Goal: Task Accomplishment & Management: Manage account settings

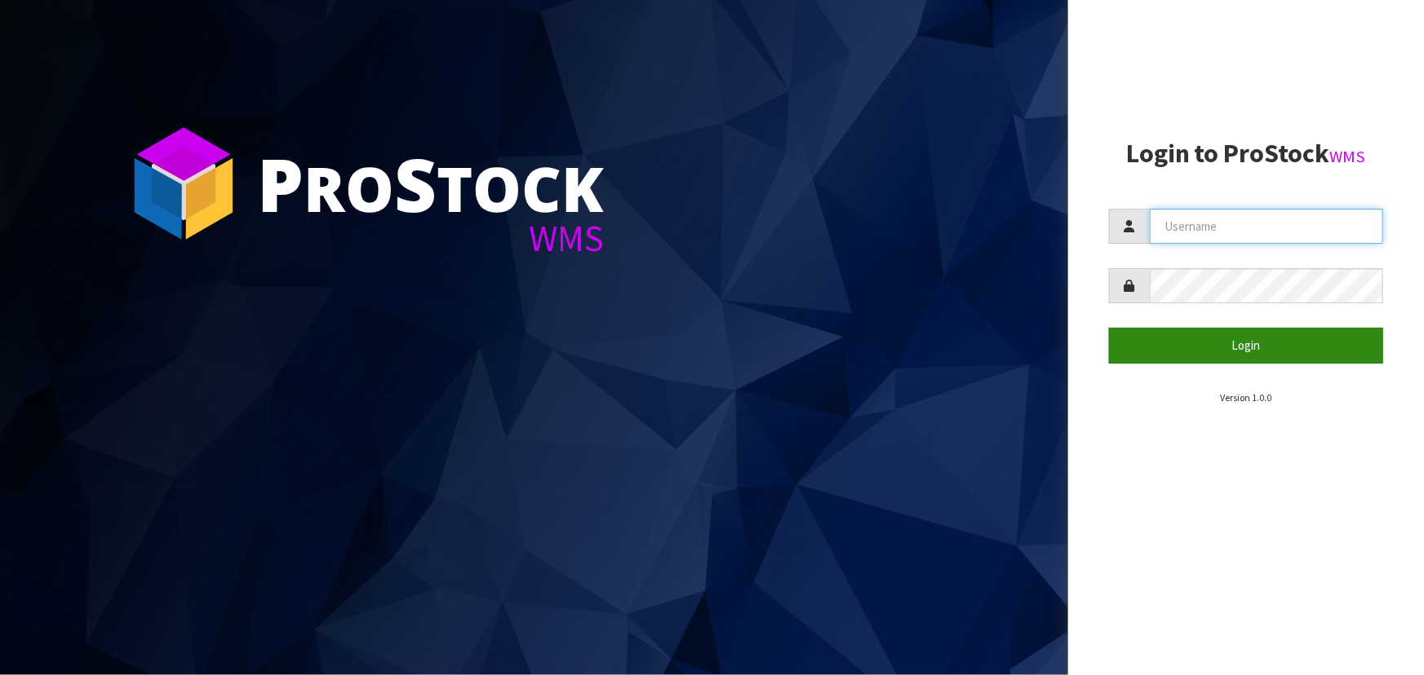
type input "priya"
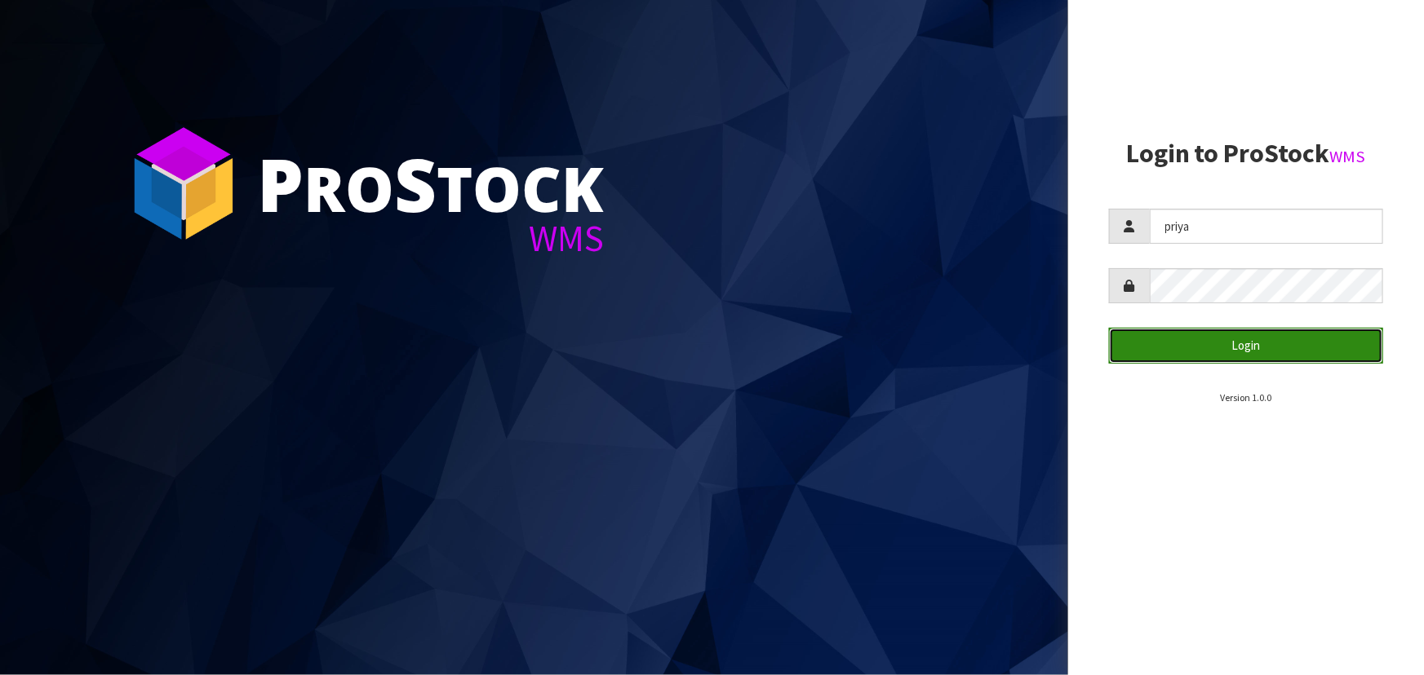
click at [1198, 330] on button "Login" at bounding box center [1246, 345] width 274 height 35
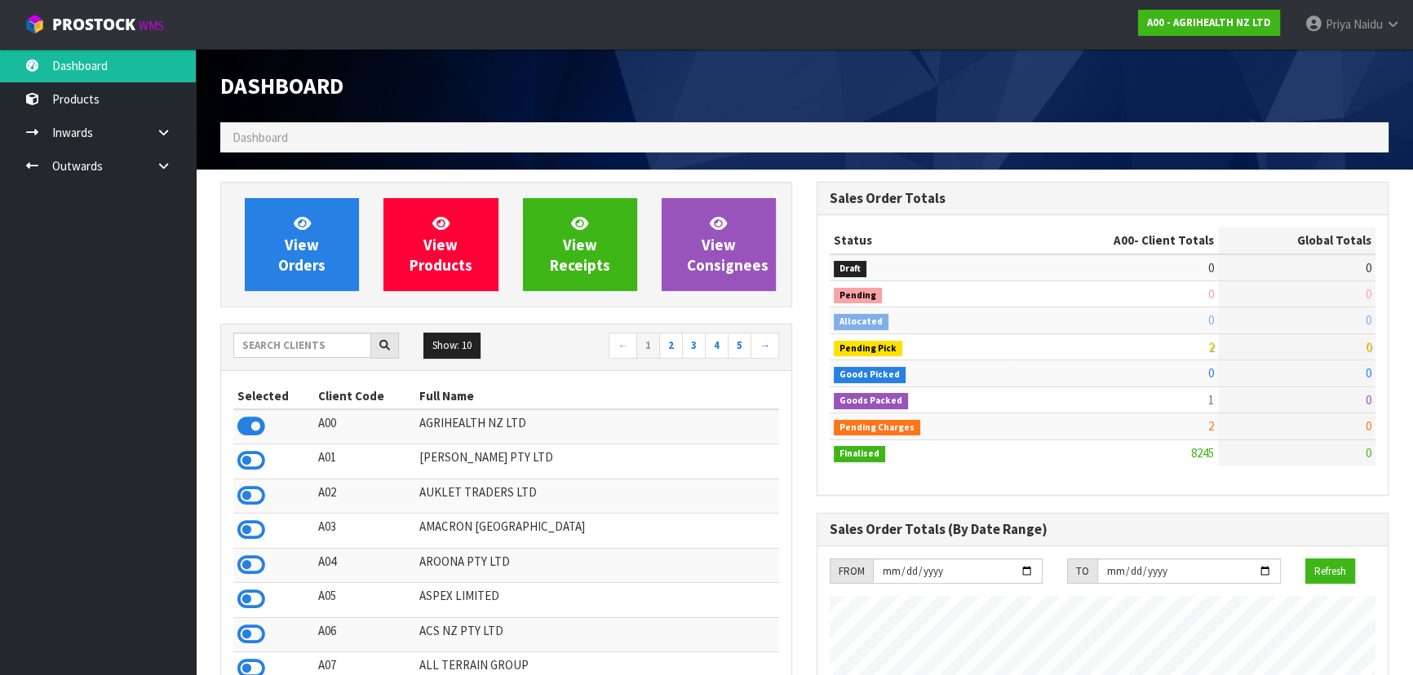
scroll to position [1234, 596]
click at [294, 341] on input "text" at bounding box center [302, 345] width 138 height 25
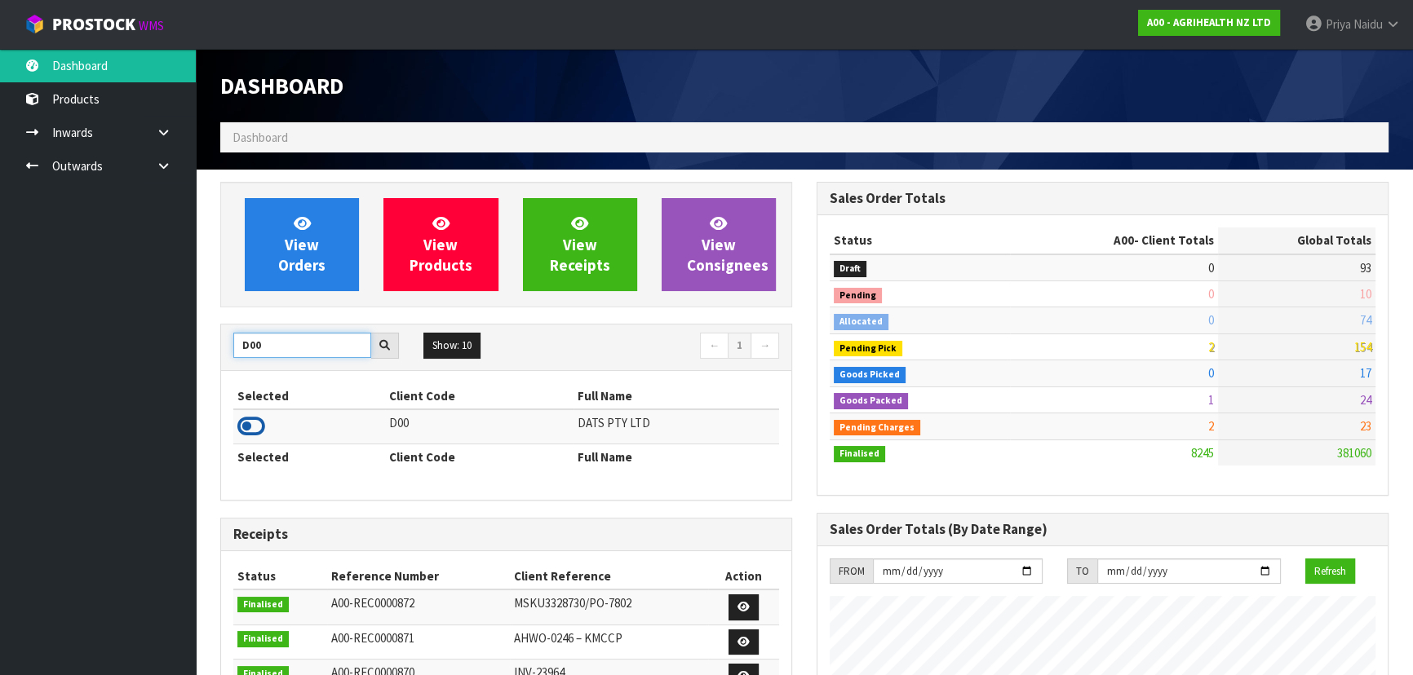
type input "D00"
click at [259, 420] on icon at bounding box center [251, 426] width 28 height 24
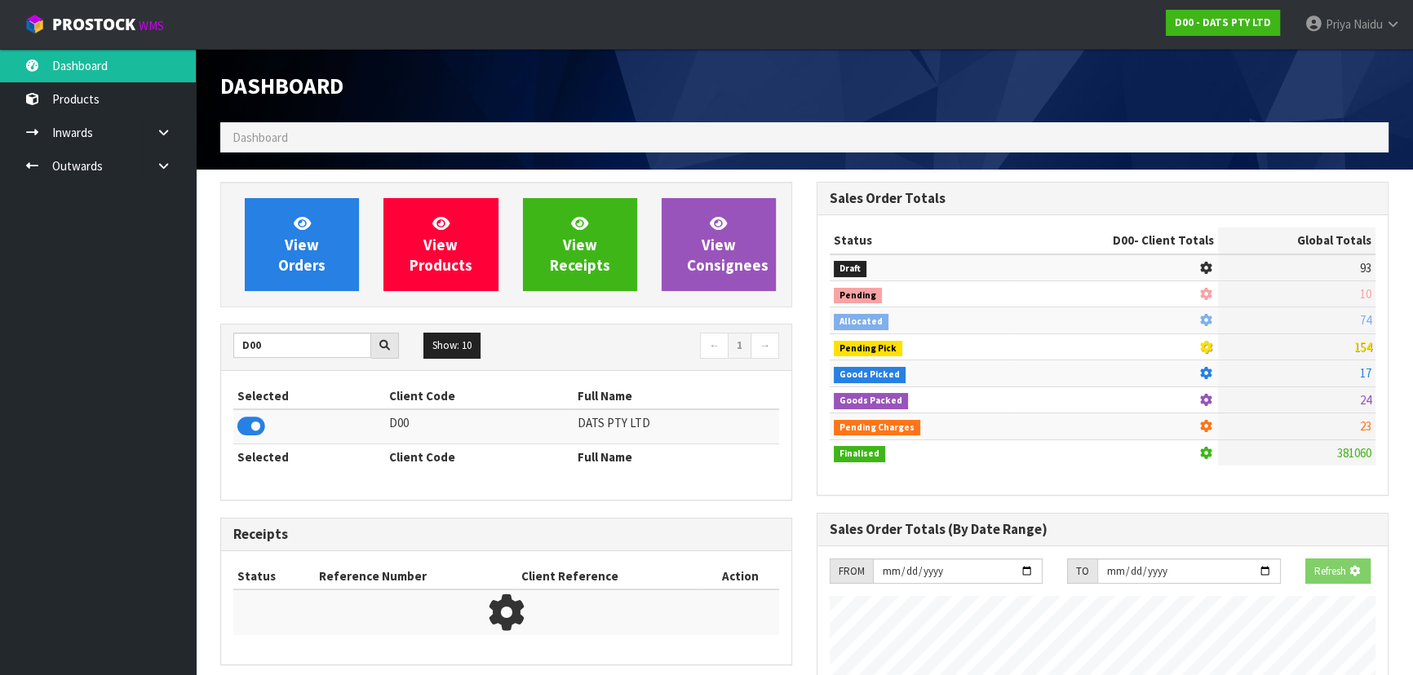
scroll to position [1016, 596]
click at [292, 295] on div "View Orders View Products View Receipts View Consignees" at bounding box center [506, 245] width 572 height 126
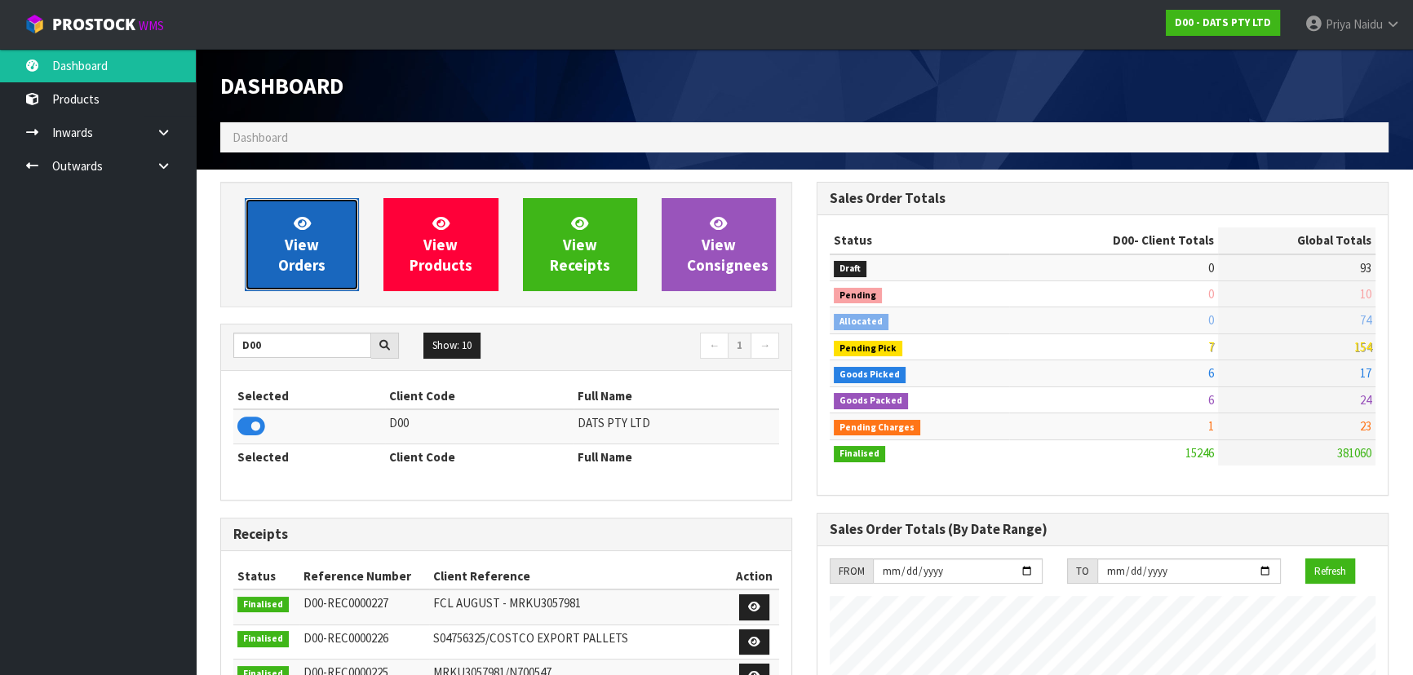
scroll to position [1234, 596]
click at [295, 268] on span "View Orders" at bounding box center [301, 244] width 47 height 61
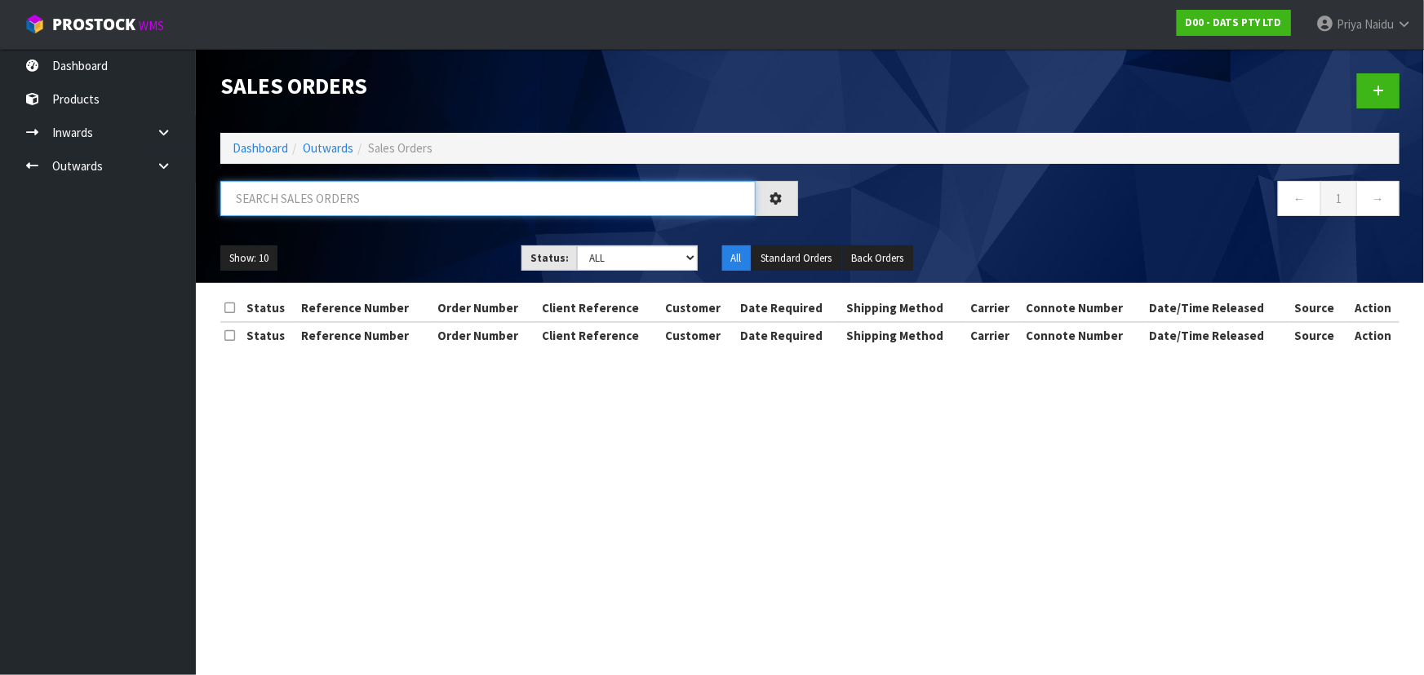
click at [331, 202] on input "text" at bounding box center [487, 198] width 535 height 35
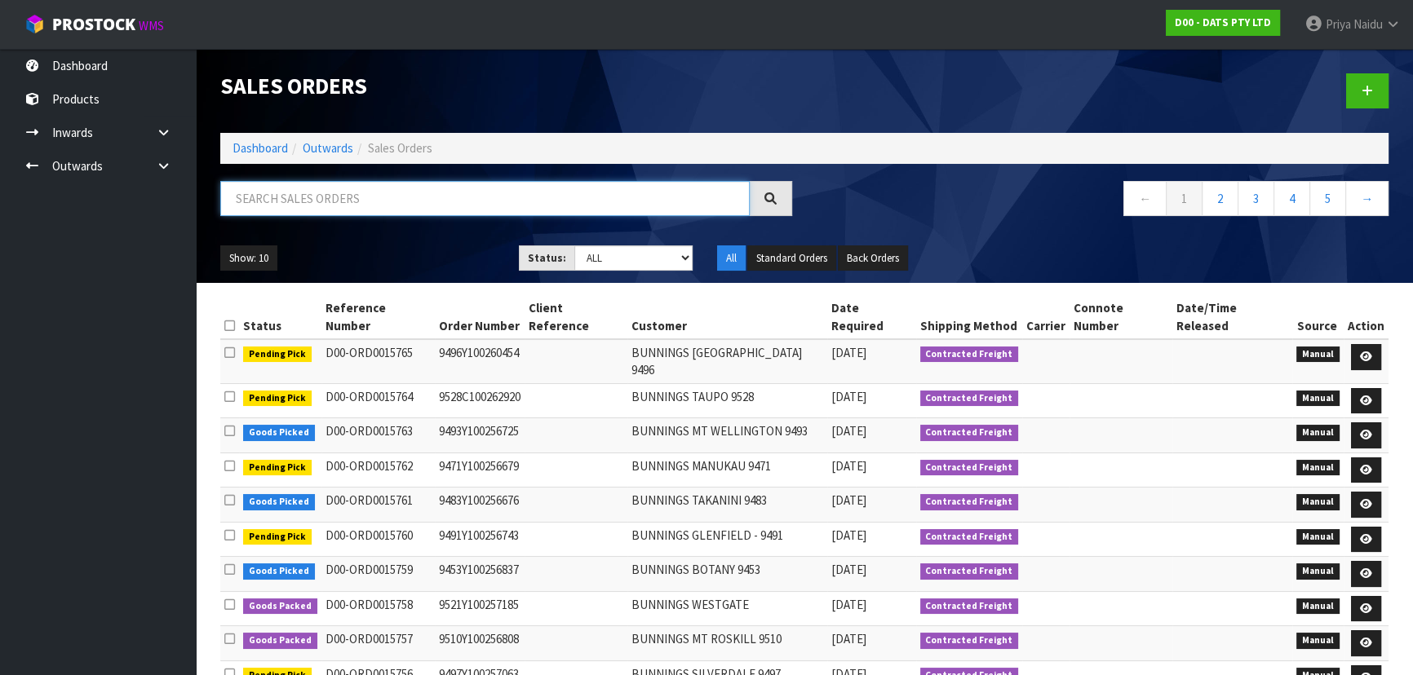
click at [238, 186] on input "text" at bounding box center [484, 198] width 529 height 35
type input "15752"
drag, startPoint x: 590, startPoint y: 261, endPoint x: 591, endPoint y: 269, distance: 8.2
click at [590, 261] on select "Draft Pending Allocated Pending Pick Goods Picked Goods Packed Pending Charges …" at bounding box center [633, 258] width 119 height 25
select select "string:5"
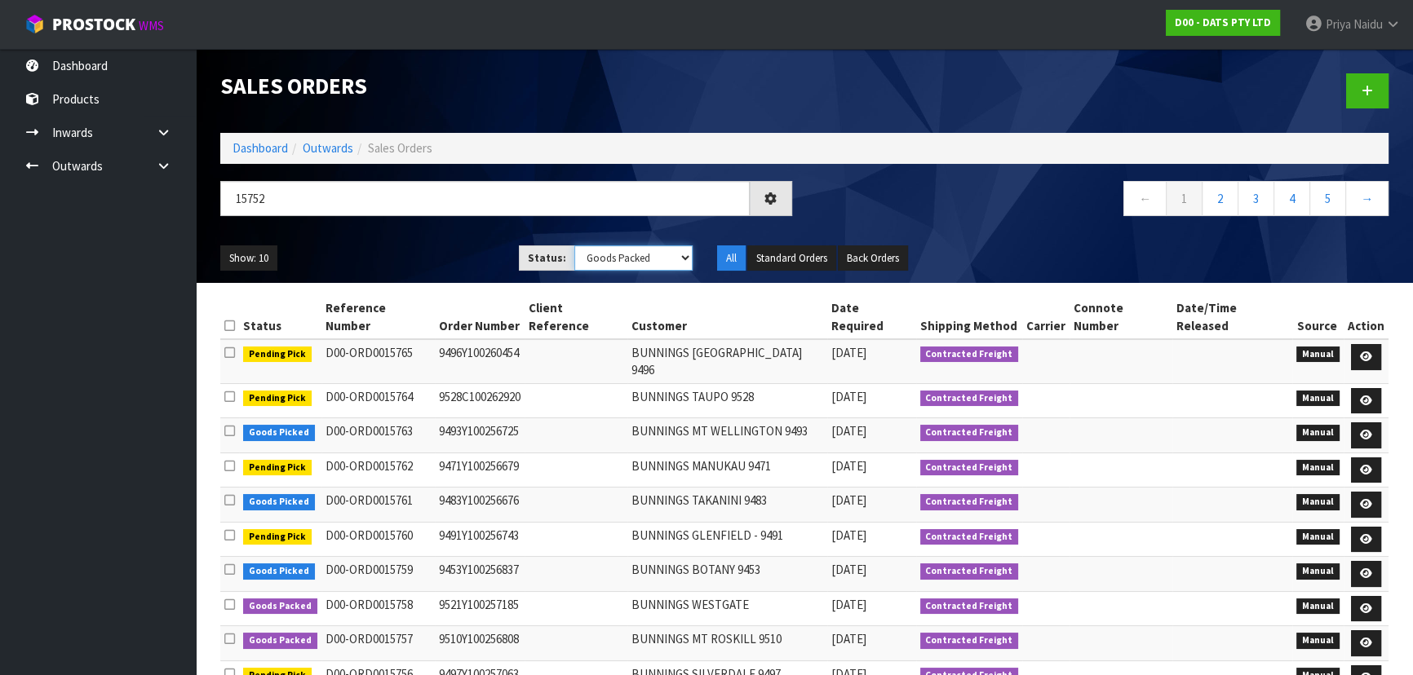
click at [574, 246] on select "Draft Pending Allocated Pending Pick Goods Picked Goods Packed Pending Charges …" at bounding box center [633, 258] width 119 height 25
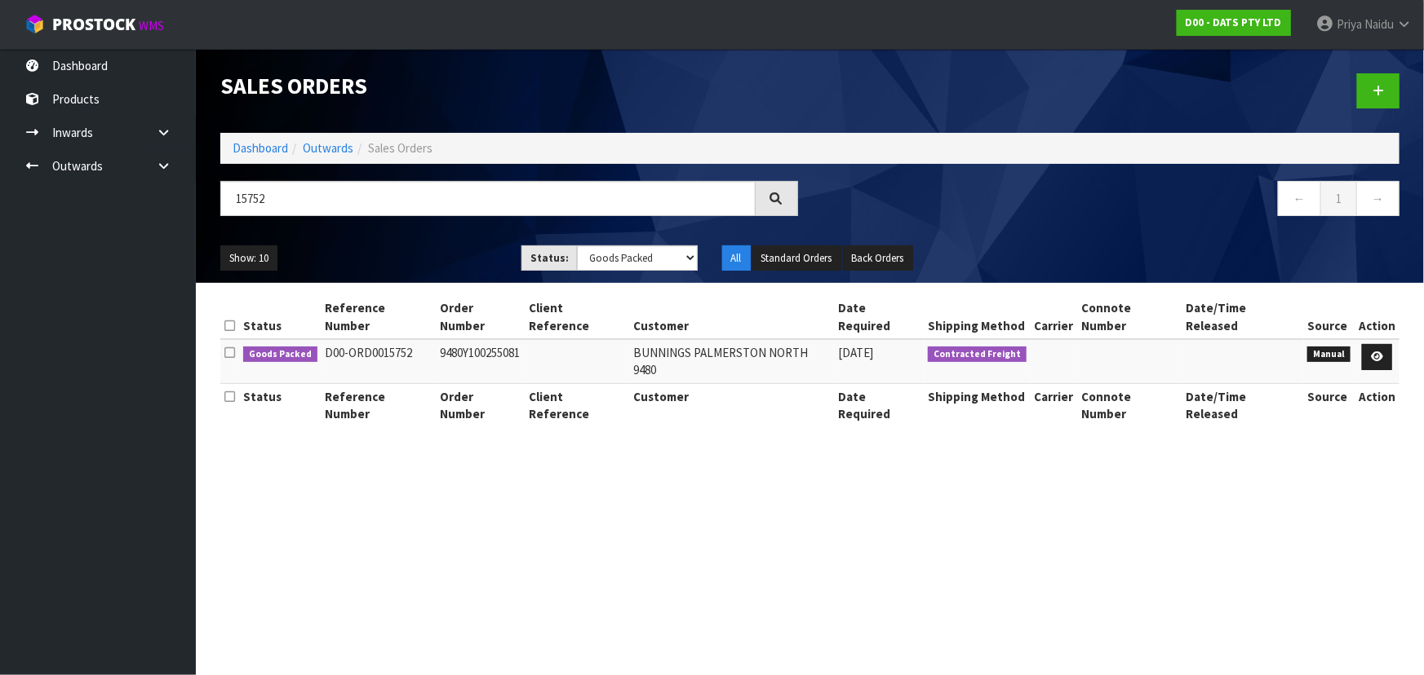
click at [396, 256] on ul "Show: 10 5 10 25 50" at bounding box center [358, 259] width 277 height 26
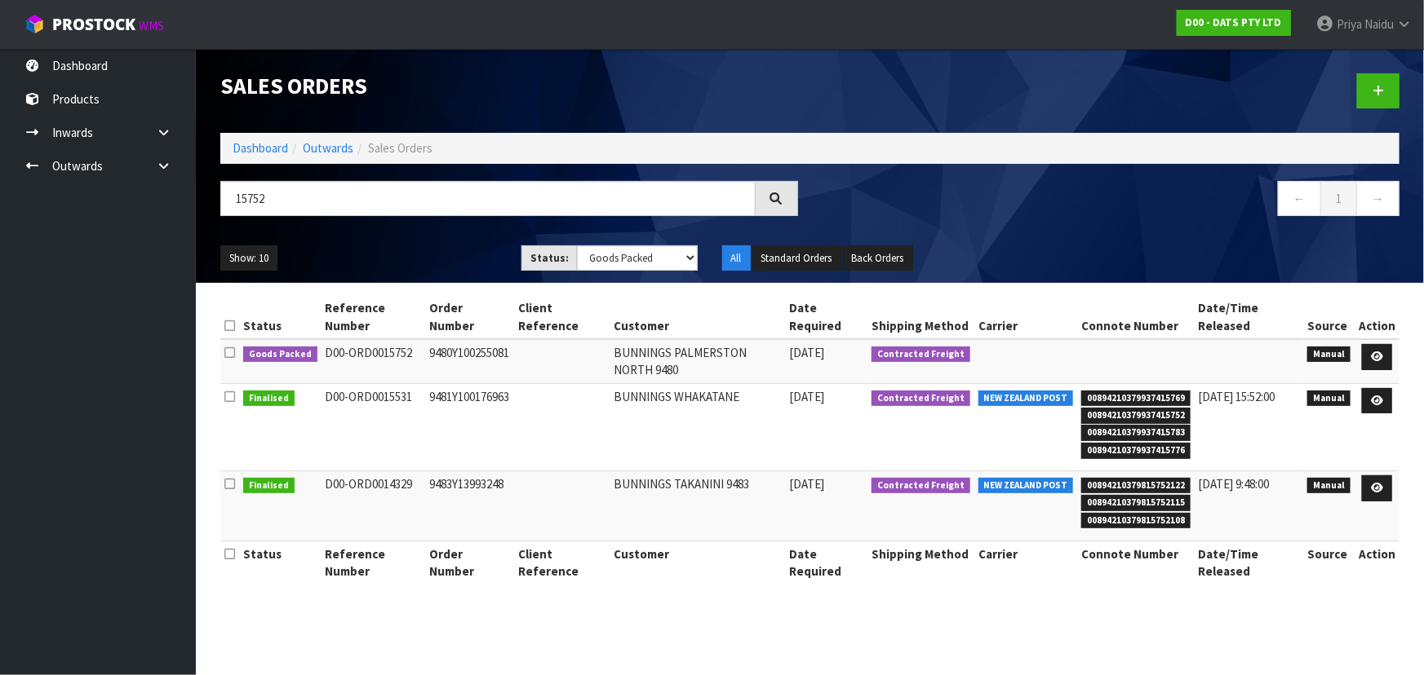
click at [396, 256] on ul "Show: 10 5 10 25 50" at bounding box center [358, 259] width 277 height 26
click at [1377, 355] on icon at bounding box center [1377, 357] width 12 height 11
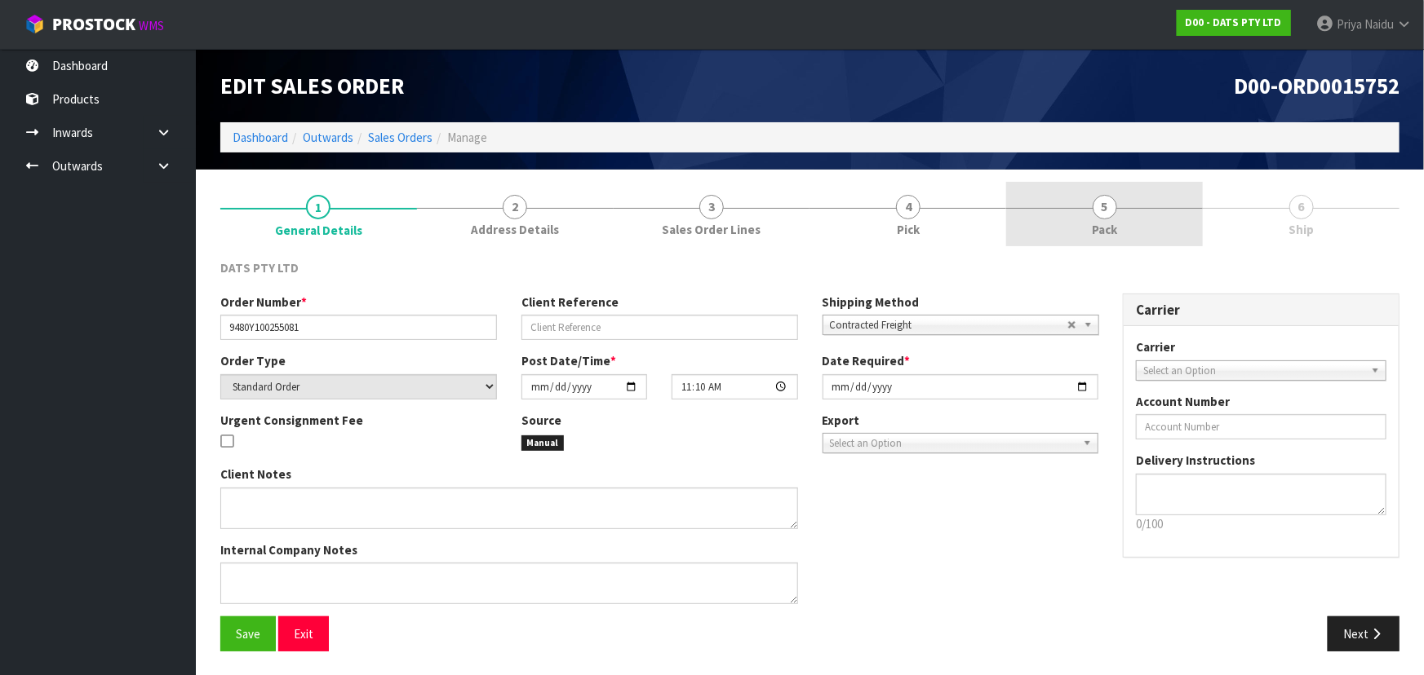
click at [1068, 233] on link "5 Pack" at bounding box center [1104, 214] width 197 height 64
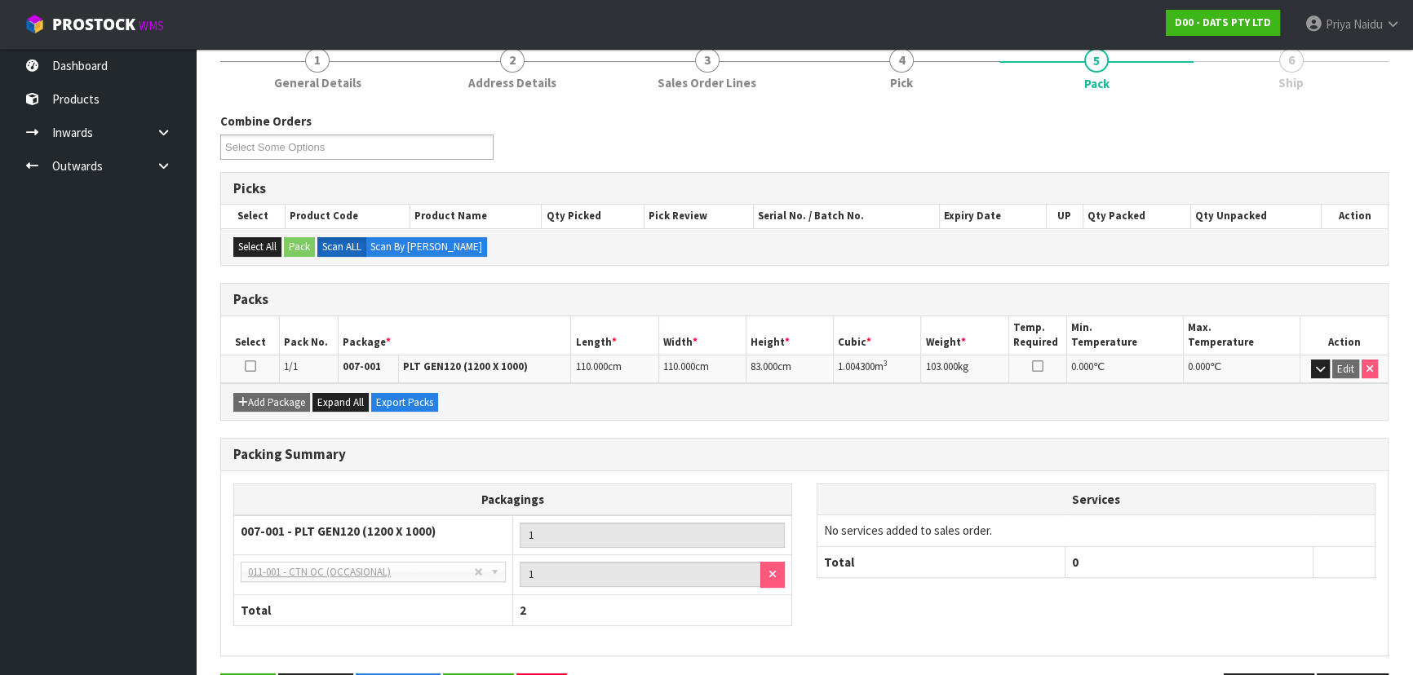
scroll to position [202, 0]
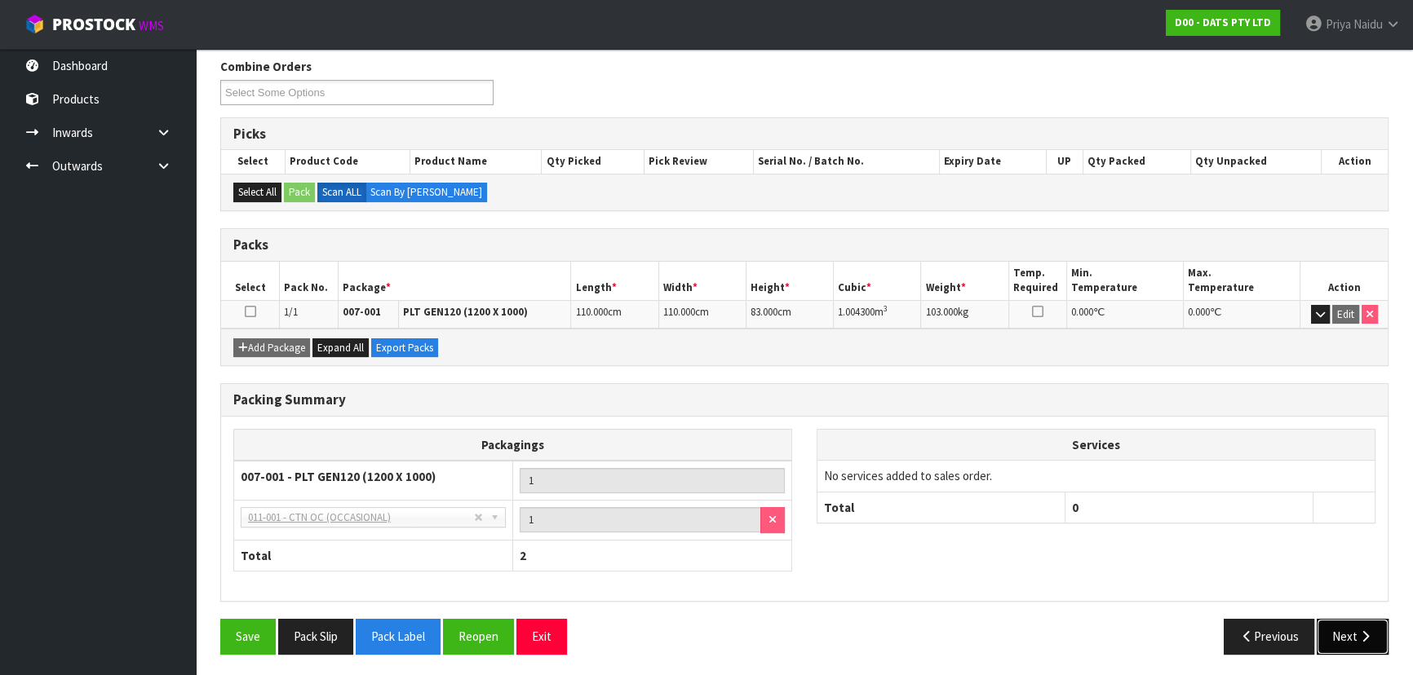
click at [1331, 636] on button "Next" at bounding box center [1353, 636] width 72 height 35
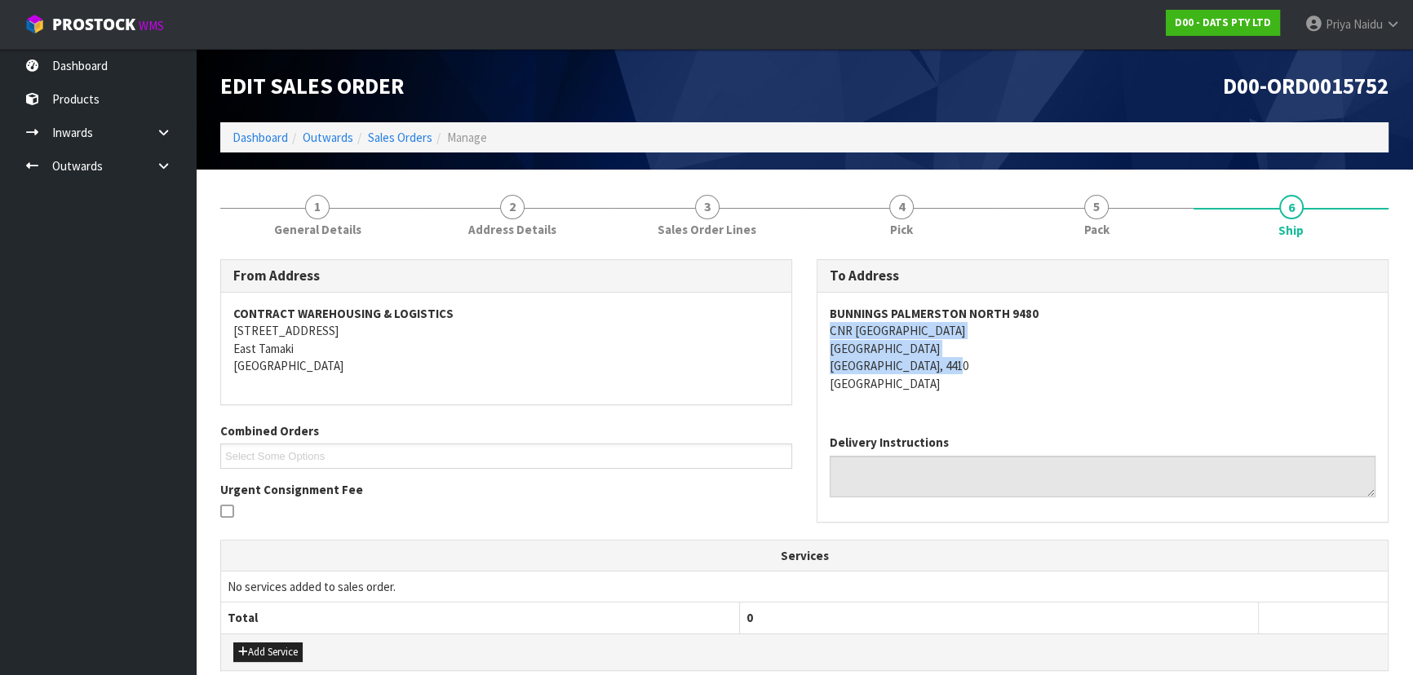
copy address "CNR TREMAINE AVE & RAILWAY RD PALMERSTON NORTH PALMERSTON NORTH, 4410"
drag, startPoint x: 814, startPoint y: 336, endPoint x: 1018, endPoint y: 364, distance: 205.8
click at [1018, 364] on div "To Address BUNNINGS PALMERSTON NORTH 9480 CNR TREMAINE AVE & RAILWAY RD PALMERS…" at bounding box center [1102, 399] width 596 height 280
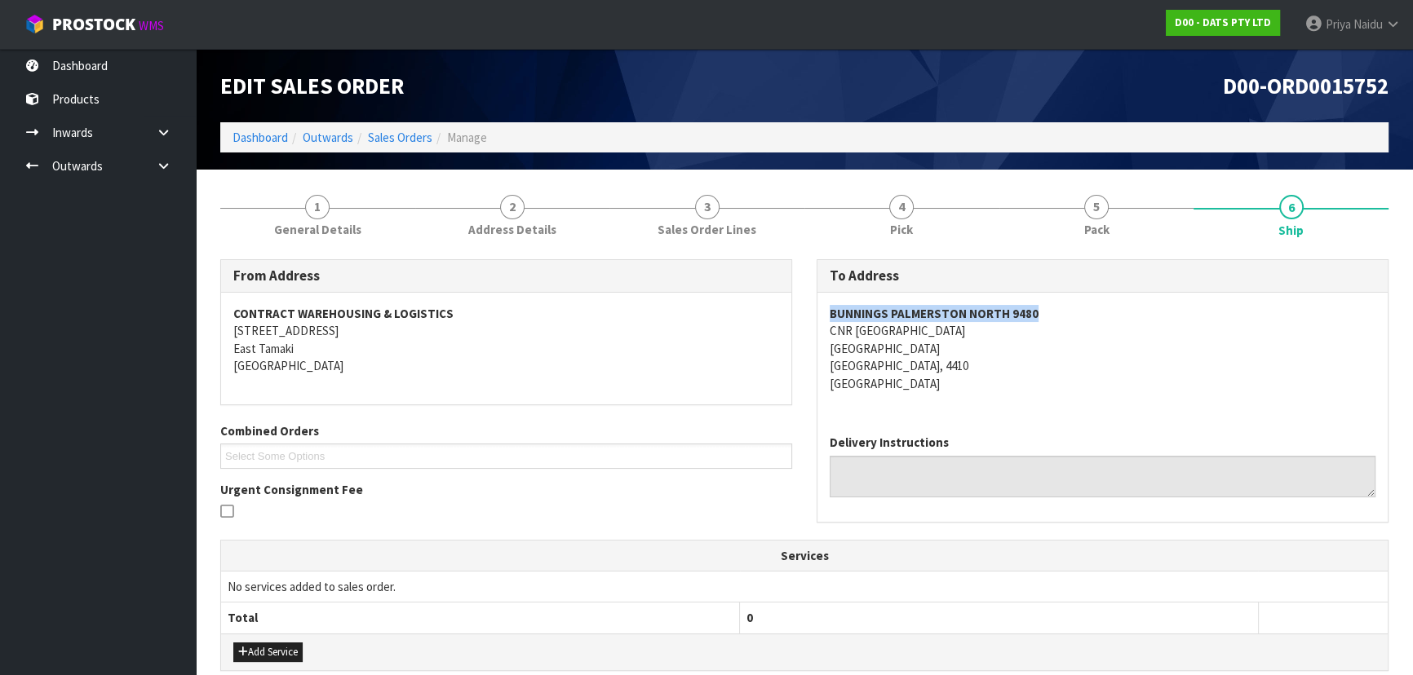
copy strong "BUNNINGS PALMERSTON NORTH 9480"
drag, startPoint x: 826, startPoint y: 310, endPoint x: 1049, endPoint y: 306, distance: 222.8
click at [1049, 306] on div "BUNNINGS PALMERSTON NORTH 9480 CNR TREMAINE AVE & RAILWAY RD PALMERSTON NORTH P…" at bounding box center [1102, 357] width 570 height 129
click at [266, 137] on link "Dashboard" at bounding box center [260, 138] width 55 height 16
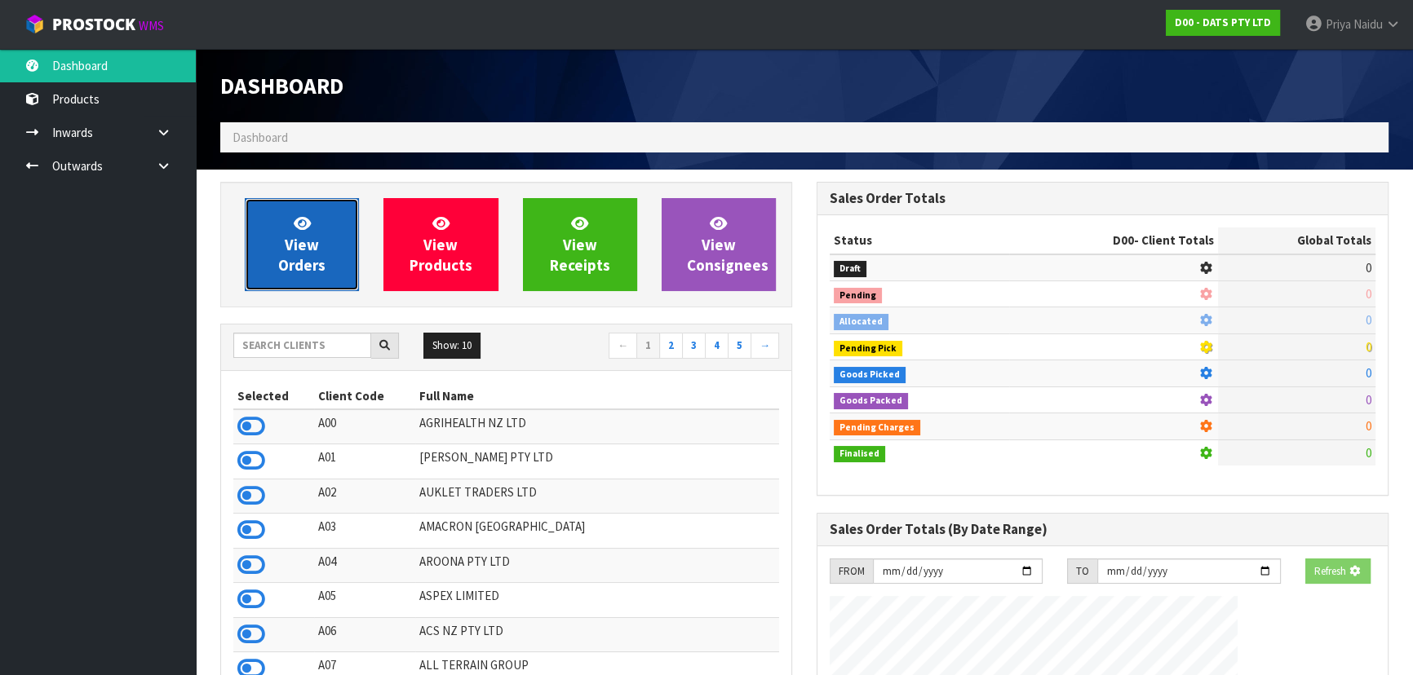
click at [312, 265] on span "View Orders" at bounding box center [301, 244] width 47 height 61
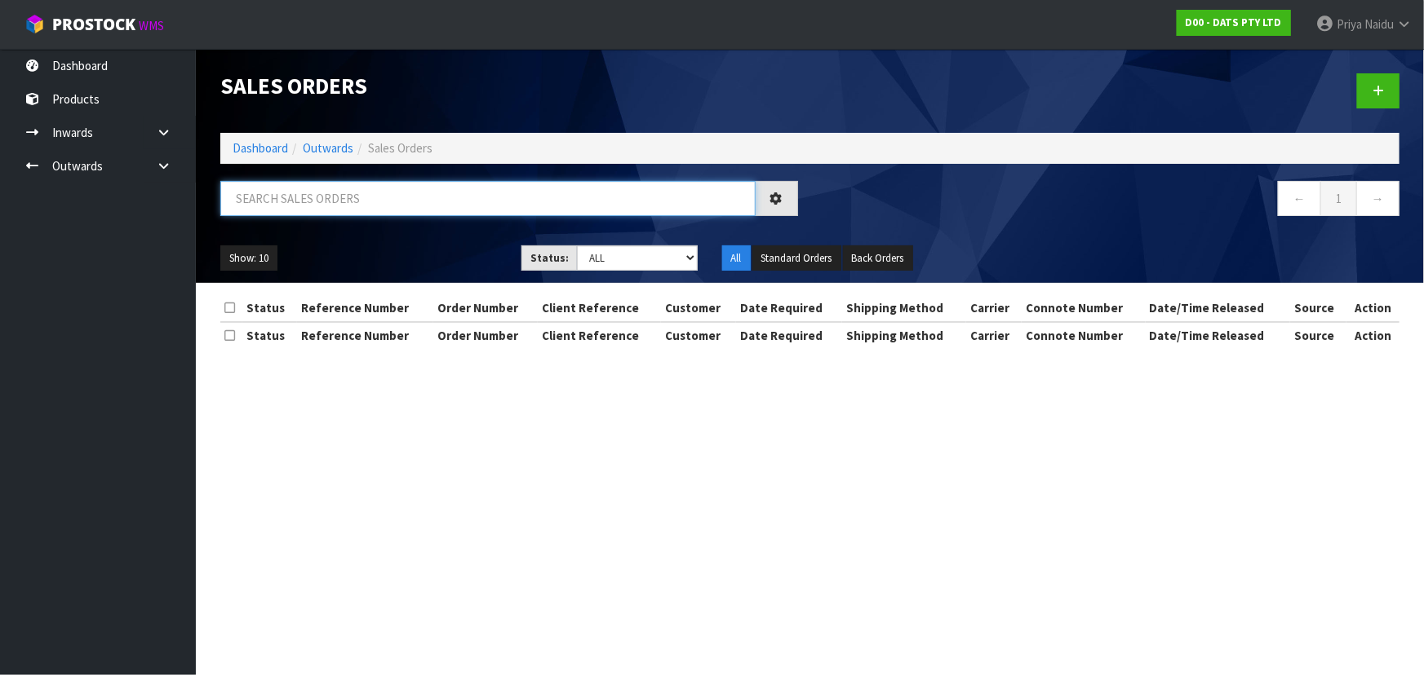
click at [349, 207] on input "text" at bounding box center [487, 198] width 535 height 35
paste input "BUNNINGS PALMERSTON NORTH 9480"
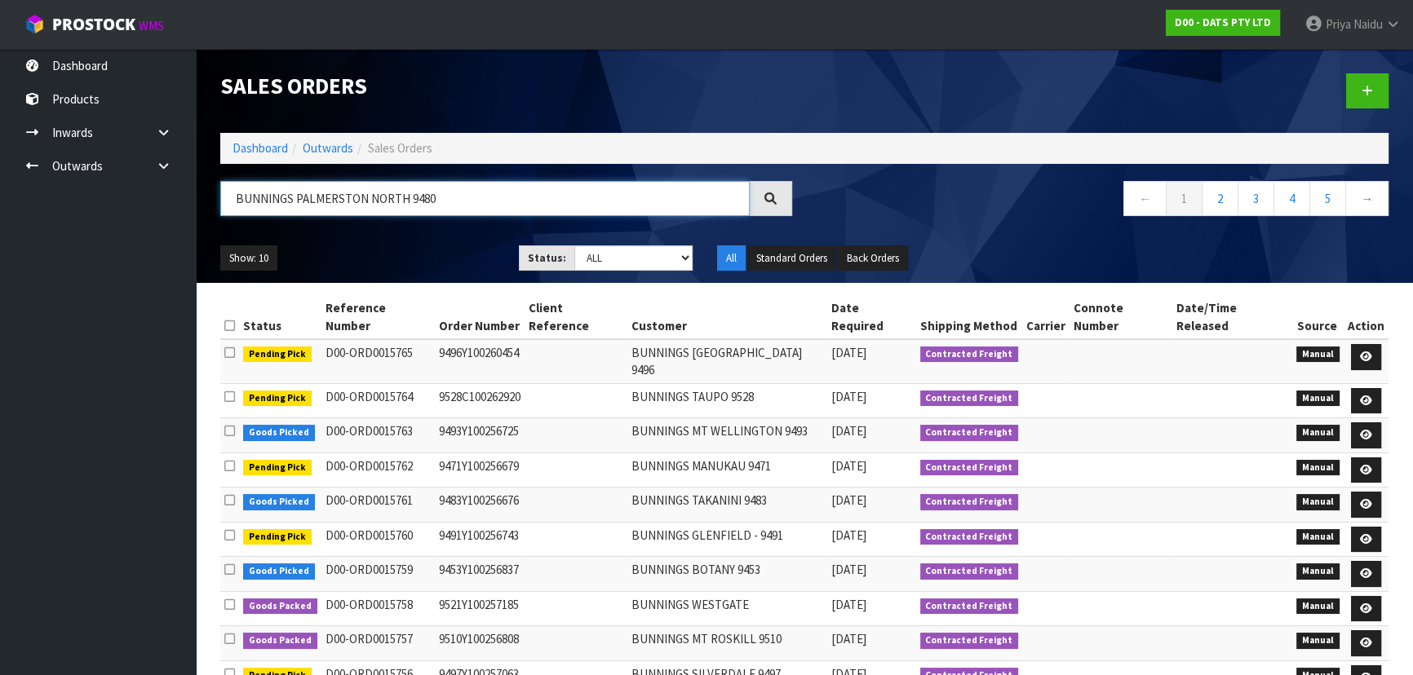
click at [457, 195] on input "BUNNINGS PALMERSTON NORTH 9480" at bounding box center [484, 198] width 529 height 35
type input "BUNNINGS PALMERSTON NORTH"
click at [441, 240] on div "Show: 10 5 10 25 50 Status: Draft Pending Allocated Pending Pick Goods Picked G…" at bounding box center [804, 258] width 1193 height 51
click at [427, 246] on ul "Show: 10 5 10 25 50" at bounding box center [357, 259] width 274 height 26
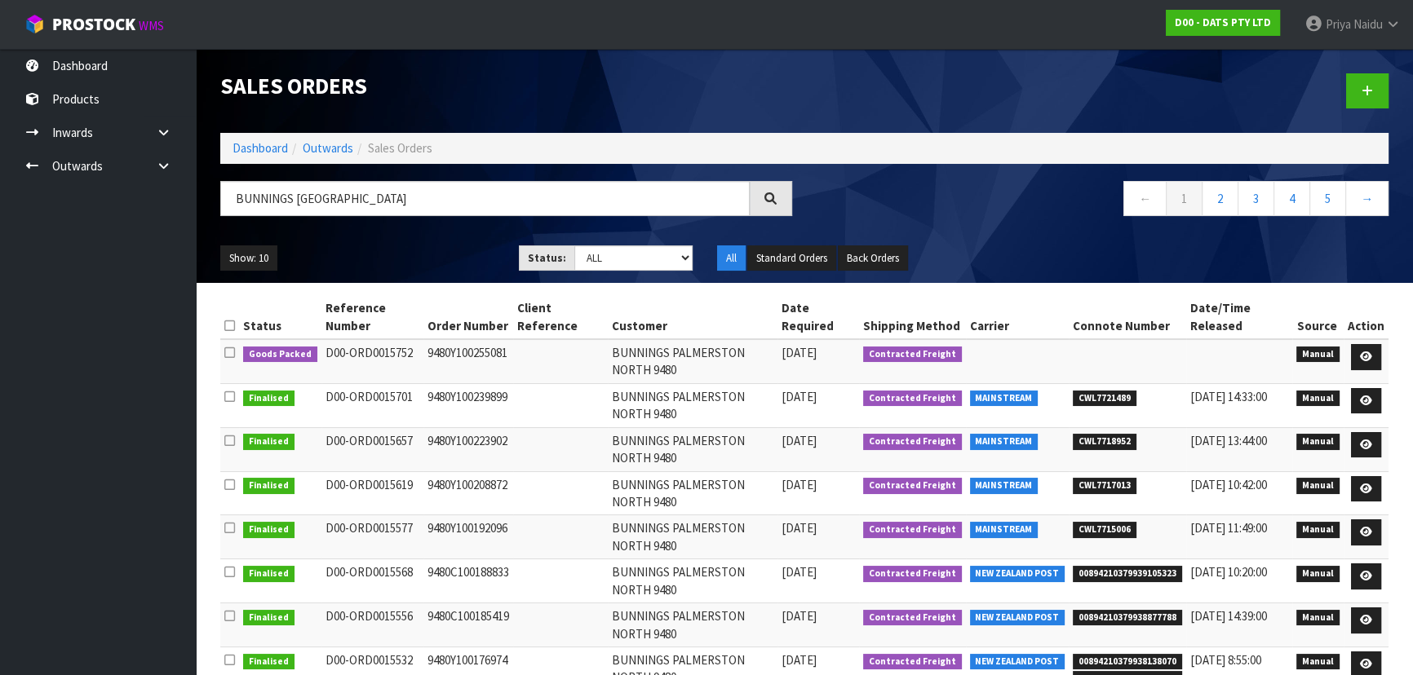
click at [427, 246] on ul "Show: 10 5 10 25 50" at bounding box center [357, 259] width 274 height 26
click at [1318, 407] on td "Manual" at bounding box center [1317, 405] width 51 height 44
drag, startPoint x: 1371, startPoint y: 401, endPoint x: 1363, endPoint y: 401, distance: 8.2
click at [1371, 401] on icon at bounding box center [1366, 401] width 12 height 11
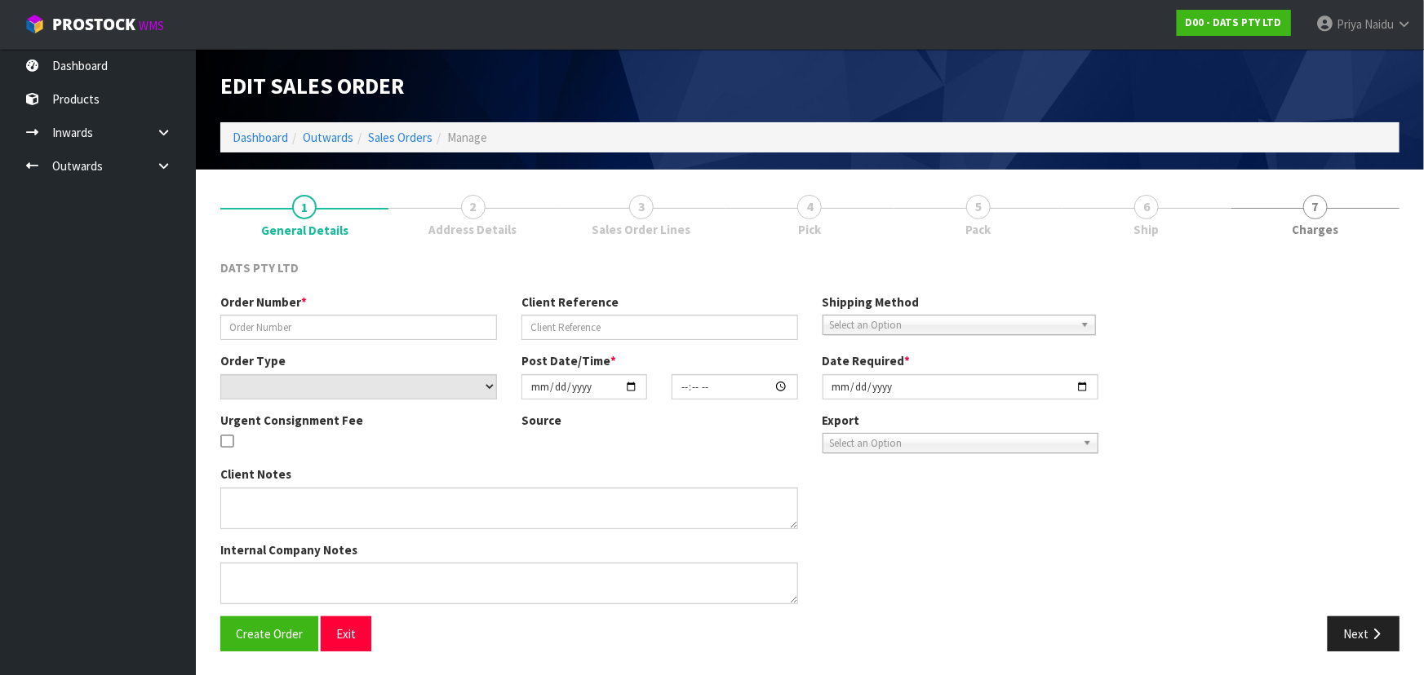
type input "9480Y100239899"
select select "number:0"
type input "2025-09-04"
type input "09:23:00.000"
type input "2025-09-04"
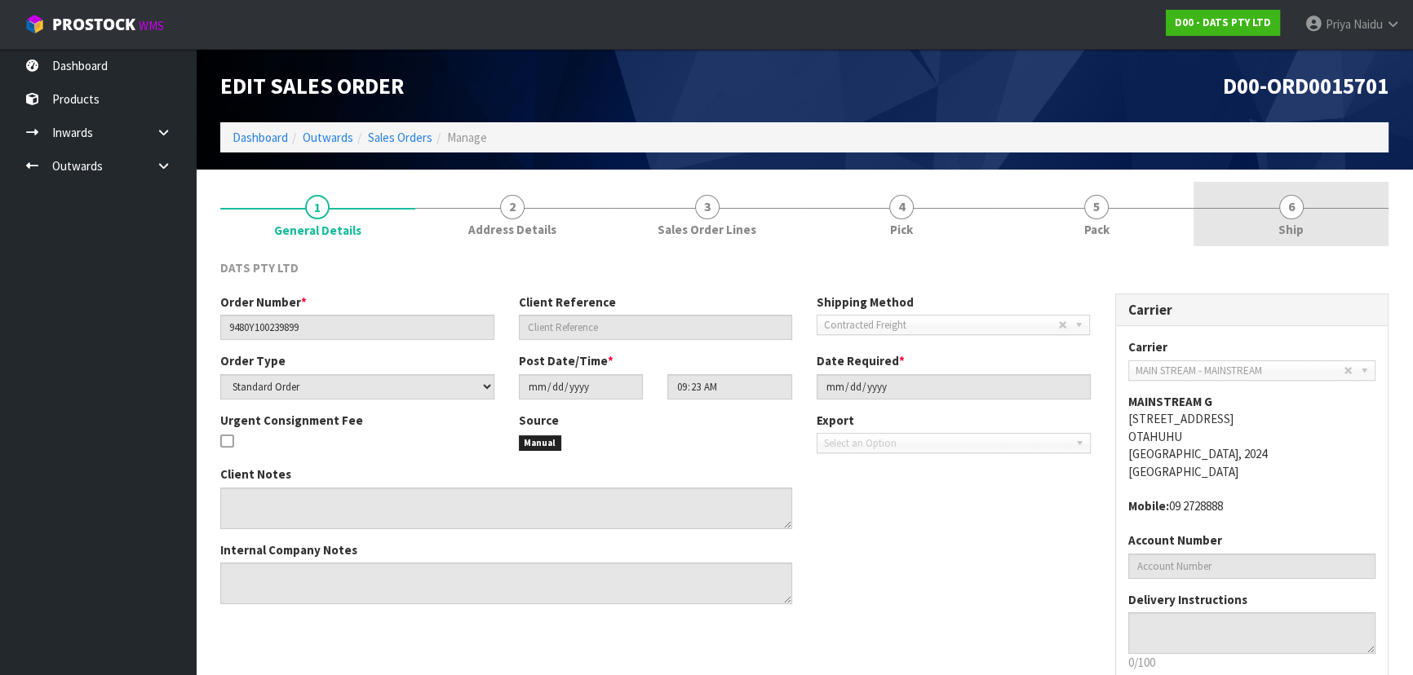
click at [1240, 219] on link "6 Ship" at bounding box center [1291, 214] width 195 height 64
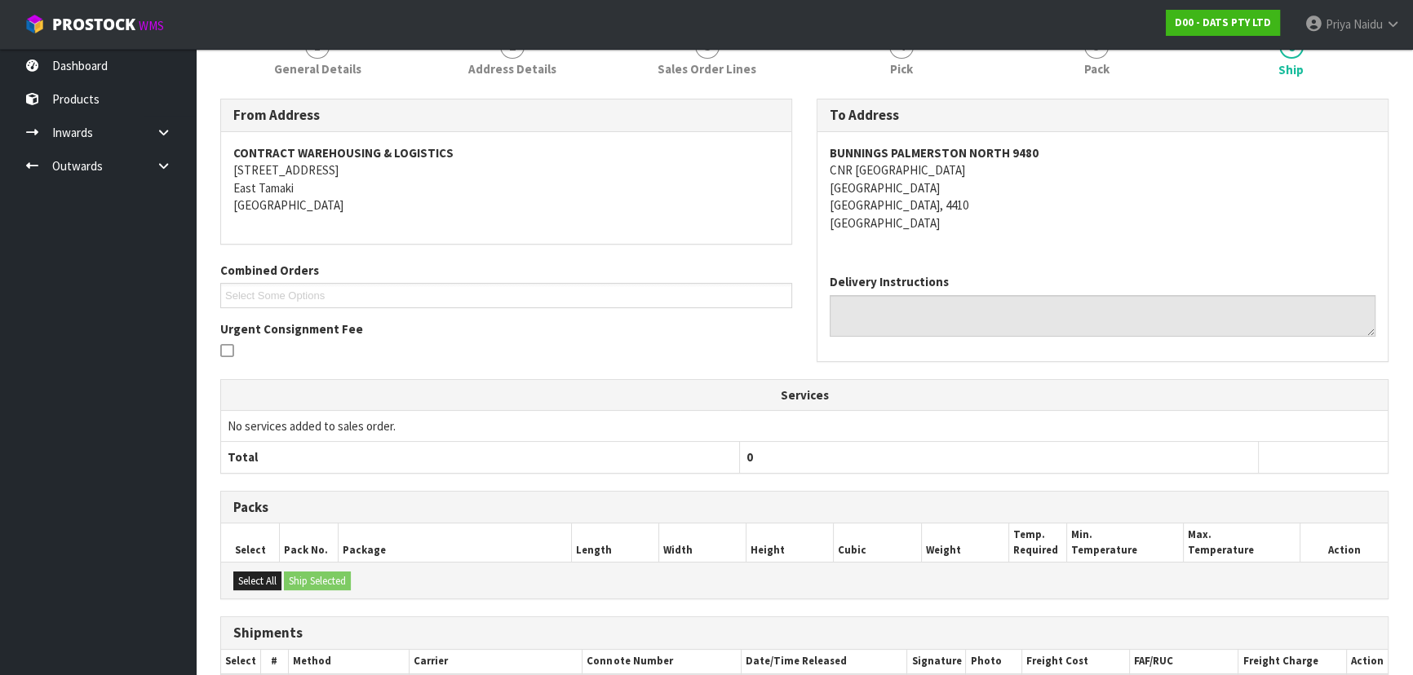
scroll to position [312, 0]
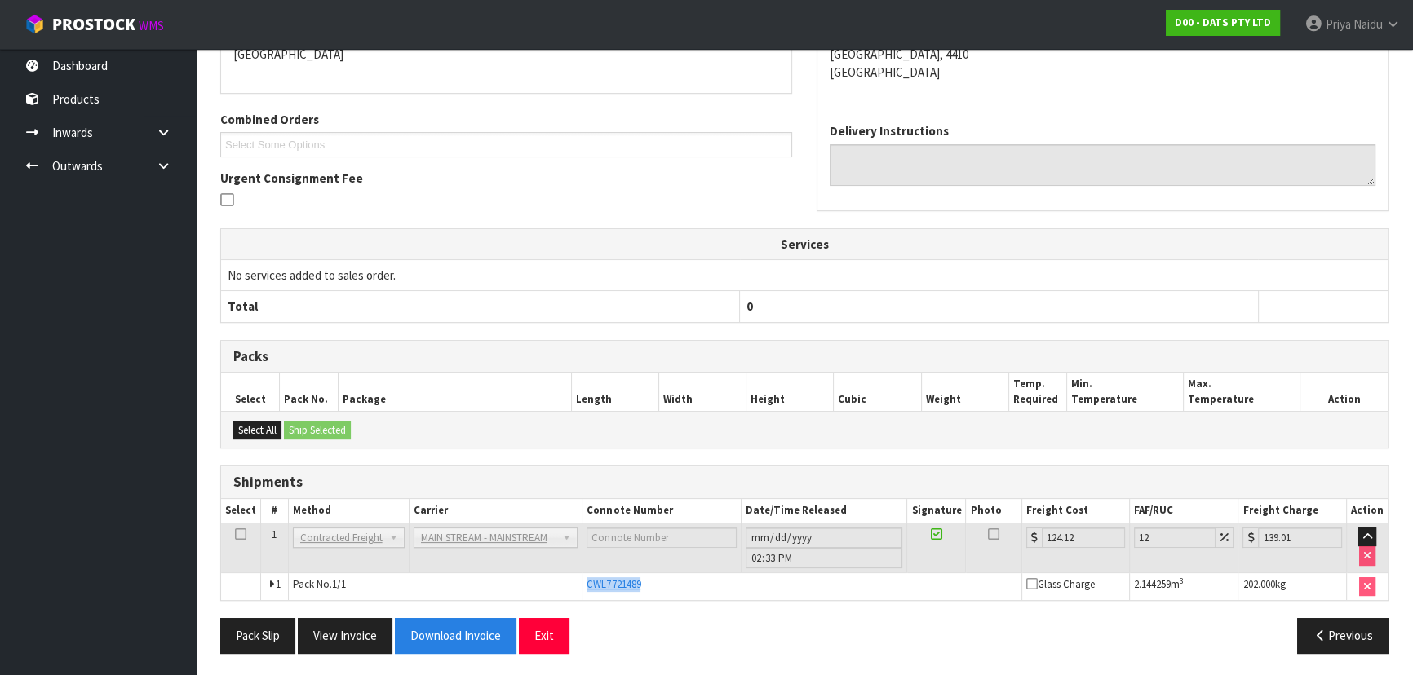
copy span "CWL7721489"
drag, startPoint x: 581, startPoint y: 581, endPoint x: 644, endPoint y: 579, distance: 63.7
click at [644, 579] on td "CWL7721489" at bounding box center [802, 587] width 440 height 28
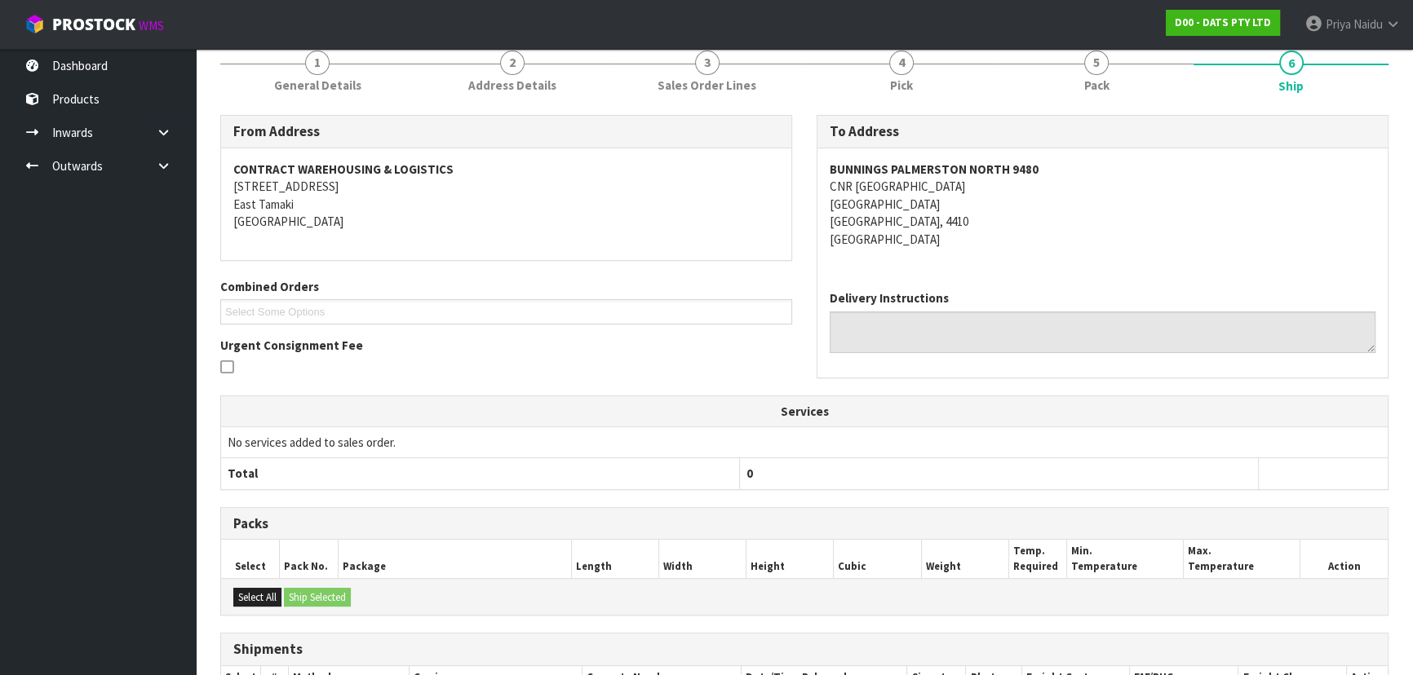
scroll to position [90, 0]
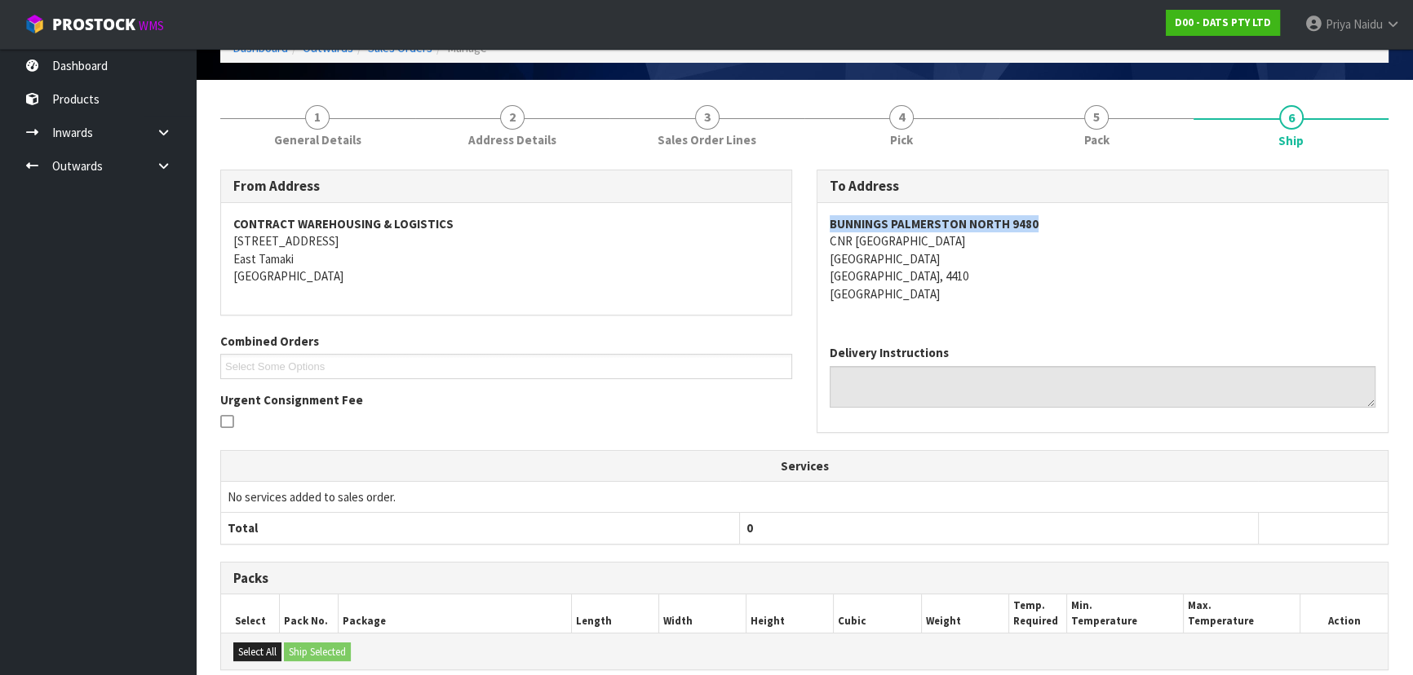
copy strong "BUNNINGS PALMERSTON NORTH 9480"
drag, startPoint x: 823, startPoint y: 224, endPoint x: 1063, endPoint y: 202, distance: 240.8
click at [1063, 203] on div "BUNNINGS PALMERSTON NORTH 9480 CNR TREMAINE AVE & RAILWAY RD PALMERSTON NORTH P…" at bounding box center [1102, 267] width 570 height 129
click at [1070, 295] on address "BUNNINGS PALMERSTON NORTH 9480 CNR TREMAINE AVE & RAILWAY RD PALMERSTON NORTH P…" at bounding box center [1103, 258] width 546 height 87
copy address "CNR TREMAINE AVE & RAILWAY RD"
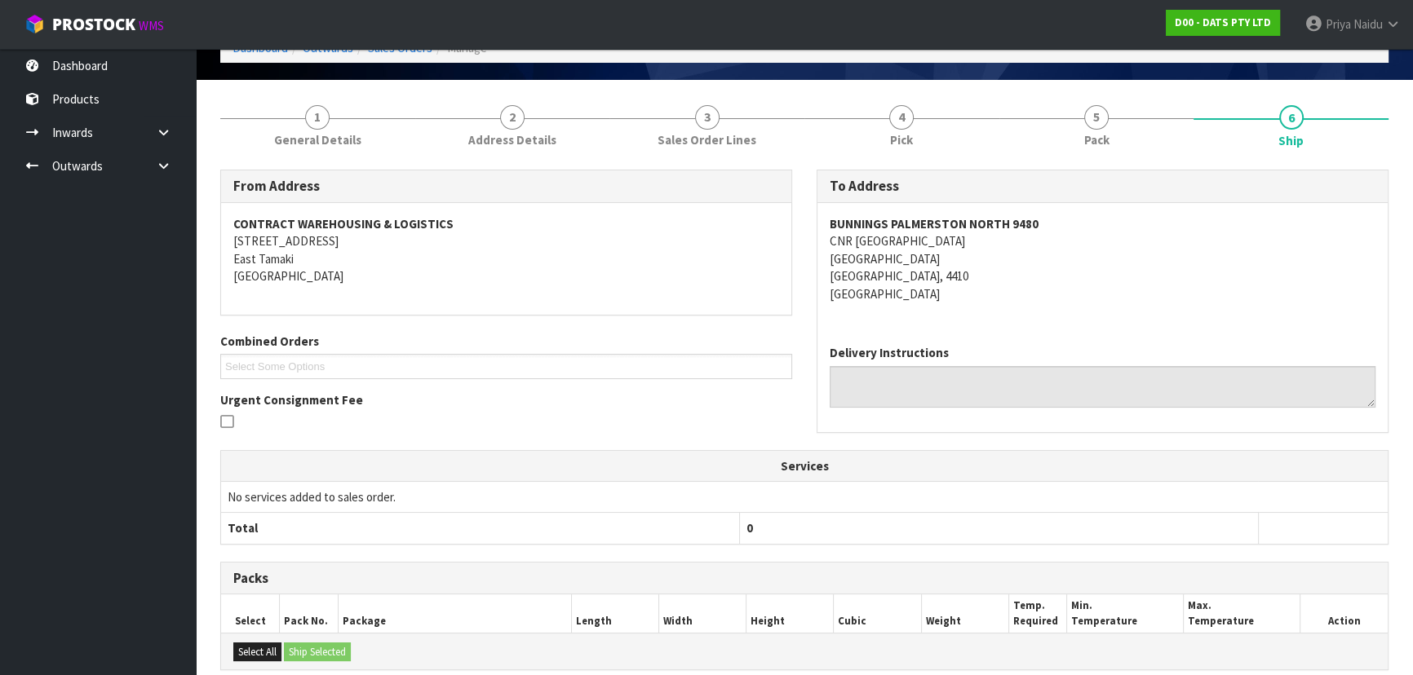
drag, startPoint x: 817, startPoint y: 246, endPoint x: 1047, endPoint y: 246, distance: 229.2
click at [1051, 246] on div "BUNNINGS PALMERSTON NORTH 9480 CNR TREMAINE AVE & RAILWAY RD PALMERSTON NORTH P…" at bounding box center [1102, 267] width 570 height 129
click at [1141, 284] on address "BUNNINGS PALMERSTON NORTH 9480 CNR TREMAINE AVE & RAILWAY RD PALMERSTON NORTH P…" at bounding box center [1103, 258] width 546 height 87
copy strong "BUNNINGS PALMERSTON NORTH 9480"
drag, startPoint x: 823, startPoint y: 221, endPoint x: 1102, endPoint y: 212, distance: 279.2
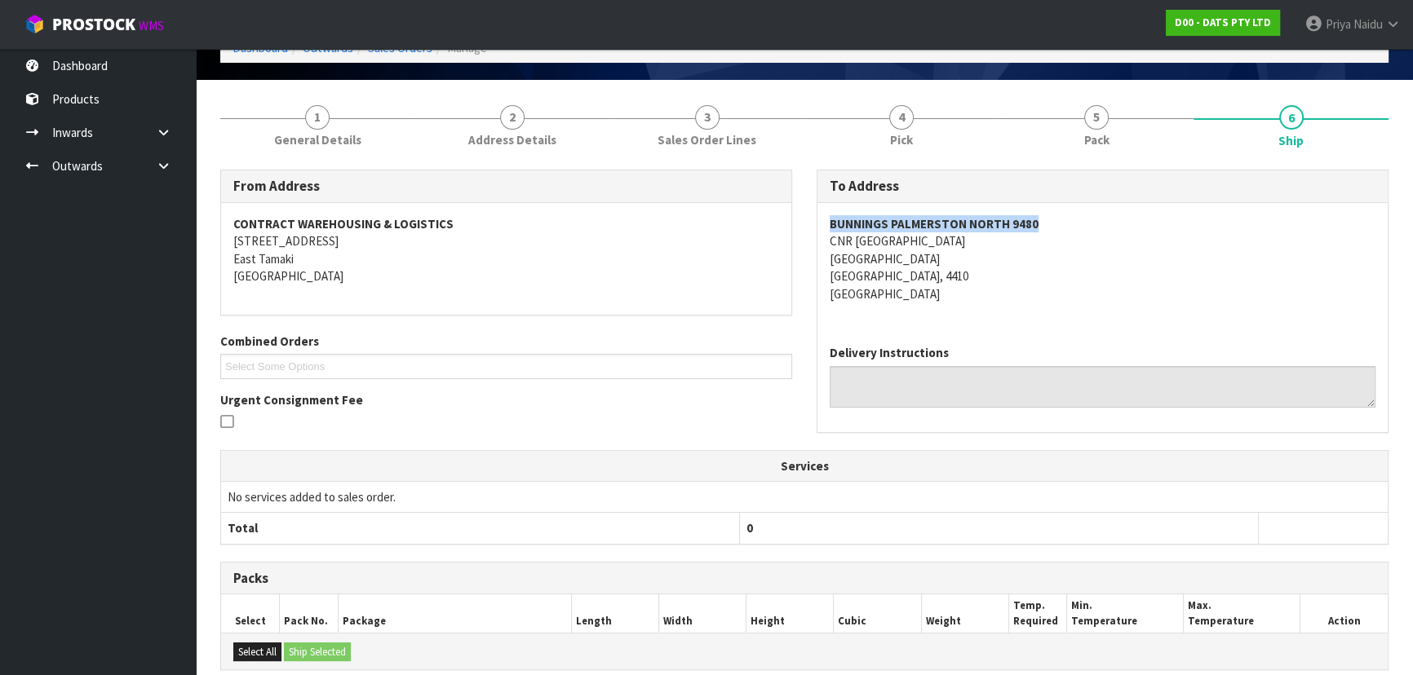
click at [1102, 212] on div "BUNNINGS PALMERSTON NORTH 9480 CNR TREMAINE AVE & RAILWAY RD PALMERSTON NORTH P…" at bounding box center [1102, 267] width 570 height 129
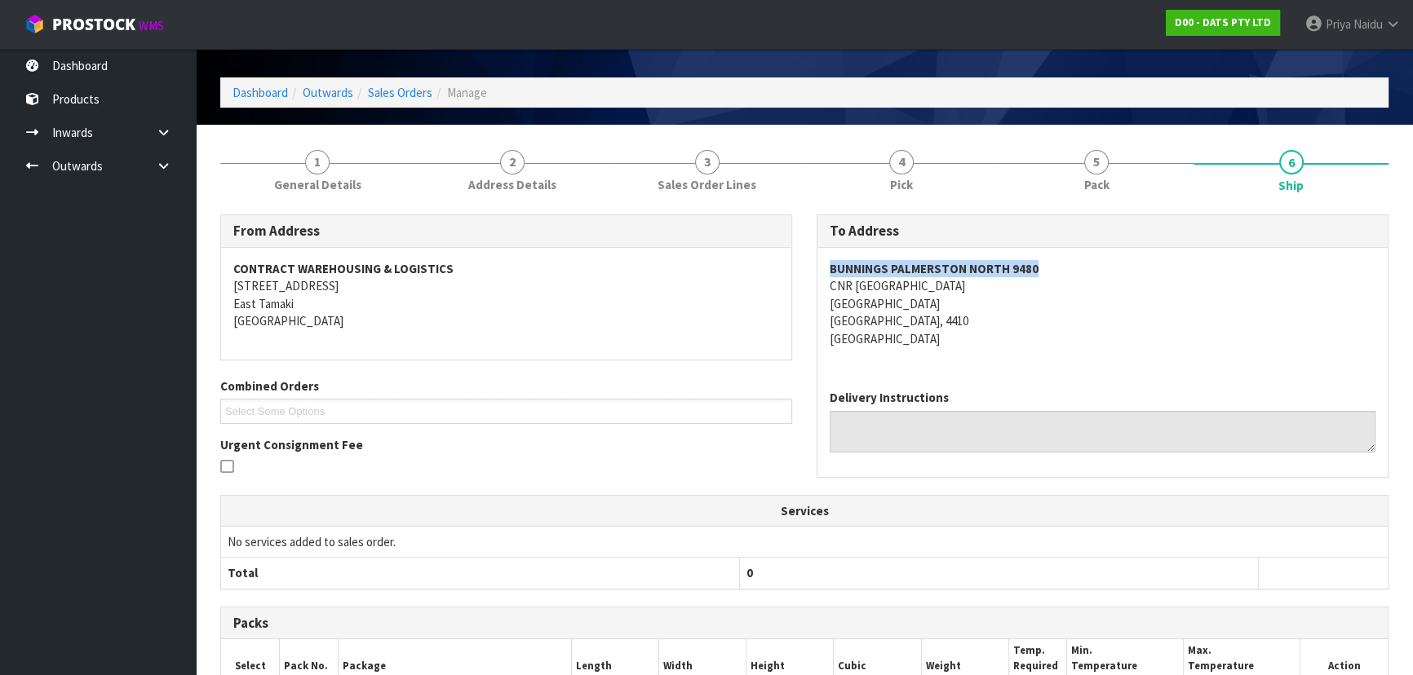
scroll to position [0, 0]
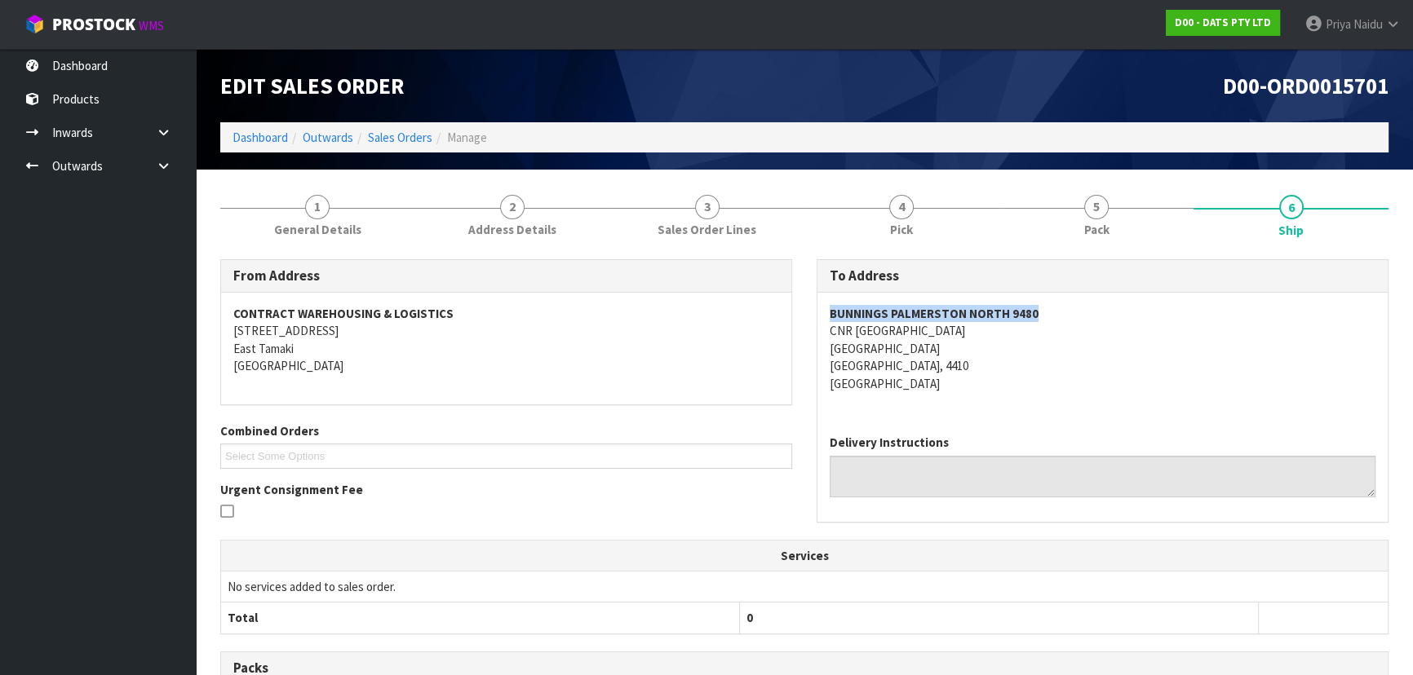
click at [823, 310] on div "BUNNINGS PALMERSTON NORTH 9480 CNR TREMAINE AVE & RAILWAY RD PALMERSTON NORTH P…" at bounding box center [1102, 357] width 570 height 129
drag, startPoint x: 823, startPoint y: 310, endPoint x: 922, endPoint y: 302, distance: 99.0
click at [915, 303] on div "BUNNINGS PALMERSTON NORTH 9480 CNR TREMAINE AVE & RAILWAY RD PALMERSTON NORTH P…" at bounding box center [1102, 357] width 570 height 129
click at [822, 311] on div "BUNNINGS PALMERSTON NORTH 9480 CNR TREMAINE AVE & RAILWAY RD PALMERSTON NORTH P…" at bounding box center [1102, 357] width 570 height 129
drag, startPoint x: 822, startPoint y: 311, endPoint x: 1088, endPoint y: 309, distance: 266.8
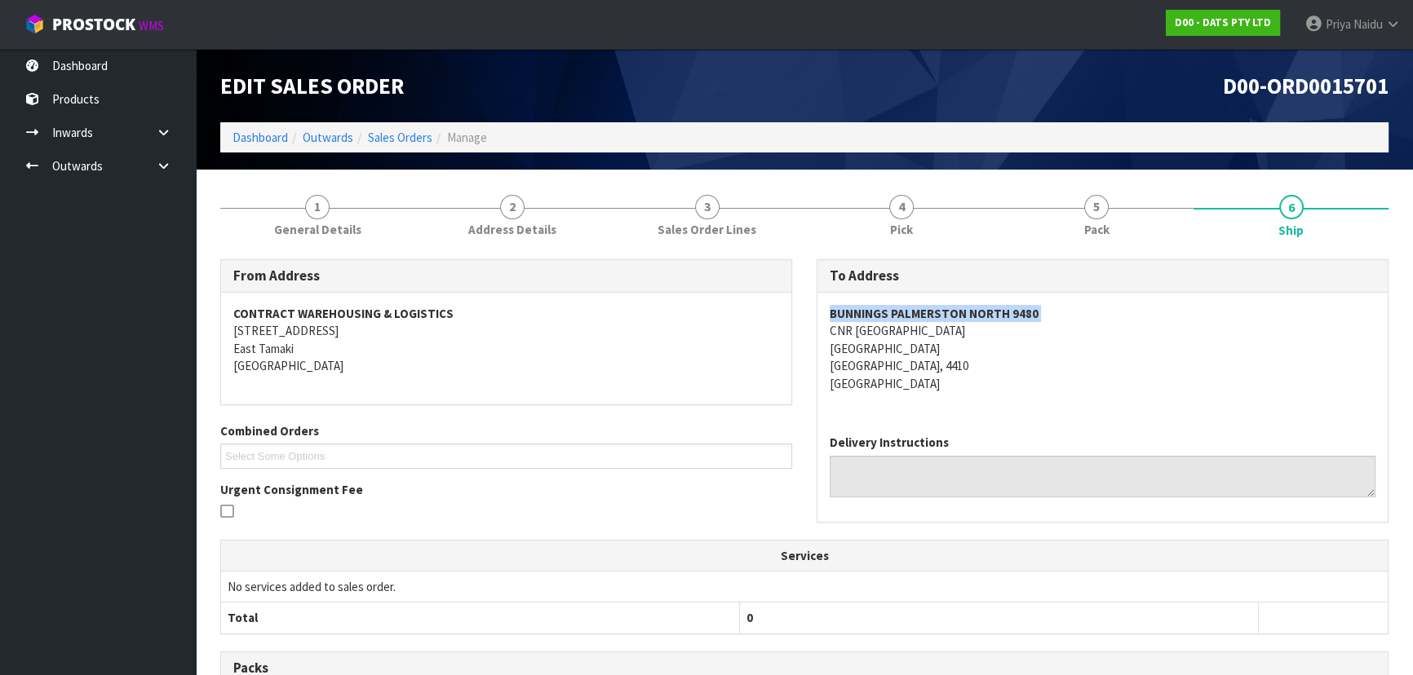
click at [1088, 309] on div "BUNNINGS PALMERSTON NORTH 9480 CNR TREMAINE AVE & RAILWAY RD PALMERSTON NORTH P…" at bounding box center [1102, 357] width 570 height 129
click at [259, 141] on link "Dashboard" at bounding box center [260, 138] width 55 height 16
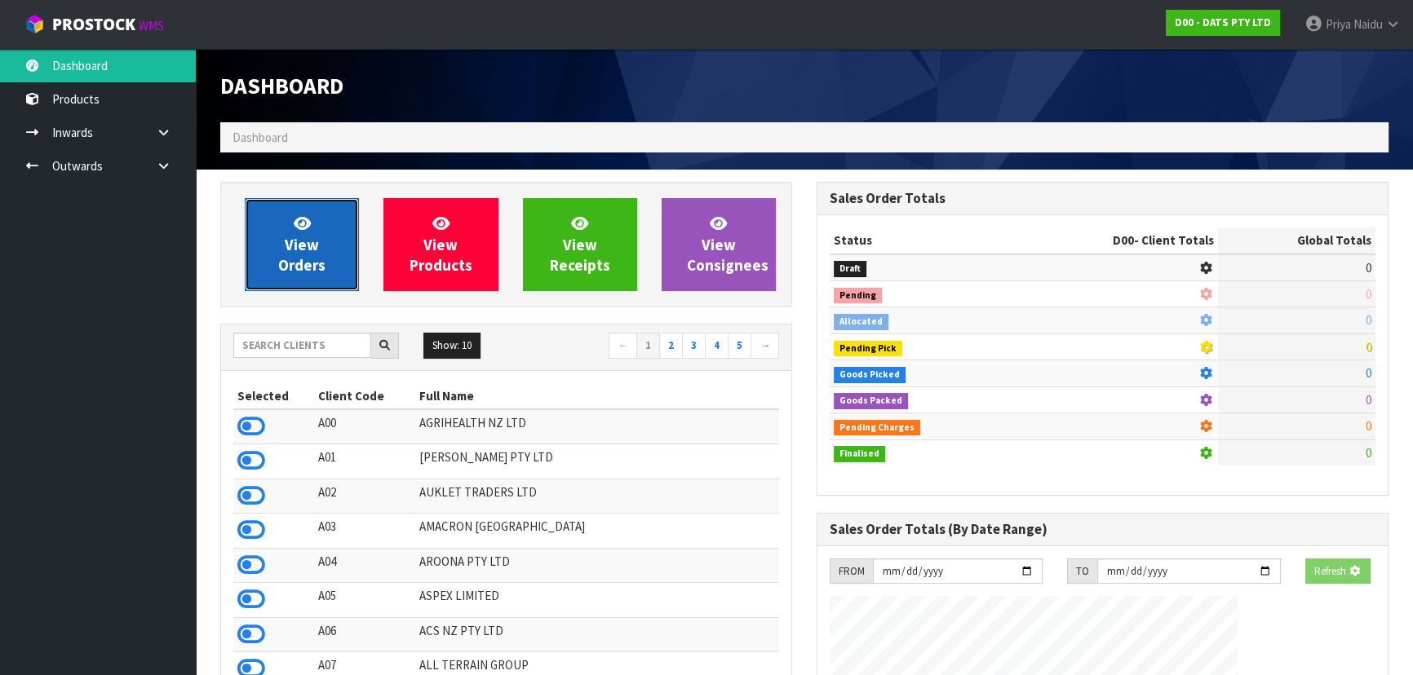
click at [302, 233] on span "View Orders" at bounding box center [301, 244] width 47 height 61
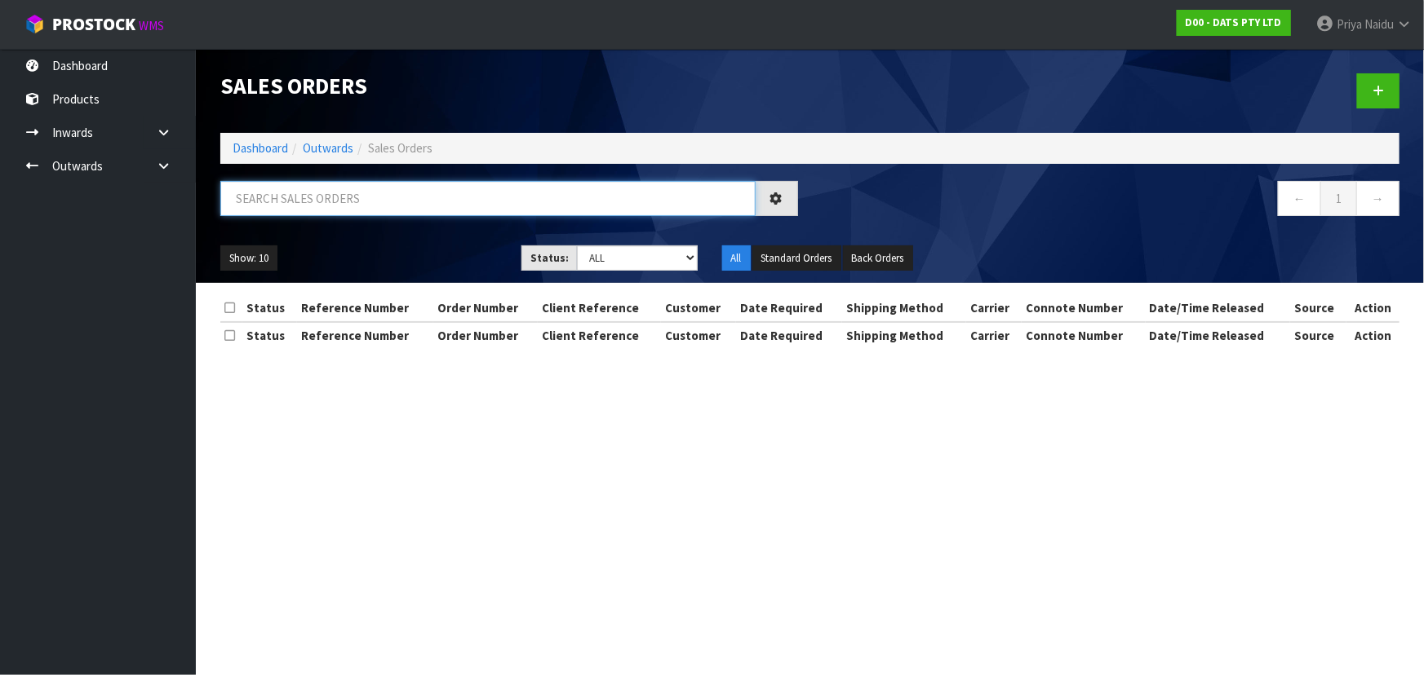
click at [321, 206] on input "text" at bounding box center [487, 198] width 535 height 35
paste input "BUNNINGS PALMERSTON NORTH 9480"
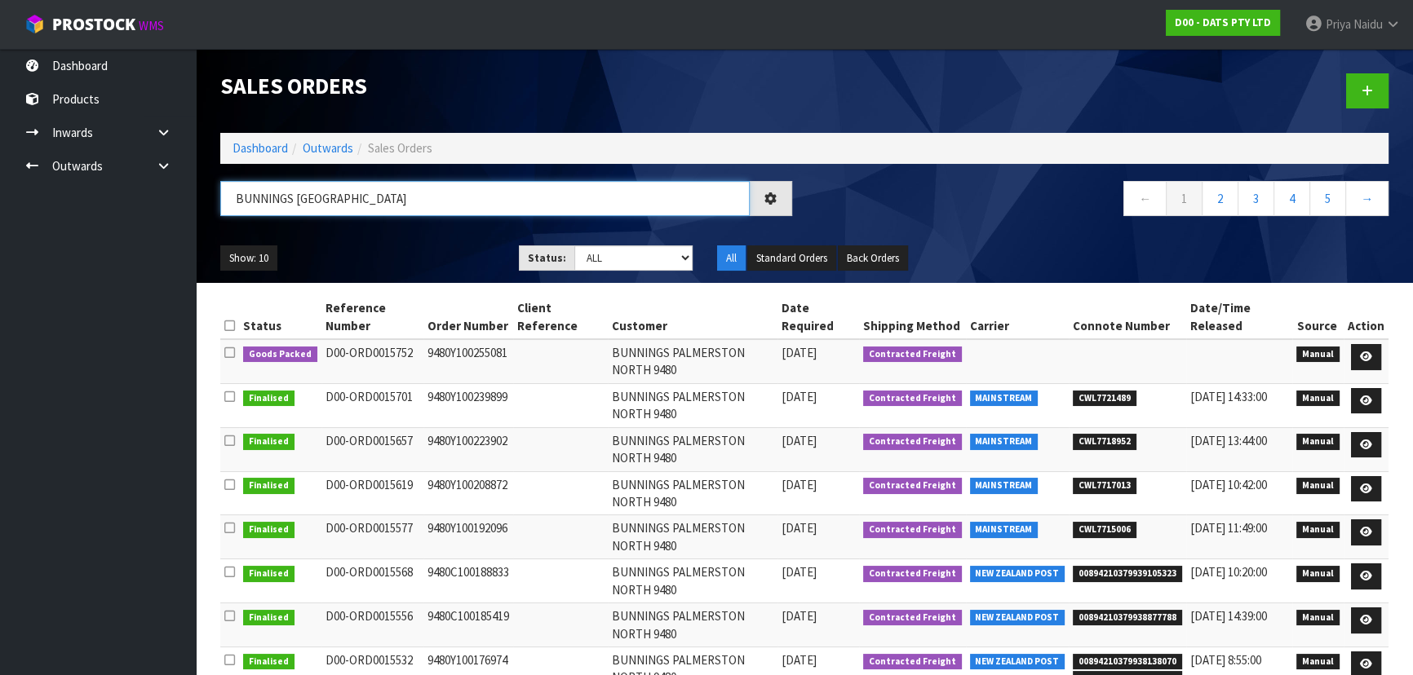
type input "BUNNINGS PALMERSTON NORTH"
click at [441, 242] on div "Show: 10 5 10 25 50 Status: Draft Pending Allocated Pending Pick Goods Picked G…" at bounding box center [804, 258] width 1193 height 51
click at [1362, 399] on icon at bounding box center [1366, 401] width 12 height 11
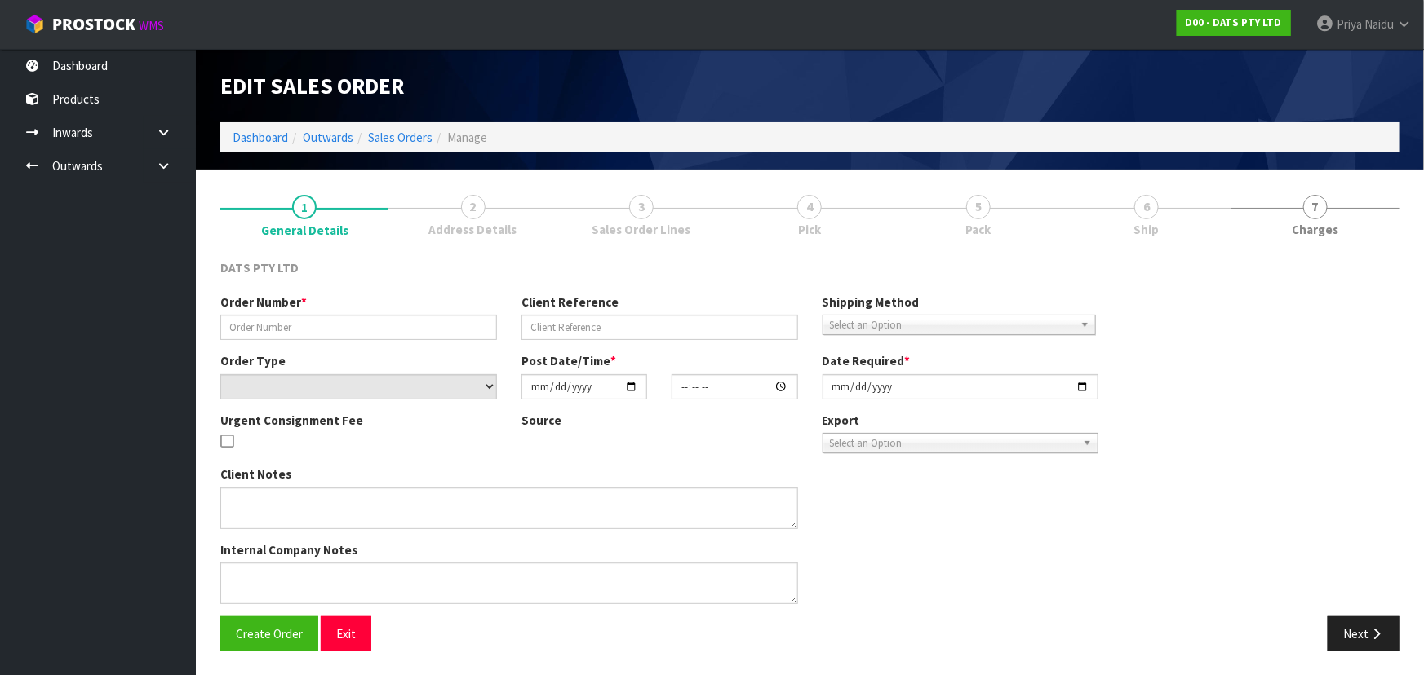
type input "9480Y100239899"
select select "number:0"
type input "2025-09-04"
type input "09:23:00.000"
type input "2025-09-04"
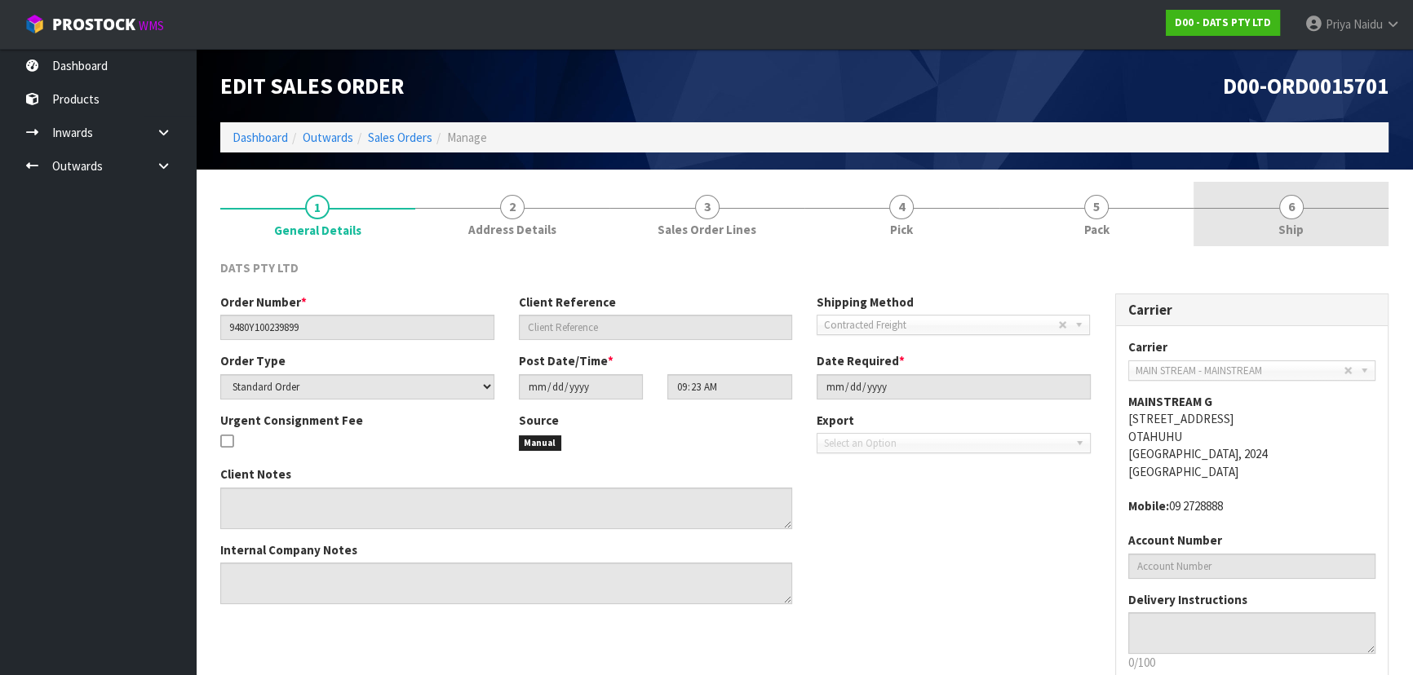
click at [1272, 220] on link "6 Ship" at bounding box center [1291, 214] width 195 height 64
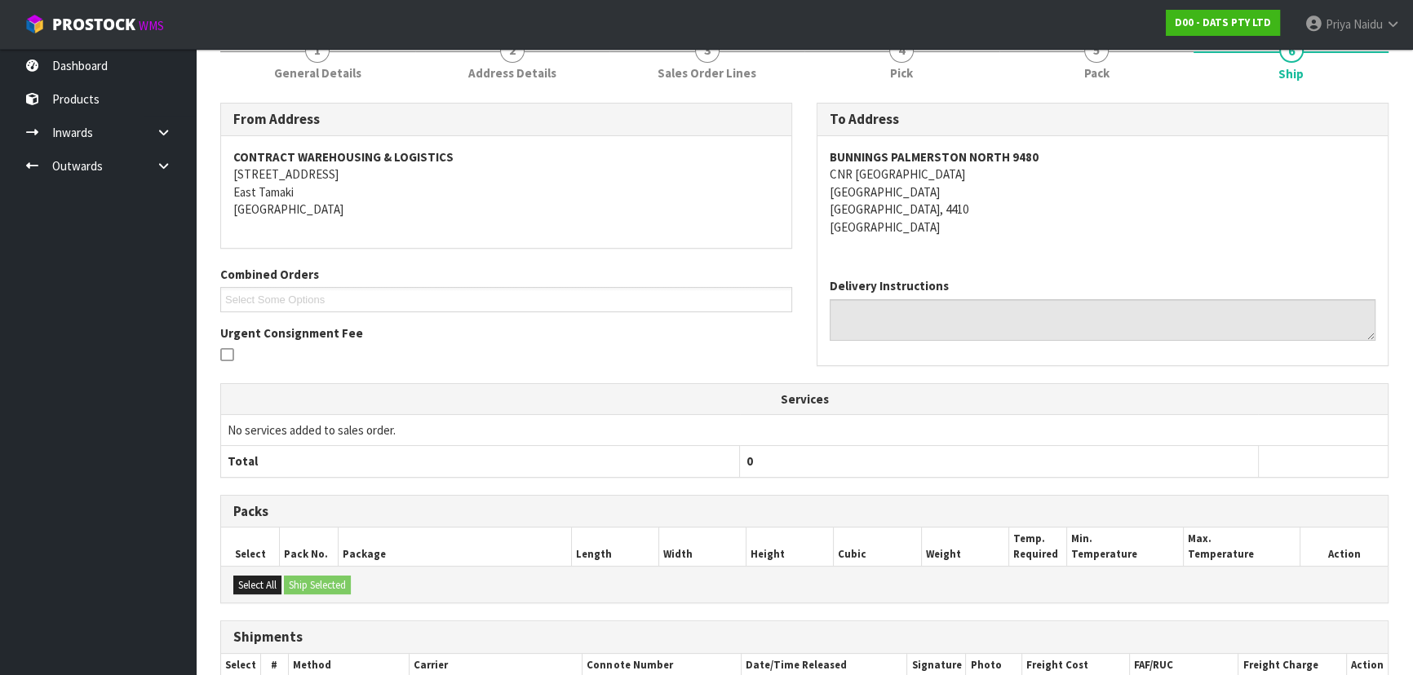
scroll to position [296, 0]
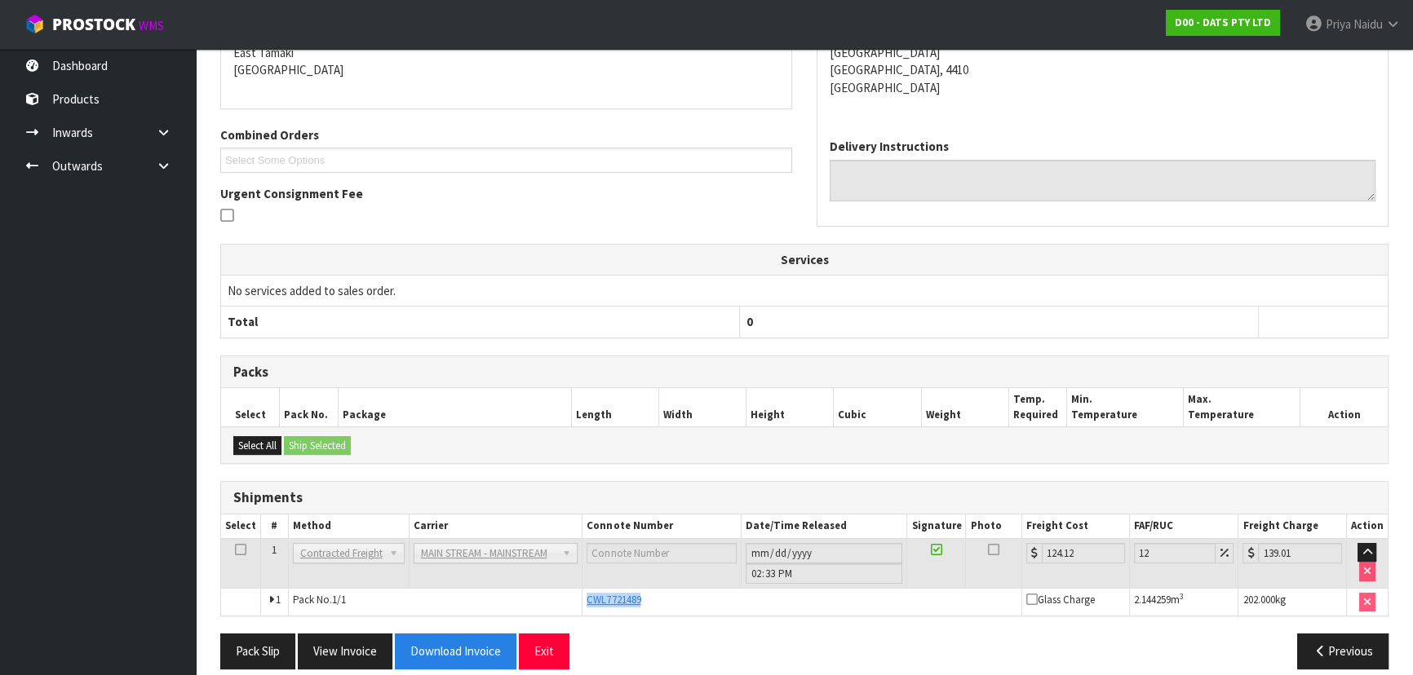
copy span "CWL7721489"
drag, startPoint x: 582, startPoint y: 600, endPoint x: 661, endPoint y: 594, distance: 79.4
click at [661, 594] on td "CWL7721489" at bounding box center [802, 602] width 440 height 28
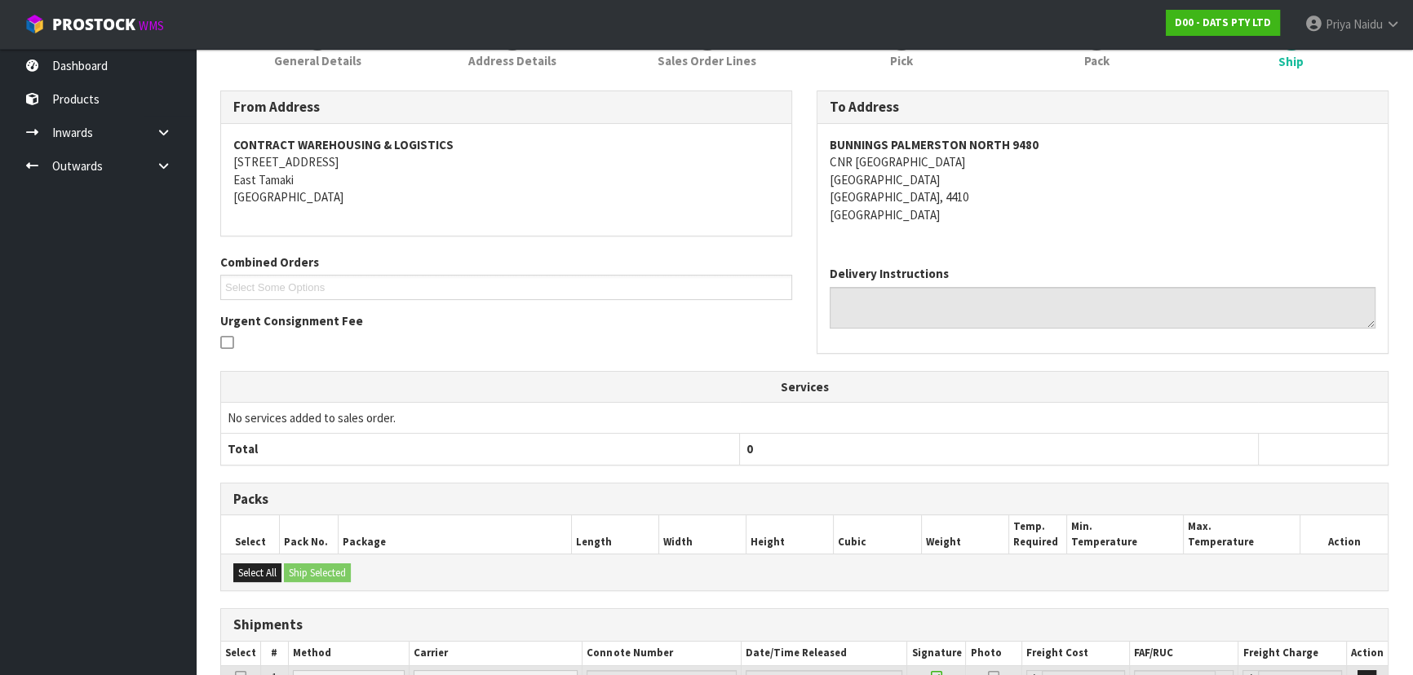
scroll to position [0, 0]
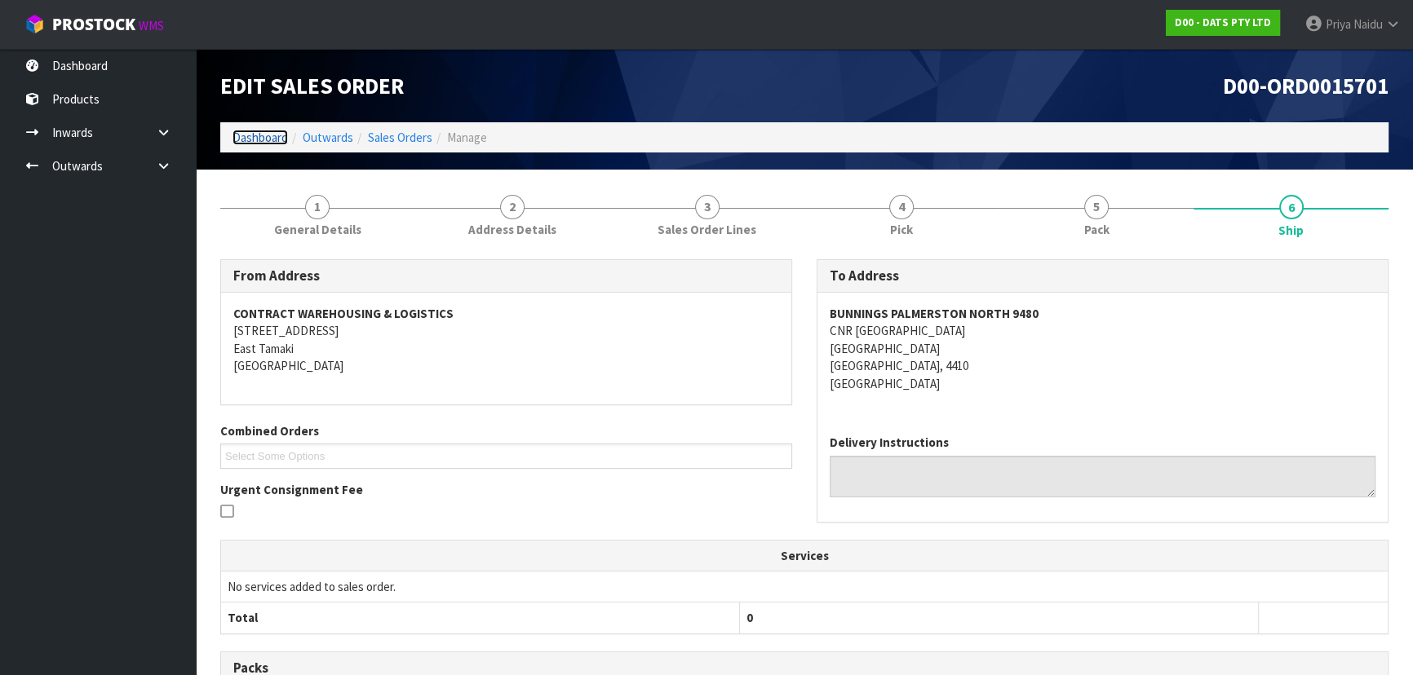
drag, startPoint x: 264, startPoint y: 131, endPoint x: 281, endPoint y: 140, distance: 19.7
click at [264, 131] on link "Dashboard" at bounding box center [260, 138] width 55 height 16
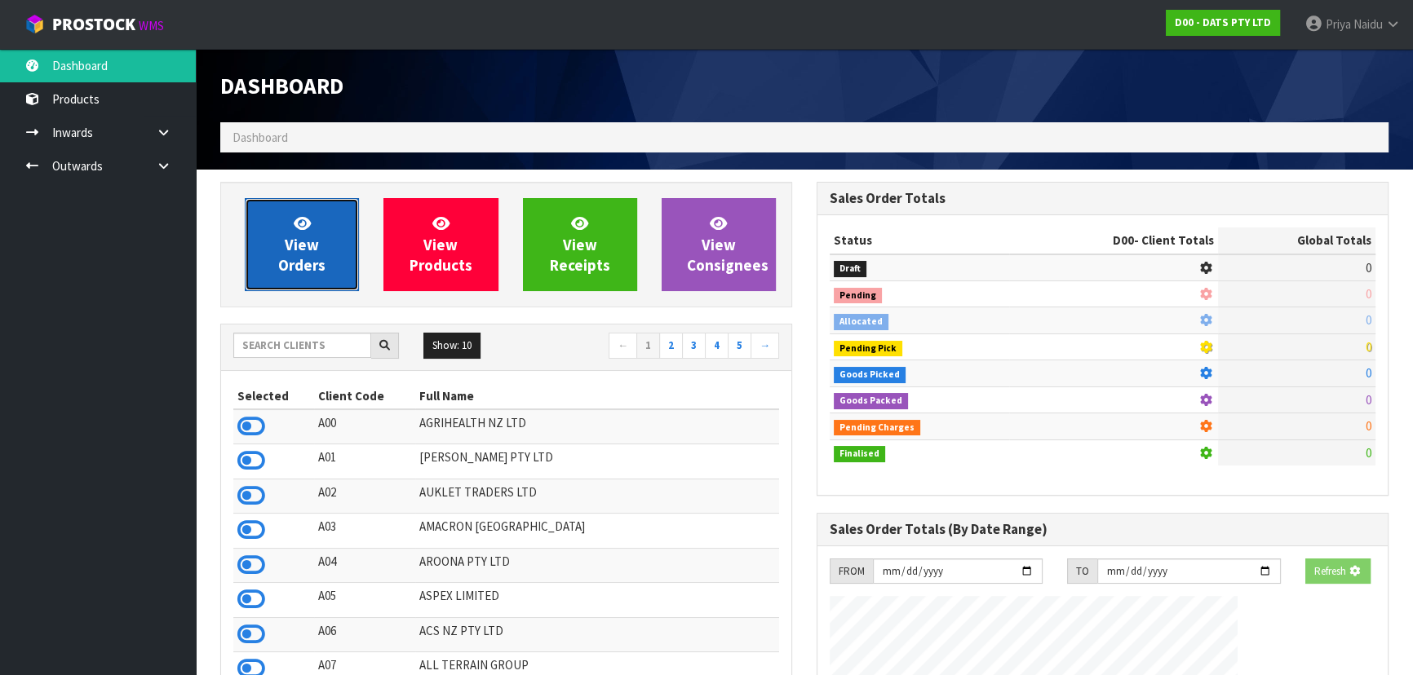
click at [315, 220] on link "View Orders" at bounding box center [302, 244] width 114 height 93
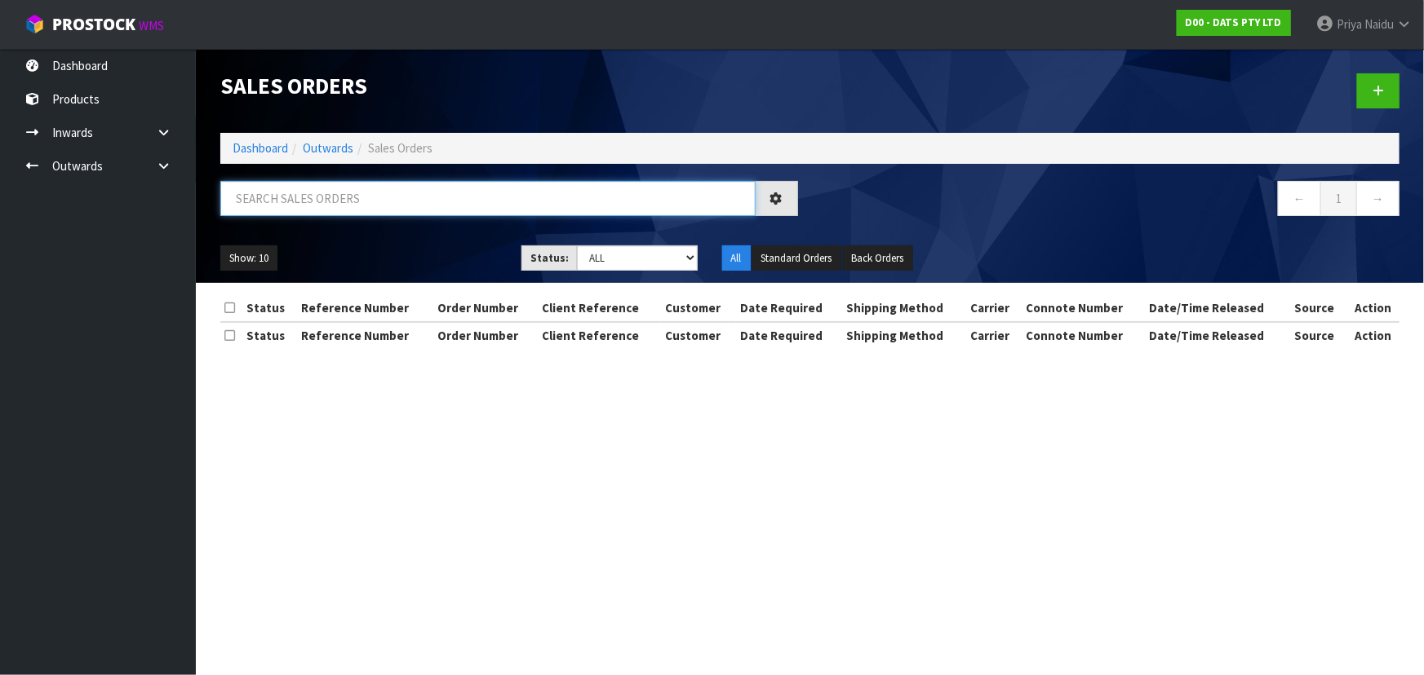
click at [318, 203] on input "text" at bounding box center [487, 198] width 535 height 35
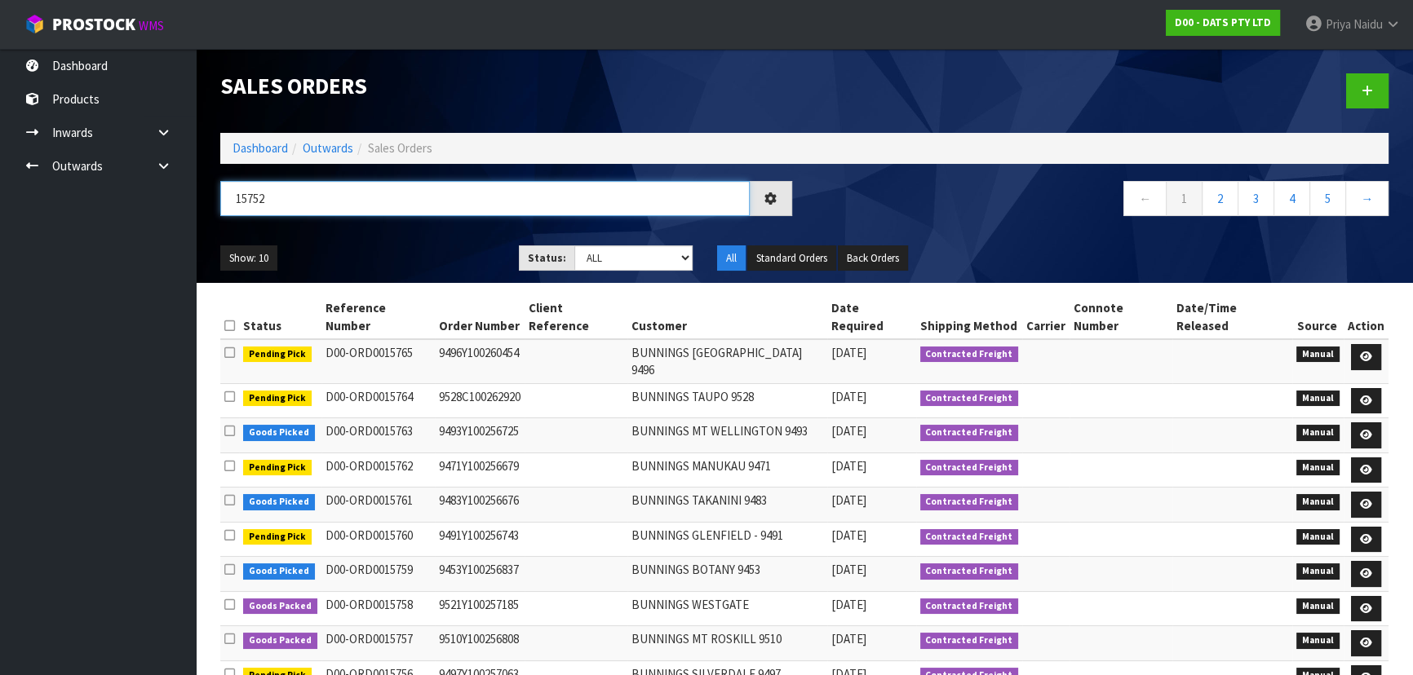
type input "15752"
click at [605, 264] on select "Draft Pending Allocated Pending Pick Goods Picked Goods Packed Pending Charges …" at bounding box center [633, 258] width 119 height 25
select select "string:5"
click at [574, 246] on select "Draft Pending Allocated Pending Pick Goods Picked Goods Packed Pending Charges …" at bounding box center [633, 258] width 119 height 25
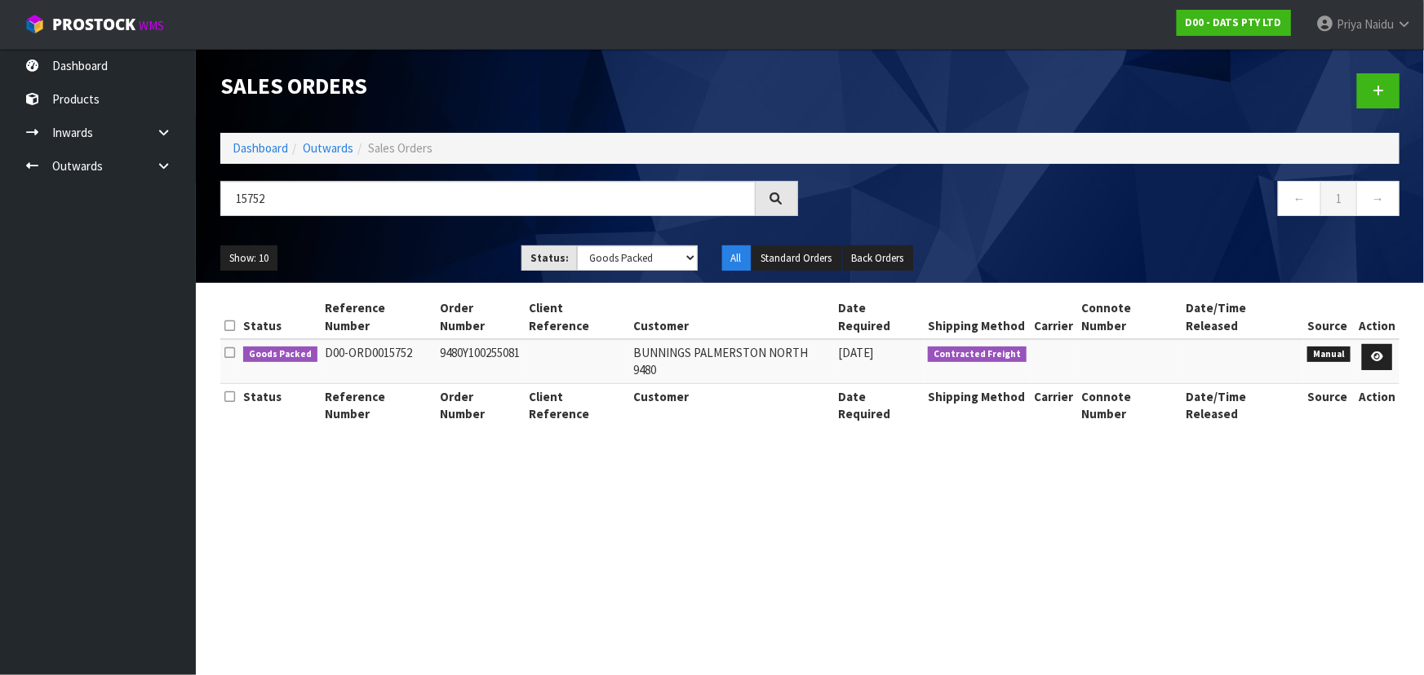
click at [376, 242] on div "Show: 10 5 10 25 50 Status: Draft Pending Allocated Pending Pick Goods Picked G…" at bounding box center [809, 258] width 1203 height 51
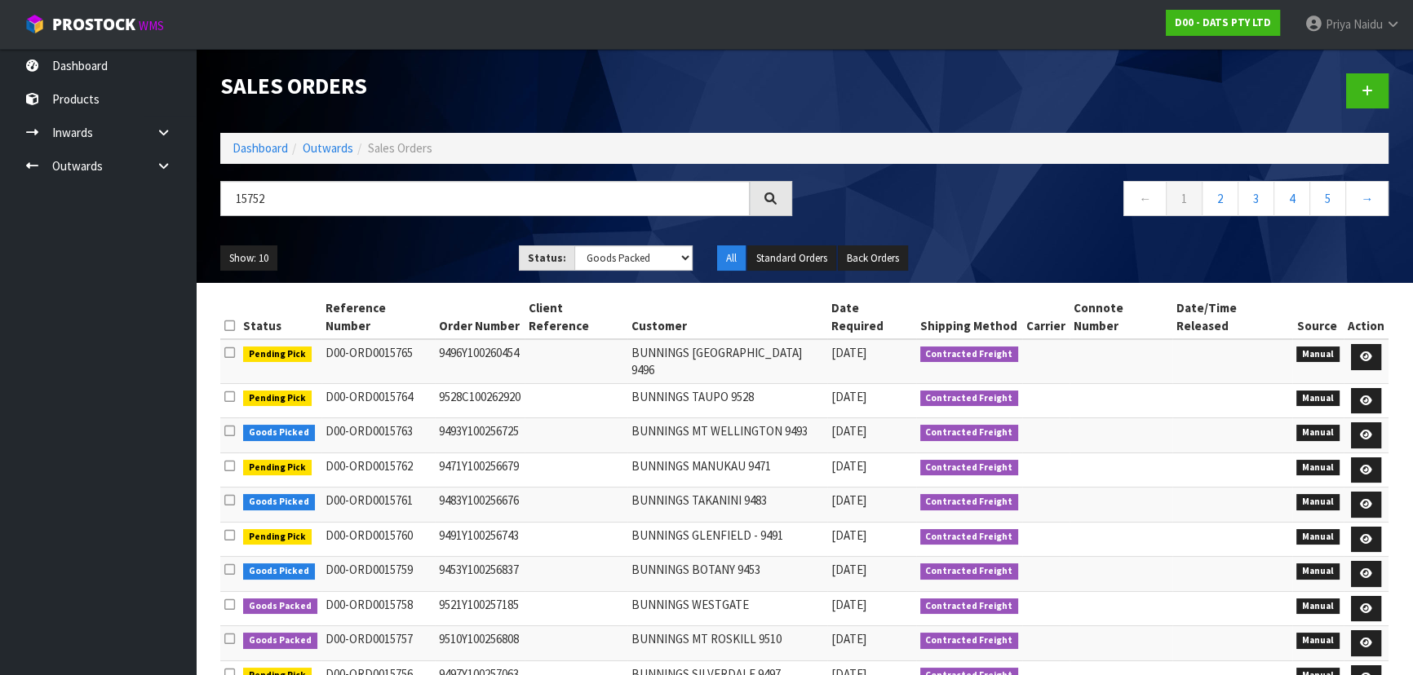
click at [385, 241] on div "Show: 10 5 10 25 50 Status: Draft Pending Allocated Pending Pick Goods Picked G…" at bounding box center [804, 258] width 1193 height 51
click at [385, 242] on div "Show: 10 5 10 25 50 Status: Draft Pending Allocated Pending Pick Goods Picked G…" at bounding box center [804, 258] width 1193 height 51
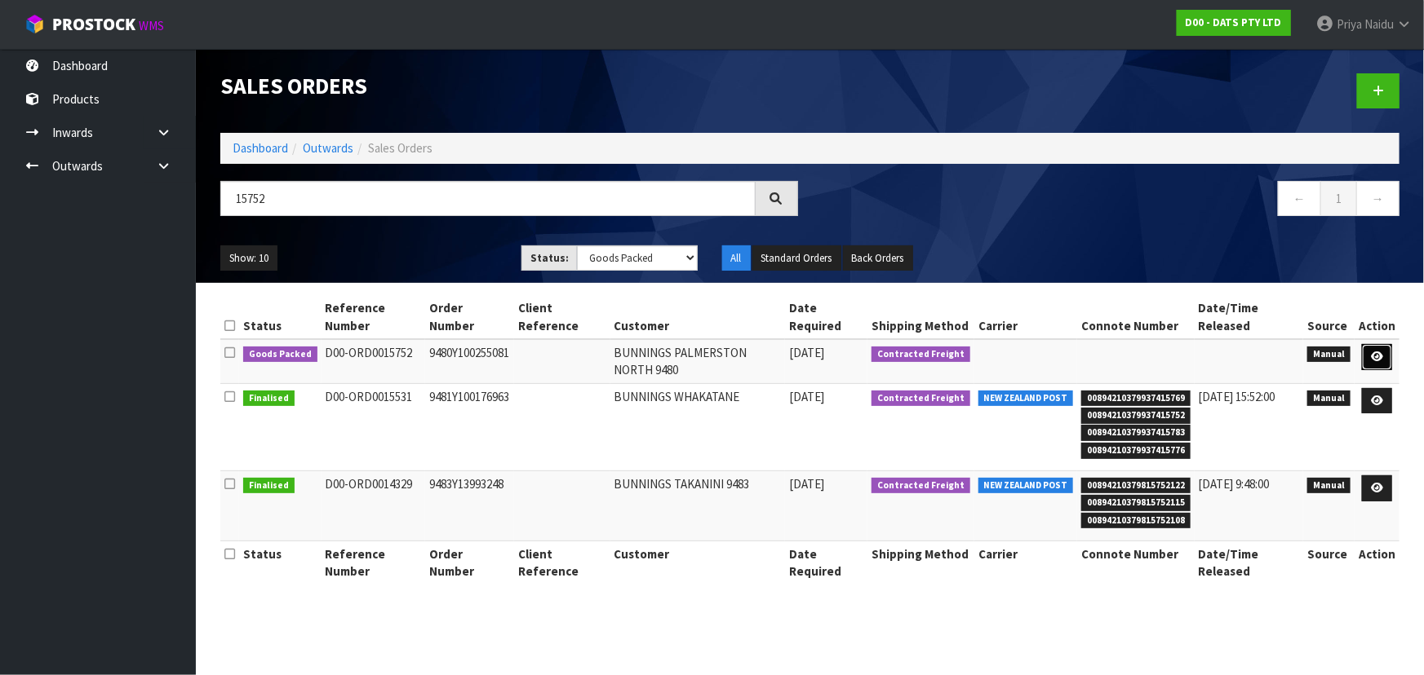
click at [1379, 352] on icon at bounding box center [1377, 357] width 12 height 11
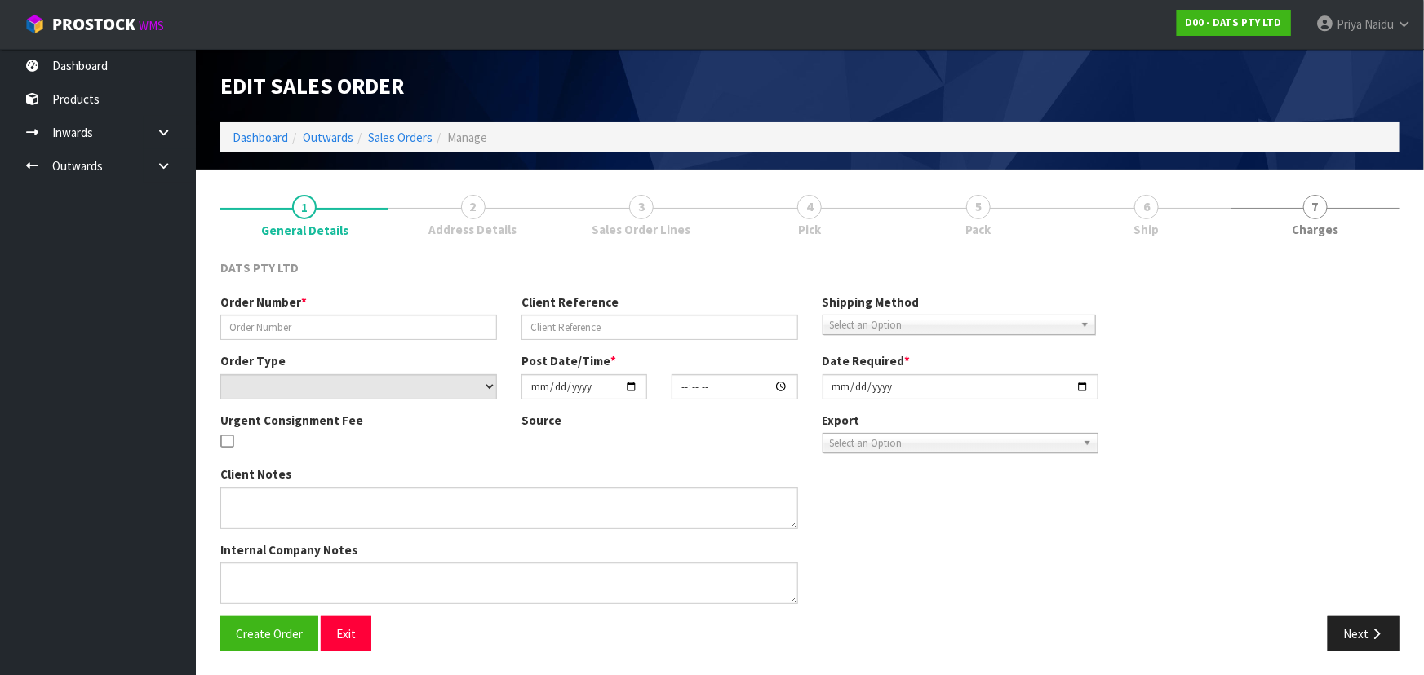
type input "9480Y100255081"
select select "number:0"
type input "2025-09-11"
type input "11:10:00.000"
type input "2025-09-11"
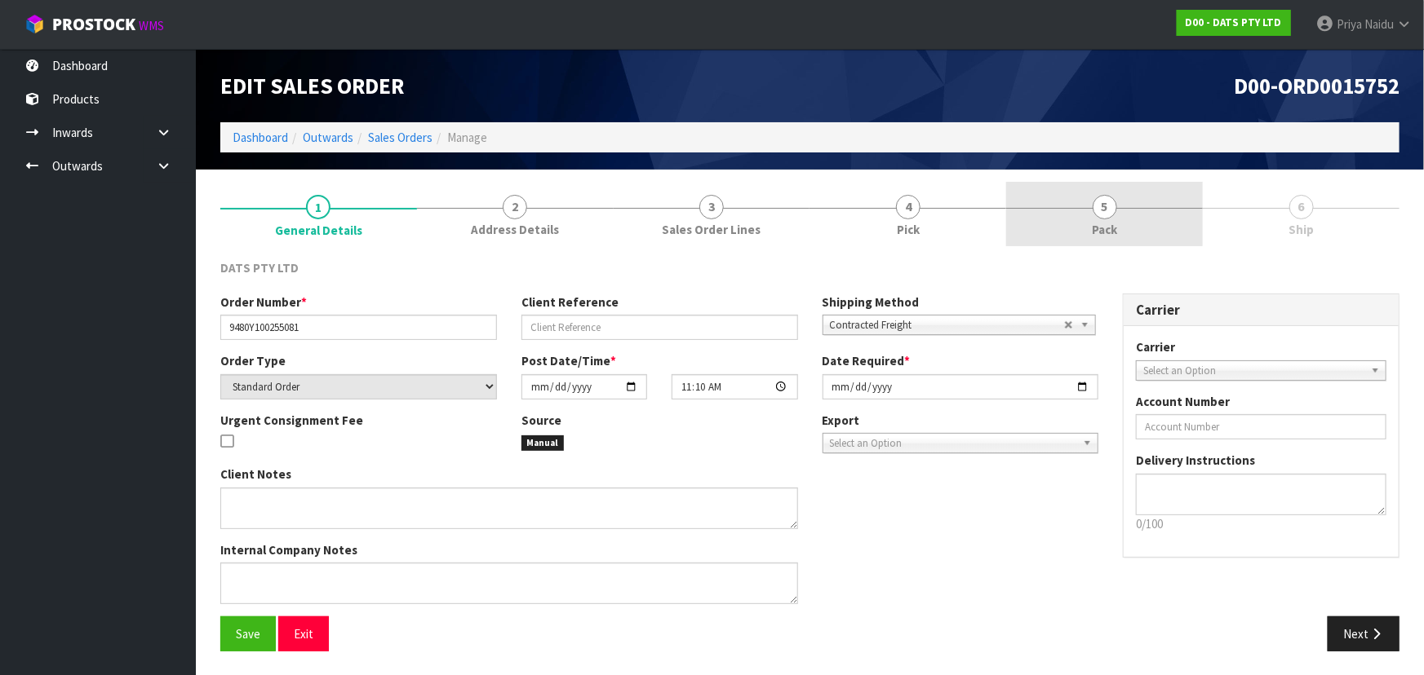
click at [1079, 213] on link "5 Pack" at bounding box center [1104, 214] width 197 height 64
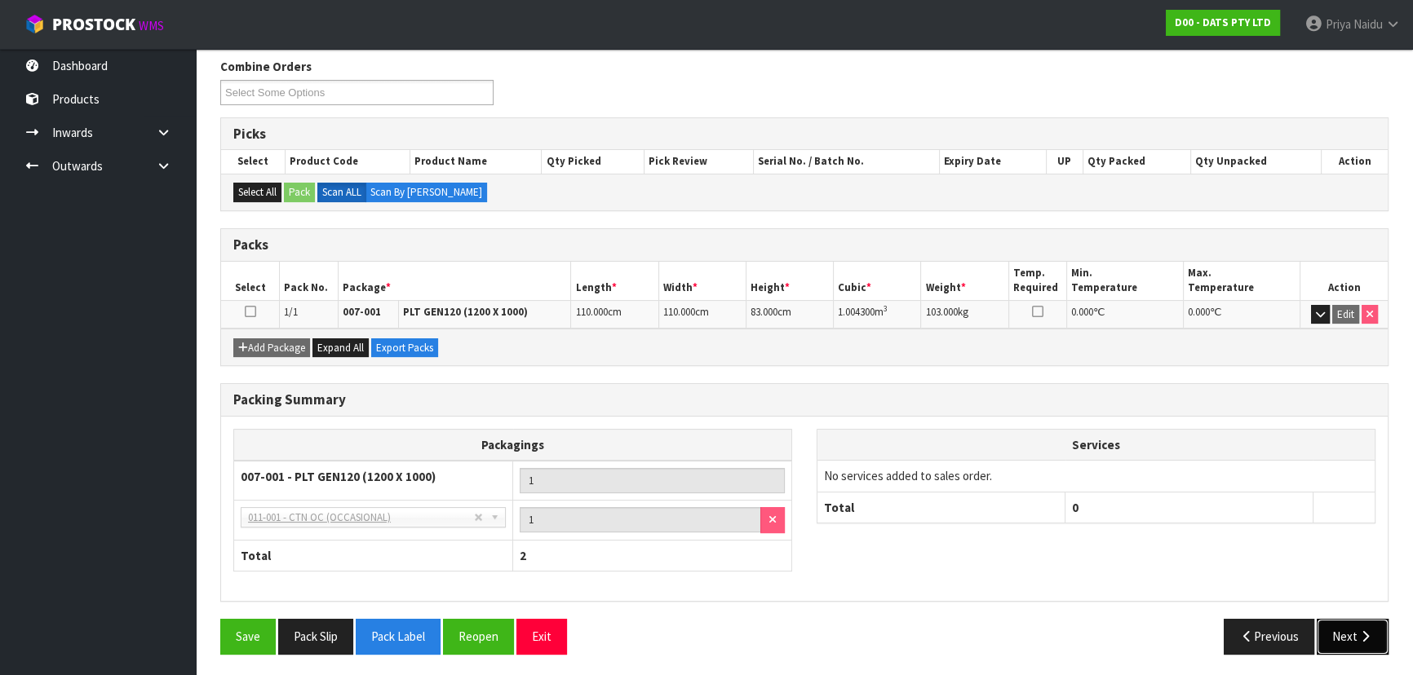
click at [1340, 638] on button "Next" at bounding box center [1353, 636] width 72 height 35
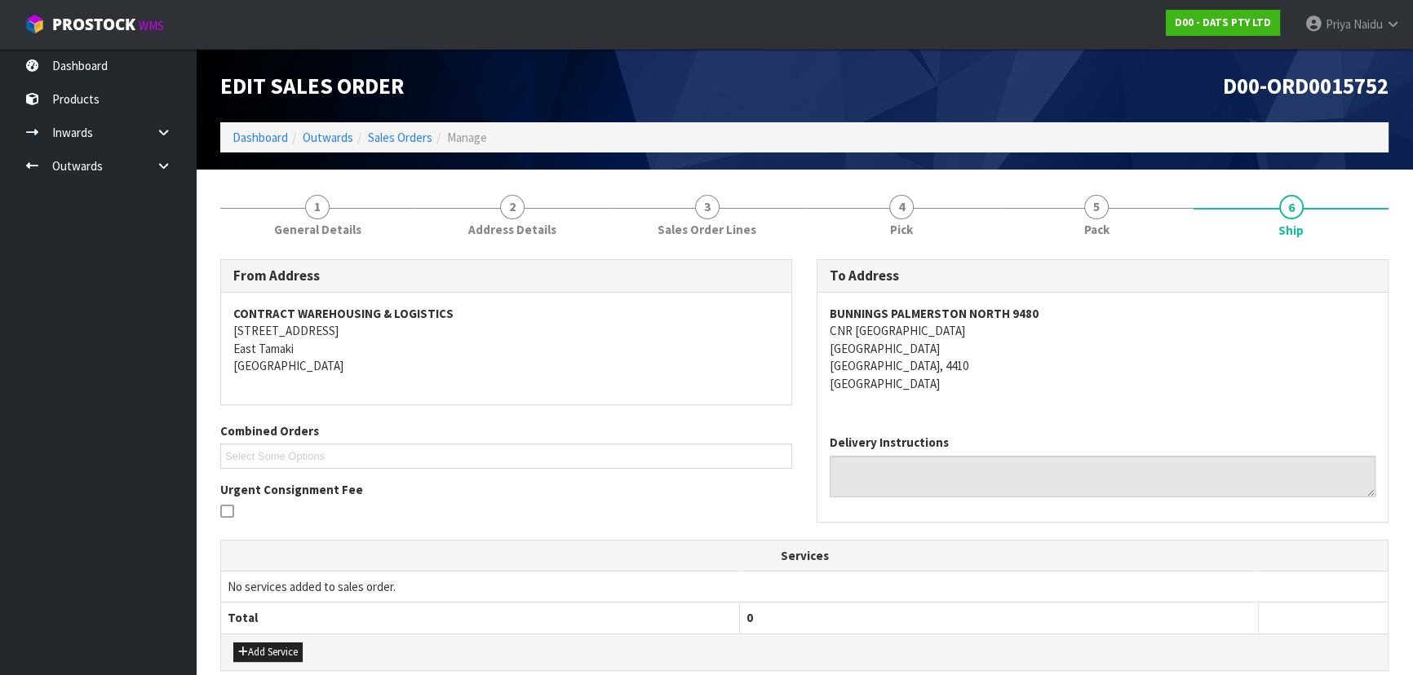
click at [826, 318] on div "BUNNINGS PALMERSTON NORTH 9480 CNR TREMAINE AVE & RAILWAY RD PALMERSTON NORTH P…" at bounding box center [1102, 357] width 570 height 129
drag, startPoint x: 824, startPoint y: 318, endPoint x: 1149, endPoint y: 311, distance: 324.8
click at [1149, 311] on div "BUNNINGS PALMERSTON NORTH 9480 CNR TREMAINE AVE & RAILWAY RD PALMERSTON NORTH P…" at bounding box center [1102, 357] width 570 height 129
copy address "CNR TREMAINE AVE & RAILWAY RD PALMERSTON NORTH PALMERSTON NORTH, 4410"
drag, startPoint x: 822, startPoint y: 333, endPoint x: 1048, endPoint y: 369, distance: 228.0
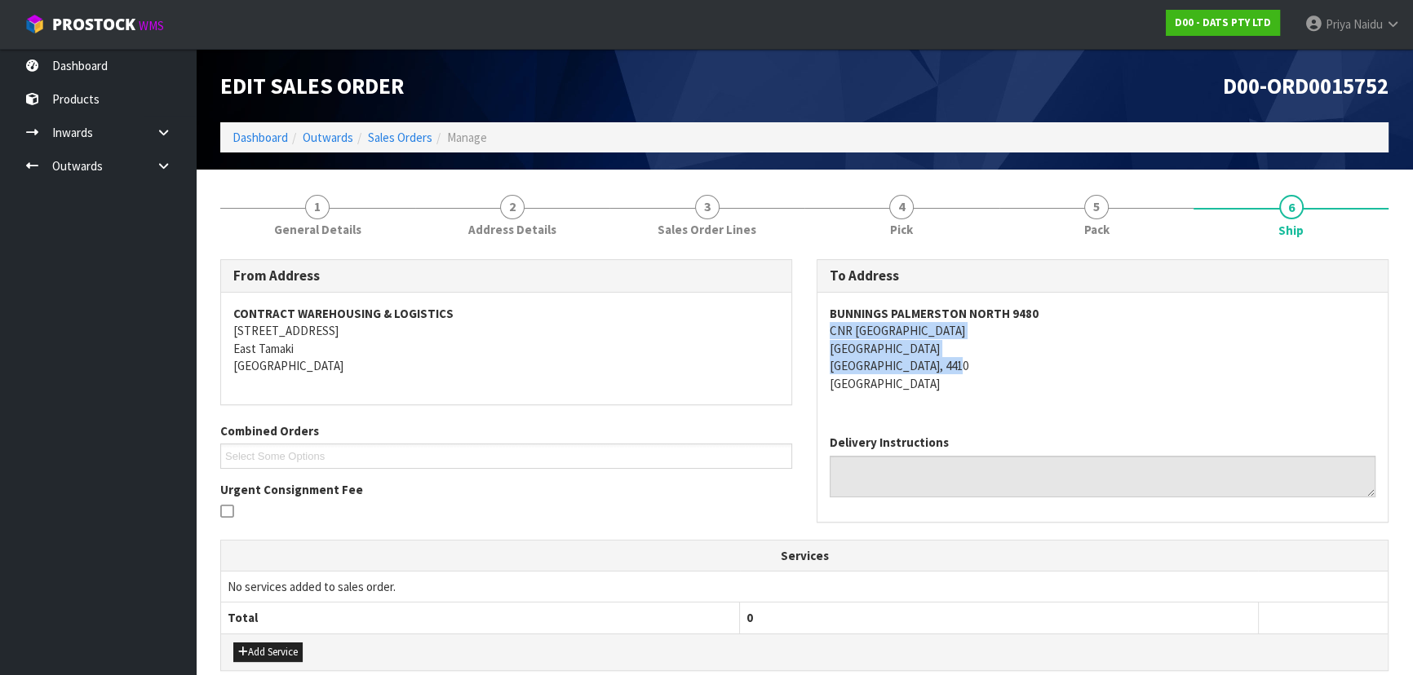
click at [1048, 369] on div "BUNNINGS PALMERSTON NORTH 9480 CNR TREMAINE AVE & RAILWAY RD PALMERSTON NORTH P…" at bounding box center [1102, 357] width 570 height 129
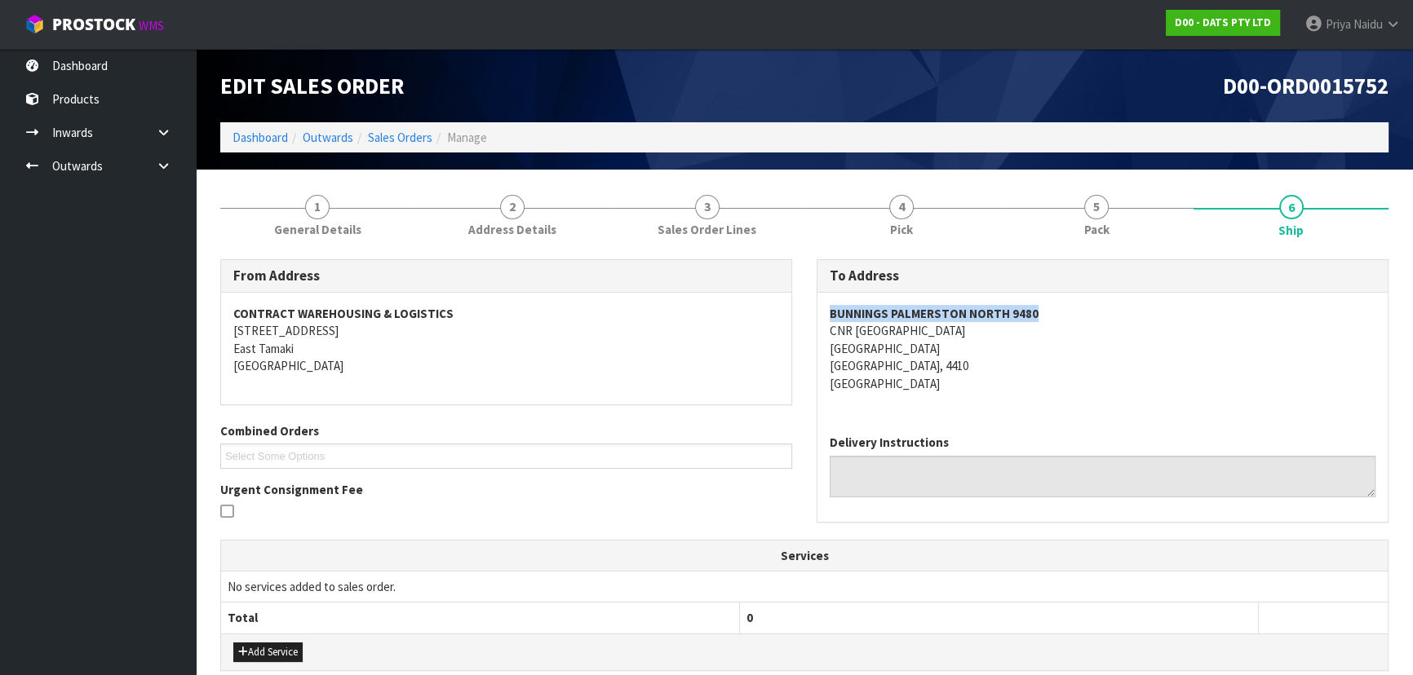
copy strong "BUNNINGS PALMERSTON NORTH 9480"
drag, startPoint x: 819, startPoint y: 302, endPoint x: 1030, endPoint y: 312, distance: 211.6
click at [1053, 312] on div "BUNNINGS PALMERSTON NORTH 9480 CNR TREMAINE AVE & RAILWAY RD PALMERSTON NORTH P…" at bounding box center [1102, 357] width 570 height 129
drag, startPoint x: 823, startPoint y: 334, endPoint x: 1028, endPoint y: 339, distance: 204.8
click at [1028, 339] on div "BUNNINGS PALMERSTON NORTH 9480 CNR TREMAINE AVE & RAILWAY RD PALMERSTON NORTH P…" at bounding box center [1102, 357] width 570 height 129
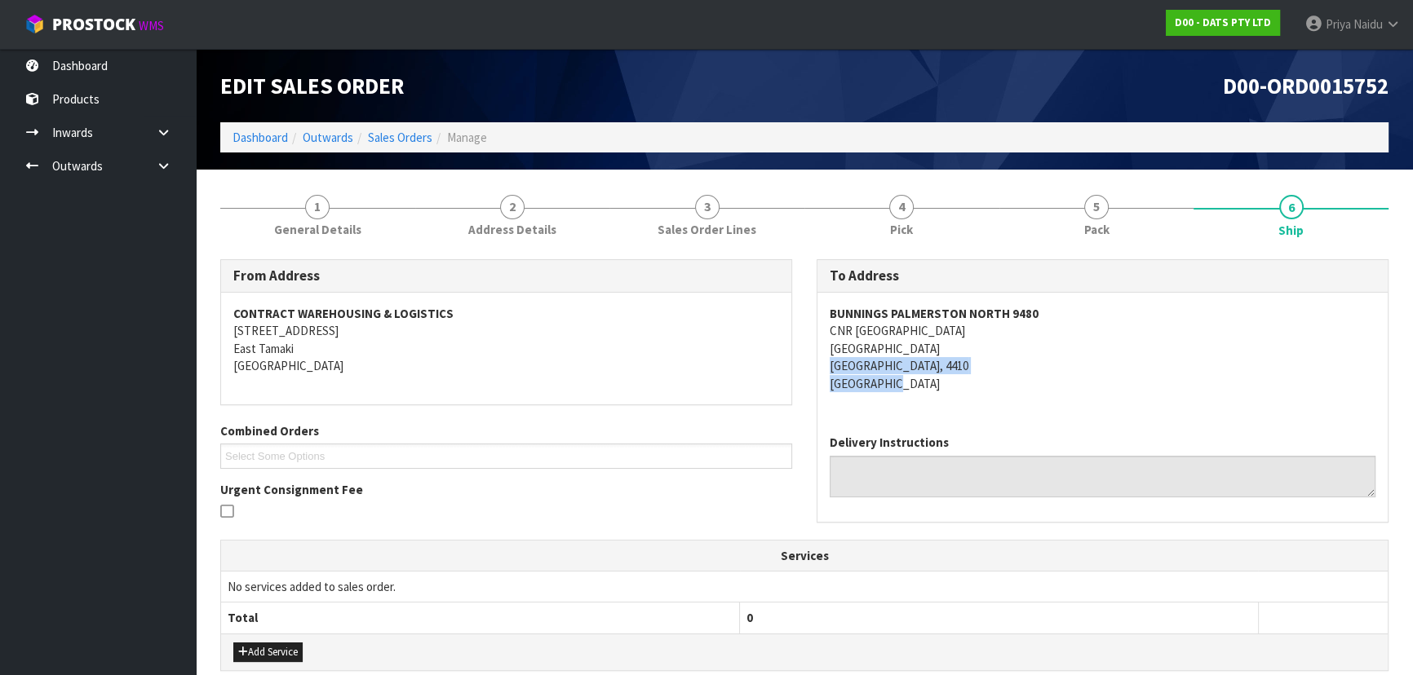
click at [1179, 374] on address "BUNNINGS PALMERSTON NORTH 9480 CNR TREMAINE AVE & RAILWAY RD PALMERSTON NORTH P…" at bounding box center [1103, 348] width 546 height 87
copy address "CNR TREMAINE AVE & RAILWAY RD"
drag, startPoint x: 823, startPoint y: 334, endPoint x: 356, endPoint y: 352, distance: 467.8
click at [1020, 331] on div "BUNNINGS PALMERSTON NORTH 9480 CNR TREMAINE AVE & RAILWAY RD PALMERSTON NORTH P…" at bounding box center [1102, 357] width 570 height 129
click at [977, 391] on address "BUNNINGS PALMERSTON NORTH 9480 CNR TREMAINE AVE & RAILWAY RD PALMERSTON NORTH P…" at bounding box center [1103, 348] width 546 height 87
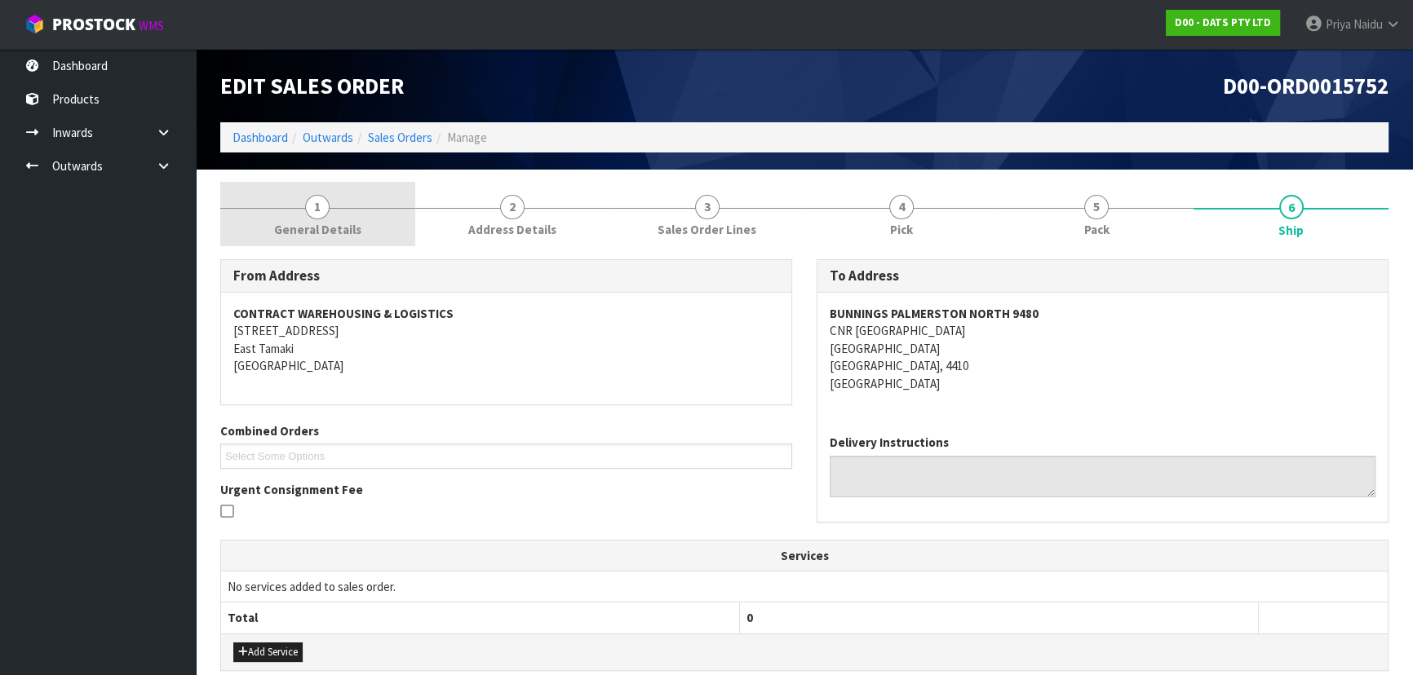
click at [255, 188] on link "1 General Details" at bounding box center [317, 214] width 195 height 64
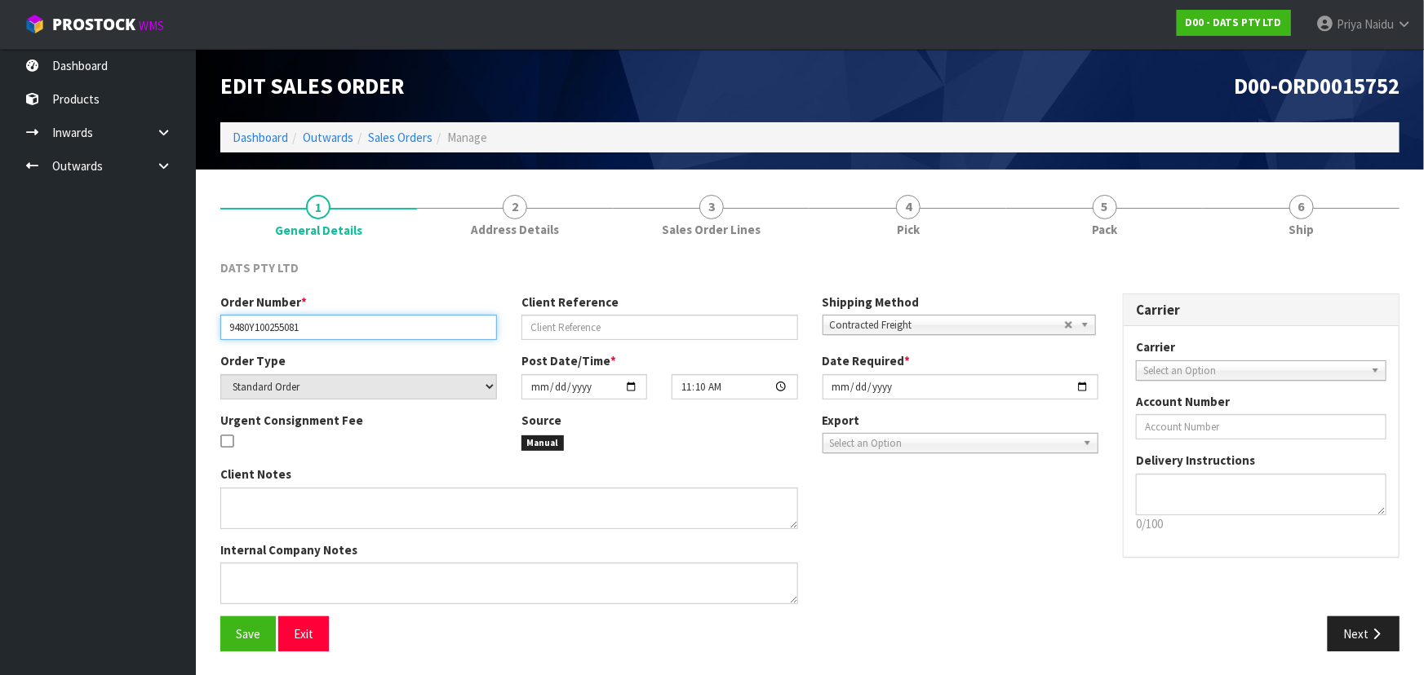
drag, startPoint x: 228, startPoint y: 330, endPoint x: 374, endPoint y: 327, distance: 146.1
click at [374, 327] on input "9480Y100255081" at bounding box center [358, 327] width 277 height 25
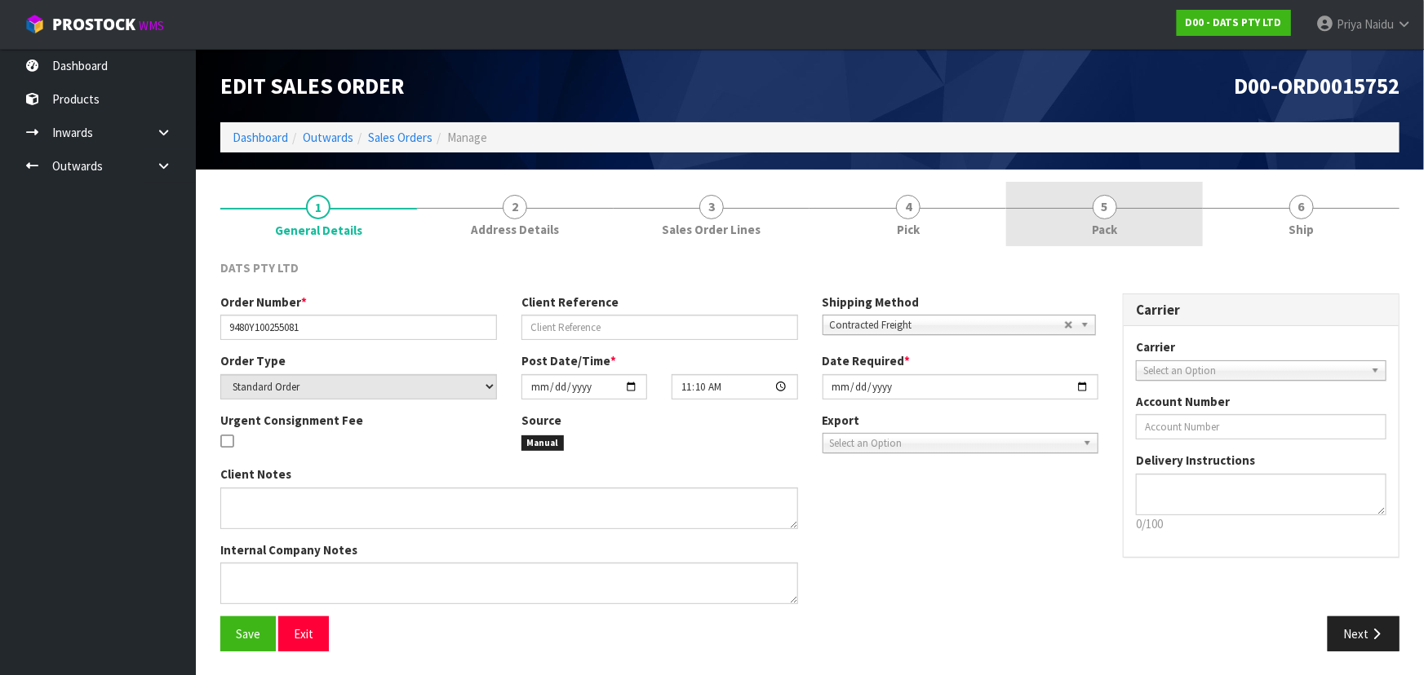
drag, startPoint x: 1084, startPoint y: 224, endPoint x: 1092, endPoint y: 220, distance: 8.4
click at [1084, 224] on link "5 Pack" at bounding box center [1104, 214] width 197 height 64
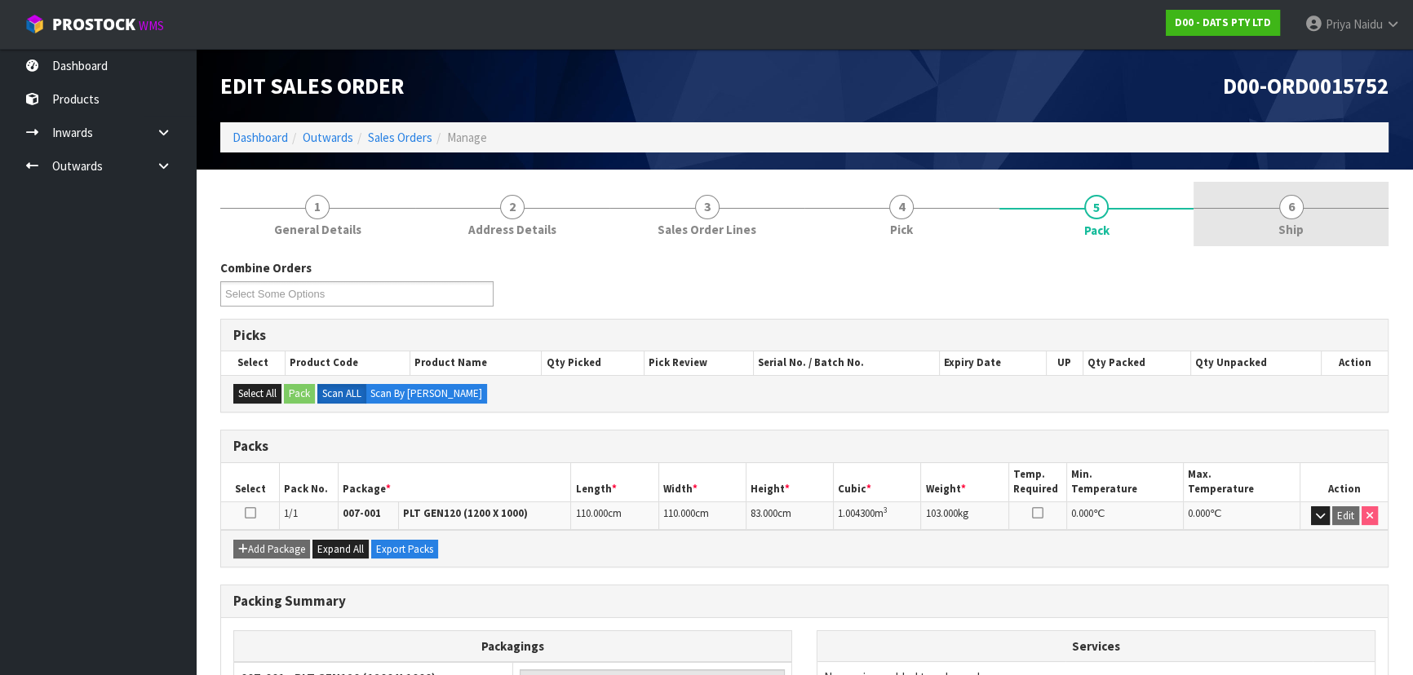
click at [1345, 206] on link "6 Ship" at bounding box center [1291, 214] width 195 height 64
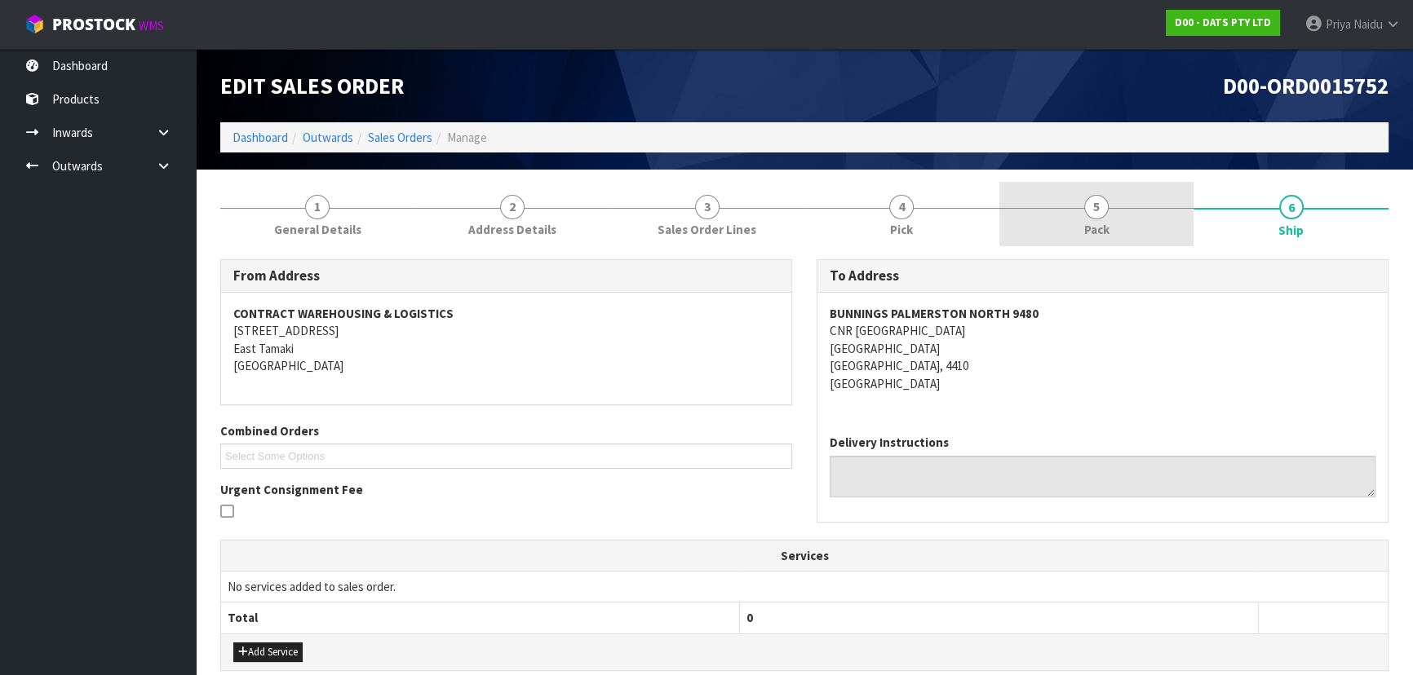
click at [1099, 200] on span "5" at bounding box center [1096, 207] width 24 height 24
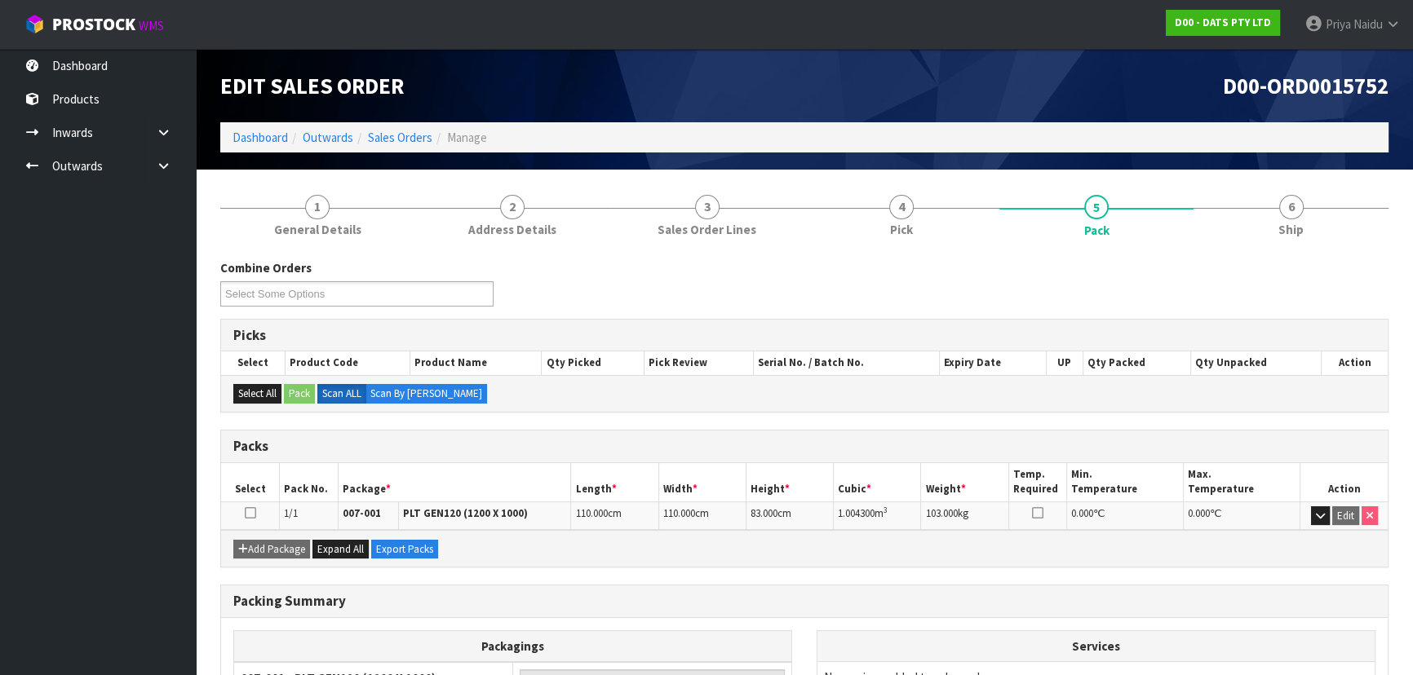
drag, startPoint x: 830, startPoint y: 513, endPoint x: 903, endPoint y: 500, distance: 74.6
click at [903, 502] on tr "1/1 007-001 PLT GEN120 (1200 X 1000) 110.000 cm 110.000 cm 83.000 cm 1.004300 m…" at bounding box center [804, 516] width 1167 height 29
click at [1342, 205] on link "6 Ship" at bounding box center [1291, 214] width 195 height 64
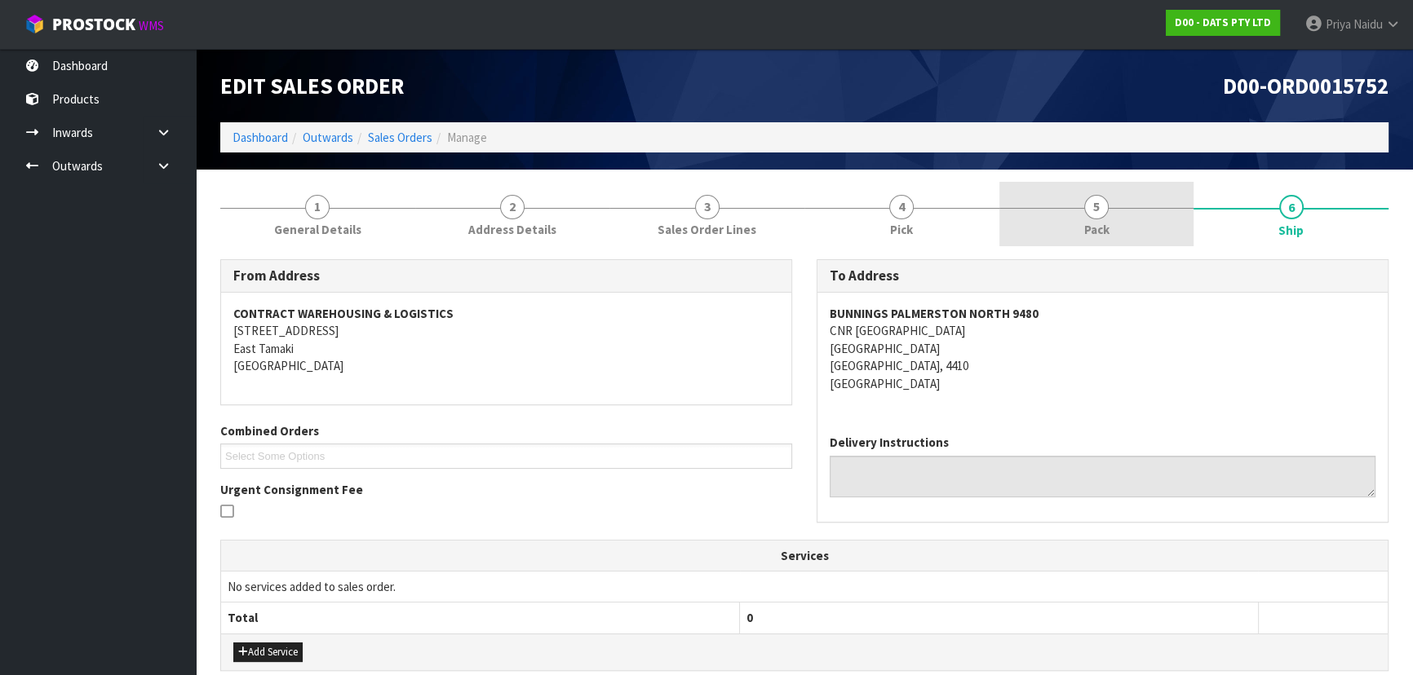
click at [1067, 222] on link "5 Pack" at bounding box center [1096, 214] width 195 height 64
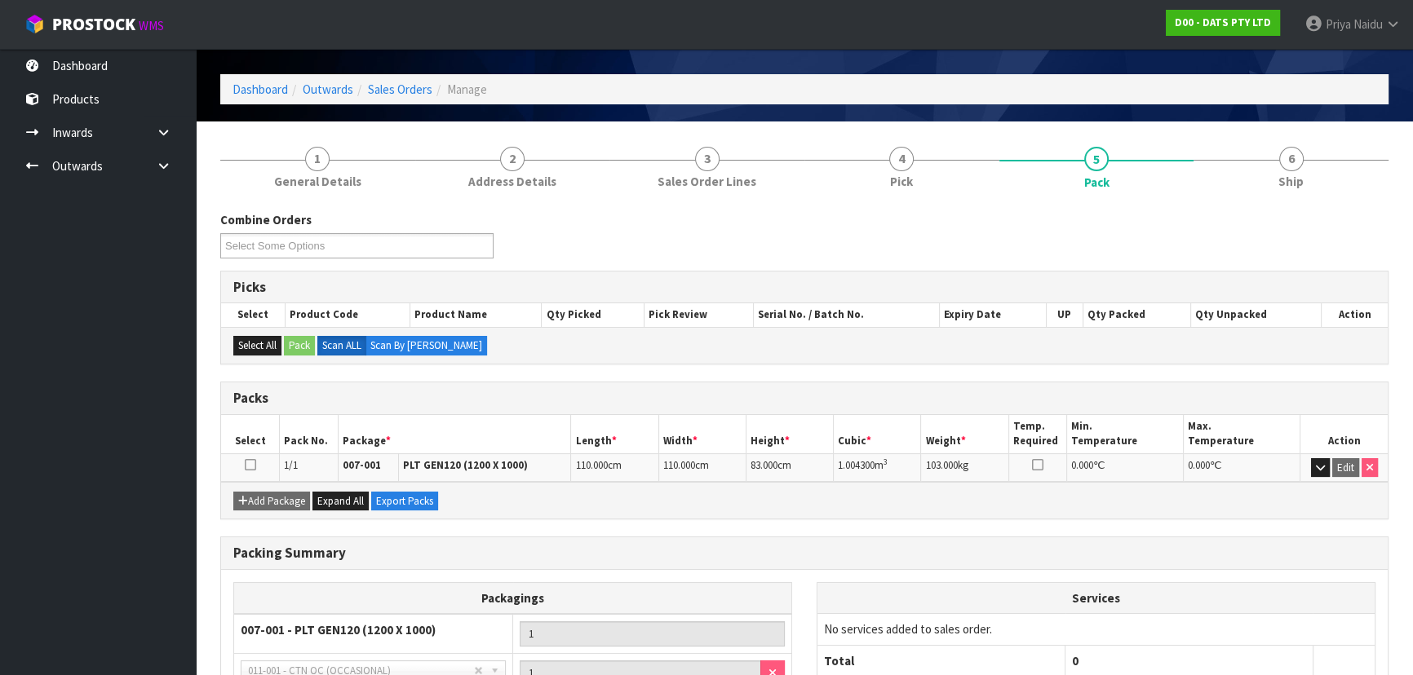
scroll to position [73, 0]
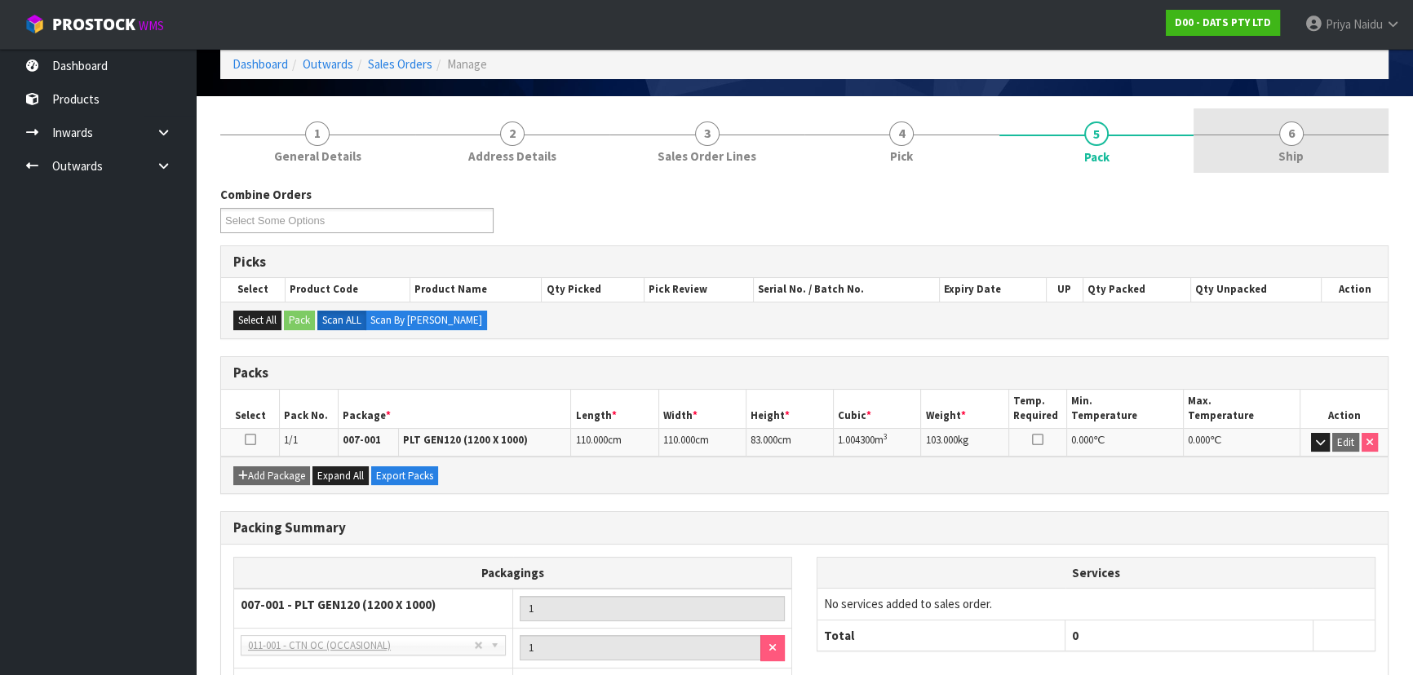
drag, startPoint x: 1331, startPoint y: 122, endPoint x: 1313, endPoint y: 140, distance: 25.4
click at [1331, 122] on link "6 Ship" at bounding box center [1291, 141] width 195 height 64
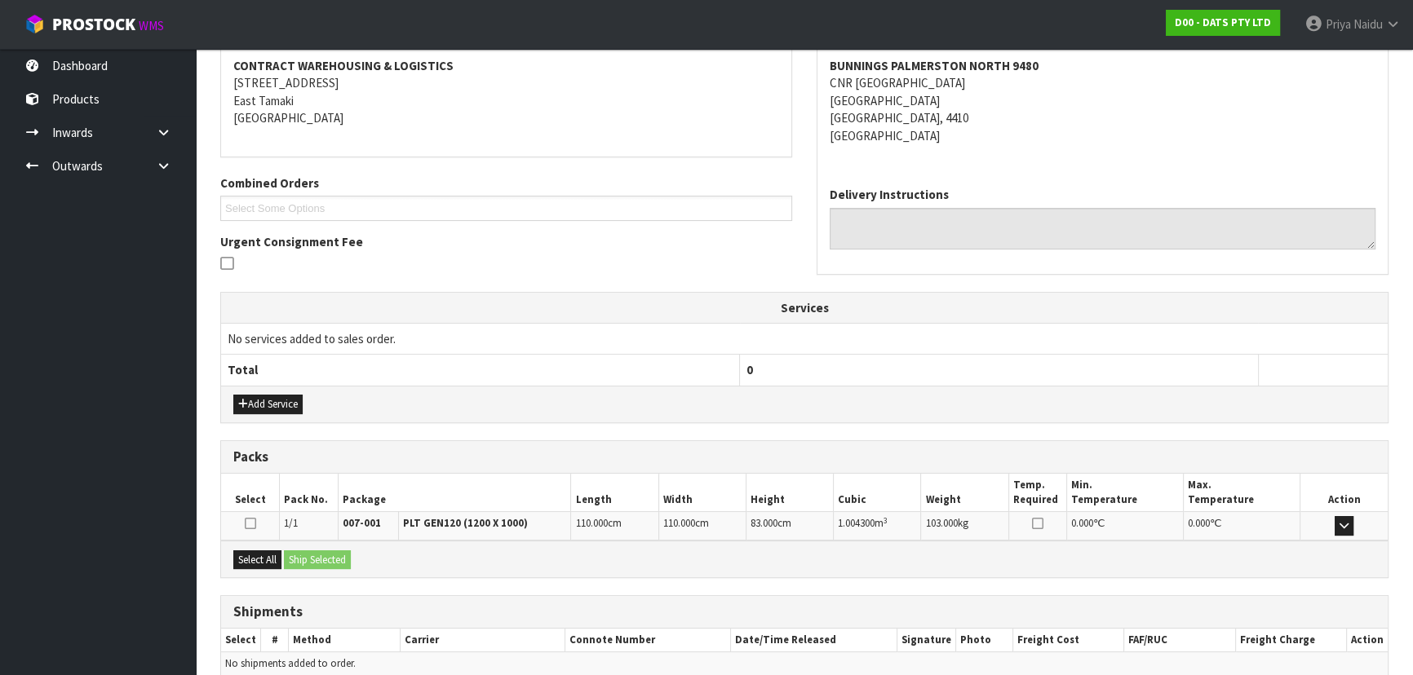
scroll to position [323, 0]
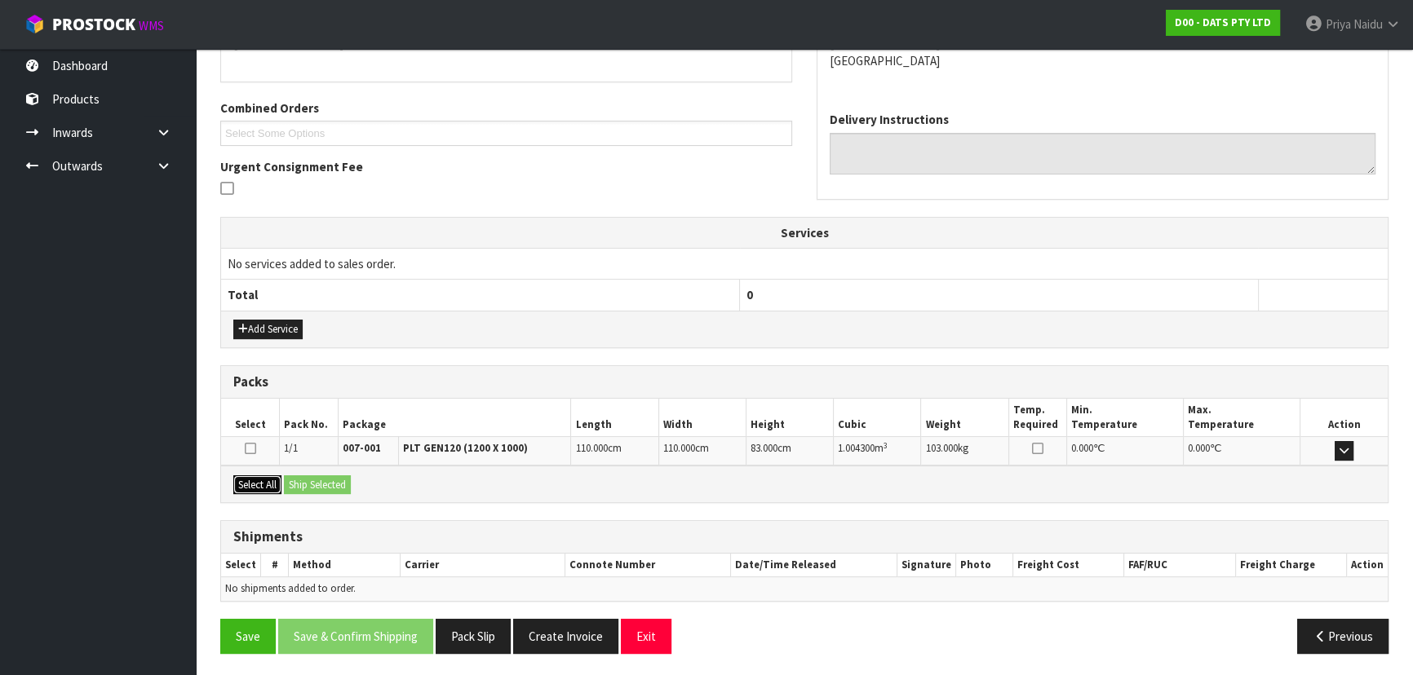
click at [269, 481] on button "Select All" at bounding box center [257, 486] width 48 height 20
drag, startPoint x: 316, startPoint y: 481, endPoint x: 343, endPoint y: 485, distance: 27.2
click at [317, 481] on button "Ship Selected" at bounding box center [317, 486] width 67 height 20
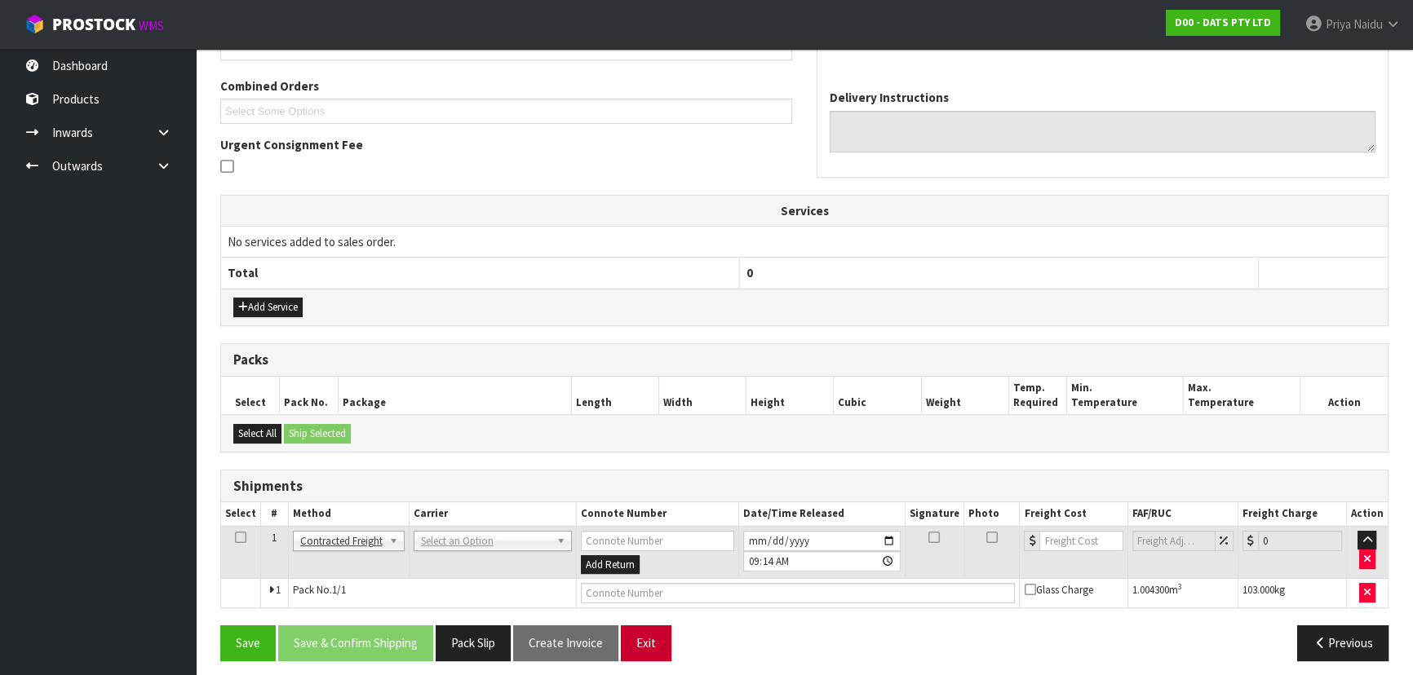
scroll to position [352, 0]
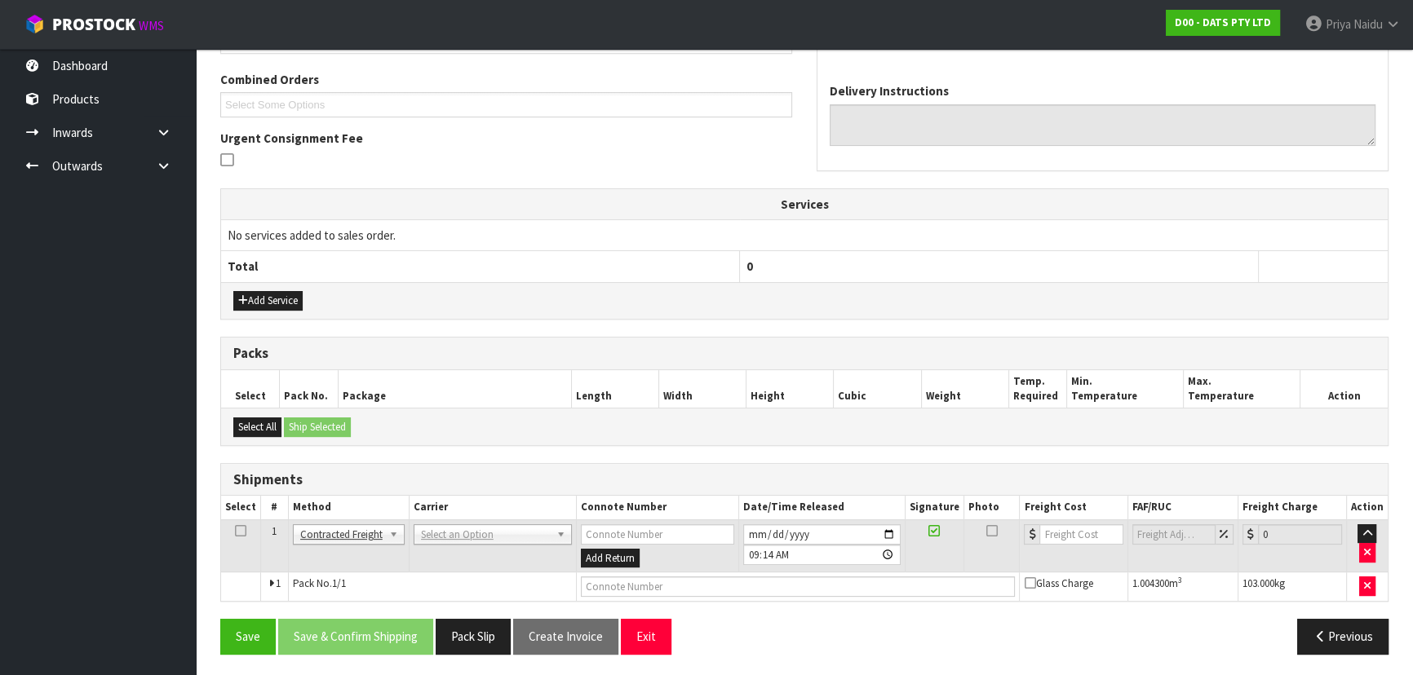
drag, startPoint x: 489, startPoint y: 530, endPoint x: 486, endPoint y: 556, distance: 25.5
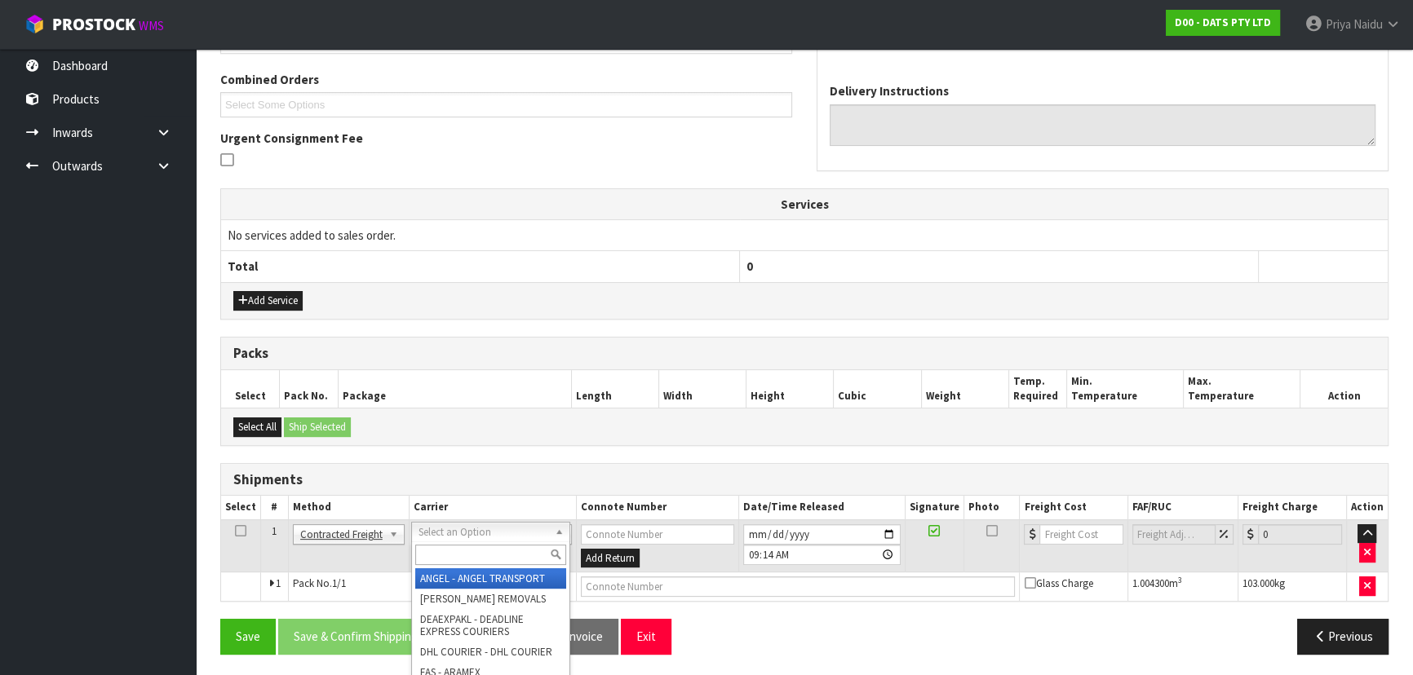
click at [486, 556] on input "text" at bounding box center [490, 555] width 151 height 20
type input "MA"
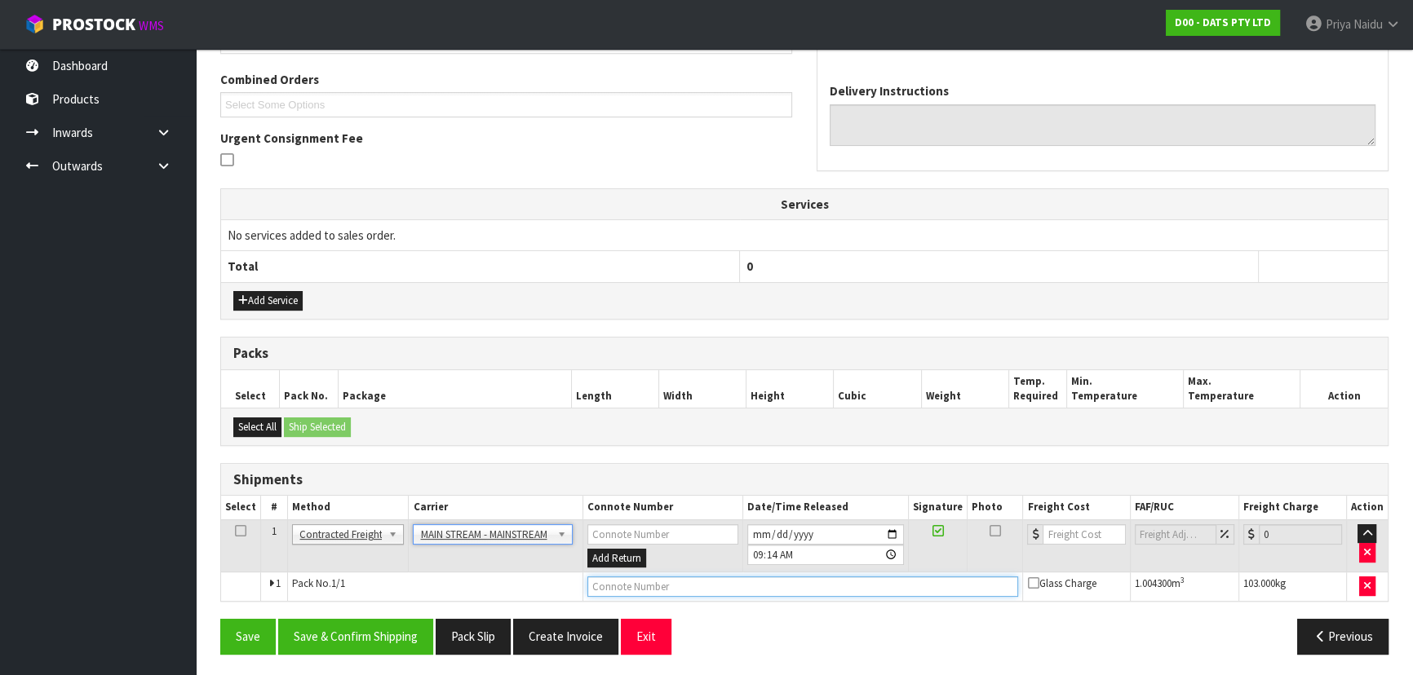
click at [649, 587] on input "text" at bounding box center [803, 587] width 432 height 20
paste input "CWL7723855"
type input "CWL7723855"
click at [1077, 536] on input "number" at bounding box center [1084, 535] width 82 height 20
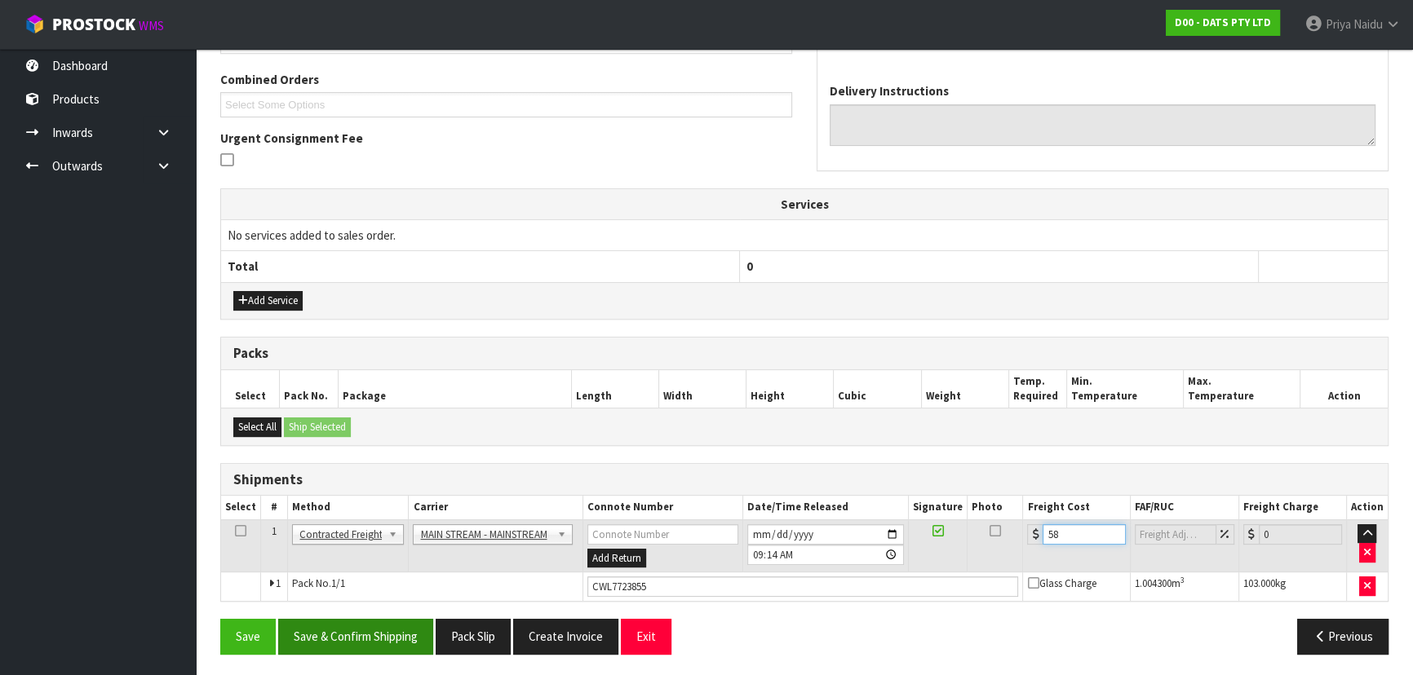
type input "58"
click at [385, 641] on button "Save & Confirm Shipping" at bounding box center [355, 636] width 155 height 35
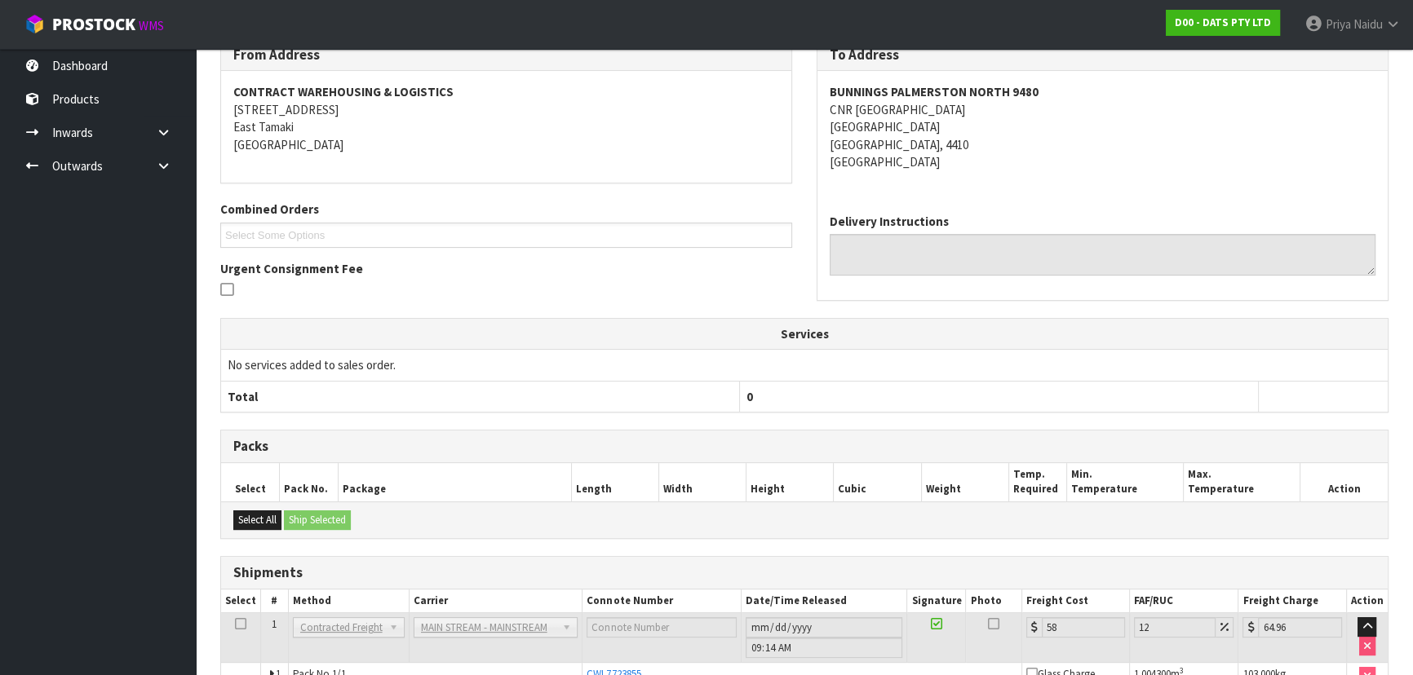
scroll to position [0, 0]
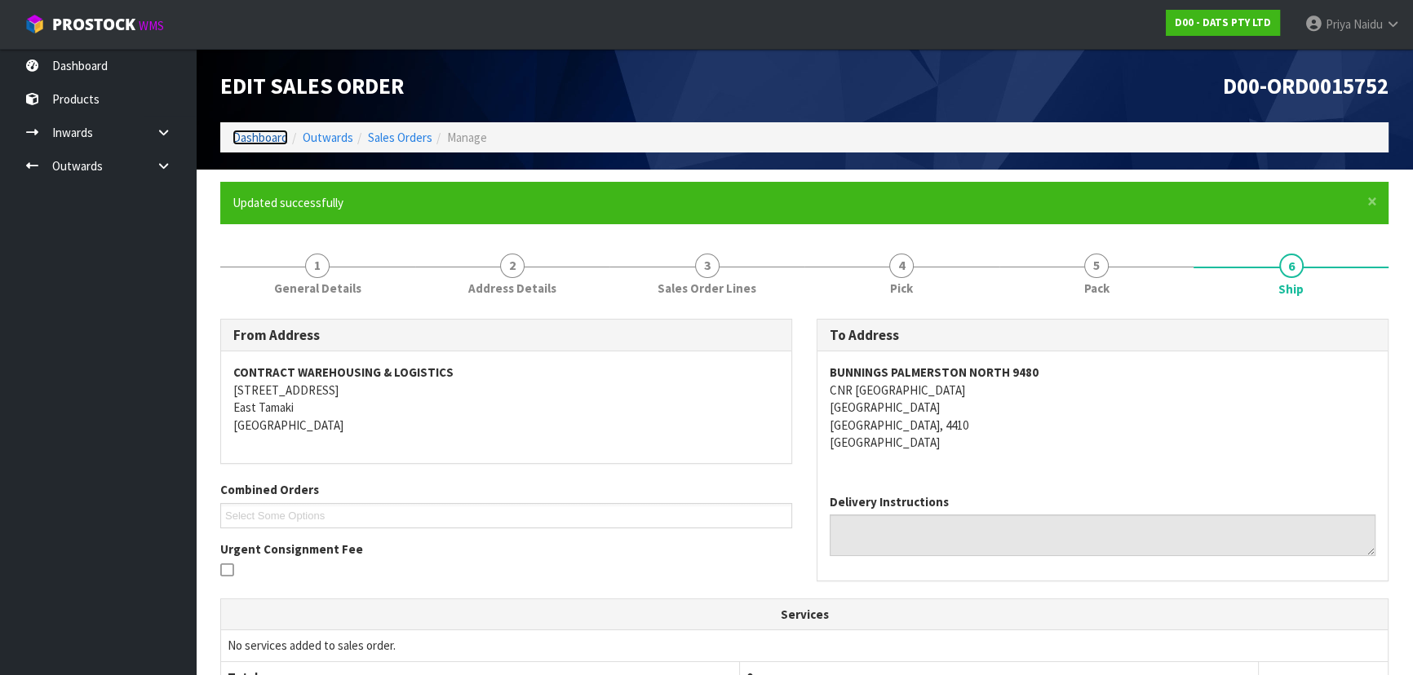
click at [255, 136] on link "Dashboard" at bounding box center [260, 138] width 55 height 16
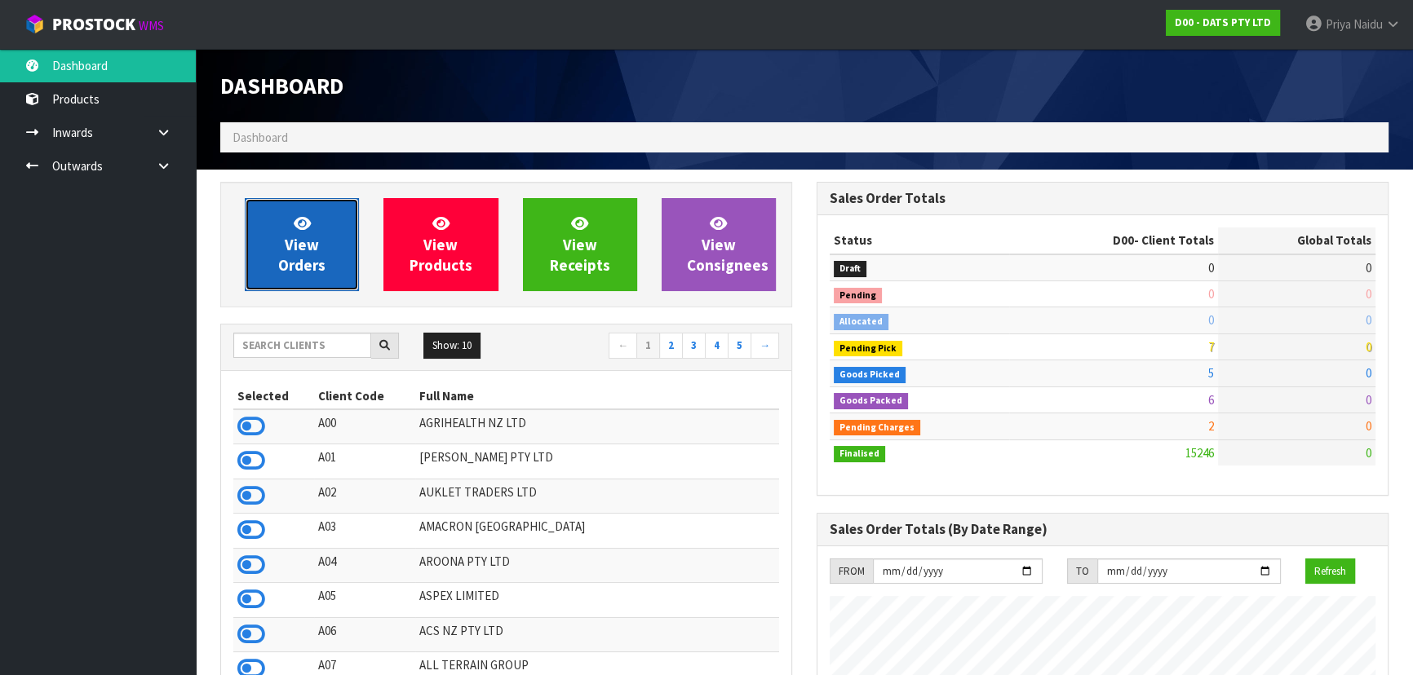
click at [294, 228] on icon at bounding box center [302, 223] width 17 height 16
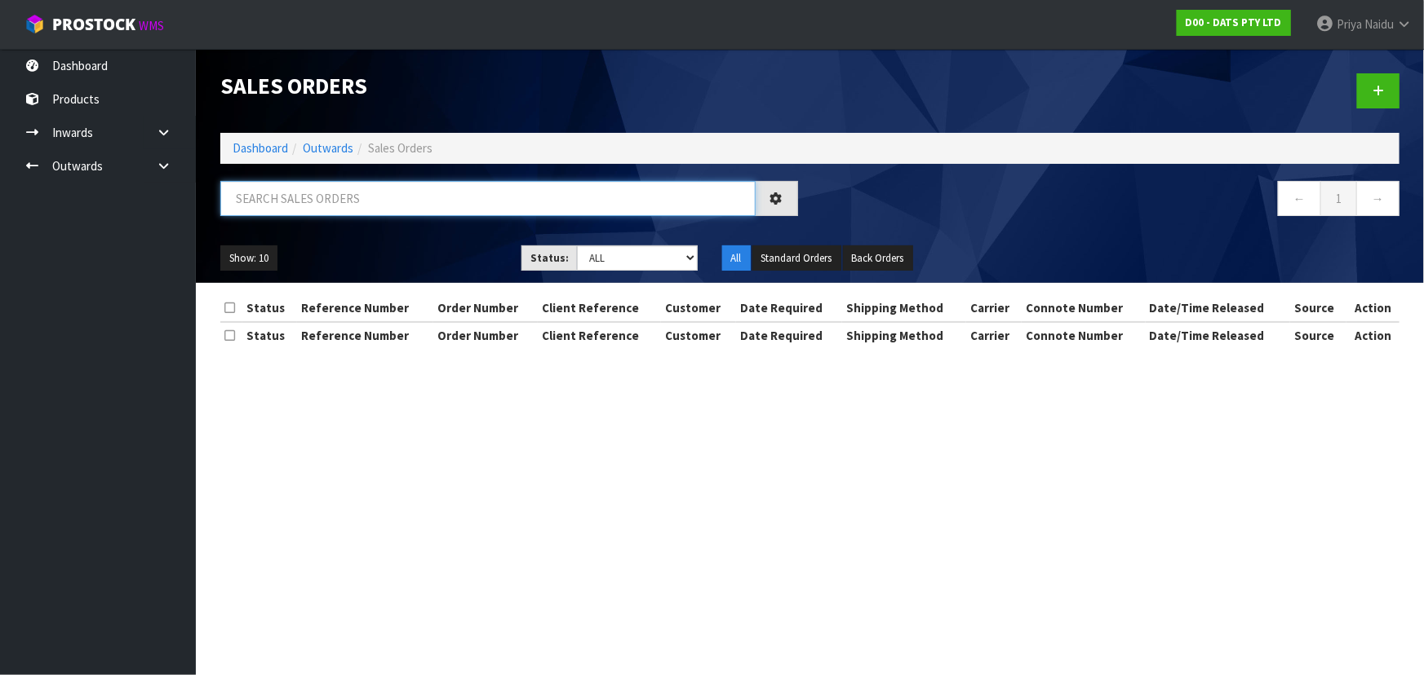
click at [318, 200] on input "text" at bounding box center [487, 198] width 535 height 35
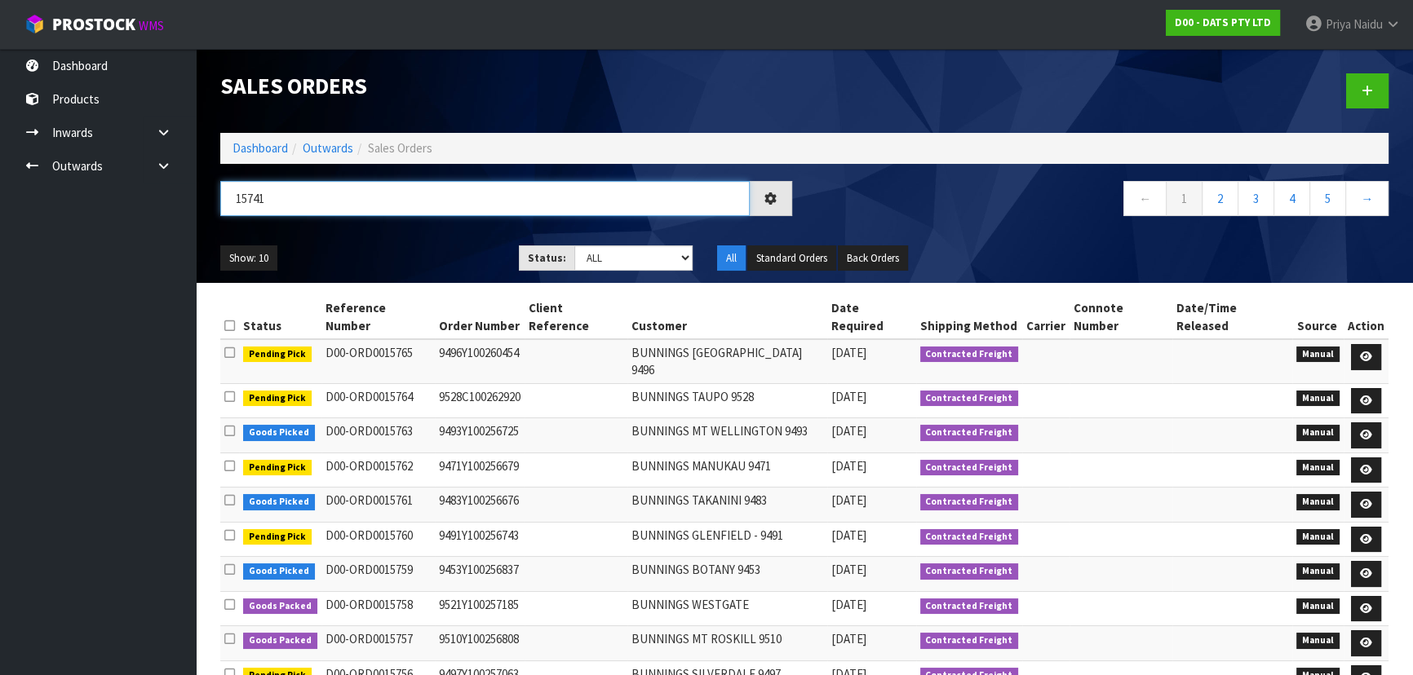
type input "15741"
drag, startPoint x: 605, startPoint y: 246, endPoint x: 605, endPoint y: 256, distance: 9.8
click at [605, 247] on select "Draft Pending Allocated Pending Pick Goods Picked Goods Packed Pending Charges …" at bounding box center [633, 258] width 119 height 25
select select "string:5"
click at [574, 246] on select "Draft Pending Allocated Pending Pick Goods Picked Goods Packed Pending Charges …" at bounding box center [633, 258] width 119 height 25
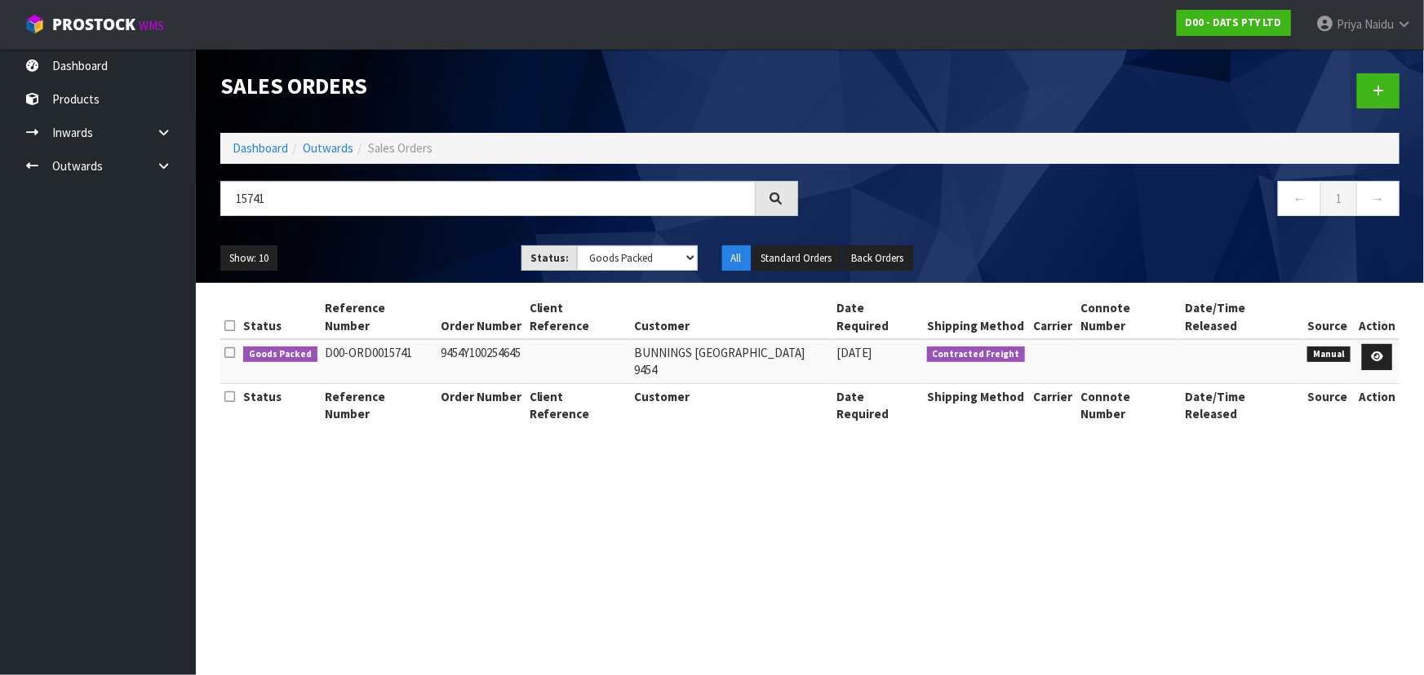
click at [414, 256] on ul "Show: 10 5 10 25 50" at bounding box center [358, 259] width 277 height 26
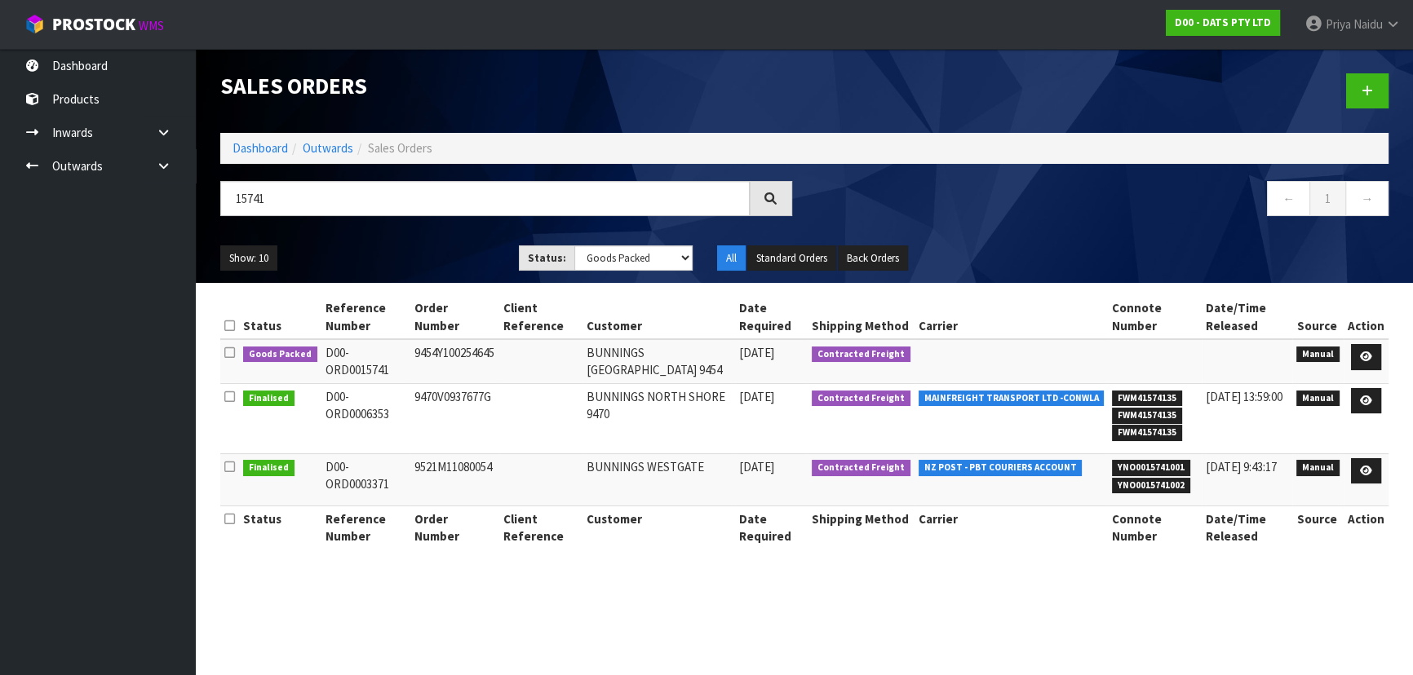
click at [458, 241] on div "Show: 10 5 10 25 50 Status: Draft Pending Allocated Pending Pick Goods Picked G…" at bounding box center [804, 258] width 1193 height 51
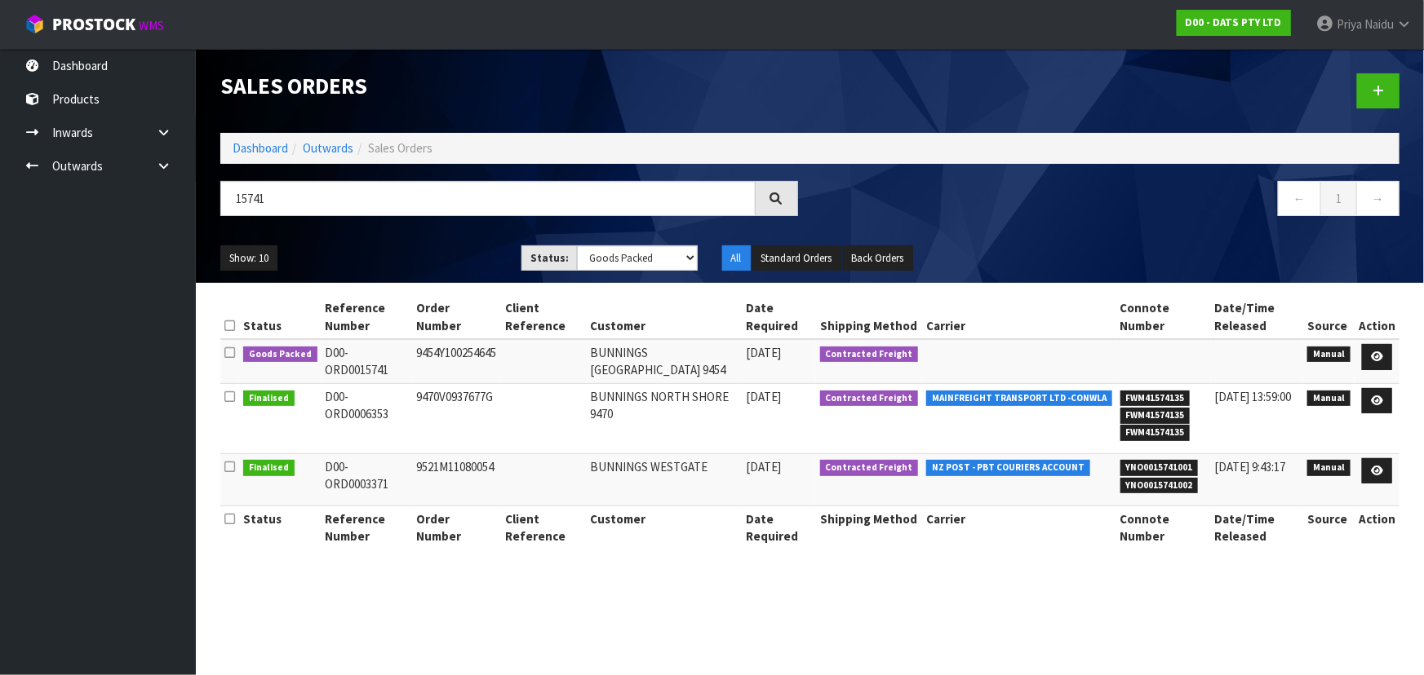
click at [420, 224] on div "15741" at bounding box center [509, 204] width 602 height 47
click at [407, 264] on ul "Show: 10 5 10 25 50" at bounding box center [358, 259] width 277 height 26
click at [423, 246] on ul "Show: 10 5 10 25 50" at bounding box center [358, 259] width 277 height 26
click at [441, 241] on div "Show: 10 5 10 25 50 Status: Draft Pending Allocated Pending Pick Goods Picked G…" at bounding box center [809, 258] width 1203 height 51
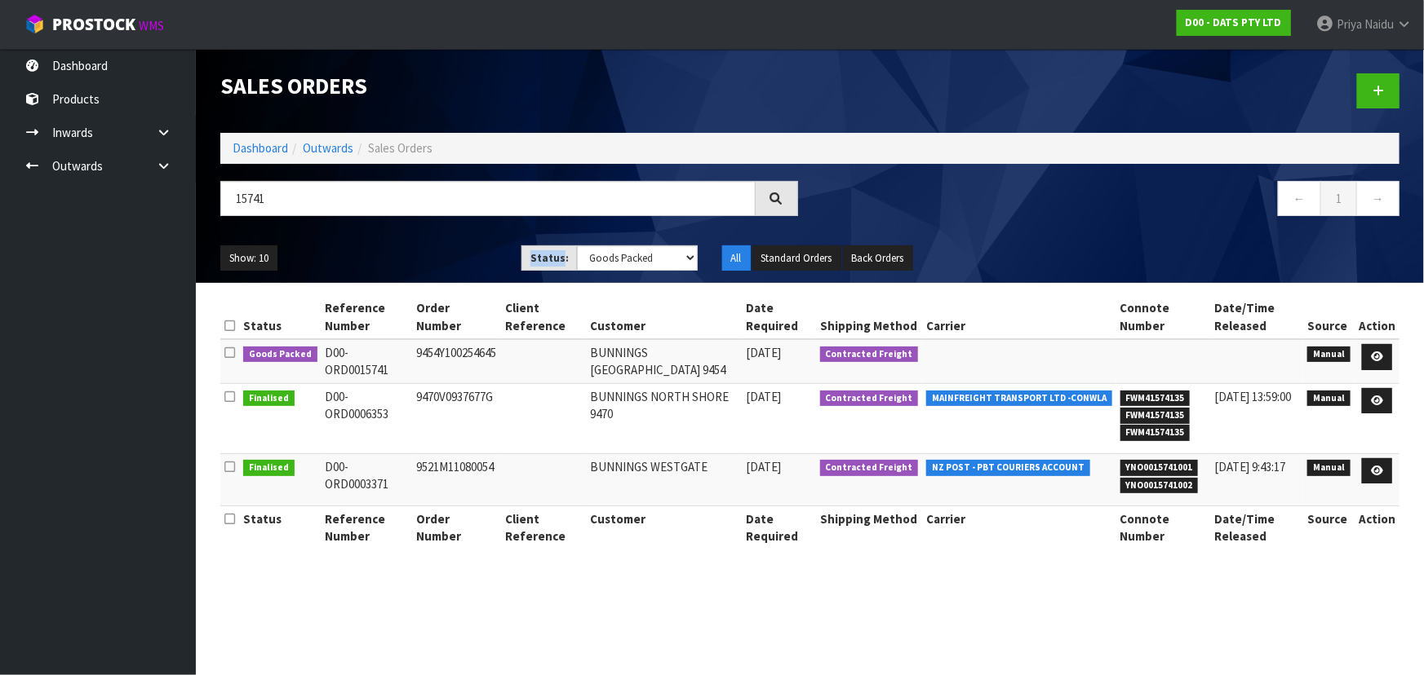
click at [441, 241] on div "Show: 10 5 10 25 50 Status: Draft Pending Allocated Pending Pick Goods Picked G…" at bounding box center [809, 258] width 1203 height 51
click at [414, 253] on ul "Show: 10 5 10 25 50" at bounding box center [358, 259] width 277 height 26
click at [1378, 349] on link at bounding box center [1377, 357] width 30 height 26
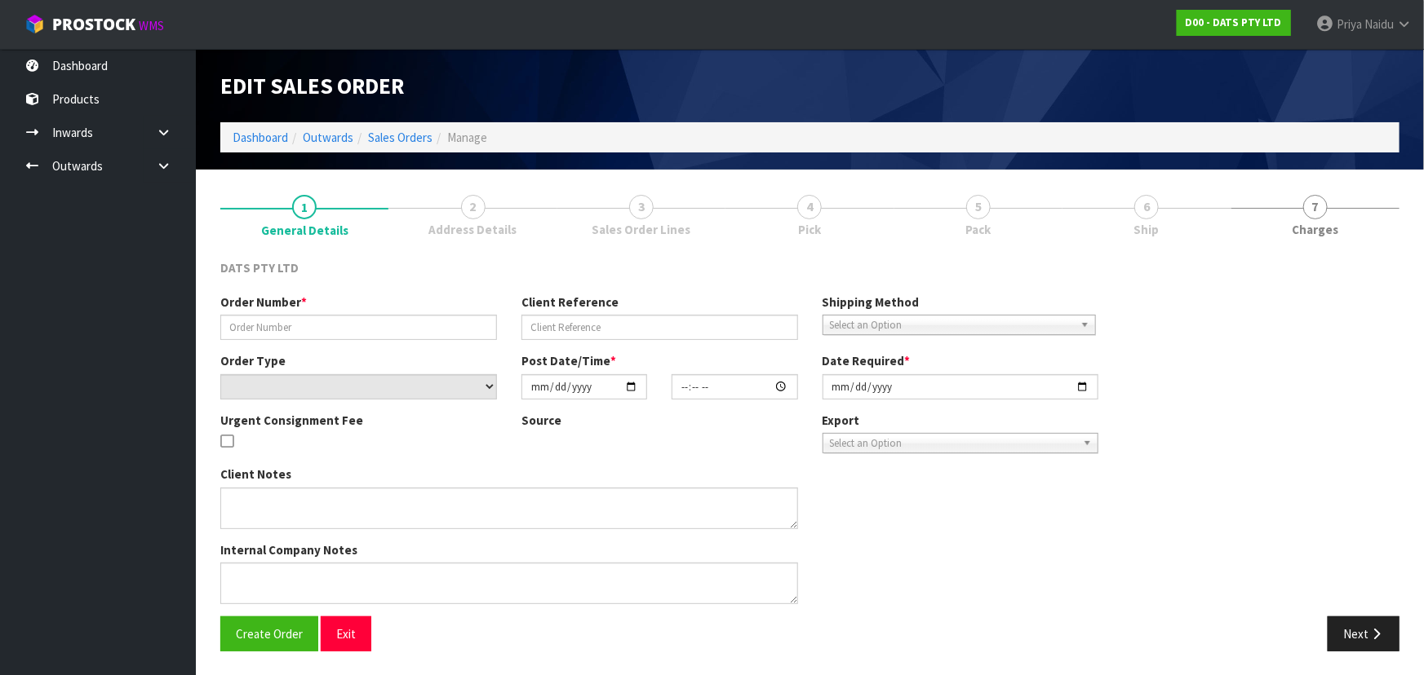
type input "9454Y100254645"
select select "number:0"
type input "2025-09-11"
type input "09:41:00.000"
type input "2025-09-11"
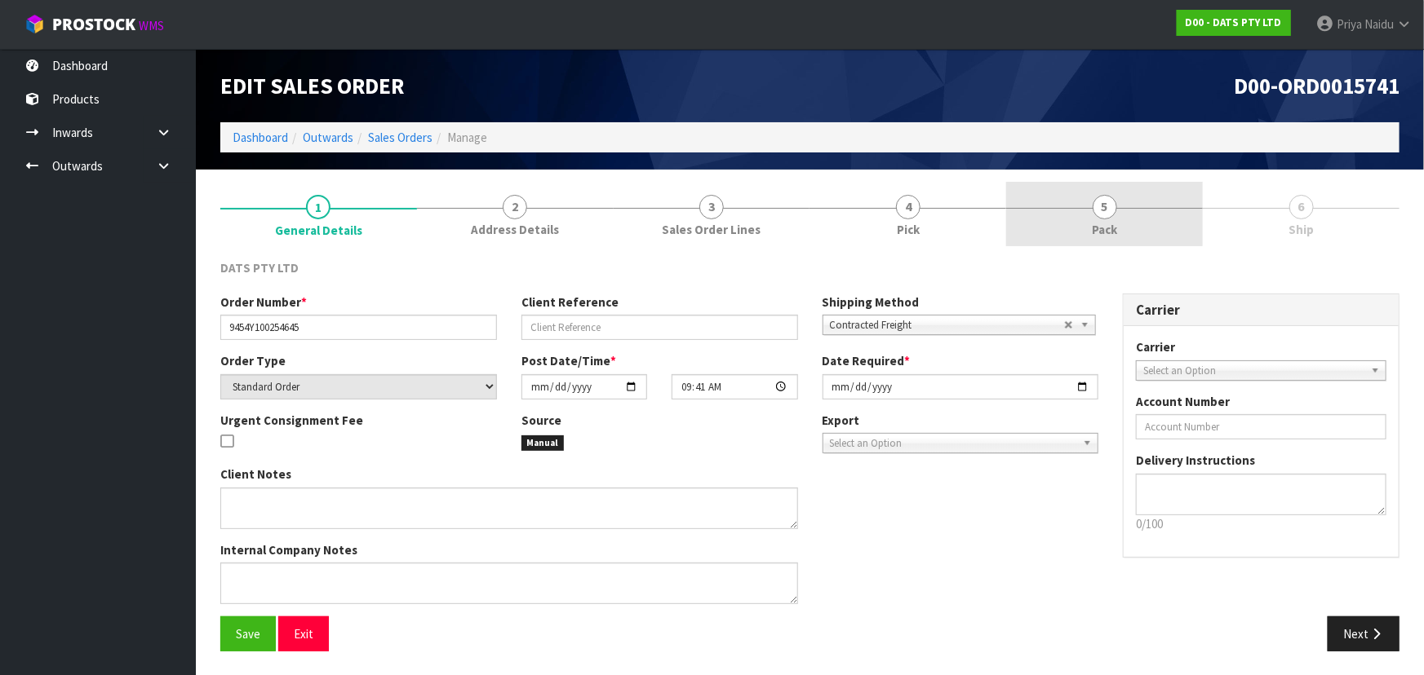
click at [1127, 230] on link "5 Pack" at bounding box center [1104, 214] width 197 height 64
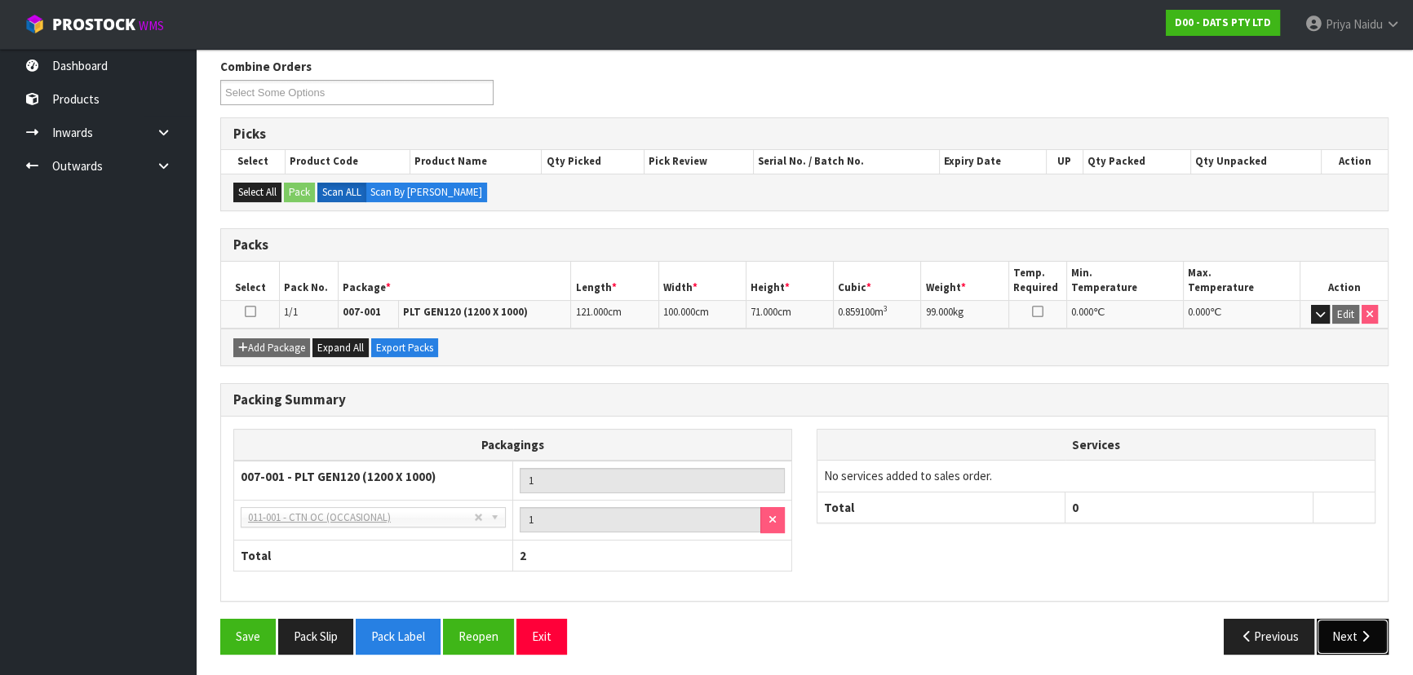
click at [1337, 632] on button "Next" at bounding box center [1353, 636] width 72 height 35
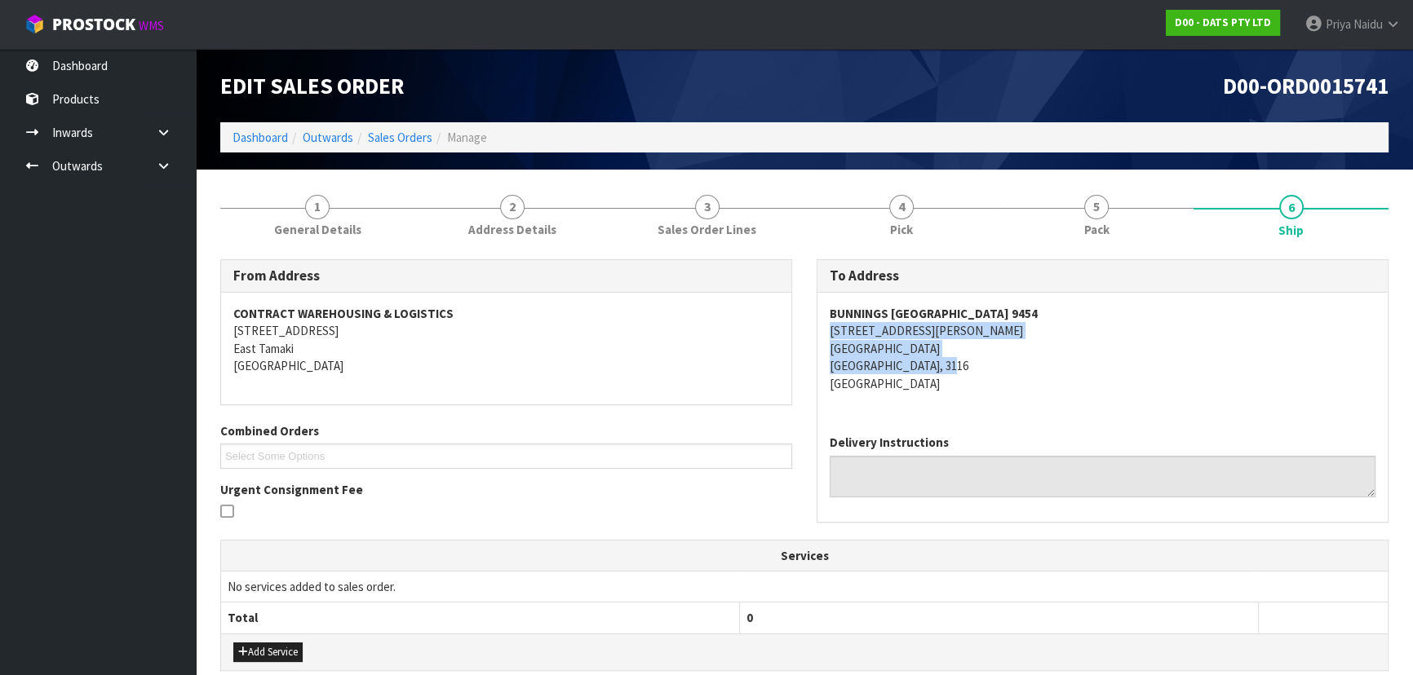
drag, startPoint x: 822, startPoint y: 336, endPoint x: 999, endPoint y: 365, distance: 179.5
click at [999, 365] on div "BUNNINGS MOUNT MAUNGANUI 9454 5 JEAN BATTEN DRIVE MOUNT MAUNGANUI MOUNT MAUNGAN…" at bounding box center [1102, 357] width 570 height 129
click at [1051, 365] on address "BUNNINGS MOUNT MAUNGANUI 9454 5 JEAN BATTEN DRIVE MOUNT MAUNGANUI MOUNT MAUNGAN…" at bounding box center [1103, 348] width 546 height 87
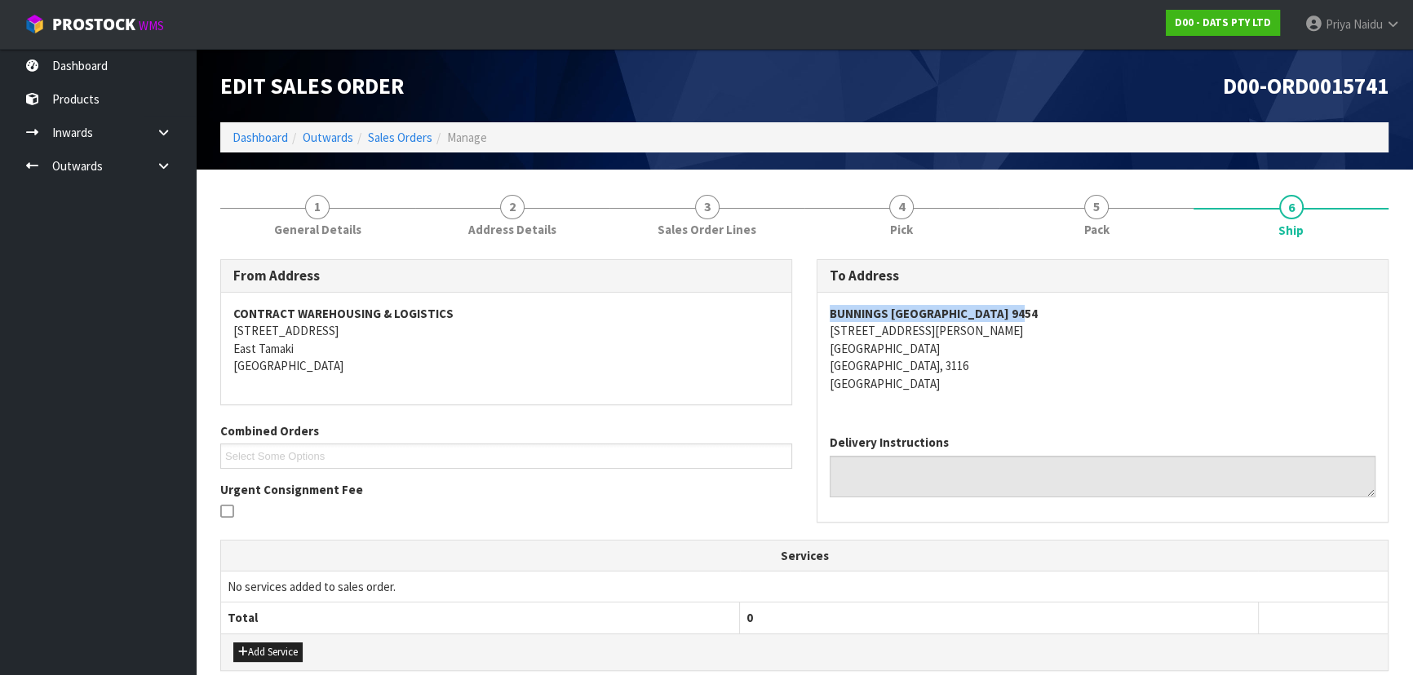
drag, startPoint x: 833, startPoint y: 308, endPoint x: 1039, endPoint y: 304, distance: 206.4
click at [1062, 304] on div "BUNNINGS MOUNT MAUNGANUI 9454 5 JEAN BATTEN DRIVE MOUNT MAUNGANUI MOUNT MAUNGAN…" at bounding box center [1102, 357] width 570 height 129
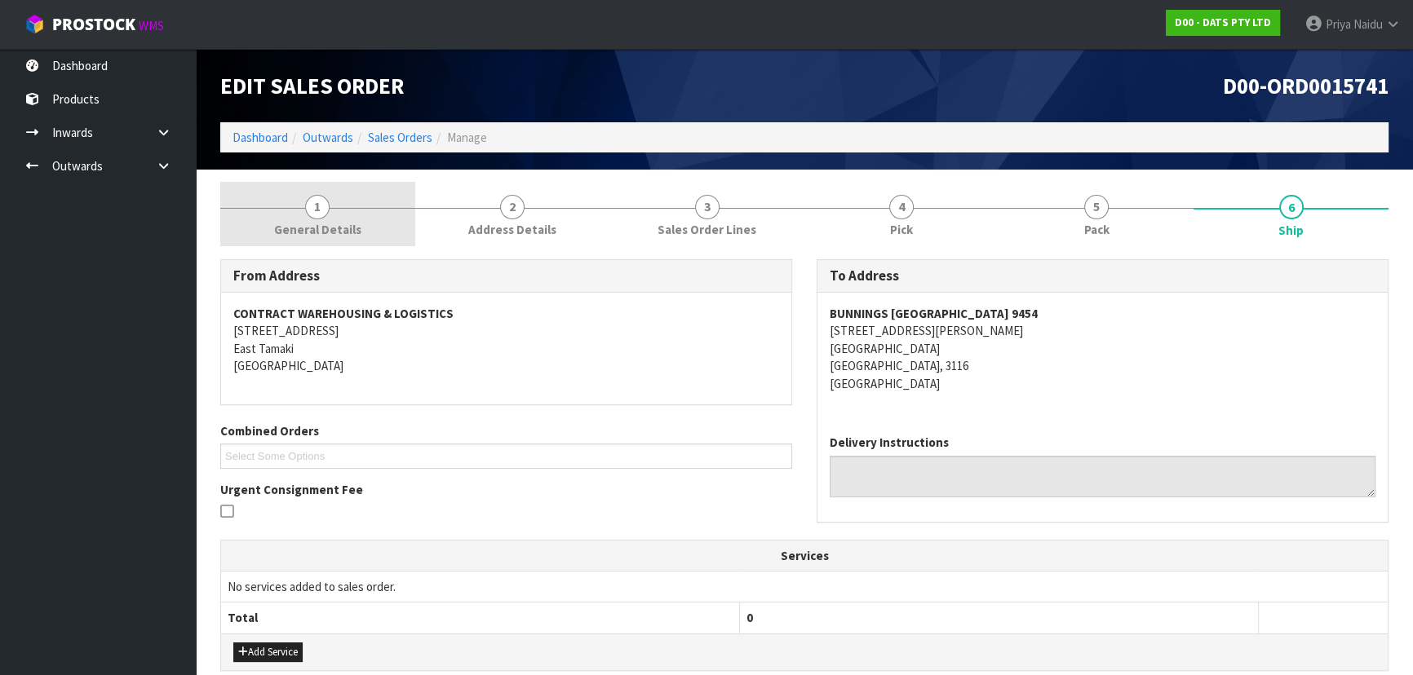
click at [267, 214] on link "1 General Details" at bounding box center [317, 214] width 195 height 64
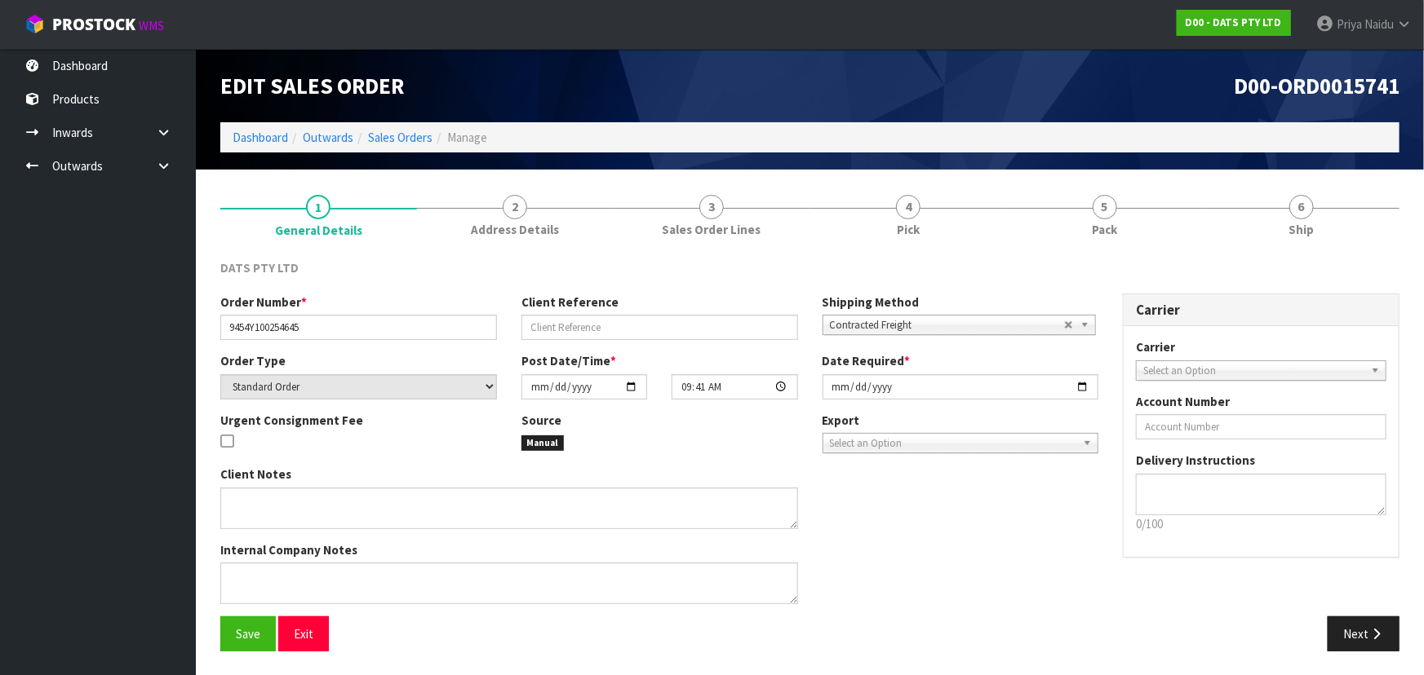
click at [217, 328] on div "Order Number * 9454Y100254645" at bounding box center [358, 317] width 301 height 47
drag, startPoint x: 220, startPoint y: 325, endPoint x: 349, endPoint y: 314, distance: 129.3
click at [349, 315] on input "9454Y100254645" at bounding box center [358, 327] width 277 height 25
click at [1063, 220] on link "5 Pack" at bounding box center [1104, 214] width 197 height 64
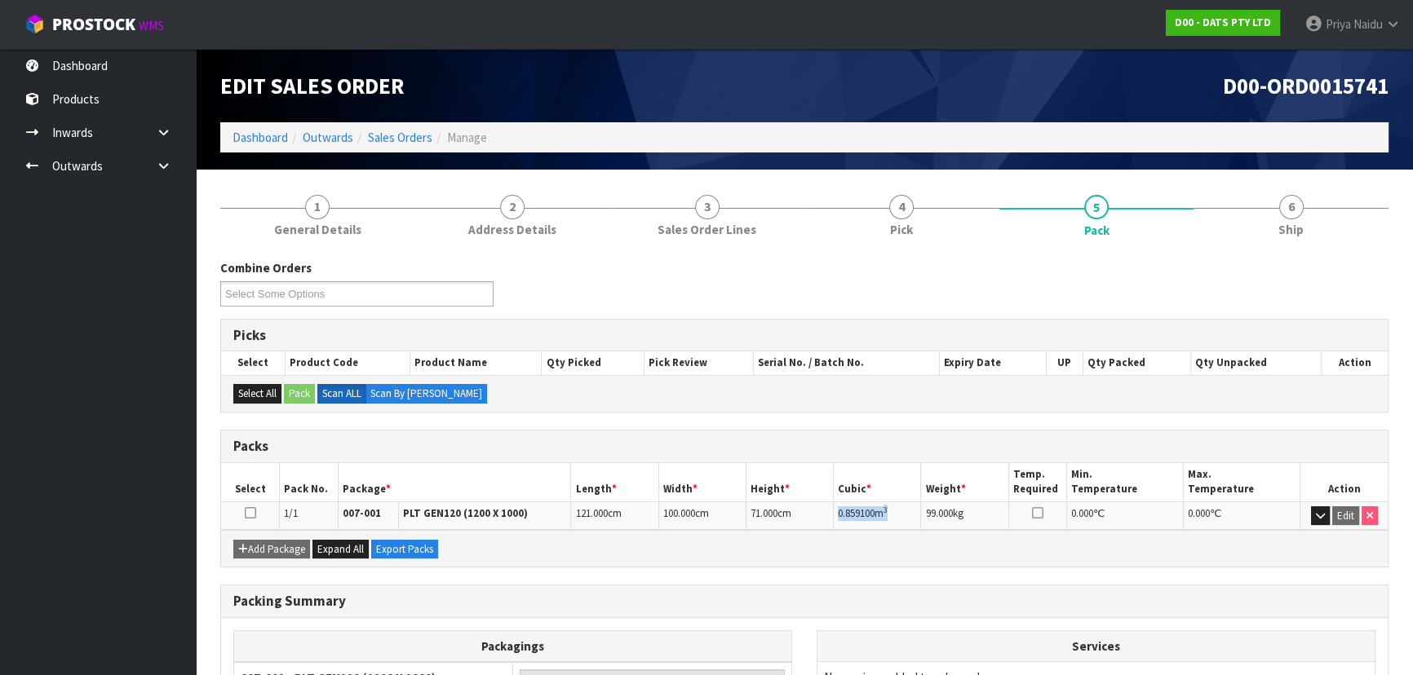
drag, startPoint x: 833, startPoint y: 516, endPoint x: 905, endPoint y: 506, distance: 72.5
click at [905, 506] on td "0.859100 m 3" at bounding box center [877, 516] width 87 height 29
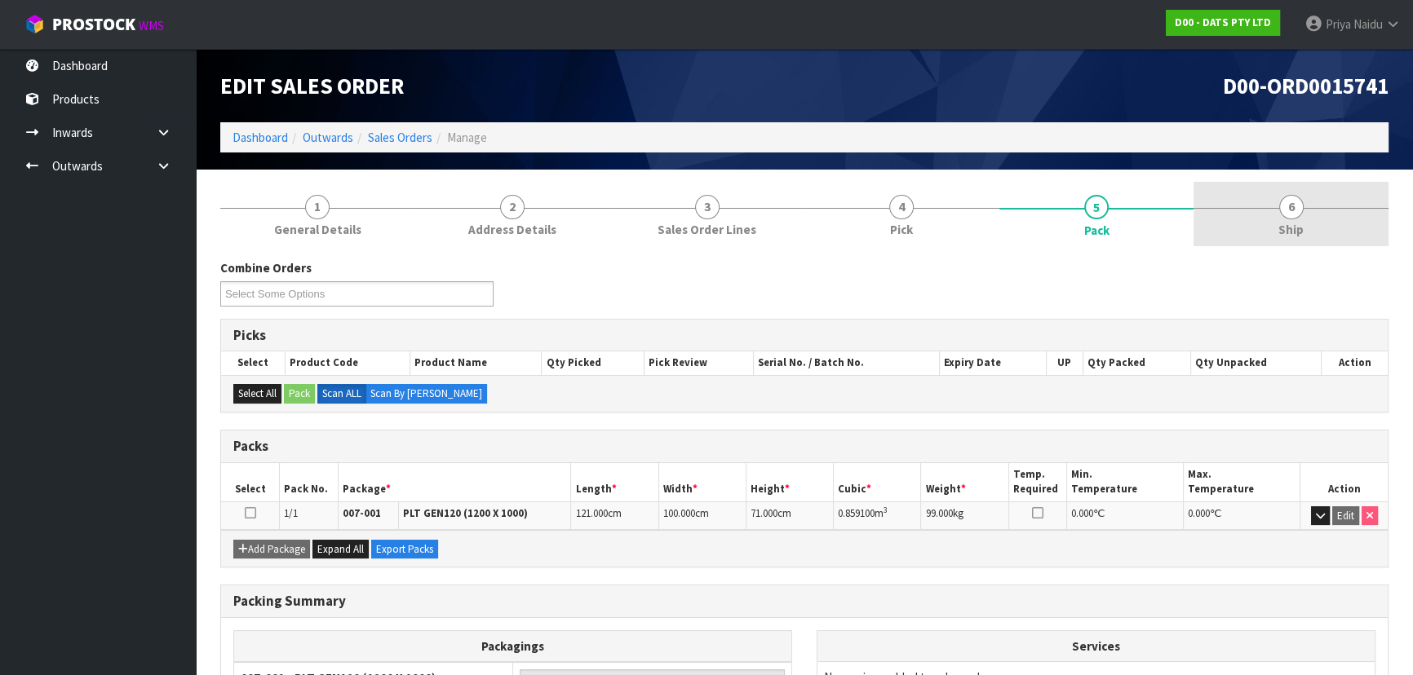
click at [1307, 205] on link "6 Ship" at bounding box center [1291, 214] width 195 height 64
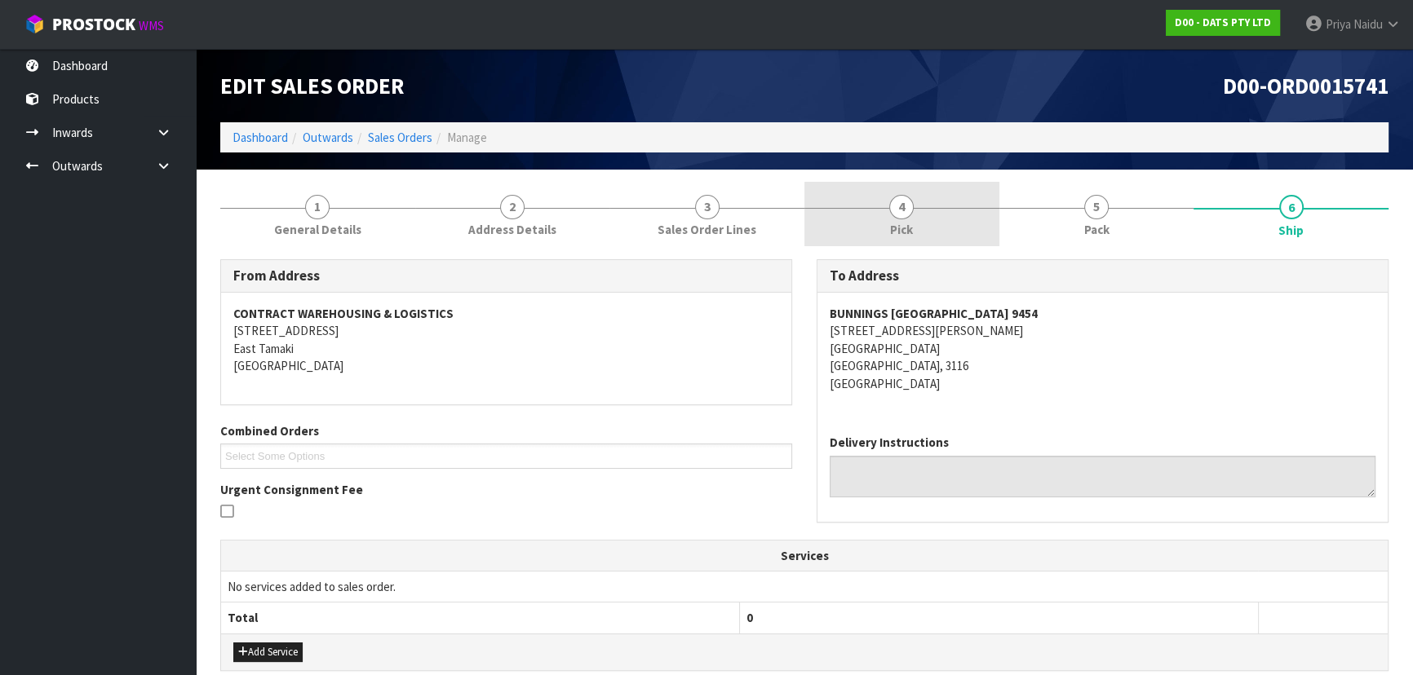
drag, startPoint x: 1055, startPoint y: 215, endPoint x: 998, endPoint y: 216, distance: 57.1
click at [1055, 219] on link "5 Pack" at bounding box center [1096, 214] width 195 height 64
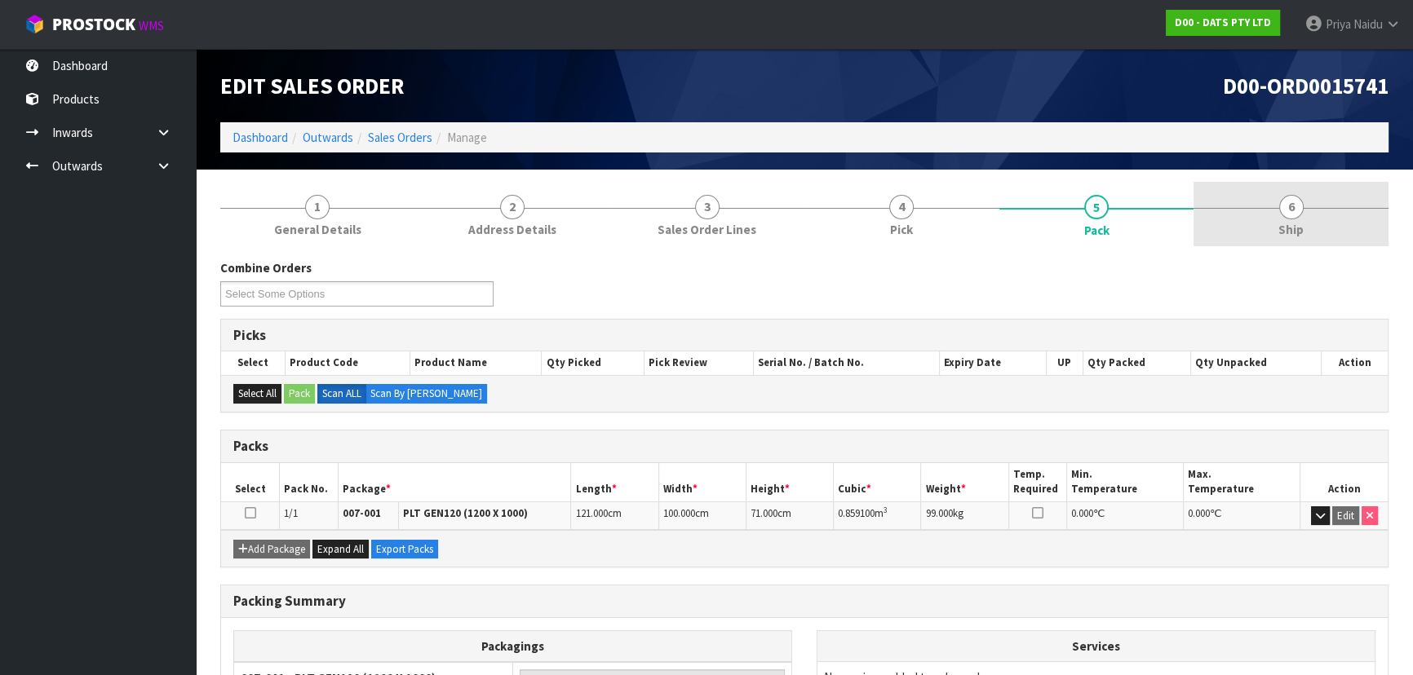
click at [1349, 210] on link "6 Ship" at bounding box center [1291, 214] width 195 height 64
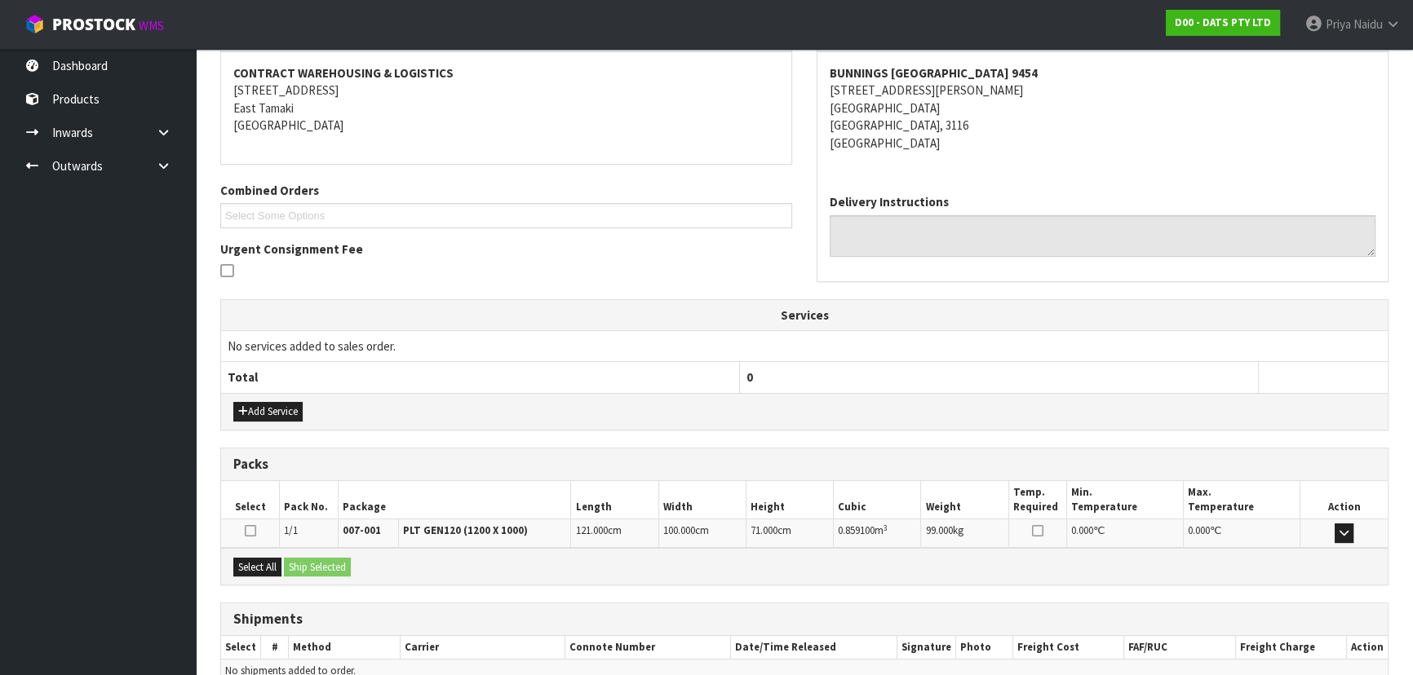
scroll to position [296, 0]
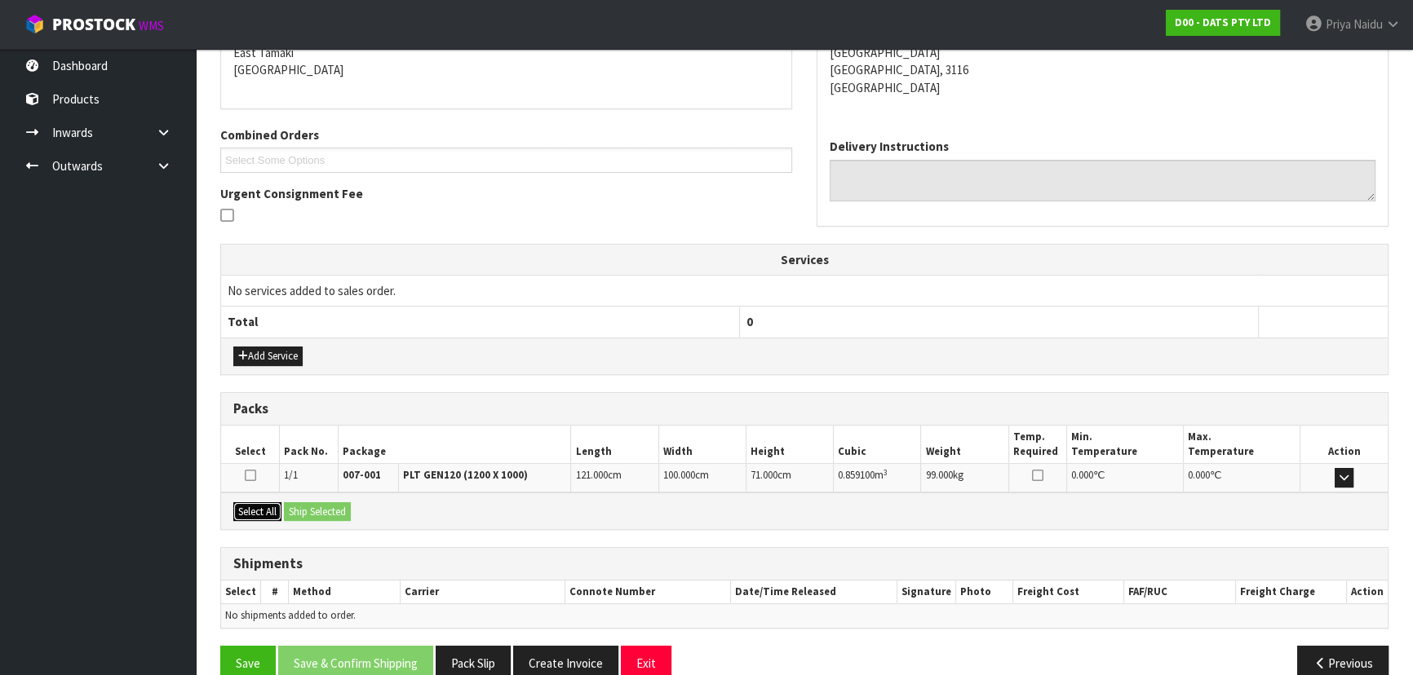
drag, startPoint x: 260, startPoint y: 504, endPoint x: 273, endPoint y: 504, distance: 13.1
click at [262, 504] on button "Select All" at bounding box center [257, 513] width 48 height 20
drag, startPoint x: 306, startPoint y: 505, endPoint x: 330, endPoint y: 509, distance: 24.0
click at [311, 507] on button "Ship Selected" at bounding box center [317, 513] width 67 height 20
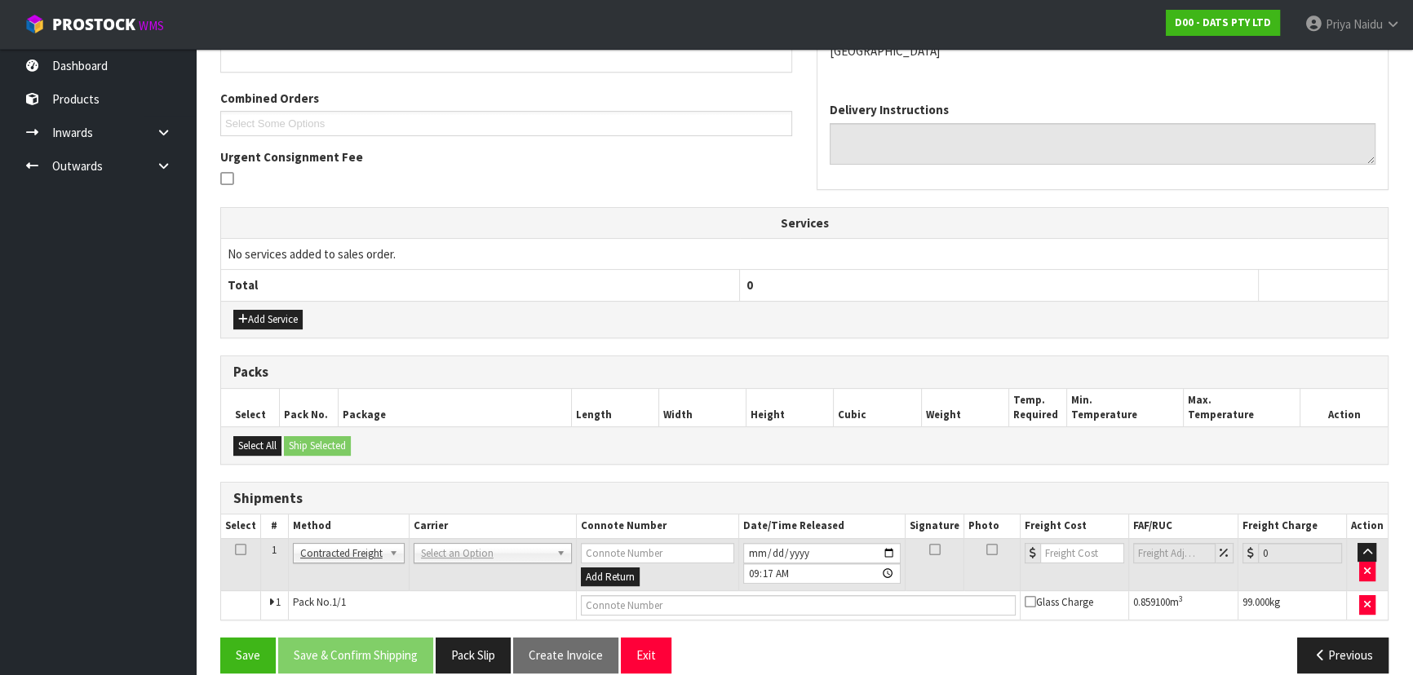
scroll to position [352, 0]
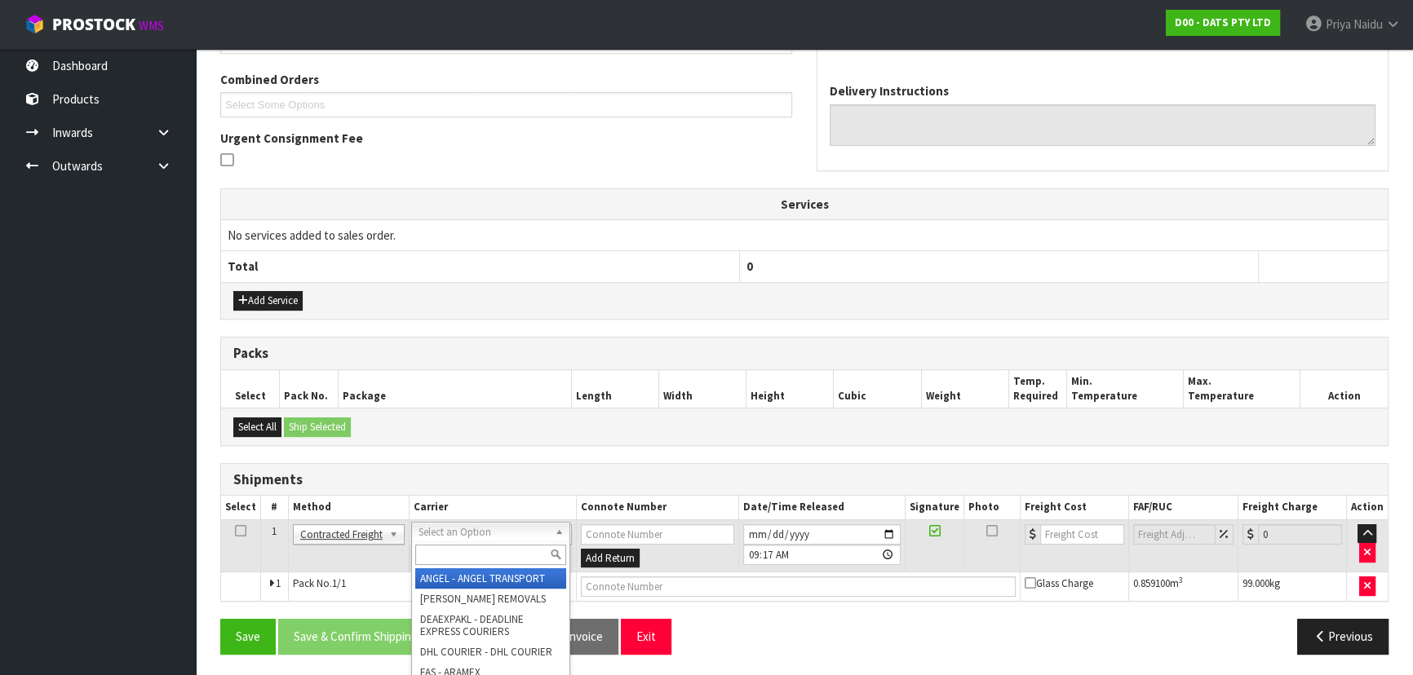
click at [463, 549] on input "text" at bounding box center [490, 555] width 151 height 20
type input "MA"
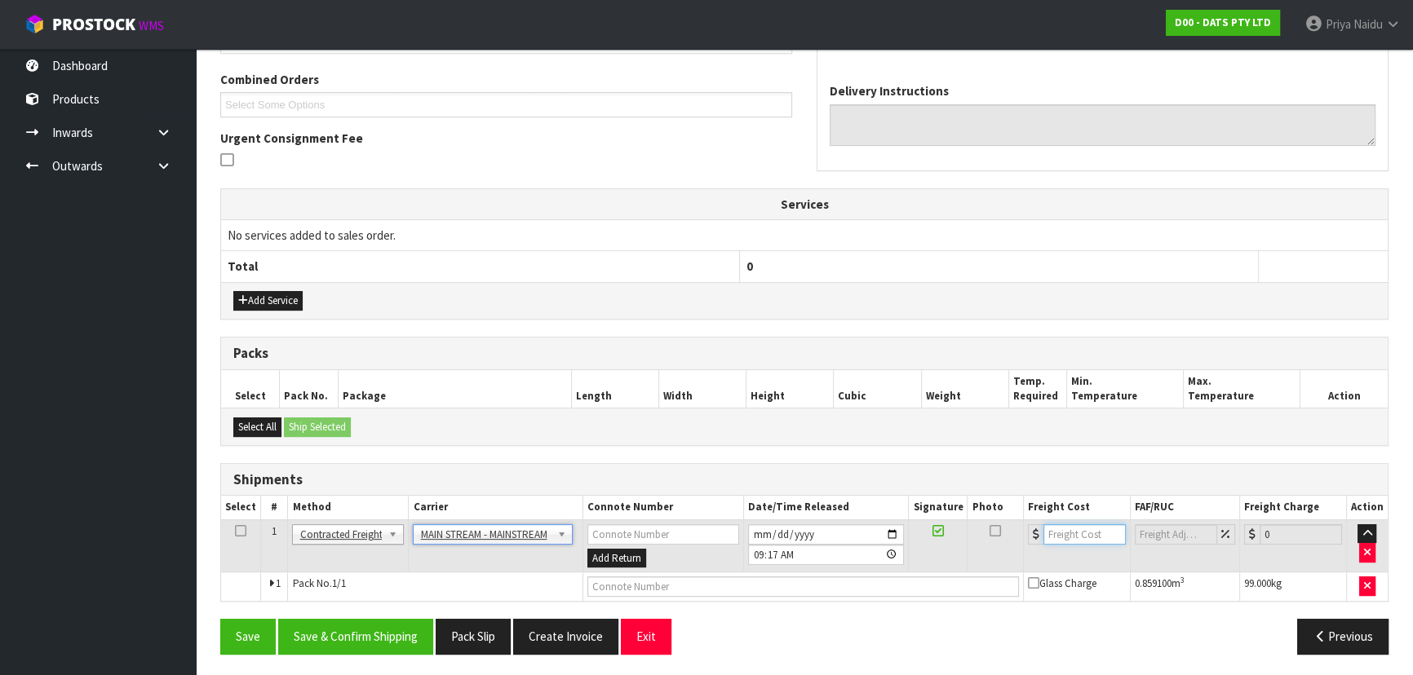
drag, startPoint x: 1085, startPoint y: 533, endPoint x: 1075, endPoint y: 516, distance: 19.7
click at [1085, 533] on input "number" at bounding box center [1084, 535] width 82 height 20
click at [1065, 525] on input "number" at bounding box center [1084, 535] width 82 height 20
type input "37"
click at [666, 577] on input "text" at bounding box center [803, 587] width 432 height 20
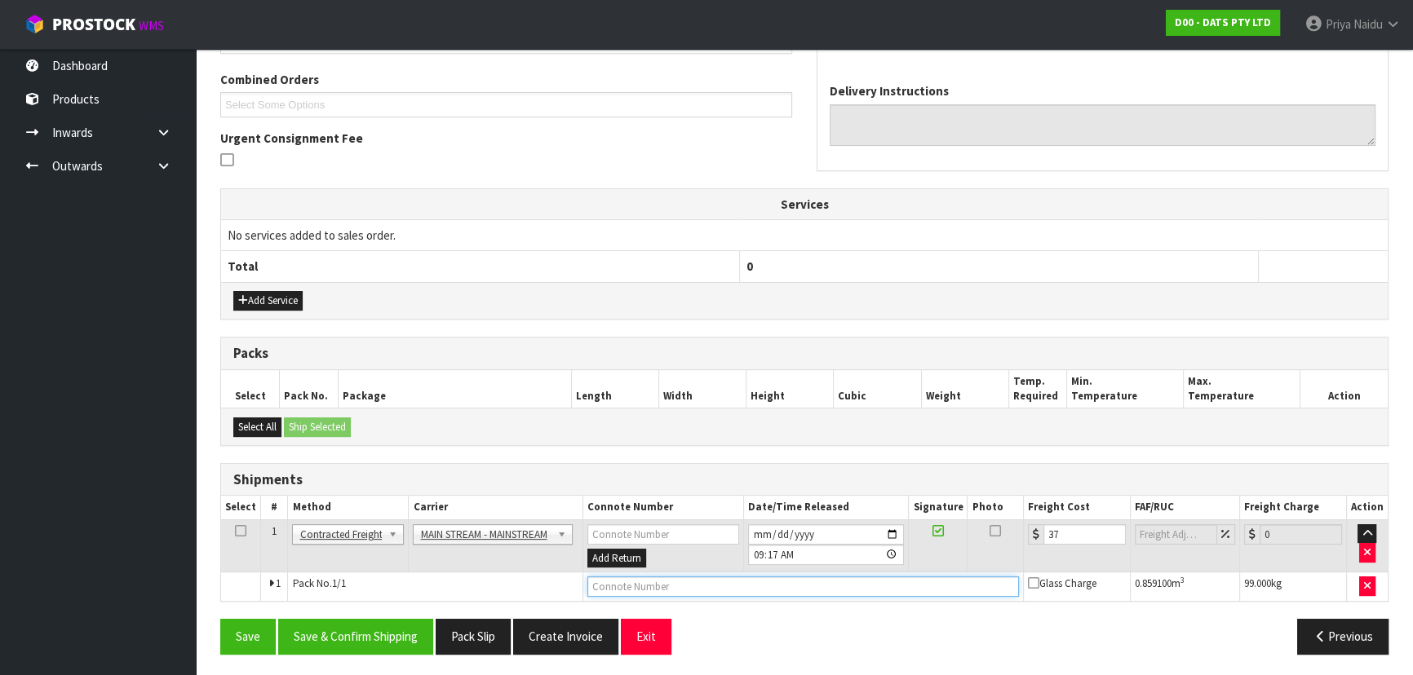
paste input "CWL7723857"
type input "CWL7723857"
click at [345, 637] on button "Save & Confirm Shipping" at bounding box center [355, 636] width 155 height 35
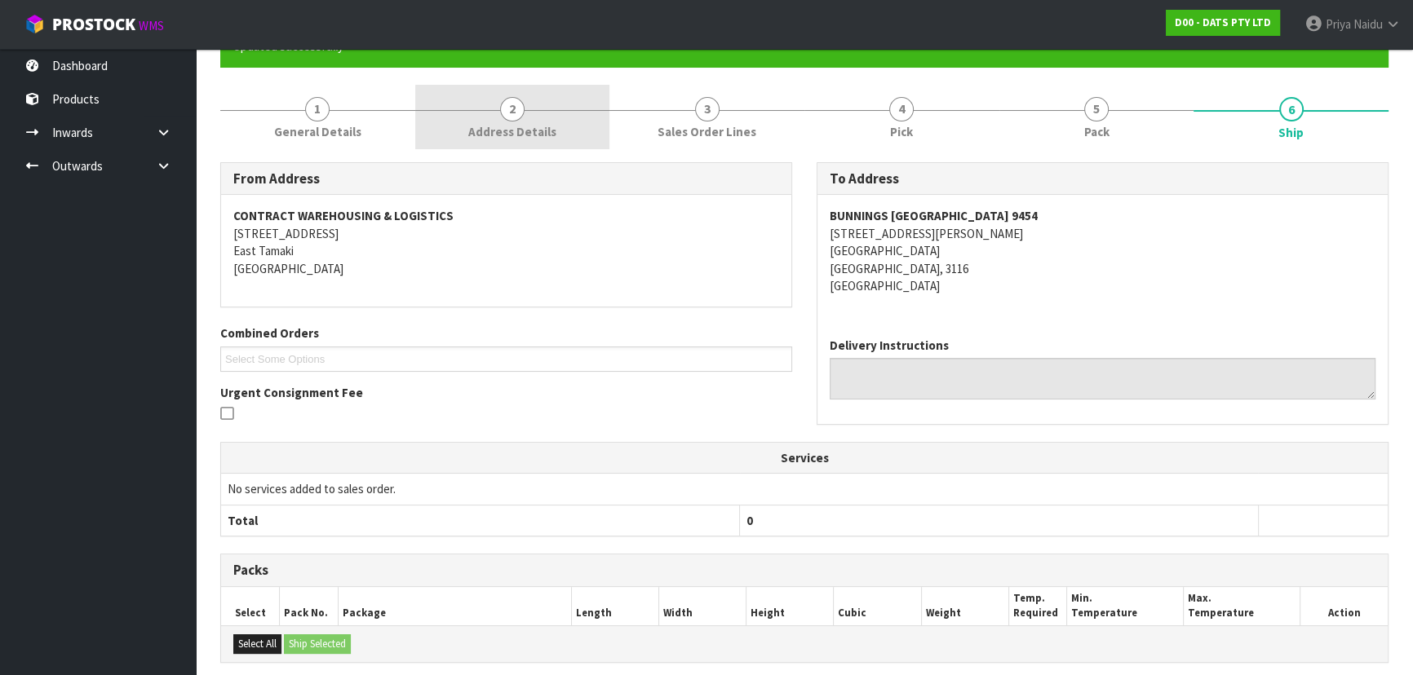
scroll to position [0, 0]
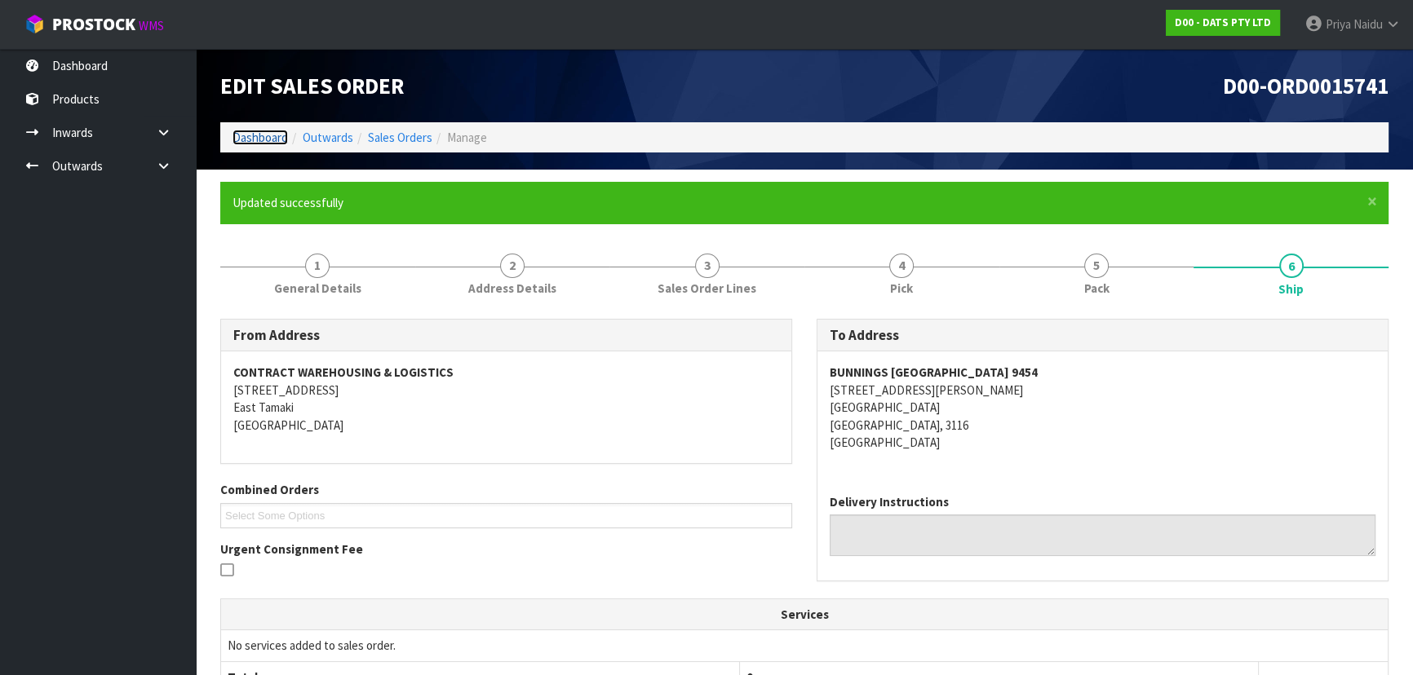
click at [250, 135] on link "Dashboard" at bounding box center [260, 138] width 55 height 16
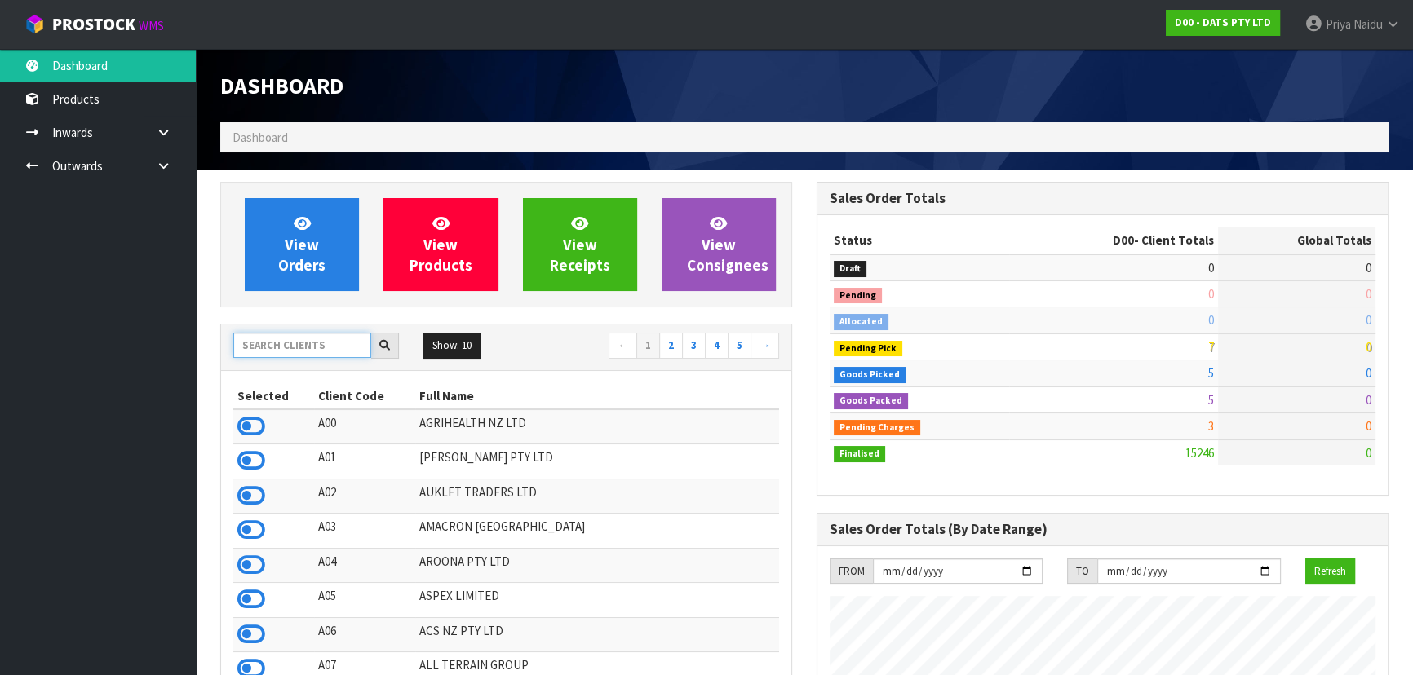
scroll to position [1016, 596]
click at [302, 337] on input "text" at bounding box center [302, 345] width 138 height 25
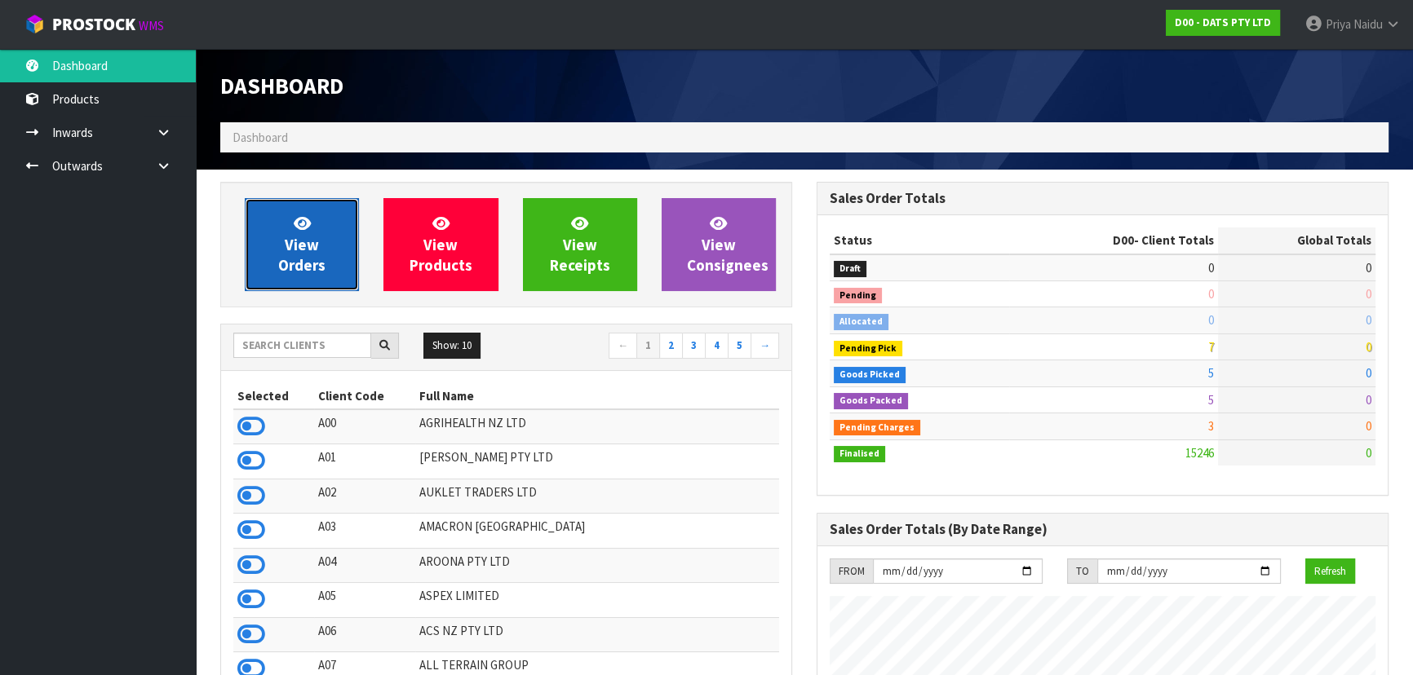
click at [317, 253] on link "View Orders" at bounding box center [302, 244] width 114 height 93
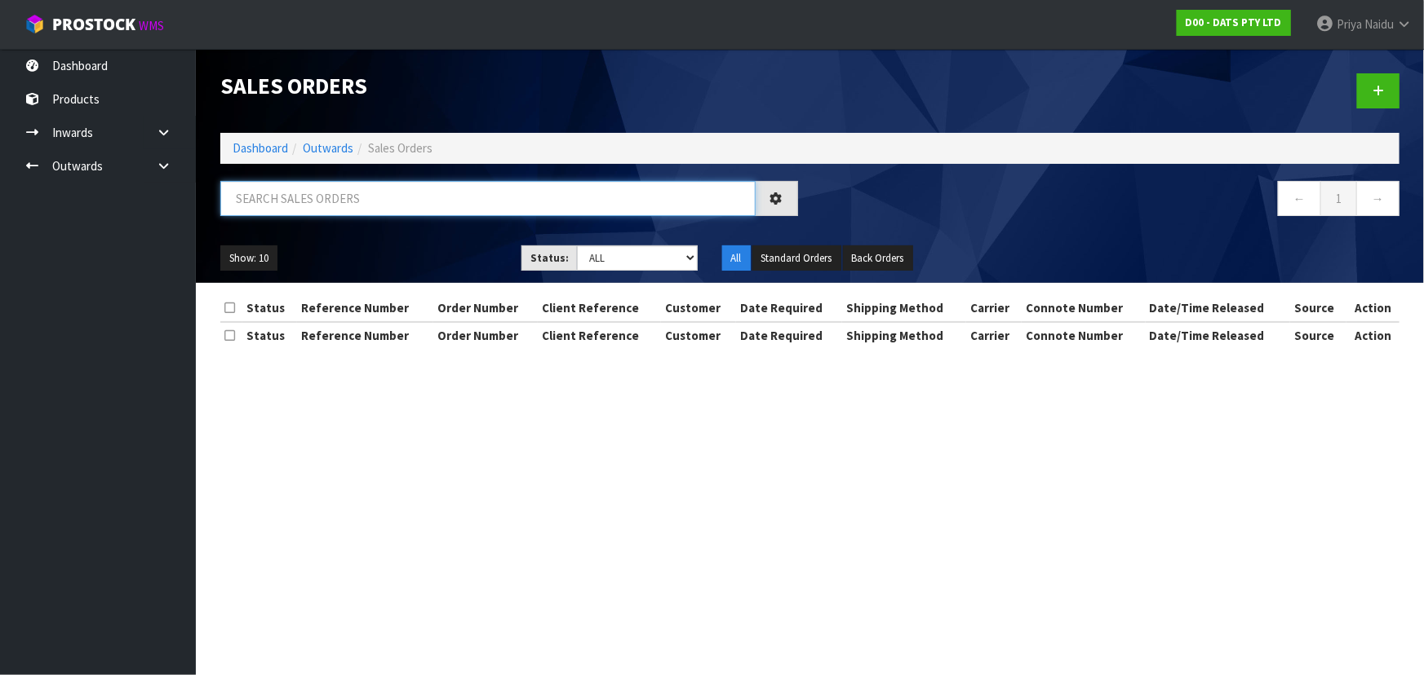
click at [330, 203] on input "text" at bounding box center [487, 198] width 535 height 35
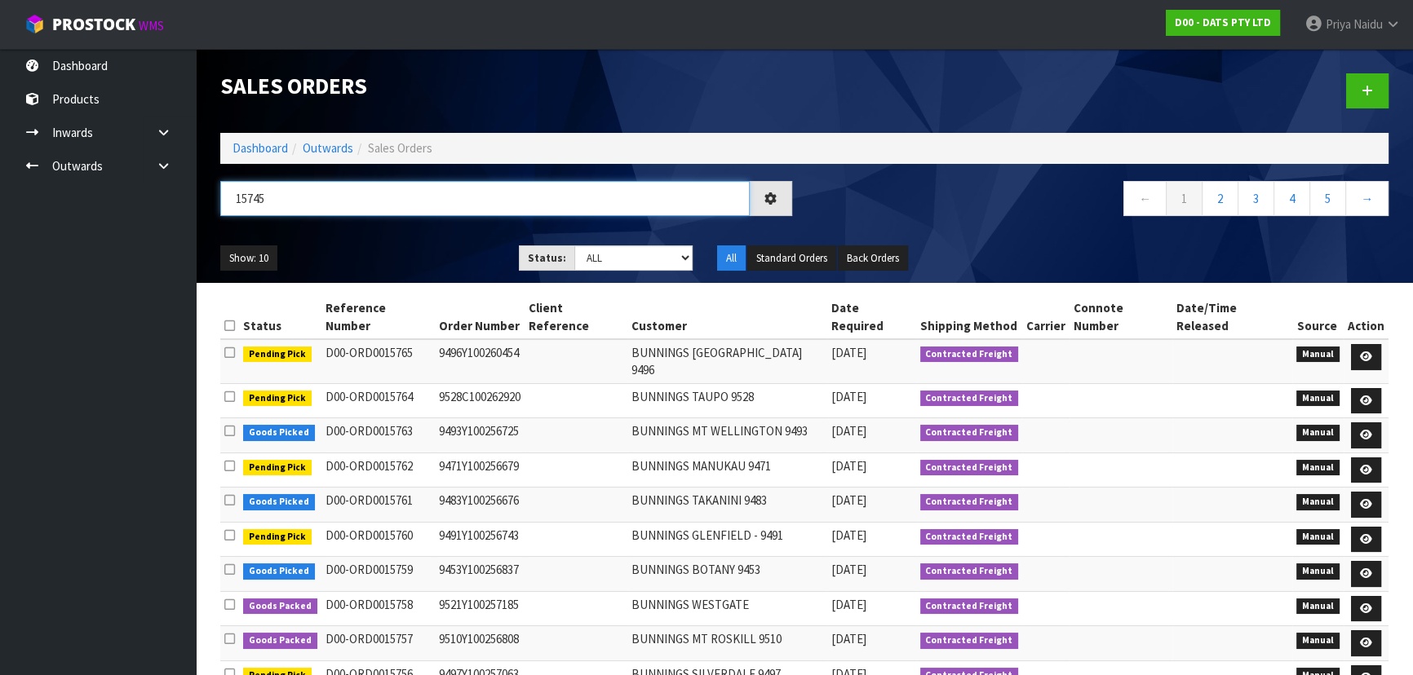
type input "15745"
drag, startPoint x: 608, startPoint y: 261, endPoint x: 609, endPoint y: 269, distance: 8.3
click at [609, 263] on select "Draft Pending Allocated Pending Pick Goods Picked Goods Packed Pending Charges …" at bounding box center [633, 258] width 119 height 25
select select "string:5"
click at [574, 246] on select "Draft Pending Allocated Pending Pick Goods Picked Goods Packed Pending Charges …" at bounding box center [633, 258] width 119 height 25
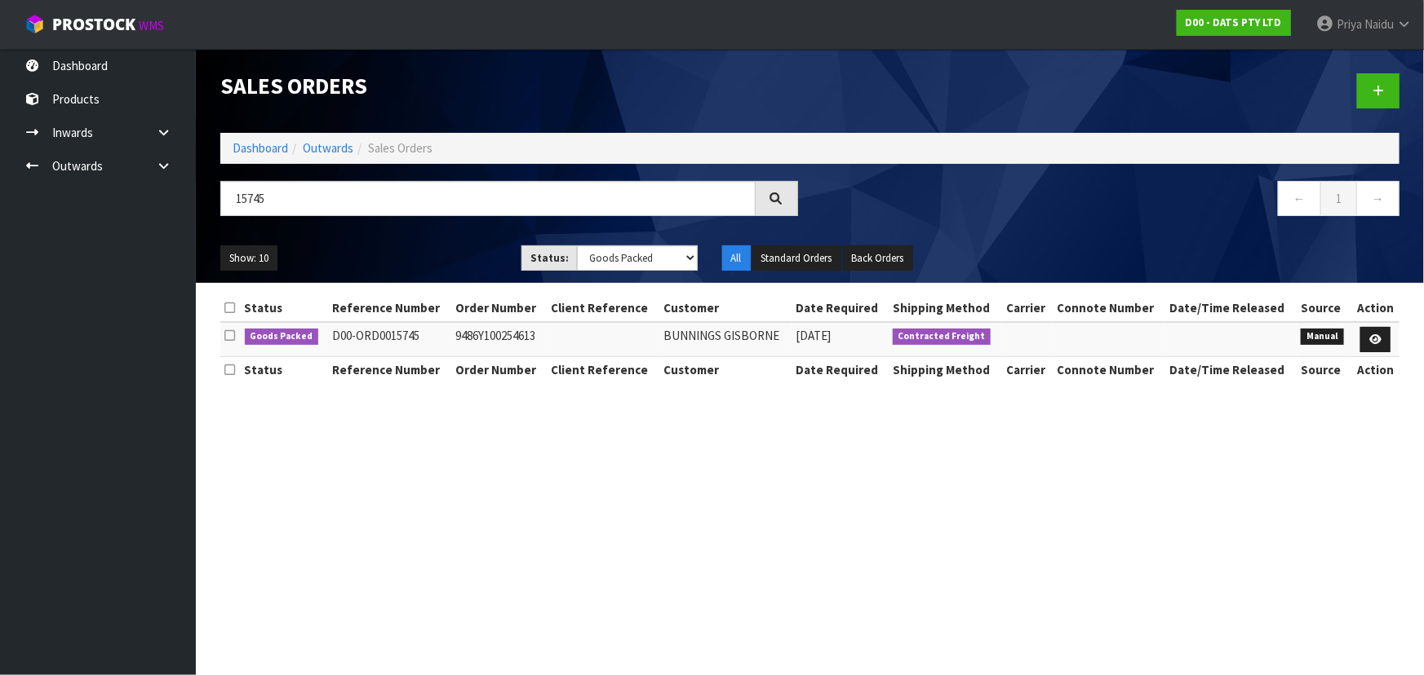
click at [423, 239] on div "Show: 10 5 10 25 50 Status: Draft Pending Allocated Pending Pick Goods Picked G…" at bounding box center [809, 258] width 1203 height 51
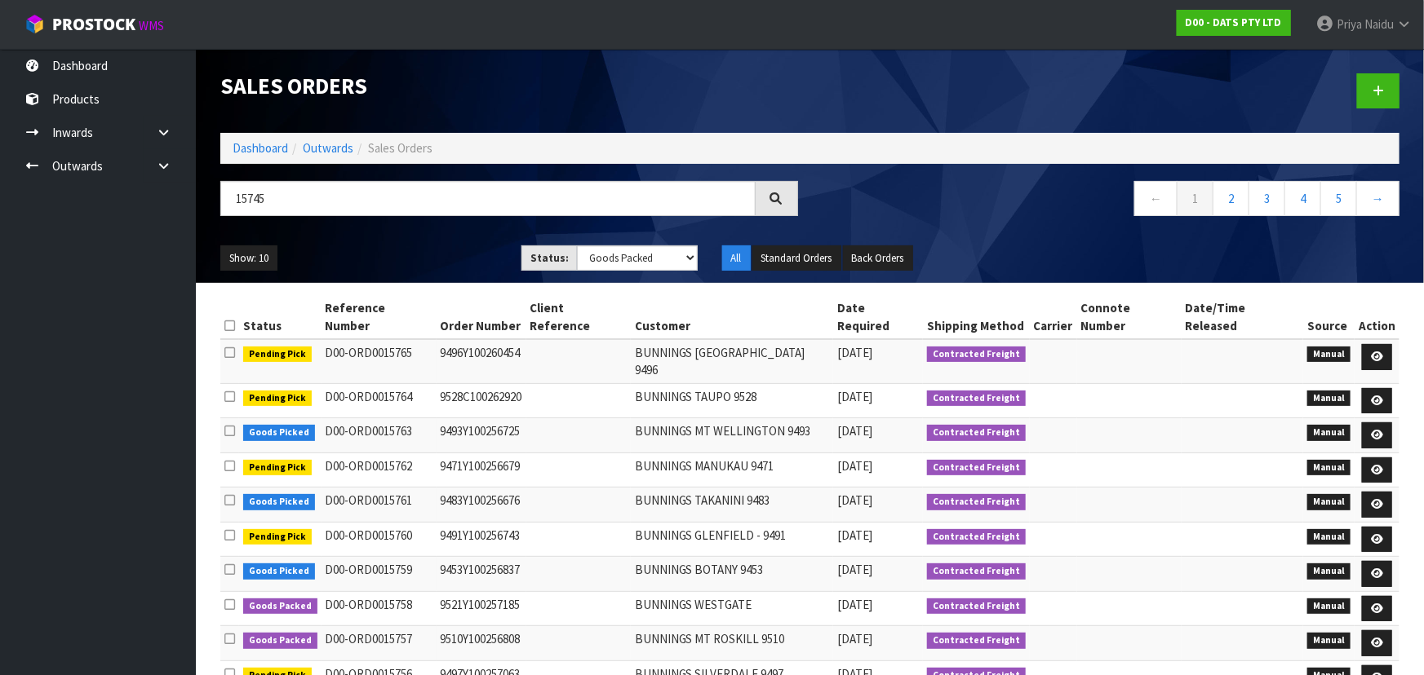
click at [410, 255] on ul "Show: 10 5 10 25 50" at bounding box center [358, 259] width 277 height 26
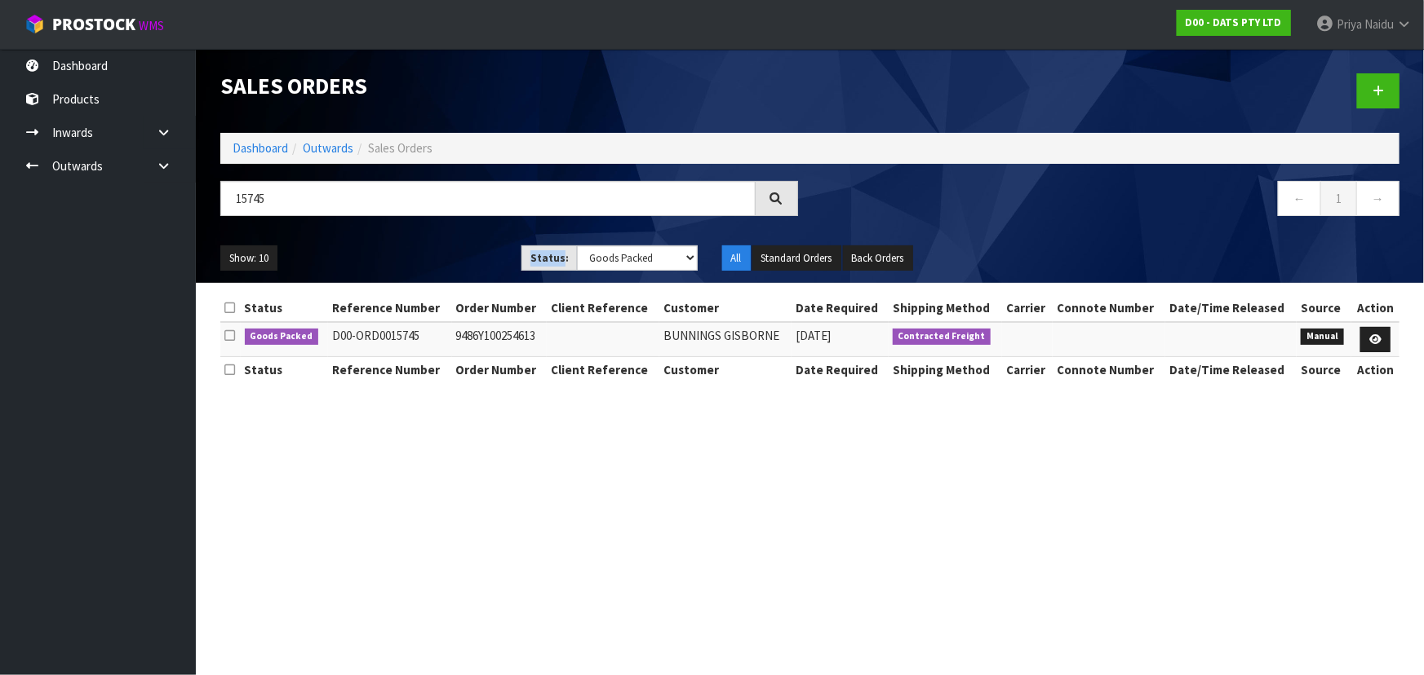
click at [410, 255] on ul "Show: 10 5 10 25 50" at bounding box center [358, 259] width 277 height 26
click at [423, 248] on ul "Show: 10 5 10 25 50" at bounding box center [358, 259] width 277 height 26
click at [415, 257] on ul "Show: 10 5 10 25 50" at bounding box center [358, 259] width 277 height 26
click at [1371, 336] on icon at bounding box center [1375, 339] width 12 height 11
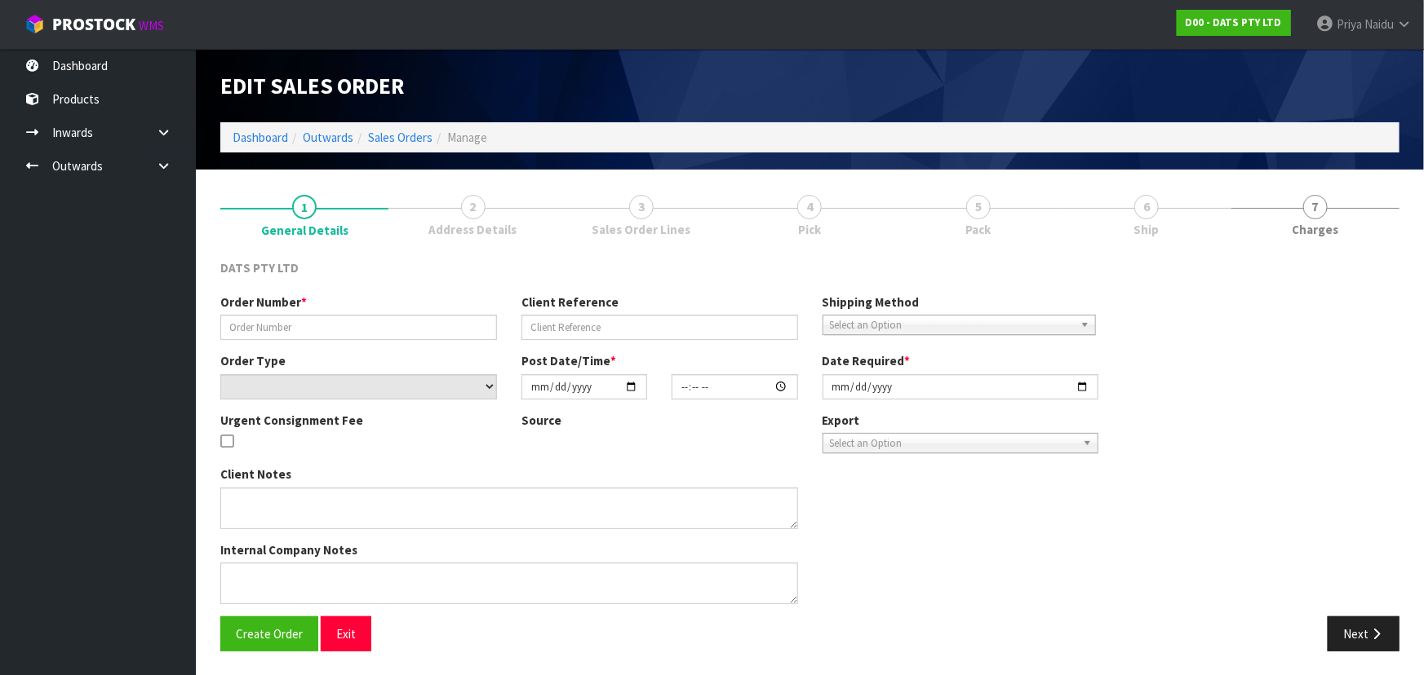
type input "9486Y100254613"
select select "number:0"
type input "2025-09-11"
type input "09:49:00.000"
type input "2025-09-11"
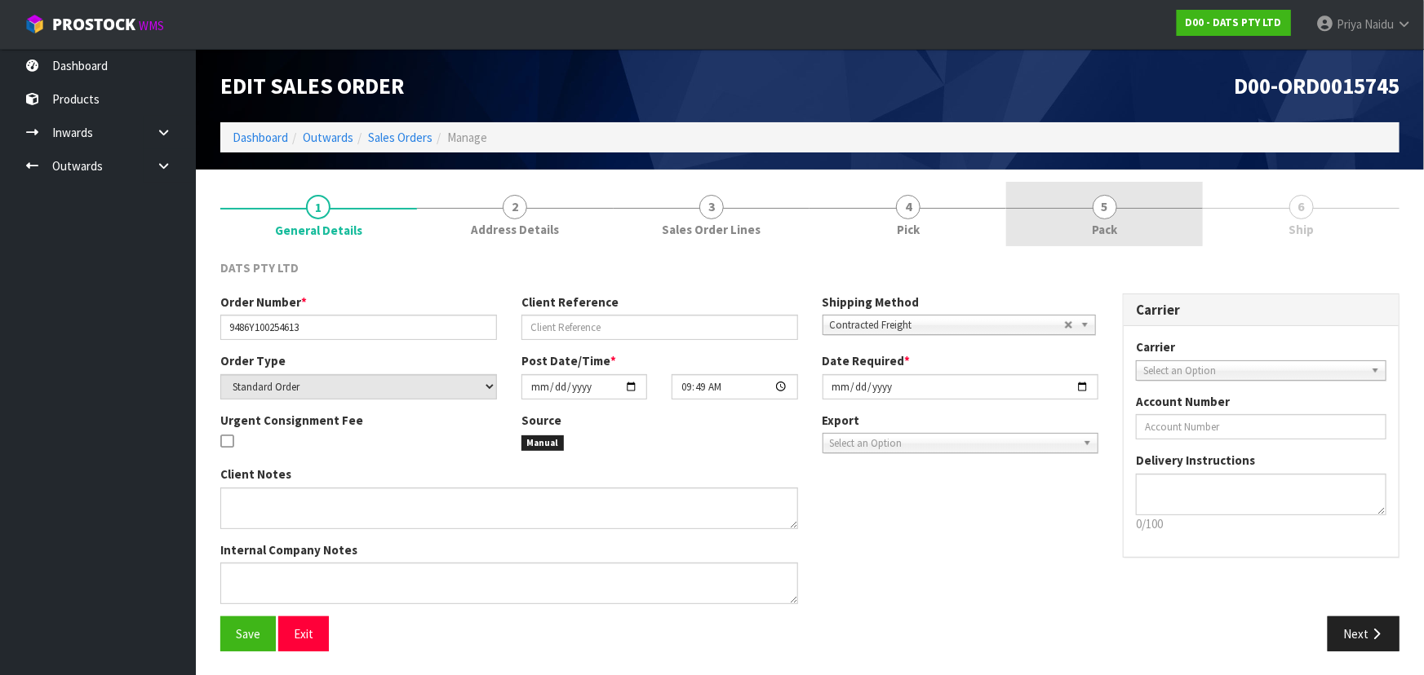
click at [1106, 212] on span "5" at bounding box center [1104, 207] width 24 height 24
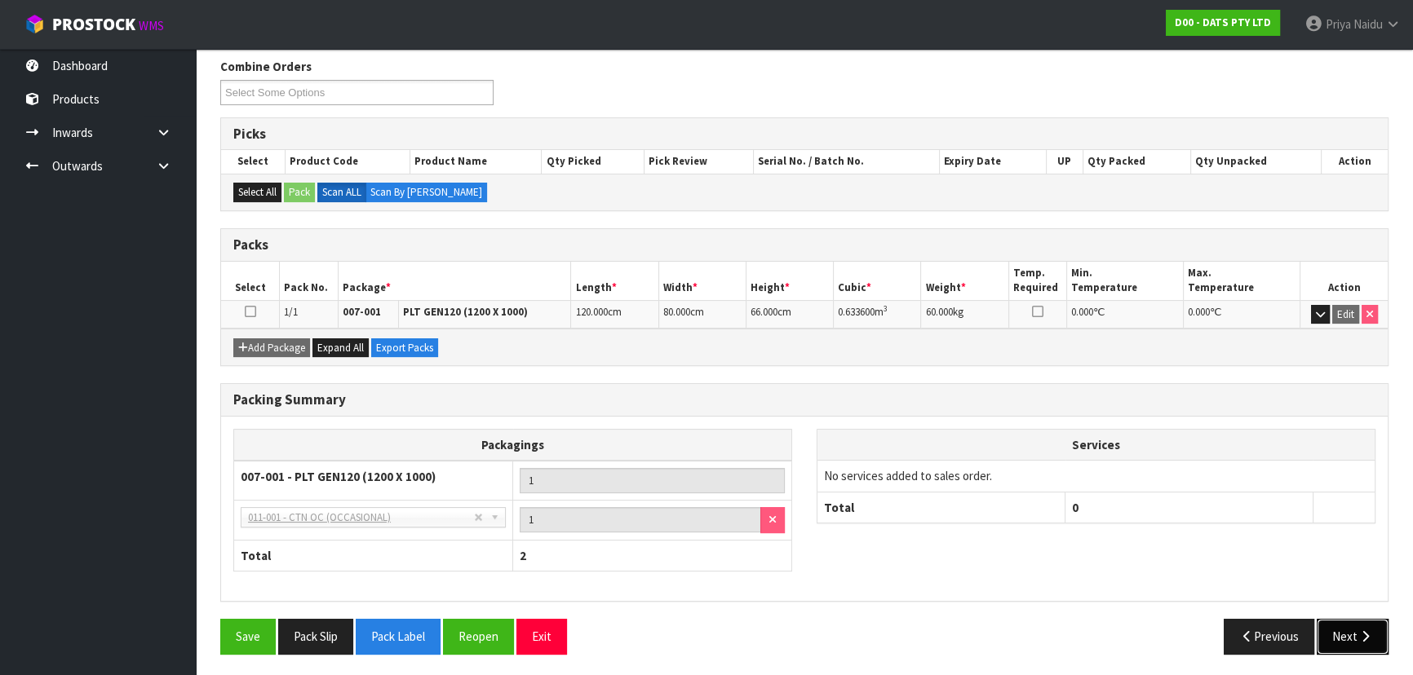
click at [1352, 637] on button "Next" at bounding box center [1353, 636] width 72 height 35
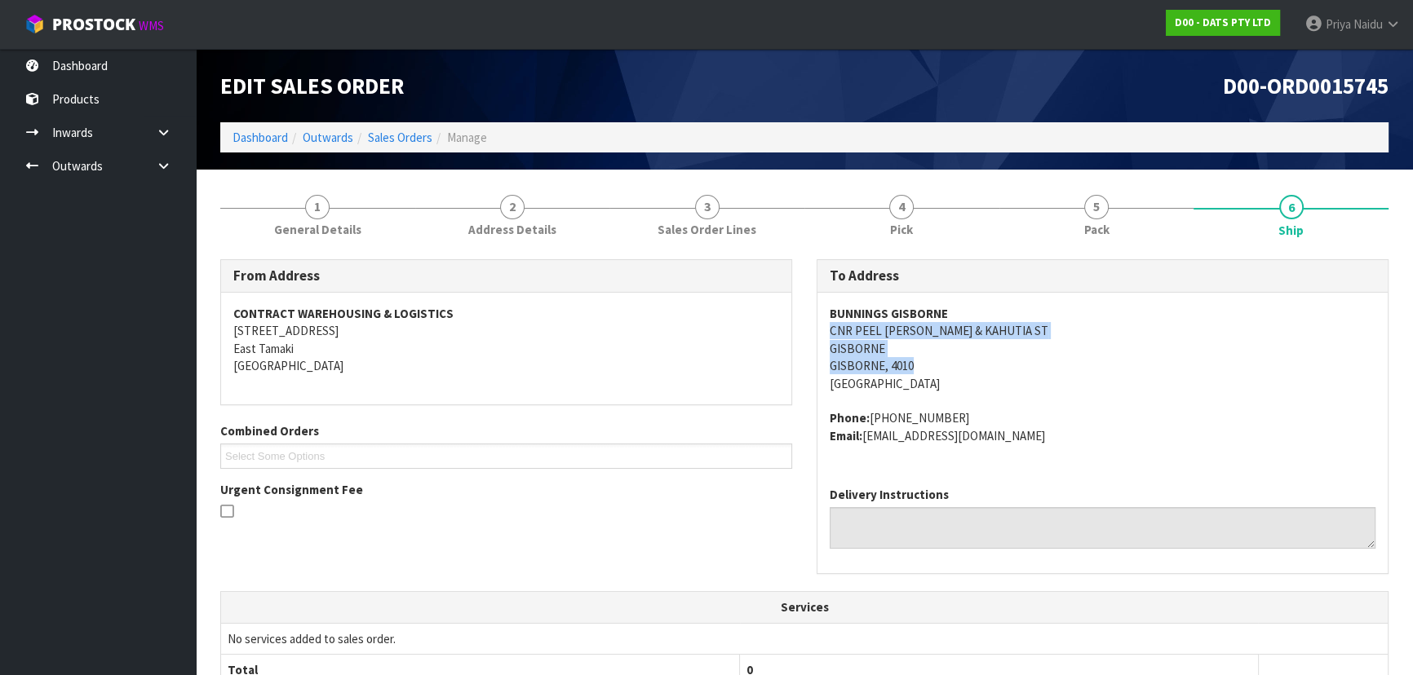
drag, startPoint x: 820, startPoint y: 331, endPoint x: 1020, endPoint y: 366, distance: 202.9
click at [1027, 364] on div "BUNNINGS GISBORNE CNR PEEL LOWE & KAHUTIA ST GISBORNE GISBORNE, 4010 New Zealan…" at bounding box center [1102, 383] width 570 height 181
click at [806, 326] on div "To Address BUNNINGS GISBORNE CNR PEEL LOWE & KAHUTIA ST GISBORNE GISBORNE, 4010…" at bounding box center [1102, 425] width 596 height 332
drag, startPoint x: 822, startPoint y: 325, endPoint x: 1014, endPoint y: 326, distance: 191.7
click at [1014, 326] on div "BUNNINGS GISBORNE CNR PEEL LOWE & KAHUTIA ST GISBORNE GISBORNE, 4010 New Zealan…" at bounding box center [1102, 383] width 570 height 181
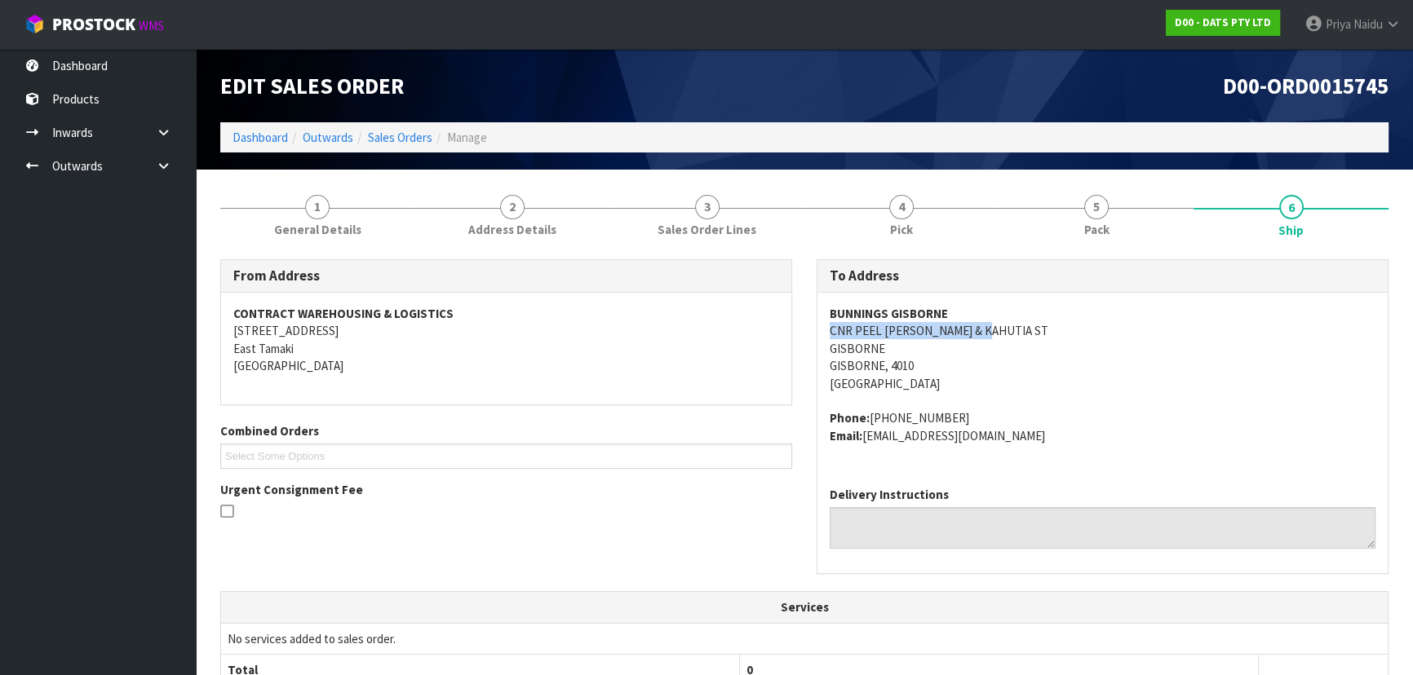
click at [822, 311] on div "BUNNINGS GISBORNE CNR PEEL LOWE & KAHUTIA ST GISBORNE GISBORNE, 4010 New Zealan…" at bounding box center [1102, 383] width 570 height 181
drag, startPoint x: 822, startPoint y: 311, endPoint x: 767, endPoint y: 291, distance: 58.1
click at [930, 294] on div "BUNNINGS GISBORNE CNR PEEL LOWE & KAHUTIA ST GISBORNE GISBORNE, 4010 New Zealan…" at bounding box center [1102, 383] width 570 height 181
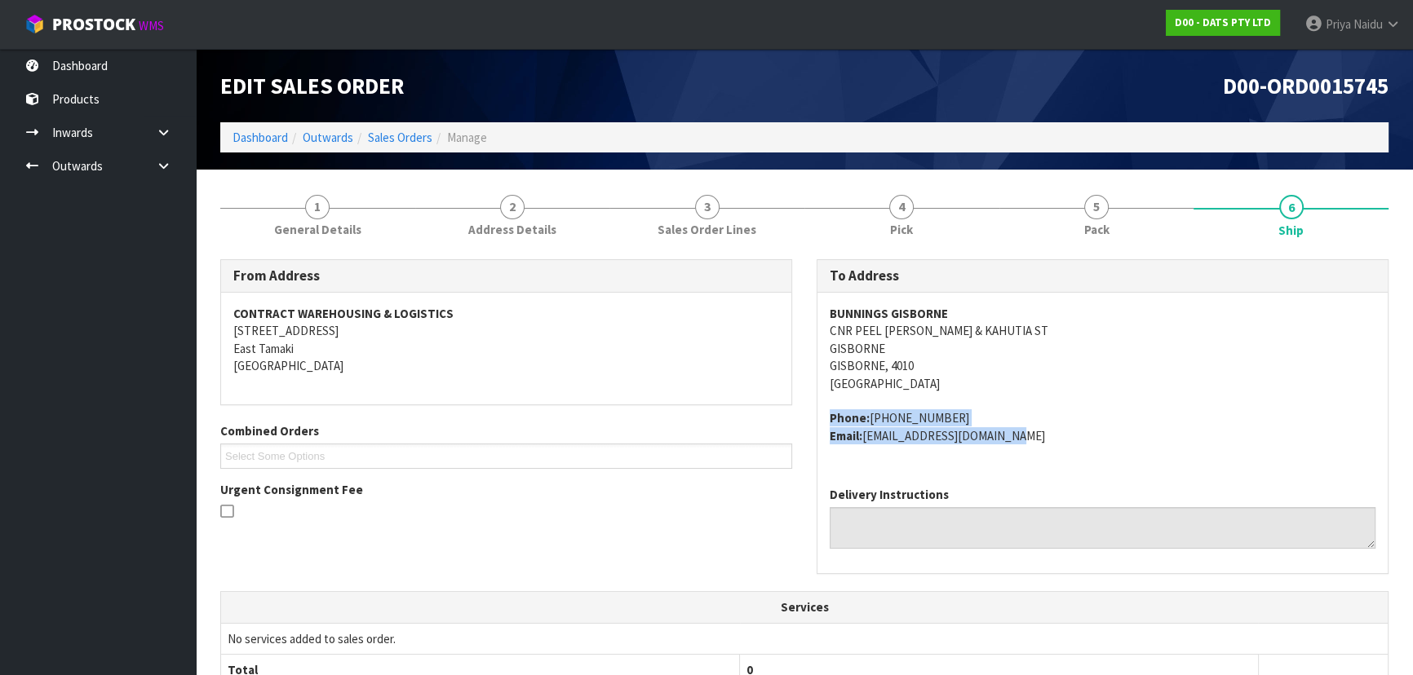
drag, startPoint x: 829, startPoint y: 417, endPoint x: 1039, endPoint y: 438, distance: 210.7
click at [1039, 438] on address "Phone: +64 6-869 0741 Email: gisborne@bunnings.co.nz" at bounding box center [1103, 427] width 546 height 35
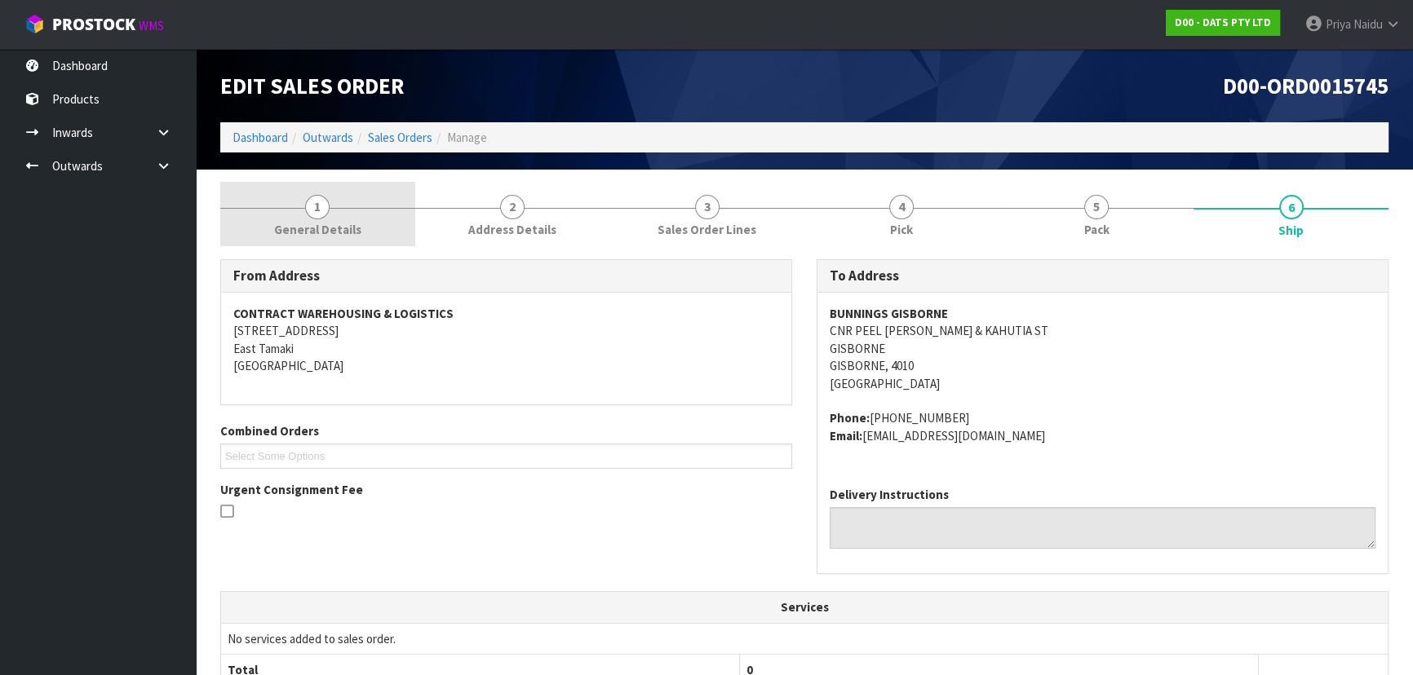
click at [291, 208] on link "1 General Details" at bounding box center [317, 214] width 195 height 64
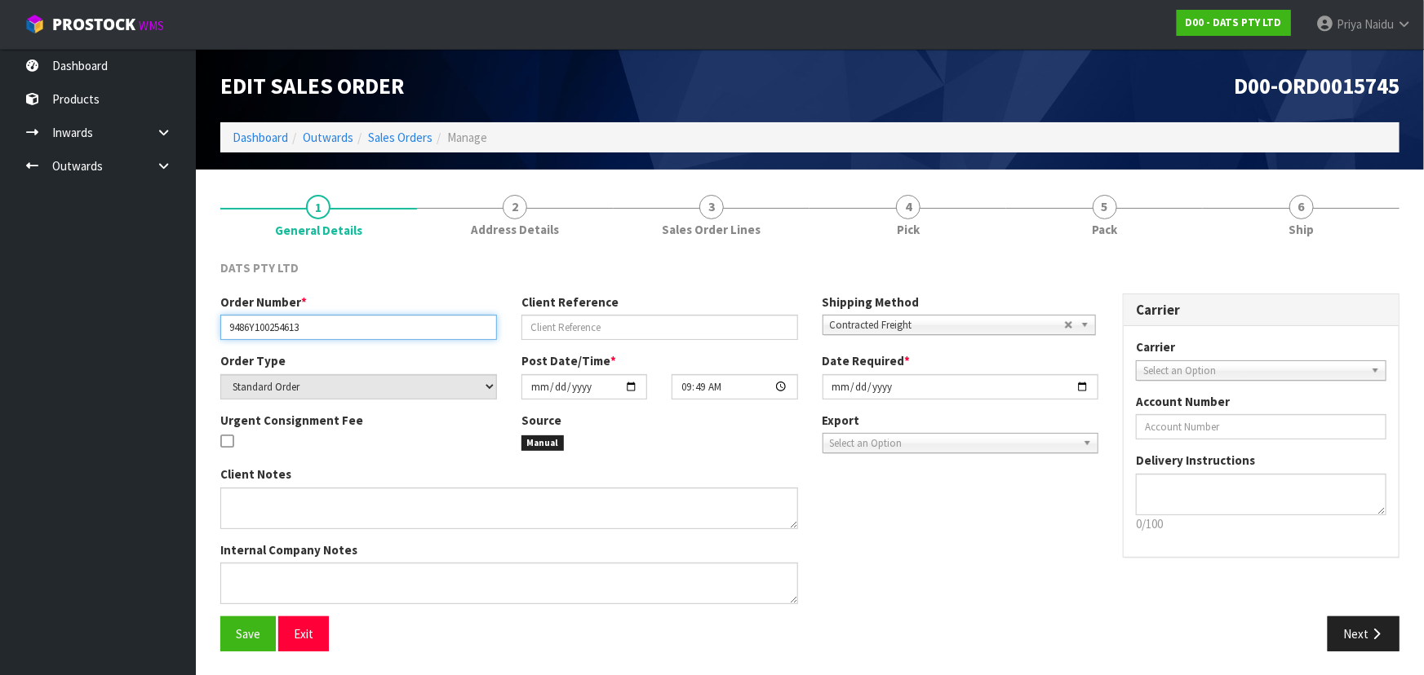
drag, startPoint x: 228, startPoint y: 324, endPoint x: 326, endPoint y: 327, distance: 98.8
click at [326, 327] on input "9486Y100254613" at bounding box center [358, 327] width 277 height 25
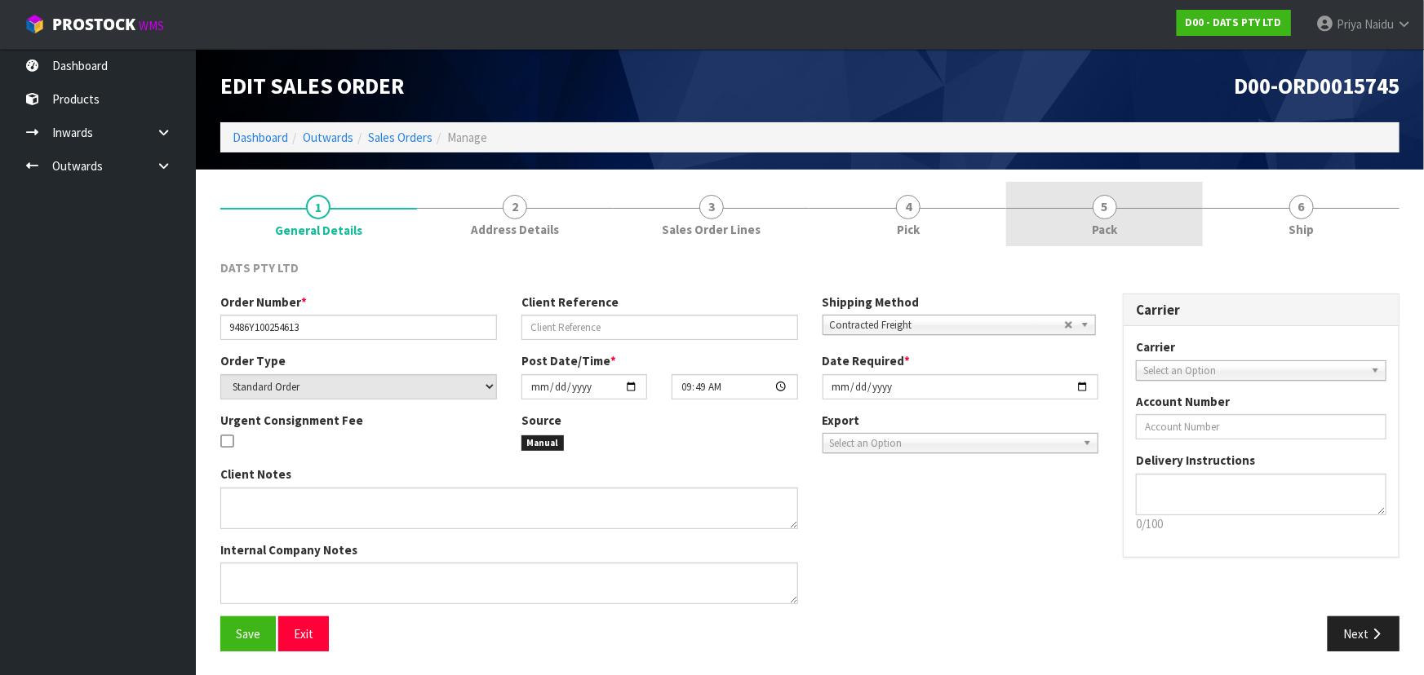
click at [1096, 203] on span "5" at bounding box center [1104, 207] width 24 height 24
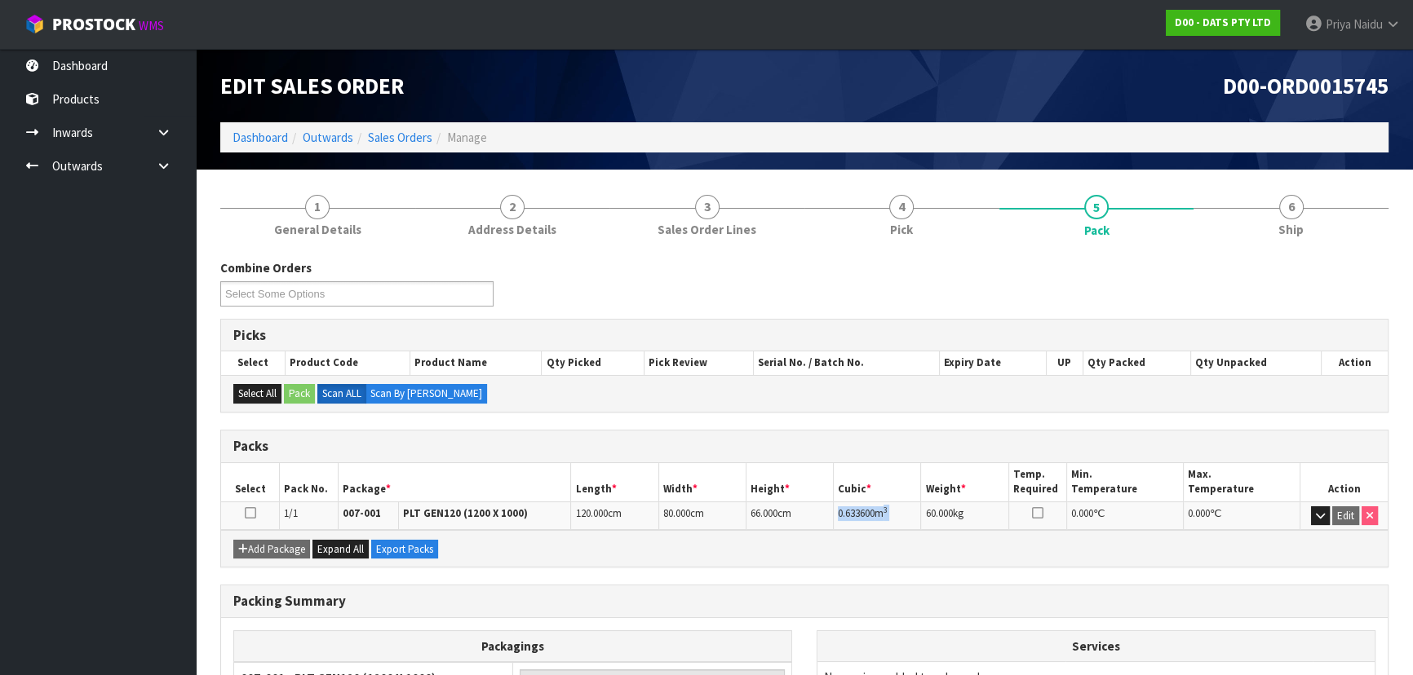
drag, startPoint x: 839, startPoint y: 513, endPoint x: 490, endPoint y: 471, distance: 351.7
click at [927, 508] on tr "1/1 007-001 PLT GEN120 (1200 X 1000) 120.000 cm 80.000 cm 66.000 cm 0.633600 m …" at bounding box center [804, 516] width 1167 height 29
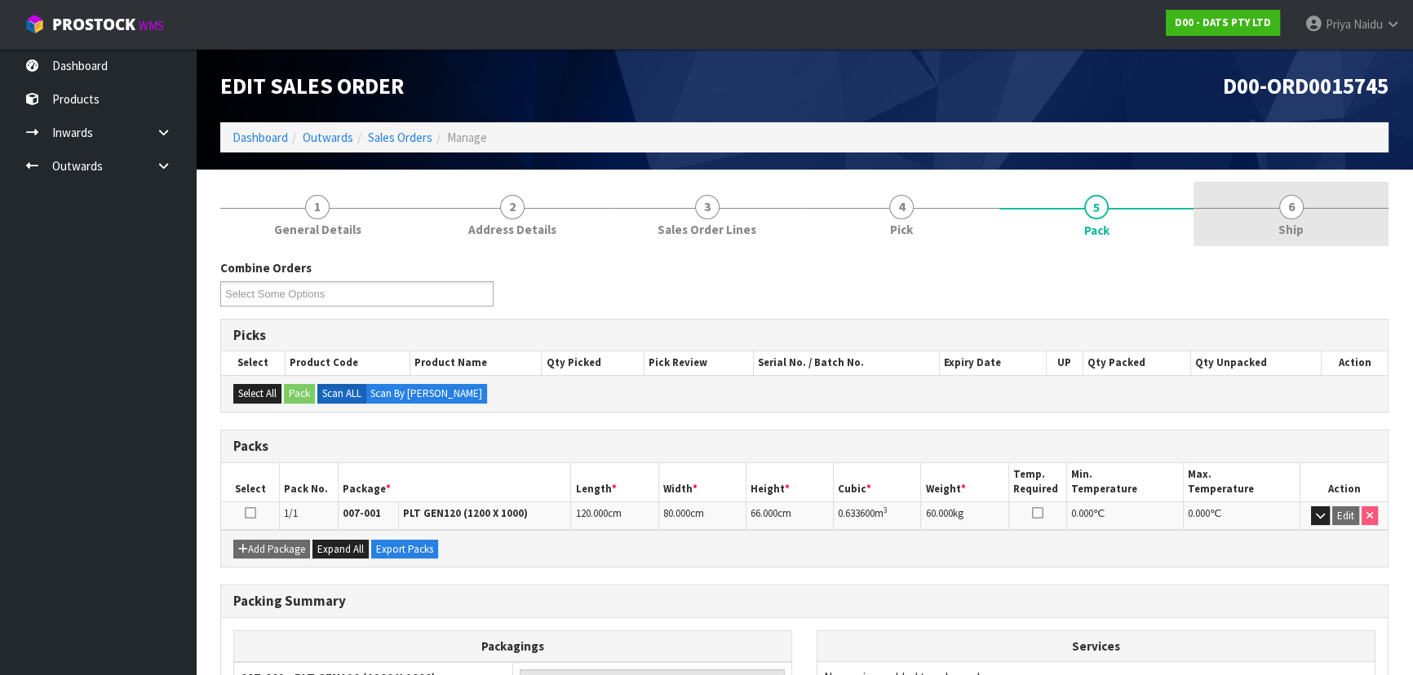
click at [1306, 245] on link "6 Ship" at bounding box center [1291, 214] width 195 height 64
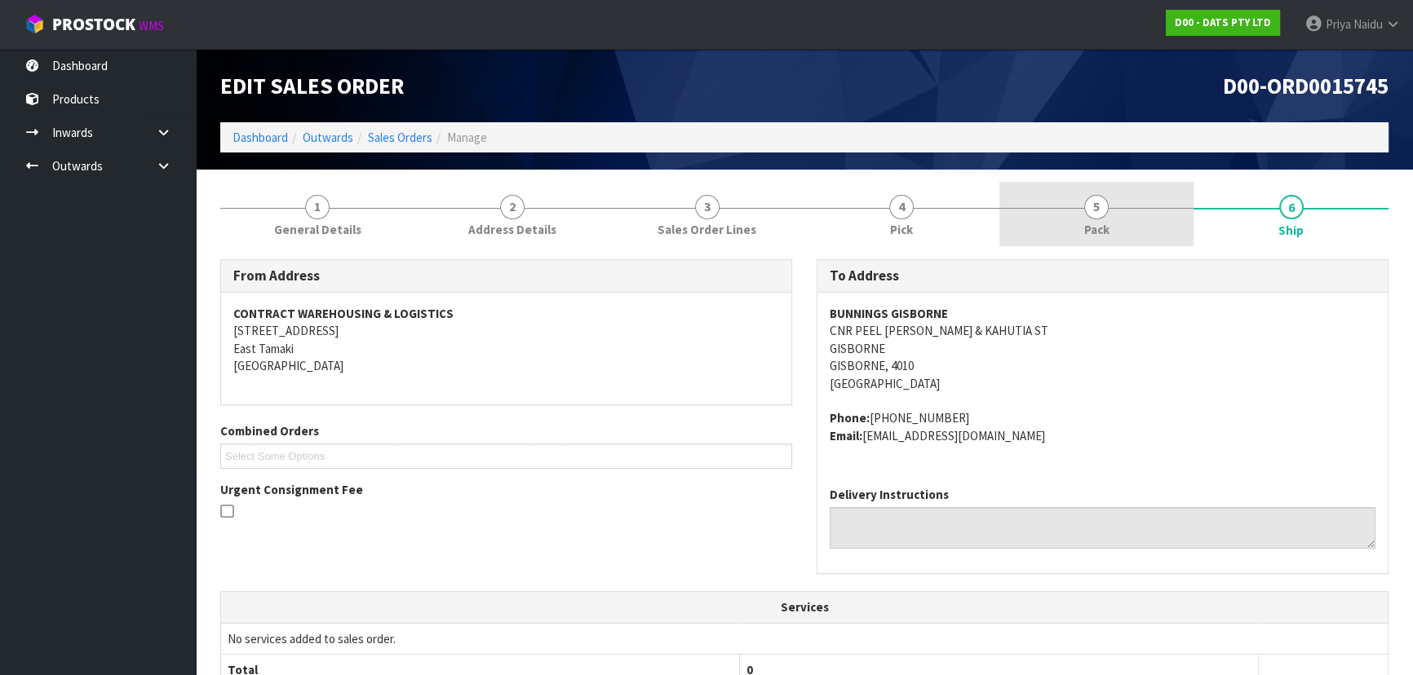
drag, startPoint x: 1147, startPoint y: 204, endPoint x: 1142, endPoint y: 195, distance: 10.2
click at [1145, 201] on link "5 Pack" at bounding box center [1096, 214] width 195 height 64
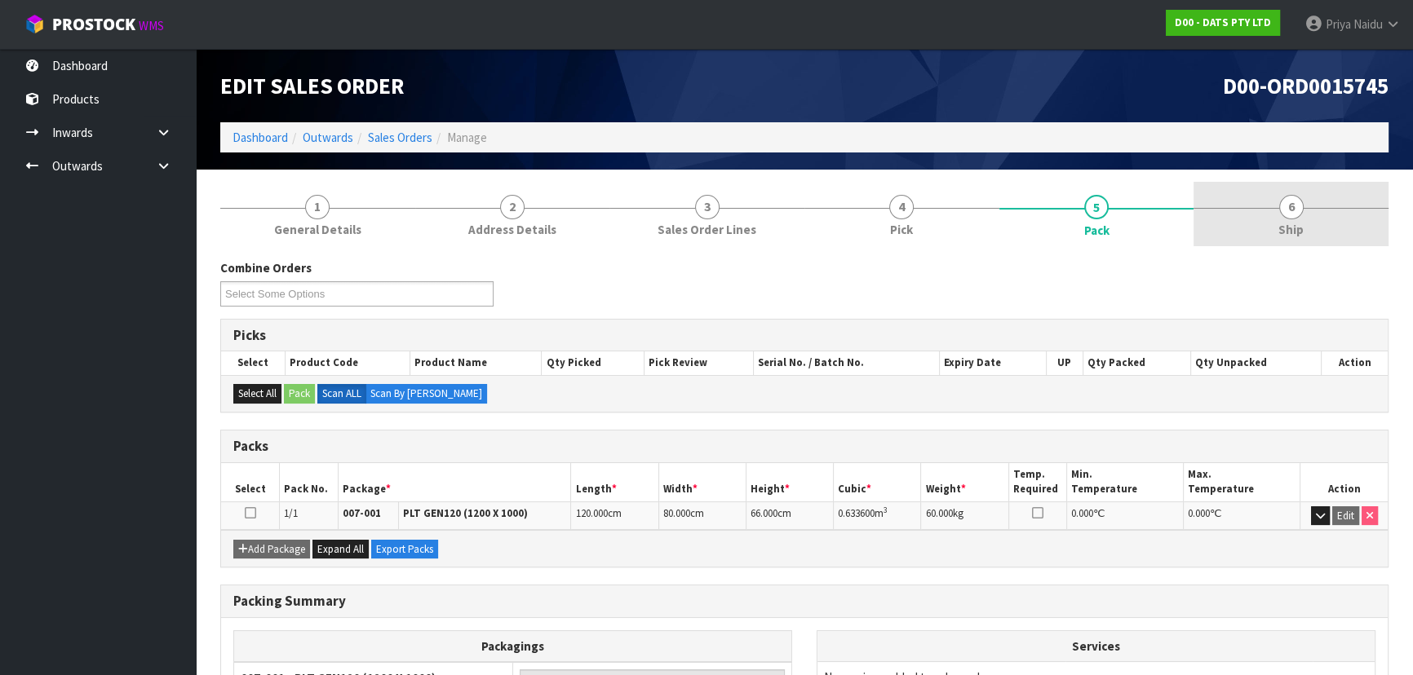
click at [1267, 197] on link "6 Ship" at bounding box center [1291, 214] width 195 height 64
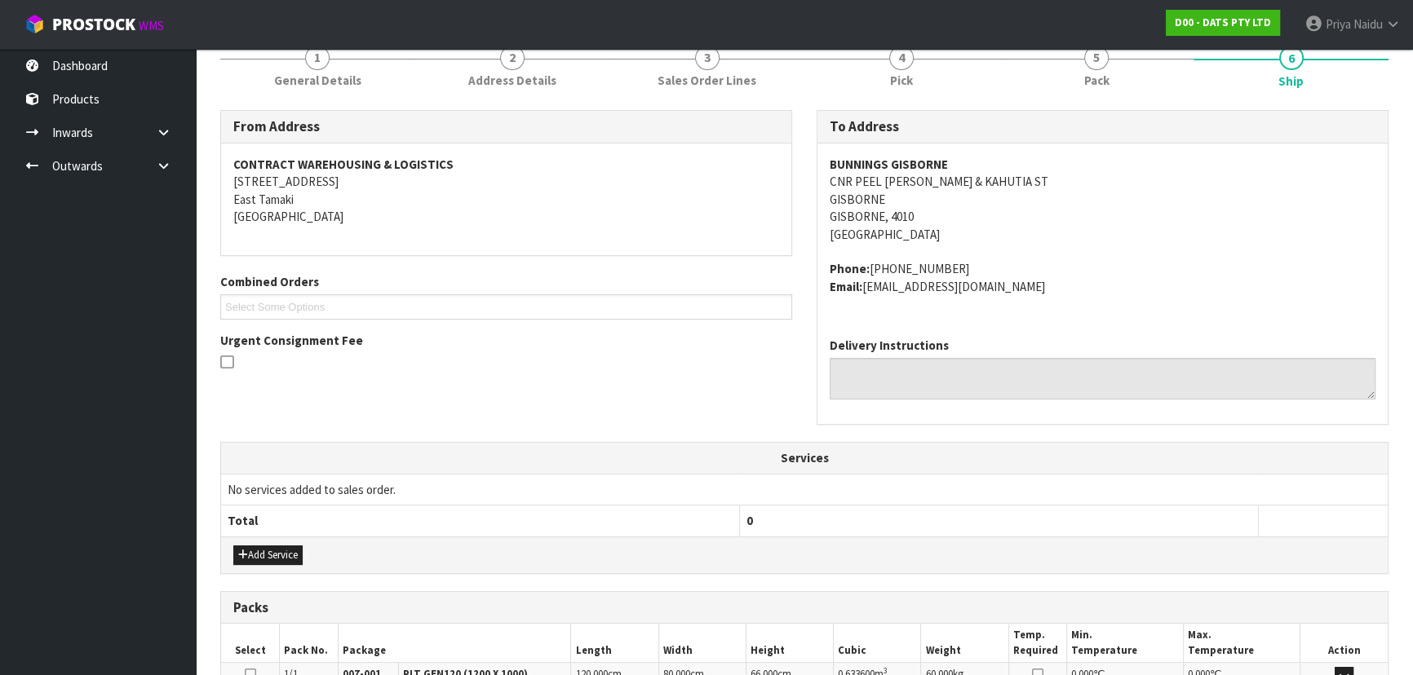
scroll to position [375, 0]
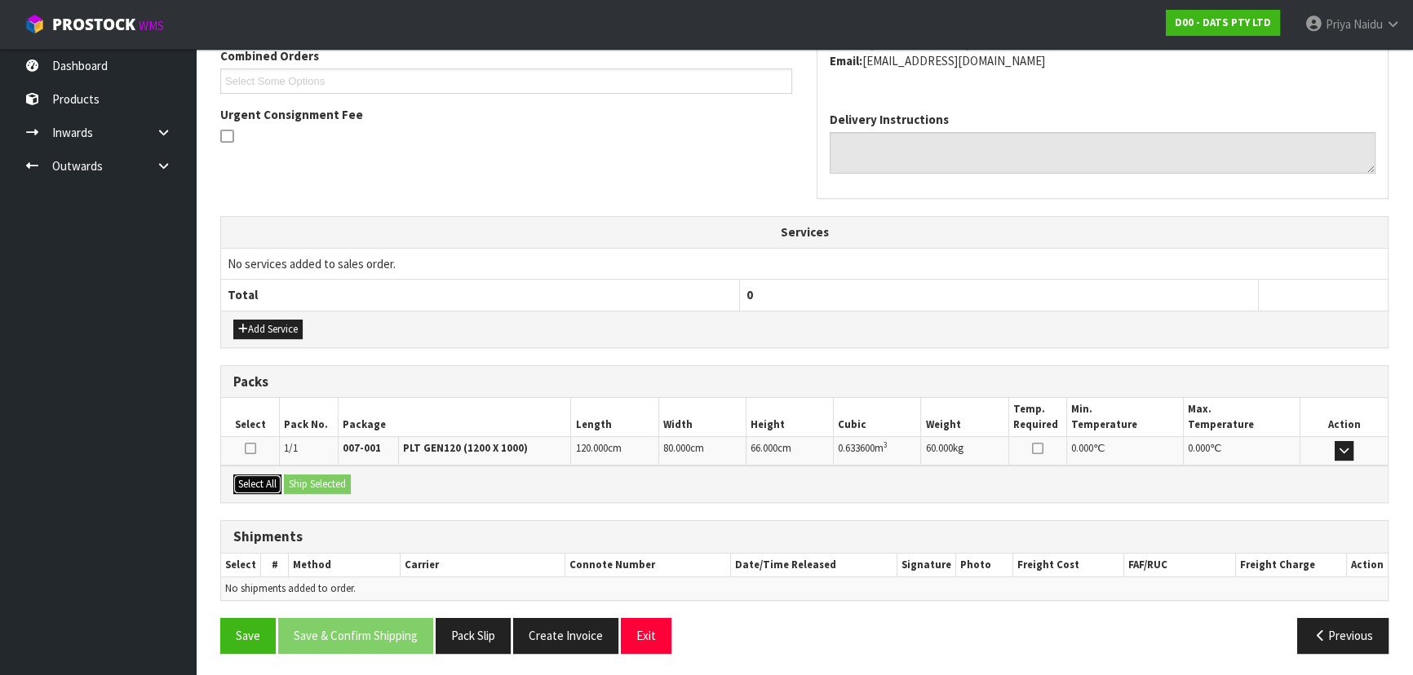
click at [264, 483] on button "Select All" at bounding box center [257, 485] width 48 height 20
drag, startPoint x: 299, startPoint y: 481, endPoint x: 329, endPoint y: 481, distance: 29.4
click at [300, 481] on button "Ship Selected" at bounding box center [317, 485] width 67 height 20
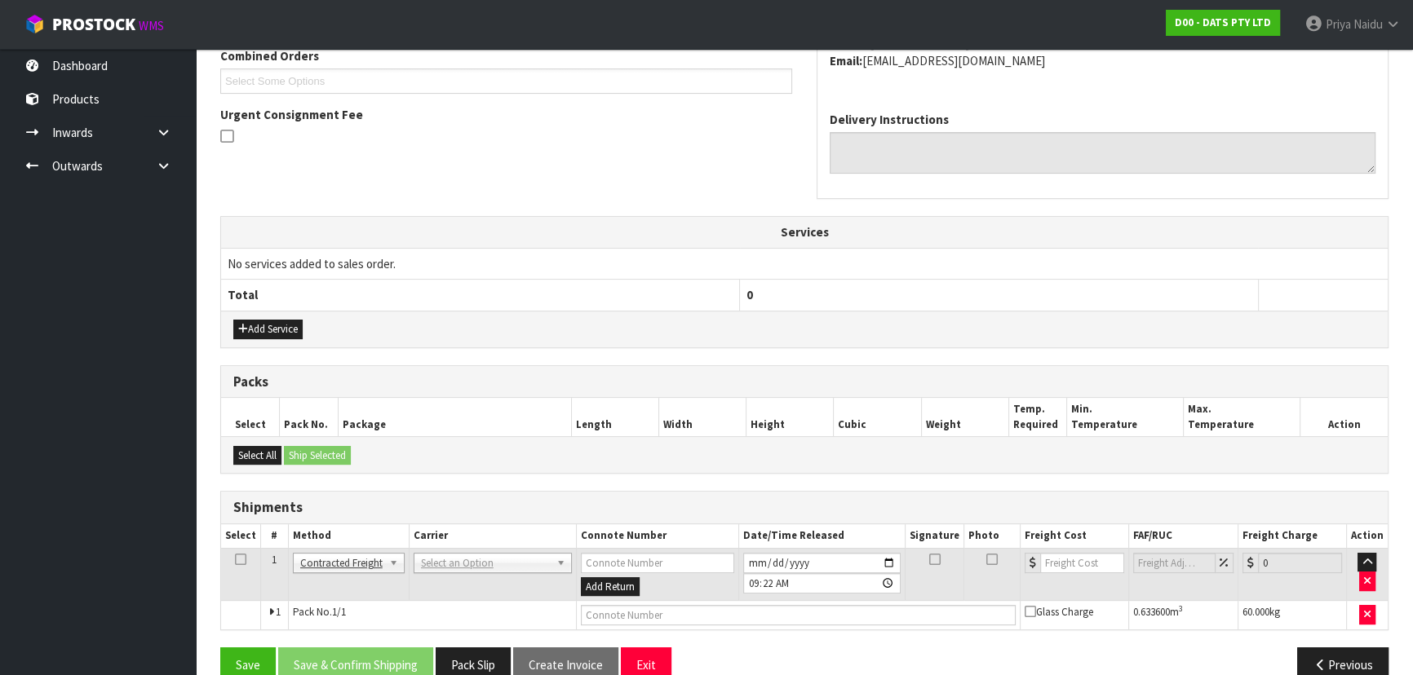
scroll to position [404, 0]
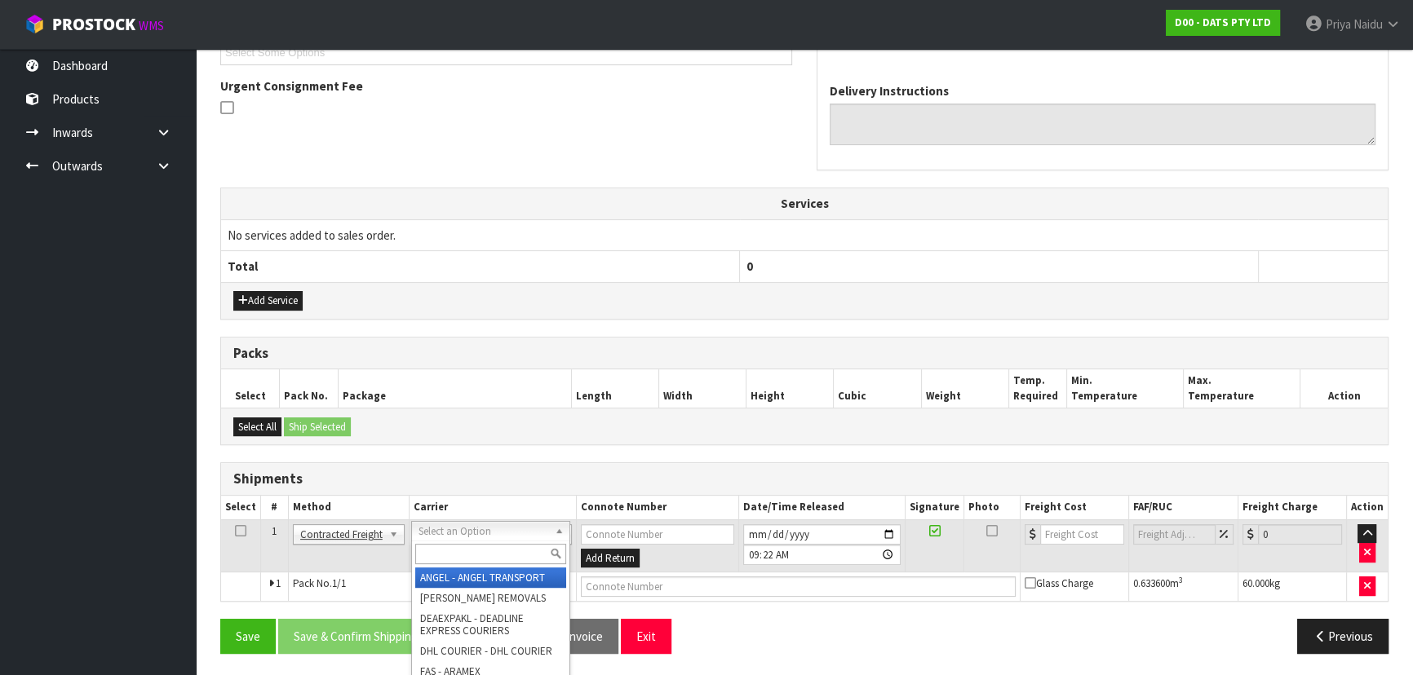
click at [472, 547] on input "text" at bounding box center [490, 554] width 151 height 20
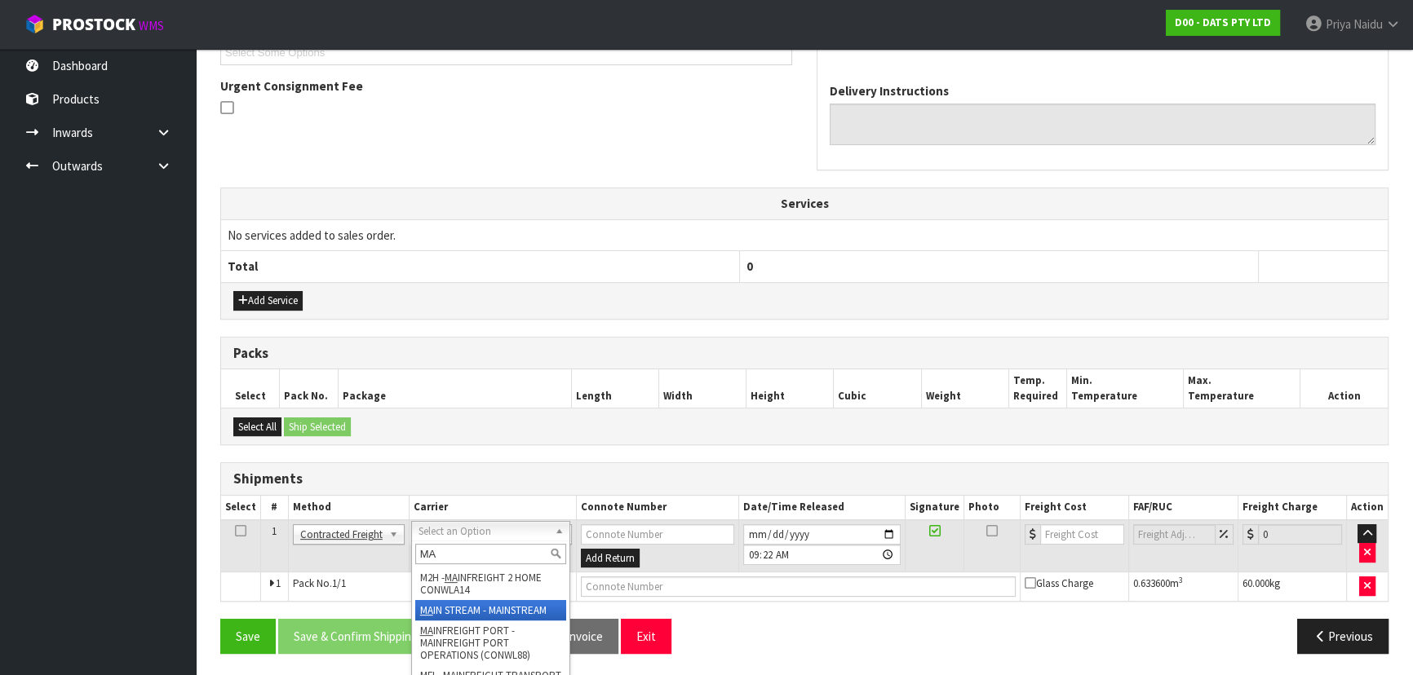
type input "MA"
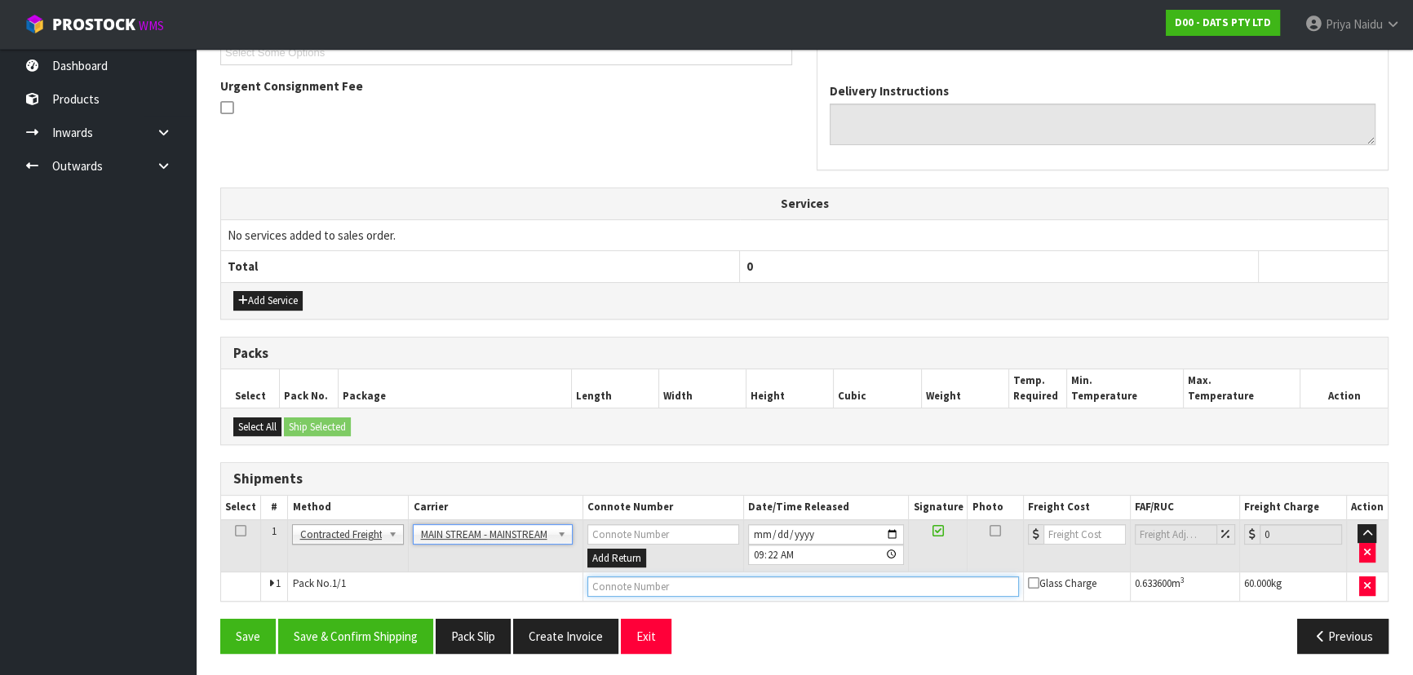
click at [711, 578] on input "text" at bounding box center [803, 587] width 432 height 20
paste input "CWL7723860"
type input "CWL7723860"
click at [1073, 529] on input "number" at bounding box center [1084, 535] width 82 height 20
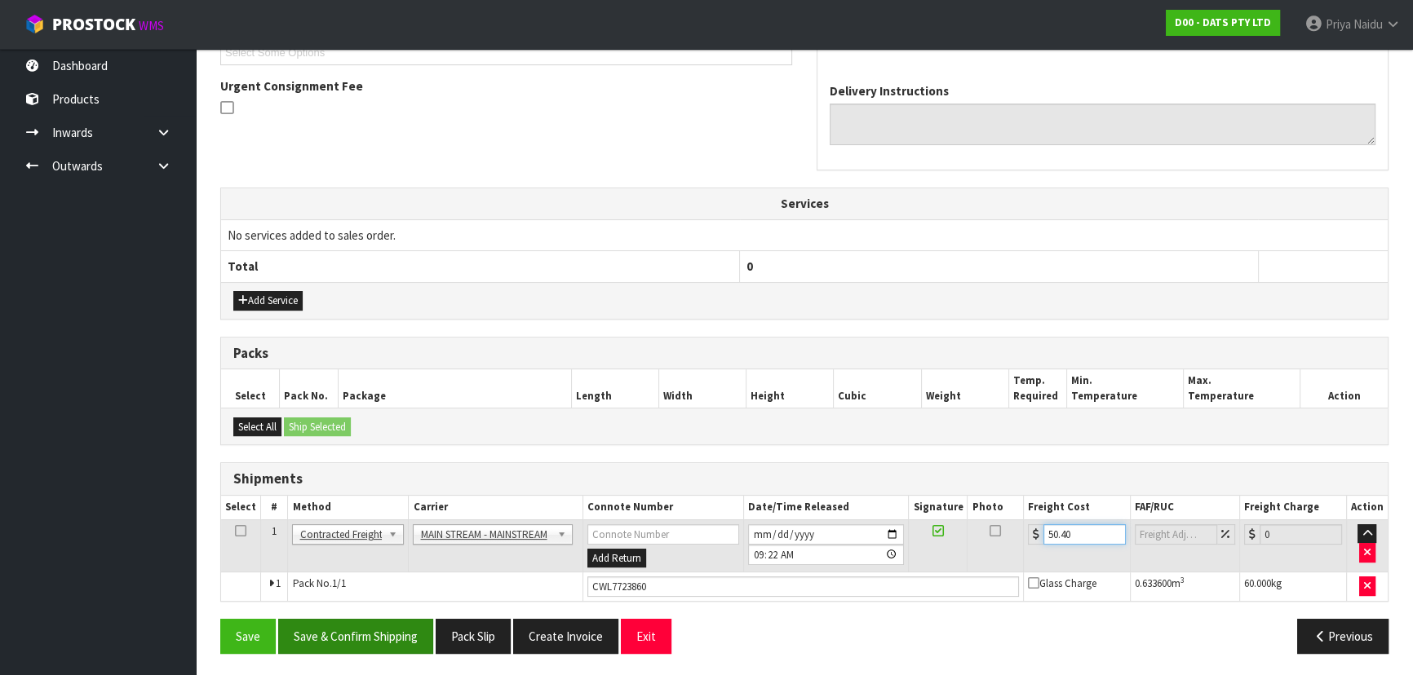
type input "50.40"
click at [396, 631] on button "Save & Confirm Shipping" at bounding box center [355, 636] width 155 height 35
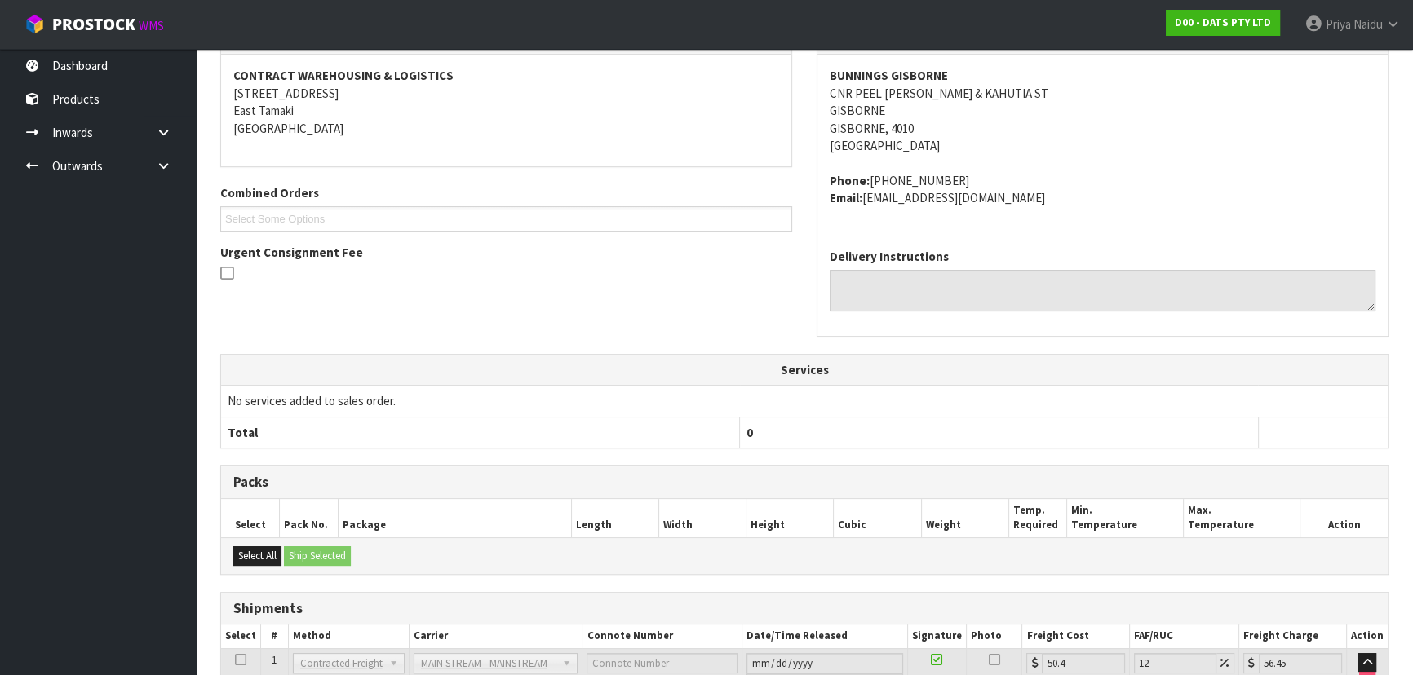
scroll to position [0, 0]
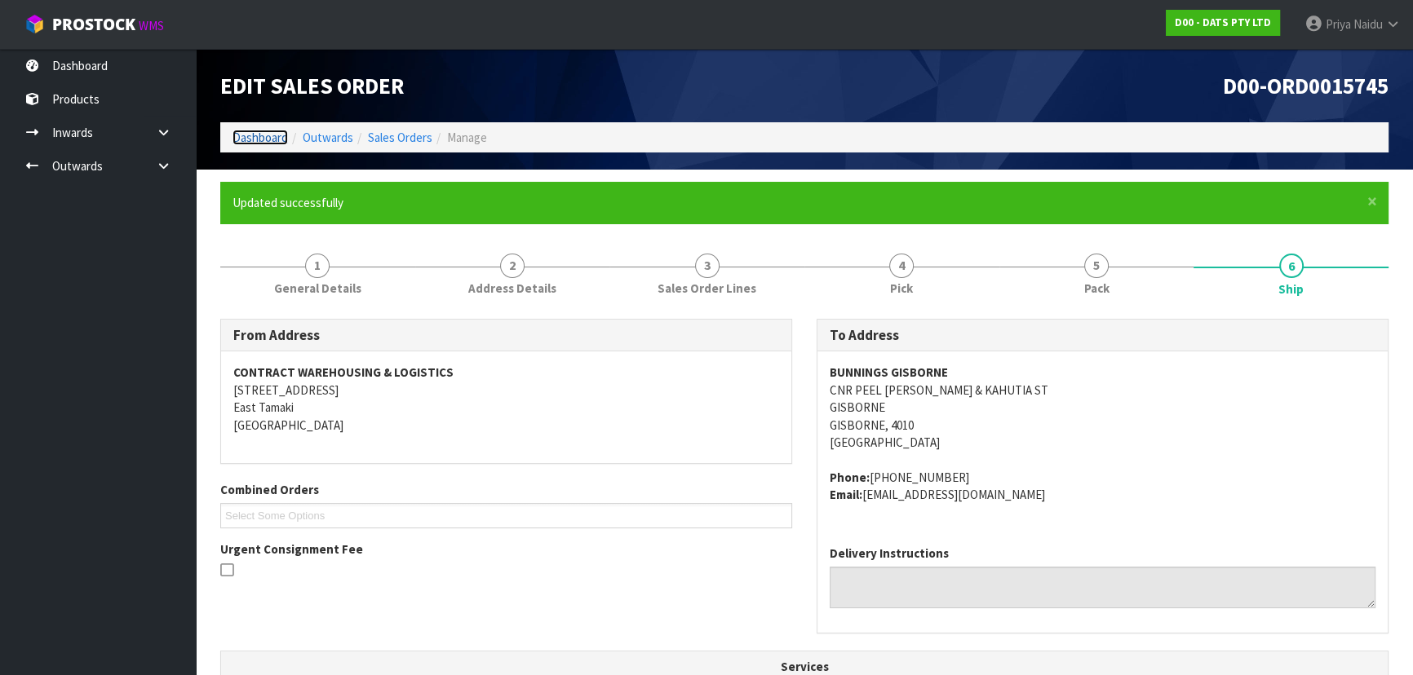
click at [267, 134] on link "Dashboard" at bounding box center [260, 138] width 55 height 16
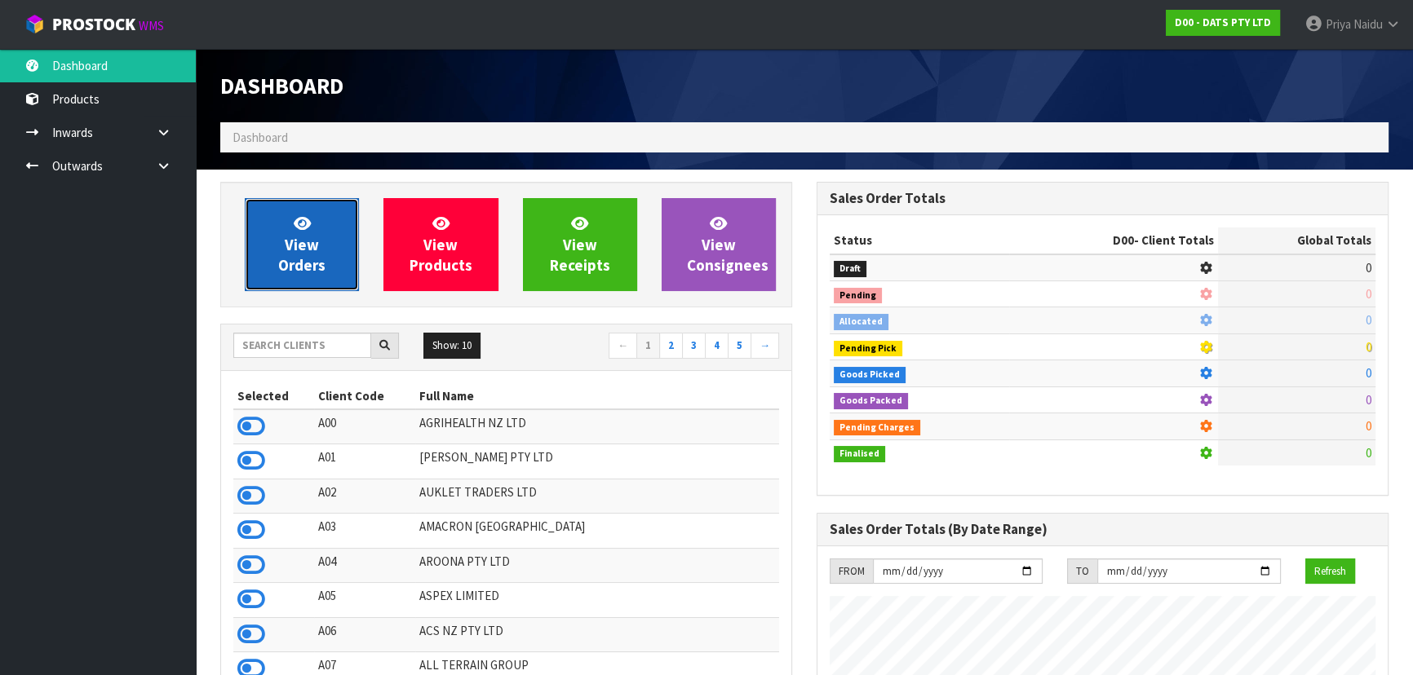
click at [304, 262] on span "View Orders" at bounding box center [301, 244] width 47 height 61
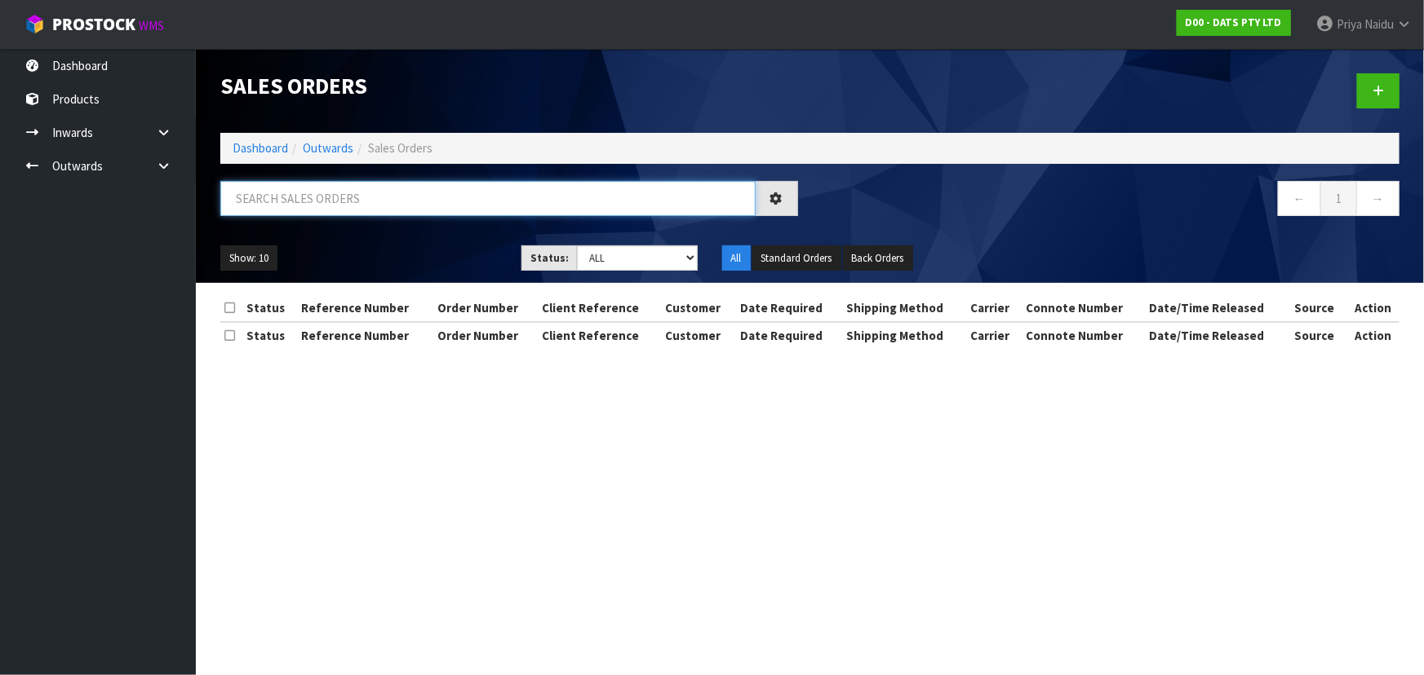
click at [329, 198] on input "text" at bounding box center [487, 198] width 535 height 35
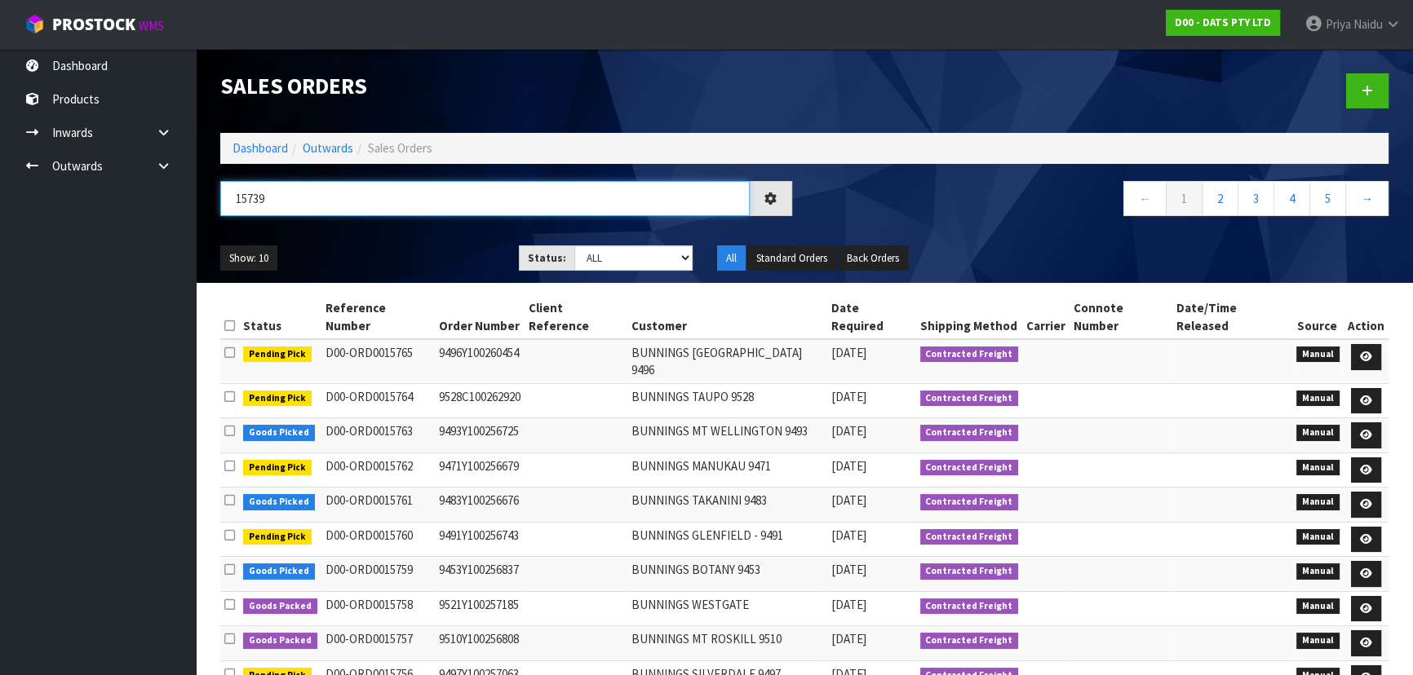
type input "15739"
click at [609, 259] on select "Draft Pending Allocated Pending Pick Goods Picked Goods Packed Pending Charges …" at bounding box center [633, 258] width 119 height 25
select select "string:5"
click at [574, 246] on select "Draft Pending Allocated Pending Pick Goods Picked Goods Packed Pending Charges …" at bounding box center [633, 258] width 119 height 25
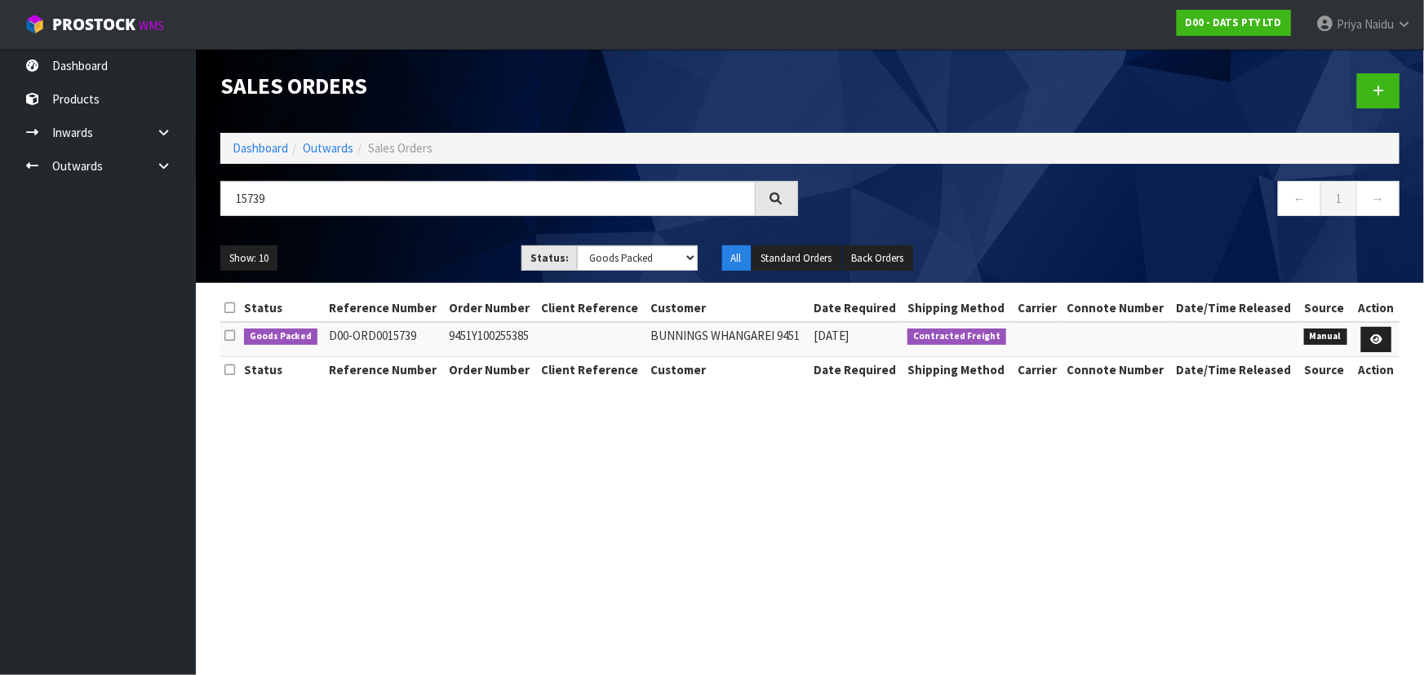
click at [423, 237] on div "Show: 10 5 10 25 50 Status: Draft Pending Allocated Pending Pick Goods Picked G…" at bounding box center [809, 258] width 1203 height 51
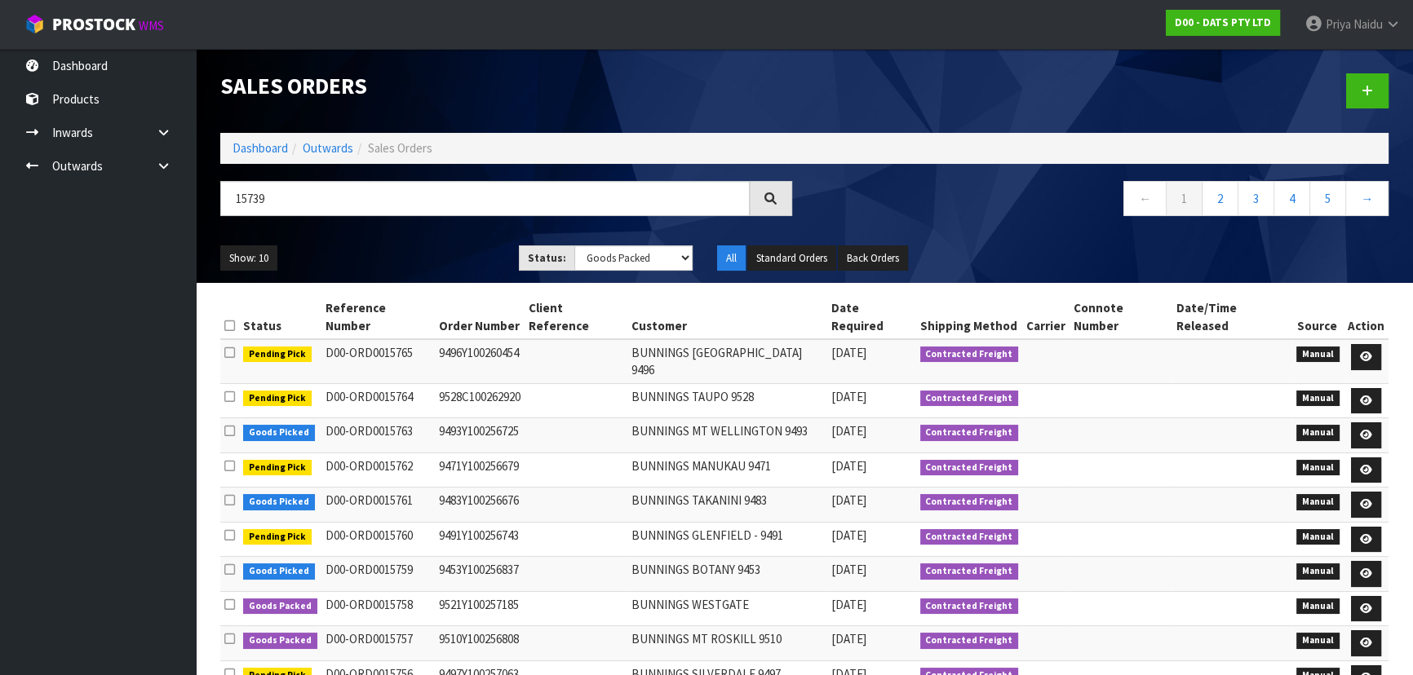
click at [424, 253] on ul "Show: 10 5 10 25 50" at bounding box center [357, 259] width 274 height 26
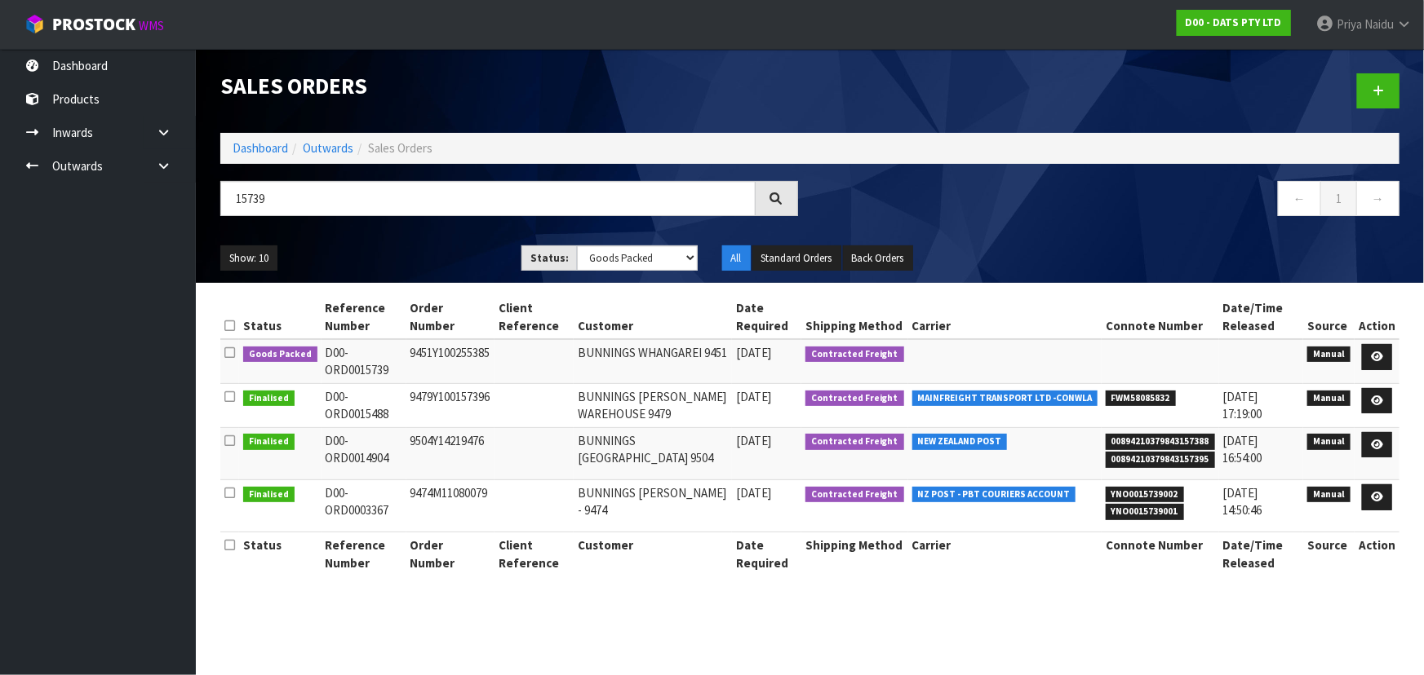
click at [426, 242] on div "Show: 10 5 10 25 50 Status: Draft Pending Allocated Pending Pick Goods Picked G…" at bounding box center [809, 258] width 1203 height 51
click at [424, 251] on ul "Show: 10 5 10 25 50" at bounding box center [358, 259] width 277 height 26
click at [409, 265] on ul "Show: 10 5 10 25 50" at bounding box center [358, 259] width 277 height 26
drag, startPoint x: 1381, startPoint y: 352, endPoint x: 1375, endPoint y: 339, distance: 13.9
click at [1381, 352] on icon at bounding box center [1377, 357] width 12 height 11
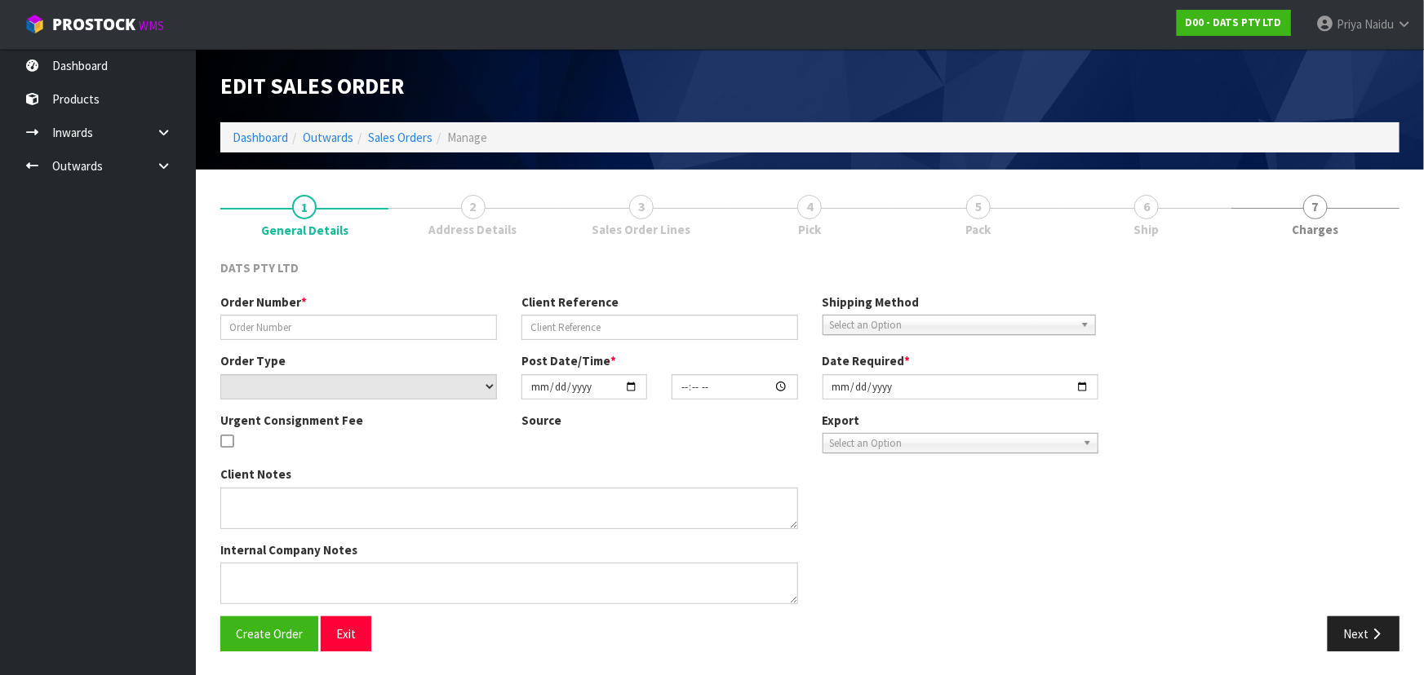
type input "9451Y100255385"
select select "number:0"
type input "2025-09-11"
type input "09:21:00.000"
type input "2025-09-11"
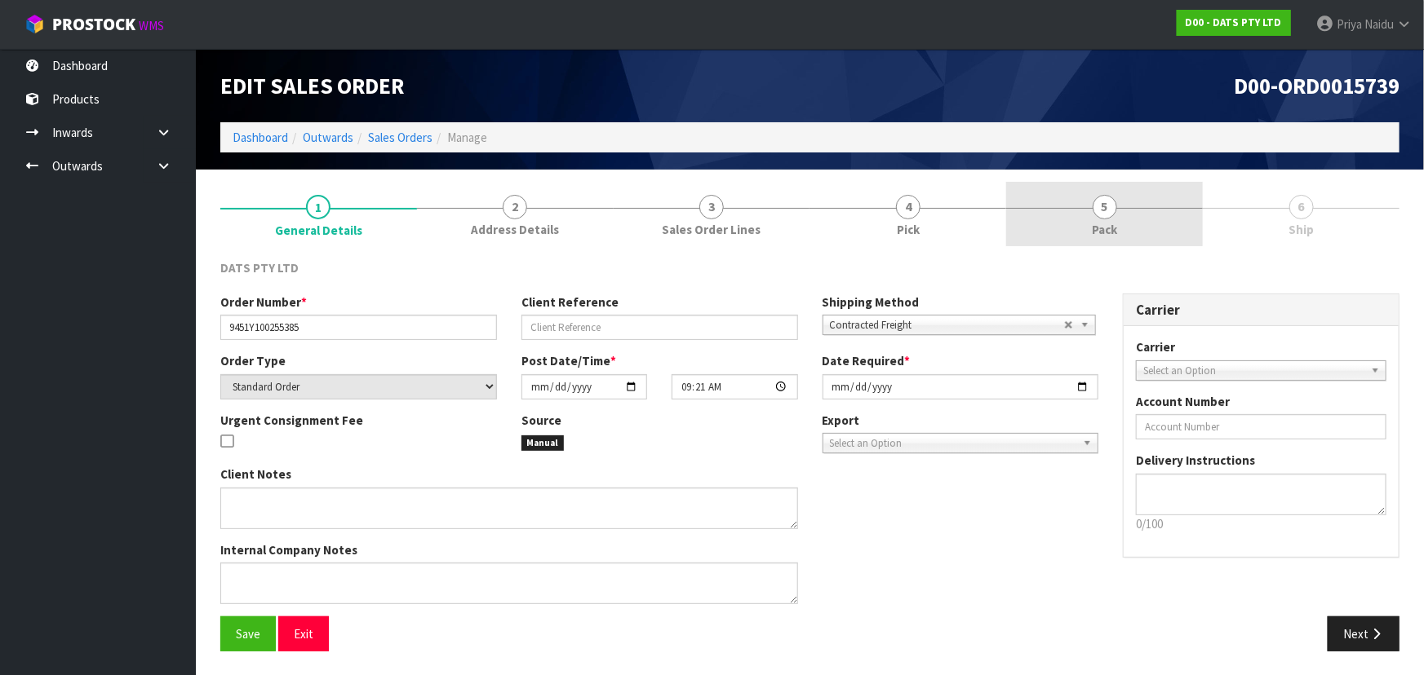
click at [1114, 197] on link "5 Pack" at bounding box center [1104, 214] width 197 height 64
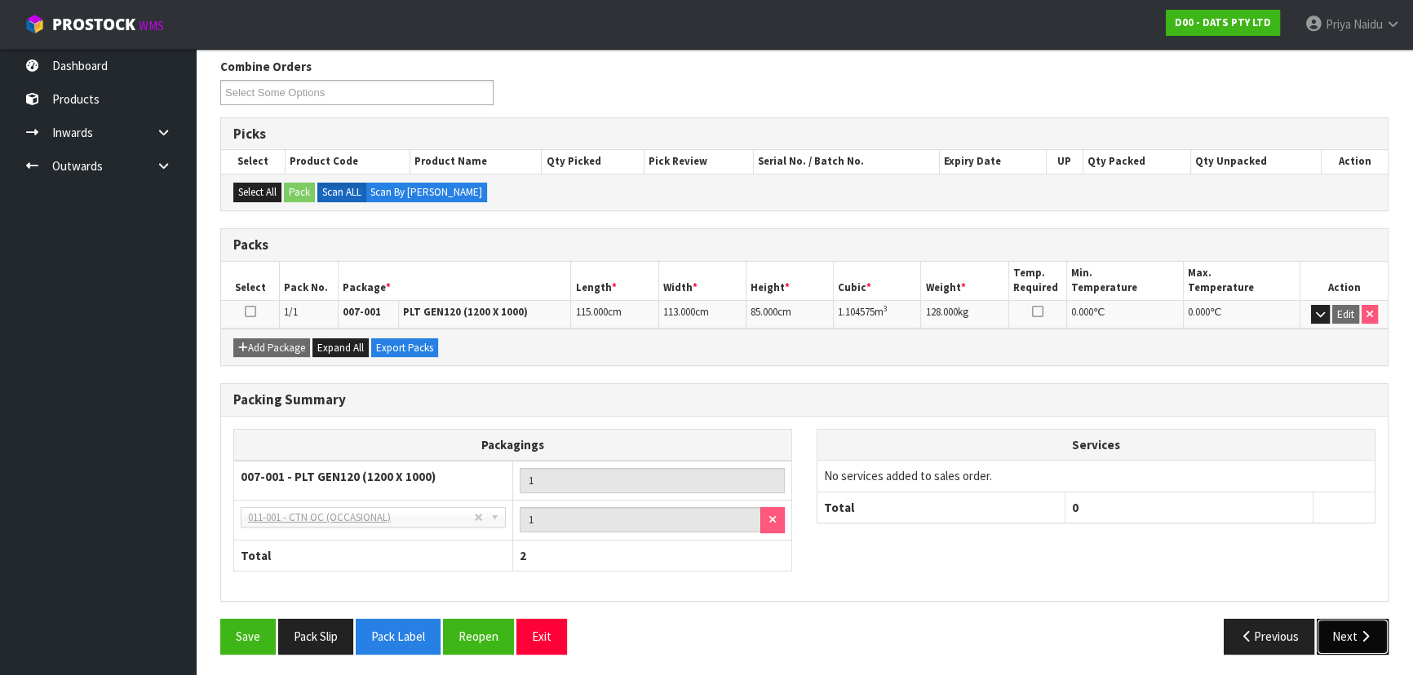
click at [1348, 630] on button "Next" at bounding box center [1353, 636] width 72 height 35
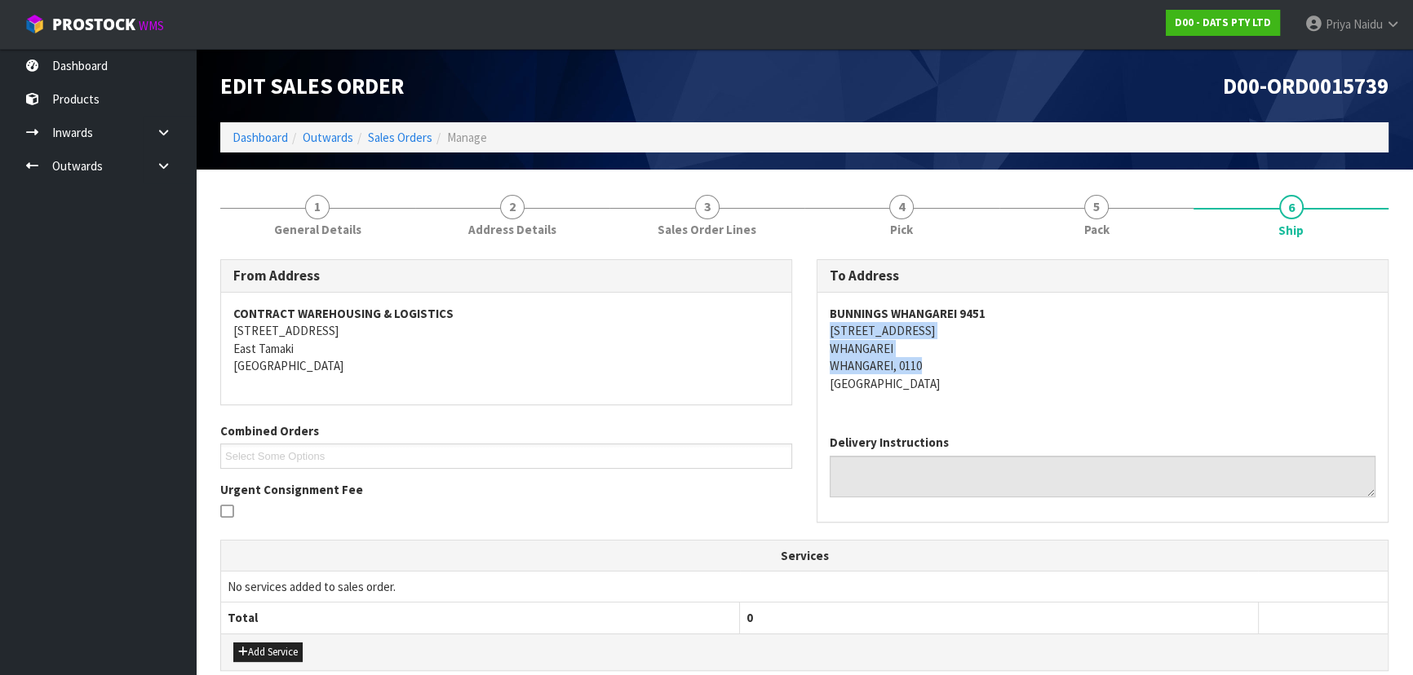
drag, startPoint x: 824, startPoint y: 329, endPoint x: 965, endPoint y: 370, distance: 146.9
click at [965, 370] on div "BUNNINGS WHANGAREI 9451 124 TAUROA STREET WHANGAREI WHANGAREI, 0110 New Zealand" at bounding box center [1102, 357] width 570 height 129
drag, startPoint x: 824, startPoint y: 316, endPoint x: 1021, endPoint y: 303, distance: 197.9
click at [1021, 303] on div "BUNNINGS WHANGAREI 9451 124 TAUROA STREET WHANGAREI WHANGAREI, 0110 New Zealand" at bounding box center [1102, 357] width 570 height 129
click at [1074, 377] on address "BUNNINGS WHANGAREI 9451 124 TAUROA STREET WHANGAREI WHANGAREI, 0110 New Zealand" at bounding box center [1103, 348] width 546 height 87
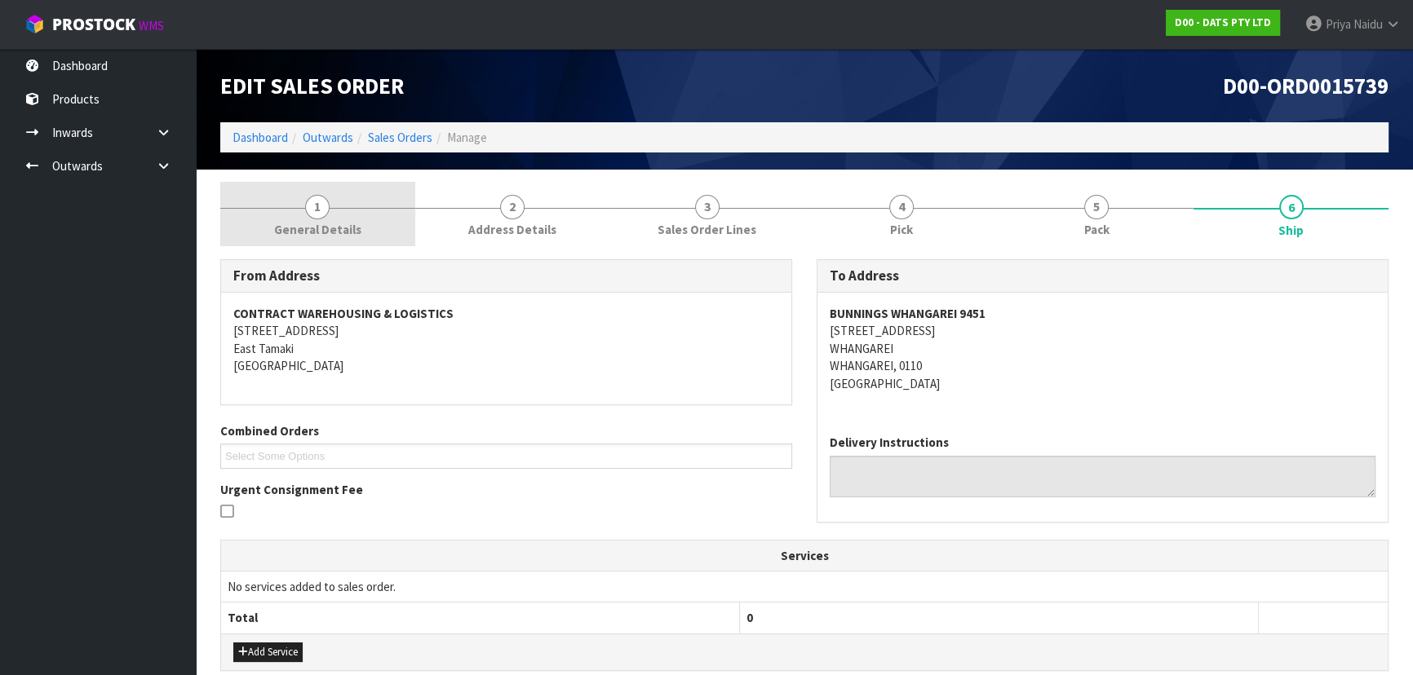
click at [290, 210] on link "1 General Details" at bounding box center [317, 214] width 195 height 64
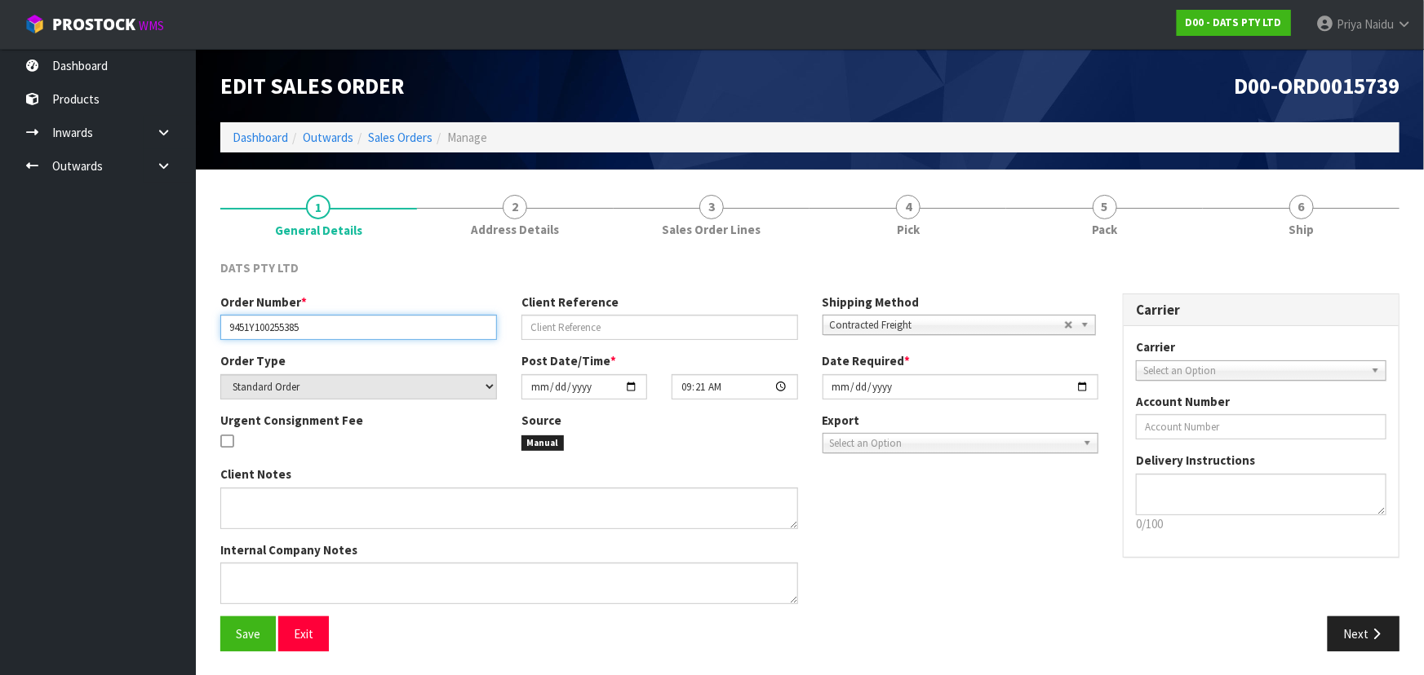
drag, startPoint x: 225, startPoint y: 326, endPoint x: 326, endPoint y: 328, distance: 101.2
click at [326, 328] on input "9451Y100255385" at bounding box center [358, 327] width 277 height 25
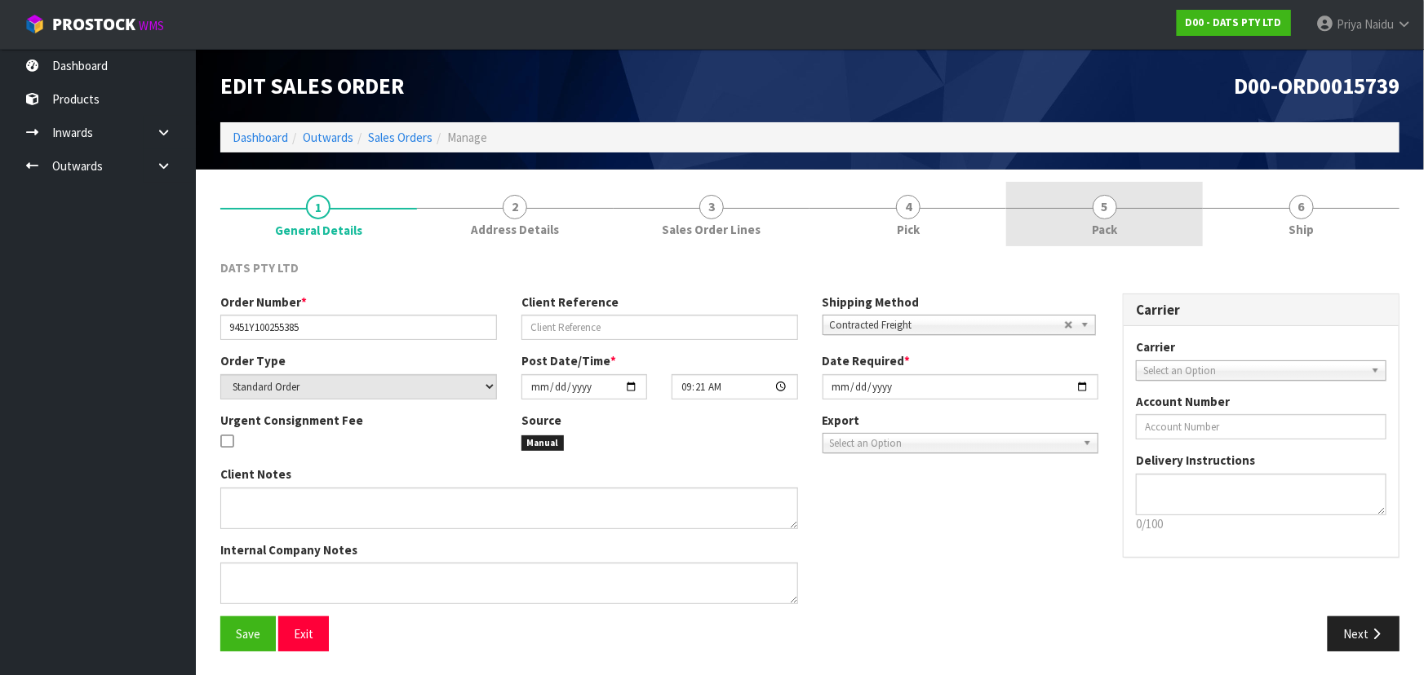
click at [1118, 198] on link "5 Pack" at bounding box center [1104, 214] width 197 height 64
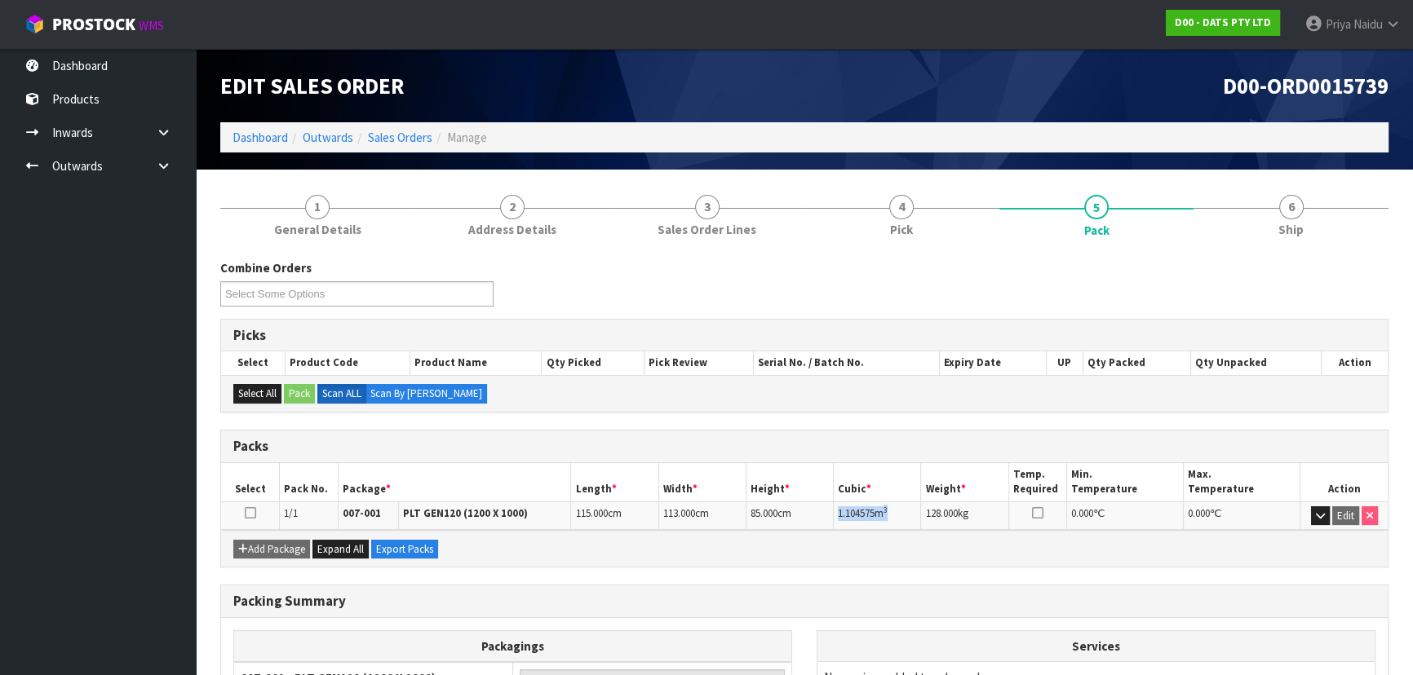
drag, startPoint x: 837, startPoint y: 511, endPoint x: 910, endPoint y: 511, distance: 73.4
click at [910, 511] on td "1.104575 m 3" at bounding box center [877, 516] width 87 height 29
click at [1308, 227] on link "6 Ship" at bounding box center [1291, 214] width 195 height 64
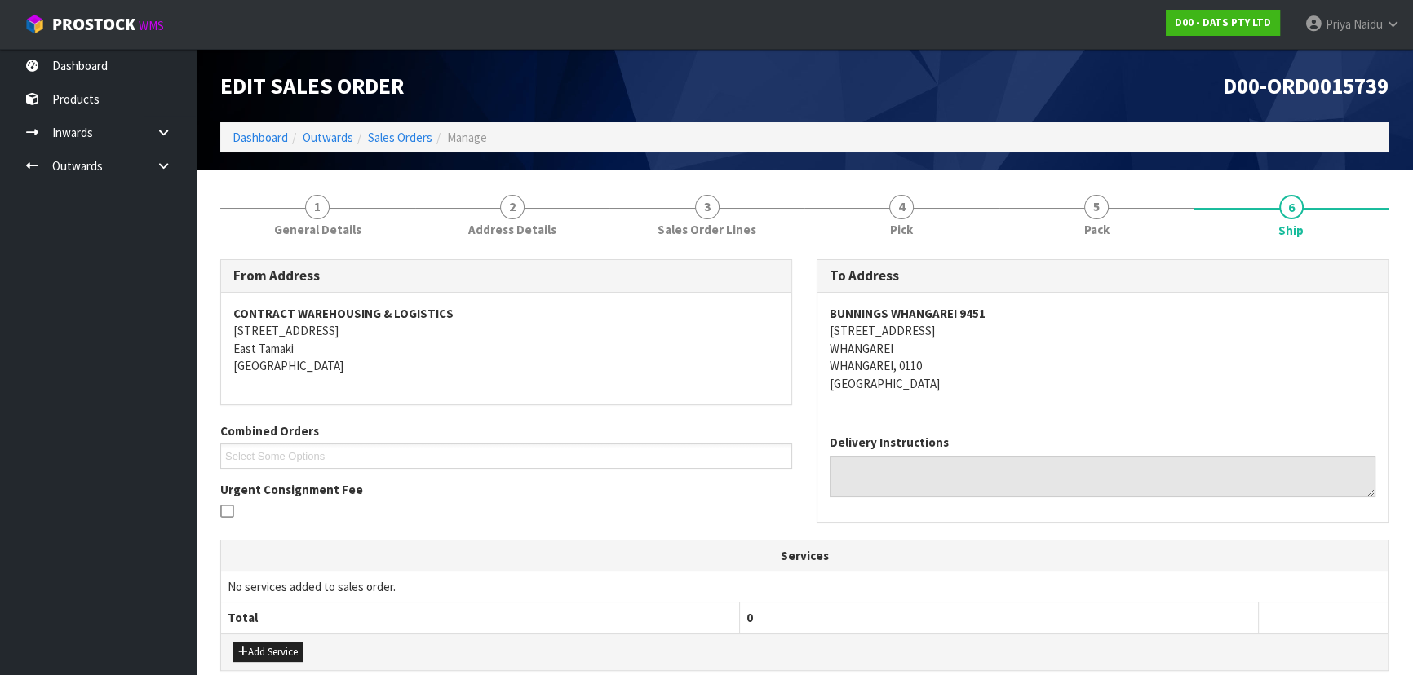
click at [1028, 370] on address "BUNNINGS WHANGAREI 9451 124 TAUROA STREET WHANGAREI WHANGAREI, 0110 New Zealand" at bounding box center [1103, 348] width 546 height 87
click at [1098, 197] on span "5" at bounding box center [1096, 207] width 24 height 24
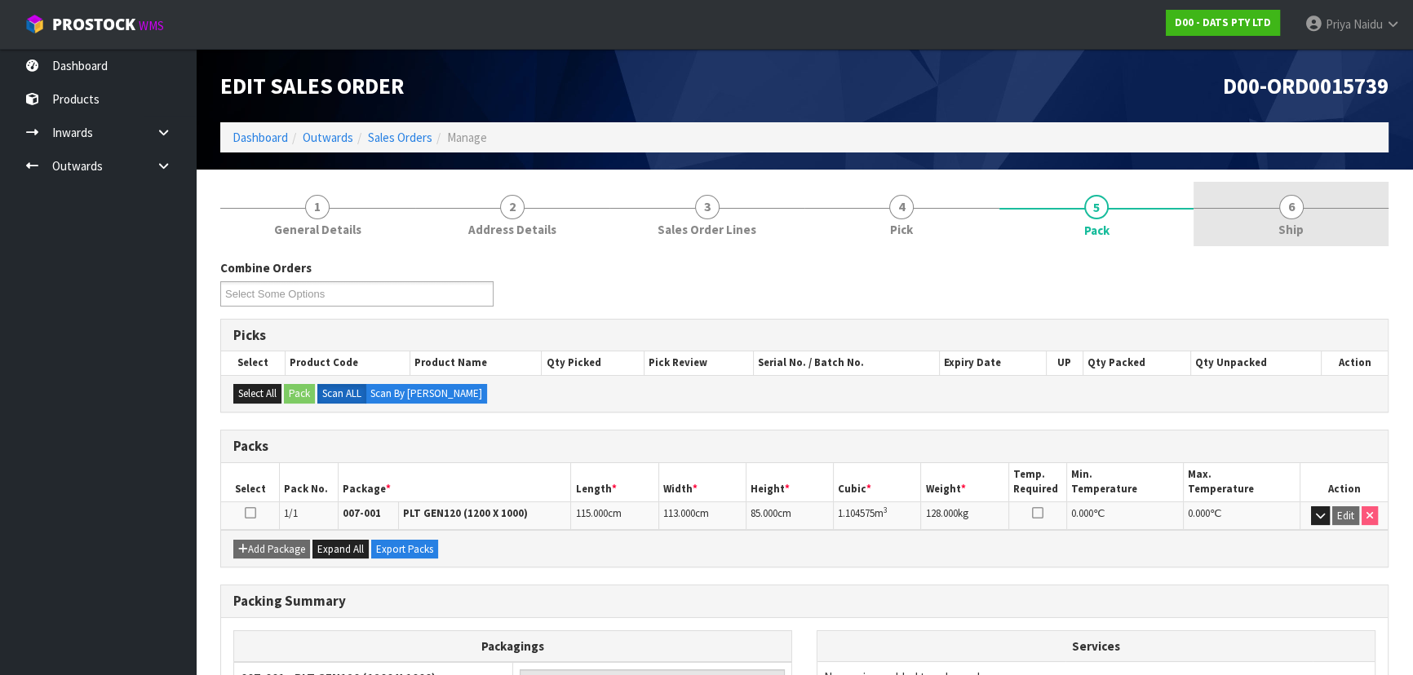
click at [1297, 215] on span "6" at bounding box center [1291, 207] width 24 height 24
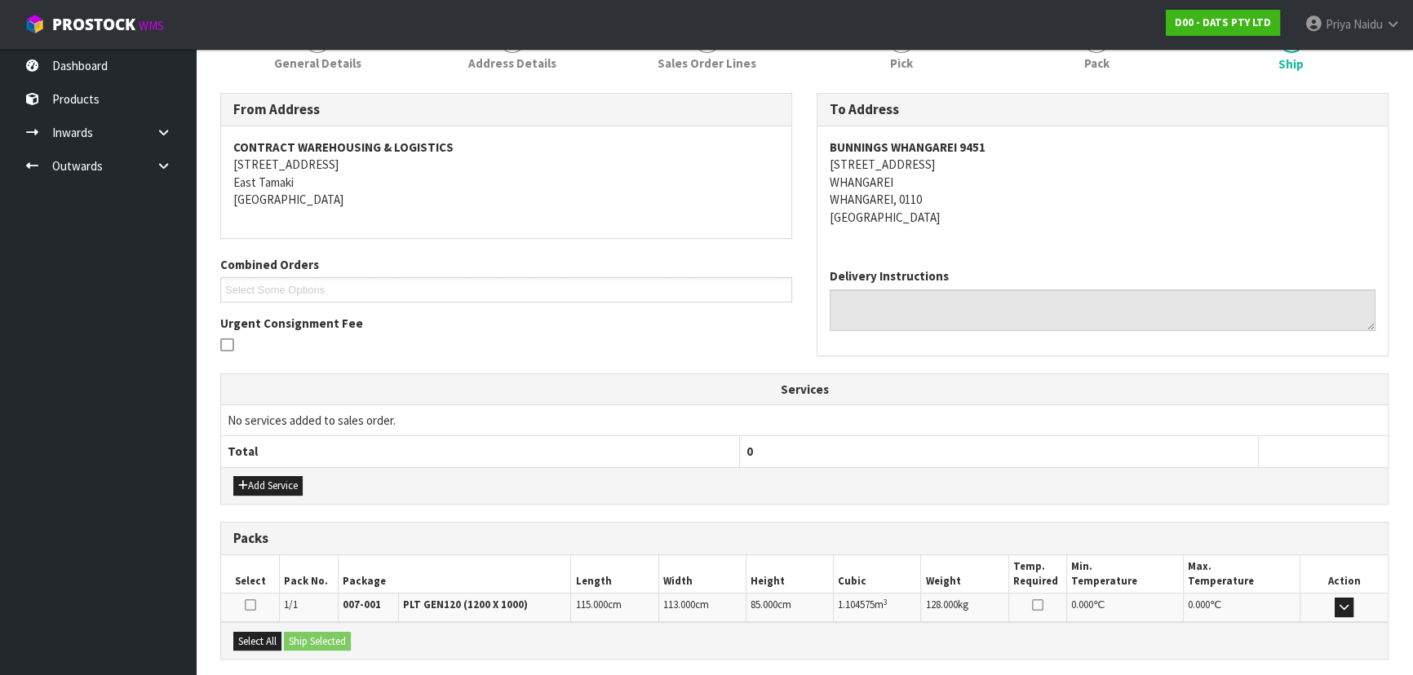
scroll to position [323, 0]
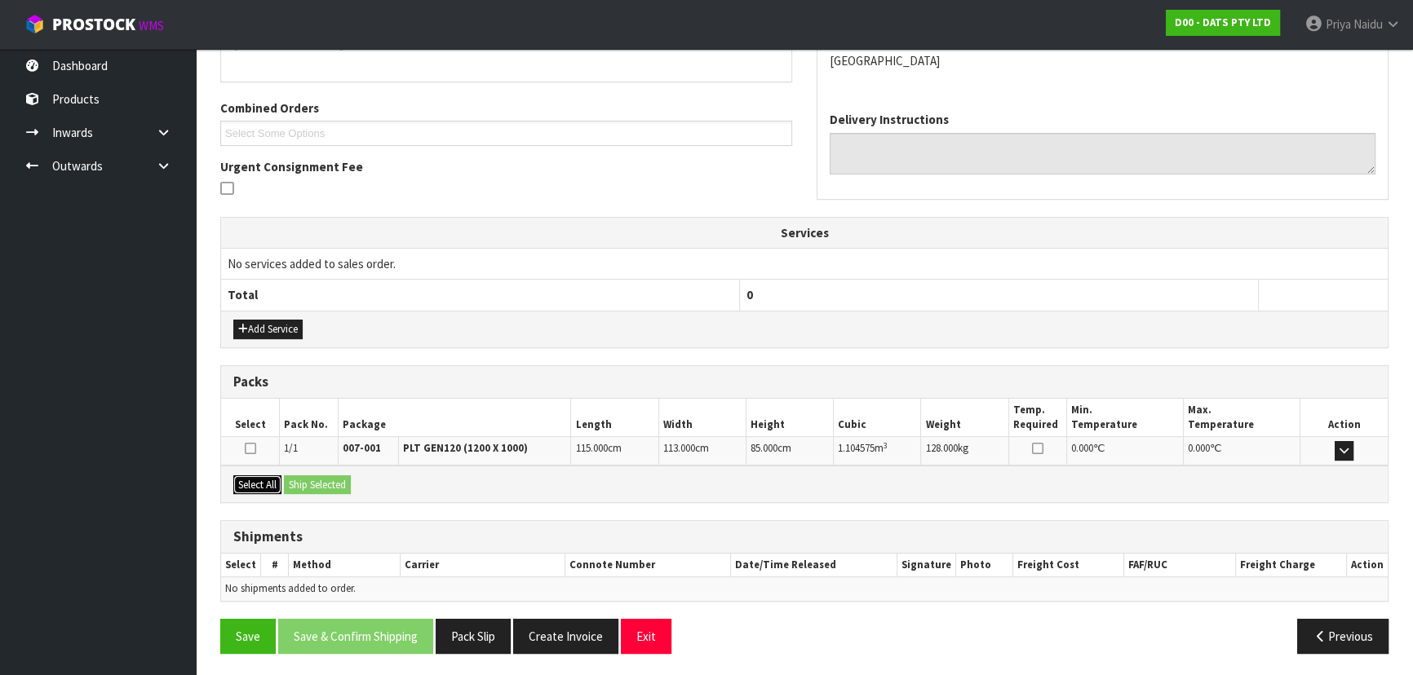
drag, startPoint x: 262, startPoint y: 473, endPoint x: 281, endPoint y: 481, distance: 20.1
click at [262, 476] on button "Select All" at bounding box center [257, 486] width 48 height 20
drag, startPoint x: 308, startPoint y: 482, endPoint x: 349, endPoint y: 486, distance: 41.0
click at [310, 481] on button "Ship Selected" at bounding box center [317, 486] width 67 height 20
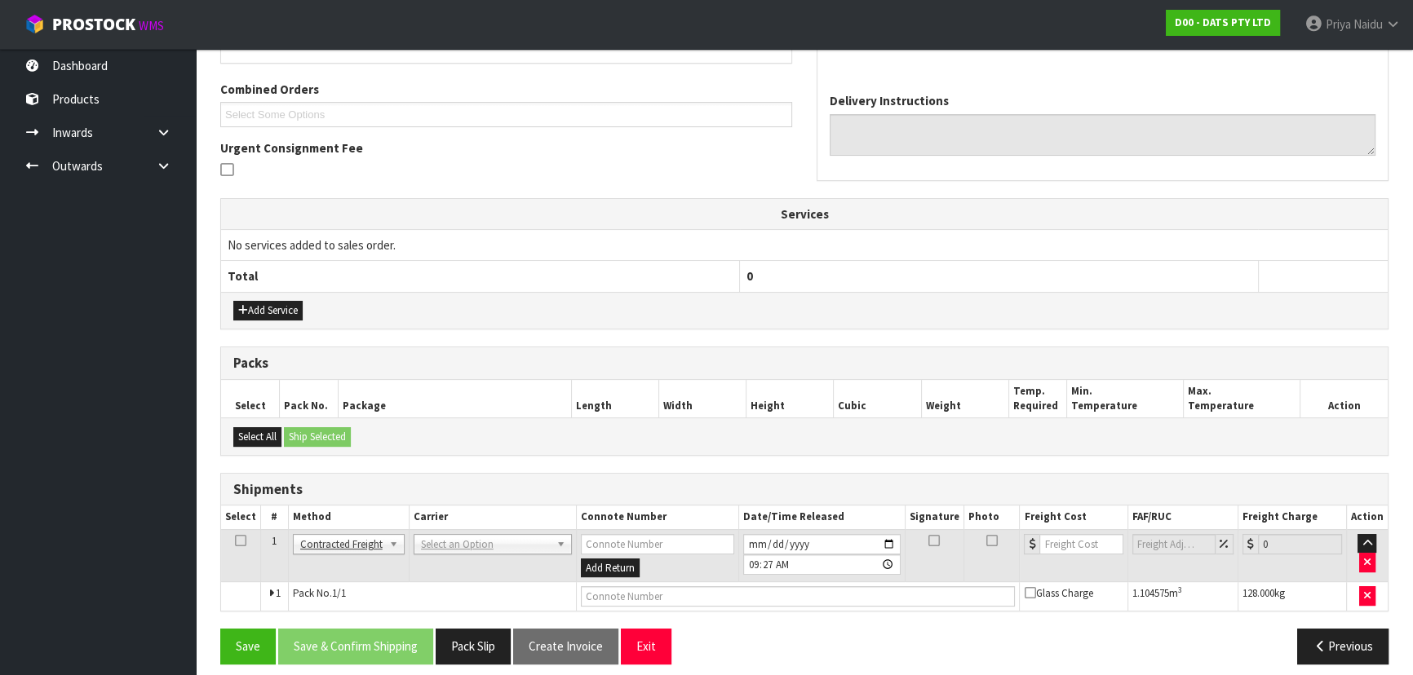
scroll to position [352, 0]
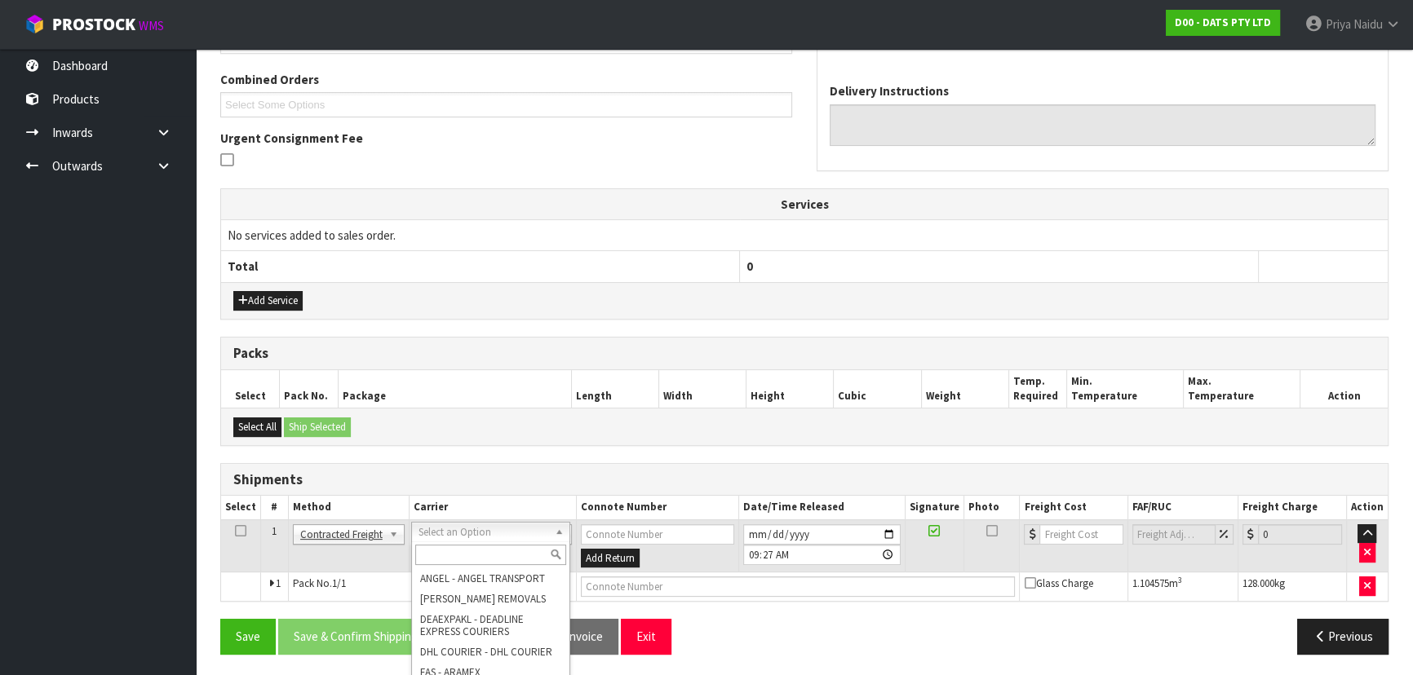
click at [464, 559] on input "text" at bounding box center [490, 555] width 151 height 20
type input "MA"
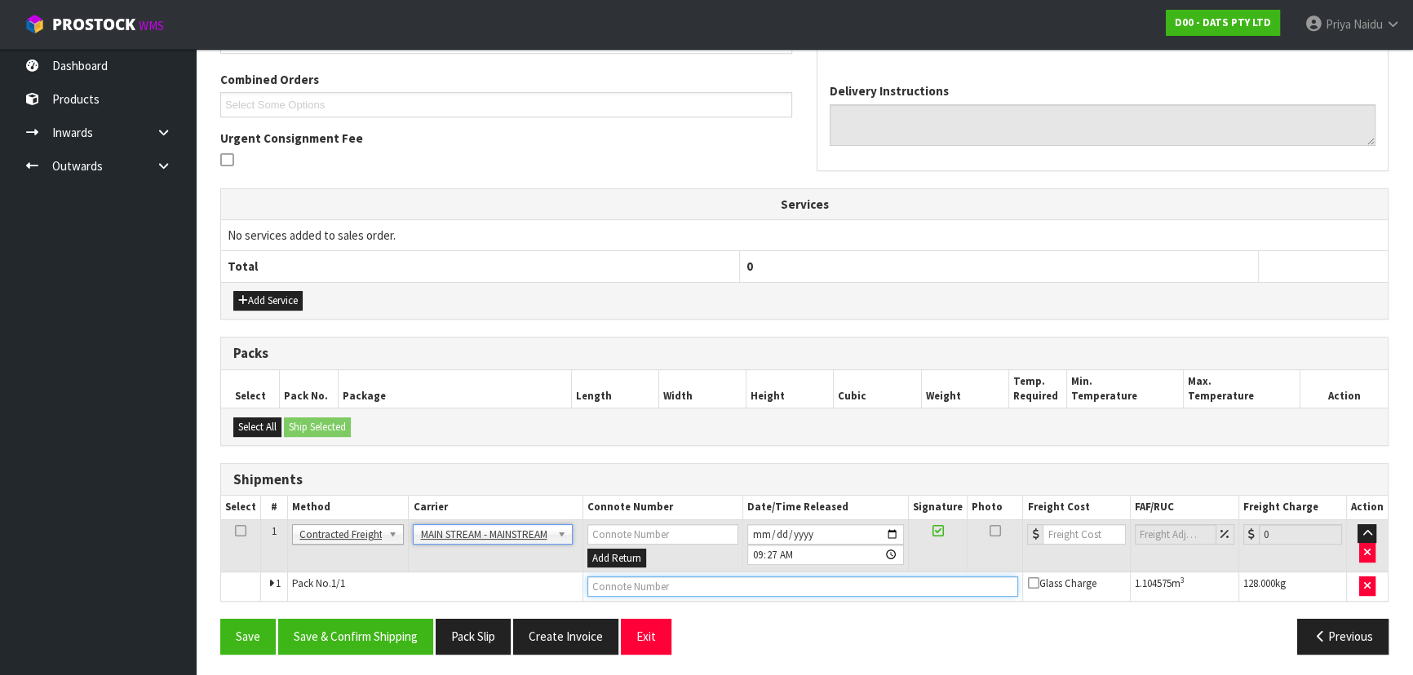
click at [628, 584] on input "text" at bounding box center [803, 587] width 432 height 20
paste input "CWL7723865"
type input "CWL7723865"
click at [1068, 529] on input "number" at bounding box center [1084, 535] width 82 height 20
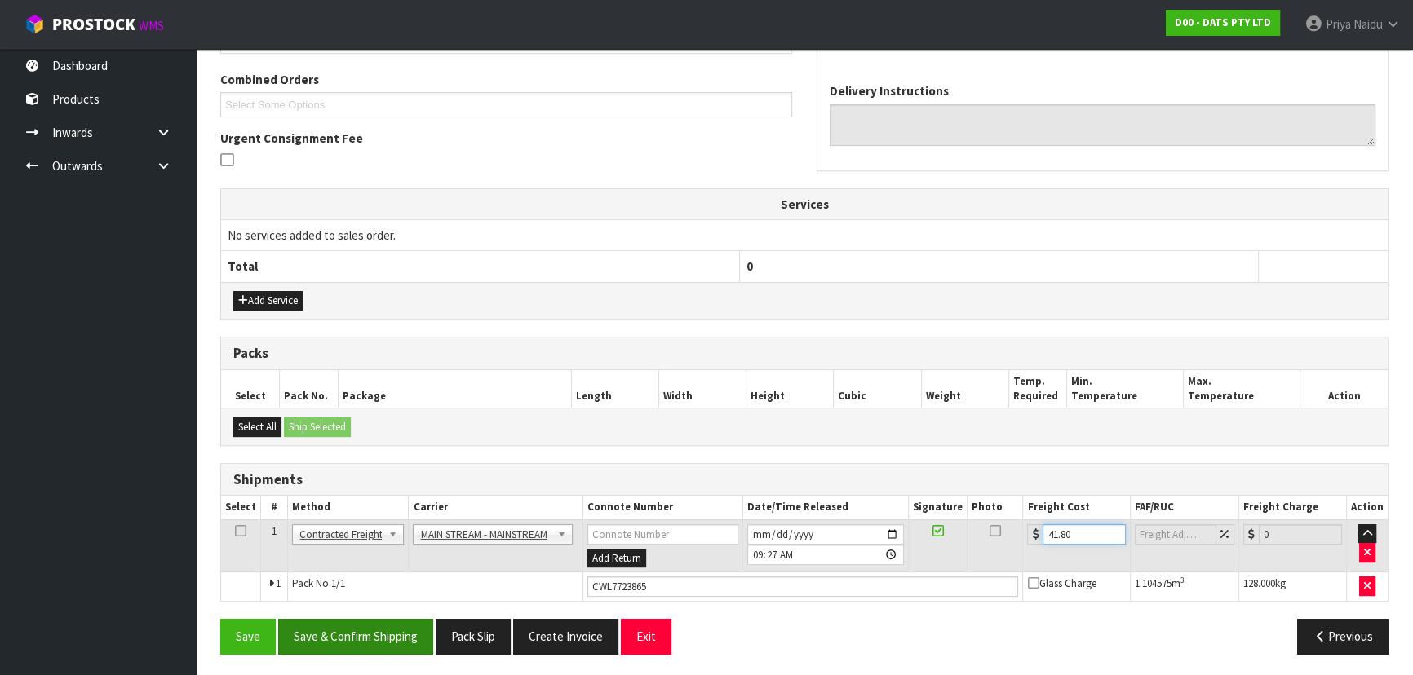
type input "41.80"
click at [377, 627] on button "Save & Confirm Shipping" at bounding box center [355, 636] width 155 height 35
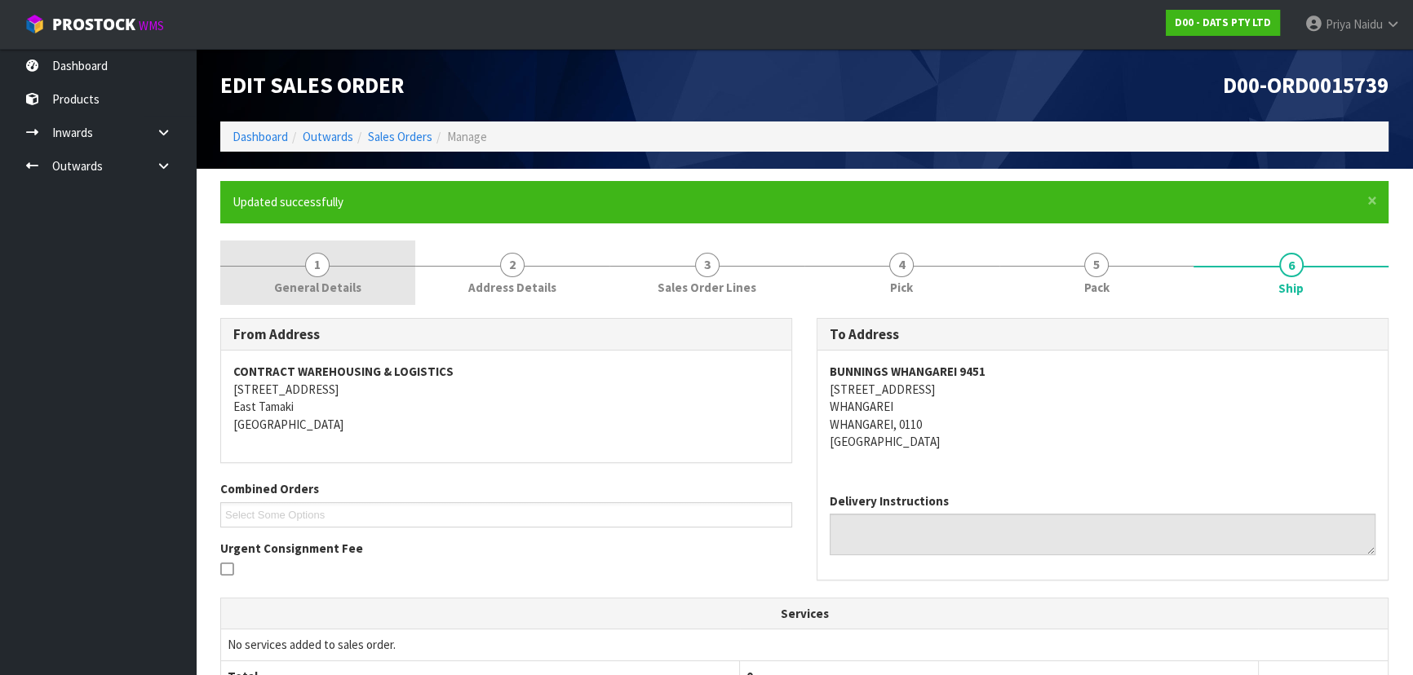
scroll to position [0, 0]
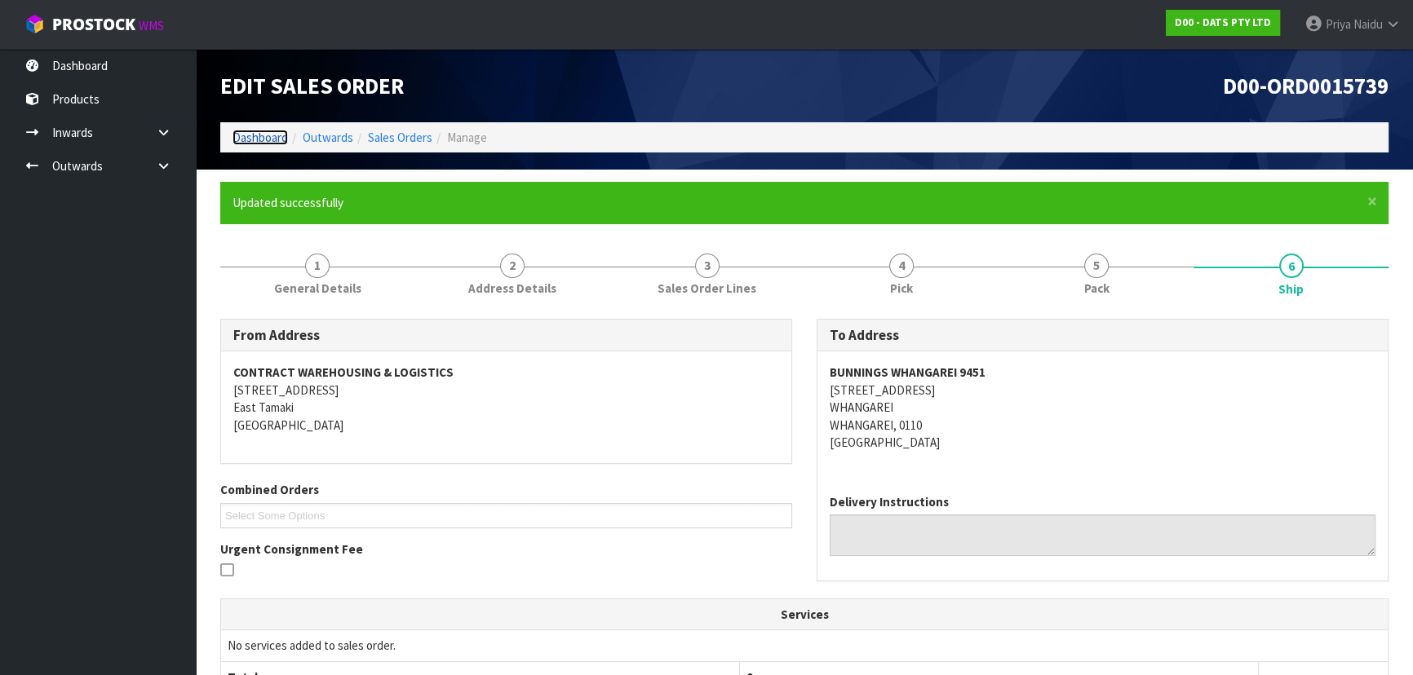
click at [245, 132] on link "Dashboard" at bounding box center [260, 138] width 55 height 16
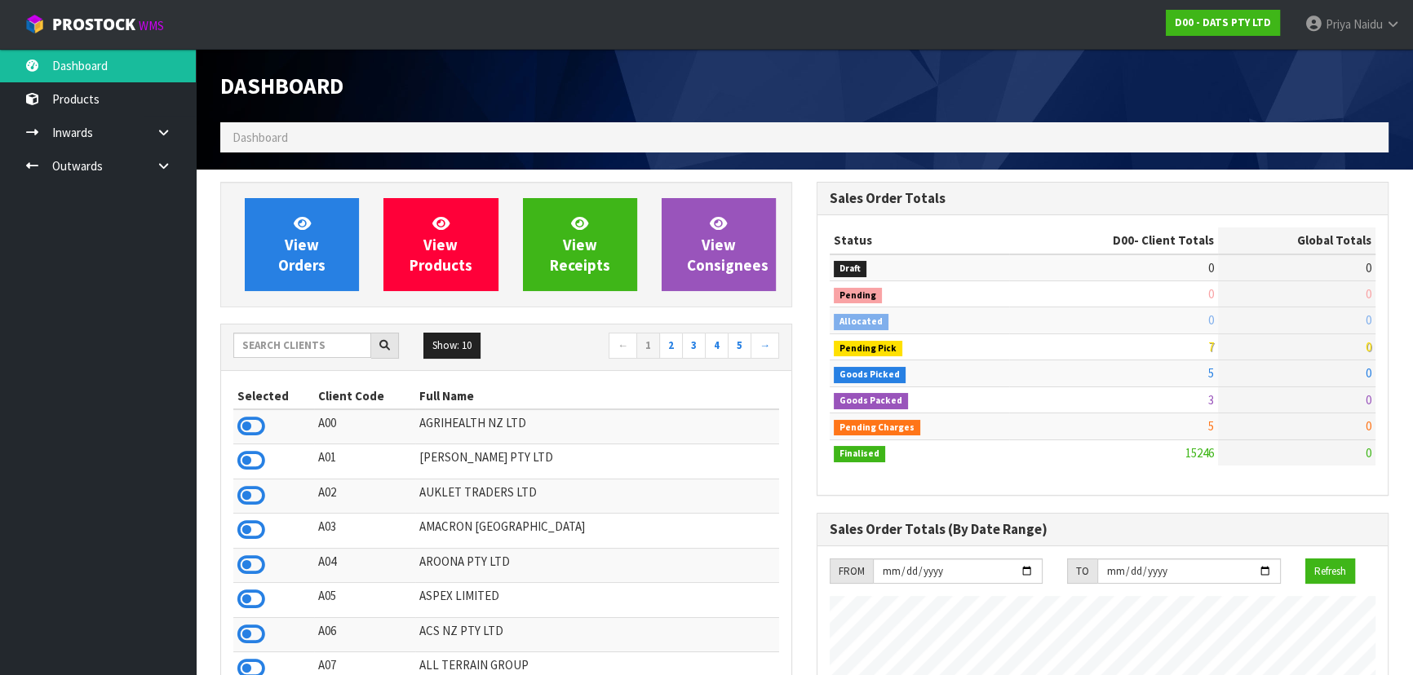
scroll to position [1234, 596]
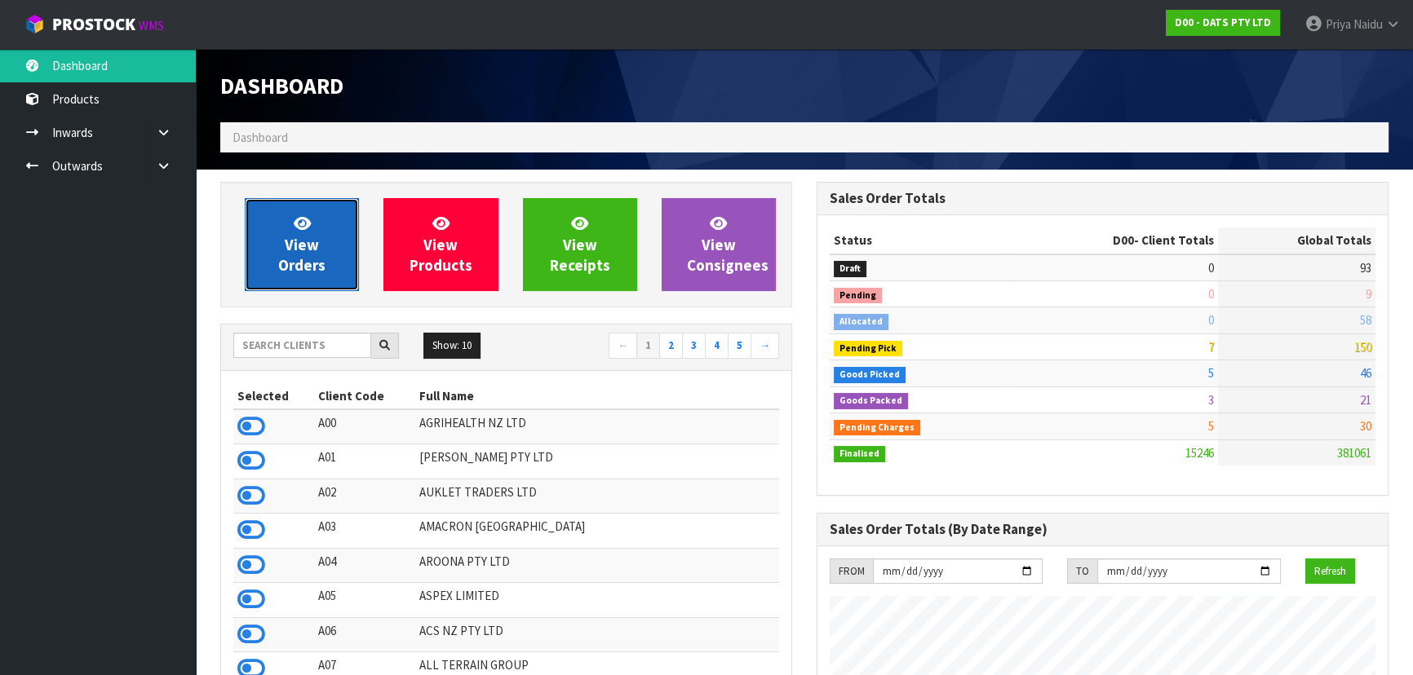
click at [308, 259] on span "View Orders" at bounding box center [301, 244] width 47 height 61
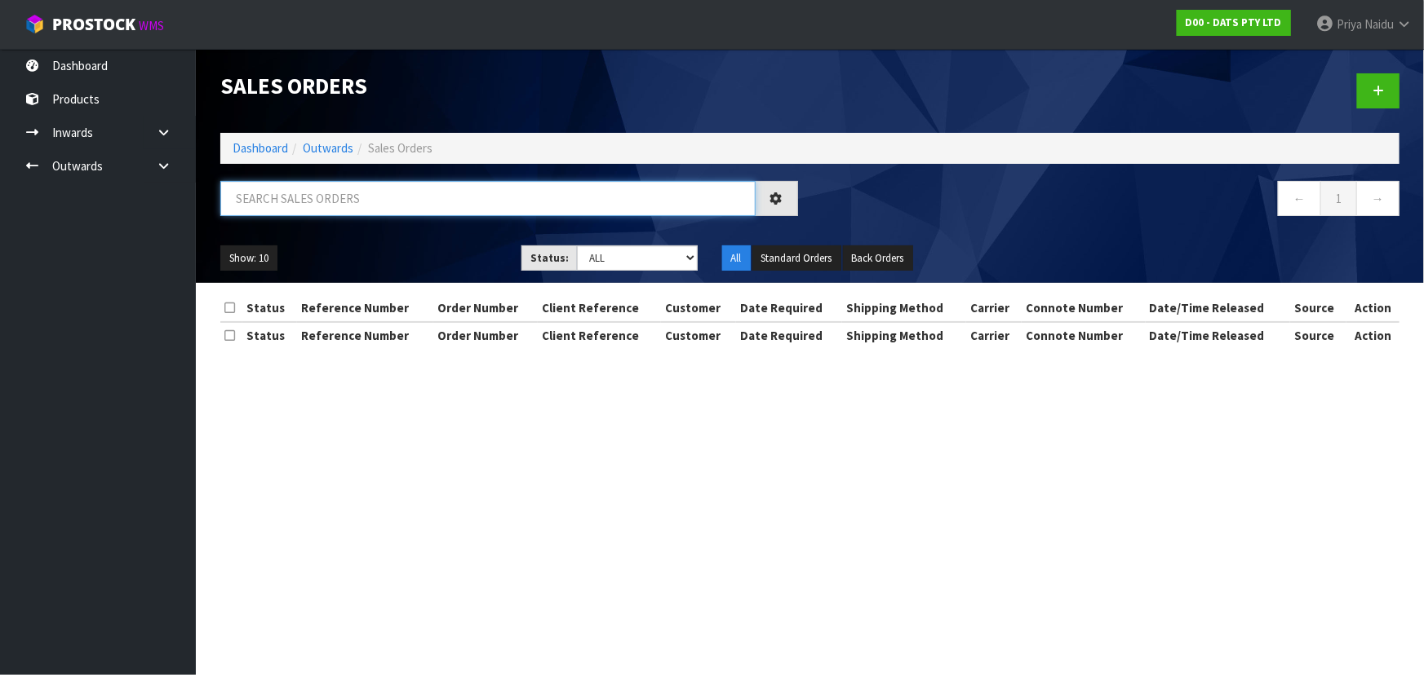
click at [320, 207] on input "text" at bounding box center [487, 198] width 535 height 35
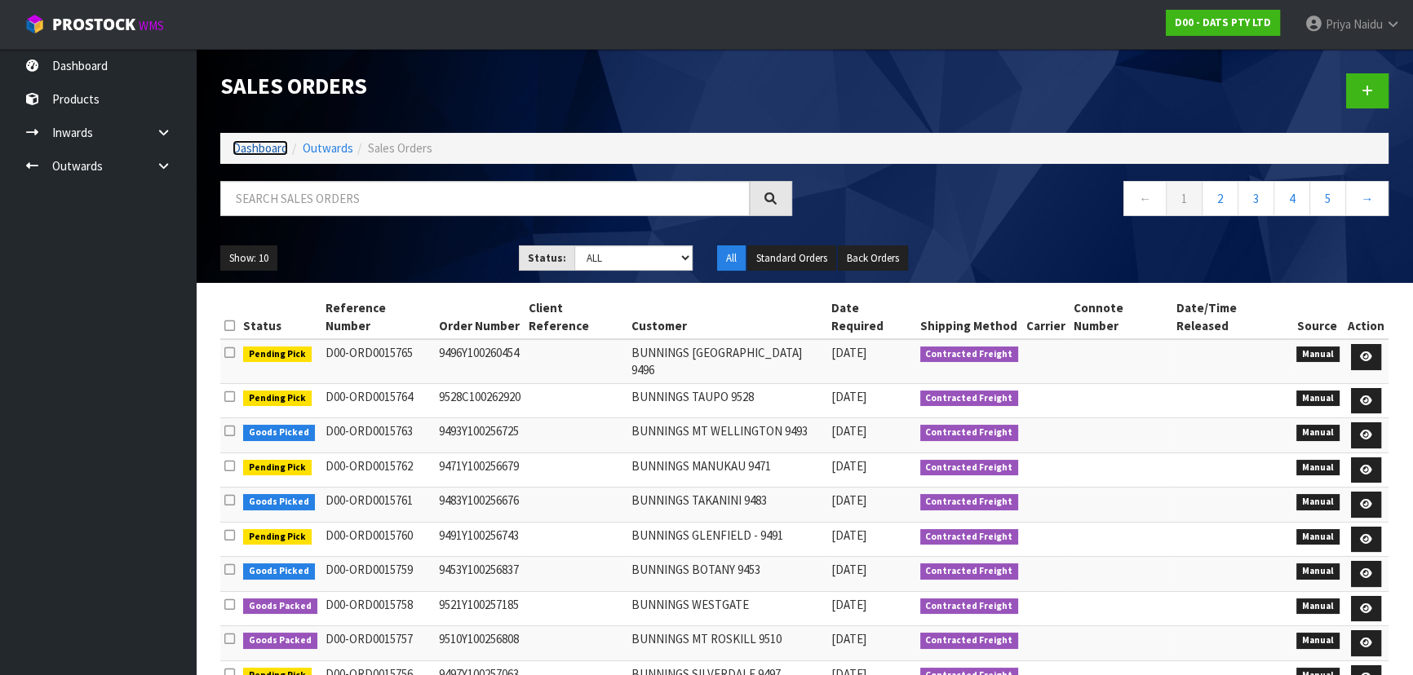
click at [259, 145] on link "Dashboard" at bounding box center [260, 148] width 55 height 16
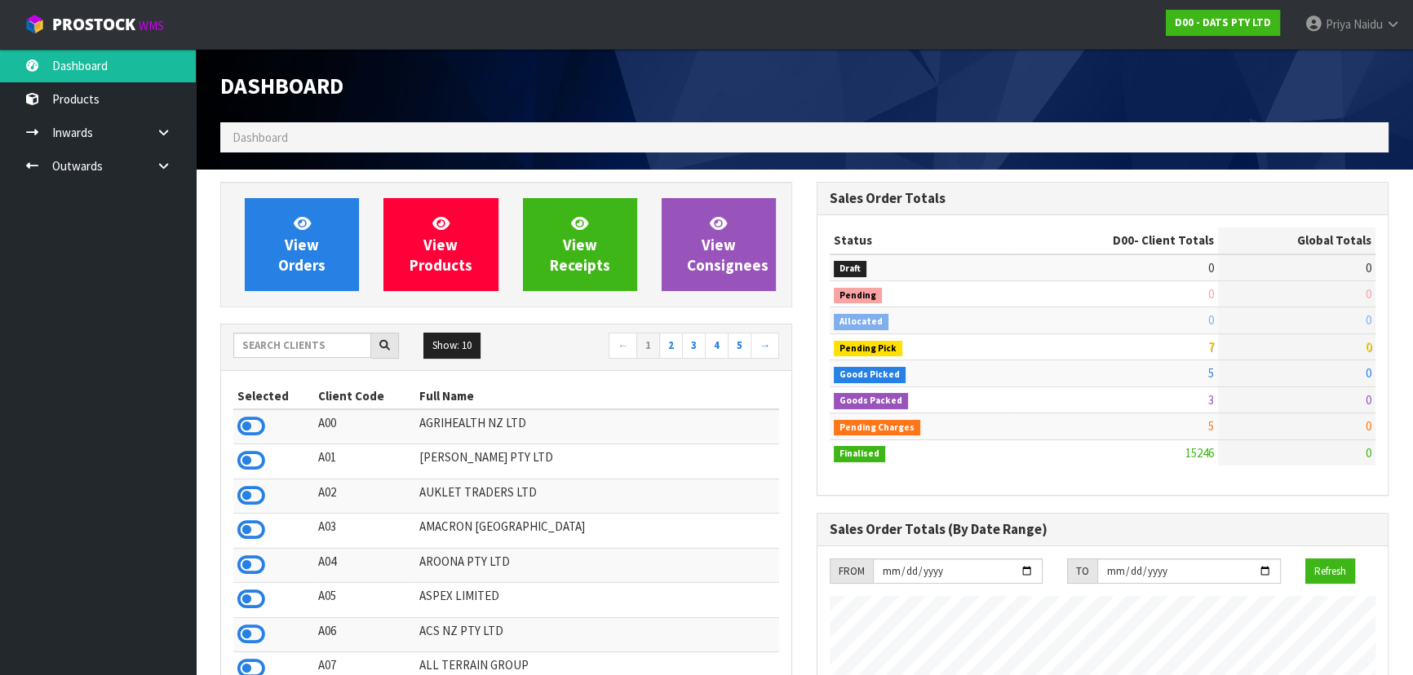
scroll to position [1016, 596]
click at [308, 353] on input "text" at bounding box center [302, 345] width 138 height 25
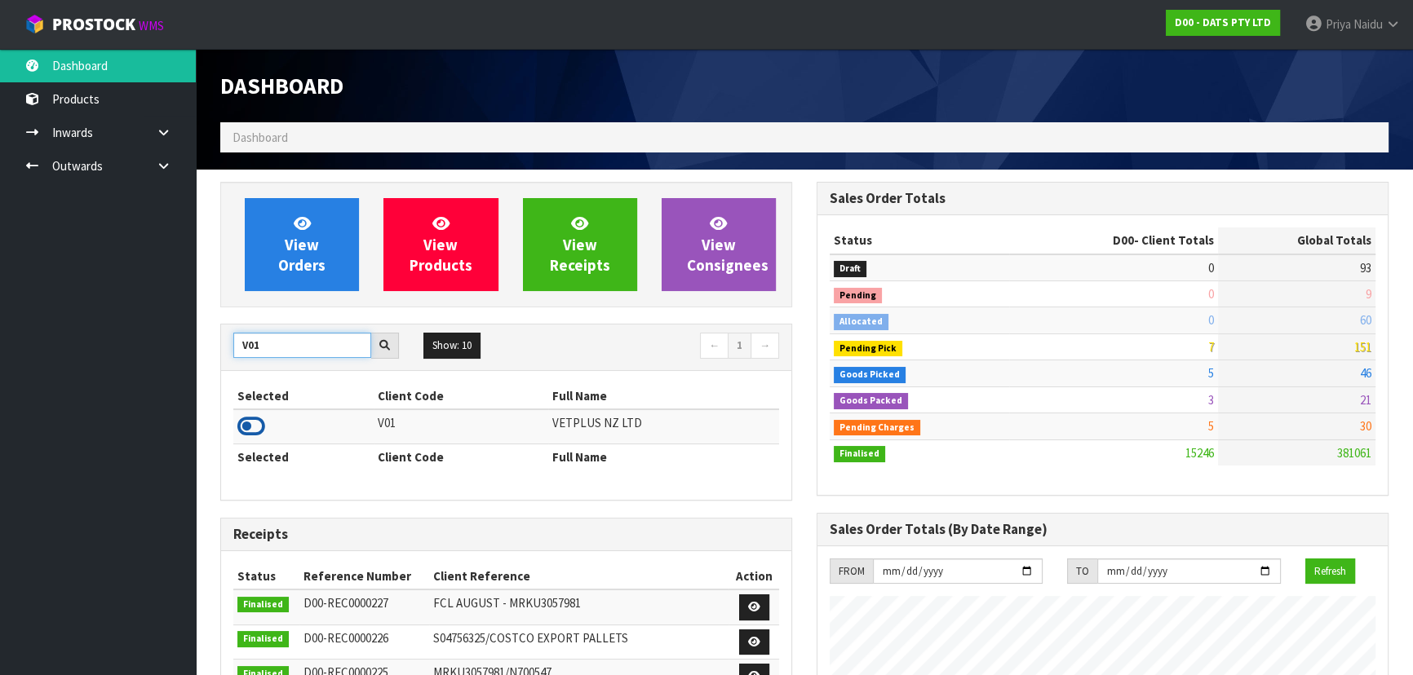
type input "V01"
click at [245, 417] on icon at bounding box center [251, 426] width 28 height 24
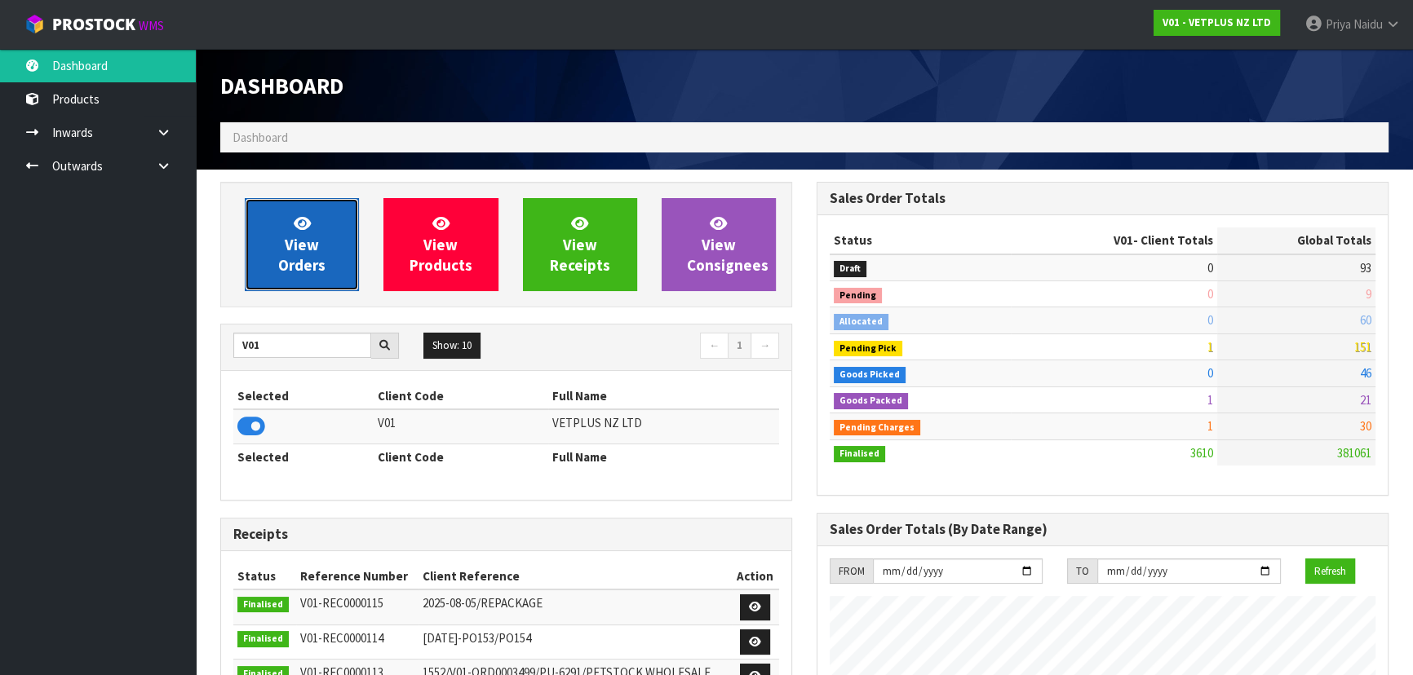
click at [296, 237] on span "View Orders" at bounding box center [301, 244] width 47 height 61
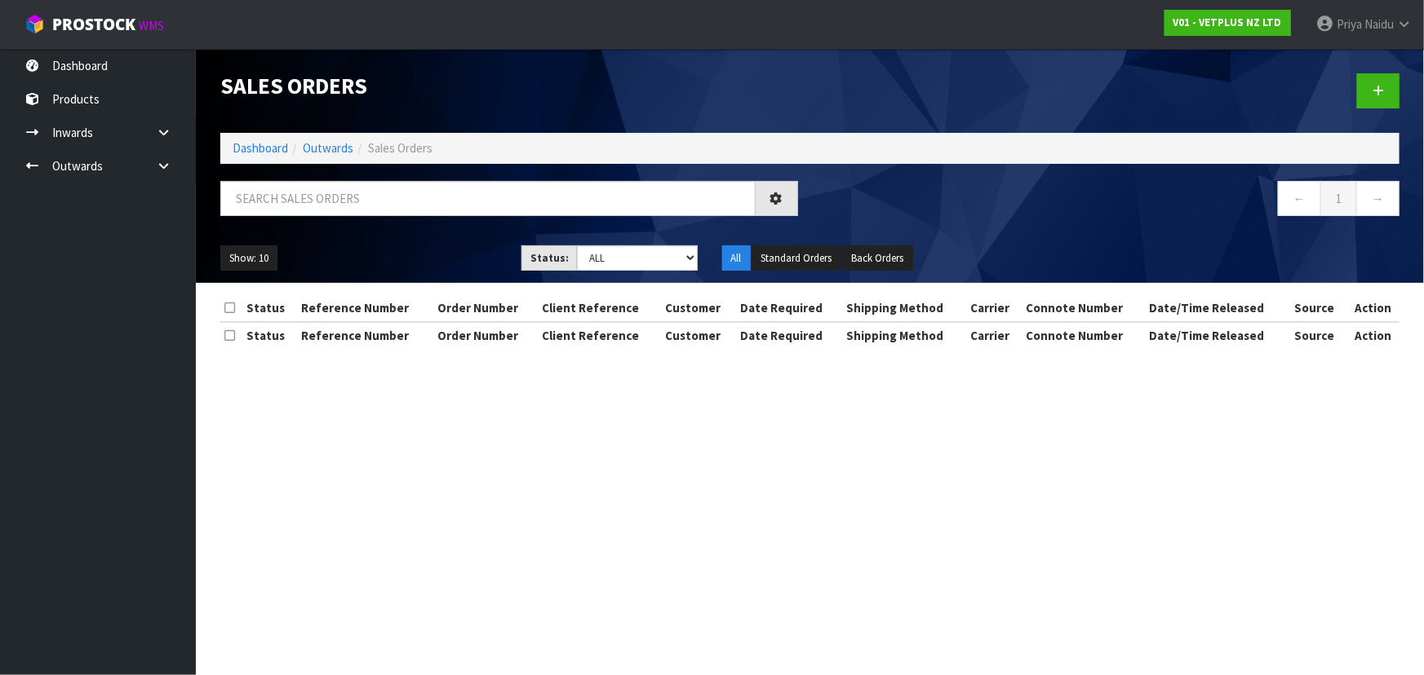
click at [291, 233] on div "Show: 10 5 10 25 50 Status: Draft Pending Allocated Pending Pick Goods Picked G…" at bounding box center [809, 258] width 1203 height 51
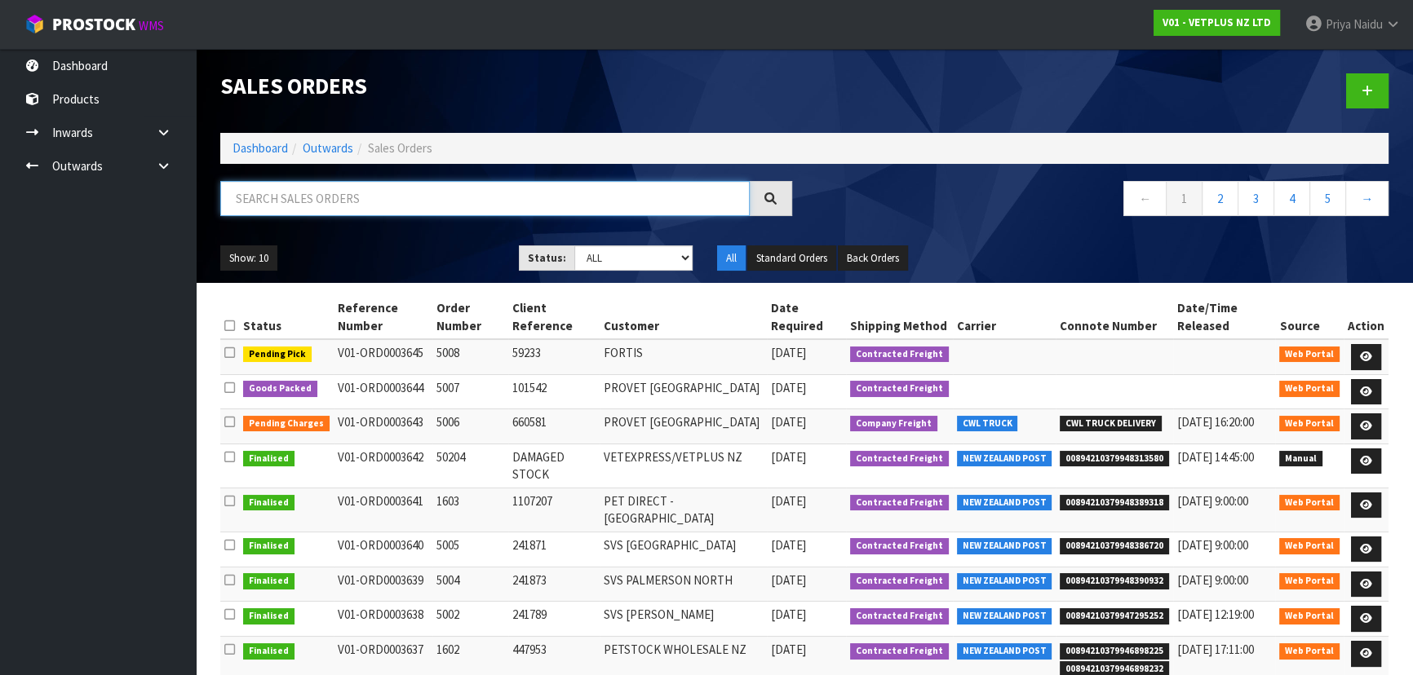
click at [344, 184] on input "text" at bounding box center [484, 198] width 529 height 35
type input "3644"
click at [588, 249] on select "Draft Pending Allocated Pending Pick Goods Picked Goods Packed Pending Charges …" at bounding box center [633, 258] width 119 height 25
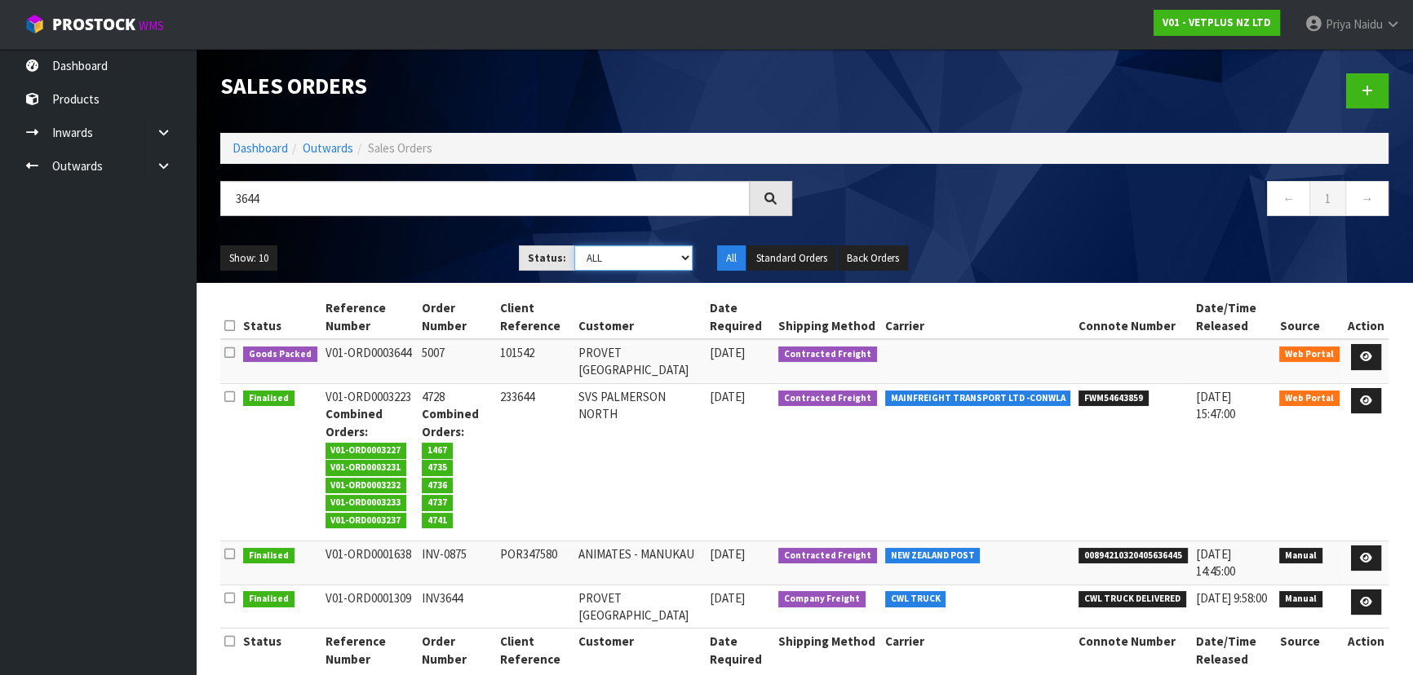
select select "string:5"
click at [574, 246] on select "Draft Pending Allocated Pending Pick Goods Picked Goods Packed Pending Charges …" at bounding box center [633, 258] width 119 height 25
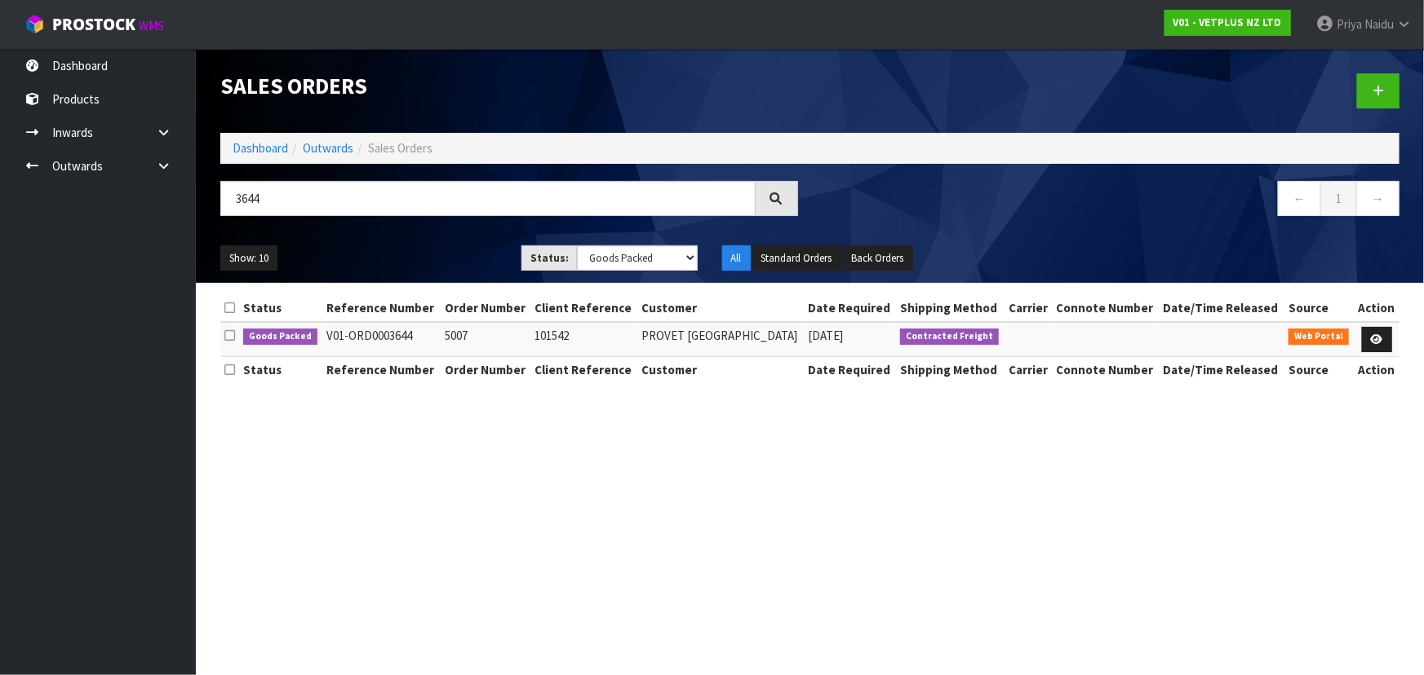
click at [433, 227] on div "3644" at bounding box center [509, 204] width 602 height 47
click at [357, 243] on div "Show: 10 5 10 25 50 Status: Draft Pending Allocated Pending Pick Goods Picked G…" at bounding box center [809, 258] width 1203 height 51
click at [379, 220] on div "3644" at bounding box center [509, 204] width 602 height 47
click at [379, 246] on ul "Show: 10 5 10 25 50" at bounding box center [358, 259] width 277 height 26
click at [432, 260] on ul "Show: 10 5 10 25 50" at bounding box center [358, 259] width 277 height 26
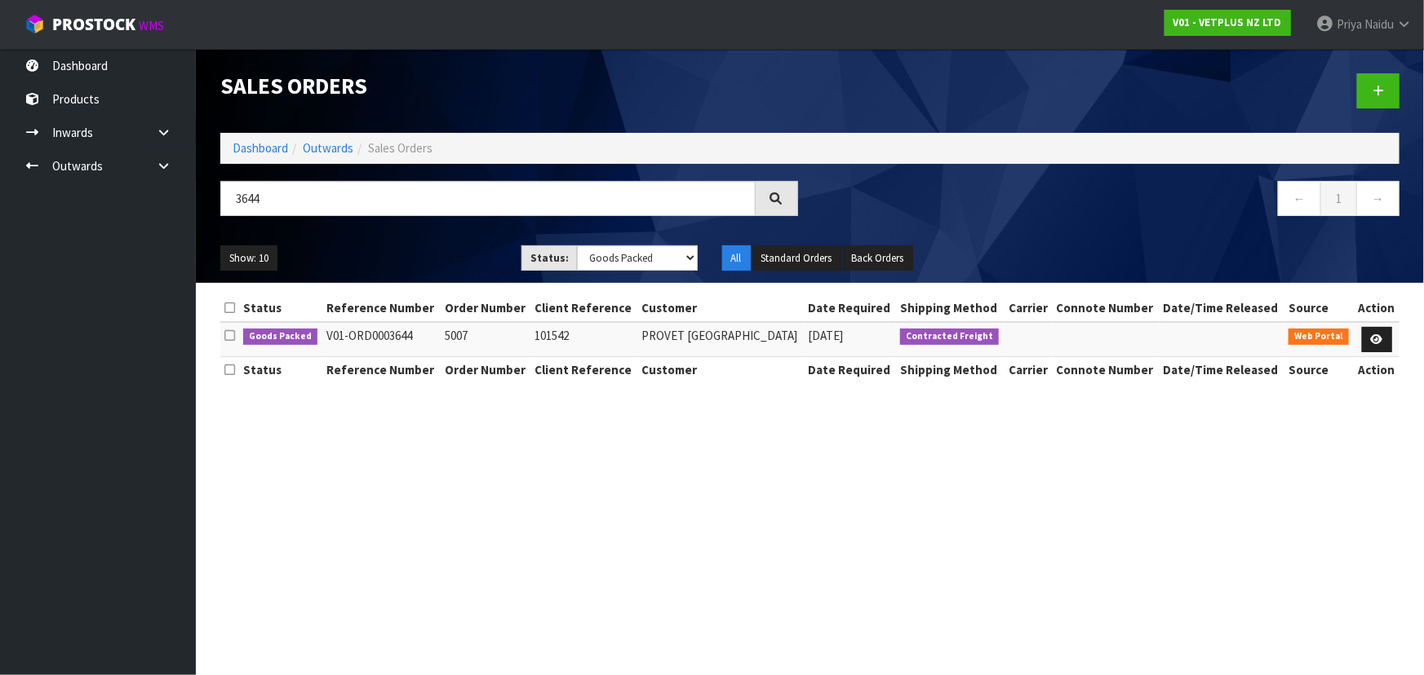
click at [430, 257] on ul "Show: 10 5 10 25 50" at bounding box center [358, 259] width 277 height 26
click at [1379, 343] on icon at bounding box center [1377, 339] width 12 height 11
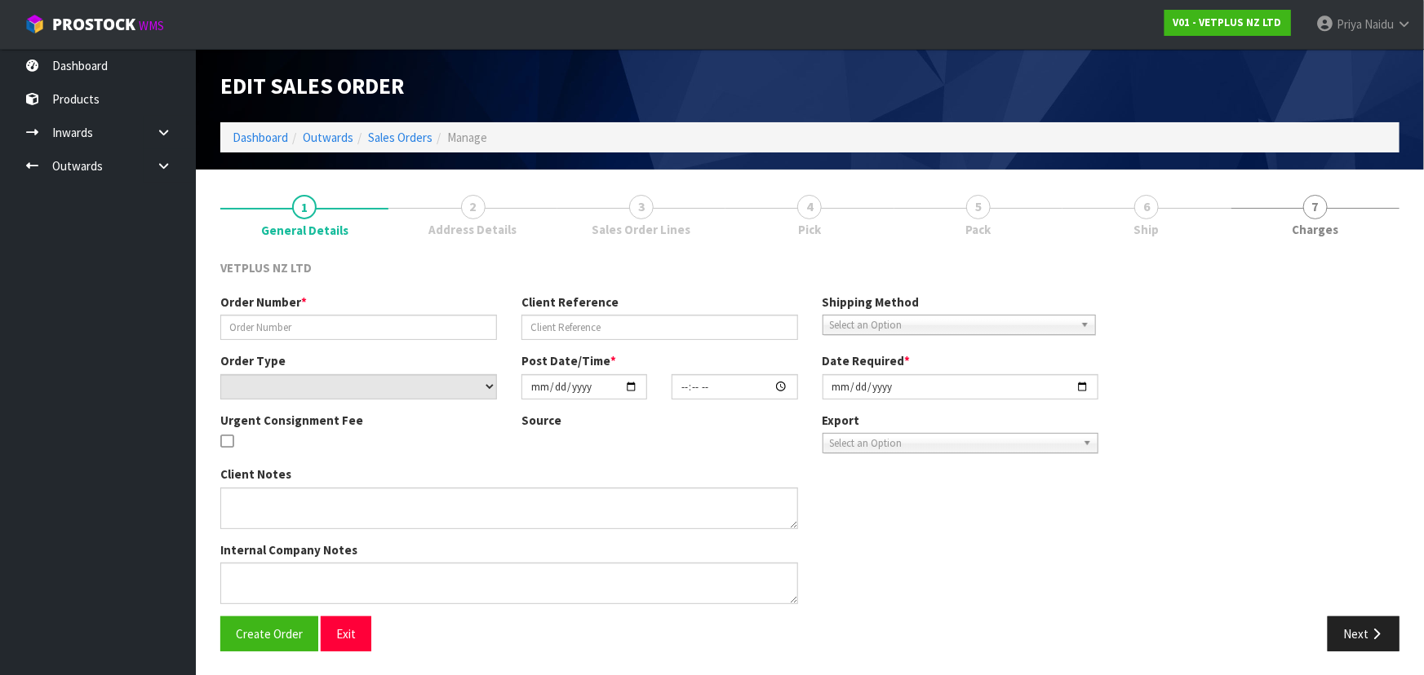
click at [1119, 208] on link "6 Ship" at bounding box center [1146, 214] width 168 height 64
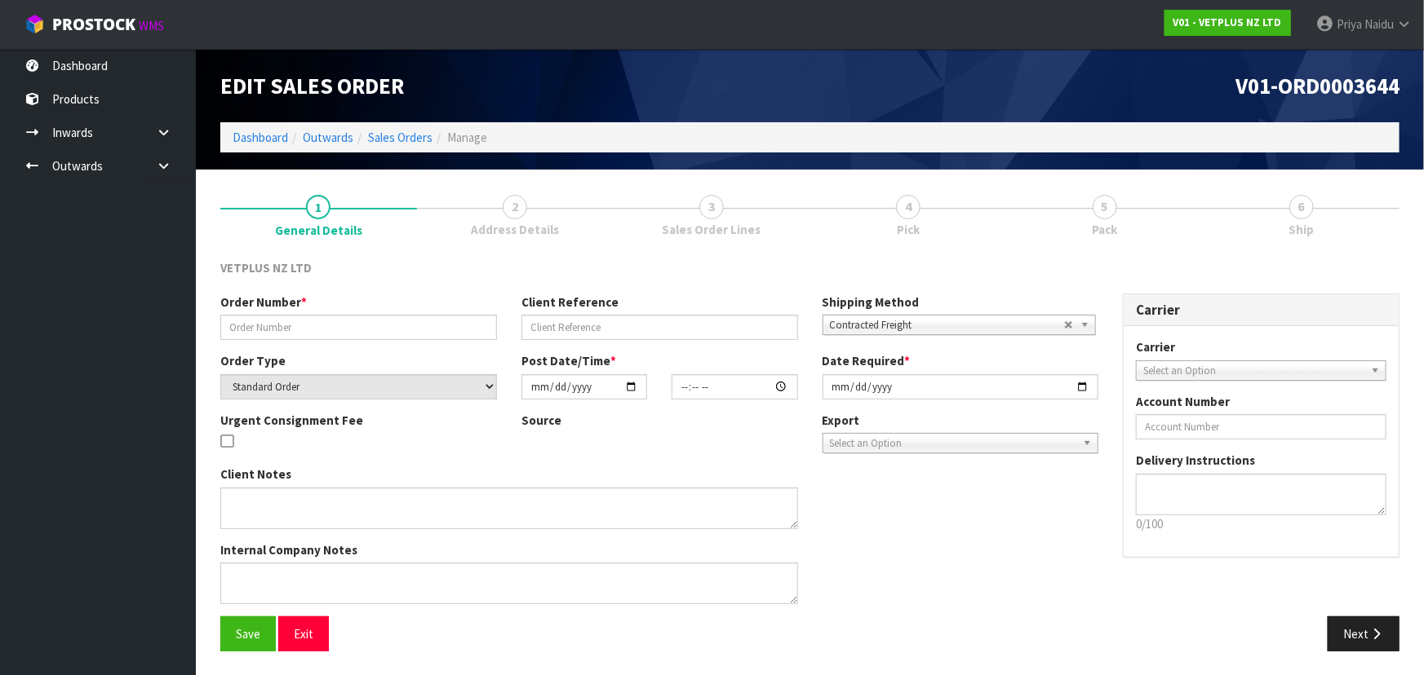
type input "5007"
type input "101542"
select select "number:0"
type input "2025-09-10"
type input "14:41:00.000"
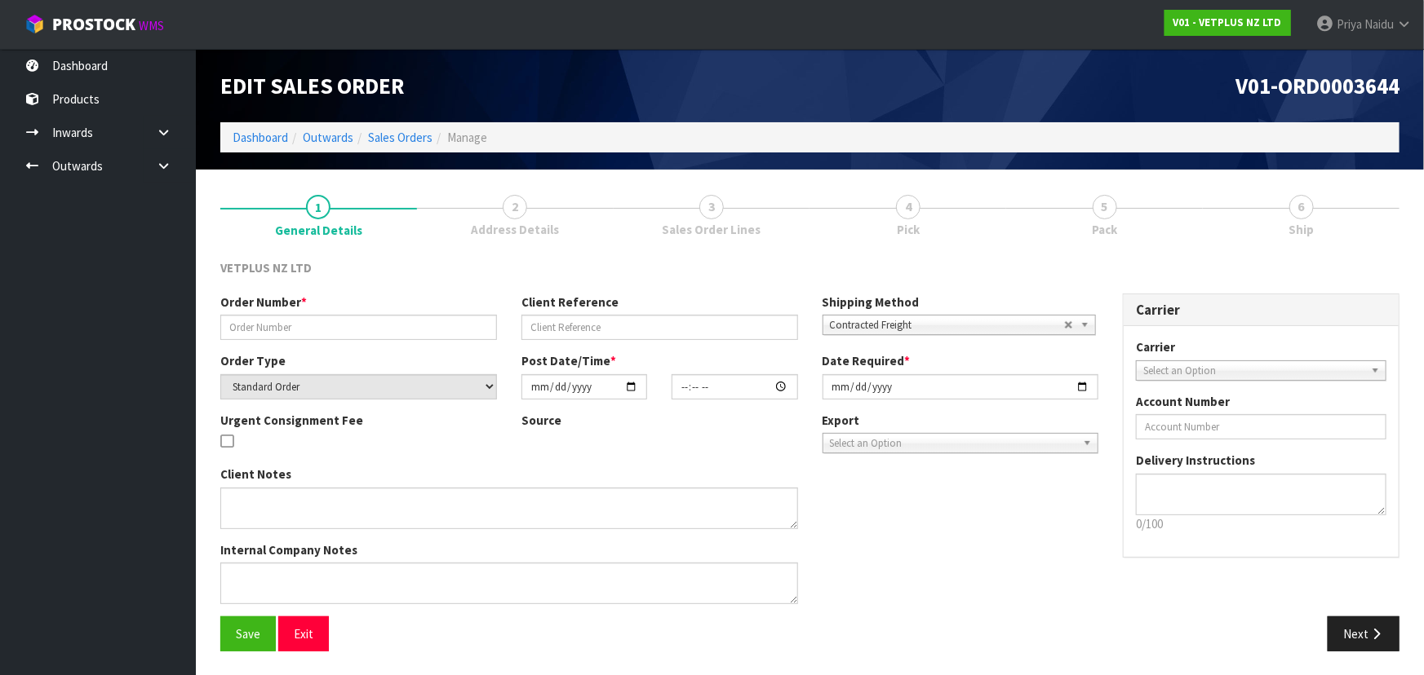
type input "2025-09-11"
type textarea "BACK ORDERS: 50107 AKTIVAIT MED & LGE BREED CAPS 60 X 16 50840 COMPLIVIT 150G X…"
type textarea "REMOVED 2 X 50907"
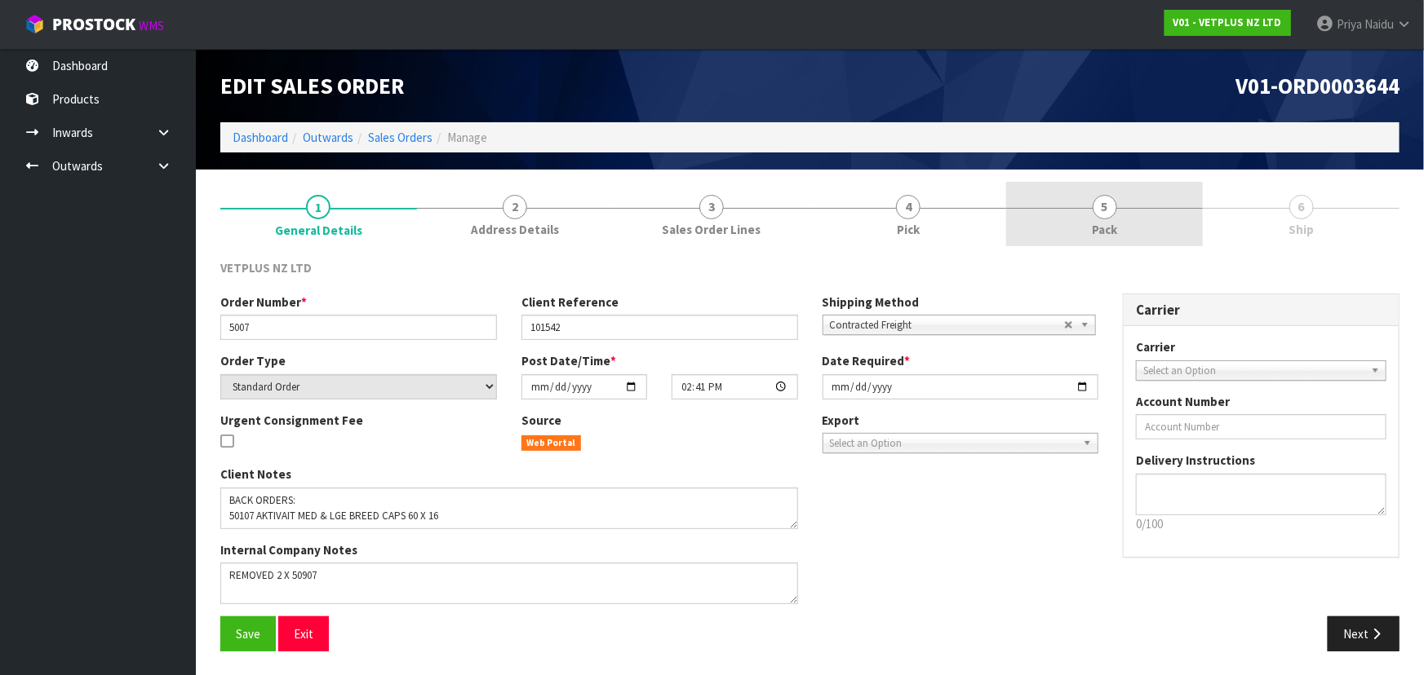
drag, startPoint x: 1123, startPoint y: 208, endPoint x: 1128, endPoint y: 219, distance: 12.0
click at [1123, 209] on link "5 Pack" at bounding box center [1104, 214] width 197 height 64
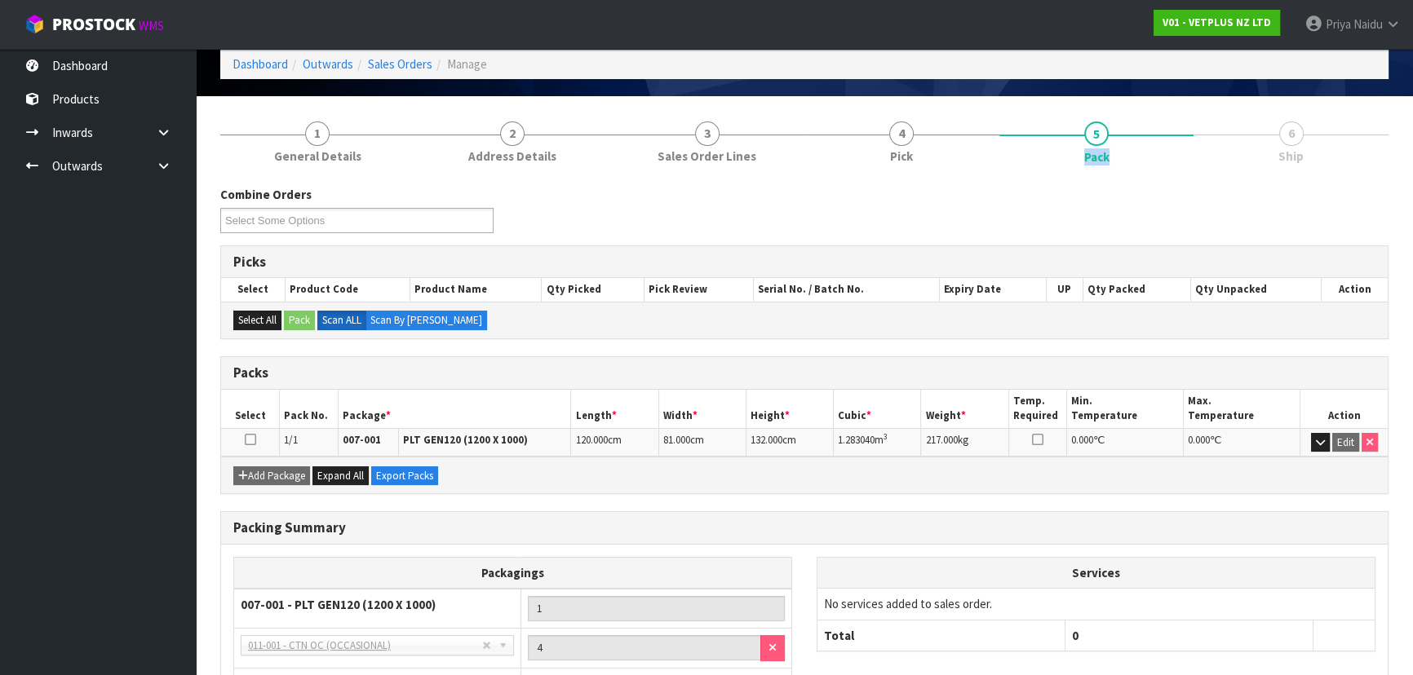
scroll to position [280, 0]
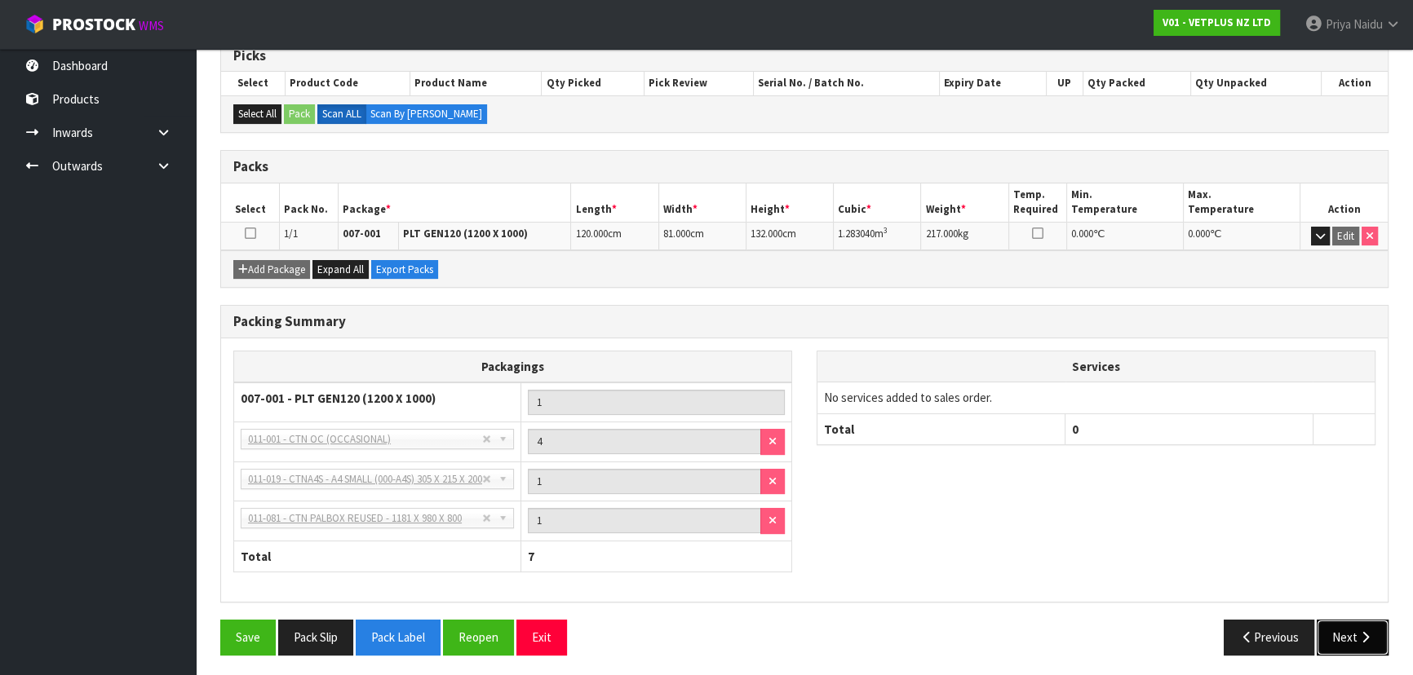
click at [1335, 637] on button "Next" at bounding box center [1353, 637] width 72 height 35
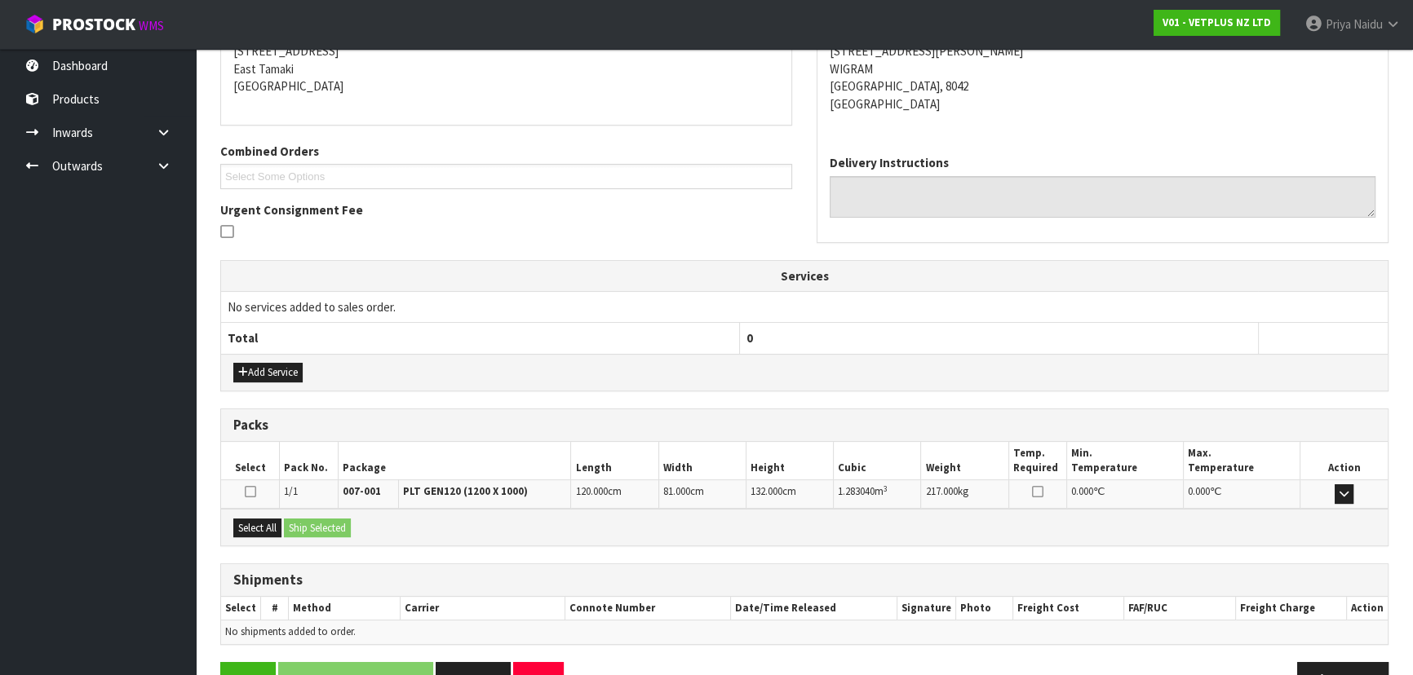
scroll to position [0, 0]
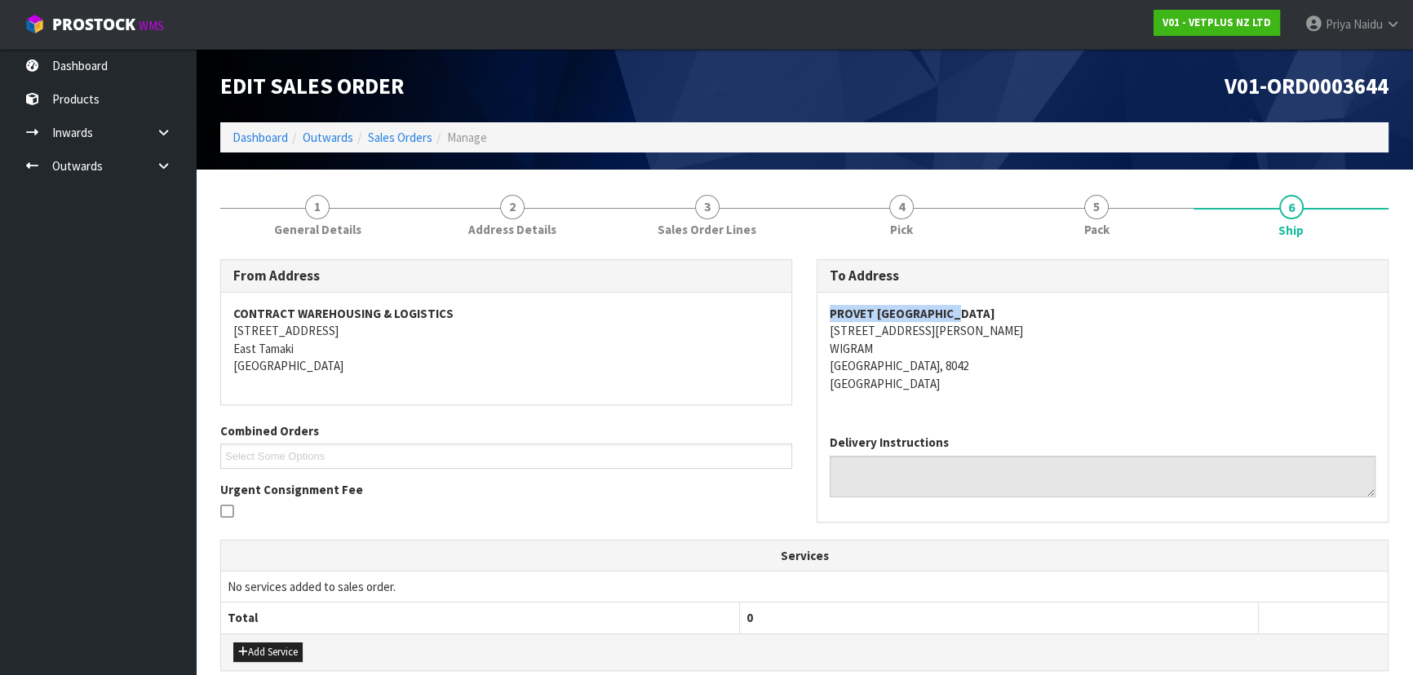
drag, startPoint x: 823, startPoint y: 308, endPoint x: 1009, endPoint y: 318, distance: 186.3
click at [1009, 318] on div "To Address PROVET CHRISTCHURCH 45 PILKINGTON WAY WIGRAM CHRISTCHURCH, 8042 New …" at bounding box center [1102, 399] width 596 height 280
drag, startPoint x: 847, startPoint y: 337, endPoint x: 962, endPoint y: 361, distance: 117.6
click at [962, 361] on div "PROVET CHRISTCHURCH 45 PILKINGTON WAY WIGRAM CHRISTCHURCH, 8042 New Zealand" at bounding box center [1102, 357] width 570 height 129
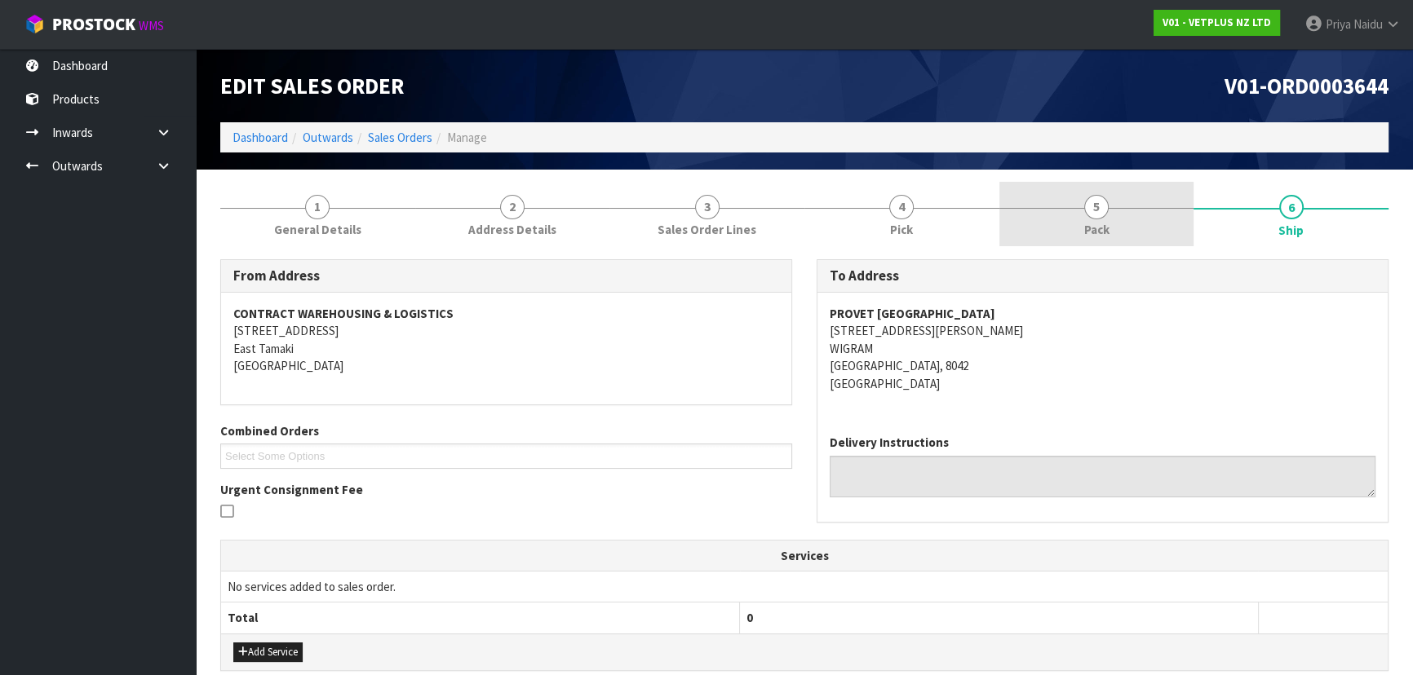
drag, startPoint x: 1063, startPoint y: 217, endPoint x: 1052, endPoint y: 237, distance: 23.0
click at [1063, 217] on link "5 Pack" at bounding box center [1096, 214] width 195 height 64
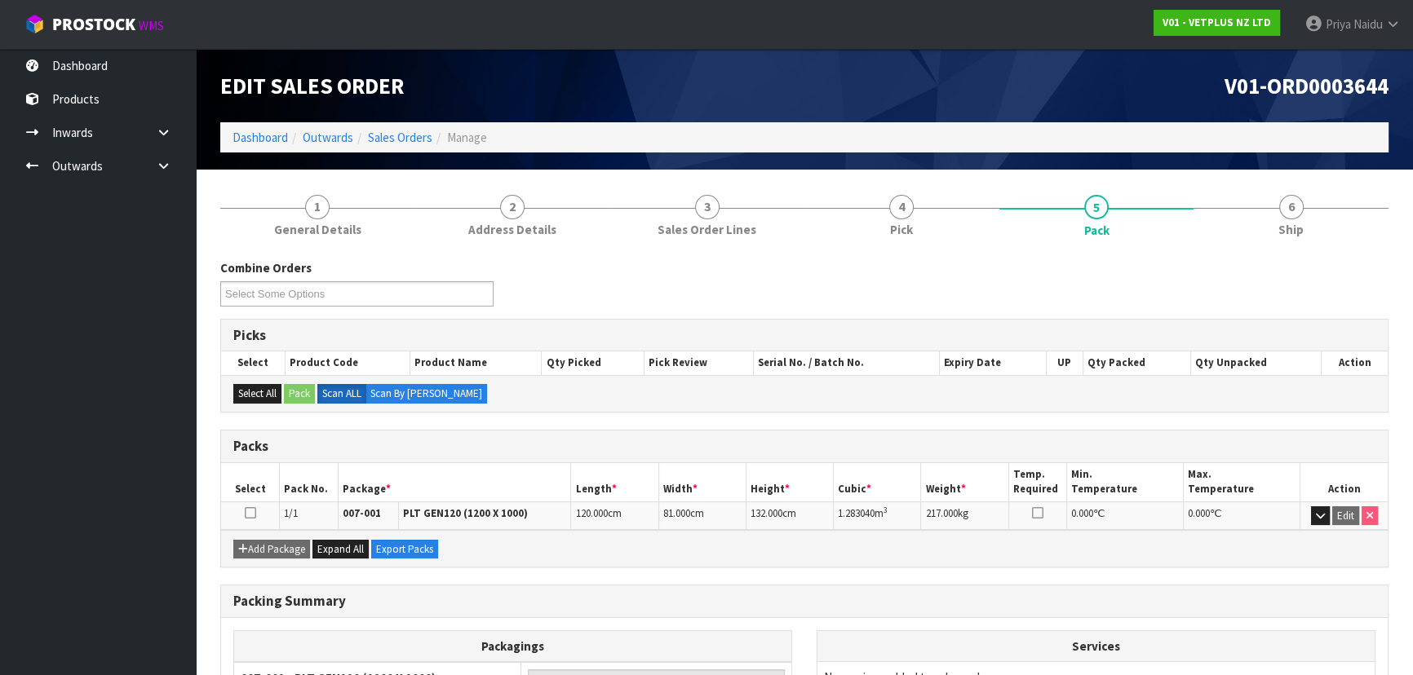
drag, startPoint x: 1308, startPoint y: 267, endPoint x: 1297, endPoint y: 253, distance: 17.5
click at [1308, 264] on div "Combine Orders V01-ORD0003644 V01-ORD0003645 Select Some Options" at bounding box center [804, 288] width 1193 height 59
click at [1289, 241] on link "6 Ship" at bounding box center [1291, 214] width 195 height 64
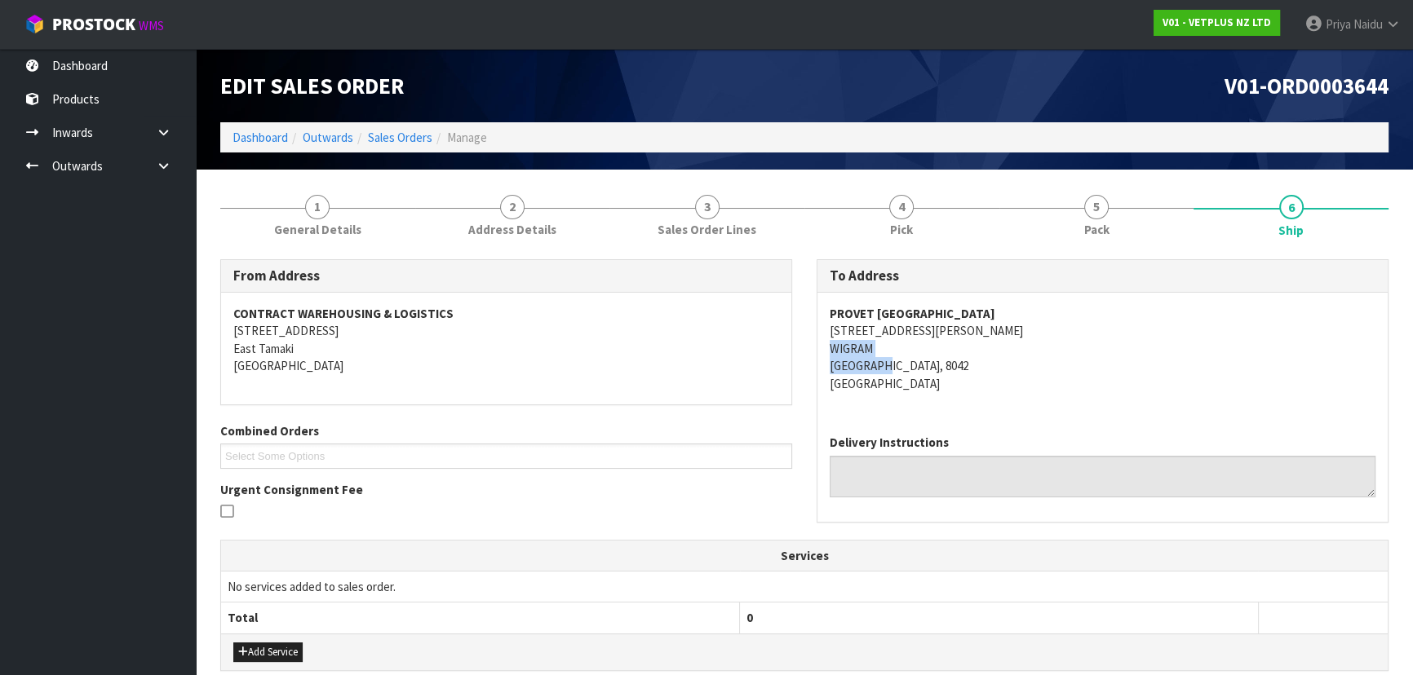
drag, startPoint x: 832, startPoint y: 346, endPoint x: 573, endPoint y: 415, distance: 268.5
click at [889, 363] on address "PROVET CHRISTCHURCH 45 PILKINGTON WAY WIGRAM CHRISTCHURCH, 8042 New Zealand" at bounding box center [1103, 348] width 546 height 87
click at [1133, 205] on link "5 Pack" at bounding box center [1096, 214] width 195 height 64
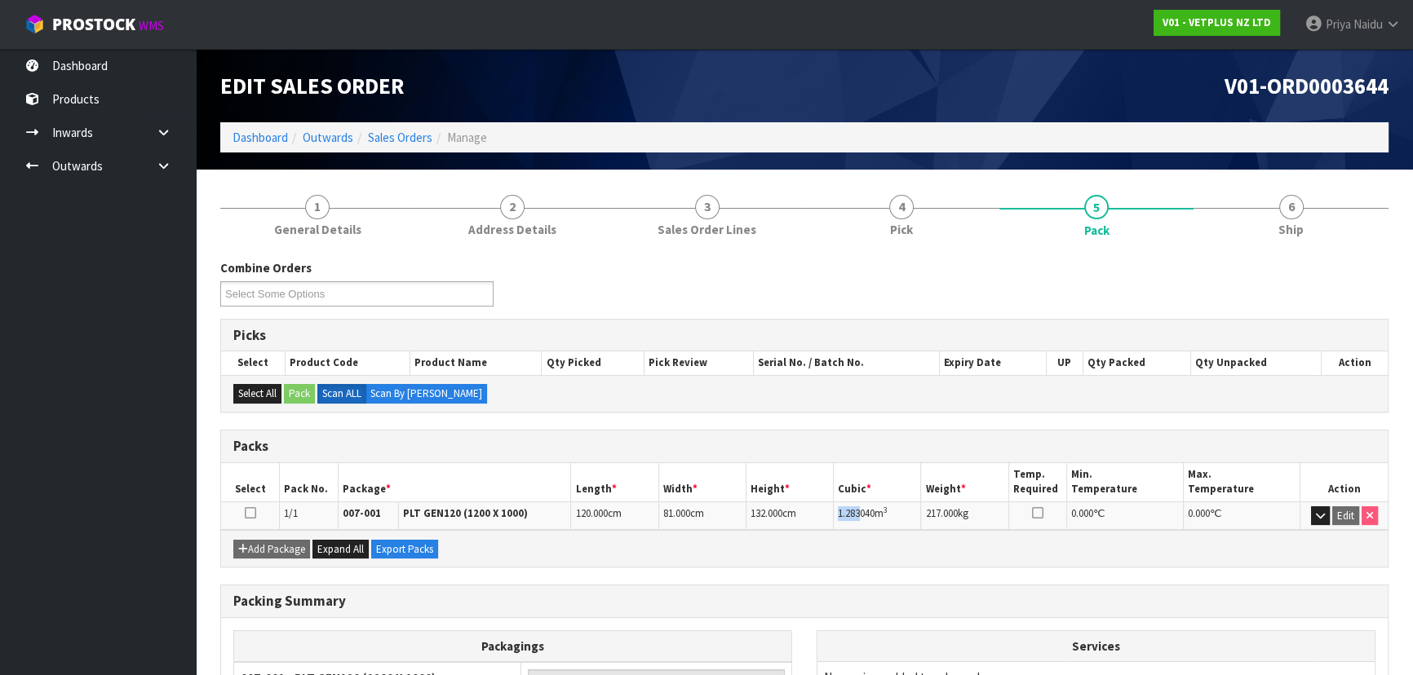
drag, startPoint x: 838, startPoint y: 514, endPoint x: 859, endPoint y: 515, distance: 21.2
click at [859, 515] on span "1.283040" at bounding box center [856, 514] width 37 height 14
click at [1305, 220] on link "6 Ship" at bounding box center [1291, 214] width 195 height 64
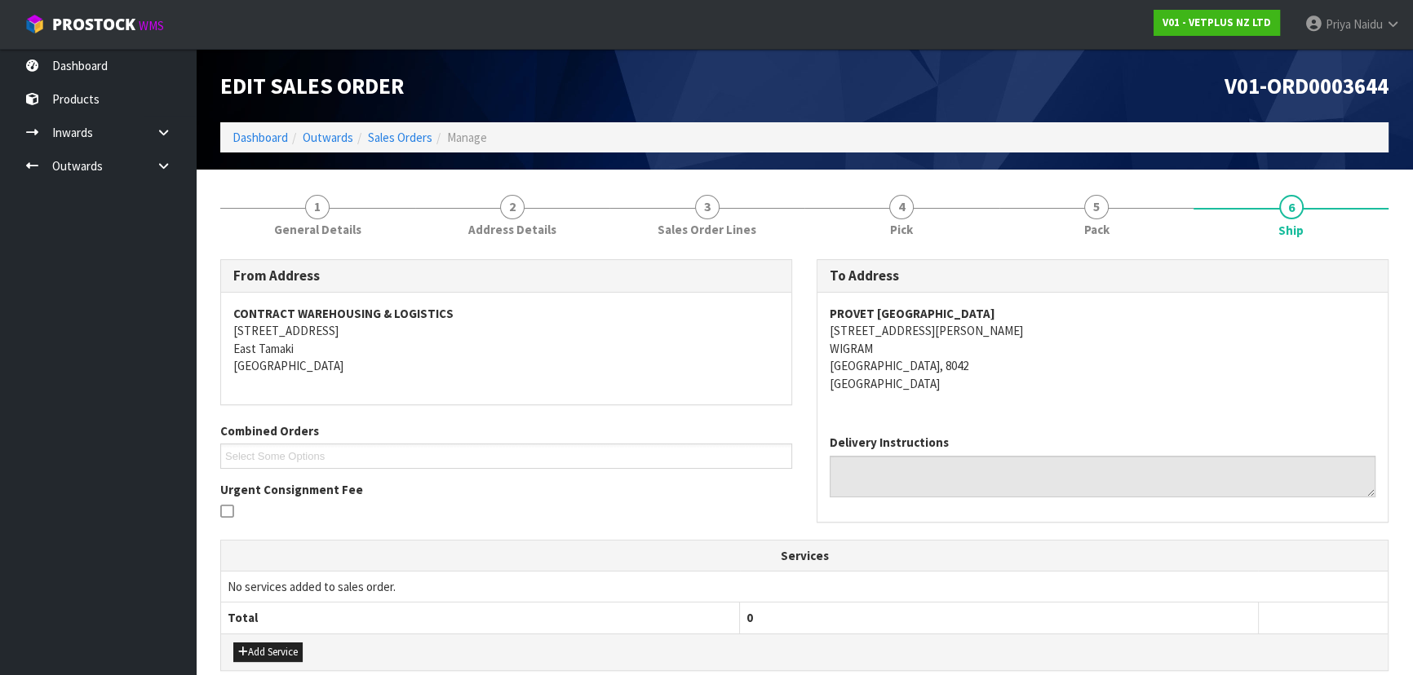
drag, startPoint x: 822, startPoint y: 314, endPoint x: 826, endPoint y: 323, distance: 9.5
click at [822, 318] on div "PROVET CHRISTCHURCH 45 PILKINGTON WAY WIGRAM CHRISTCHURCH, 8042 New Zealand" at bounding box center [1102, 357] width 570 height 129
drag, startPoint x: 826, startPoint y: 326, endPoint x: 983, endPoint y: 359, distance: 160.0
click at [983, 359] on div "PROVET CHRISTCHURCH 45 PILKINGTON WAY WIGRAM CHRISTCHURCH, 8042 New Zealand" at bounding box center [1102, 357] width 570 height 129
click at [1119, 375] on address "PROVET CHRISTCHURCH 45 PILKINGTON WAY WIGRAM CHRISTCHURCH, 8042 New Zealand" at bounding box center [1103, 348] width 546 height 87
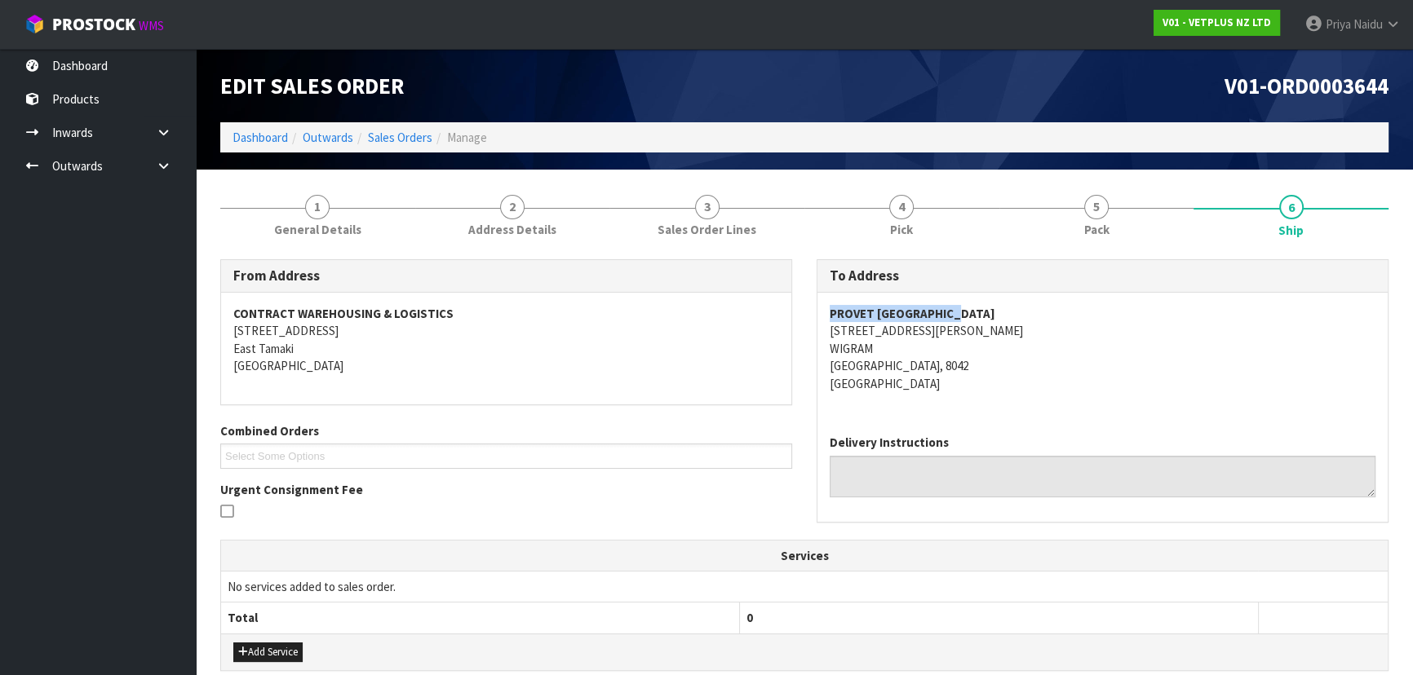
drag, startPoint x: 818, startPoint y: 308, endPoint x: 1020, endPoint y: 309, distance: 201.5
click at [1020, 309] on div "PROVET CHRISTCHURCH 45 PILKINGTON WAY WIGRAM CHRISTCHURCH, 8042 New Zealand" at bounding box center [1102, 357] width 570 height 129
click at [817, 309] on div "To Address PROVET CHRISTCHURCH 45 PILKINGTON WAY WIGRAM CHRISTCHURCH, 8042 New …" at bounding box center [1103, 390] width 572 height 263
drag, startPoint x: 823, startPoint y: 308, endPoint x: 1010, endPoint y: 308, distance: 186.8
click at [1010, 308] on div "PROVET CHRISTCHURCH 45 PILKINGTON WAY WIGRAM CHRISTCHURCH, 8042 New Zealand" at bounding box center [1102, 357] width 570 height 129
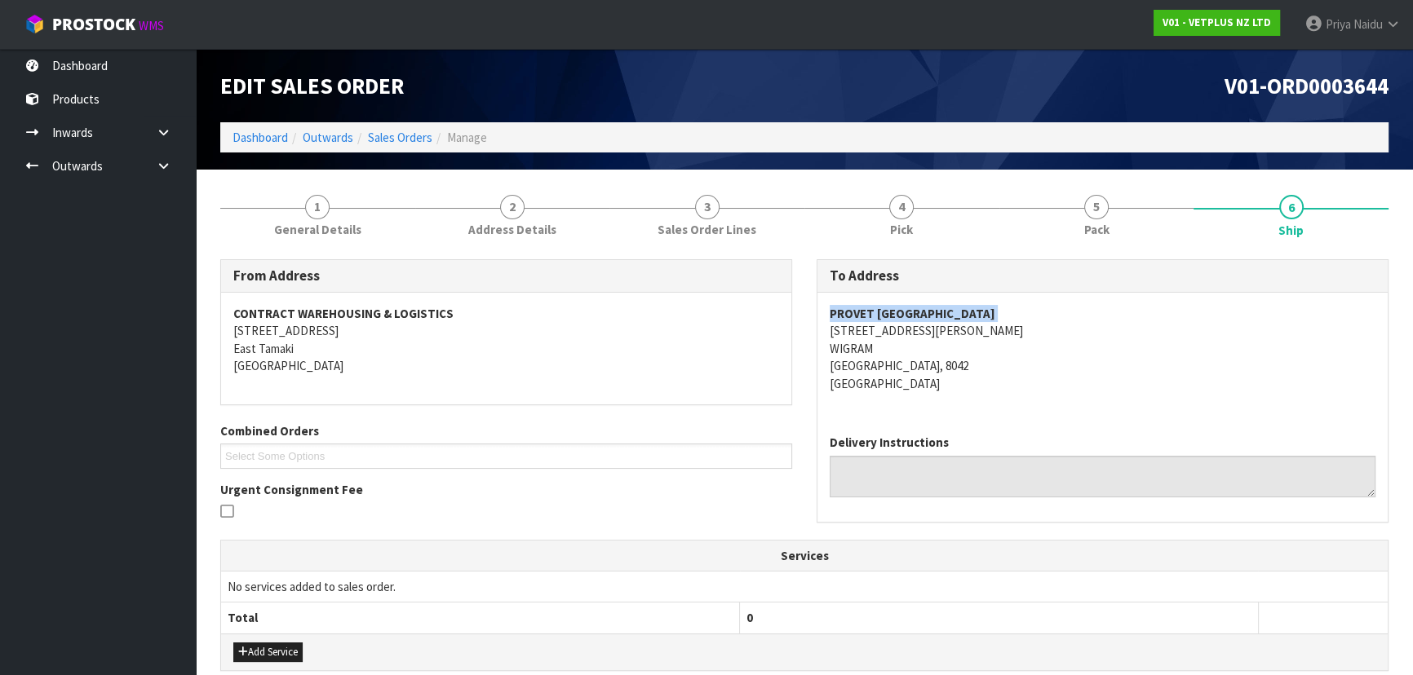
click at [830, 334] on address "PROVET CHRISTCHURCH 45 PILKINGTON WAY WIGRAM CHRISTCHURCH, 8042 New Zealand" at bounding box center [1103, 348] width 546 height 87
drag, startPoint x: 830, startPoint y: 334, endPoint x: 930, endPoint y: 326, distance: 99.9
click at [930, 326] on address "PROVET CHRISTCHURCH 45 PILKINGTON WAY WIGRAM CHRISTCHURCH, 8042 New Zealand" at bounding box center [1103, 348] width 546 height 87
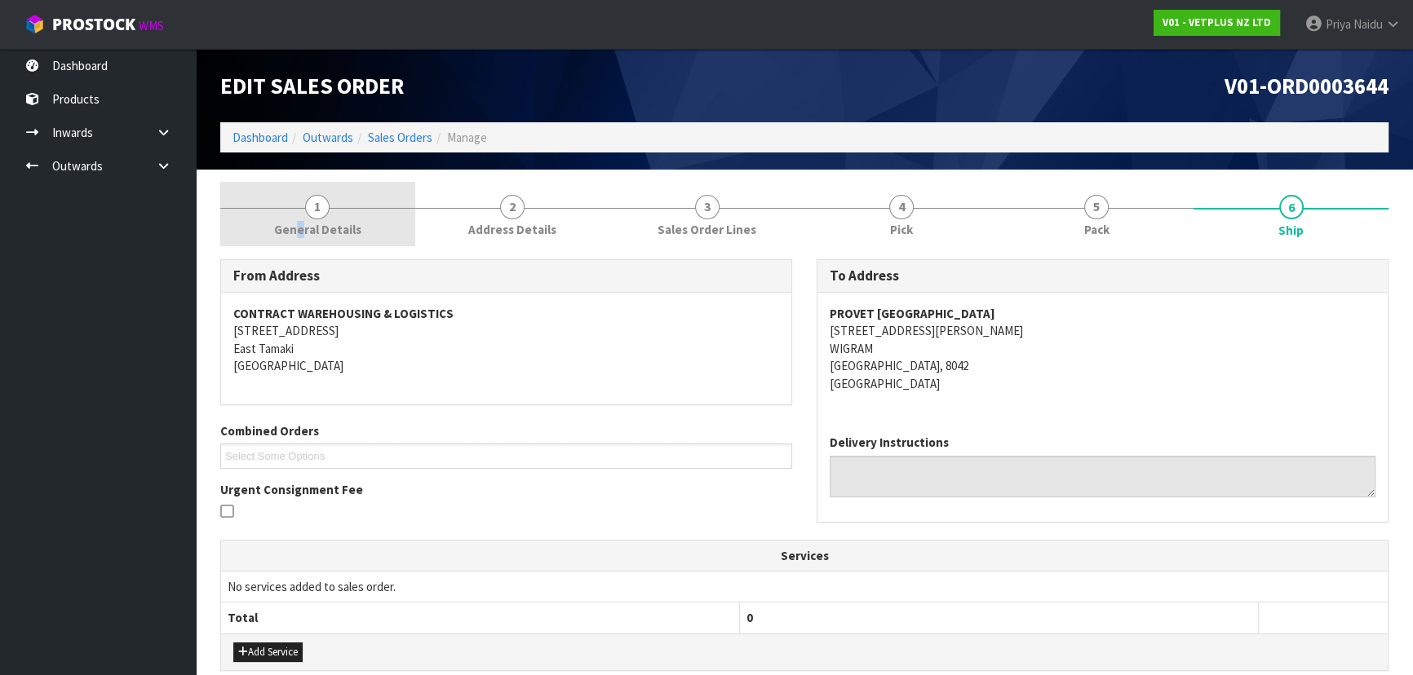
drag, startPoint x: 302, startPoint y: 220, endPoint x: 299, endPoint y: 233, distance: 13.5
click at [301, 223] on span "General Details" at bounding box center [317, 229] width 87 height 17
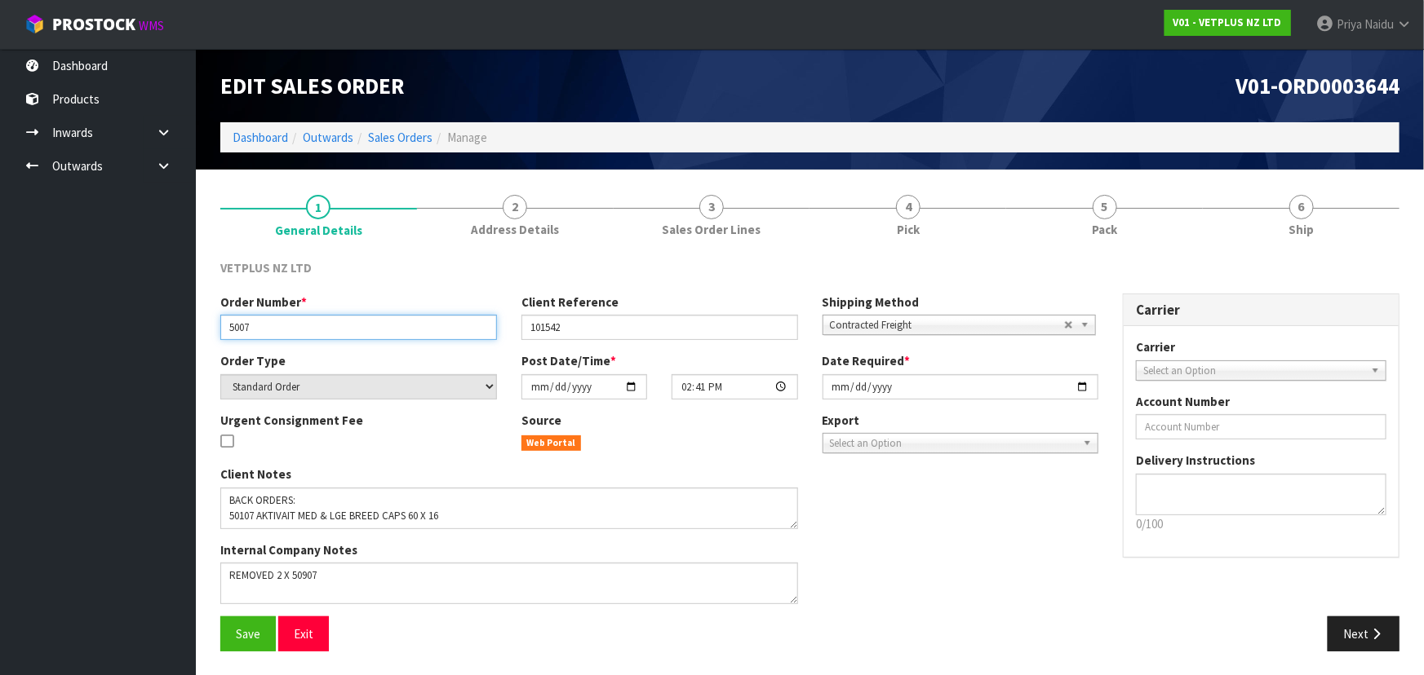
drag, startPoint x: 224, startPoint y: 324, endPoint x: 271, endPoint y: 327, distance: 46.6
click at [281, 326] on input "5007" at bounding box center [358, 327] width 277 height 25
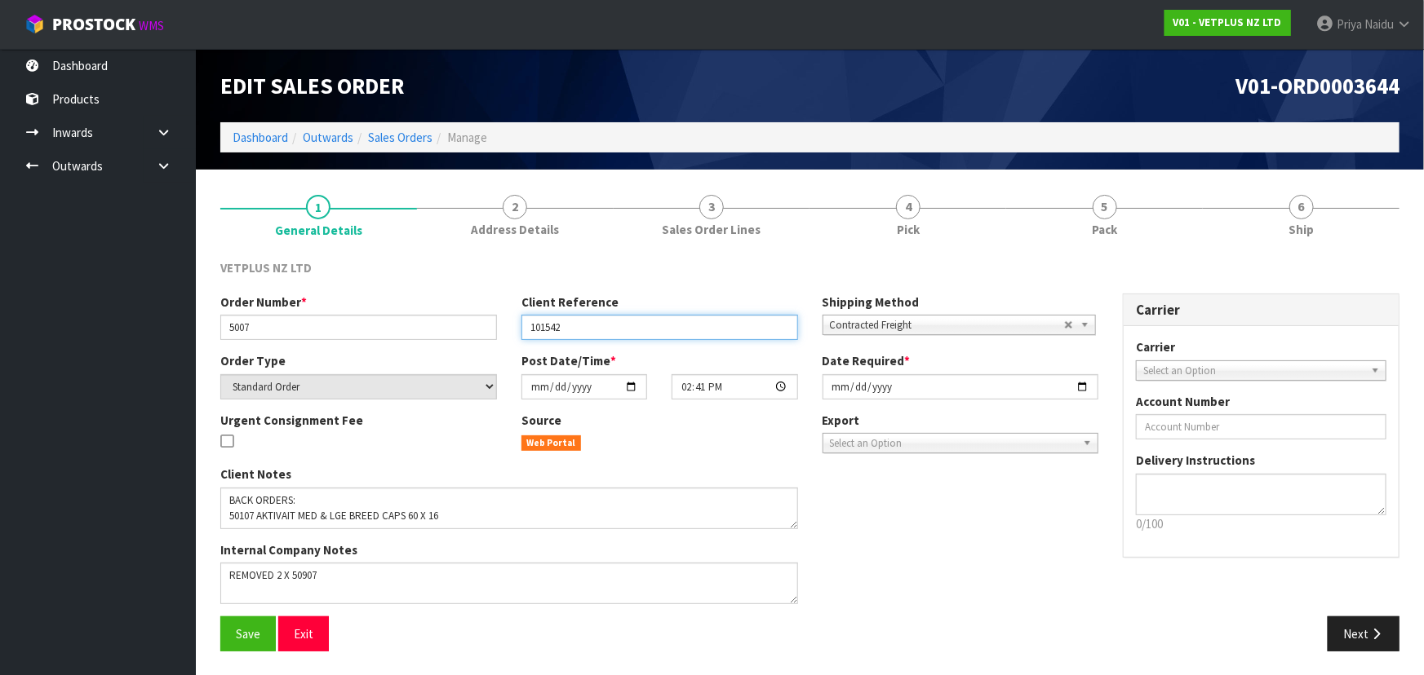
drag, startPoint x: 523, startPoint y: 327, endPoint x: 588, endPoint y: 333, distance: 65.5
click at [588, 332] on input "101542" at bounding box center [659, 327] width 277 height 25
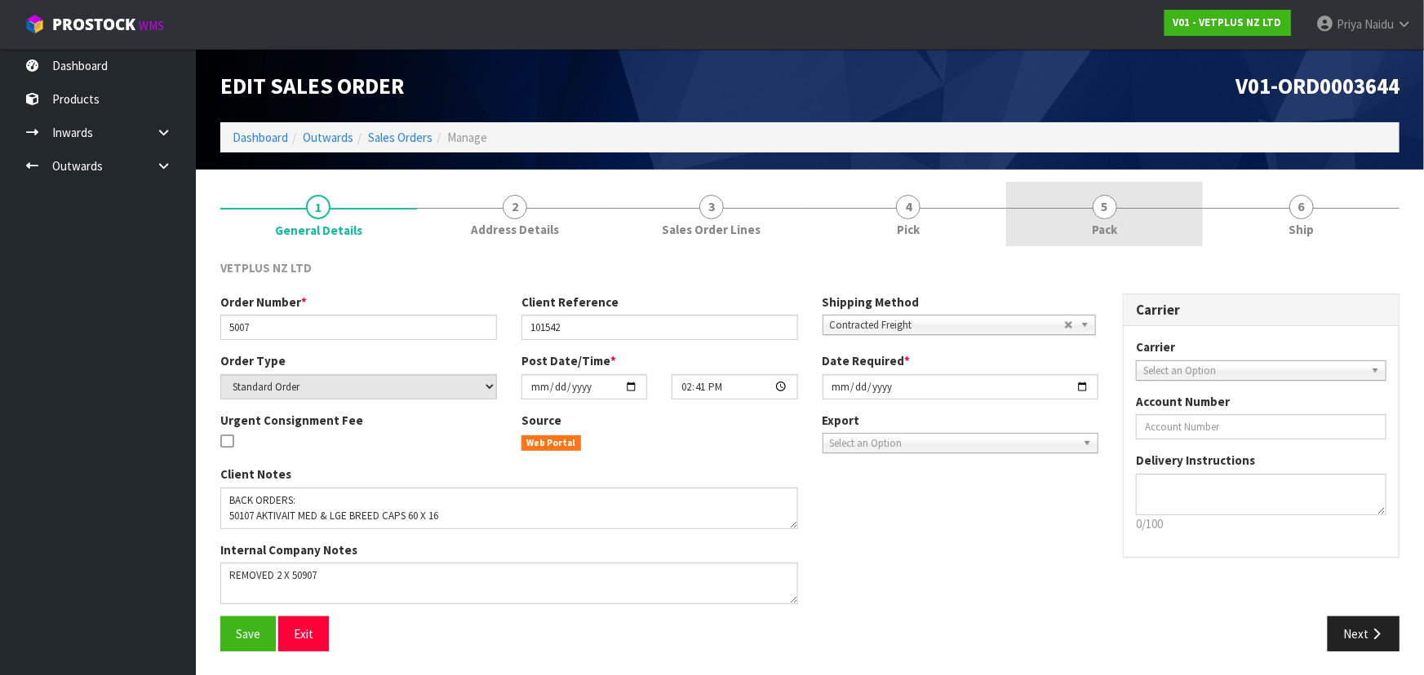
click at [1062, 230] on link "5 Pack" at bounding box center [1104, 214] width 197 height 64
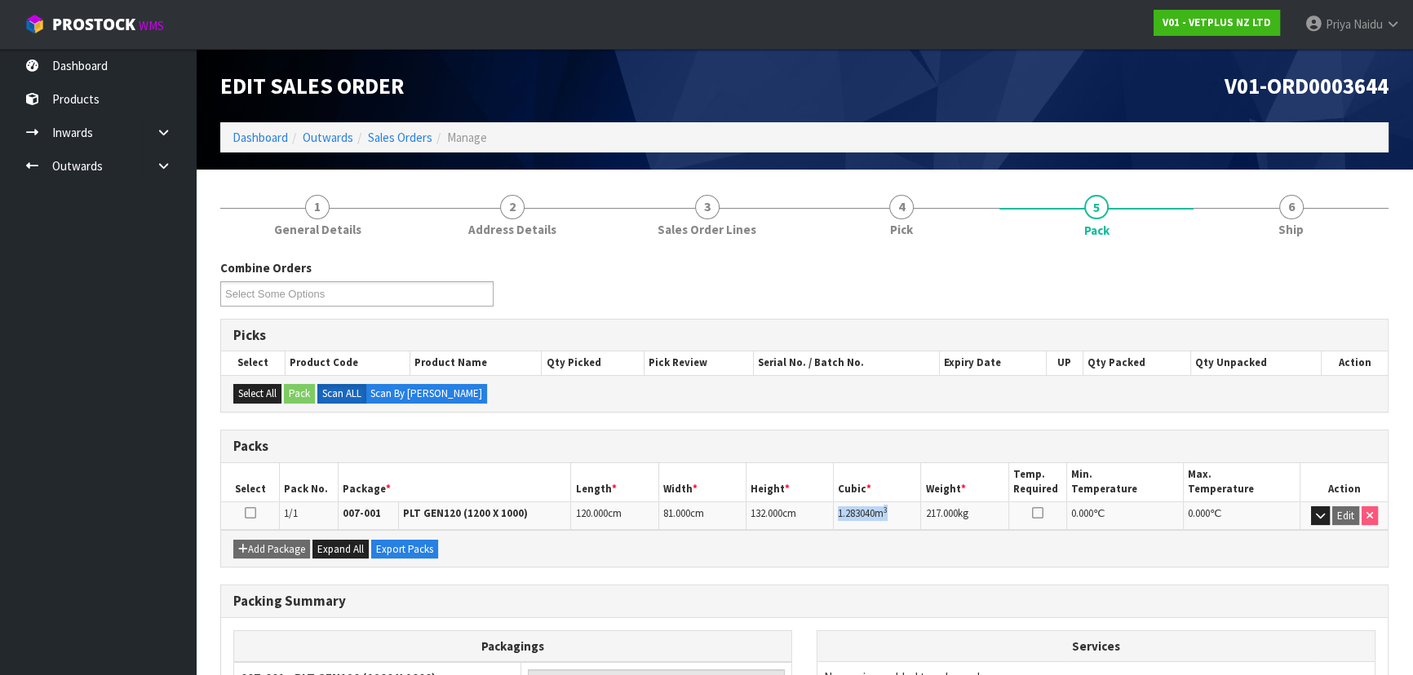
drag, startPoint x: 834, startPoint y: 511, endPoint x: 898, endPoint y: 509, distance: 64.5
click at [898, 509] on td "1.283040 m 3" at bounding box center [877, 516] width 87 height 29
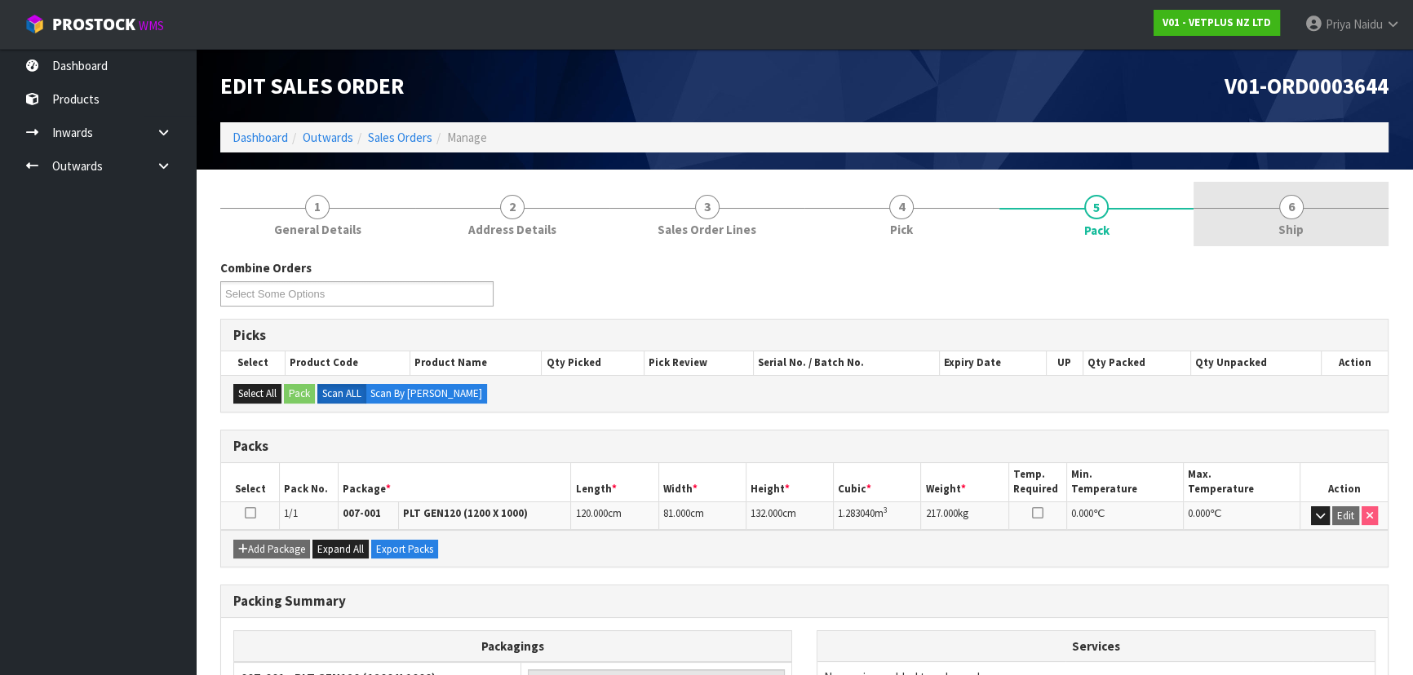
click at [1325, 188] on link "6 Ship" at bounding box center [1291, 214] width 195 height 64
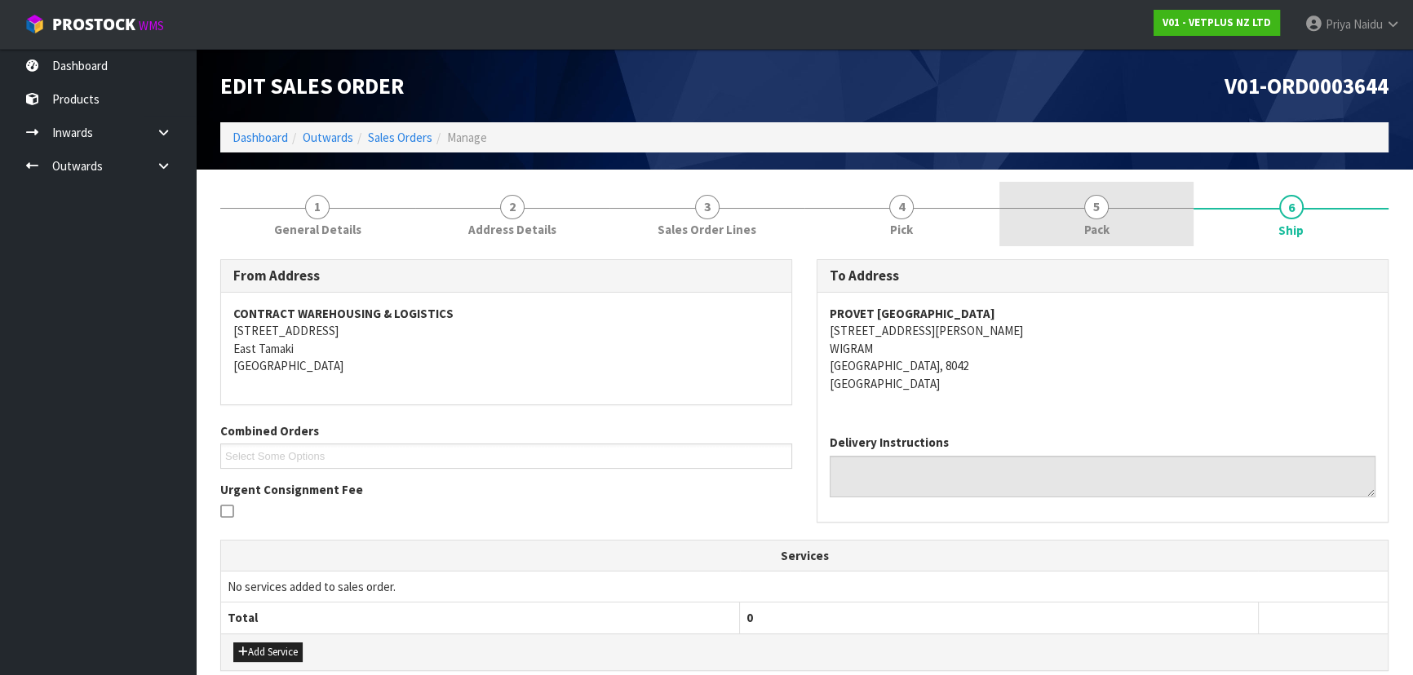
click at [1045, 203] on link "5 Pack" at bounding box center [1096, 214] width 195 height 64
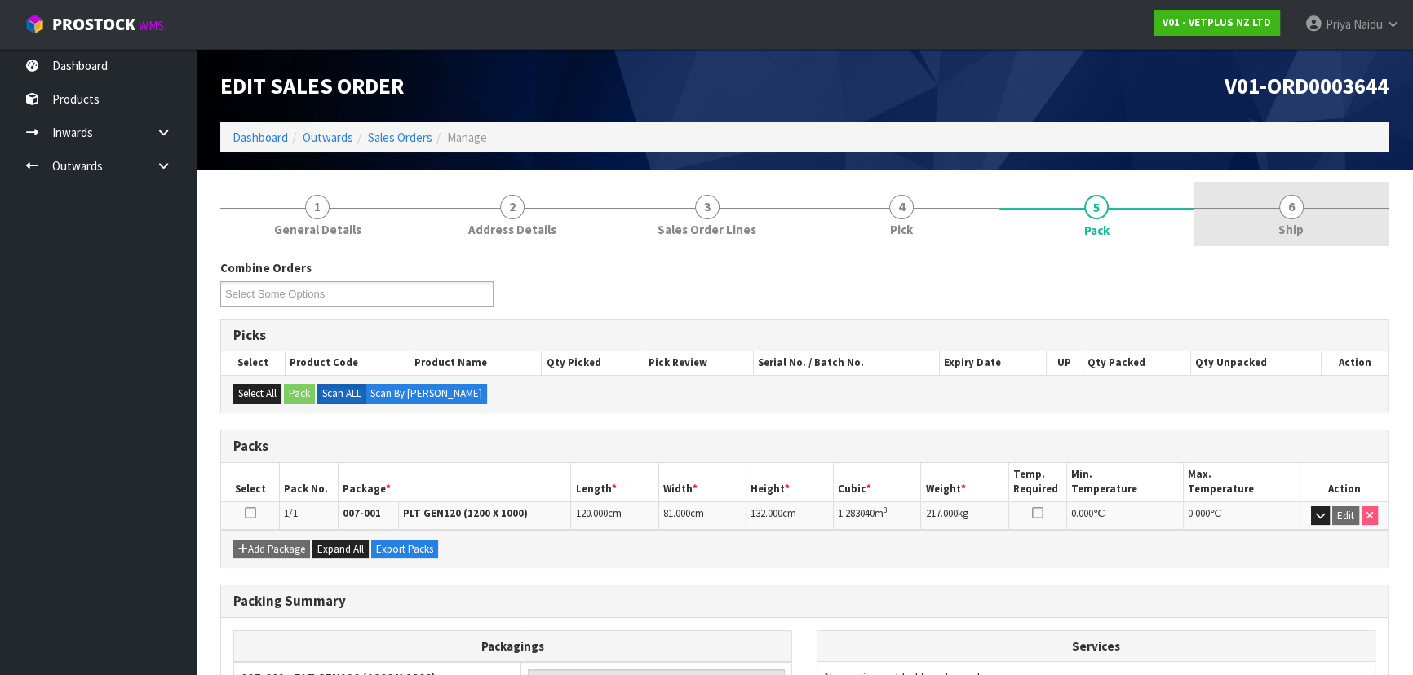
click at [1367, 210] on link "6 Ship" at bounding box center [1291, 214] width 195 height 64
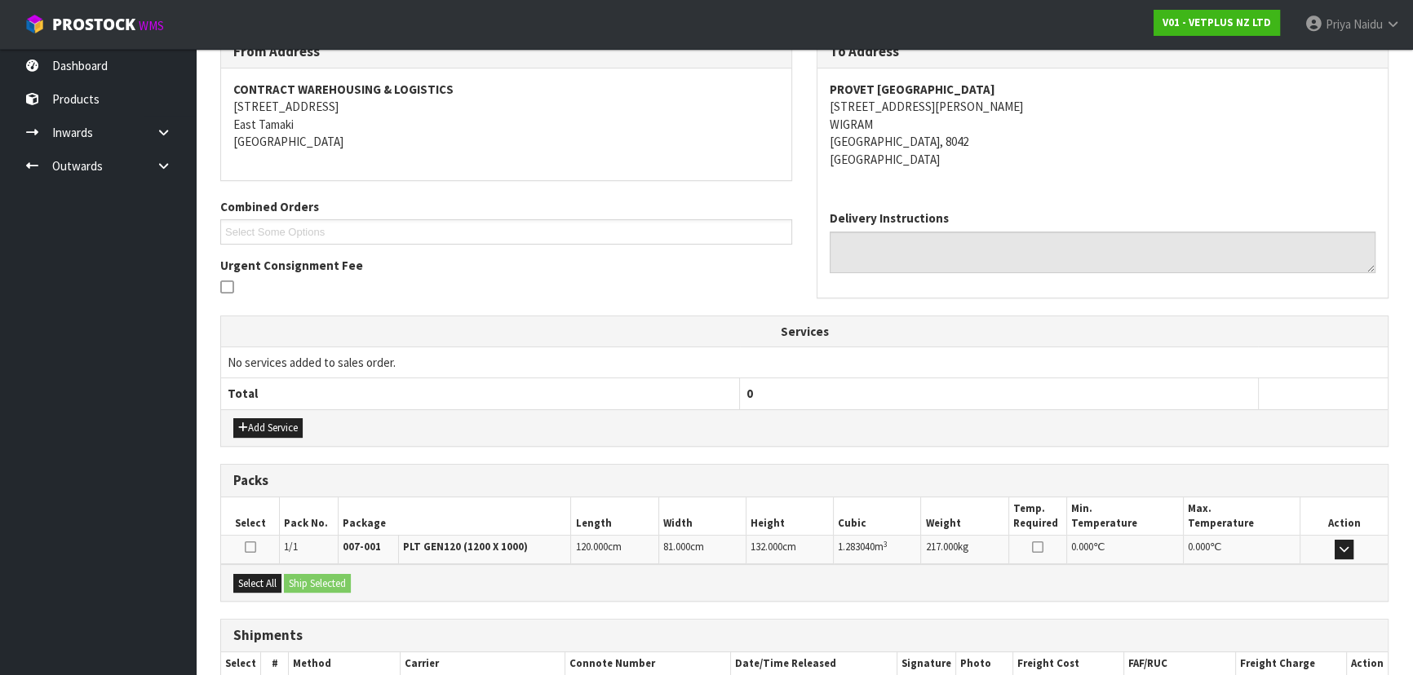
scroll to position [323, 0]
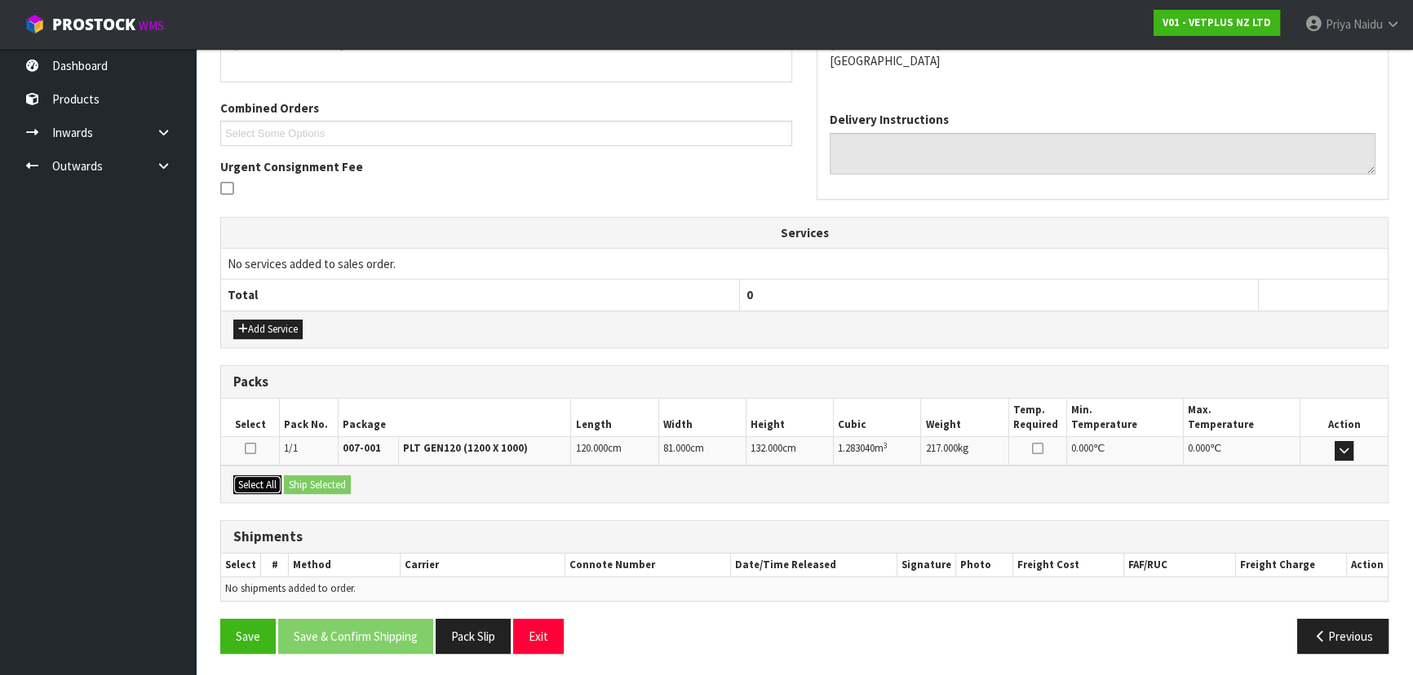
drag, startPoint x: 255, startPoint y: 482, endPoint x: 302, endPoint y: 480, distance: 47.4
click at [255, 481] on button "Select All" at bounding box center [257, 486] width 48 height 20
click at [308, 478] on button "Ship Selected" at bounding box center [317, 486] width 67 height 20
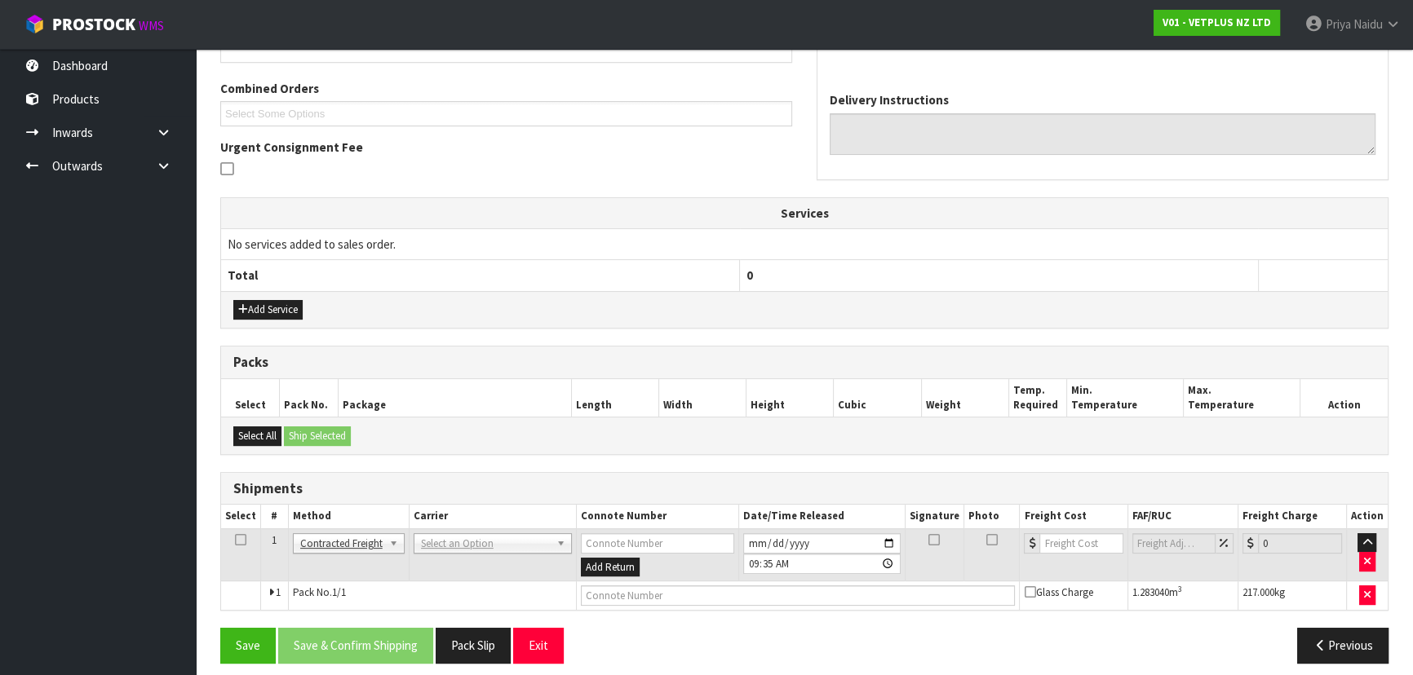
scroll to position [352, 0]
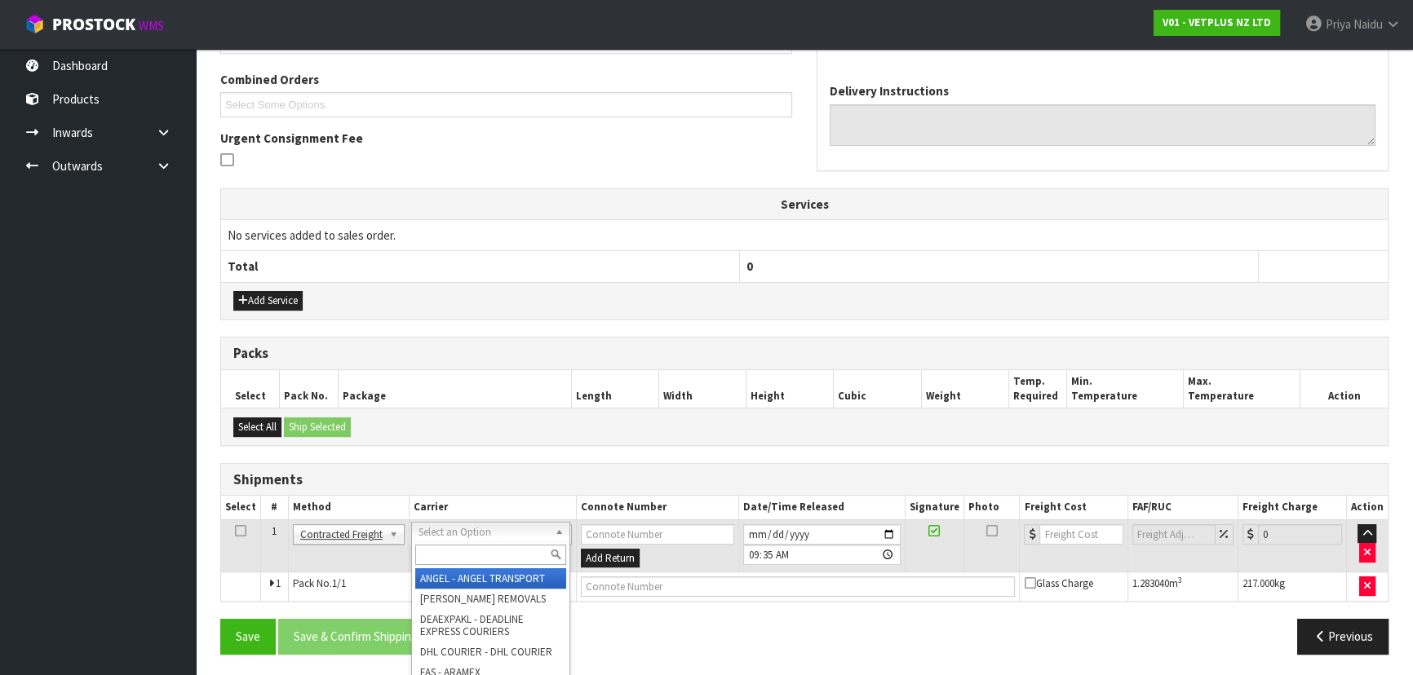
click at [427, 550] on input "text" at bounding box center [490, 555] width 151 height 20
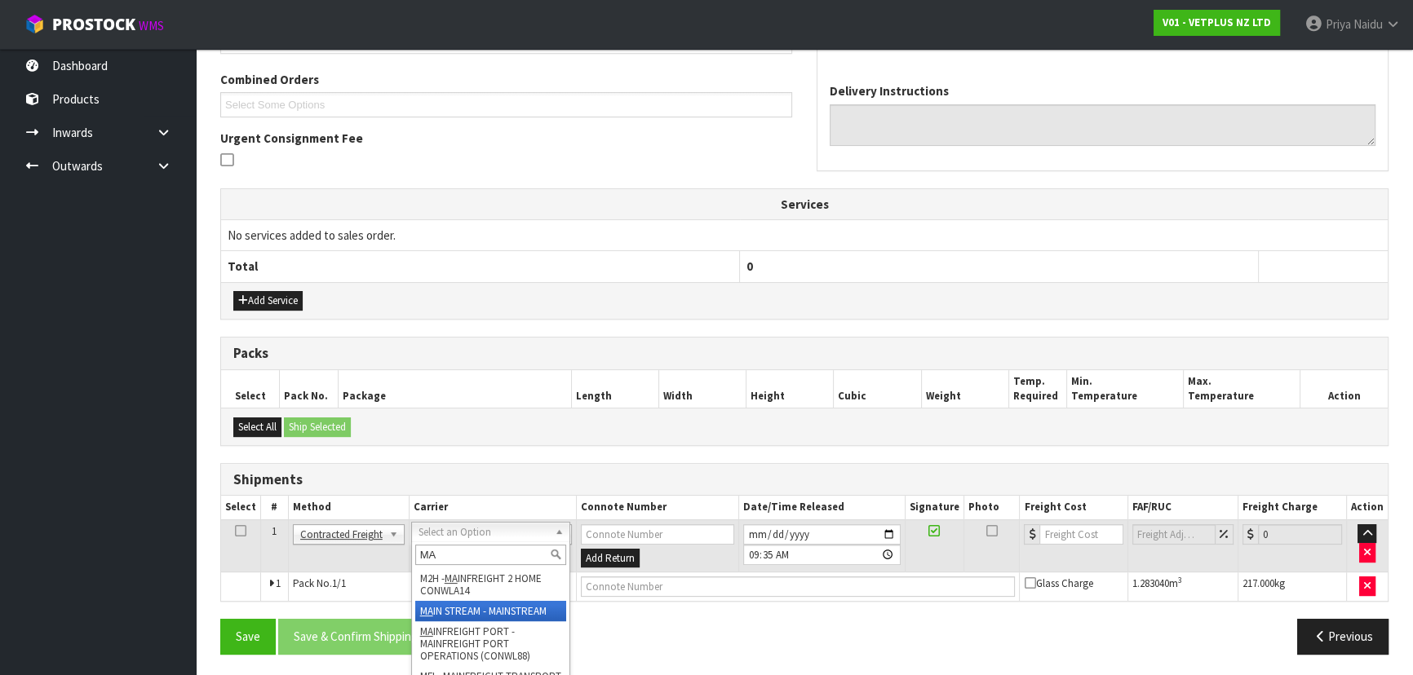
type input "MA"
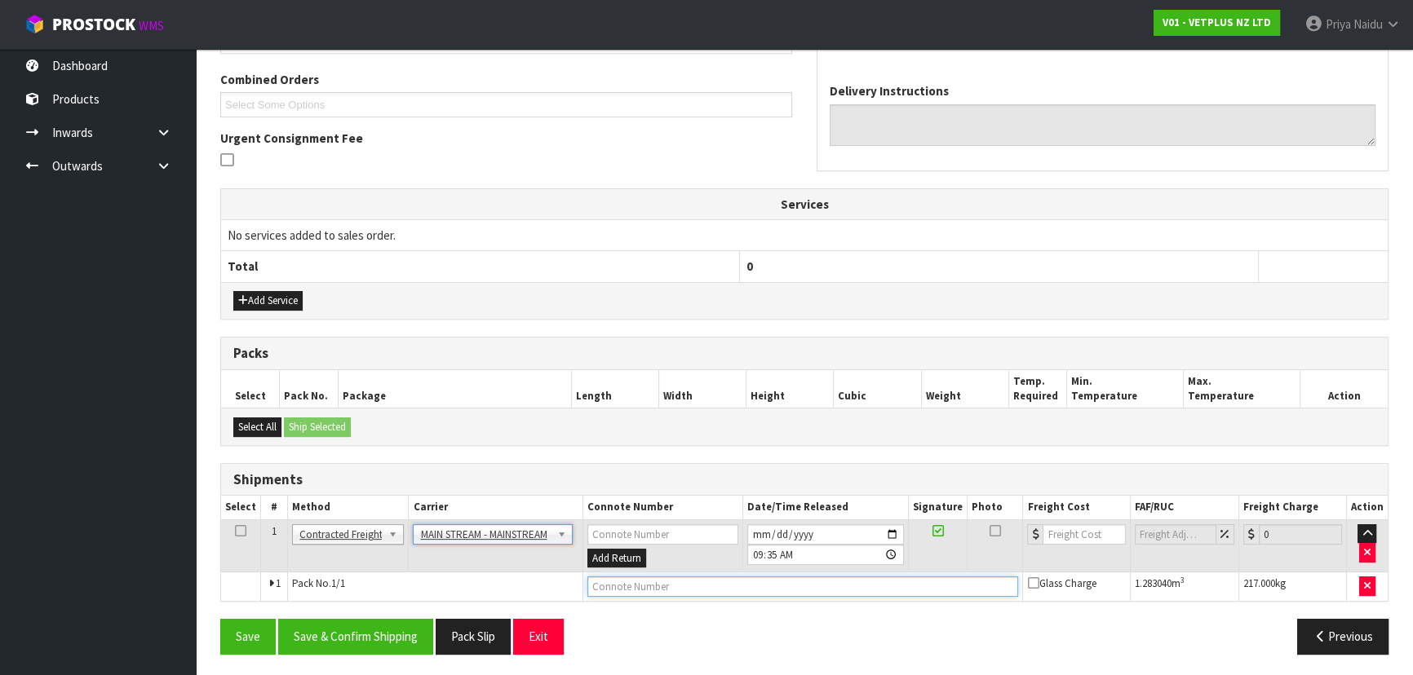
drag, startPoint x: 635, startPoint y: 586, endPoint x: 634, endPoint y: 574, distance: 12.3
click at [635, 586] on input "text" at bounding box center [803, 587] width 432 height 20
paste input "CWL7723873"
type input "CWL7723873"
click at [1067, 534] on input "number" at bounding box center [1084, 535] width 82 height 20
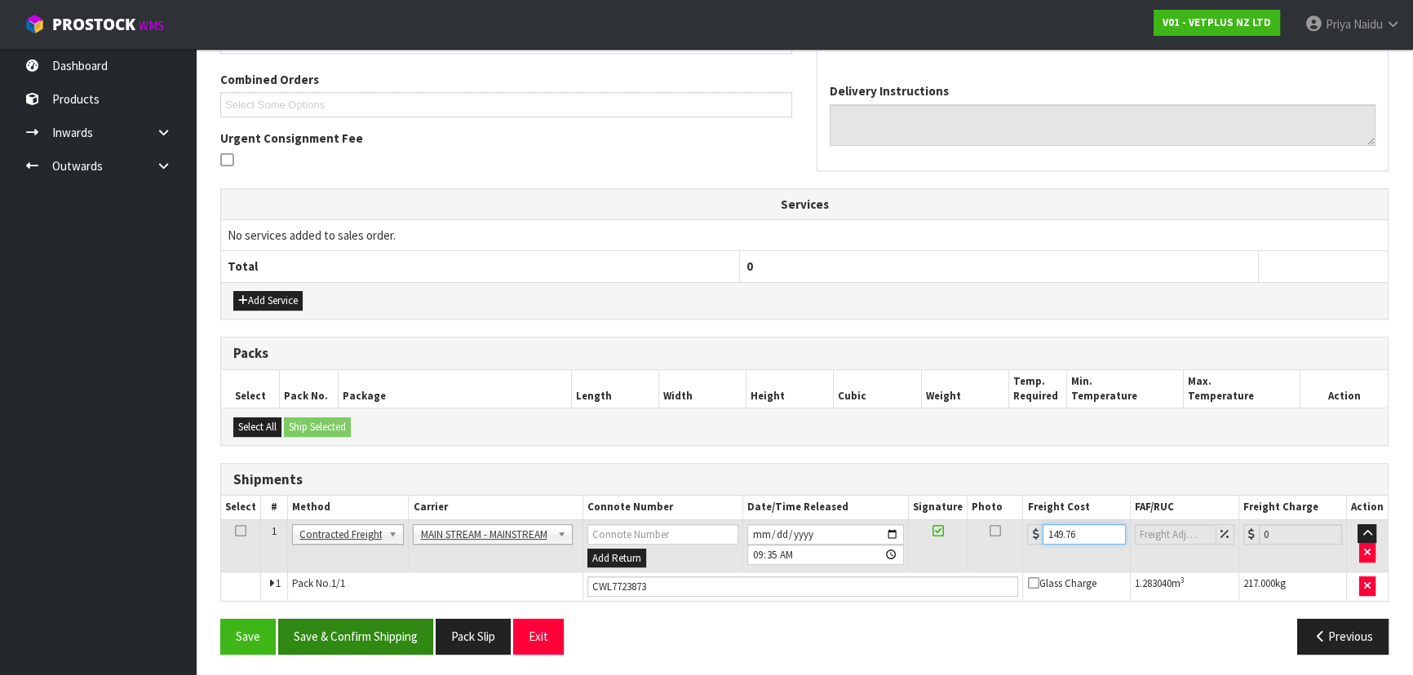
type input "149.76"
click at [370, 639] on button "Save & Confirm Shipping" at bounding box center [355, 636] width 155 height 35
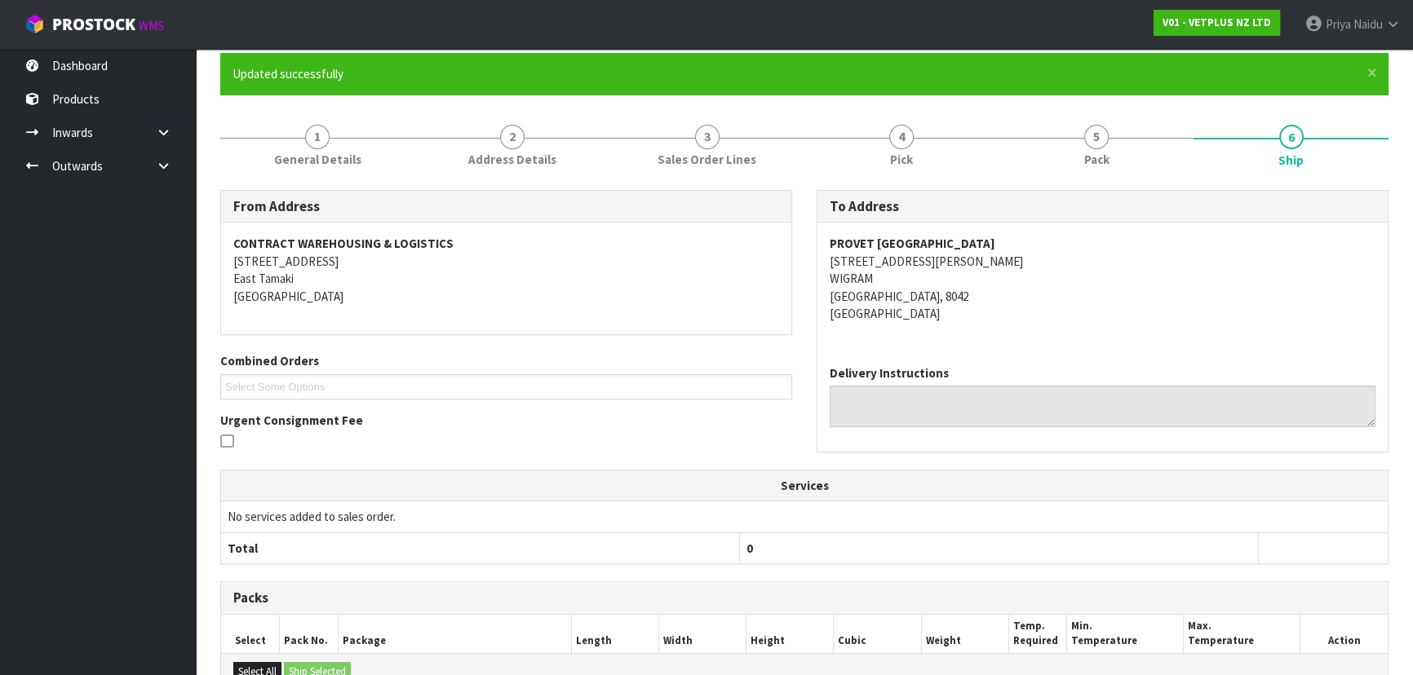
scroll to position [0, 0]
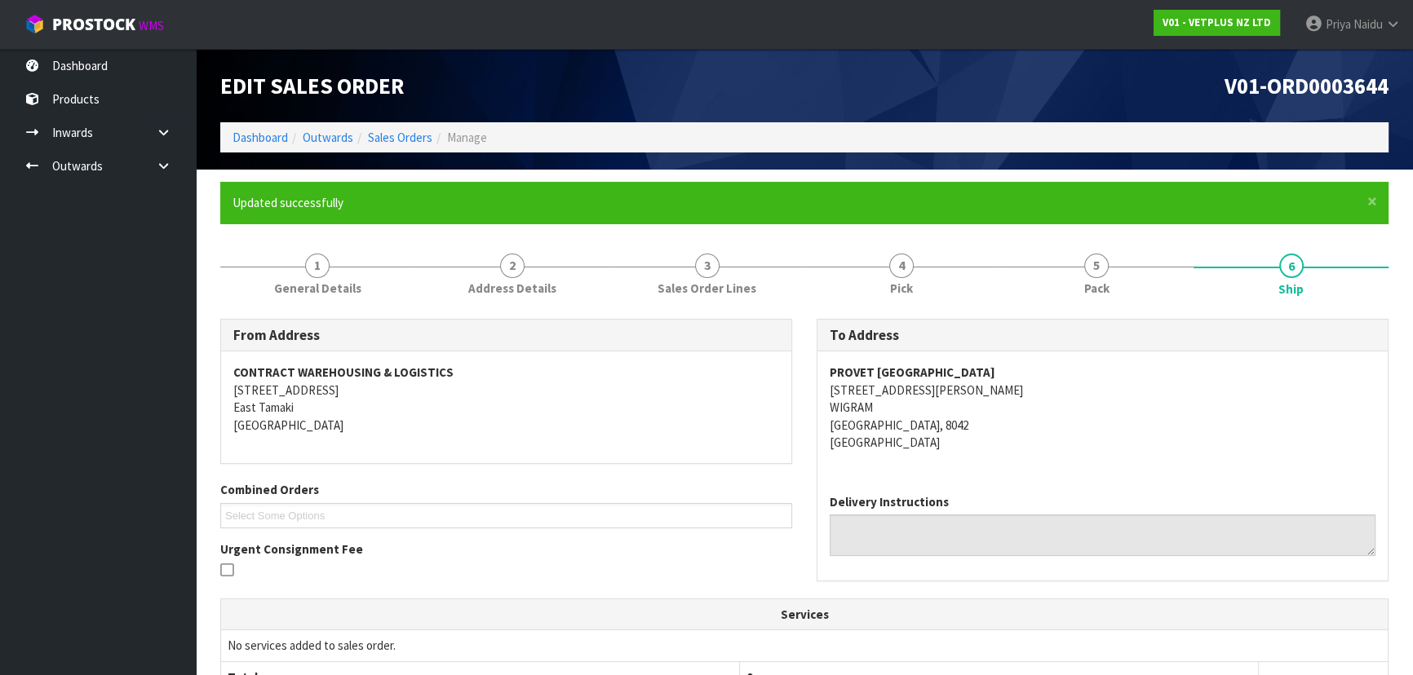
click at [270, 122] on div "Edit Sales Order" at bounding box center [506, 85] width 596 height 73
click at [261, 131] on link "Dashboard" at bounding box center [260, 138] width 55 height 16
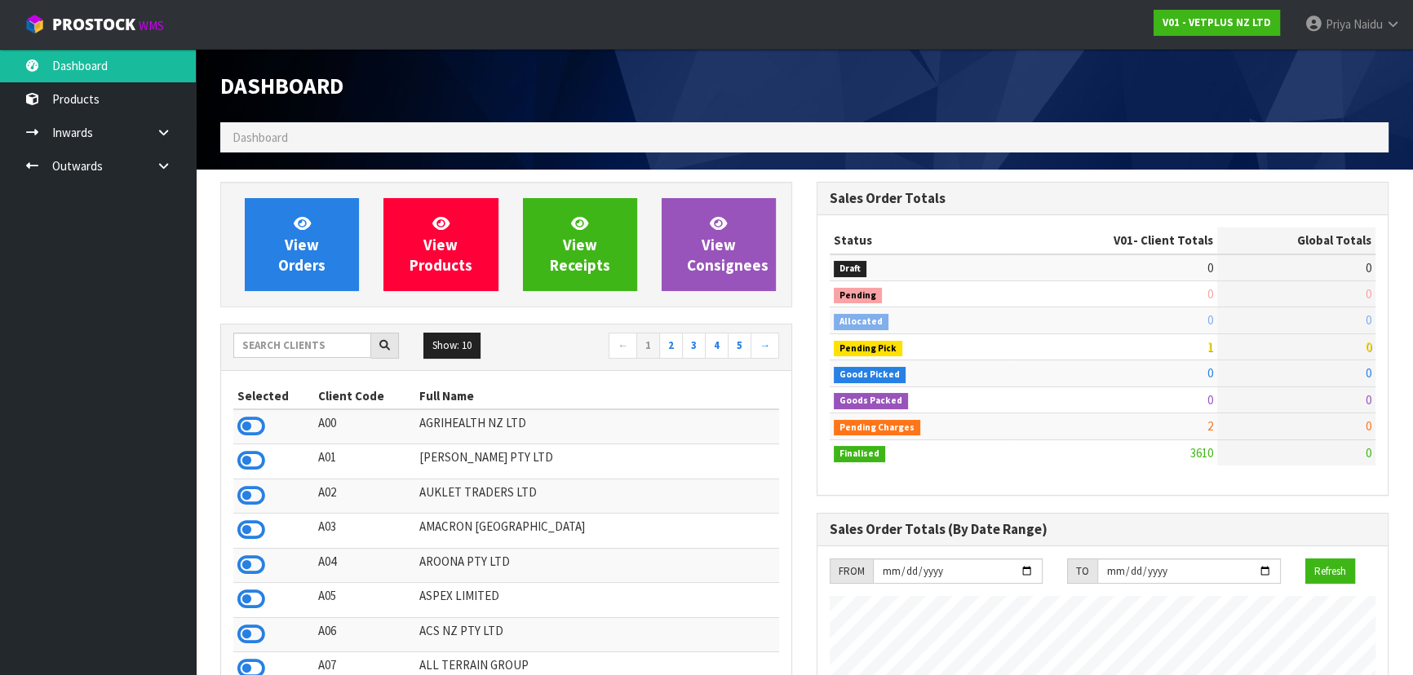
scroll to position [1234, 596]
click at [281, 347] on input "text" at bounding box center [302, 345] width 138 height 25
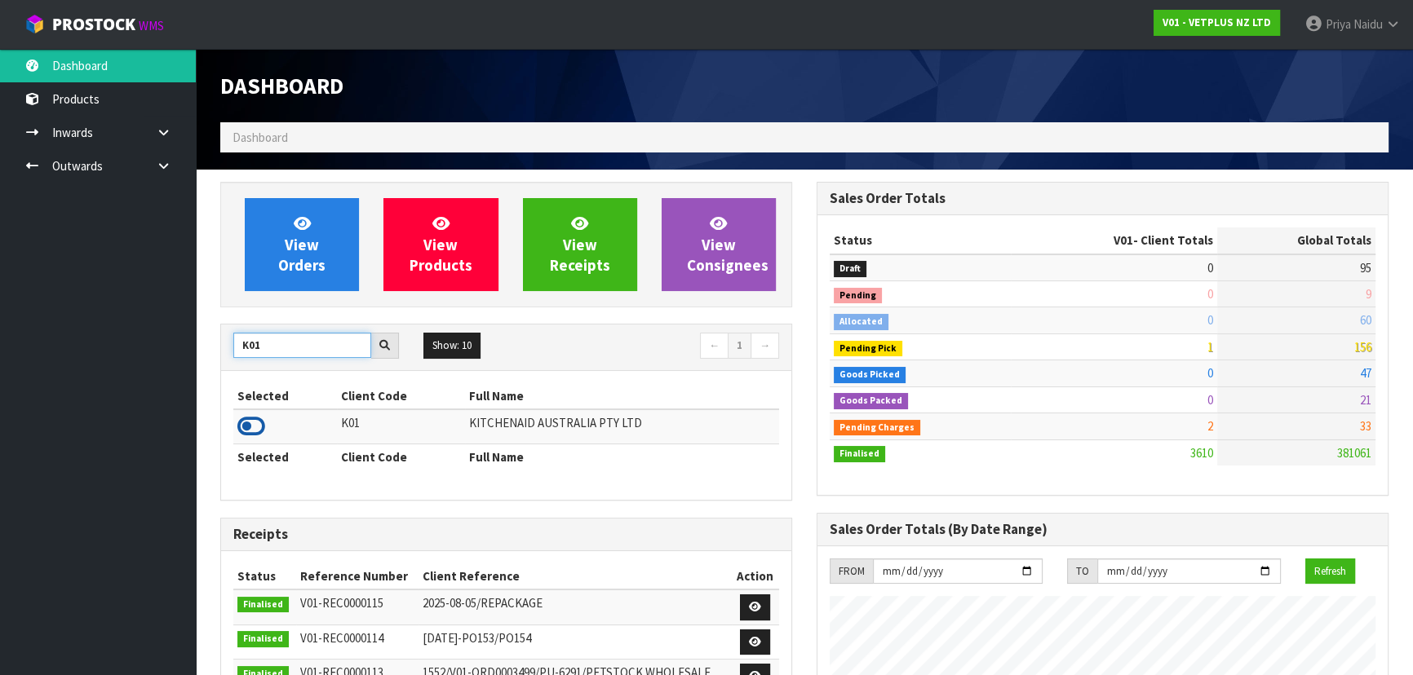
type input "K01"
click at [250, 427] on icon at bounding box center [251, 426] width 28 height 24
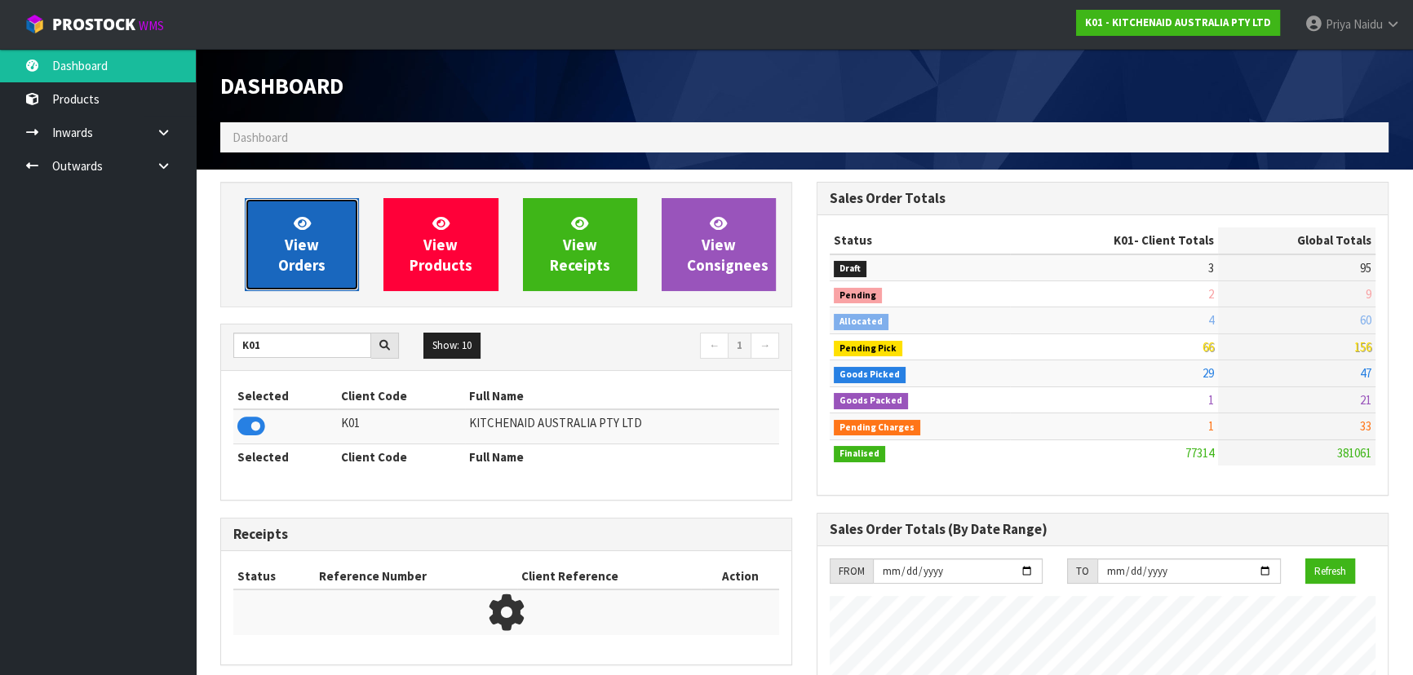
click at [290, 237] on span "View Orders" at bounding box center [301, 244] width 47 height 61
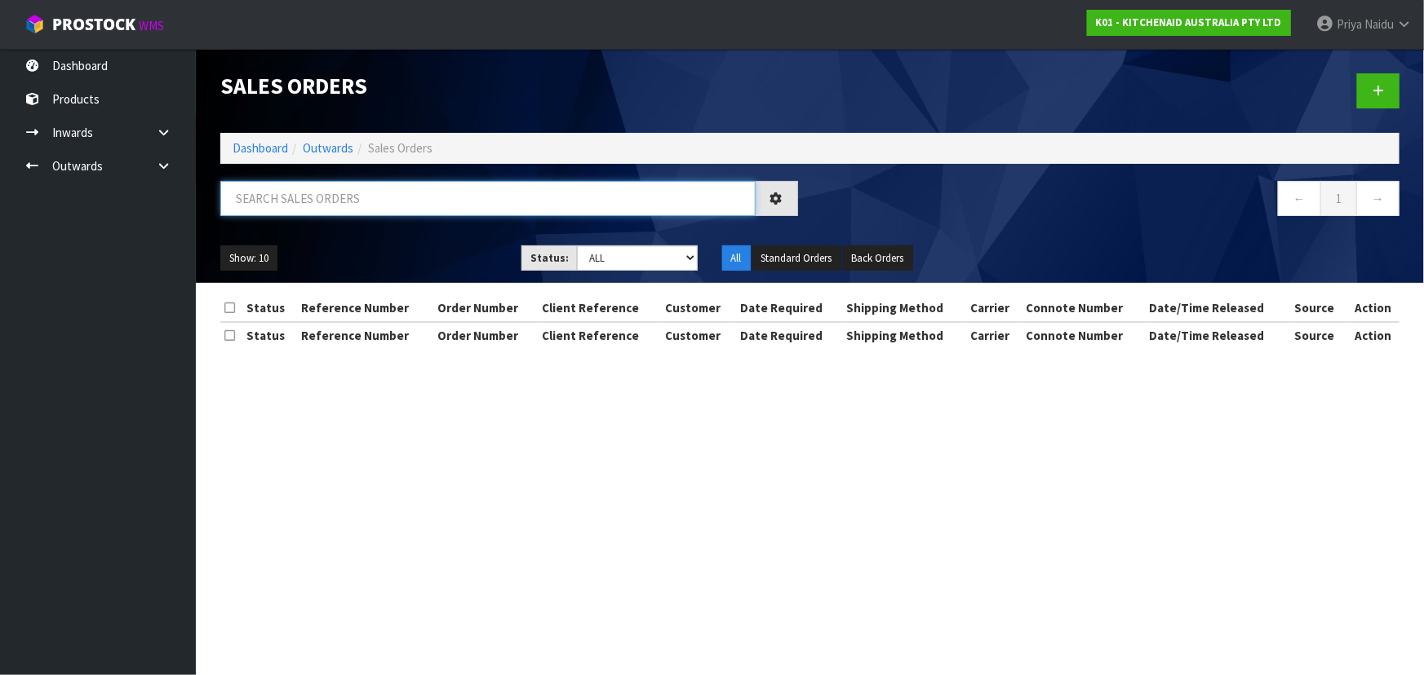
click at [304, 201] on input "text" at bounding box center [487, 198] width 535 height 35
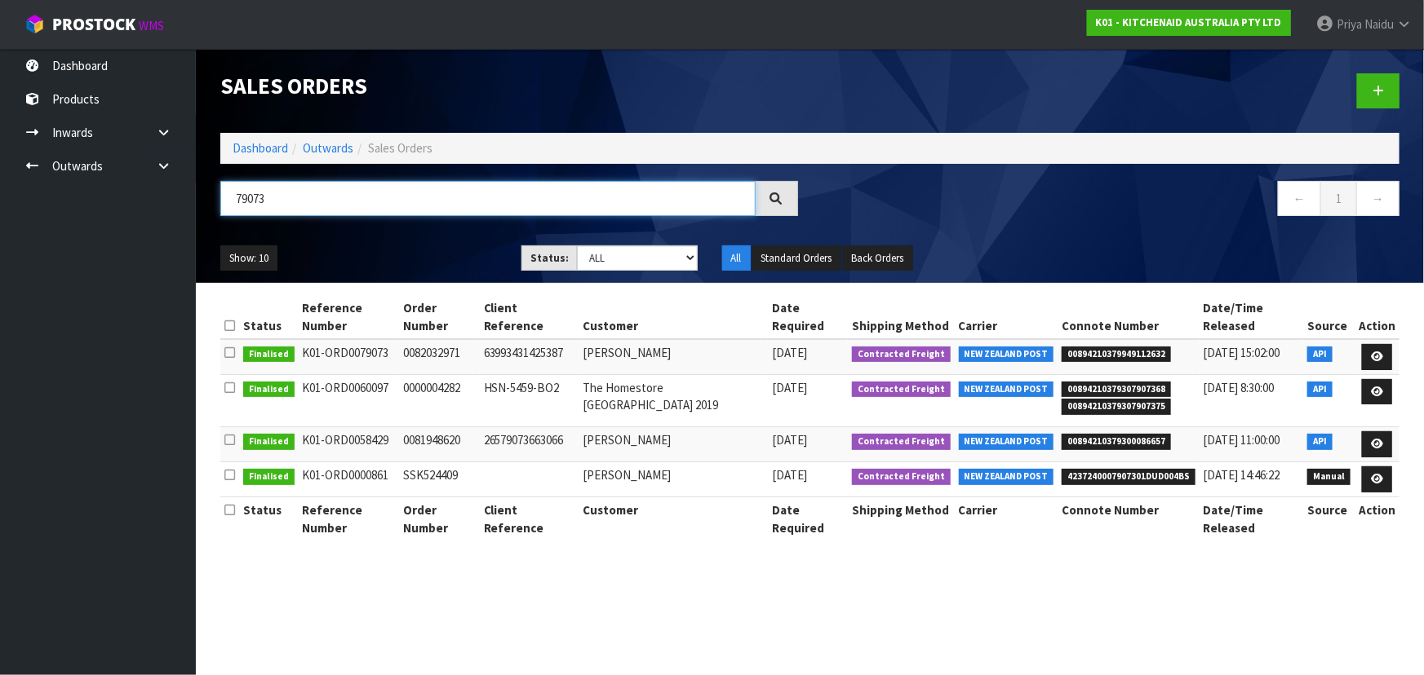
type input "79073"
click at [409, 220] on div "79073" at bounding box center [509, 204] width 602 height 47
click at [326, 153] on link "Outwards" at bounding box center [328, 148] width 51 height 16
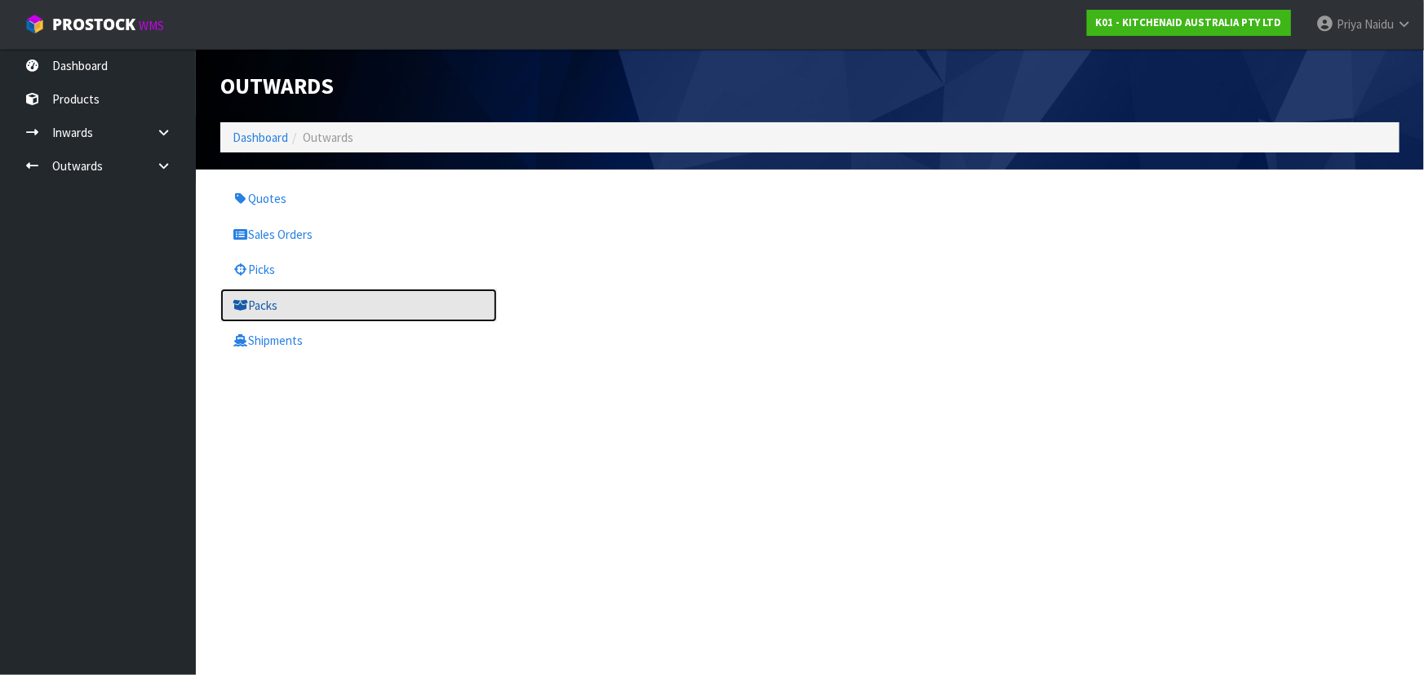
click at [293, 296] on link "Packs" at bounding box center [358, 305] width 277 height 33
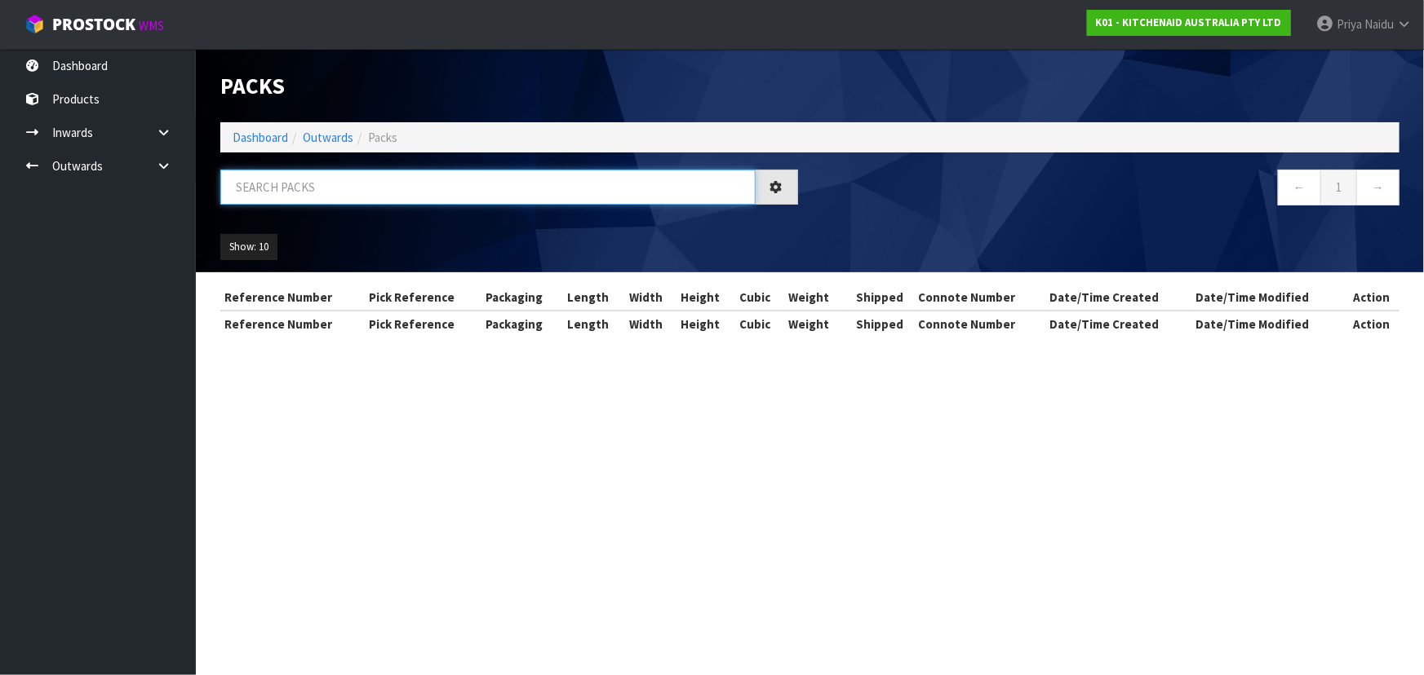
click at [369, 180] on input "text" at bounding box center [487, 187] width 535 height 35
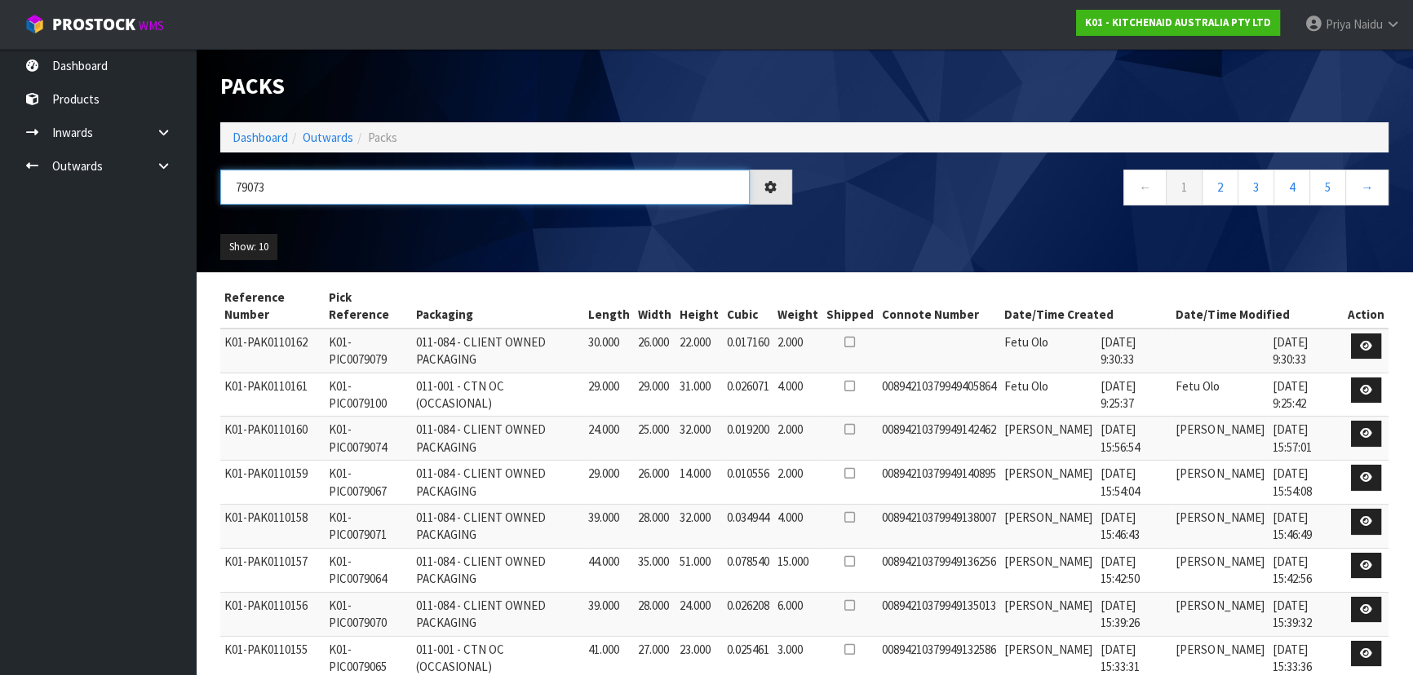
type input "79073"
click at [387, 234] on ul "Show: 10 5 10 25 50" at bounding box center [357, 247] width 274 height 26
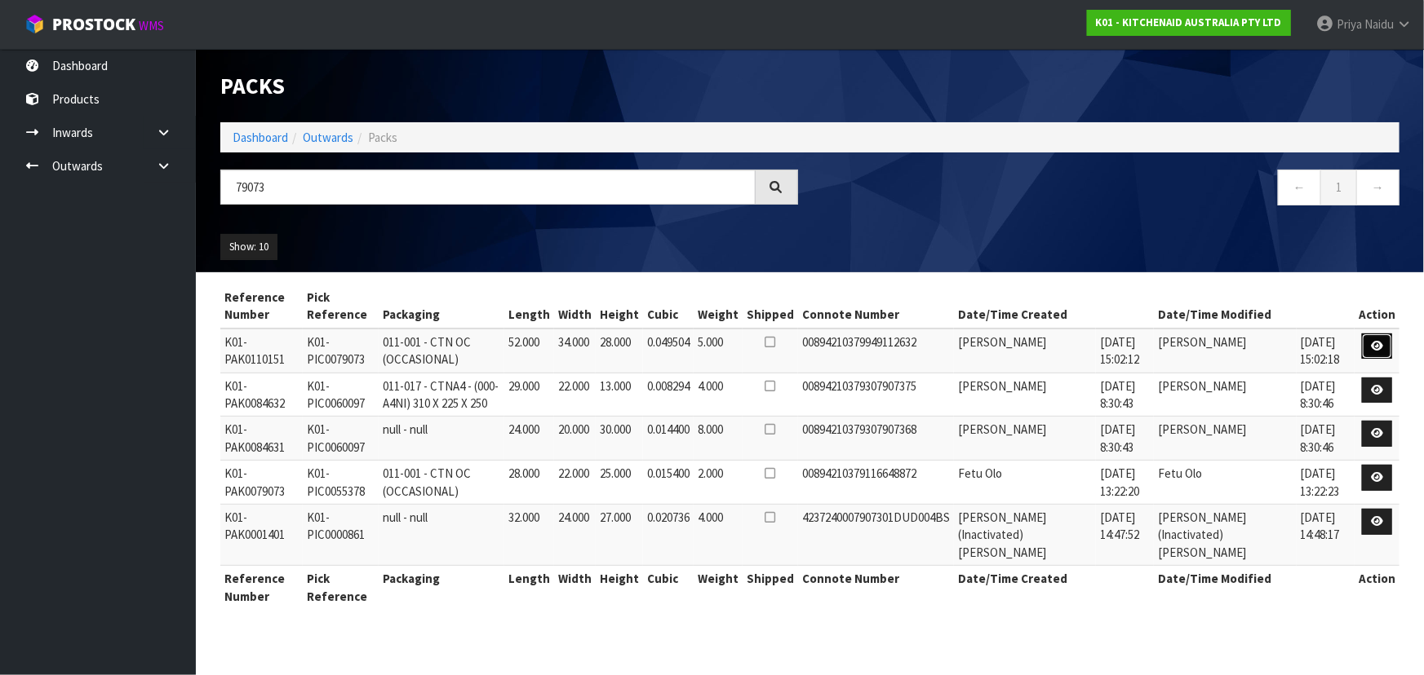
click at [1385, 343] on link at bounding box center [1377, 347] width 30 height 26
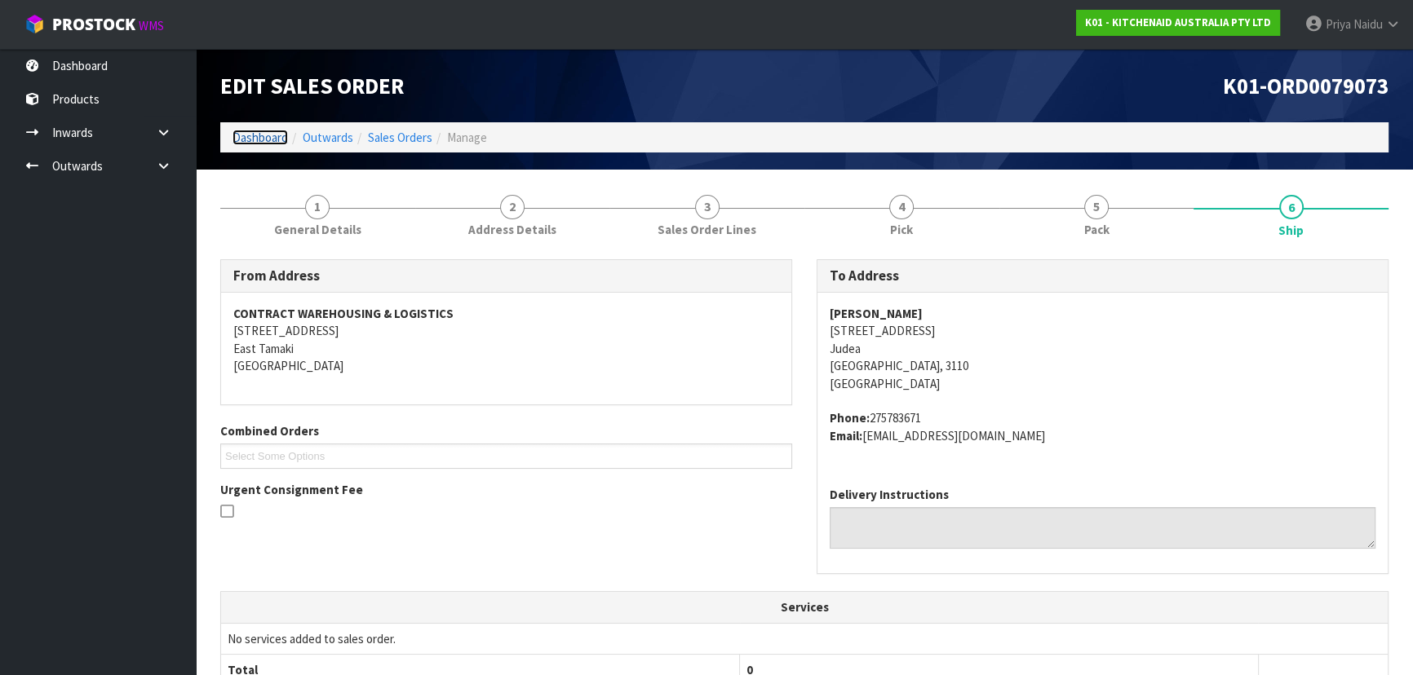
click at [270, 141] on link "Dashboard" at bounding box center [260, 138] width 55 height 16
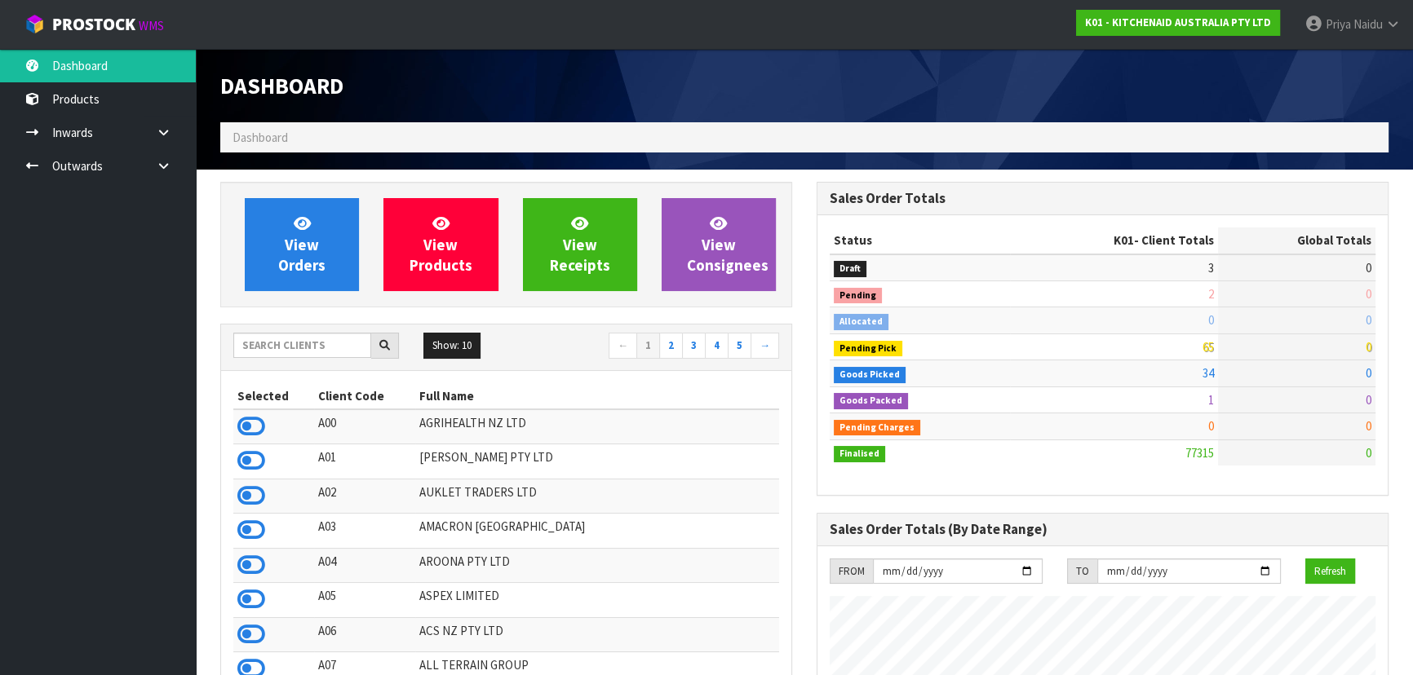
scroll to position [1234, 596]
drag, startPoint x: 326, startPoint y: 350, endPoint x: 321, endPoint y: 337, distance: 13.9
click at [326, 350] on input "text" at bounding box center [302, 345] width 138 height 25
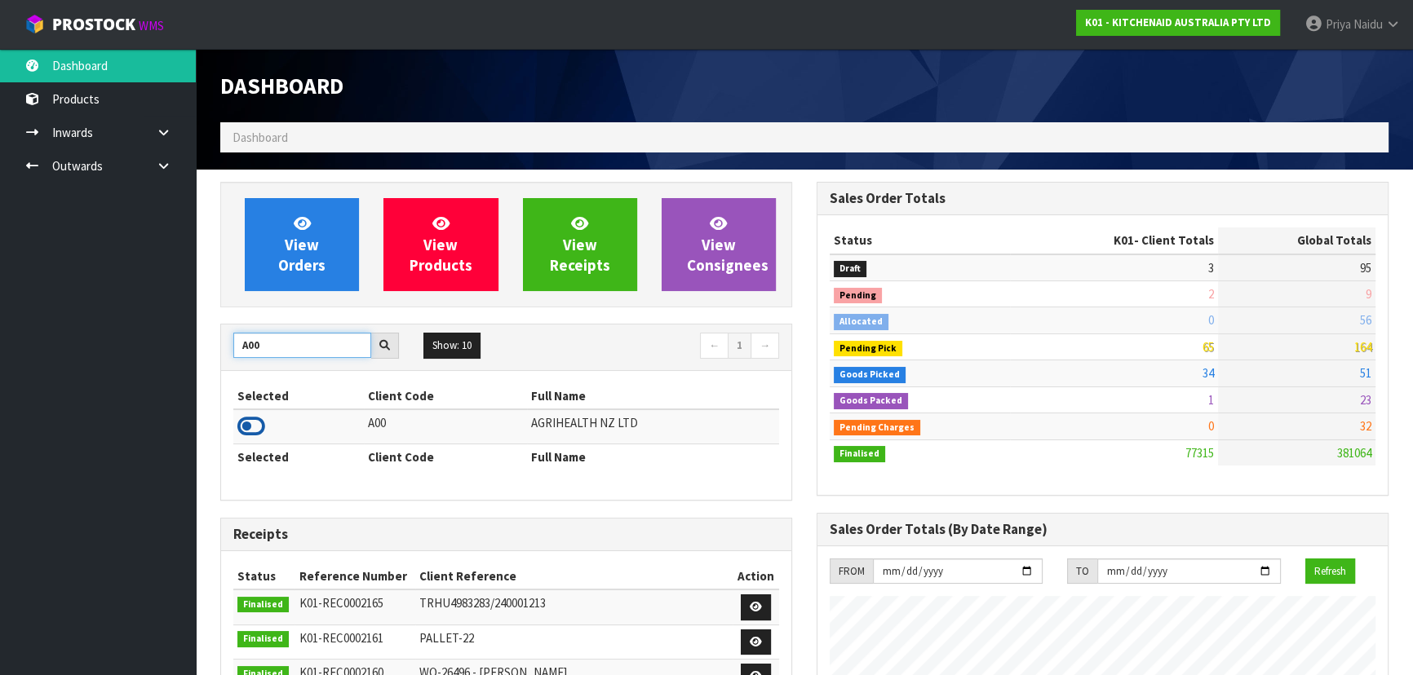
type input "A00"
click at [253, 427] on icon at bounding box center [251, 426] width 28 height 24
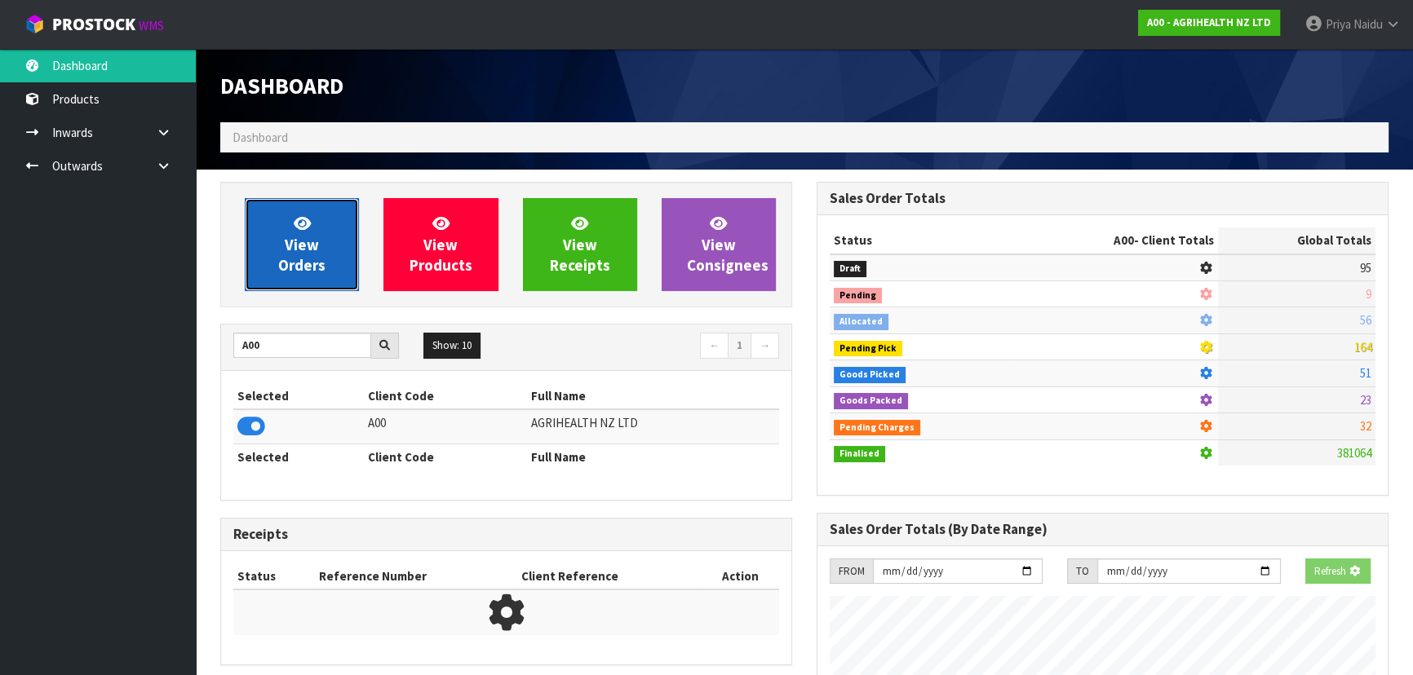
click at [312, 262] on span "View Orders" at bounding box center [301, 244] width 47 height 61
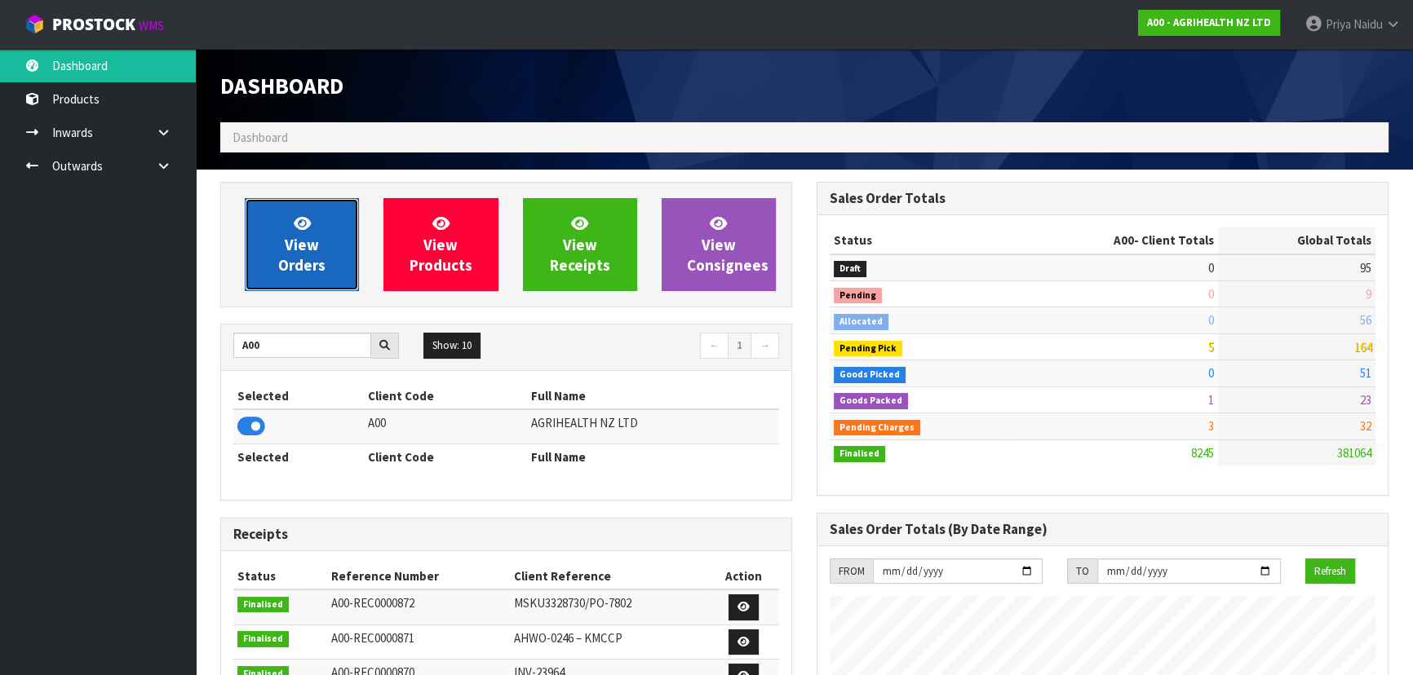
scroll to position [1234, 596]
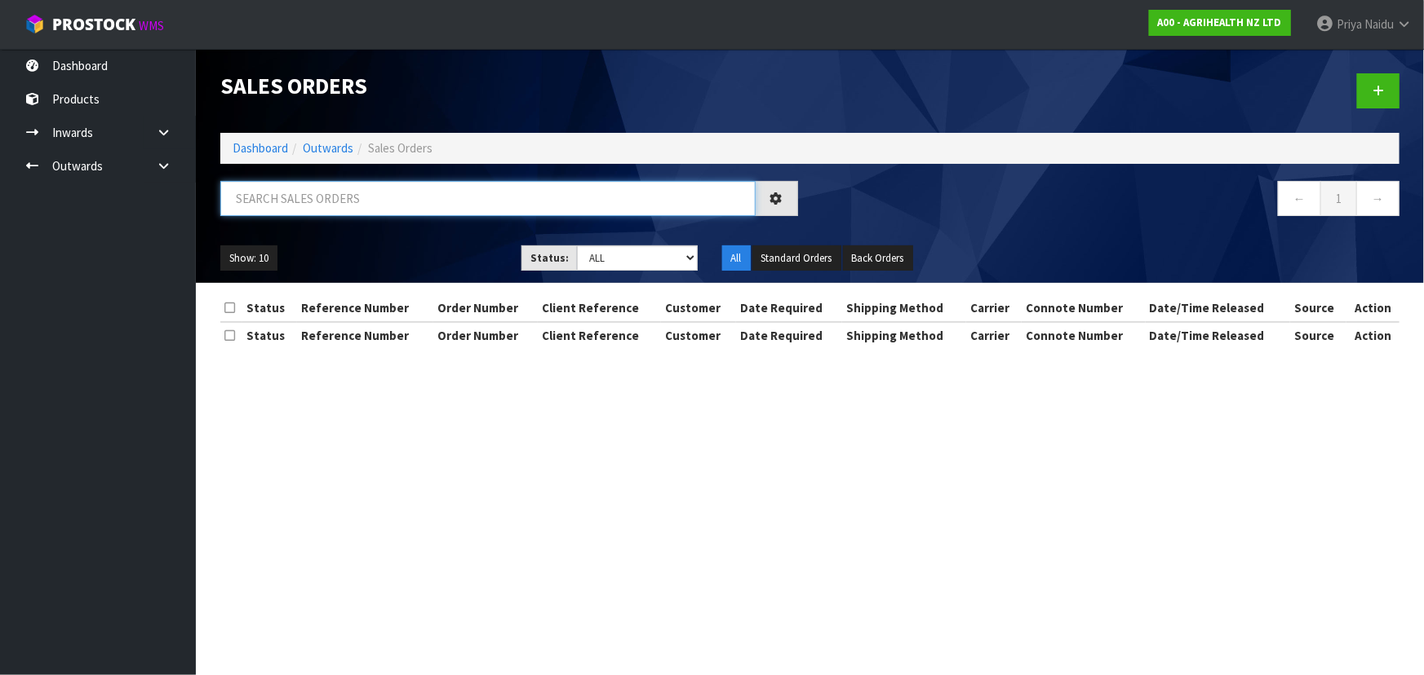
click at [329, 199] on input "text" at bounding box center [487, 198] width 535 height 35
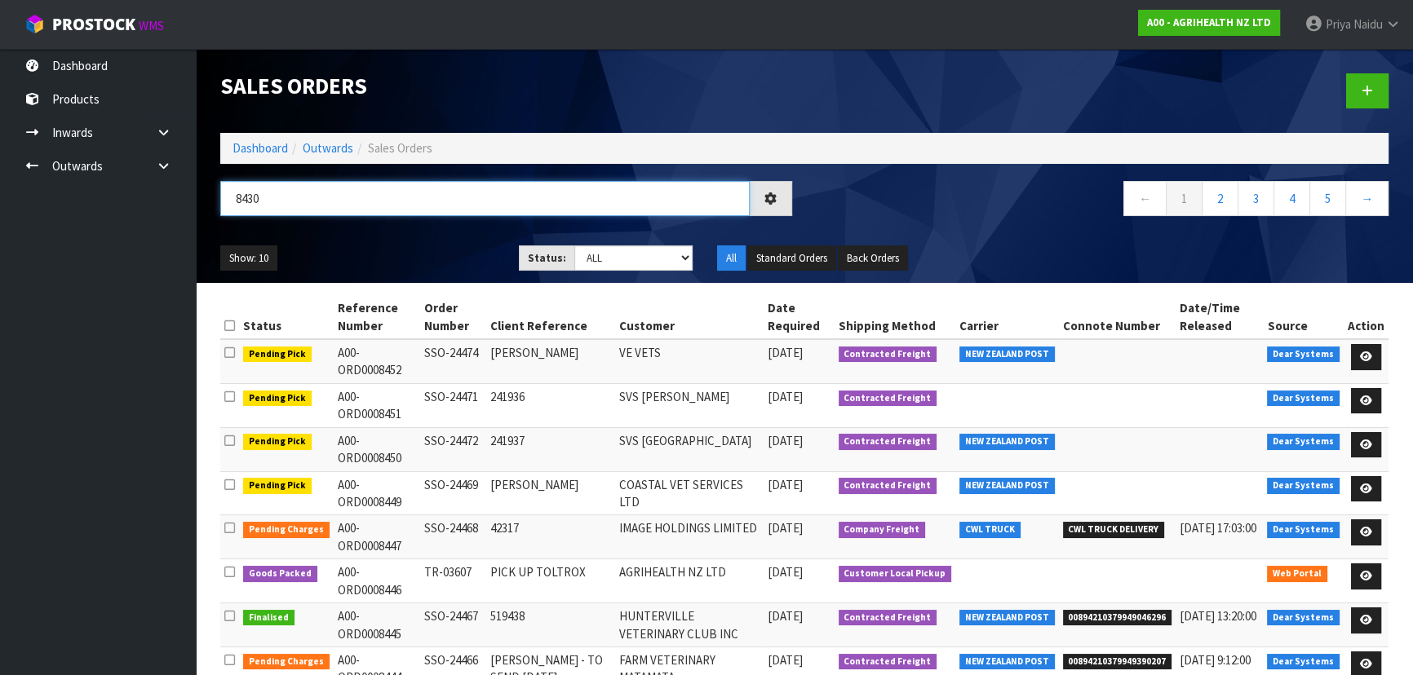
type input "8430"
click at [425, 241] on div "Show: 10 5 10 25 50 Status: Draft Pending Allocated Pending Pick Goods Picked G…" at bounding box center [804, 258] width 1193 height 51
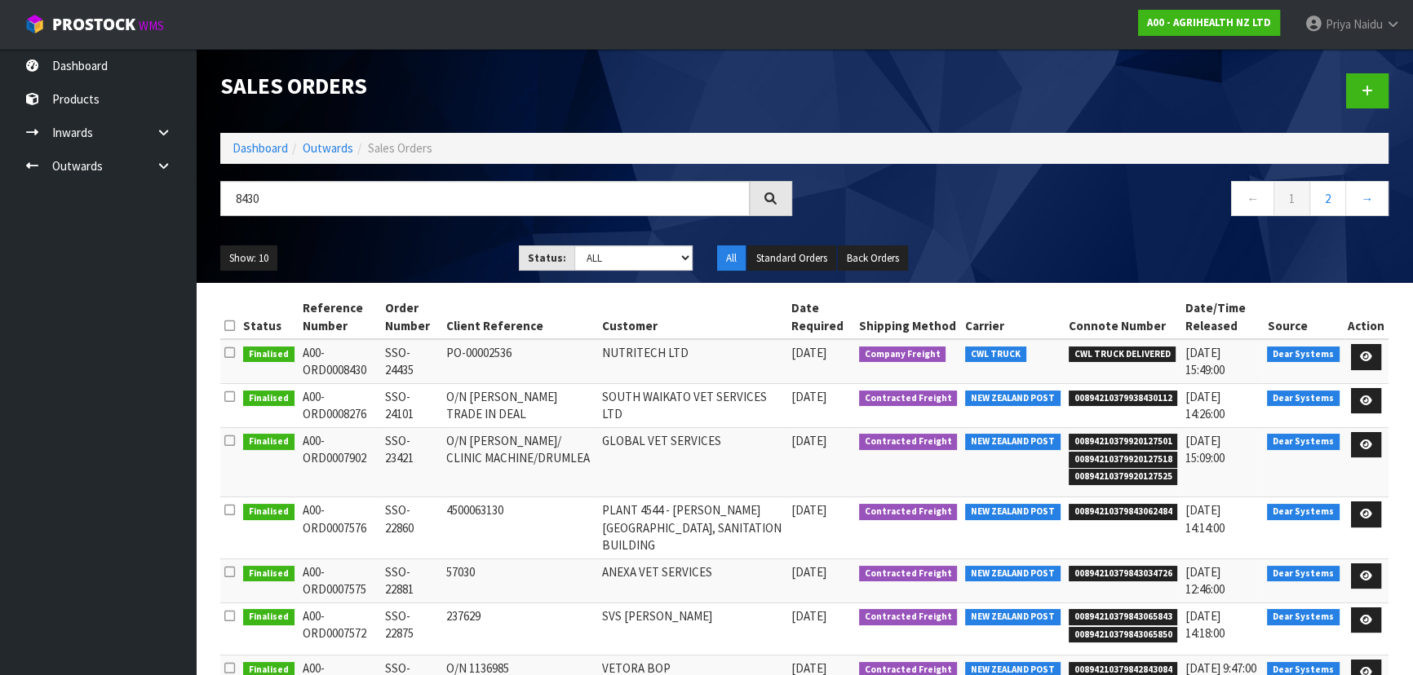
click at [428, 241] on div "Show: 10 5 10 25 50 Status: Draft Pending Allocated Pending Pick Goods Picked G…" at bounding box center [804, 258] width 1193 height 51
click at [261, 150] on link "Dashboard" at bounding box center [260, 148] width 55 height 16
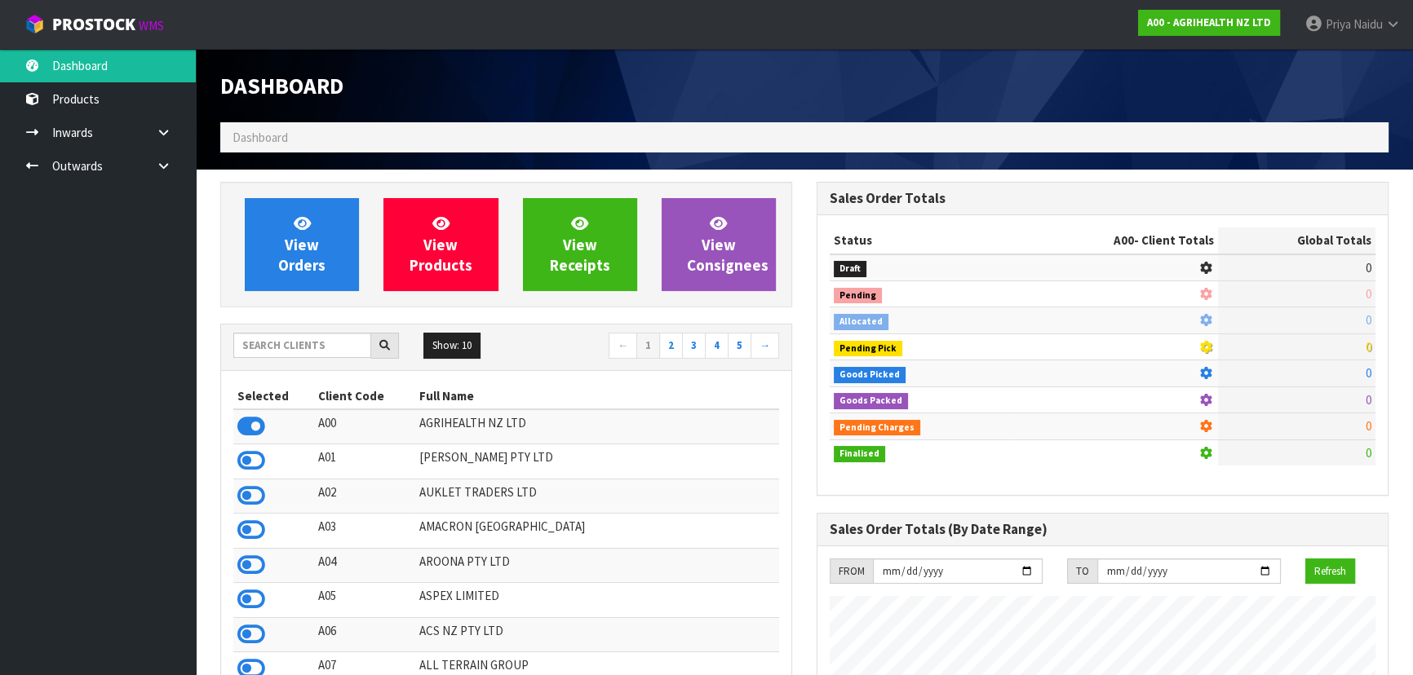
scroll to position [1234, 596]
click at [348, 350] on input "text" at bounding box center [302, 345] width 138 height 25
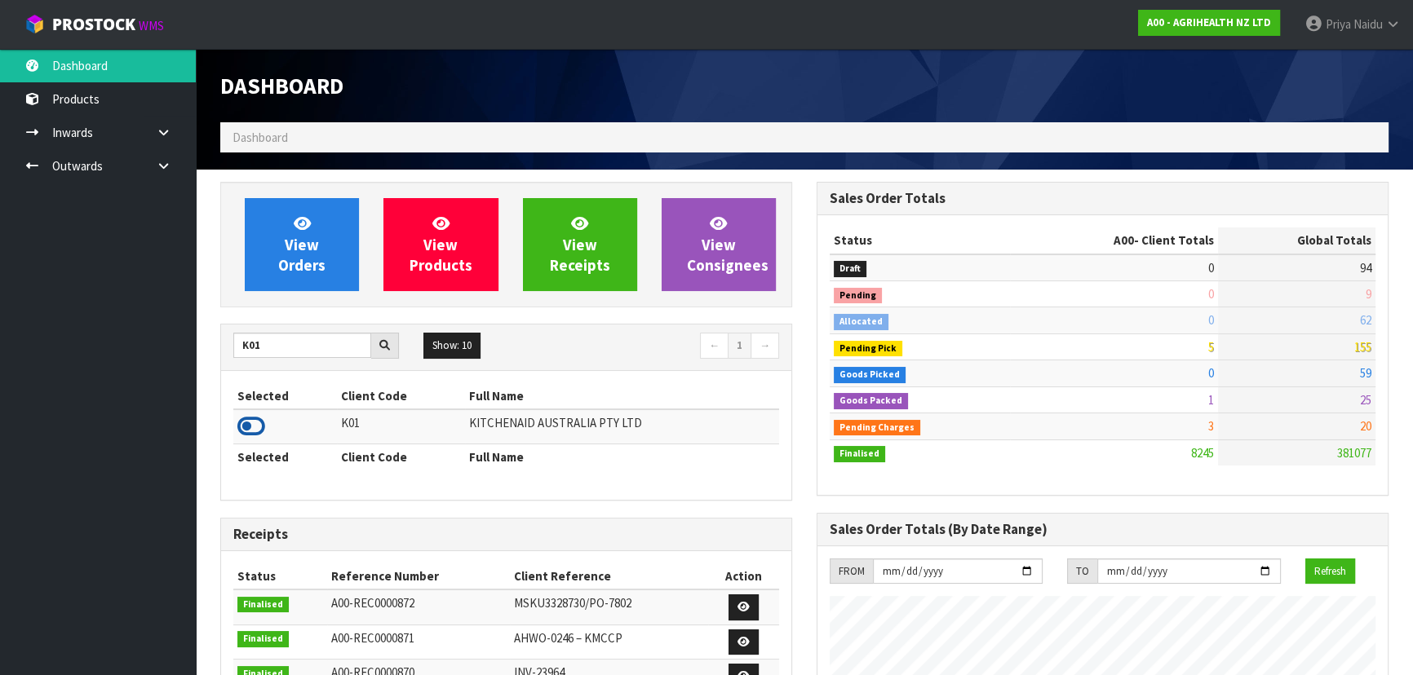
click at [249, 423] on icon at bounding box center [251, 426] width 28 height 24
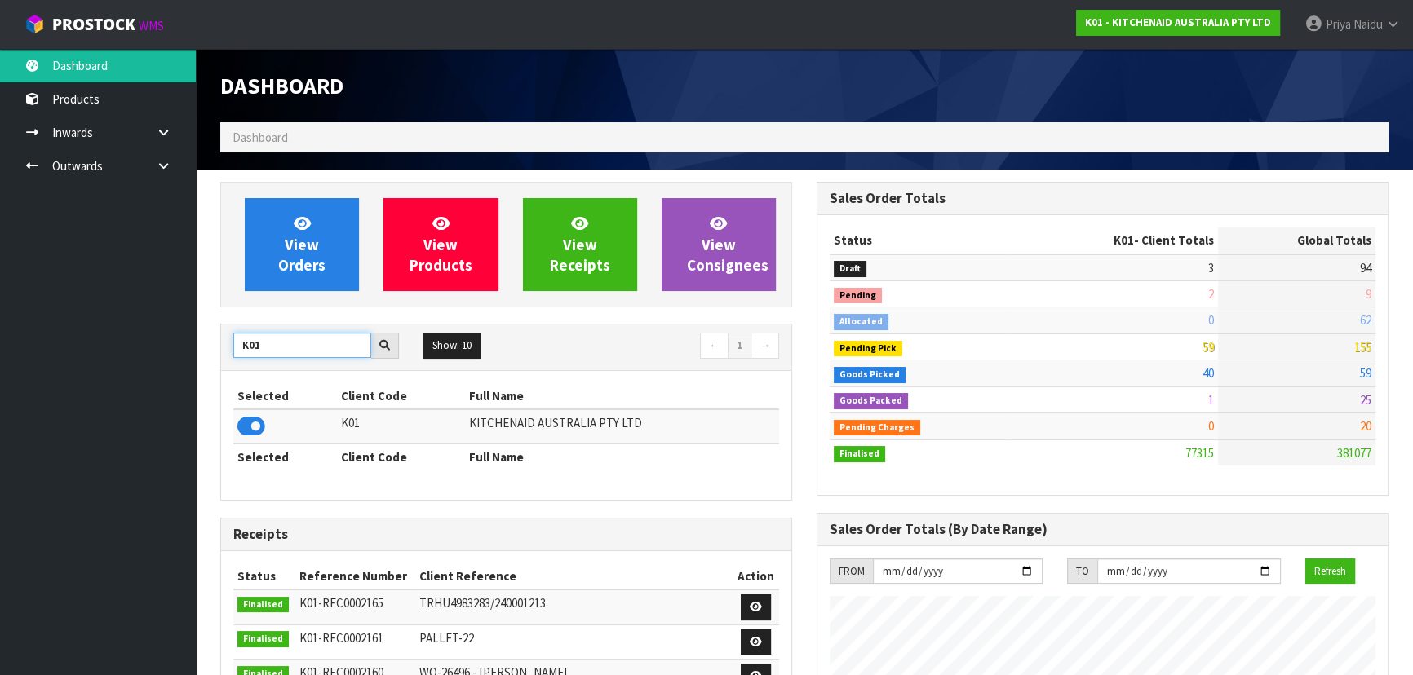
click at [299, 344] on input "K01" at bounding box center [302, 345] width 138 height 25
type input "K"
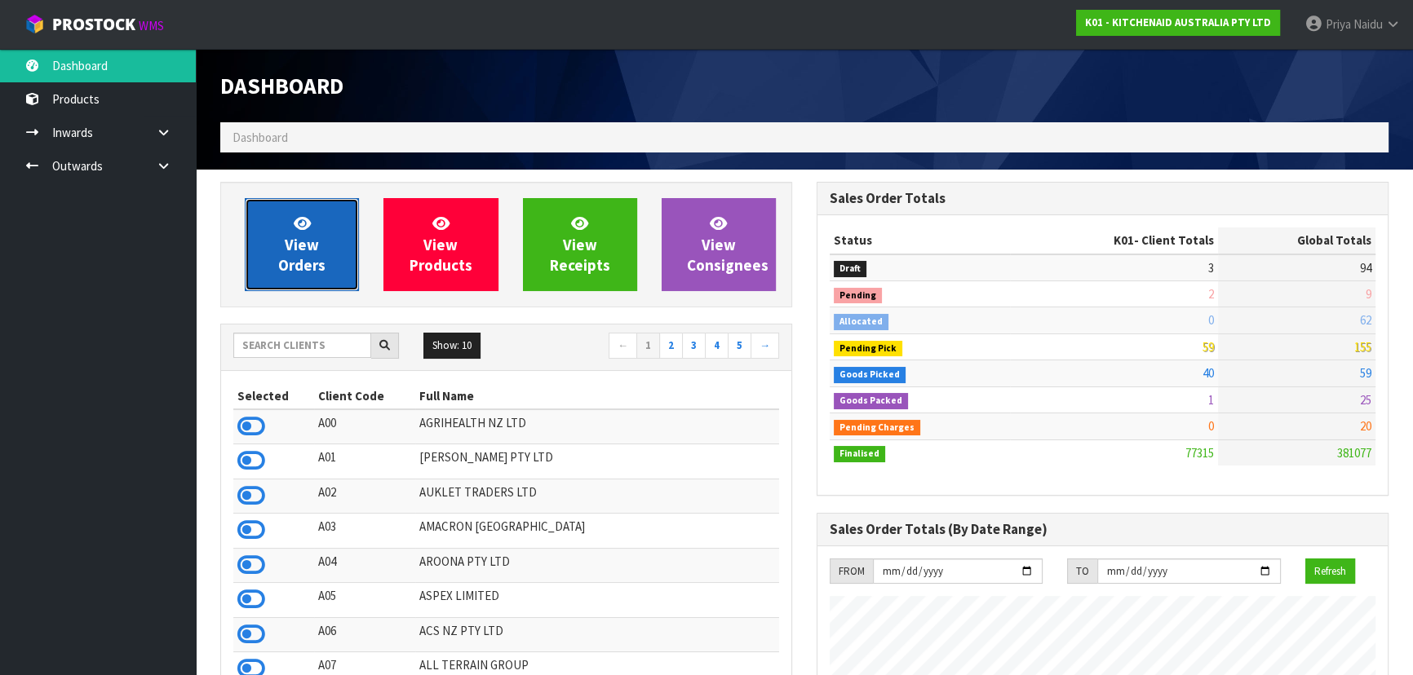
click at [299, 250] on span "View Orders" at bounding box center [301, 244] width 47 height 61
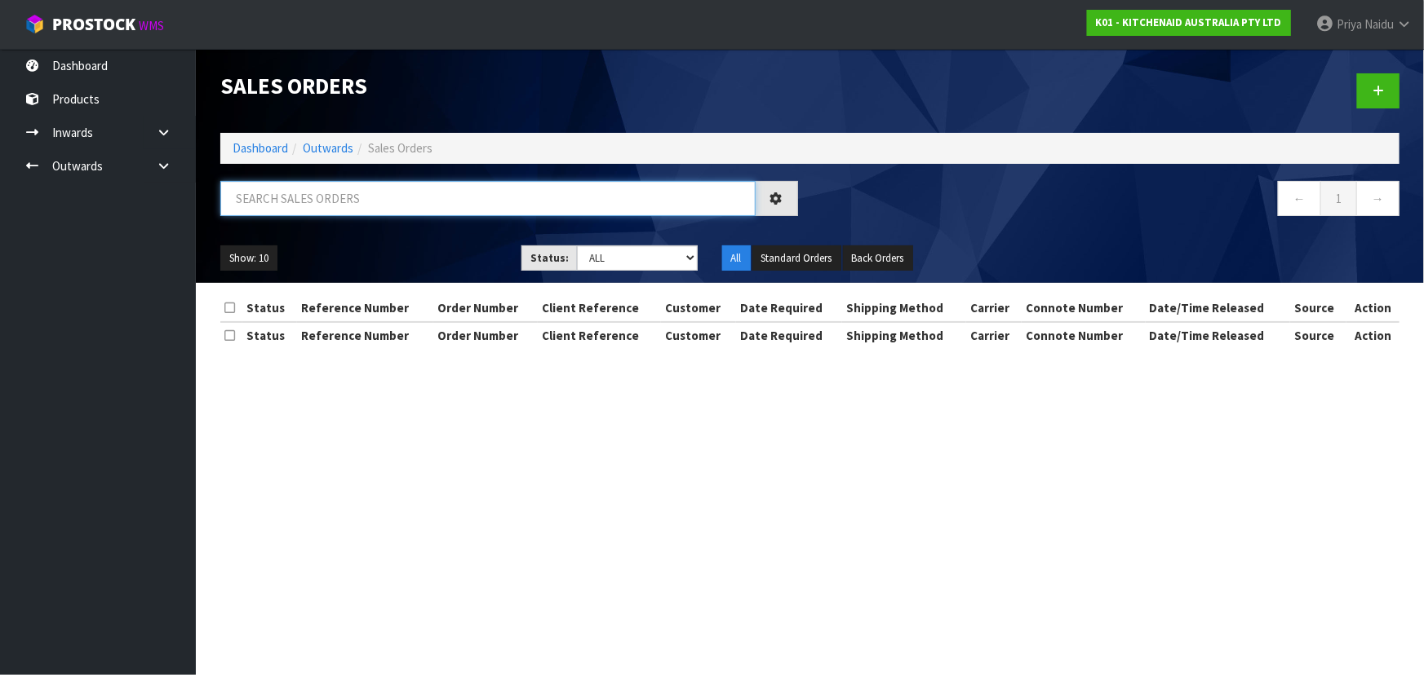
click at [343, 202] on input "text" at bounding box center [487, 198] width 535 height 35
click at [241, 148] on link "Dashboard" at bounding box center [260, 148] width 55 height 16
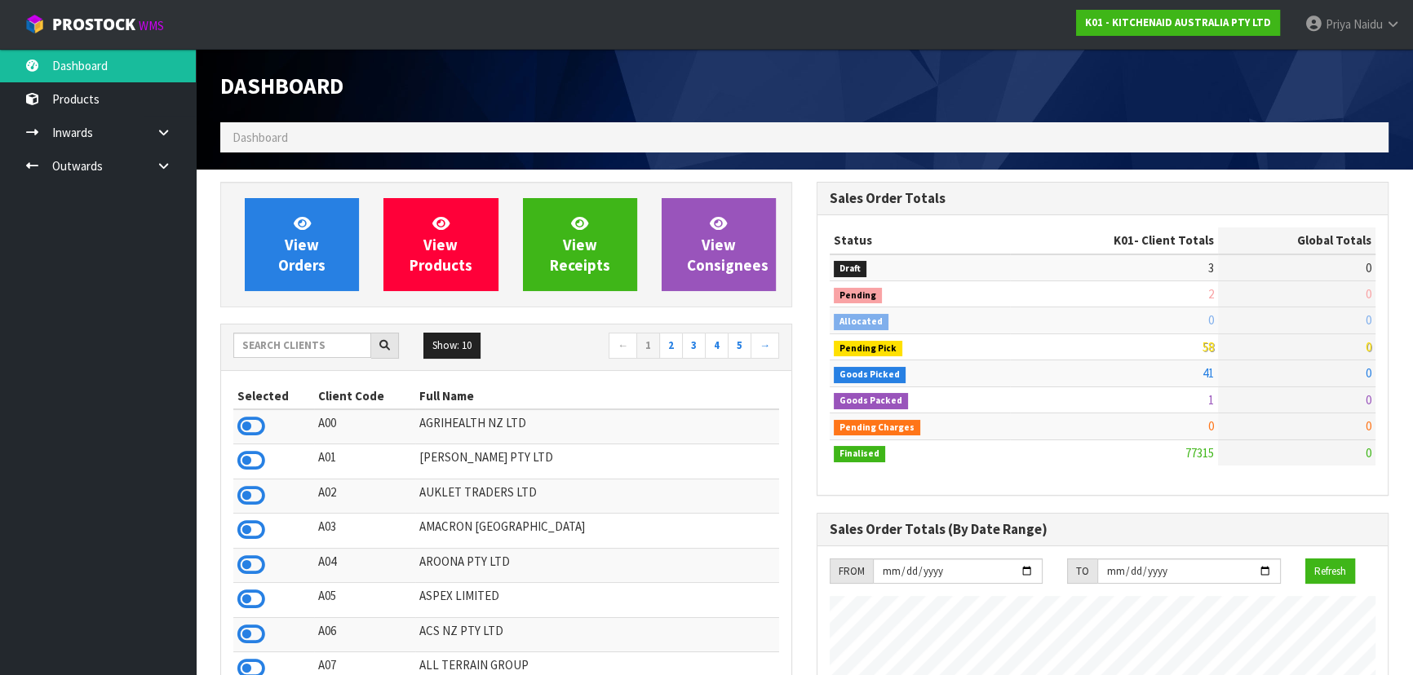
scroll to position [1234, 596]
click at [305, 345] on input "text" at bounding box center [302, 345] width 138 height 25
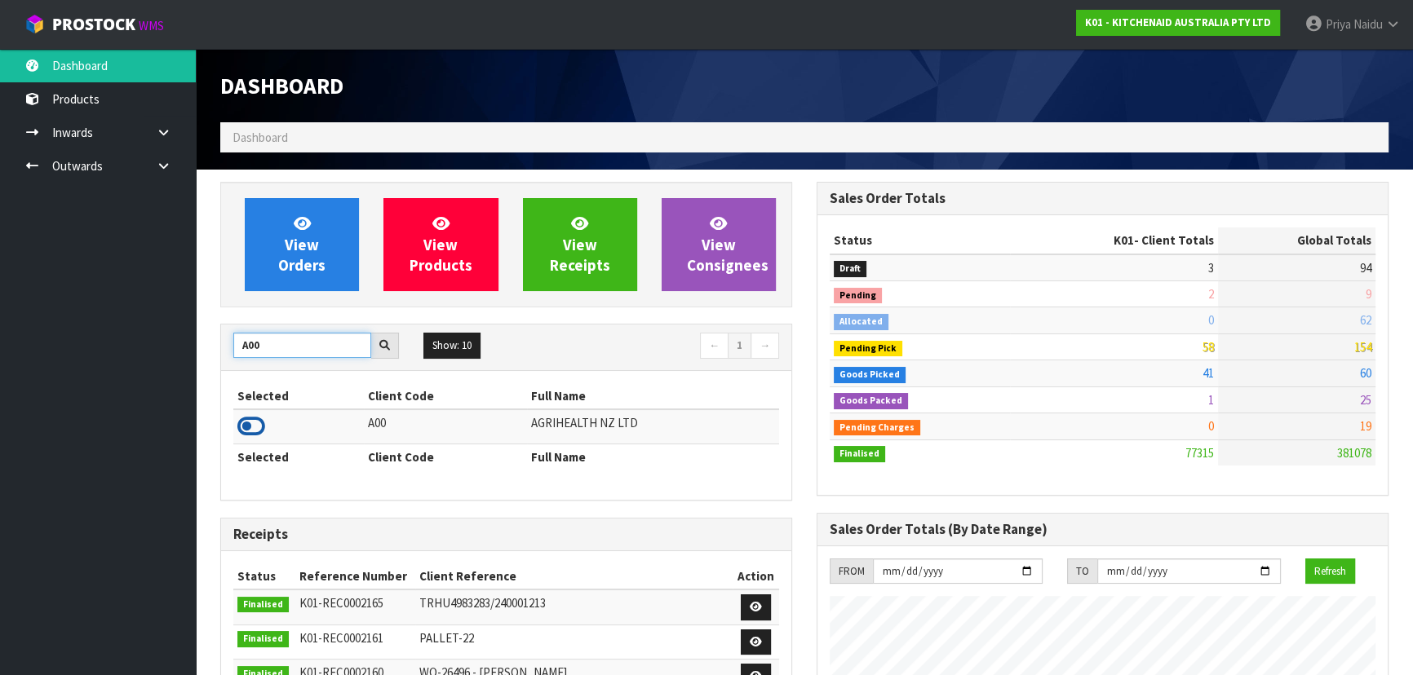
type input "A00"
click at [252, 424] on icon at bounding box center [251, 426] width 28 height 24
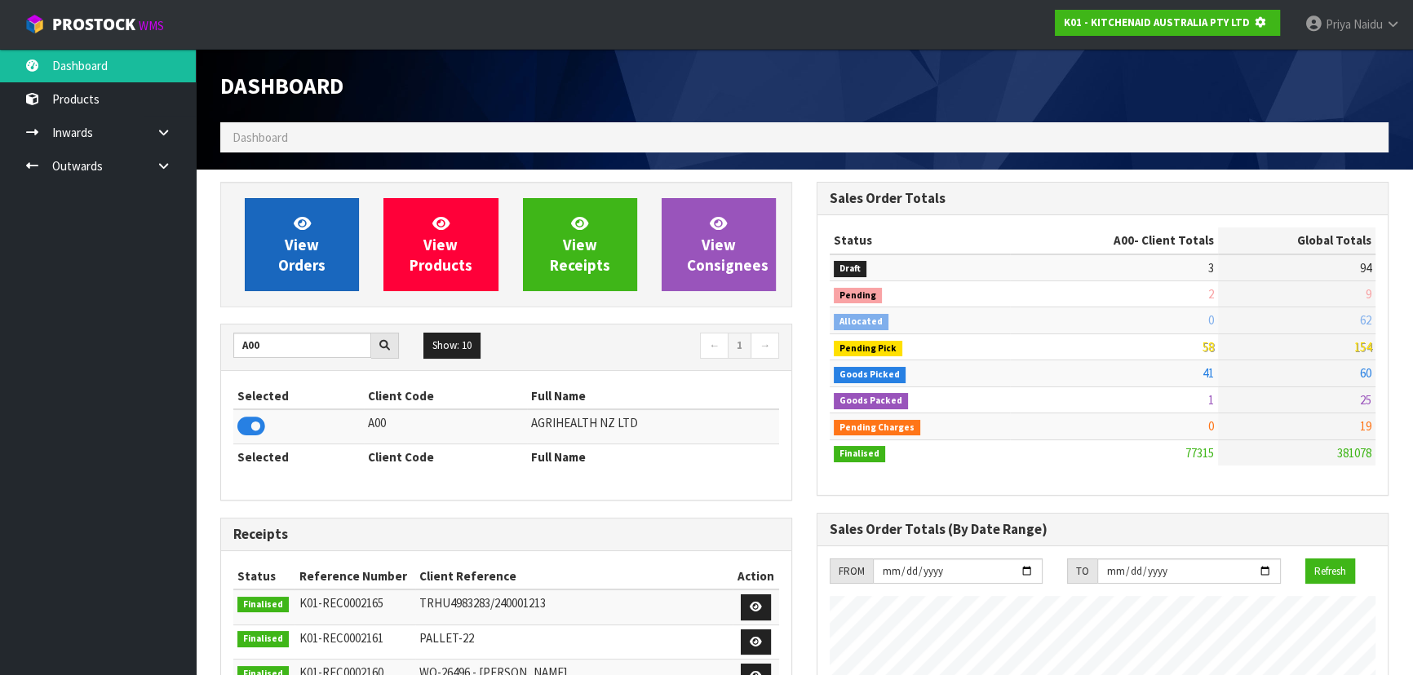
scroll to position [1016, 596]
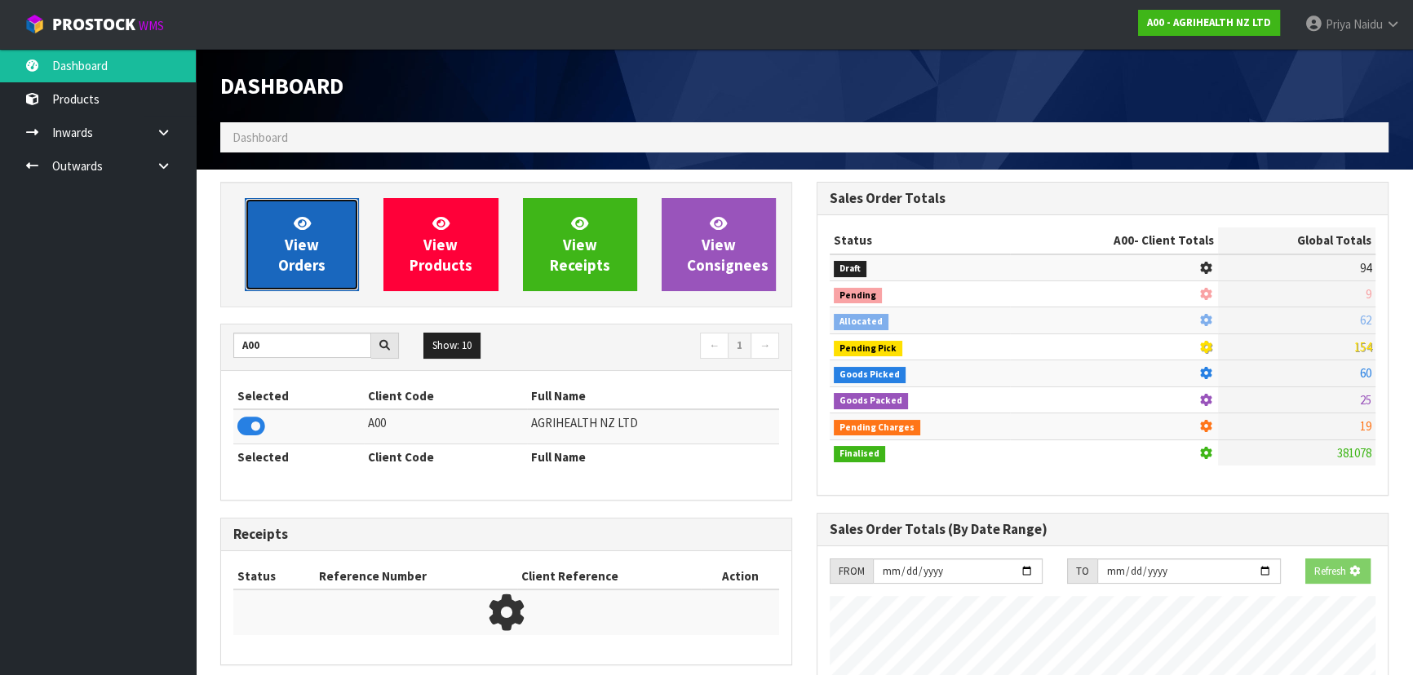
click at [312, 272] on span "View Orders" at bounding box center [301, 244] width 47 height 61
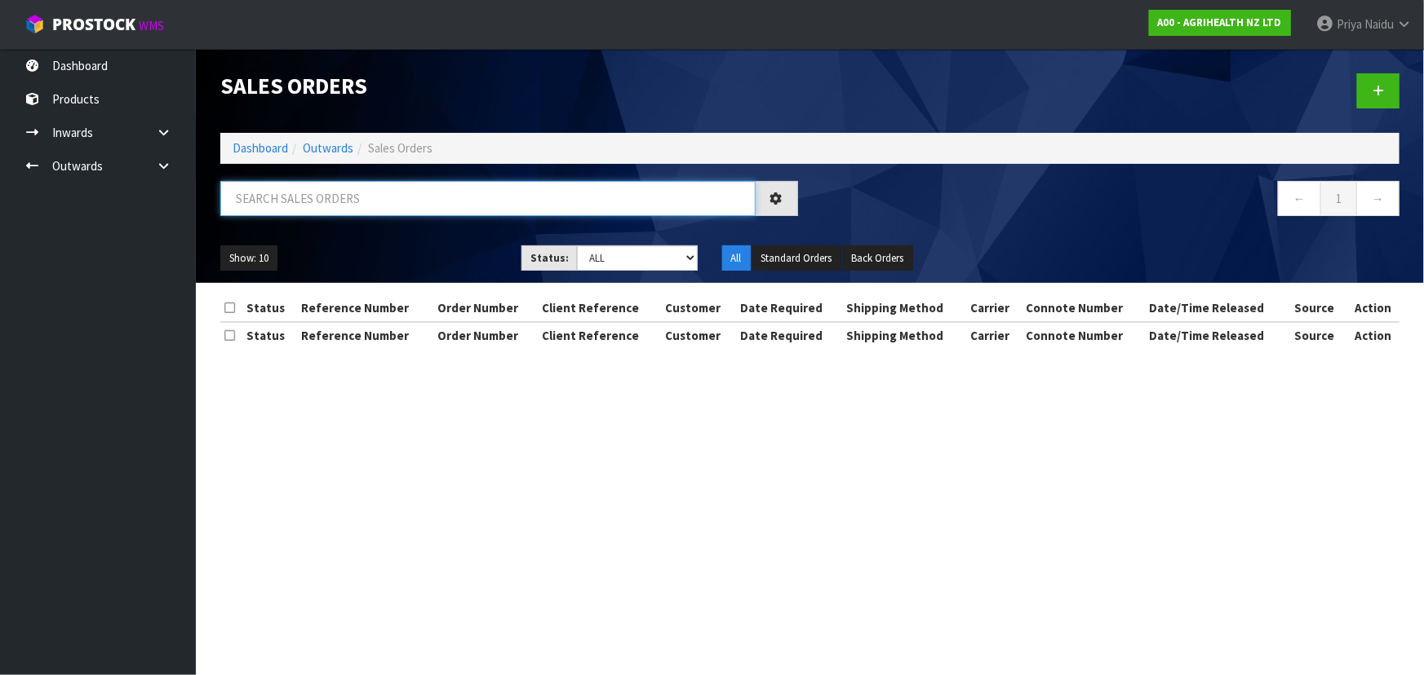
click at [312, 212] on input "text" at bounding box center [487, 198] width 535 height 35
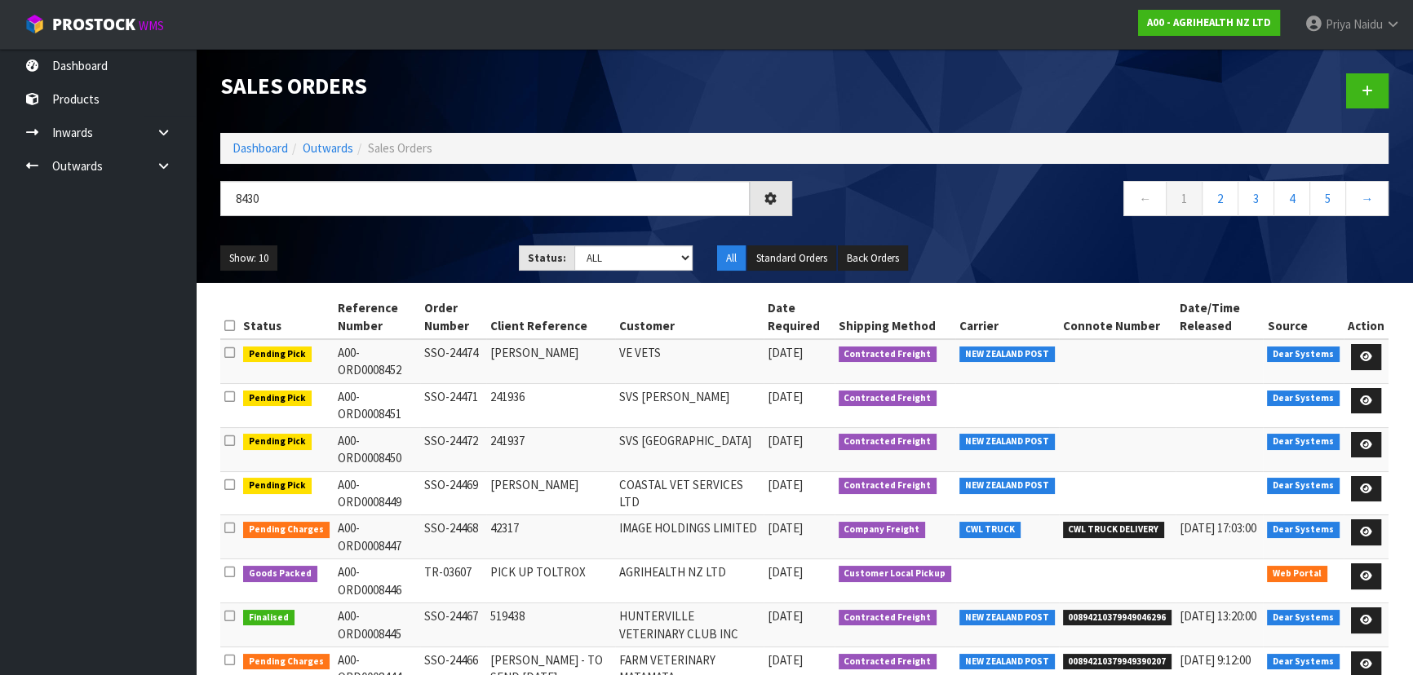
click at [410, 259] on ul "Show: 10 5 10 25 50" at bounding box center [357, 259] width 274 height 26
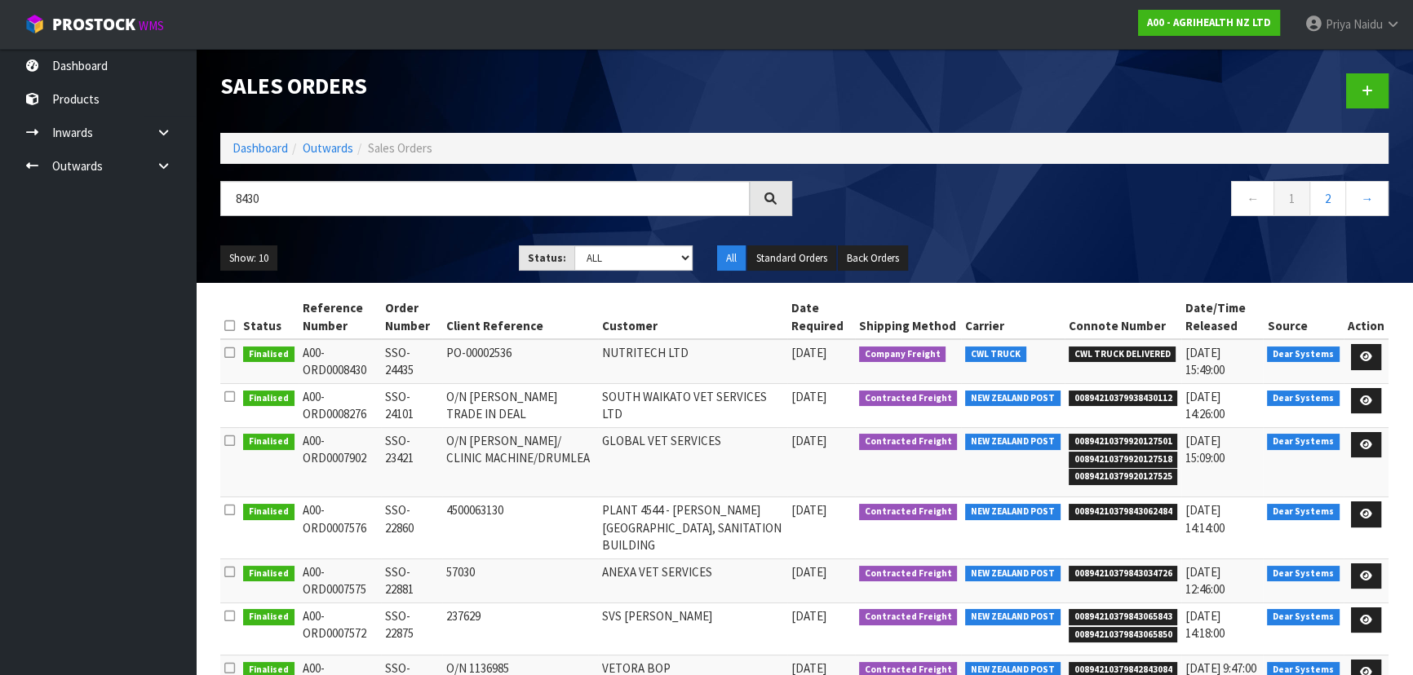
click at [403, 229] on div "8430 ← 1 2 →" at bounding box center [804, 207] width 1193 height 52
drag, startPoint x: 65, startPoint y: 318, endPoint x: 307, endPoint y: 206, distance: 266.1
click at [307, 206] on input "8430" at bounding box center [484, 198] width 529 height 35
click at [307, 197] on input "8430" at bounding box center [484, 198] width 529 height 35
type input "8"
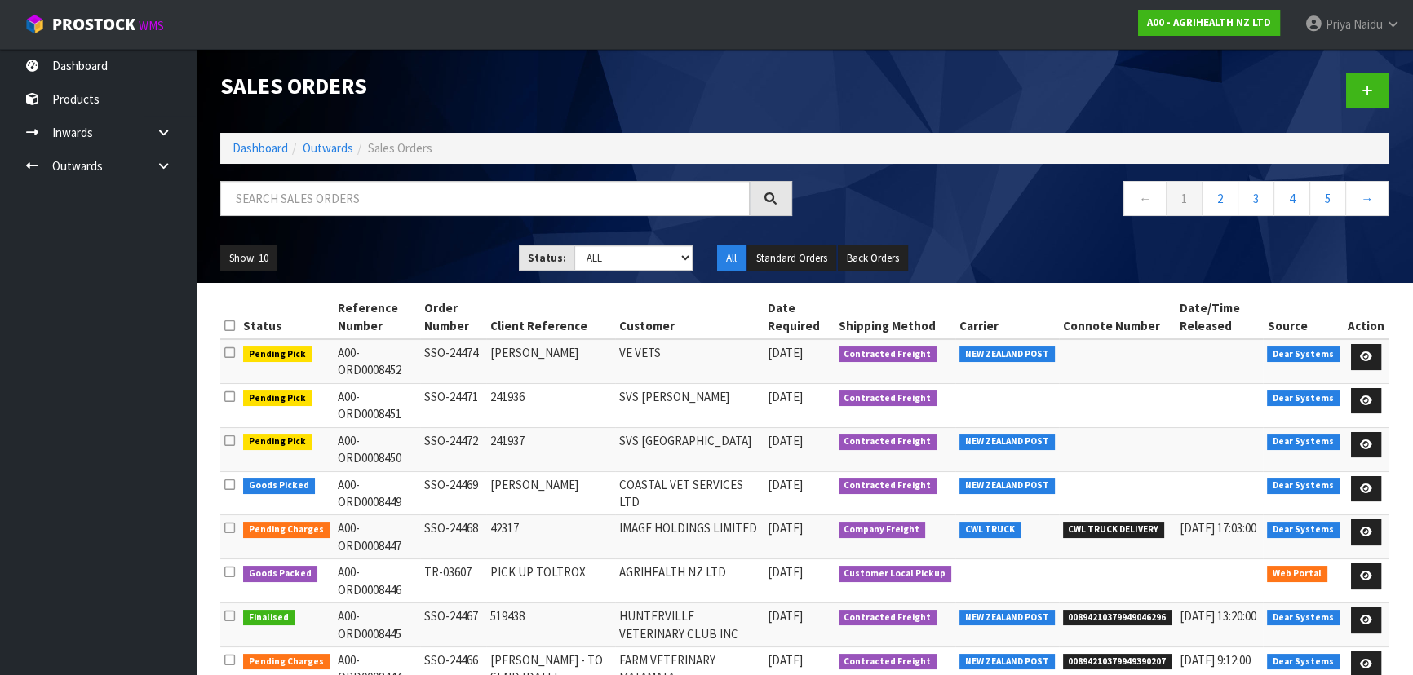
click at [304, 359] on span "Pending Pick" at bounding box center [277, 355] width 69 height 16
click at [266, 149] on link "Dashboard" at bounding box center [260, 148] width 55 height 16
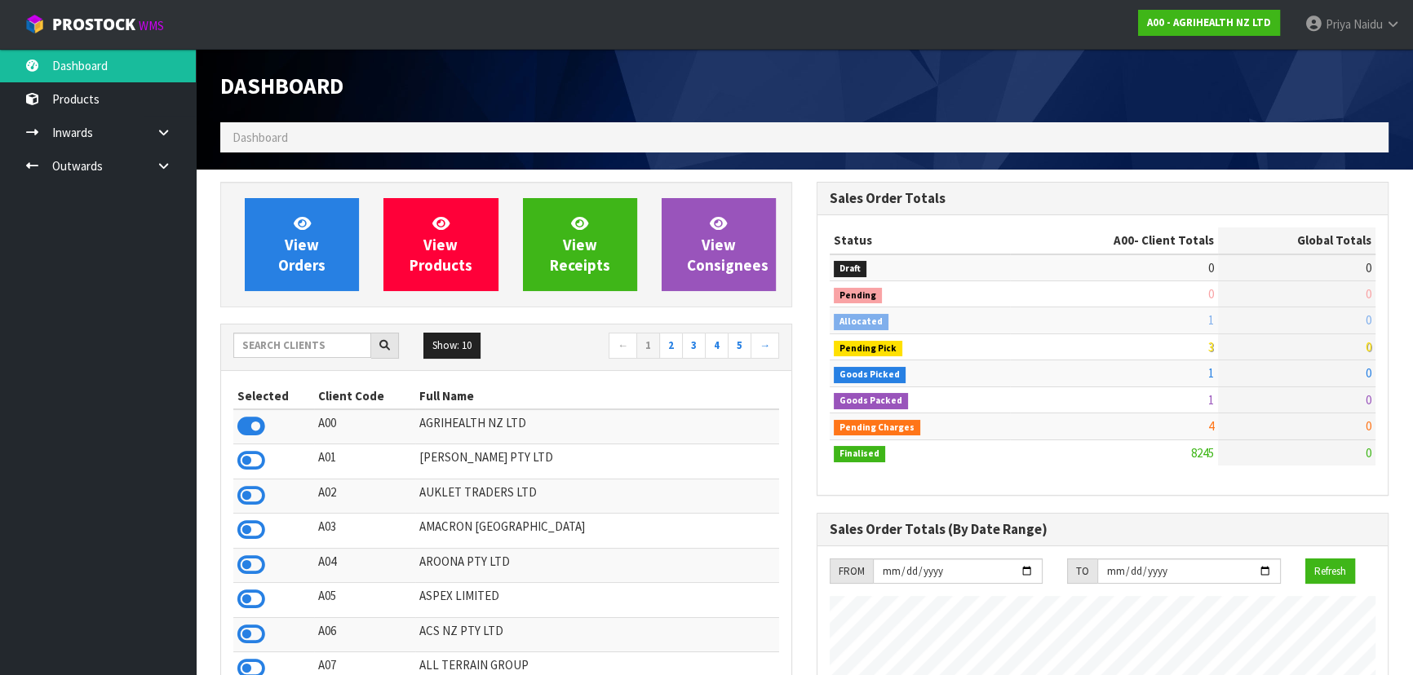
scroll to position [1234, 596]
click at [299, 347] on input "text" at bounding box center [302, 345] width 138 height 25
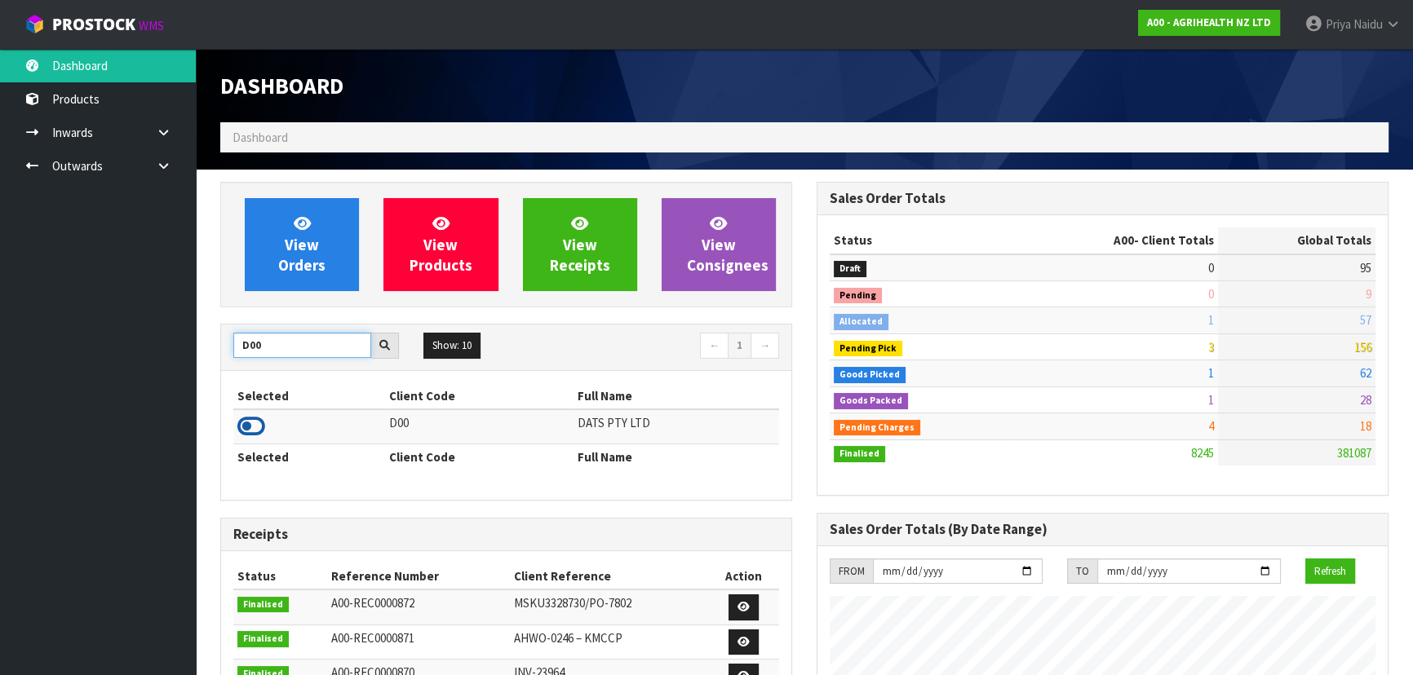
type input "D00"
click at [259, 424] on icon at bounding box center [251, 426] width 28 height 24
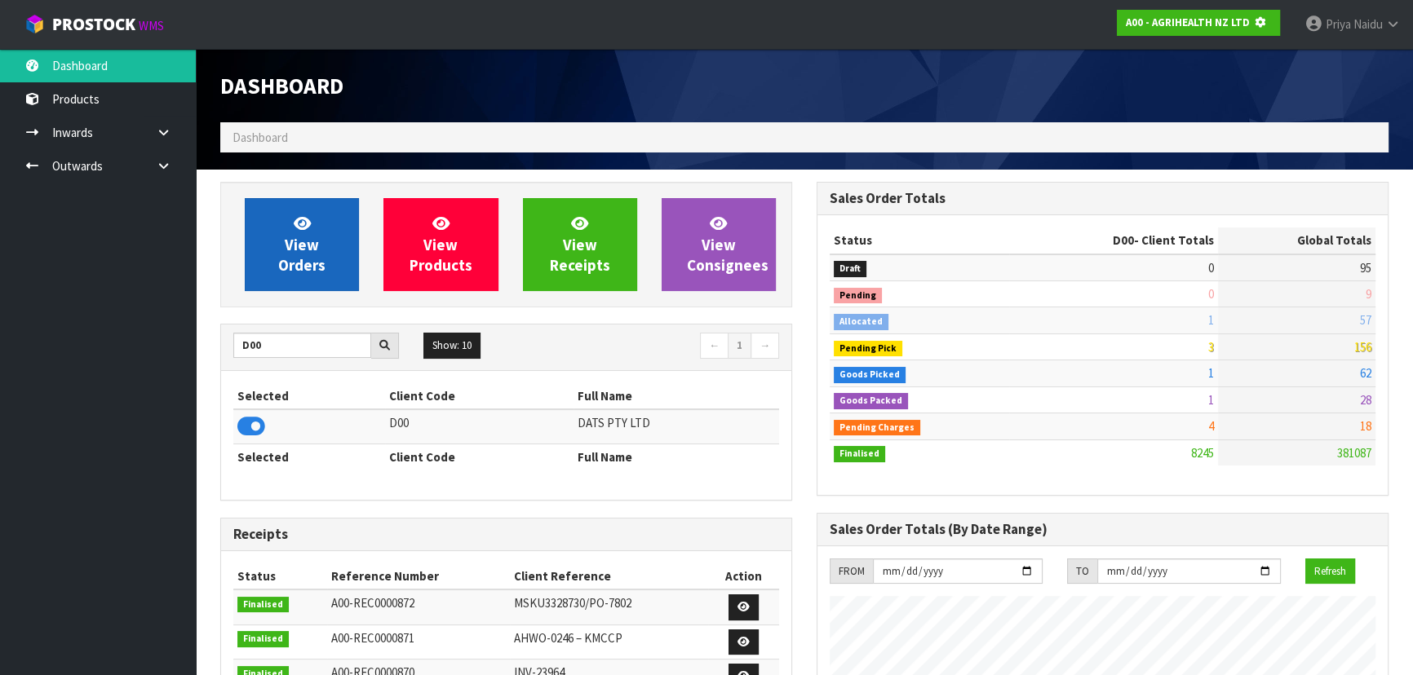
scroll to position [814798, 815217]
click at [277, 290] on link "View Orders" at bounding box center [302, 244] width 114 height 93
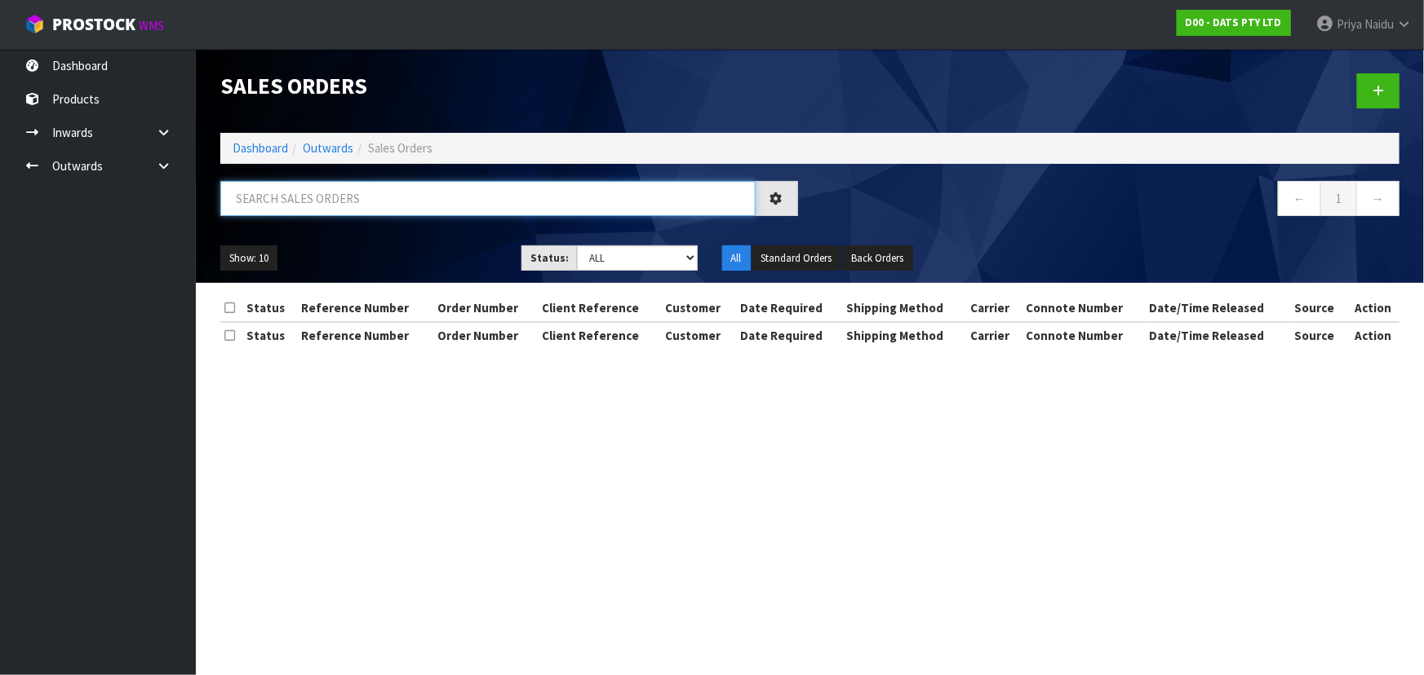
click at [312, 203] on input "text" at bounding box center [487, 198] width 535 height 35
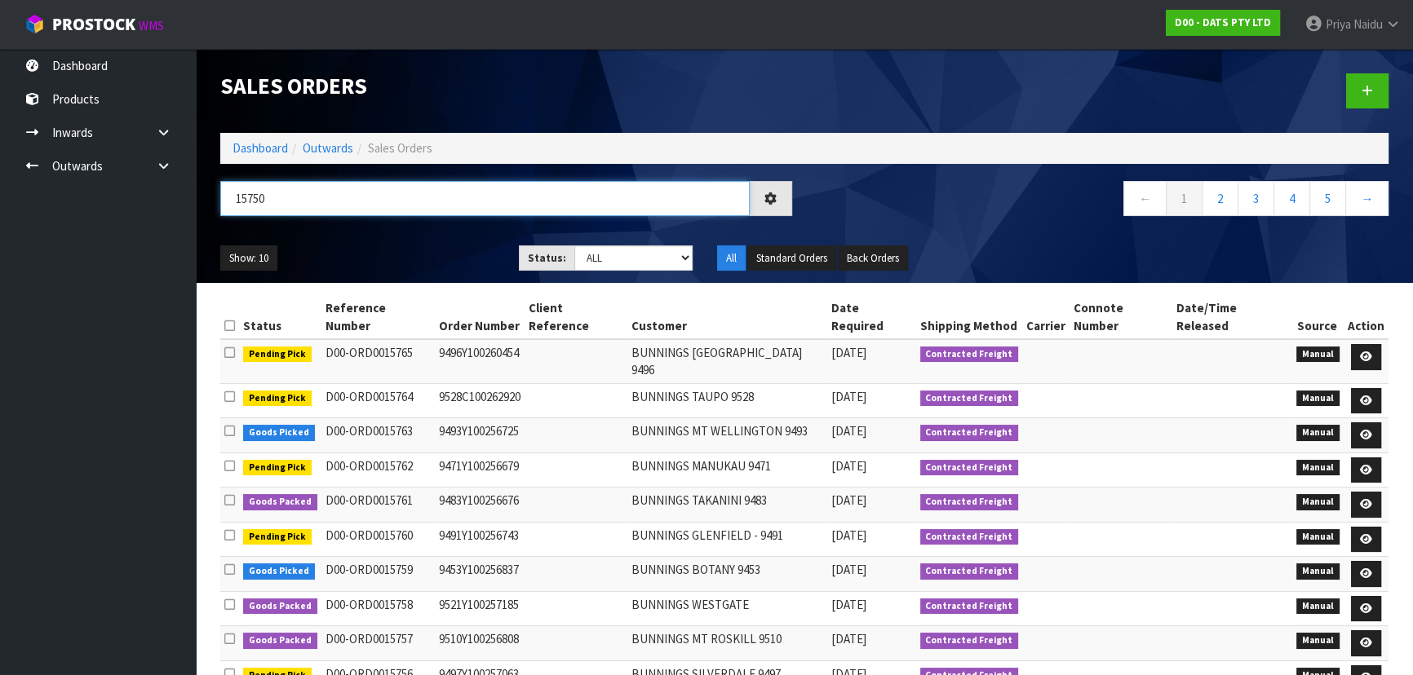
type input "15750"
click at [624, 268] on select "Draft Pending Allocated Pending Pick Goods Picked Goods Packed Pending Charges …" at bounding box center [633, 258] width 119 height 25
select select "string:5"
click at [574, 246] on select "Draft Pending Allocated Pending Pick Goods Picked Goods Packed Pending Charges …" at bounding box center [633, 258] width 119 height 25
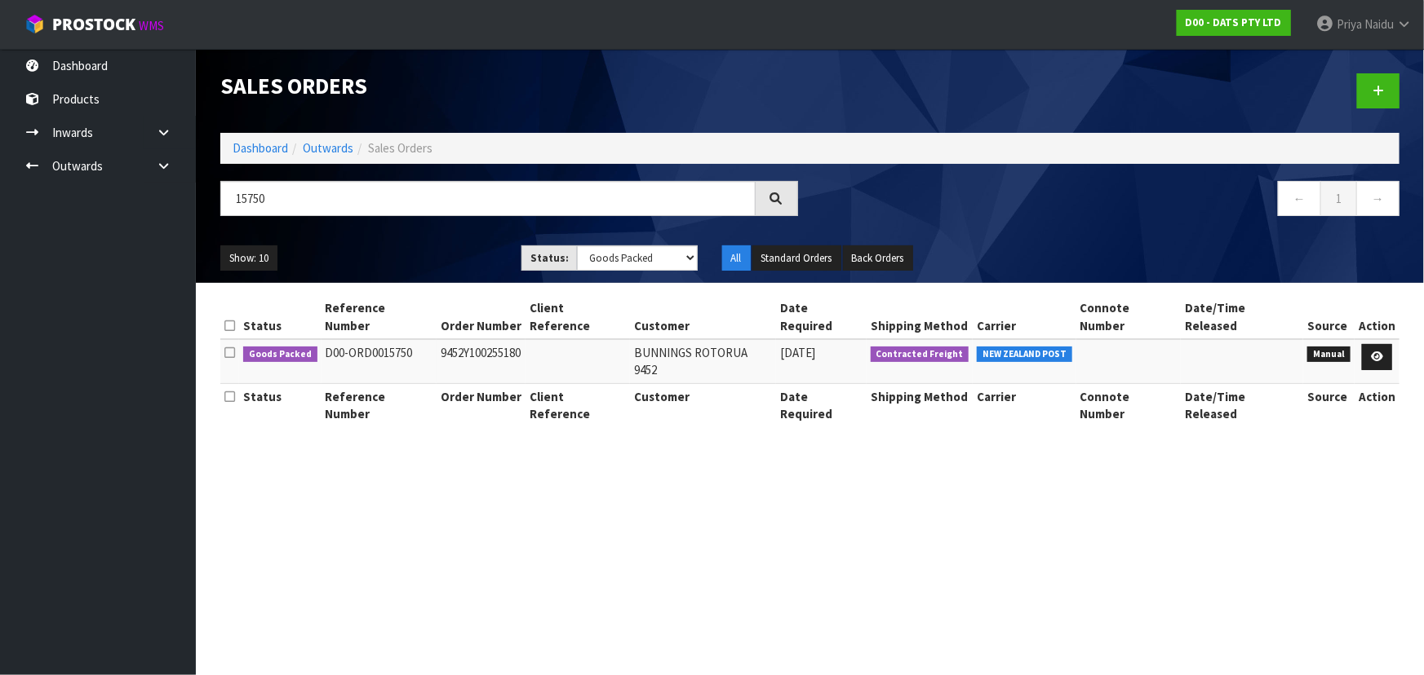
drag, startPoint x: 391, startPoint y: 253, endPoint x: 401, endPoint y: 250, distance: 10.1
click at [392, 253] on ul "Show: 10 5 10 25 50" at bounding box center [358, 259] width 277 height 26
click at [424, 255] on ul "Show: 10 5 10 25 50" at bounding box center [358, 259] width 277 height 26
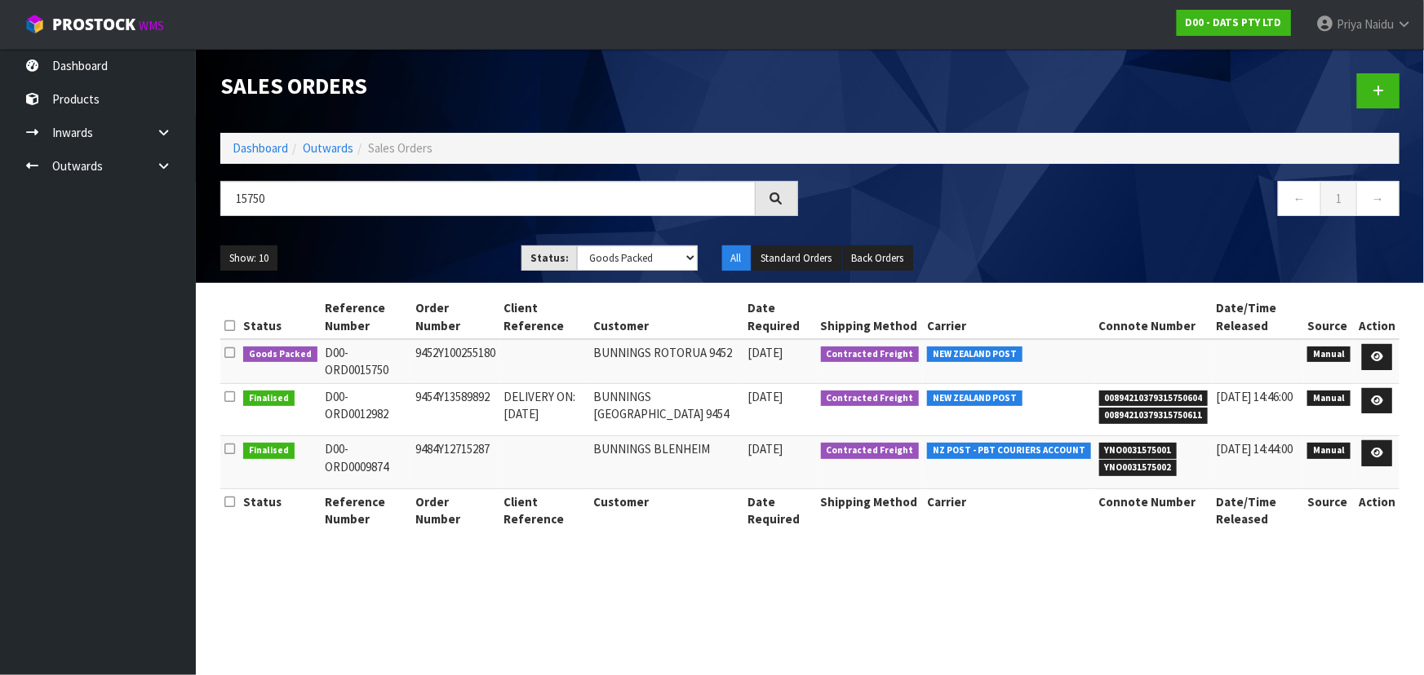
click at [405, 250] on ul "Show: 10 5 10 25 50" at bounding box center [358, 259] width 277 height 26
click at [1371, 352] on icon at bounding box center [1377, 357] width 12 height 11
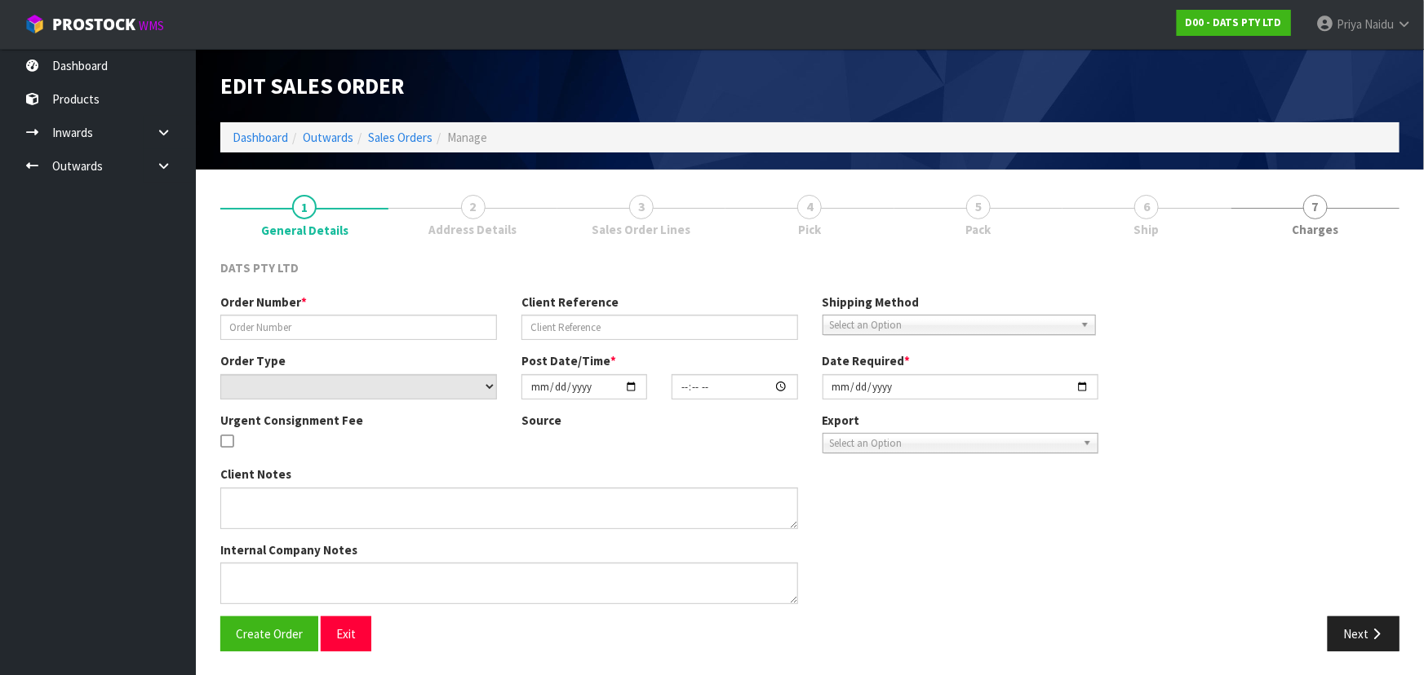
type input "9452Y100255180"
select select "number:0"
type input "2025-09-11"
type input "10:46:00.000"
type input "2025-09-11"
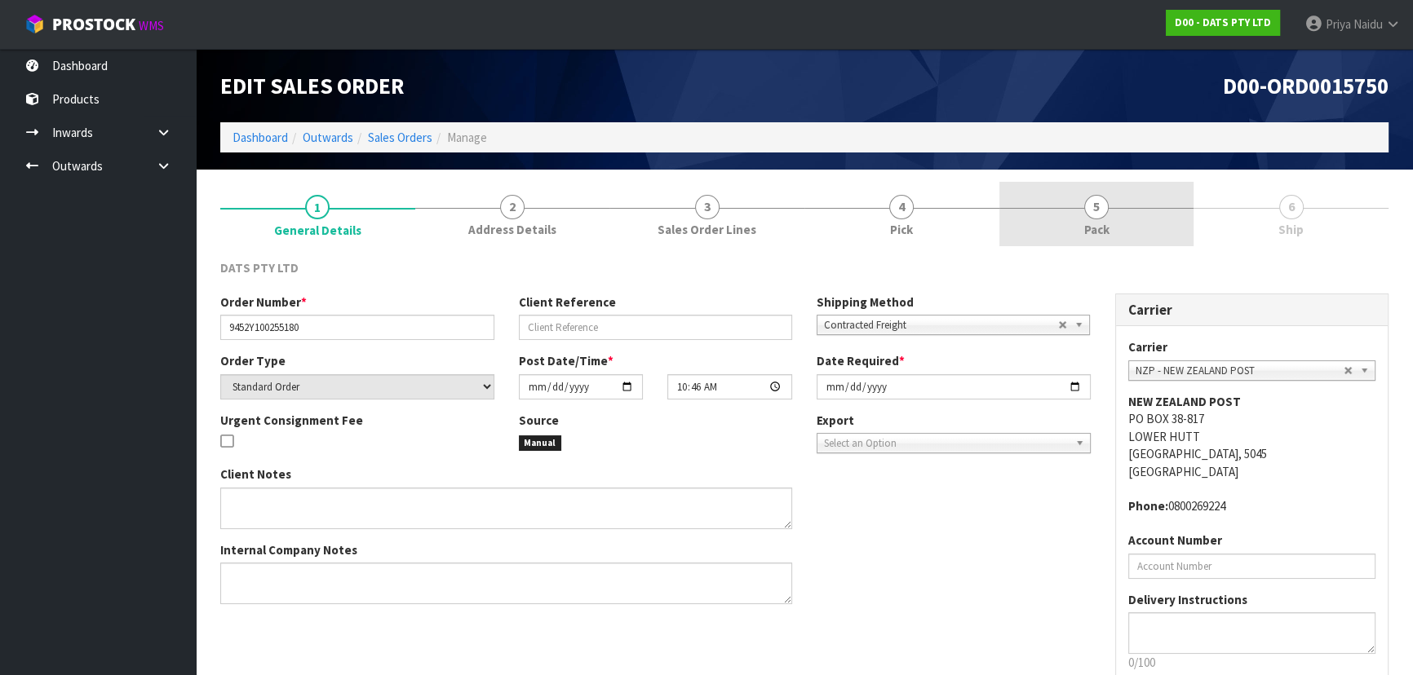
click at [1093, 233] on span "Pack" at bounding box center [1096, 229] width 25 height 17
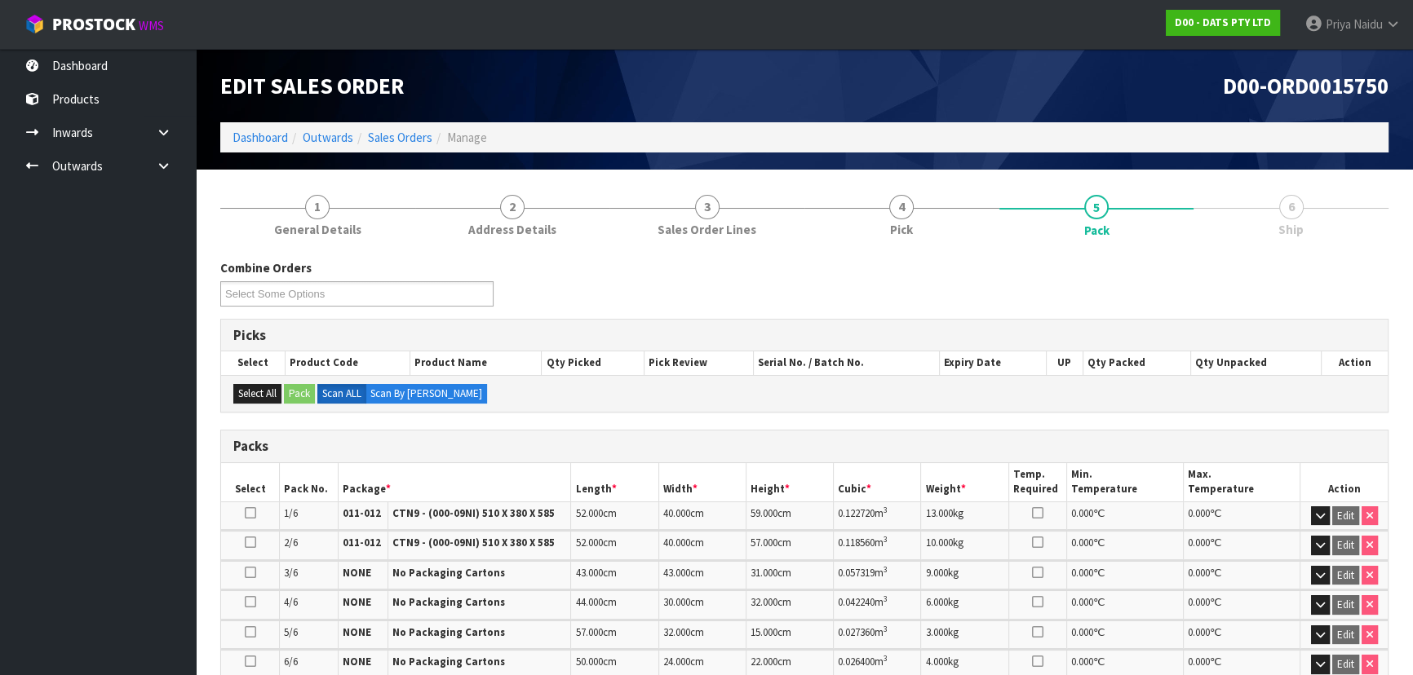
scroll to position [349, 0]
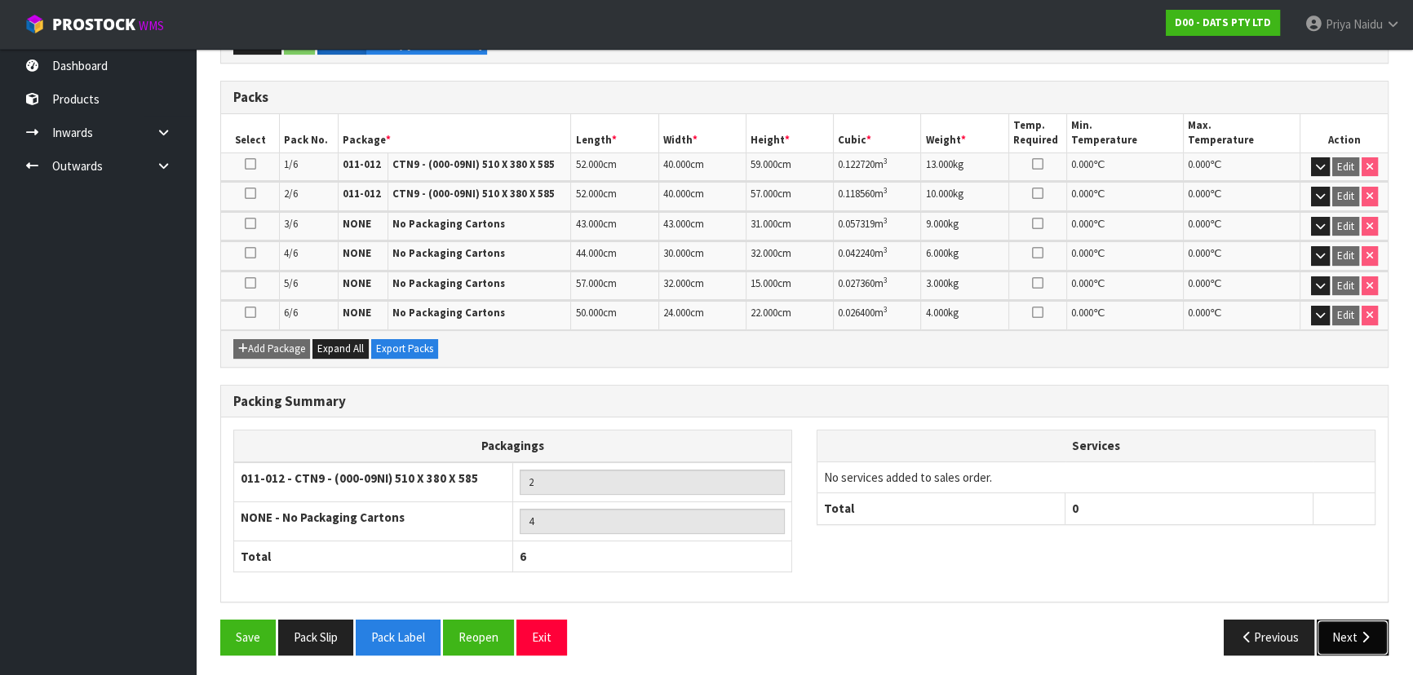
click at [1362, 637] on icon "button" at bounding box center [1366, 637] width 16 height 12
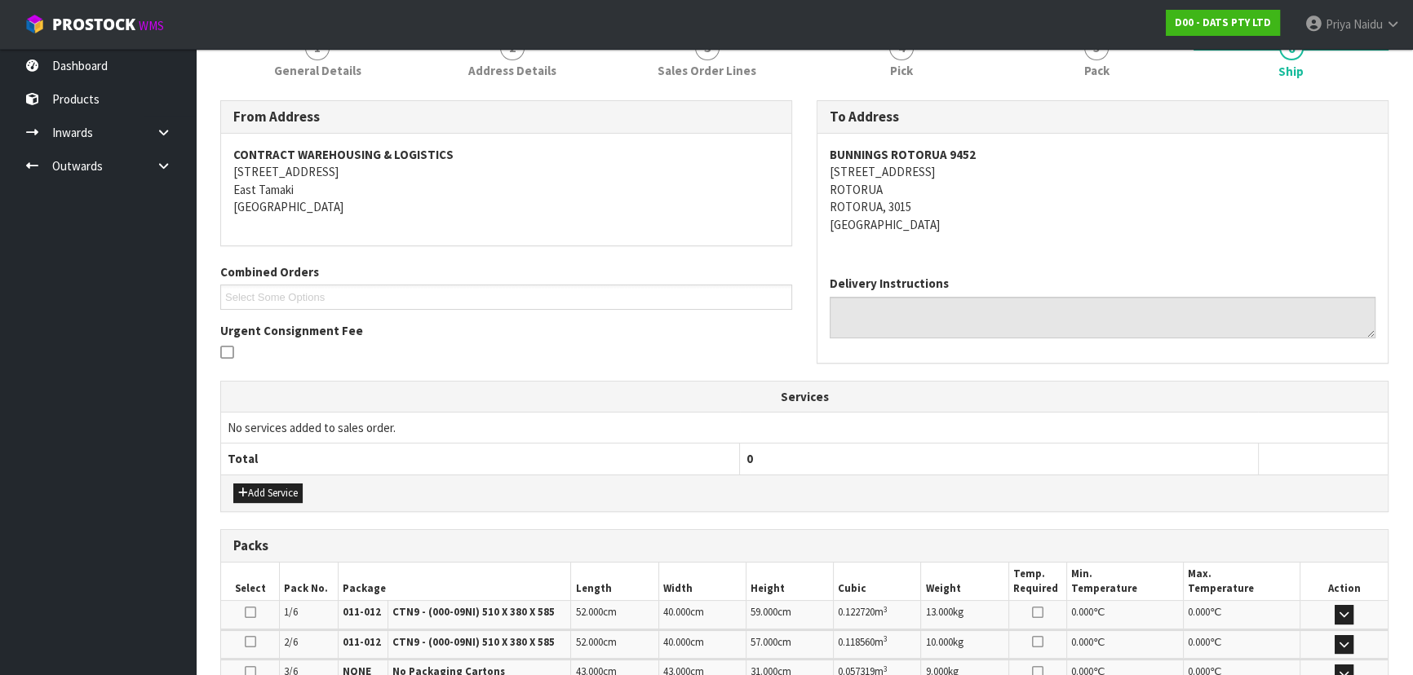
scroll to position [100, 0]
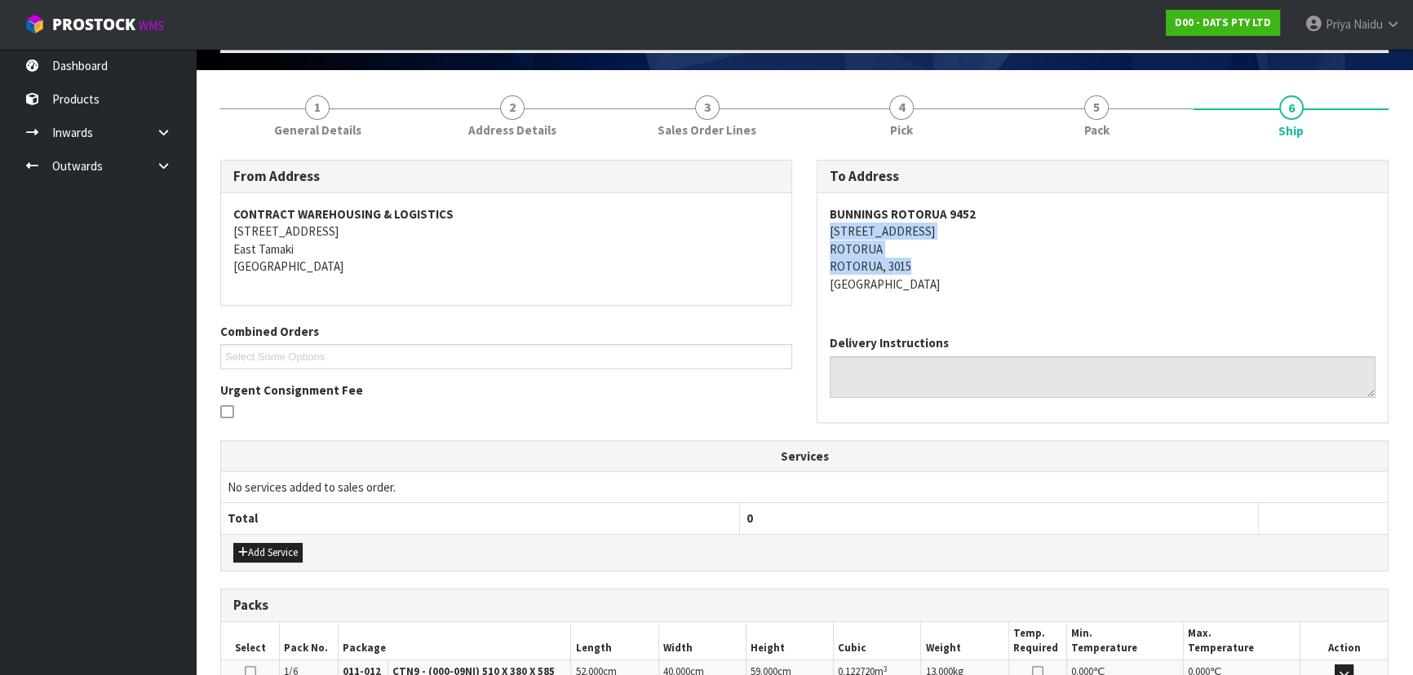
drag, startPoint x: 815, startPoint y: 222, endPoint x: 907, endPoint y: 267, distance: 102.5
click at [993, 267] on div "To Address BUNNINGS ROTORUA 9452 24-48 OLD TAUPO ROAD ROTORUA ROTORUA, 3015 New…" at bounding box center [1102, 300] width 596 height 280
click at [967, 265] on address "BUNNINGS ROTORUA 9452 24-48 OLD TAUPO ROAD ROTORUA ROTORUA, 3015 New Zealand" at bounding box center [1103, 249] width 546 height 87
drag, startPoint x: 827, startPoint y: 245, endPoint x: 908, endPoint y: 245, distance: 80.8
click at [908, 245] on div "BUNNINGS ROTORUA 9452 24-48 OLD TAUPO ROAD ROTORUA ROTORUA, 3015 New Zealand" at bounding box center [1102, 257] width 570 height 129
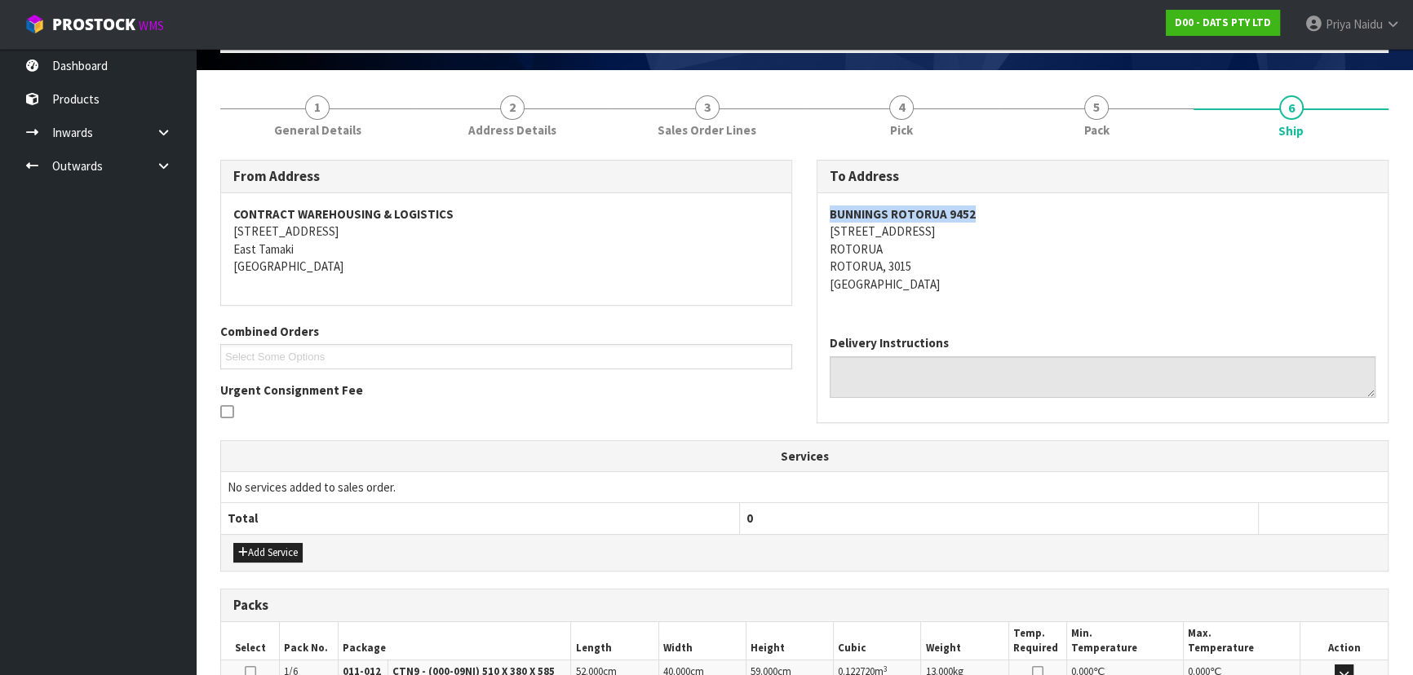
drag, startPoint x: 823, startPoint y: 210, endPoint x: 1011, endPoint y: 210, distance: 187.6
click at [1011, 210] on div "BUNNINGS ROTORUA 9452 24-48 OLD TAUPO ROAD ROTORUA ROTORUA, 3015 New Zealand" at bounding box center [1102, 257] width 570 height 129
drag, startPoint x: 811, startPoint y: 230, endPoint x: 94, endPoint y: 188, distance: 718.3
click at [990, 229] on div "To Address BUNNINGS ROTORUA 9452 24-48 OLD TAUPO ROAD ROTORUA ROTORUA, 3015 New…" at bounding box center [1102, 300] width 596 height 280
drag, startPoint x: 832, startPoint y: 214, endPoint x: 955, endPoint y: 214, distance: 122.4
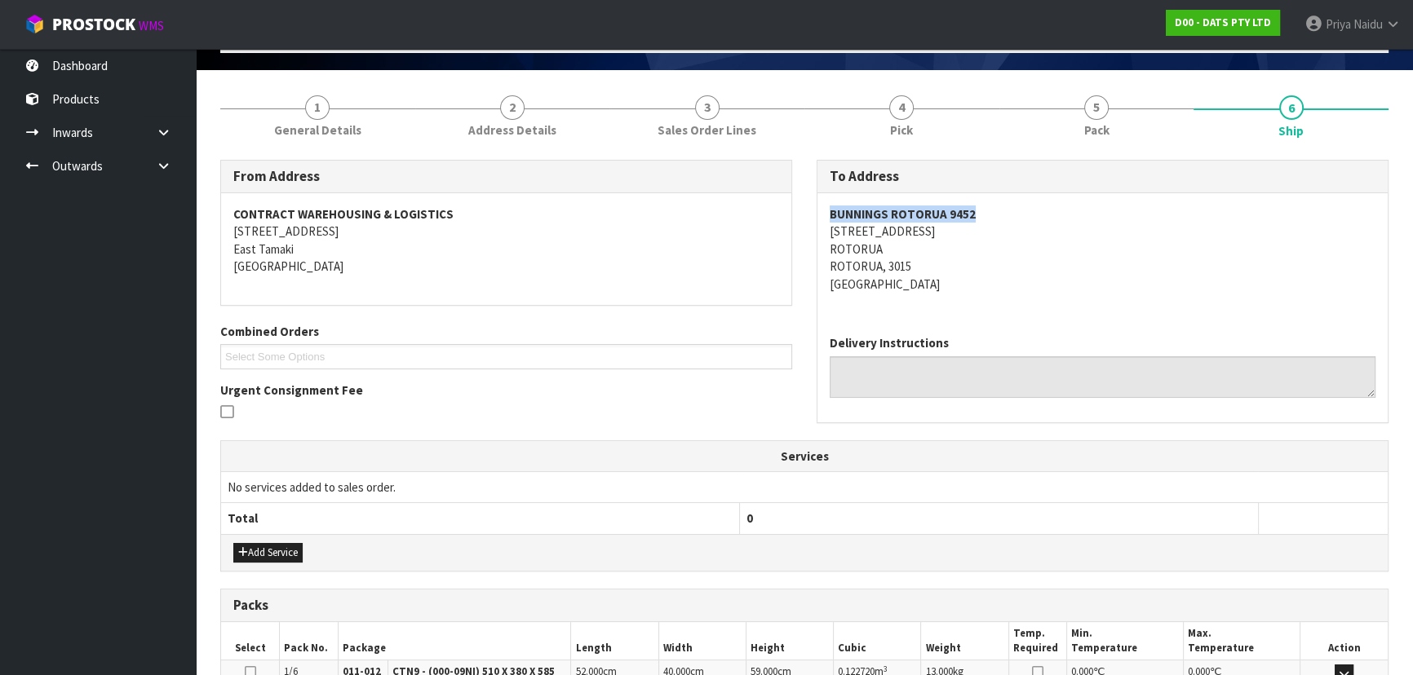
click at [986, 211] on address "BUNNINGS ROTORUA 9452 24-48 OLD TAUPO ROAD ROTORUA ROTORUA, 3015 New Zealand" at bounding box center [1103, 249] width 546 height 87
click at [1032, 281] on address "BUNNINGS ROTORUA 9452 24-48 OLD TAUPO ROAD ROTORUA ROTORUA, 3015 New Zealand" at bounding box center [1103, 249] width 546 height 87
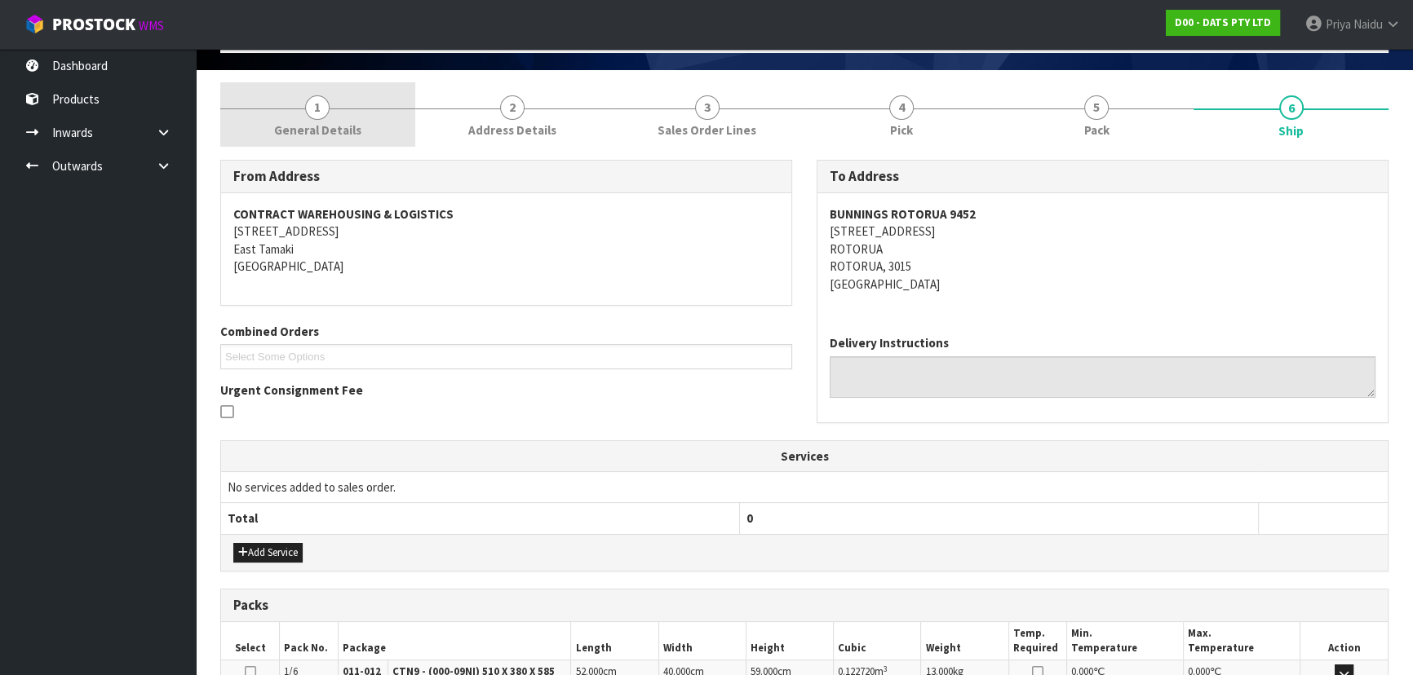
click at [359, 122] on link "1 General Details" at bounding box center [317, 114] width 195 height 64
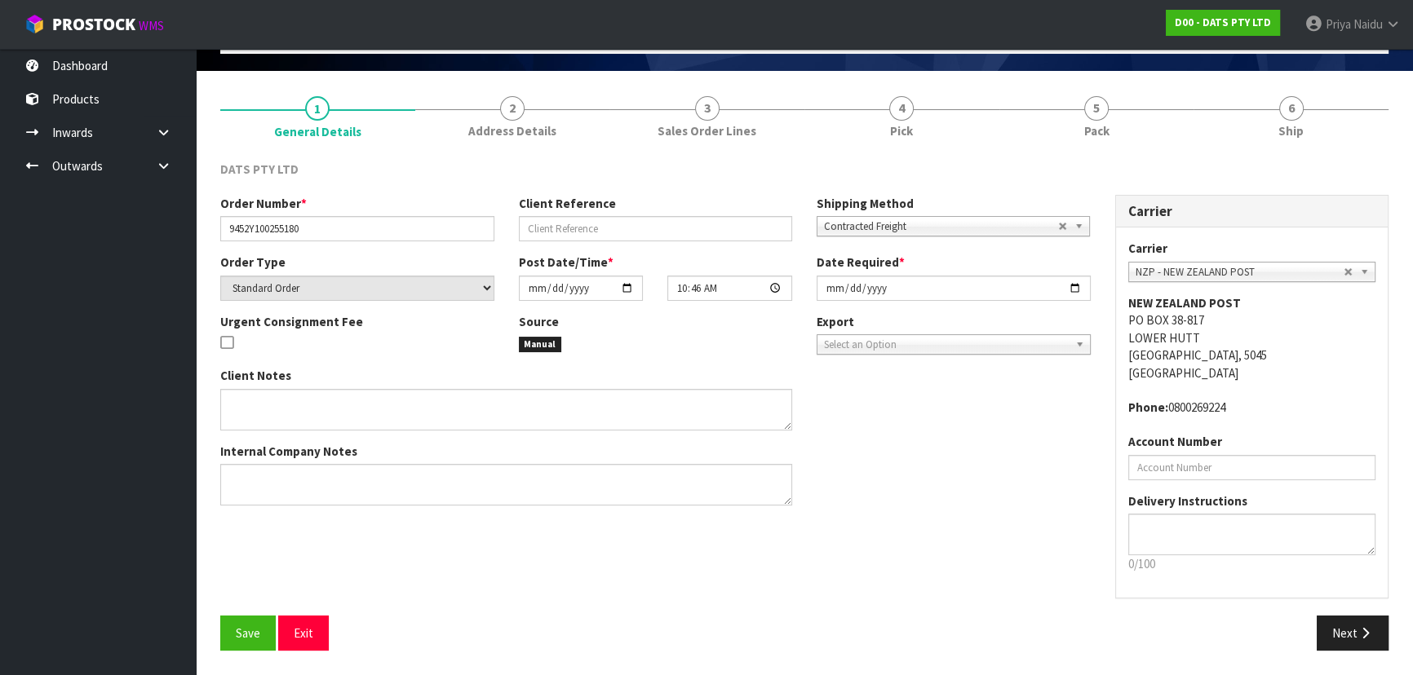
scroll to position [98, 0]
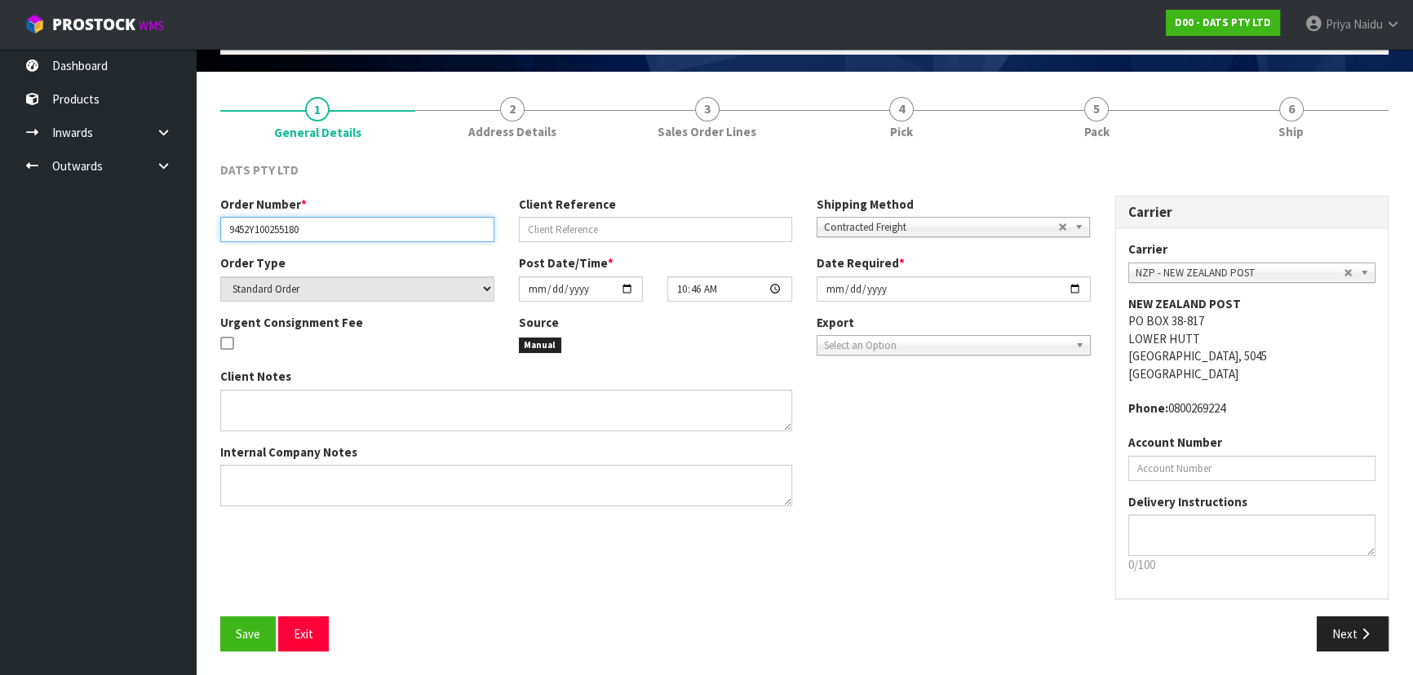
drag, startPoint x: 228, startPoint y: 228, endPoint x: 157, endPoint y: 250, distance: 74.3
click at [318, 220] on input "9452Y100255180" at bounding box center [357, 229] width 274 height 25
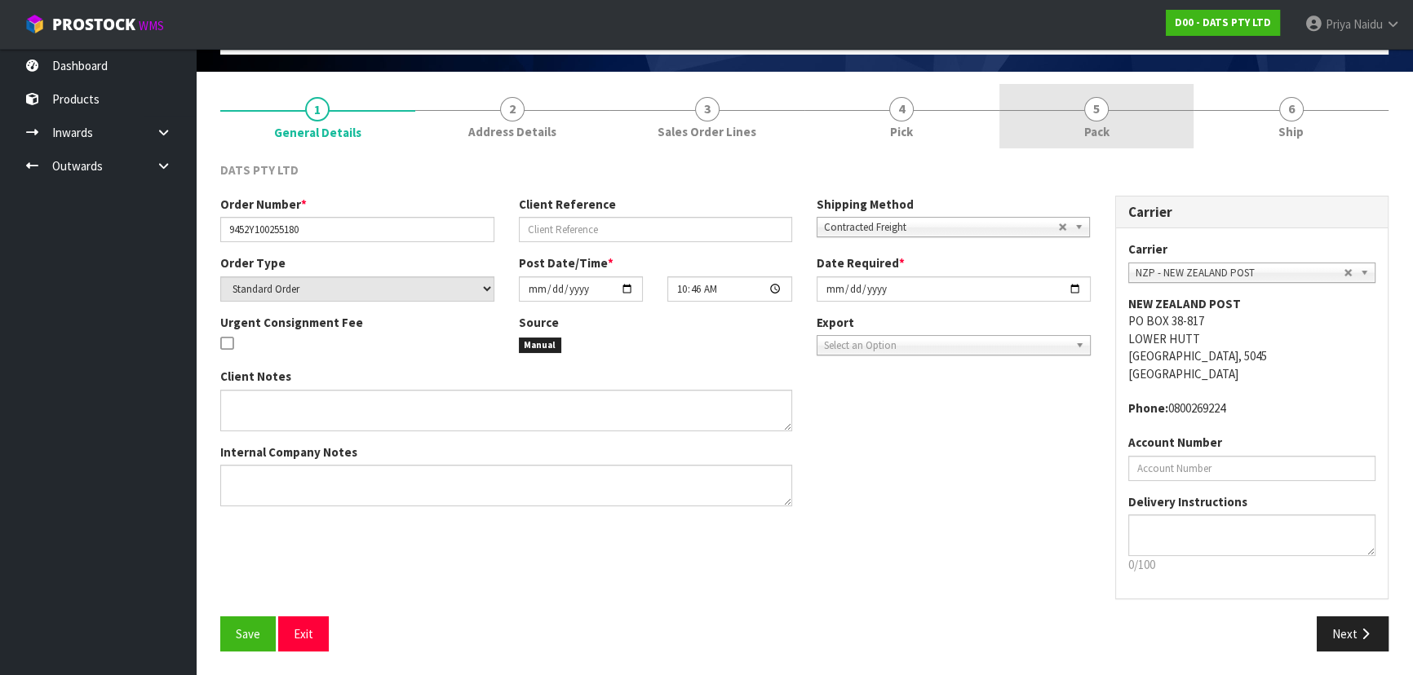
click at [1093, 131] on span "Pack" at bounding box center [1096, 131] width 25 height 17
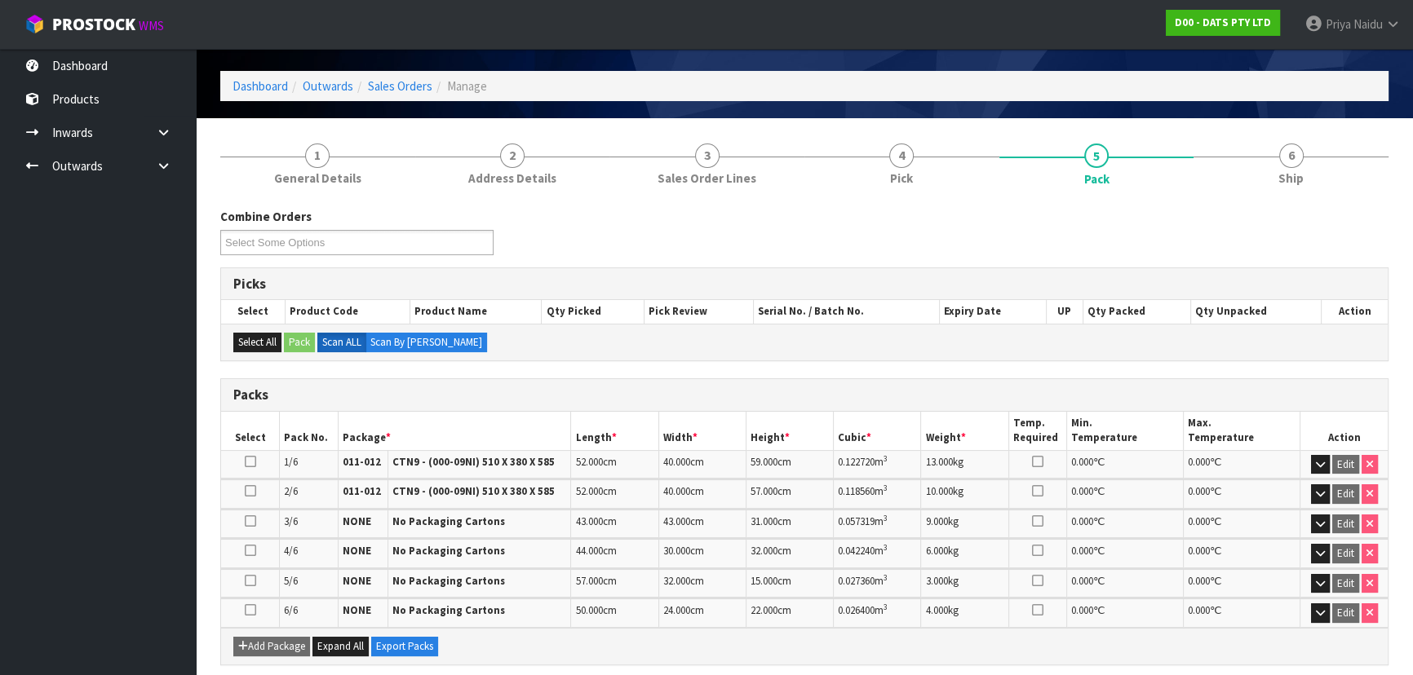
scroll to position [0, 0]
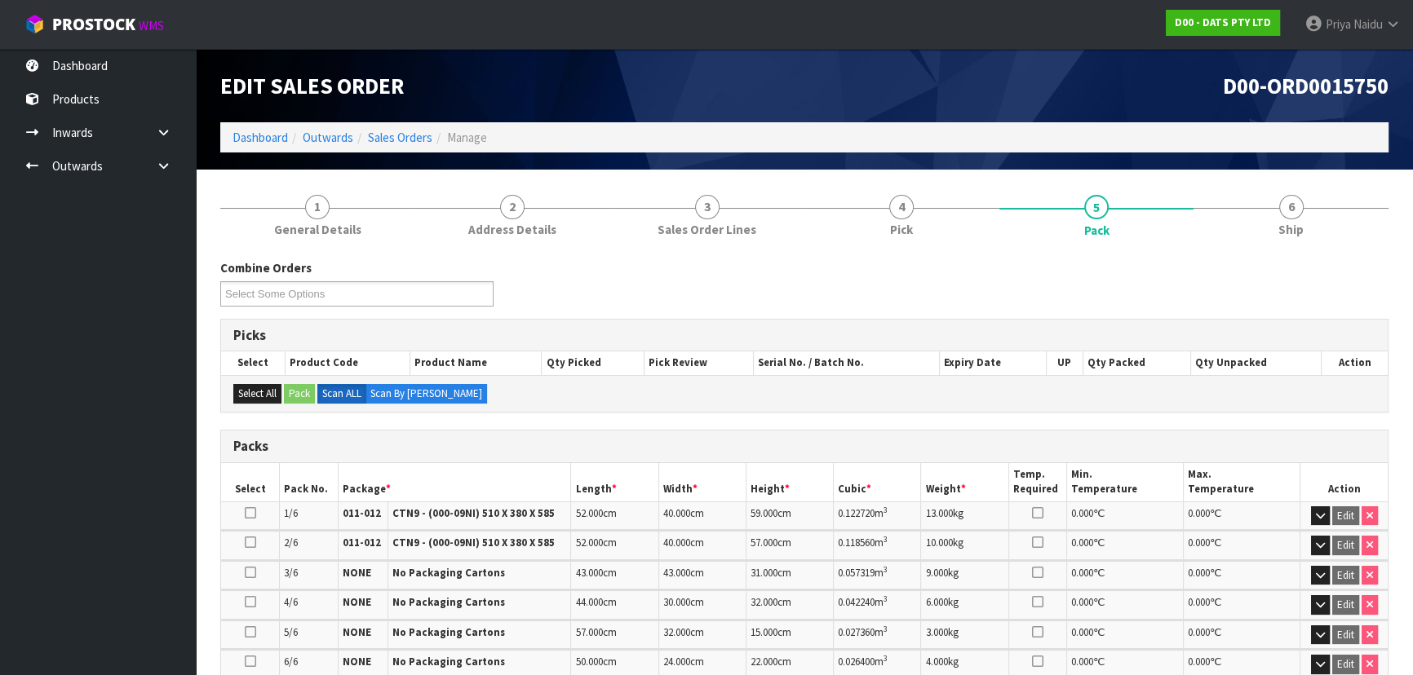
click at [1298, 259] on div "Combine Orders D00-ORD0015744 D00-ORD0015750 D00-ORD0015753 D00-ORD0015754 D00-…" at bounding box center [804, 288] width 1193 height 59
click at [1292, 208] on span "6" at bounding box center [1291, 207] width 24 height 24
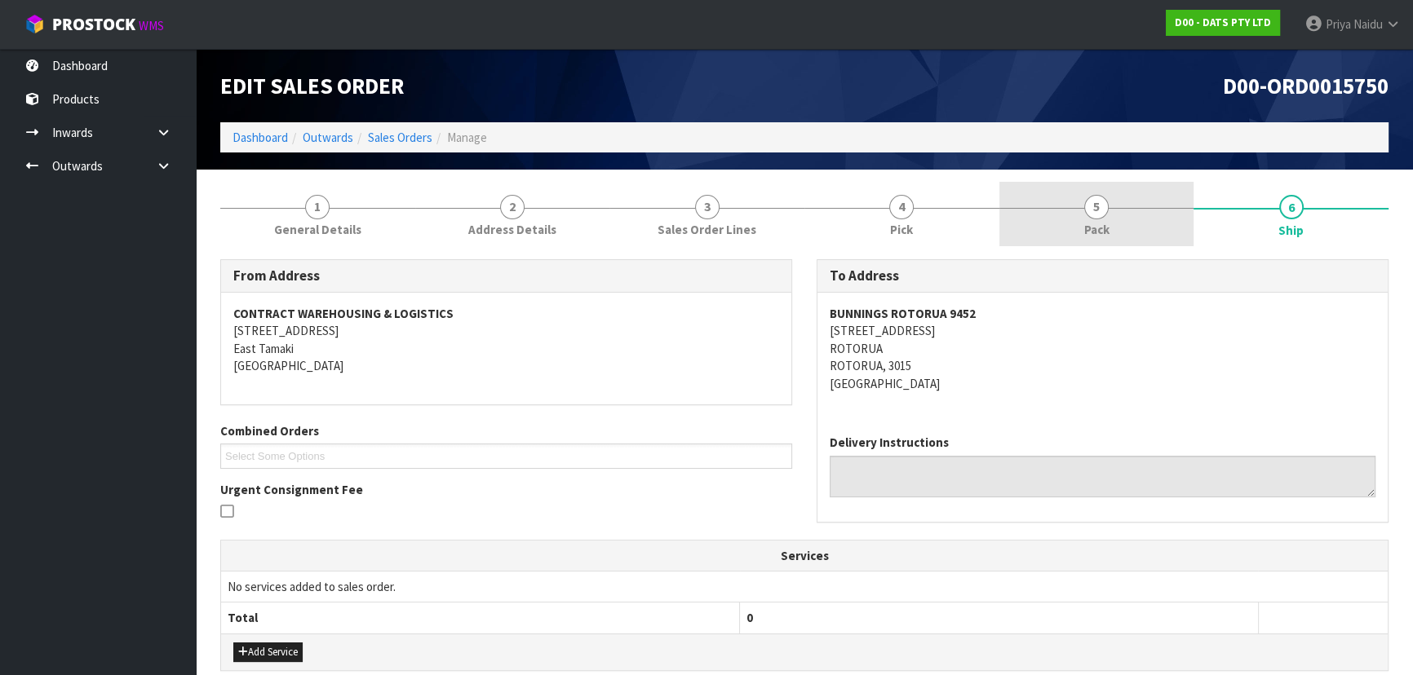
click at [1118, 222] on link "5 Pack" at bounding box center [1096, 214] width 195 height 64
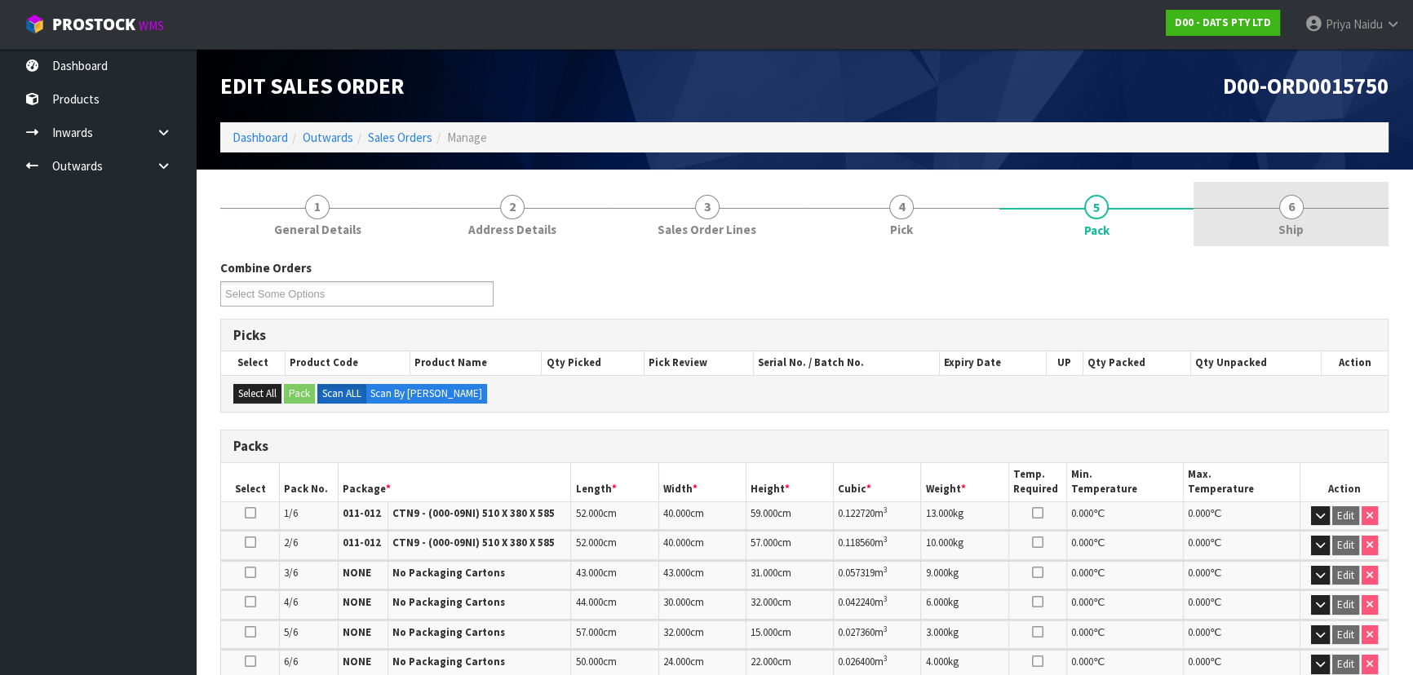
click at [1361, 244] on div "1 General Details 2 Address Details 3 Sales Order Lines 4 Pick 5 Pack 6 Ship Co…" at bounding box center [804, 599] width 1168 height 835
click at [1317, 213] on link "6 Ship" at bounding box center [1291, 214] width 195 height 64
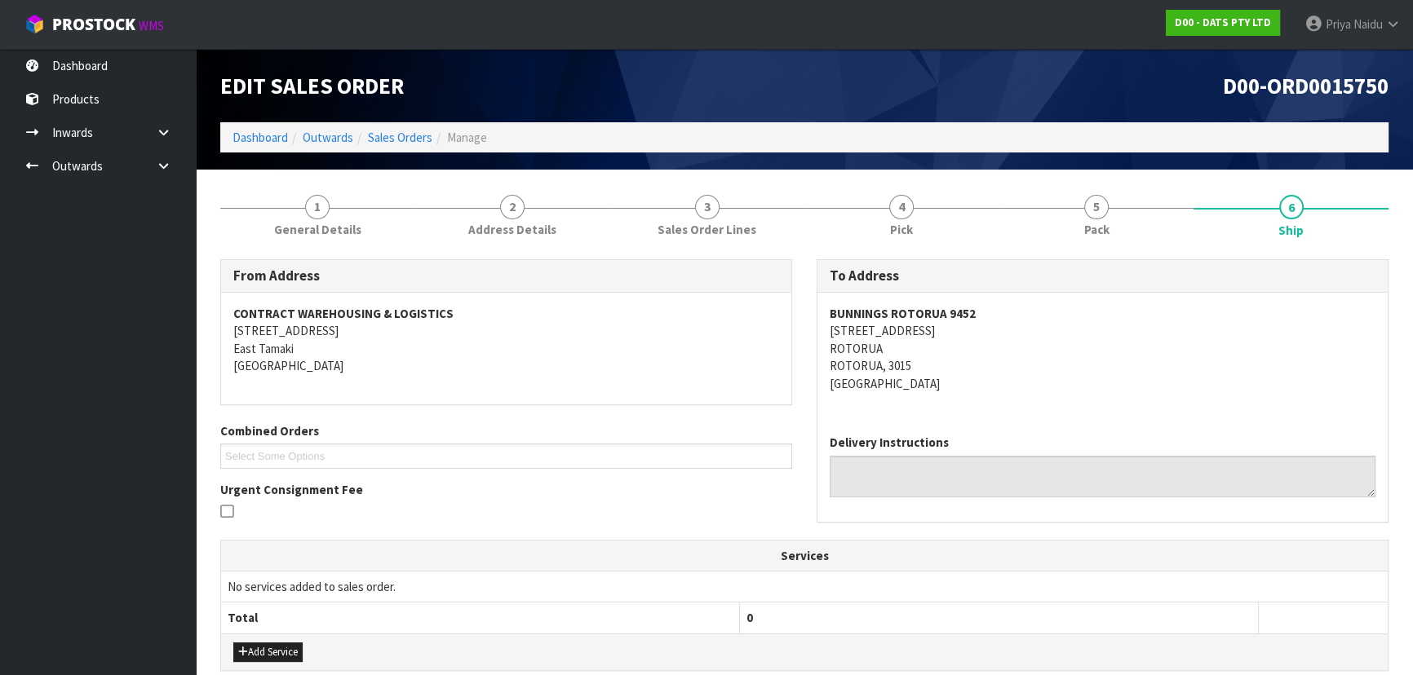
scroll to position [445, 0]
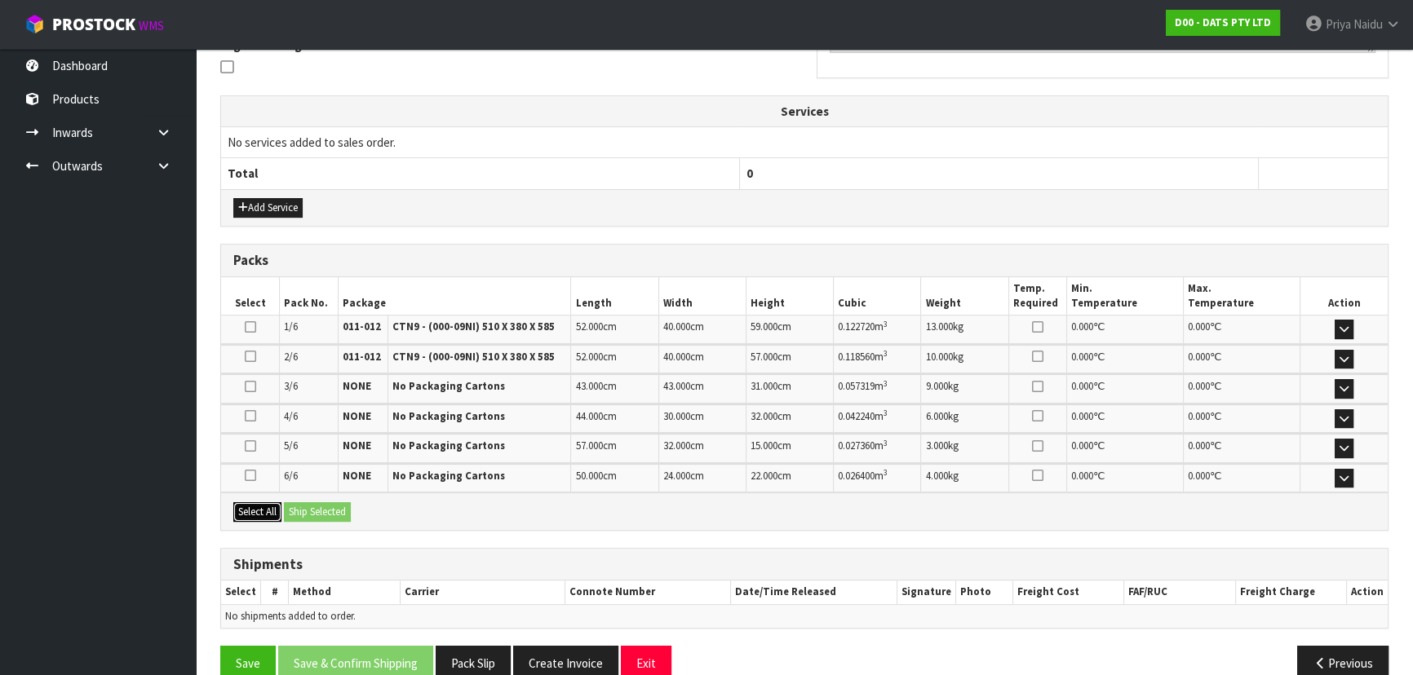
click at [271, 512] on button "Select All" at bounding box center [257, 513] width 48 height 20
drag, startPoint x: 316, startPoint y: 512, endPoint x: 331, endPoint y: 512, distance: 15.5
click at [317, 512] on button "Ship Selected" at bounding box center [317, 513] width 67 height 20
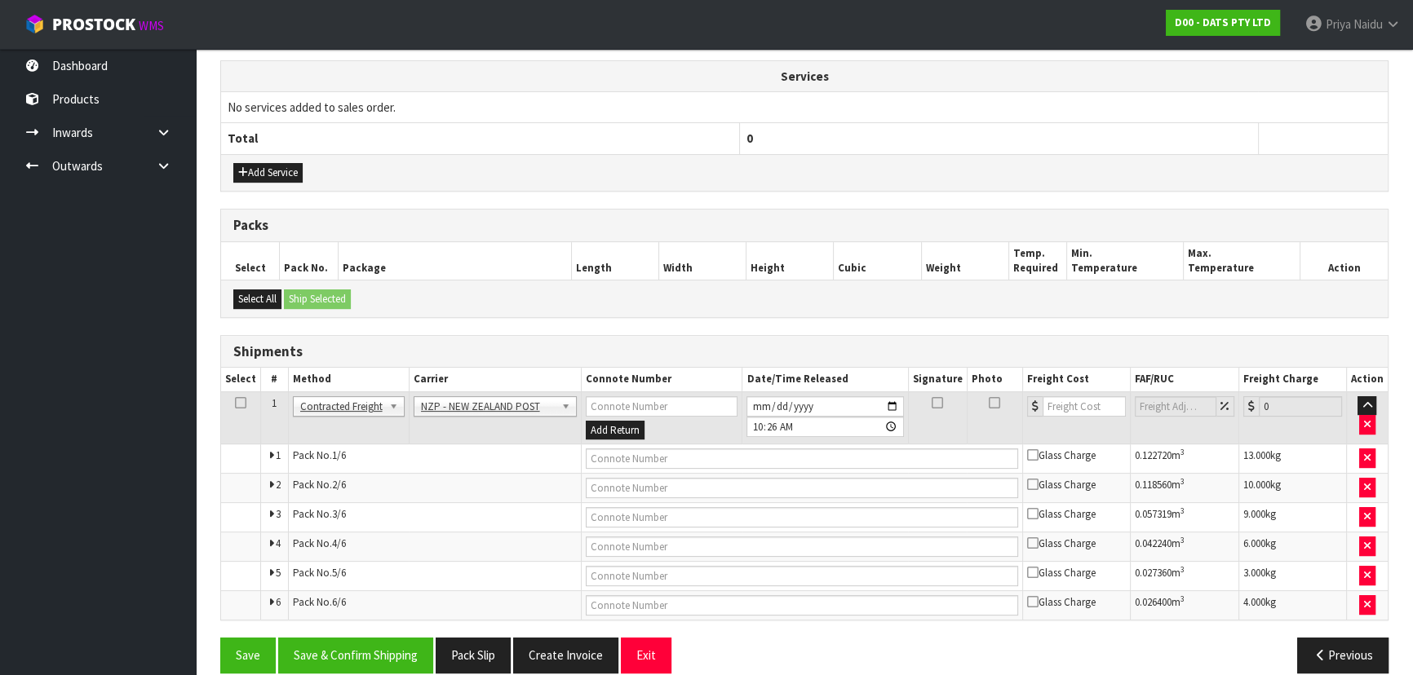
scroll to position [498, 0]
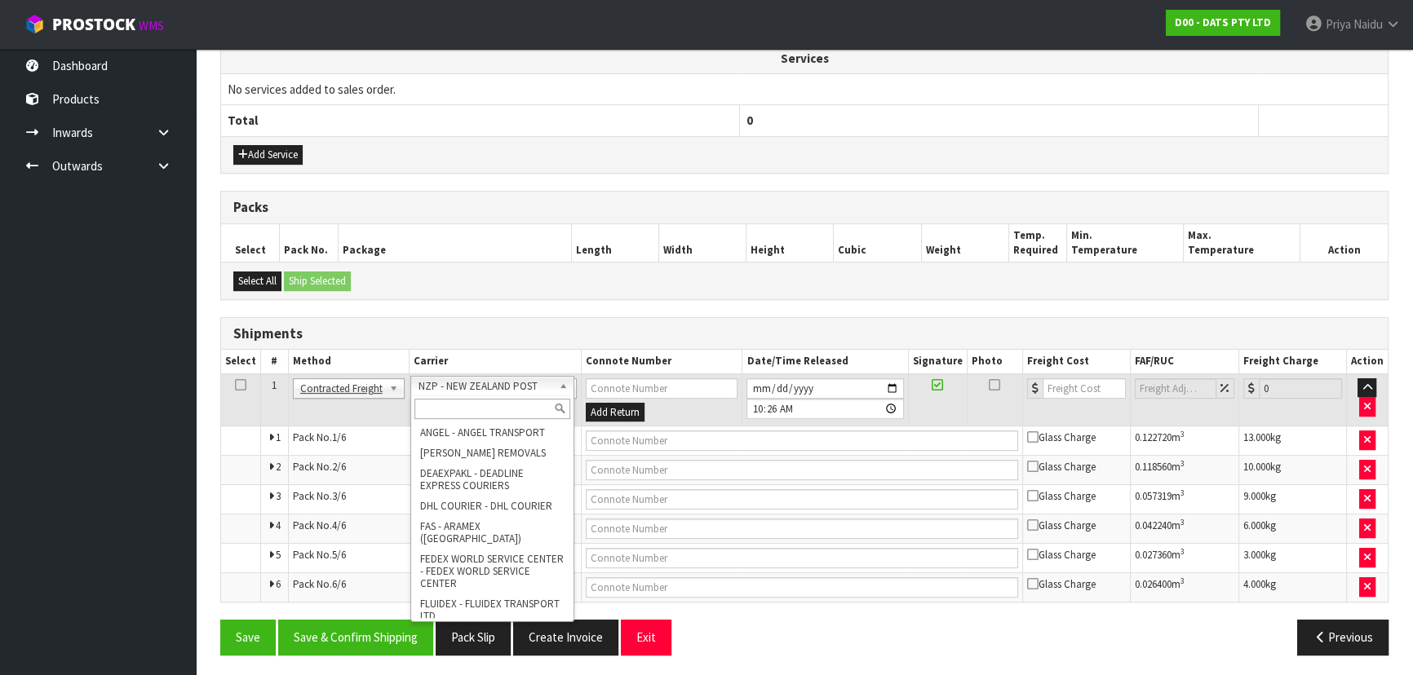
click at [475, 405] on input "text" at bounding box center [492, 409] width 156 height 20
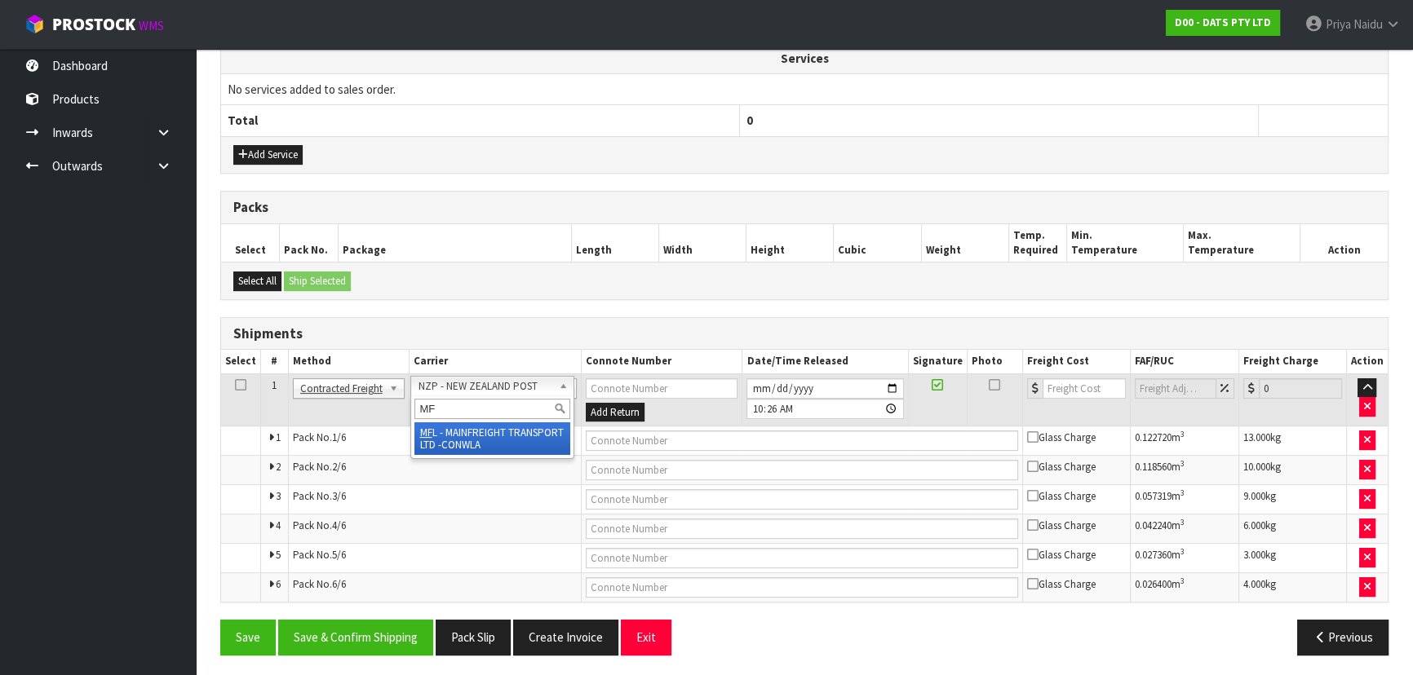
type input "MF"
drag, startPoint x: 511, startPoint y: 434, endPoint x: 524, endPoint y: 434, distance: 13.1
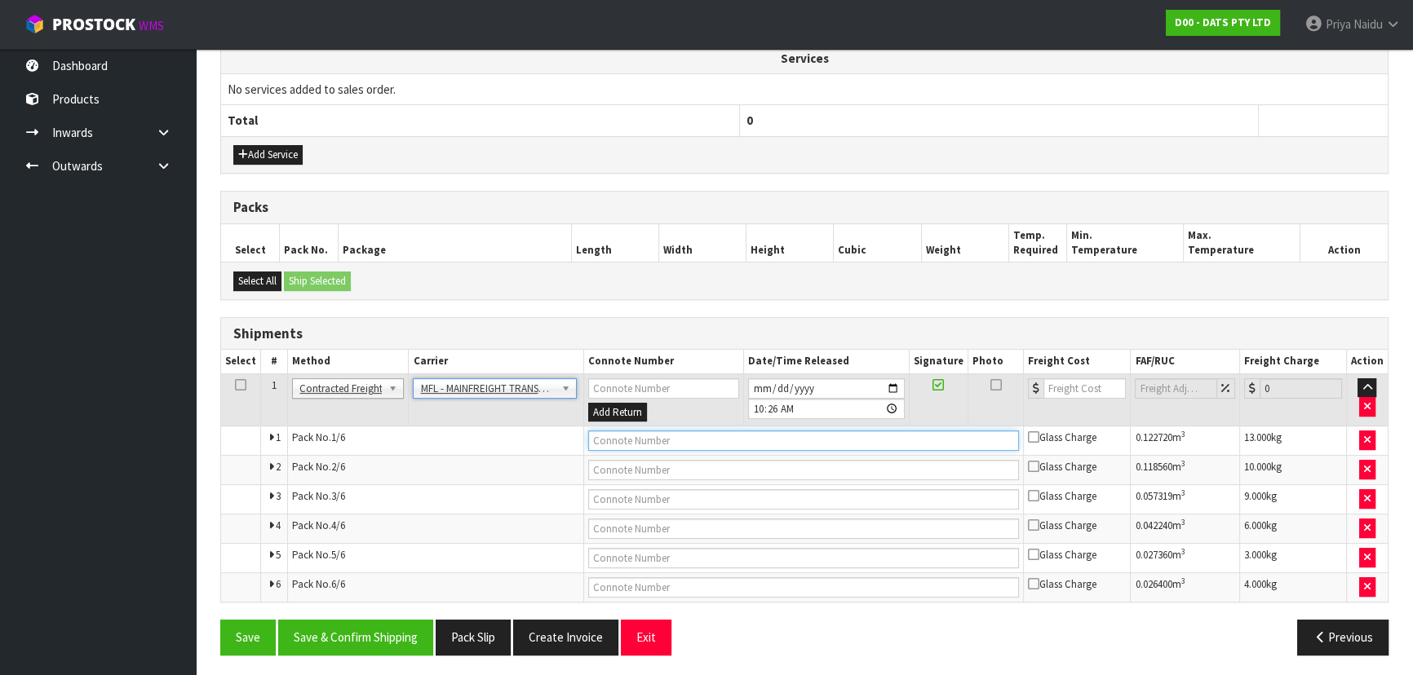
click at [661, 435] on input "text" at bounding box center [804, 441] width 432 height 20
paste input "FWM58677189"
type input "FWM58677189"
drag, startPoint x: 1069, startPoint y: 383, endPoint x: 1059, endPoint y: 370, distance: 16.3
click at [1069, 383] on input "number" at bounding box center [1084, 389] width 82 height 20
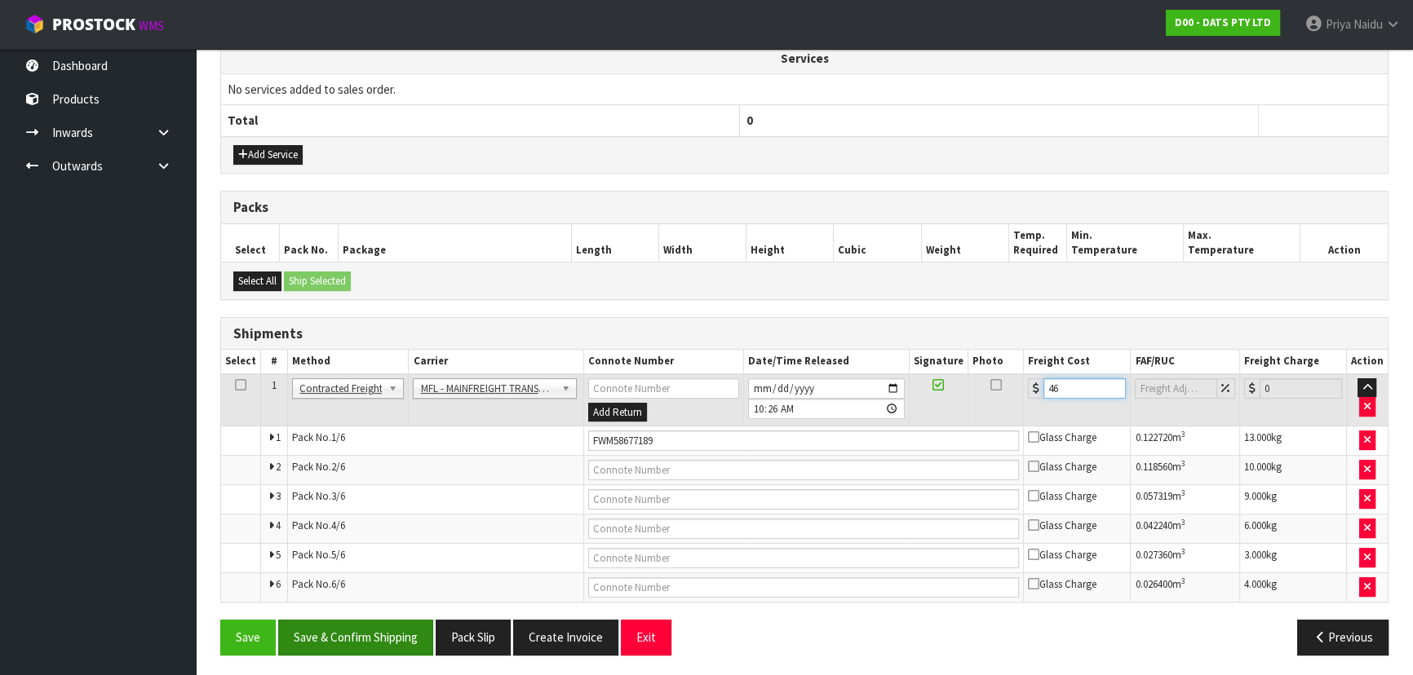
type input "46"
click at [317, 627] on button "Save & Confirm Shipping" at bounding box center [355, 637] width 155 height 35
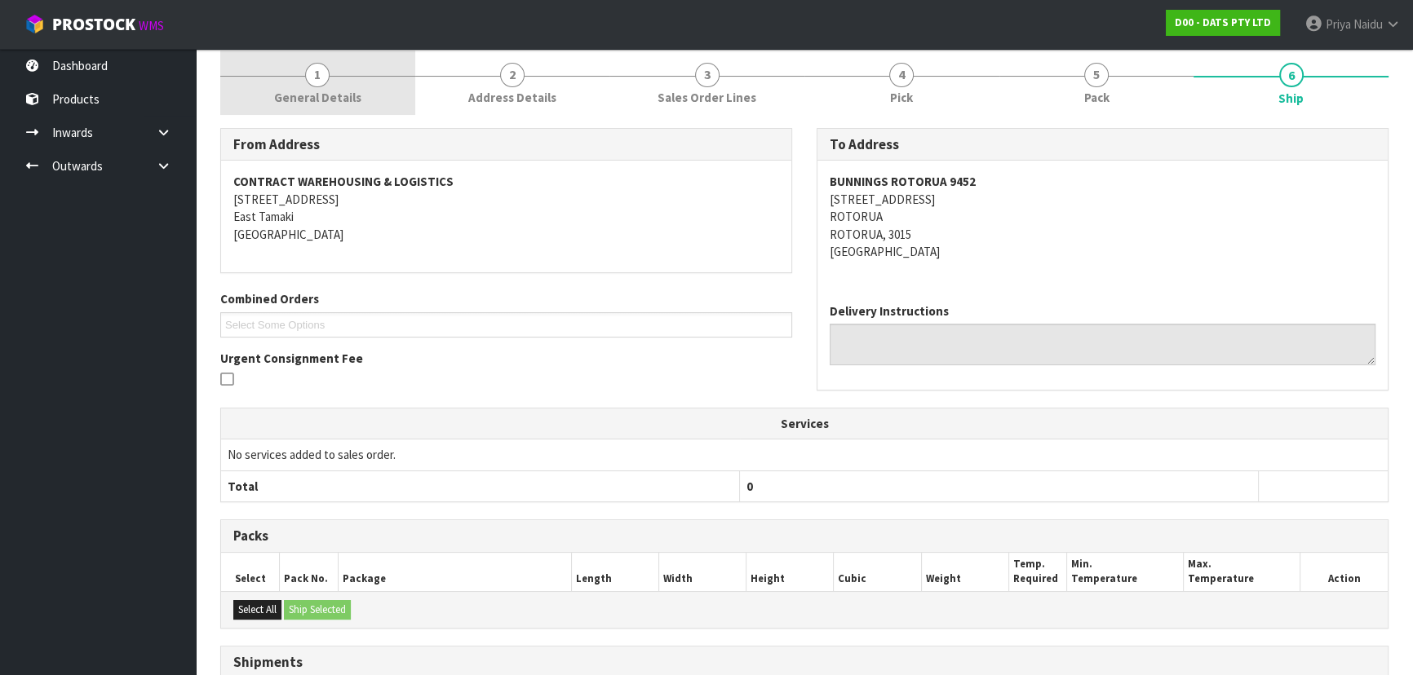
scroll to position [0, 0]
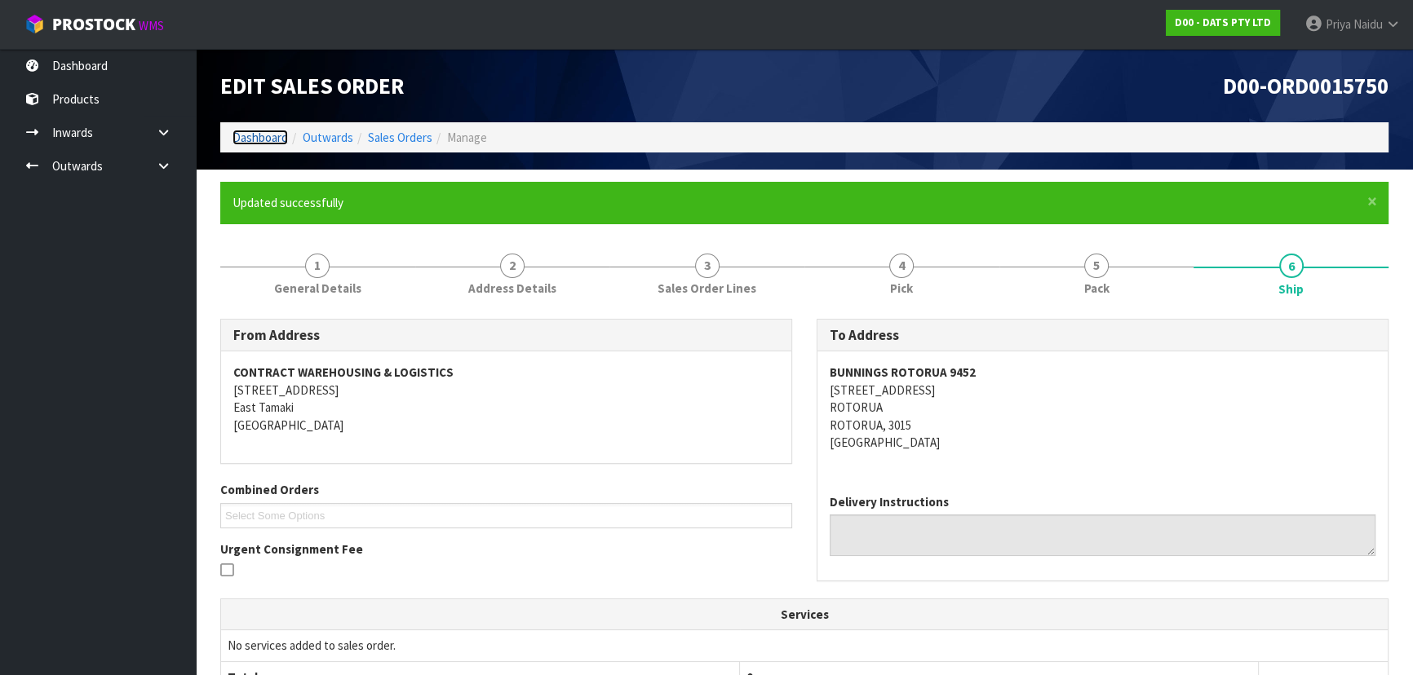
click at [259, 135] on link "Dashboard" at bounding box center [260, 138] width 55 height 16
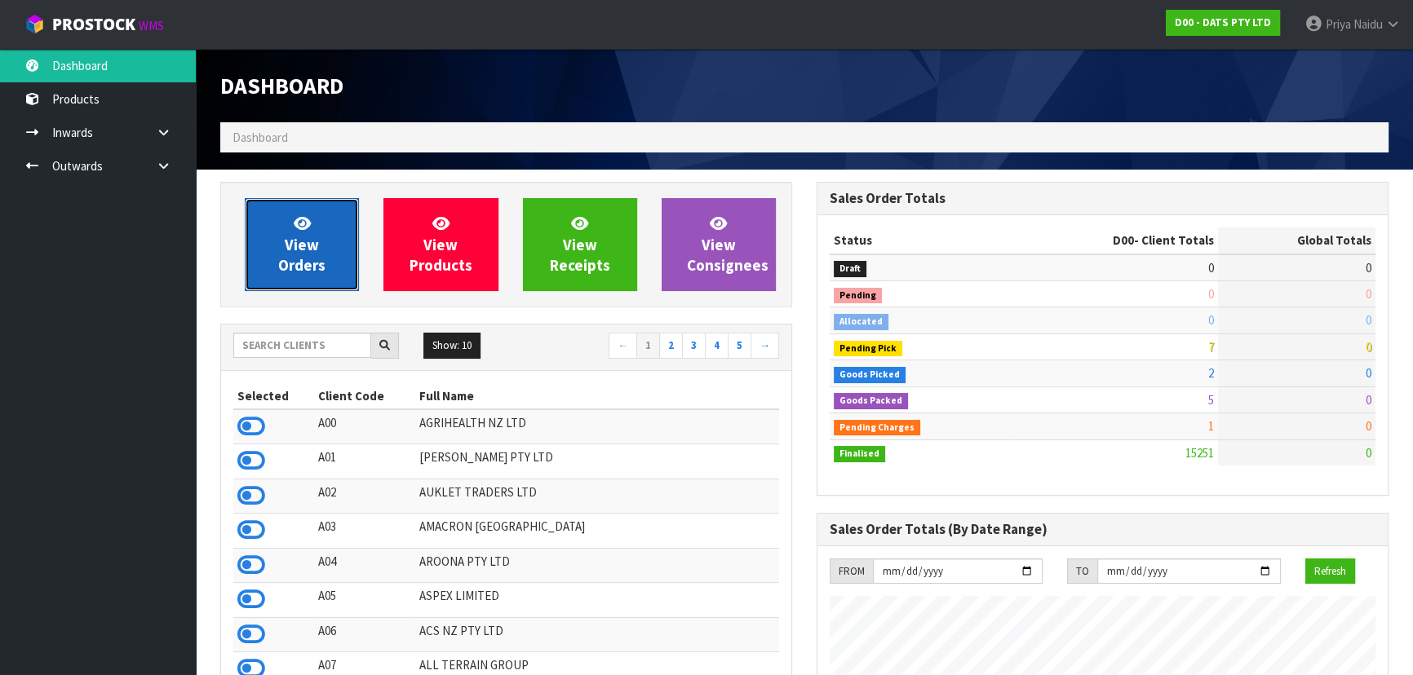
scroll to position [1234, 596]
click at [321, 198] on link "View Orders" at bounding box center [302, 244] width 114 height 93
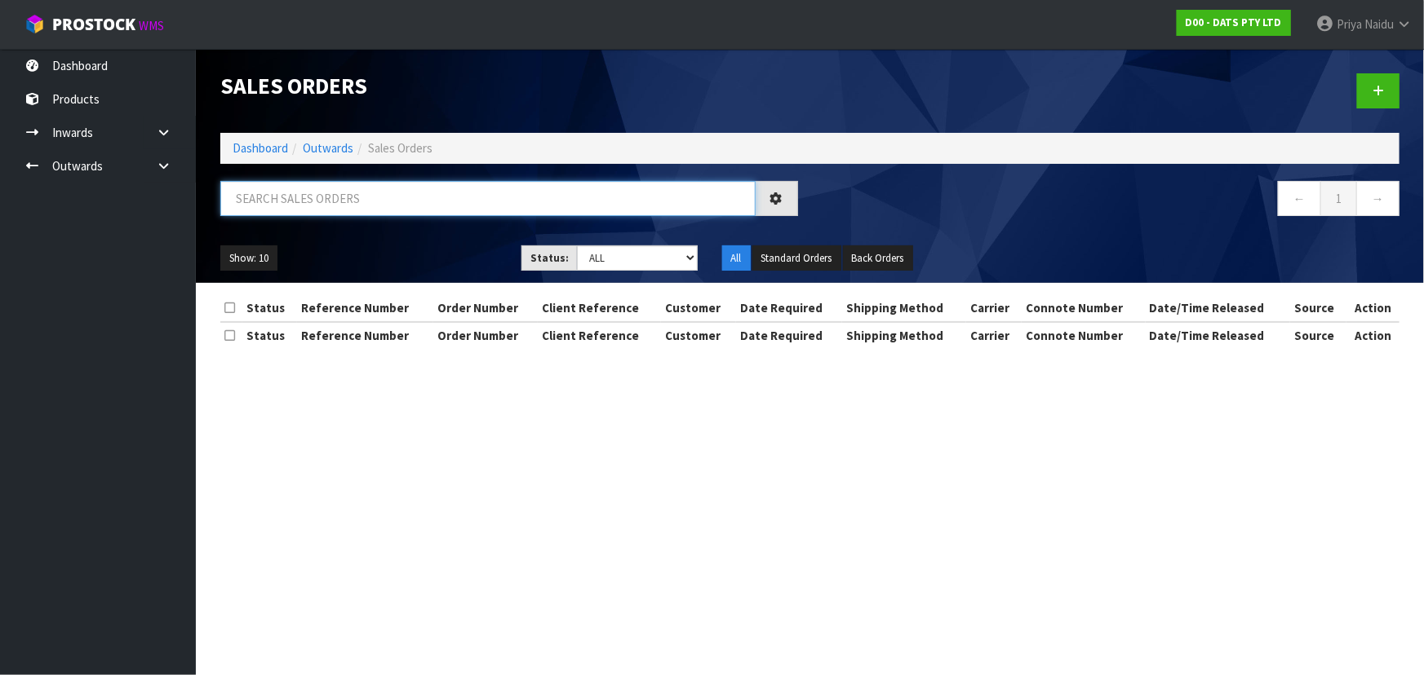
click at [325, 210] on input "text" at bounding box center [487, 198] width 535 height 35
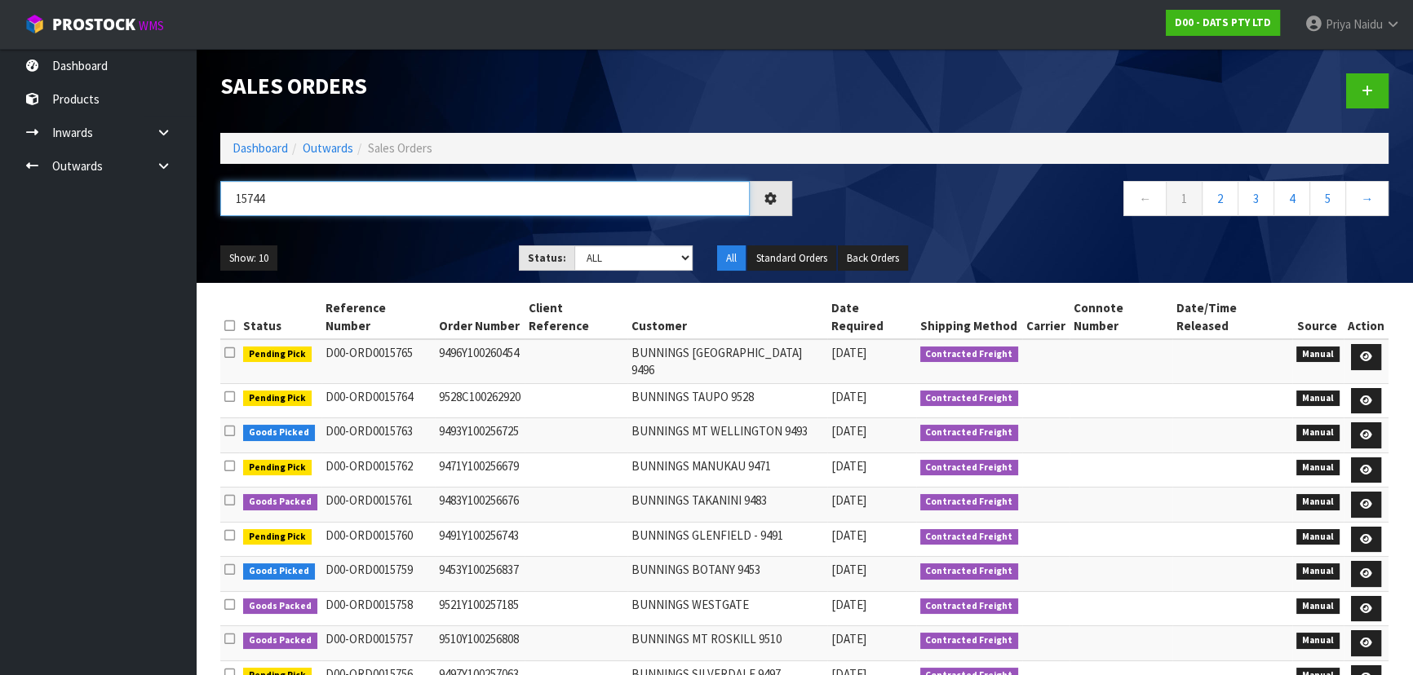
type input "15744"
click at [596, 258] on select "Draft Pending Allocated Pending Pick Goods Picked Goods Packed Pending Charges …" at bounding box center [633, 258] width 119 height 25
select select "string:5"
click at [574, 246] on select "Draft Pending Allocated Pending Pick Goods Picked Goods Packed Pending Charges …" at bounding box center [633, 258] width 119 height 25
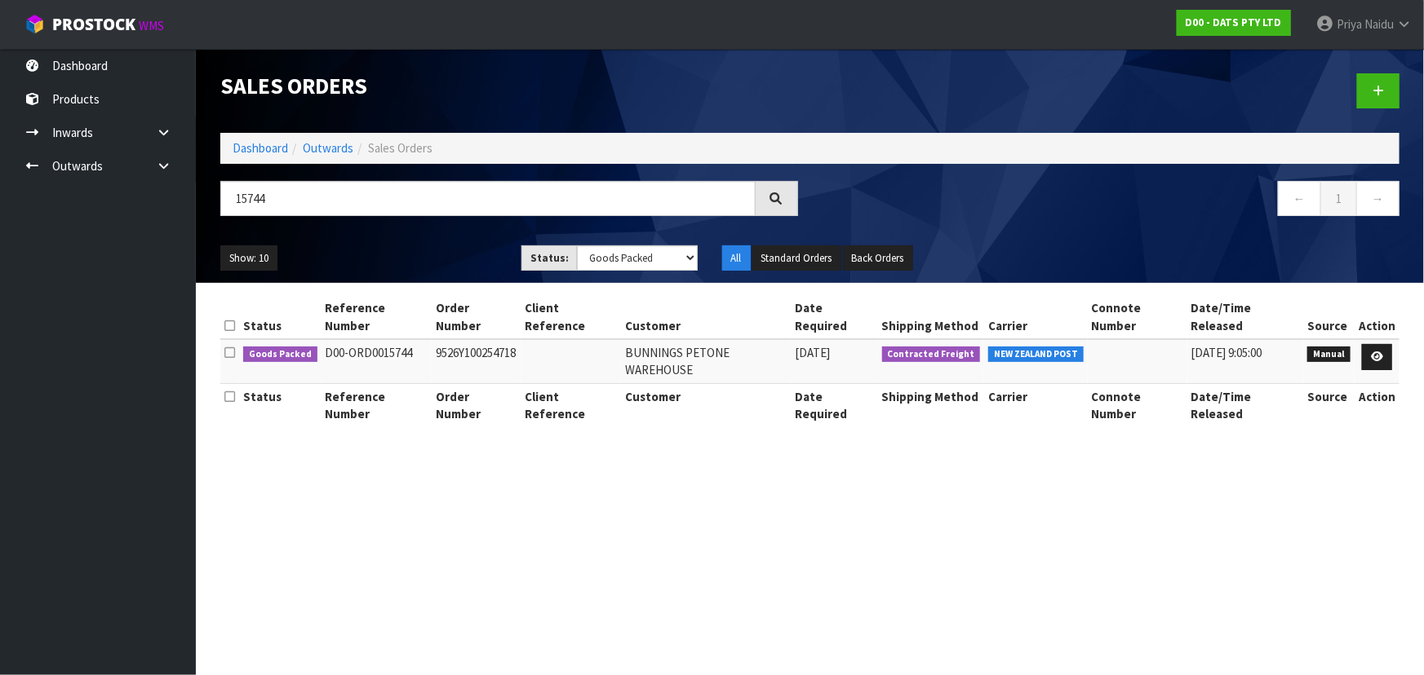
click at [436, 250] on ul "Show: 10 5 10 25 50" at bounding box center [358, 259] width 277 height 26
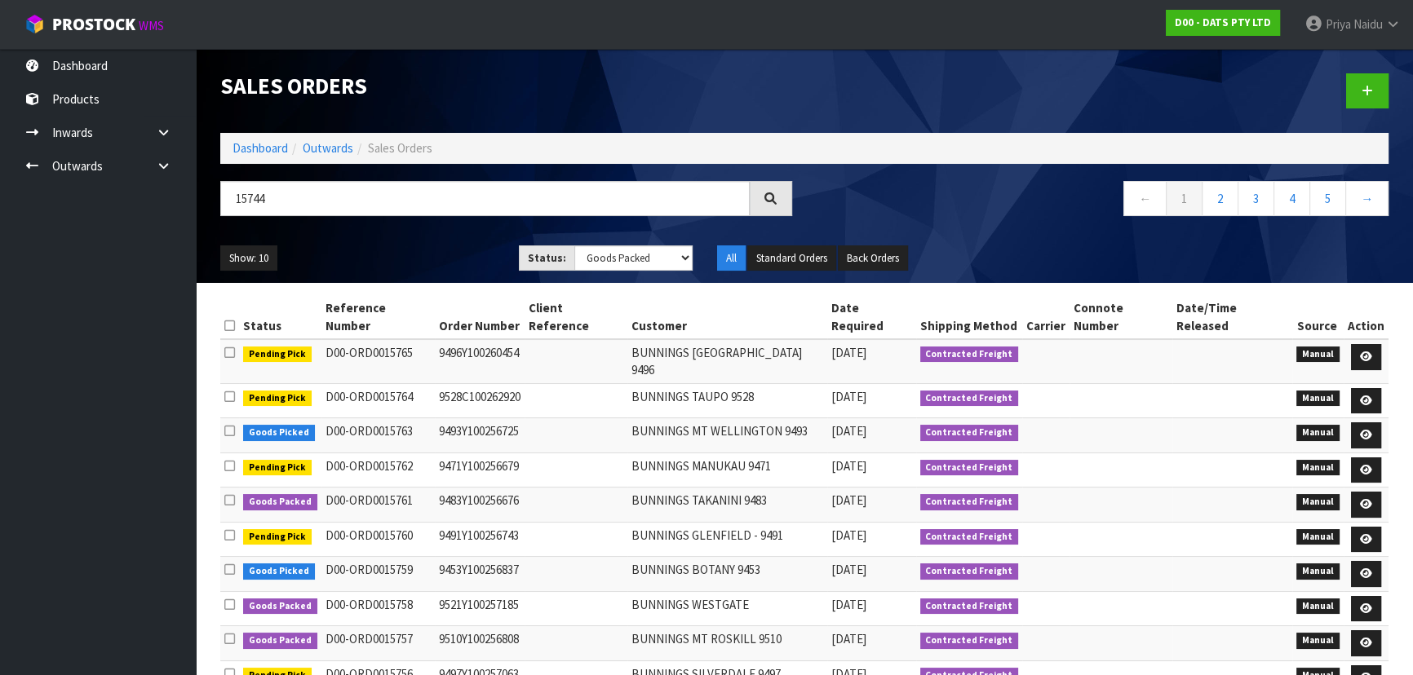
click at [399, 255] on ul "Show: 10 5 10 25 50" at bounding box center [357, 259] width 274 height 26
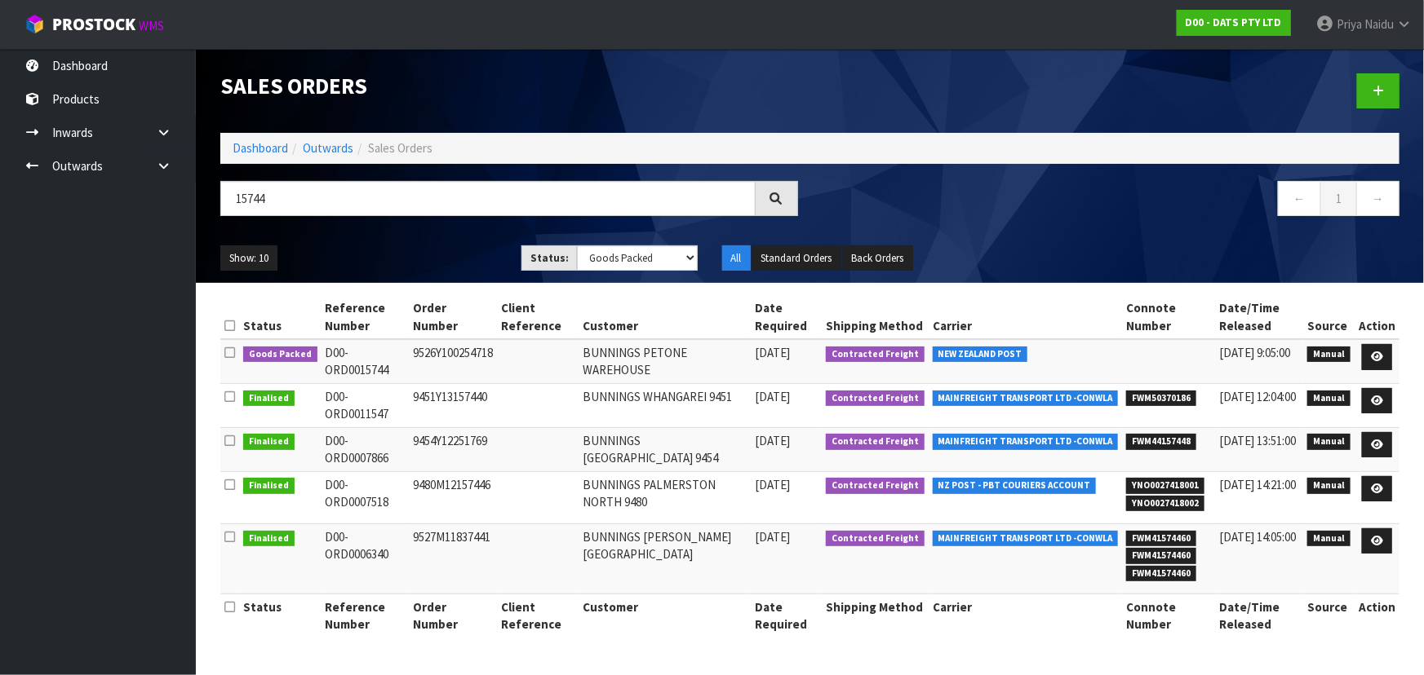
click at [421, 226] on div "15744" at bounding box center [509, 204] width 602 height 47
click at [437, 246] on ul "Show: 10 5 10 25 50" at bounding box center [358, 259] width 277 height 26
click at [412, 259] on ul "Show: 10 5 10 25 50" at bounding box center [358, 259] width 277 height 26
click at [1375, 357] on icon at bounding box center [1377, 357] width 12 height 11
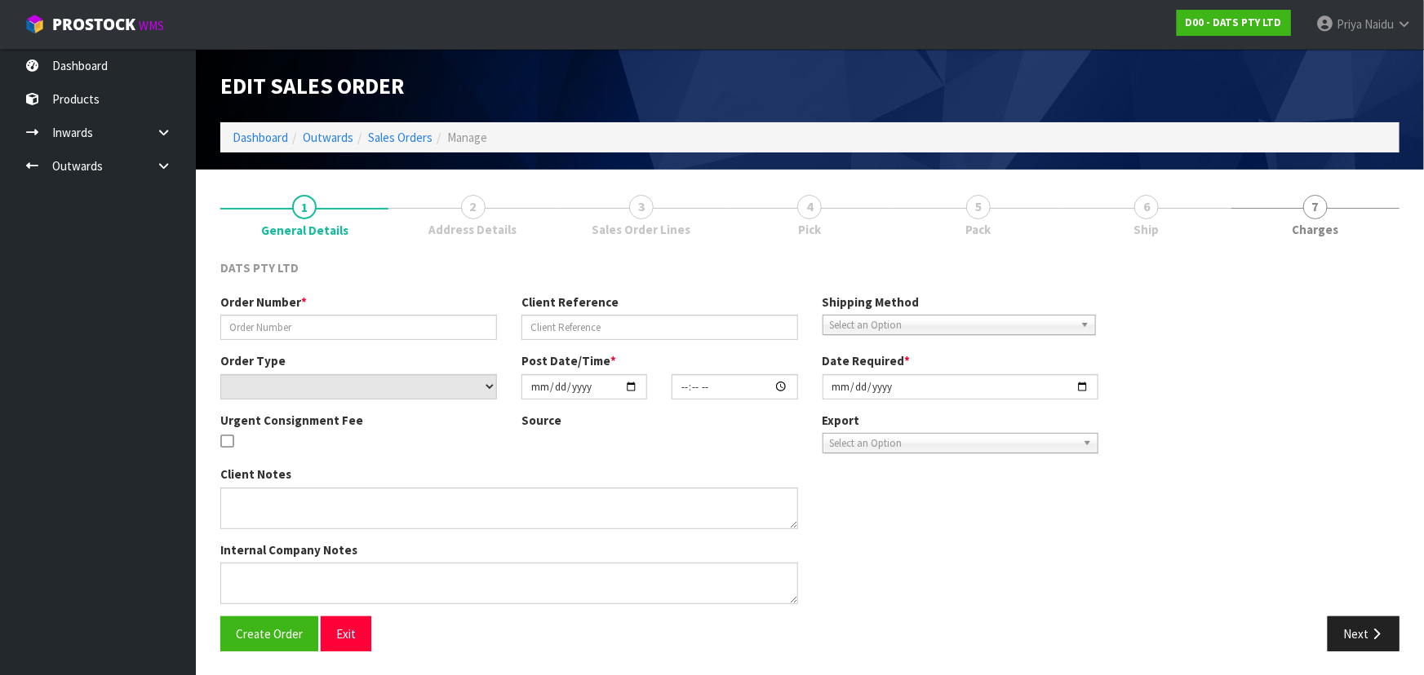
type input "9526Y100254718"
select select "number:0"
type input "2025-09-11"
type input "09:48:00.000"
type input "2025-09-11"
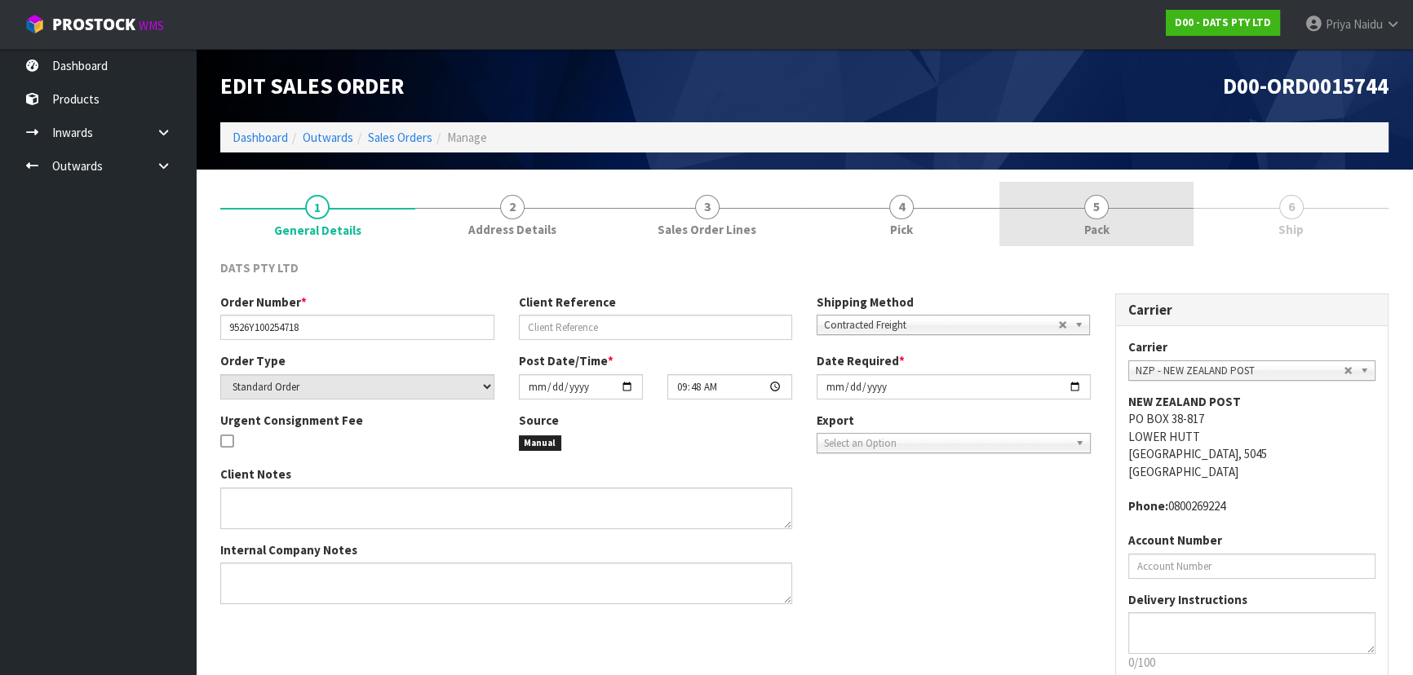
click at [1079, 206] on link "5 Pack" at bounding box center [1096, 214] width 195 height 64
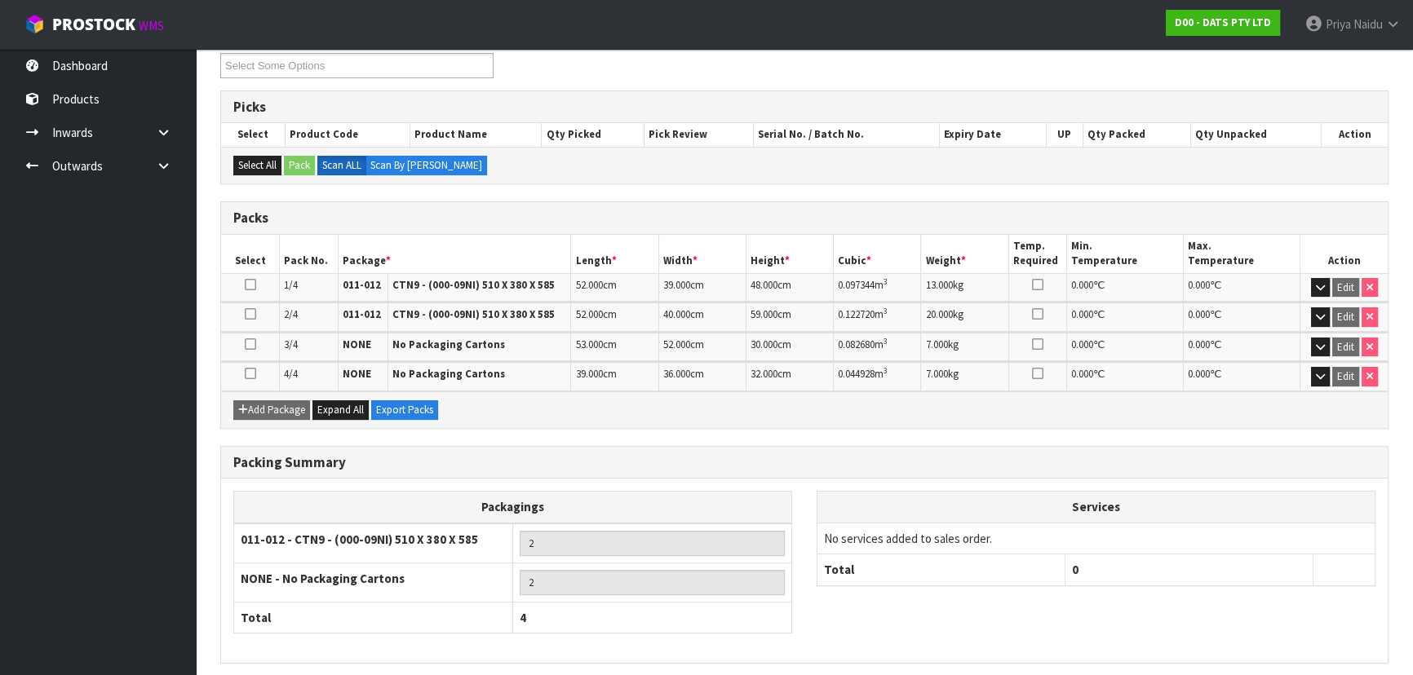
scroll to position [290, 0]
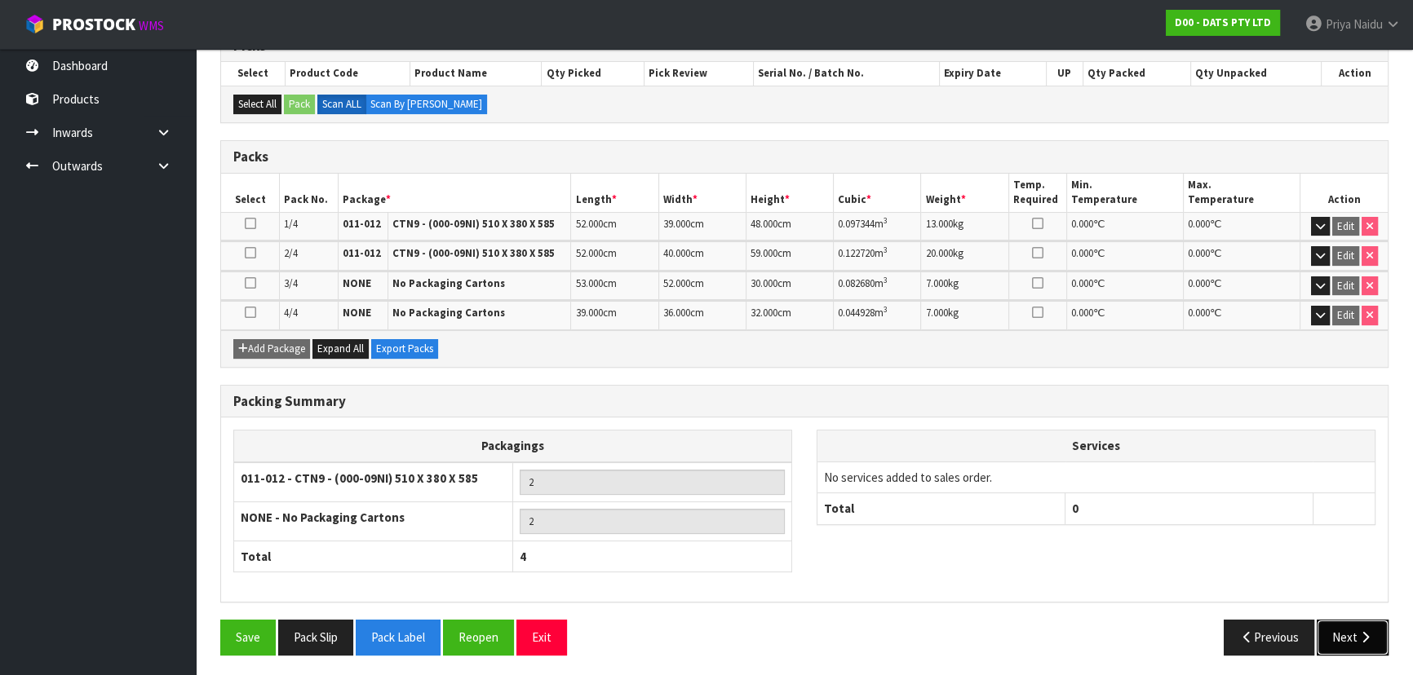
click at [1354, 631] on button "Next" at bounding box center [1353, 637] width 72 height 35
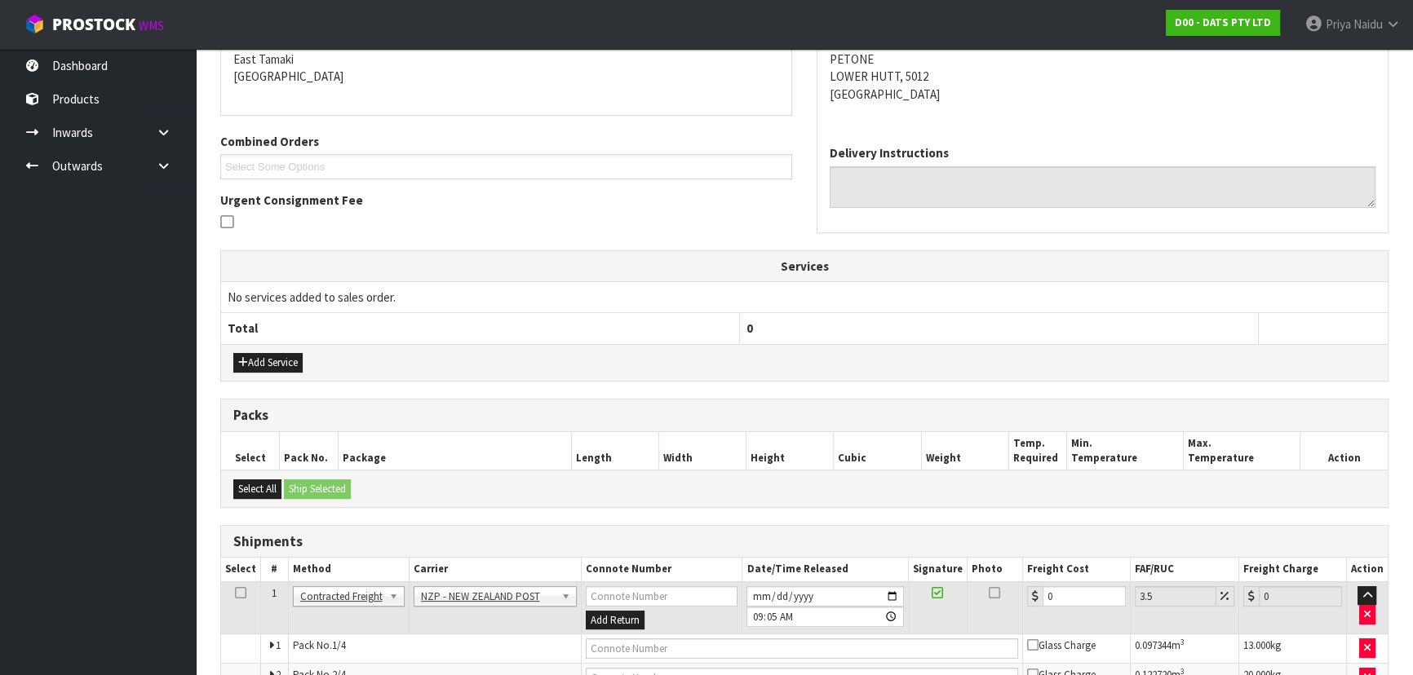
scroll to position [0, 0]
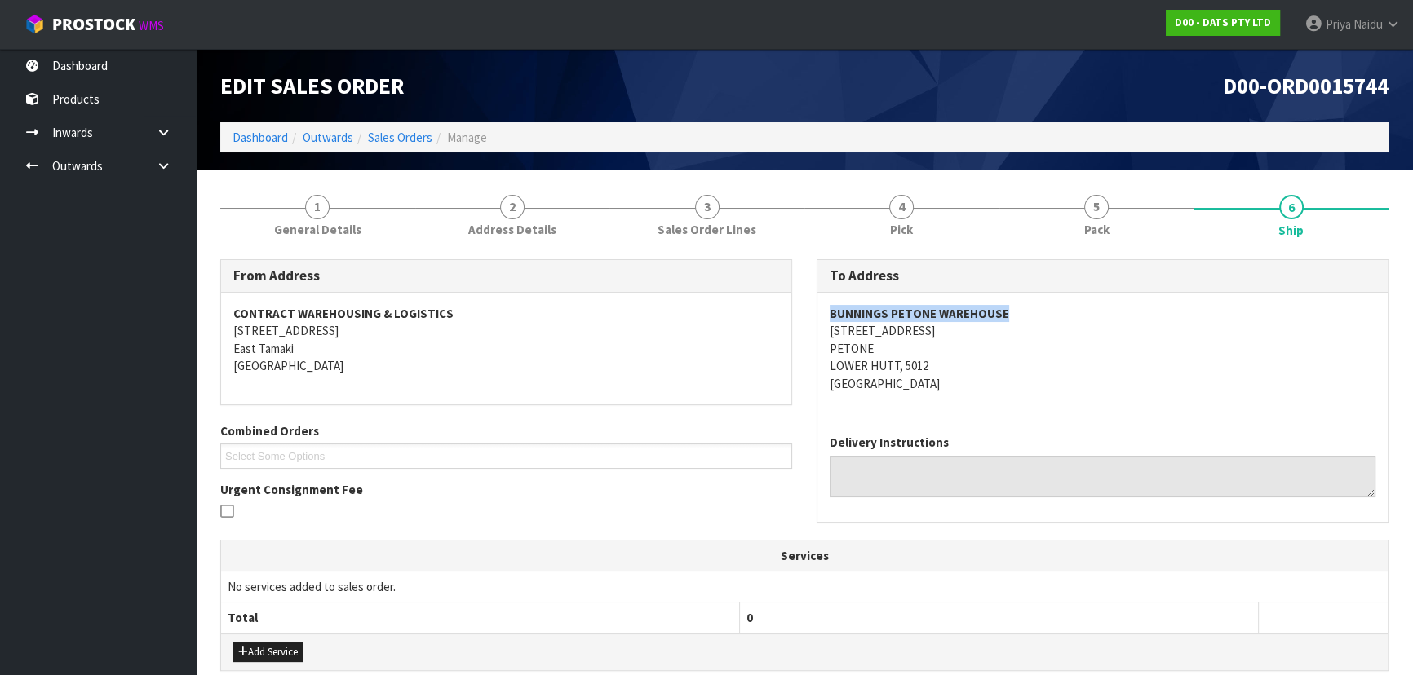
drag, startPoint x: 822, startPoint y: 310, endPoint x: 1018, endPoint y: 294, distance: 197.3
click at [1018, 294] on div "BUNNINGS PETONE WAREHOUSE 48 HUTT ROAD PETONE LOWER HUTT, 5012 New Zealand" at bounding box center [1102, 357] width 570 height 129
drag, startPoint x: 818, startPoint y: 334, endPoint x: 919, endPoint y: 333, distance: 101.2
click at [919, 333] on div "BUNNINGS PETONE WAREHOUSE 48 HUTT ROAD PETONE LOWER HUTT, 5012 New Zealand" at bounding box center [1102, 357] width 570 height 129
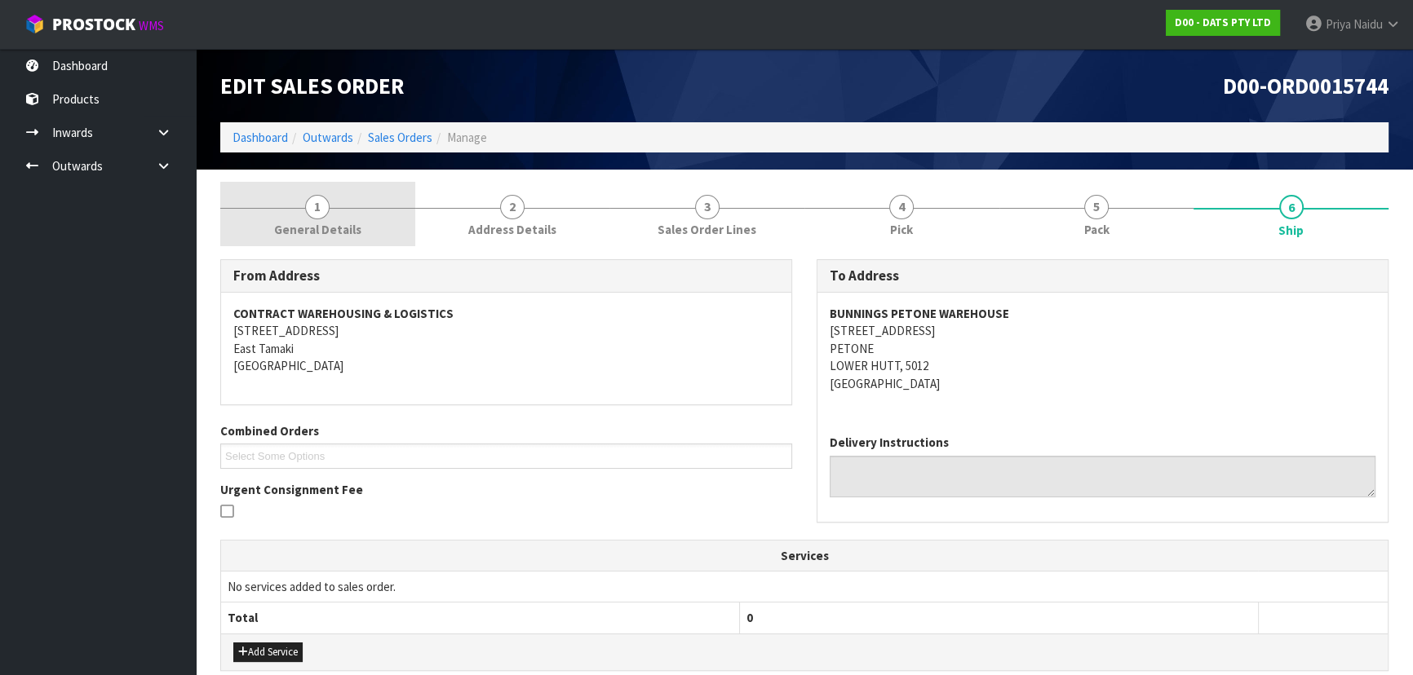
drag, startPoint x: 304, startPoint y: 215, endPoint x: 304, endPoint y: 228, distance: 13.1
click at [302, 219] on link "1 General Details" at bounding box center [317, 214] width 195 height 64
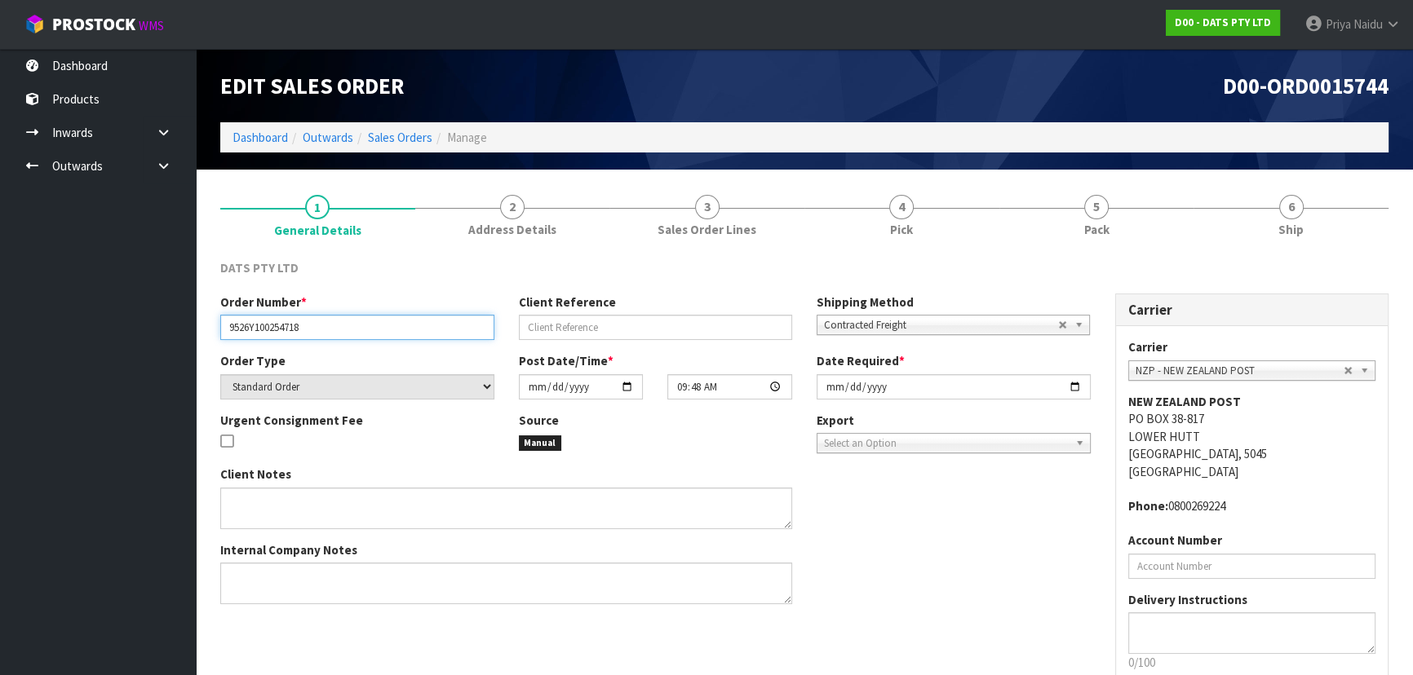
drag, startPoint x: 224, startPoint y: 334, endPoint x: 300, endPoint y: 312, distance: 79.0
click at [347, 317] on input "9526Y100254718" at bounding box center [357, 327] width 274 height 25
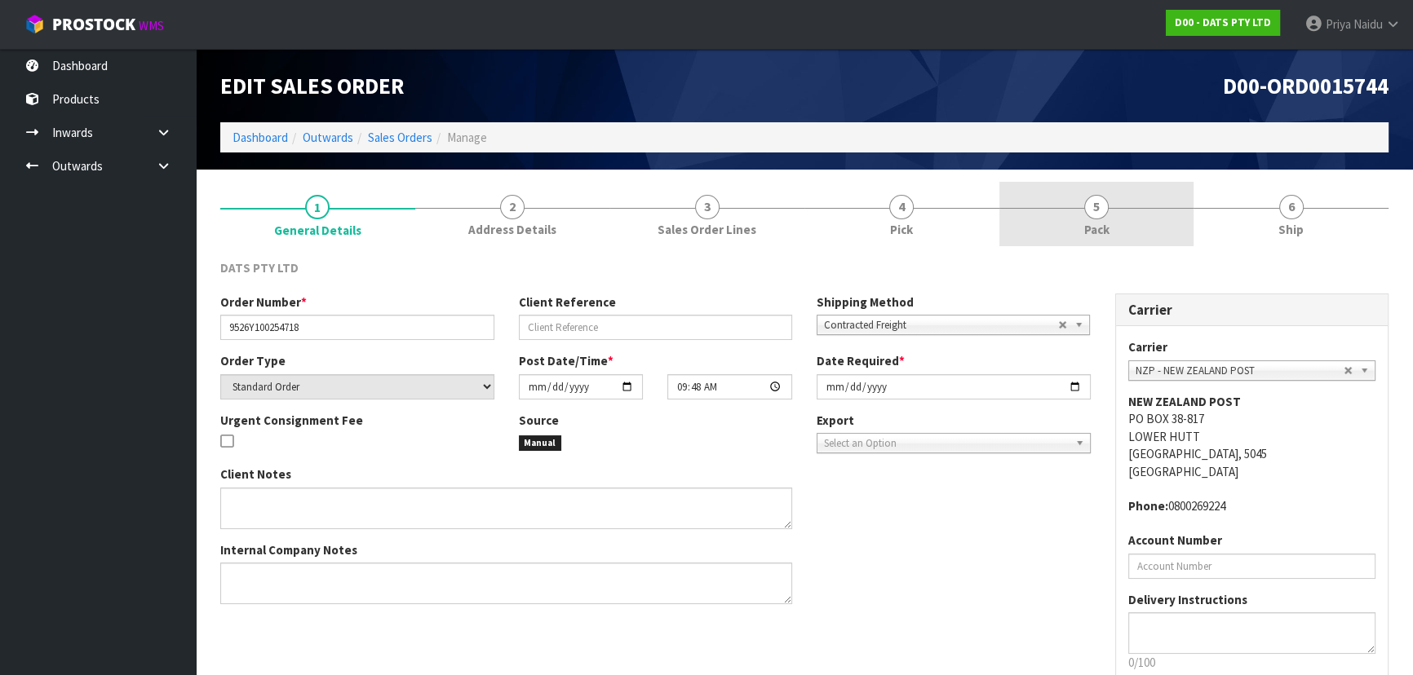
drag, startPoint x: 1053, startPoint y: 211, endPoint x: 842, endPoint y: 237, distance: 212.8
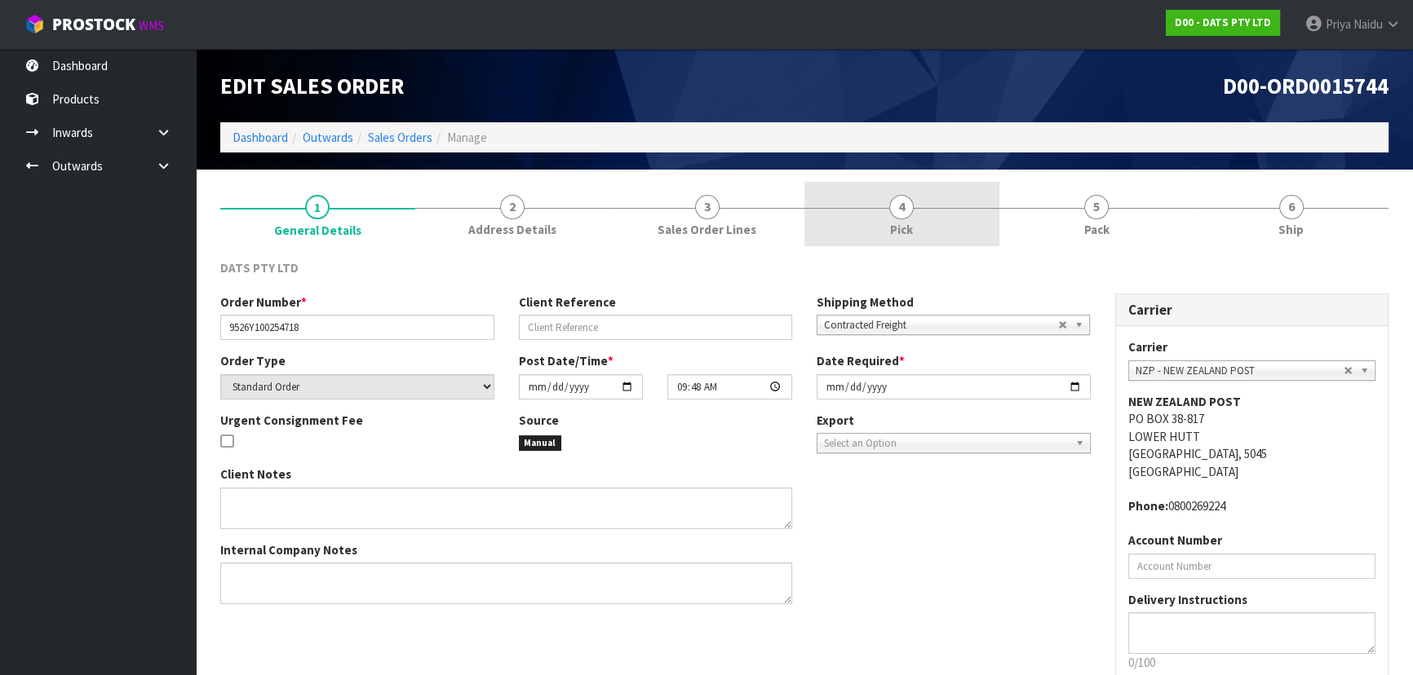
click at [1054, 211] on link "5 Pack" at bounding box center [1096, 214] width 195 height 64
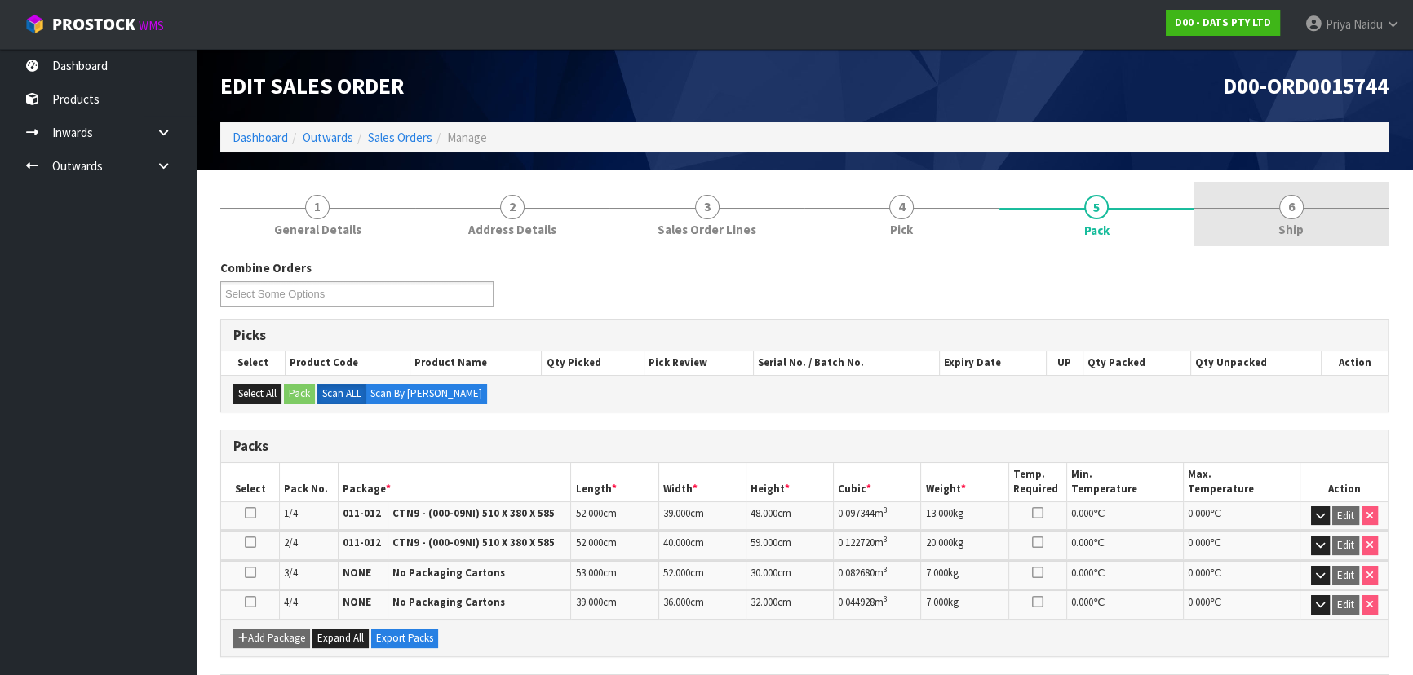
click at [1261, 222] on link "6 Ship" at bounding box center [1291, 214] width 195 height 64
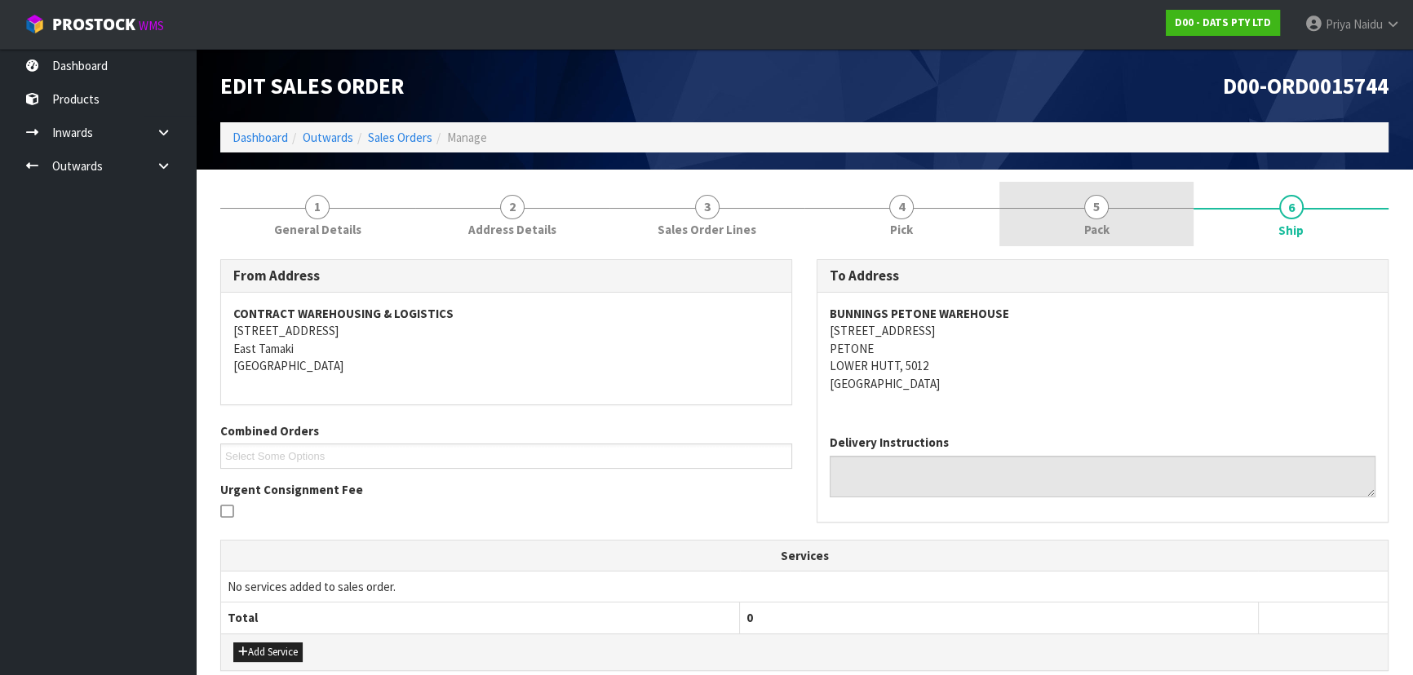
click at [1085, 204] on span "5" at bounding box center [1096, 207] width 24 height 24
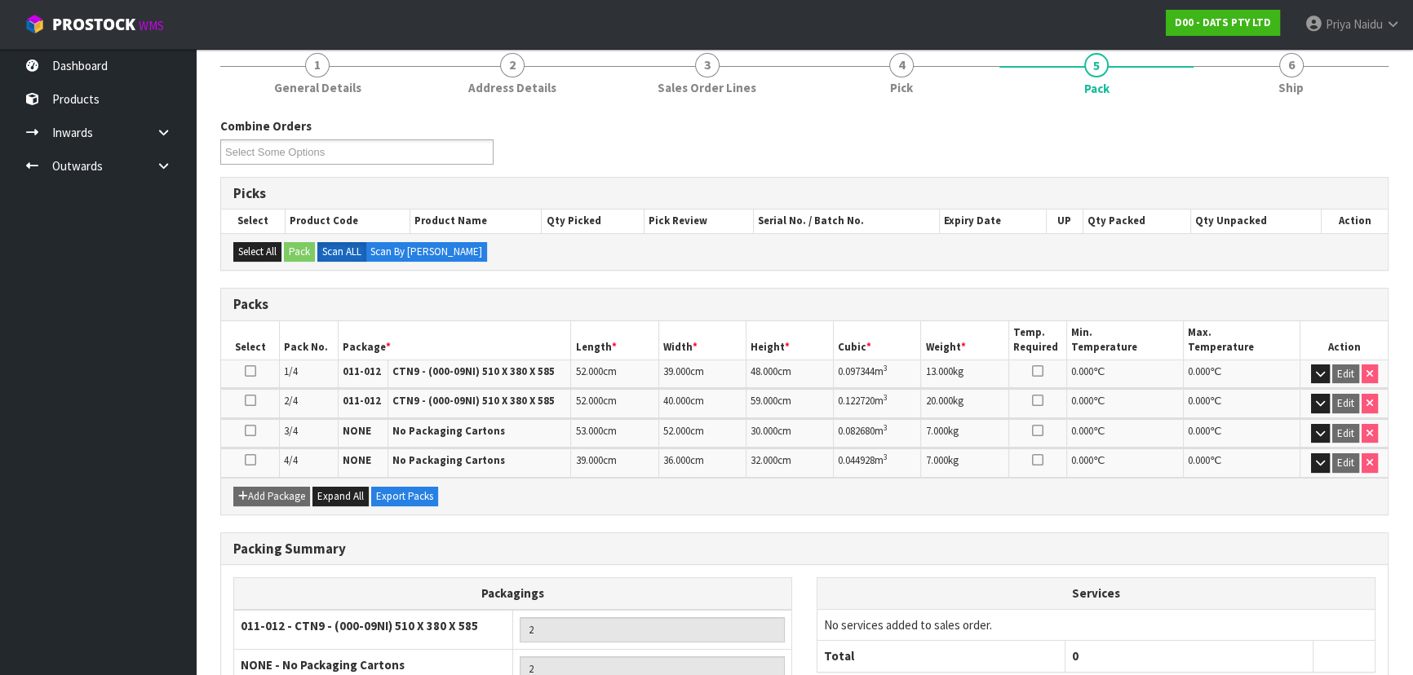
scroll to position [148, 0]
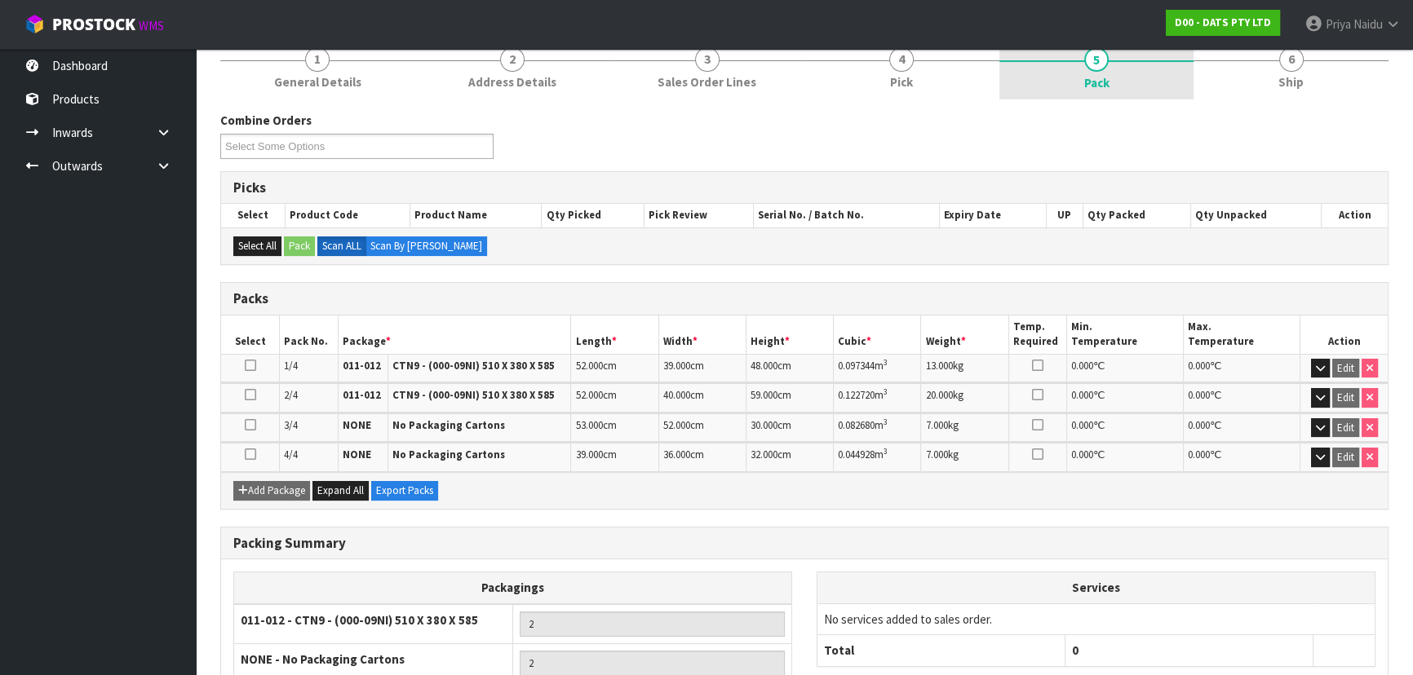
drag, startPoint x: 1291, startPoint y: 82, endPoint x: 1018, endPoint y: 78, distance: 272.5
click at [1291, 82] on span "Ship" at bounding box center [1290, 81] width 25 height 17
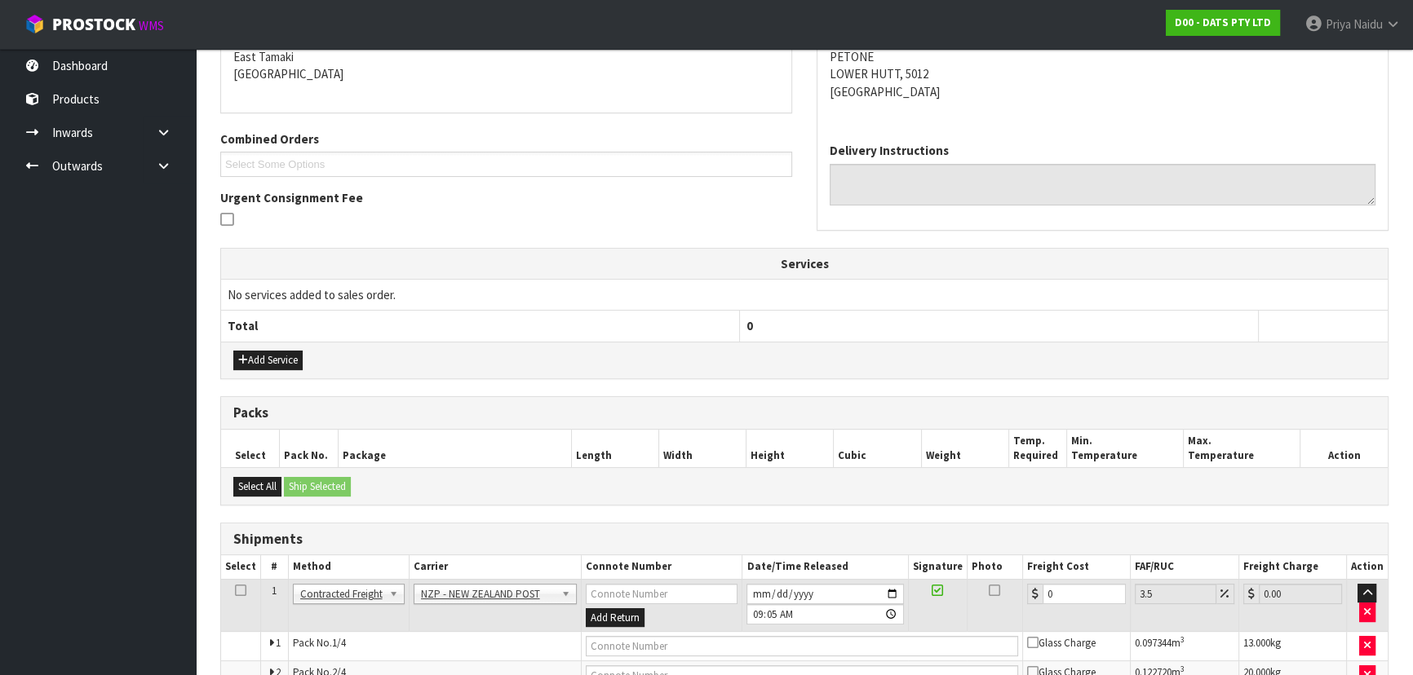
scroll to position [440, 0]
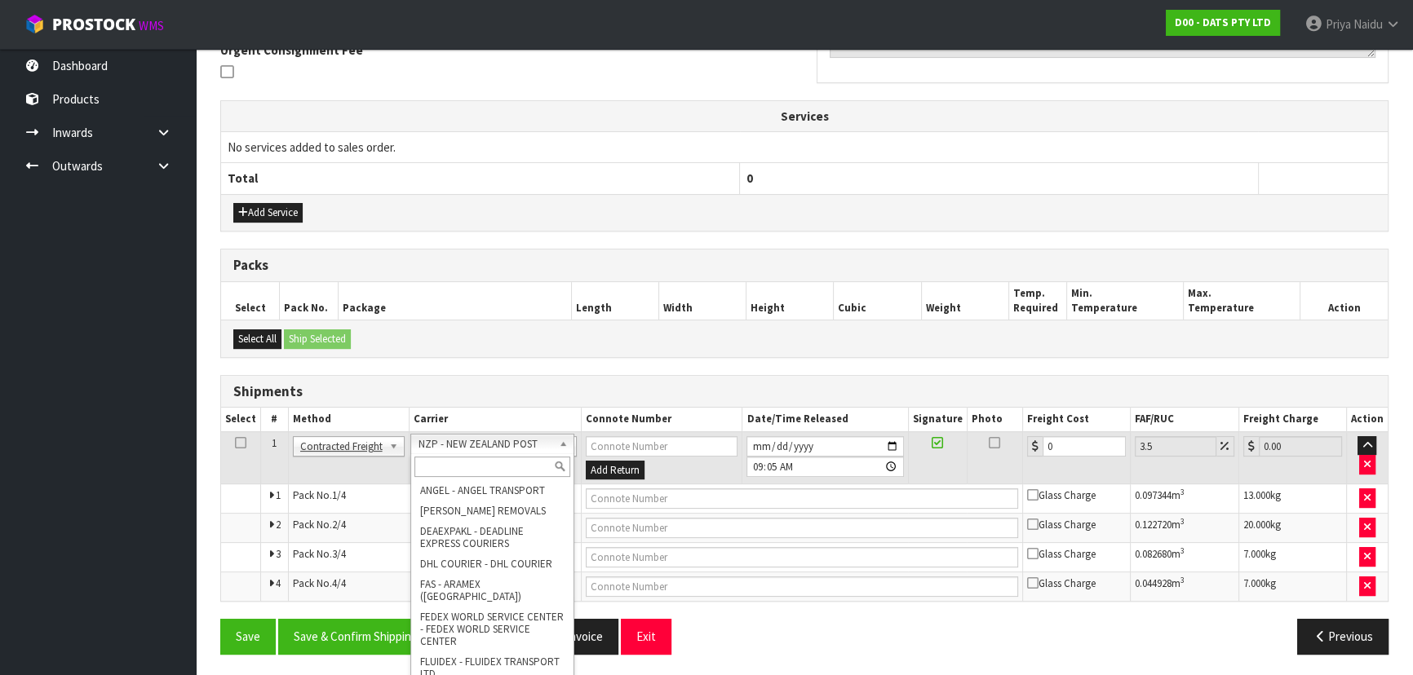
click at [492, 459] on input "text" at bounding box center [492, 467] width 156 height 20
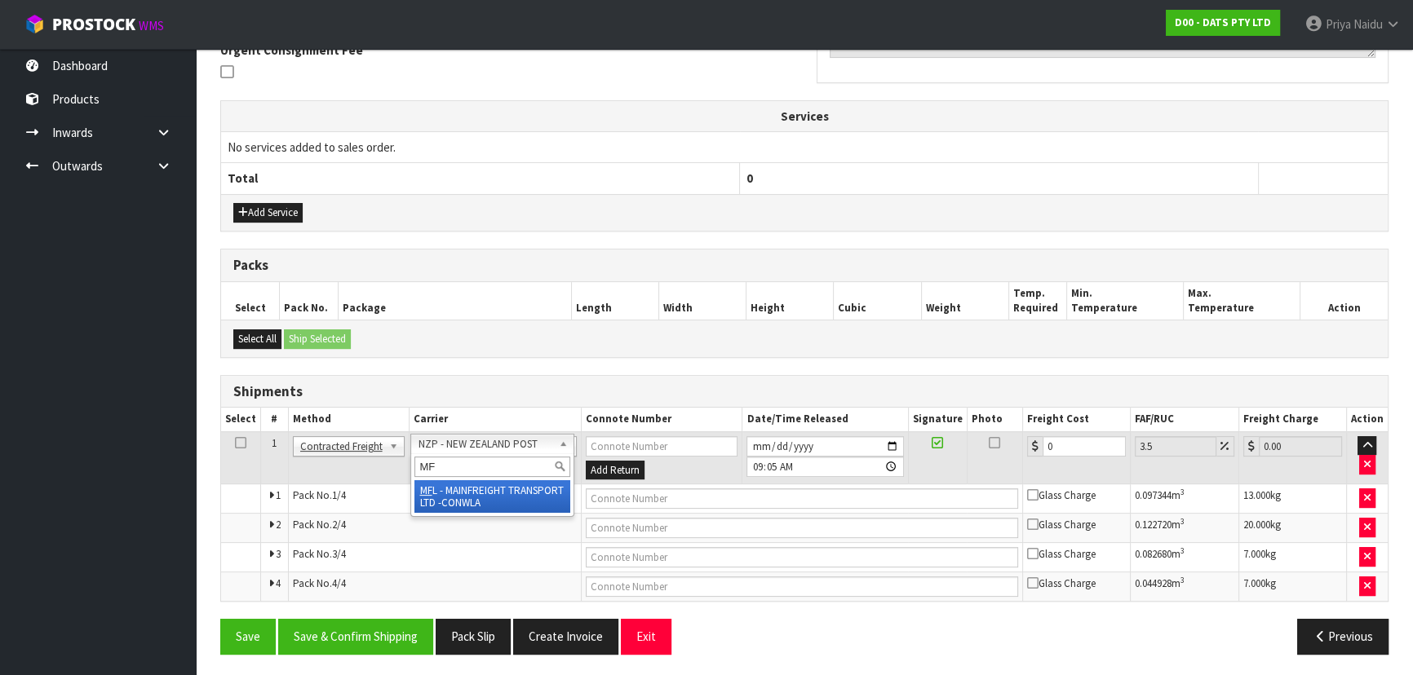
type input "MF"
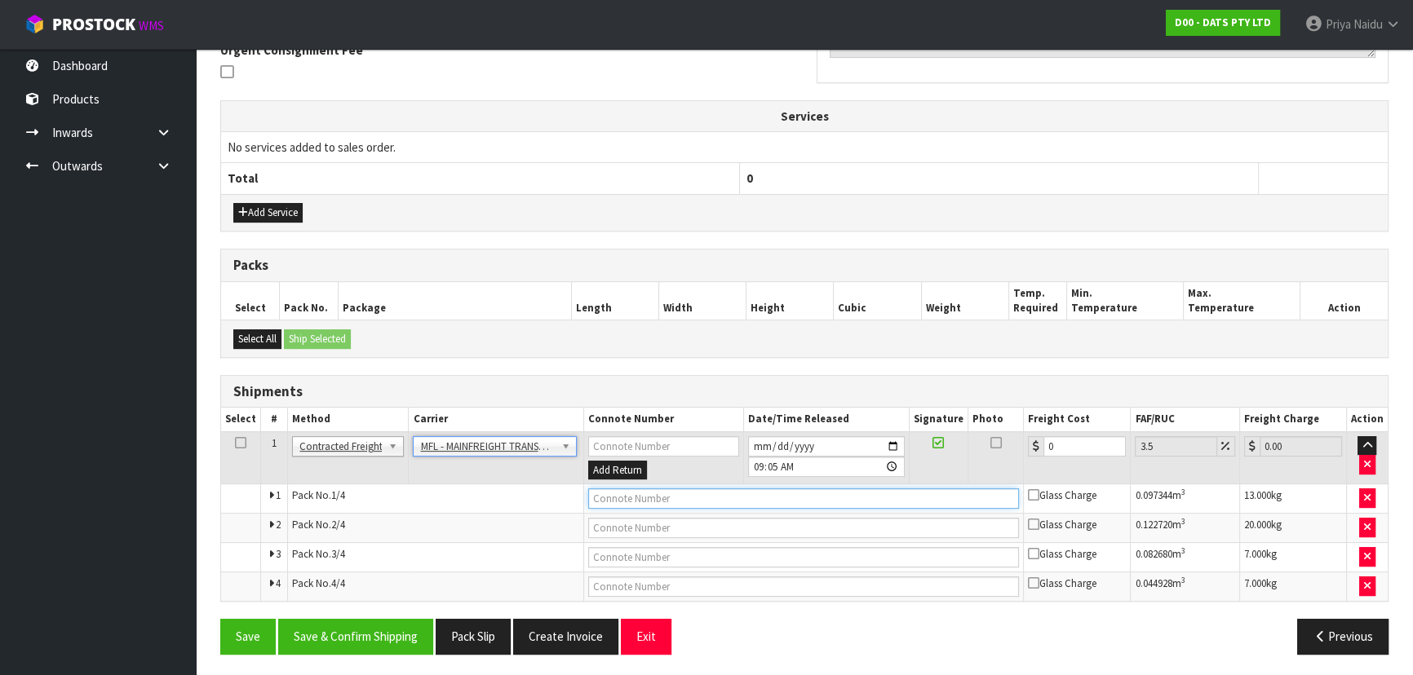
click at [665, 498] on input "text" at bounding box center [804, 499] width 432 height 20
paste input "FWM58677301"
type input "FWM58677301"
click at [1081, 445] on input "0" at bounding box center [1084, 446] width 82 height 20
type input "0"
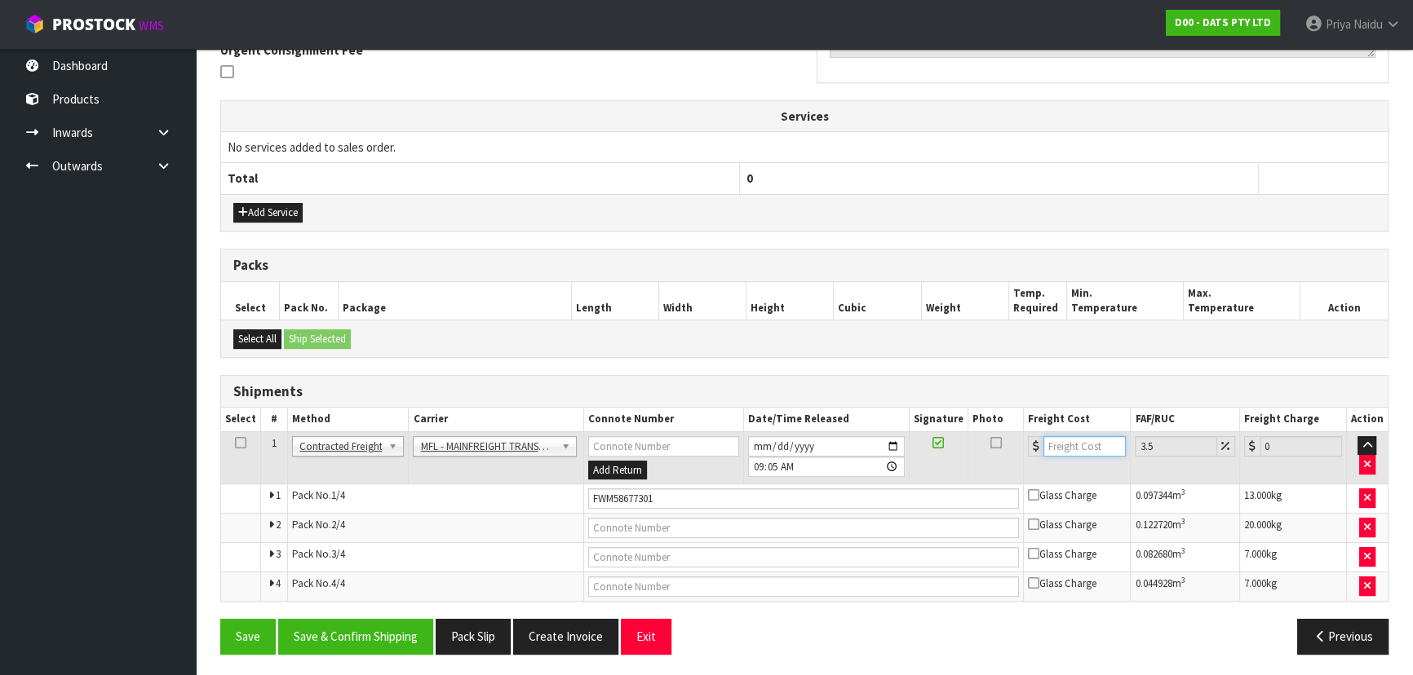
type input "4"
type input "4.14"
type input "46"
type input "47.61"
type input "46"
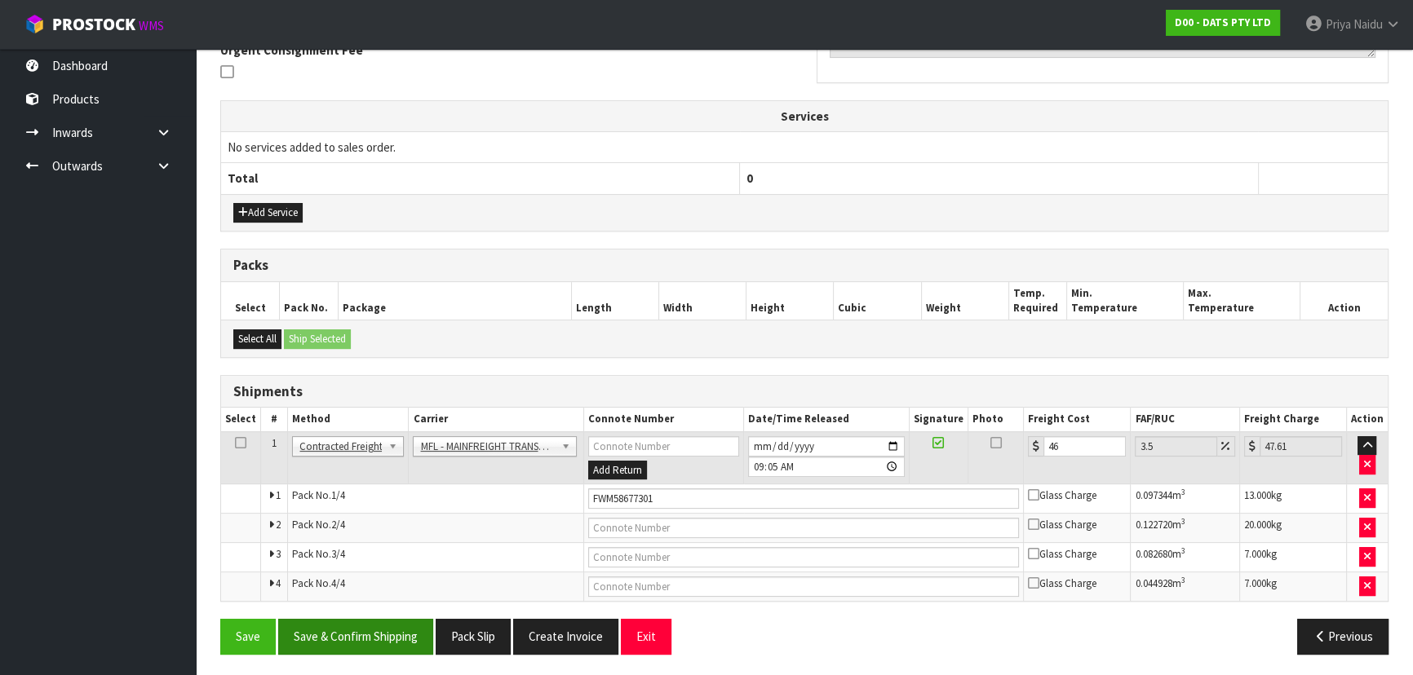
click at [389, 617] on div "From Address CONTRACT WAREHOUSING & LOGISTICS 17 Allens Road East Tamaki Auckla…" at bounding box center [804, 243] width 1168 height 847
click at [390, 619] on button "Save & Confirm Shipping" at bounding box center [355, 636] width 155 height 35
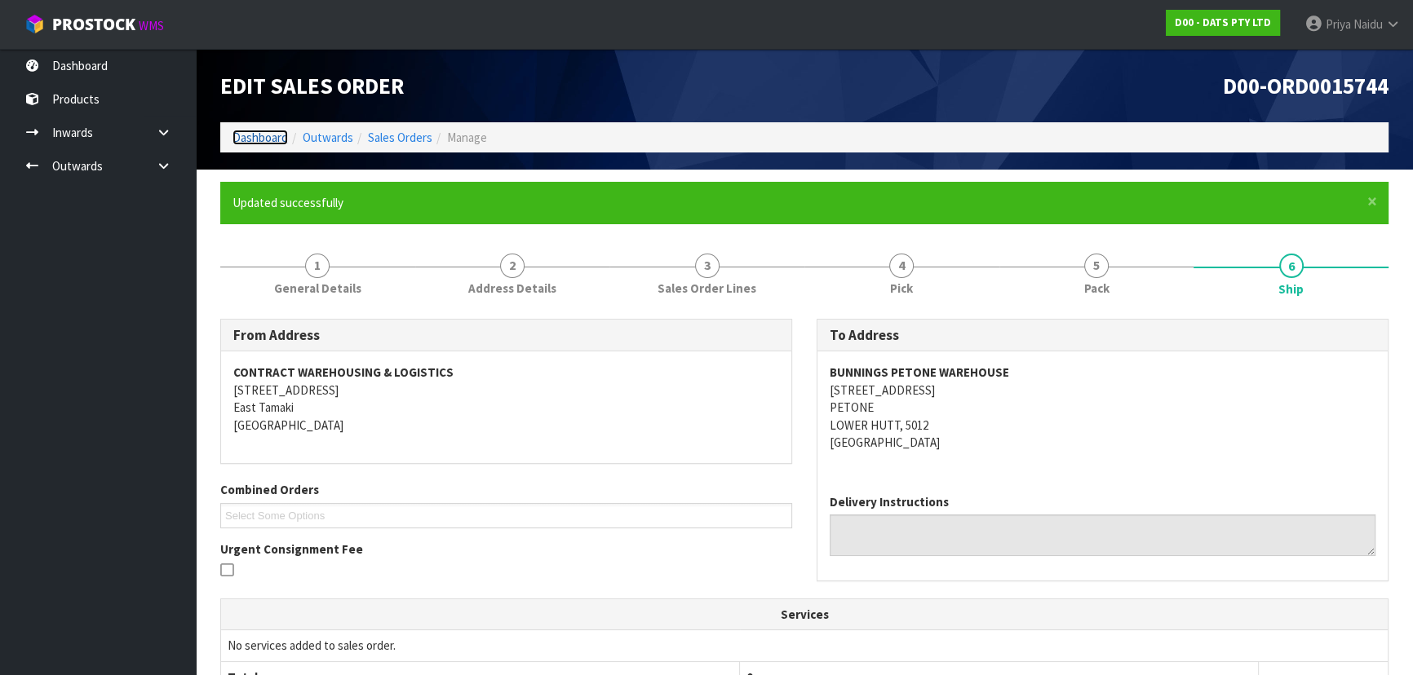
click at [265, 141] on link "Dashboard" at bounding box center [260, 138] width 55 height 16
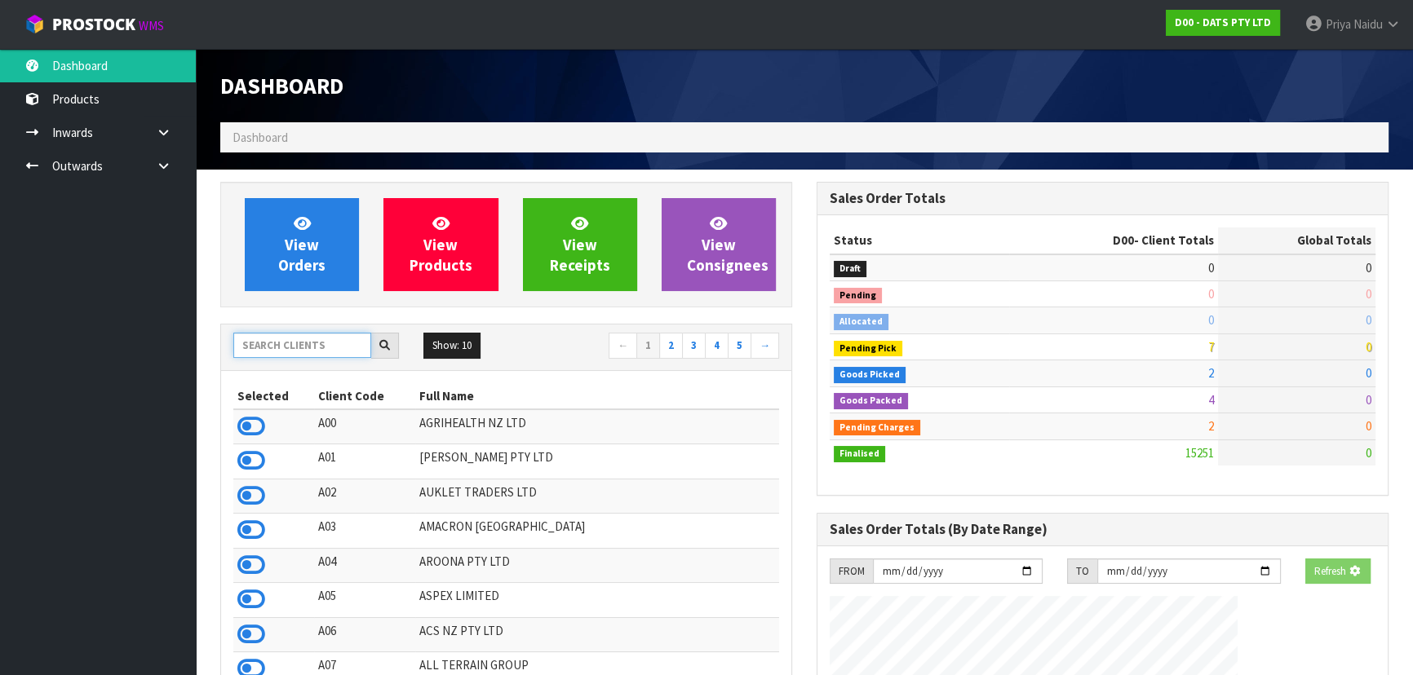
click at [294, 336] on input "text" at bounding box center [302, 345] width 138 height 25
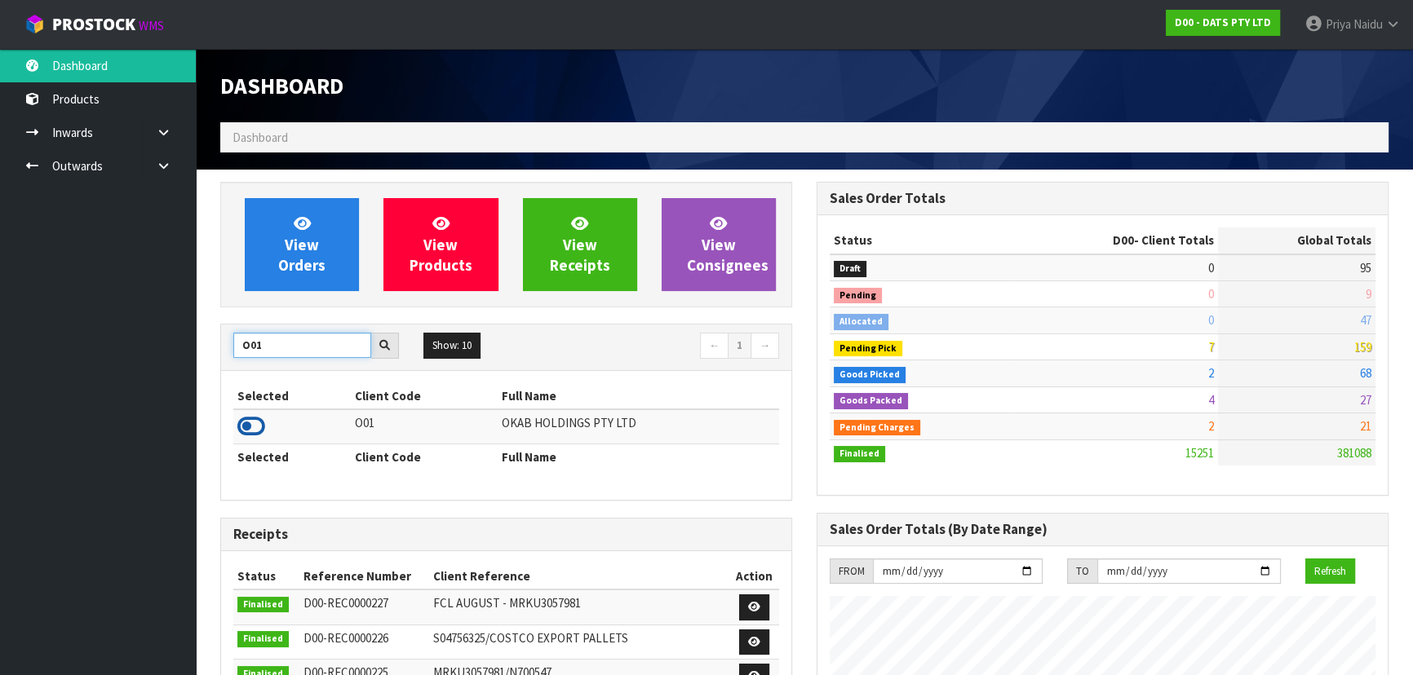
type input "O01"
click at [258, 427] on icon at bounding box center [251, 426] width 28 height 24
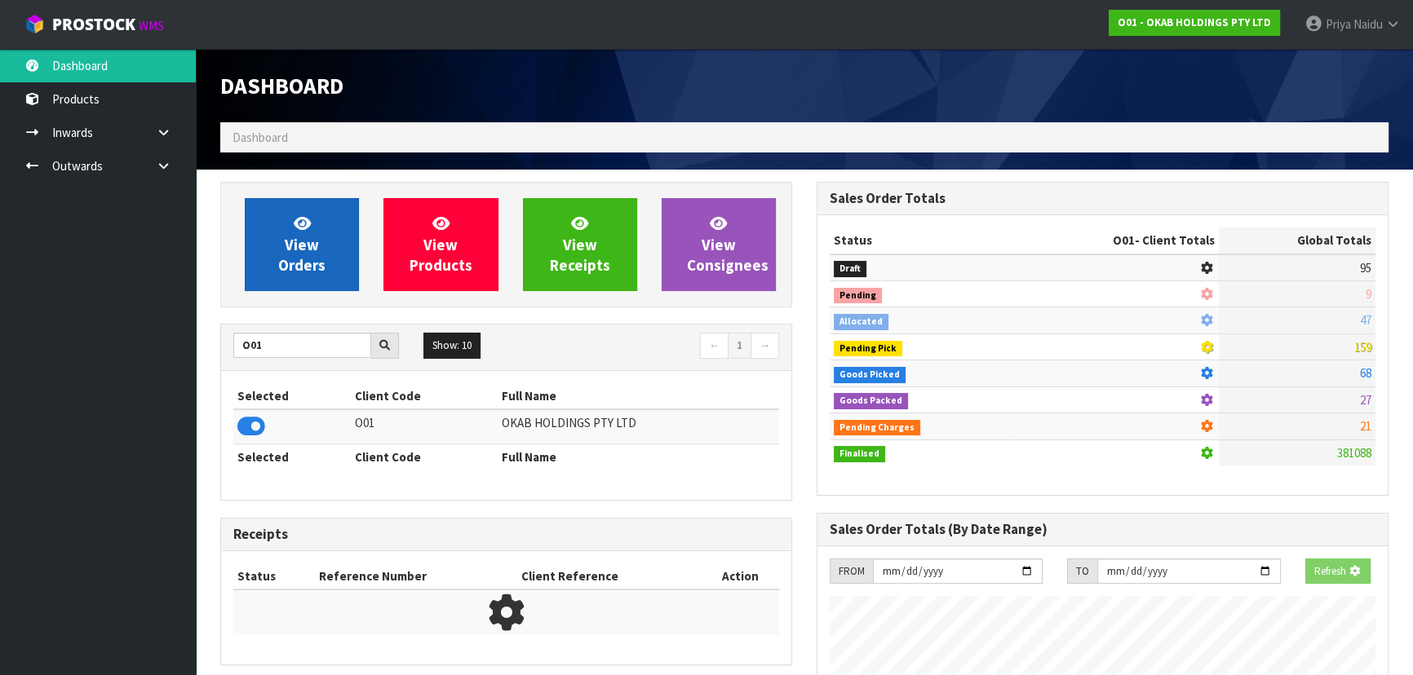
scroll to position [1016, 596]
click at [301, 269] on span "View Orders" at bounding box center [301, 244] width 47 height 61
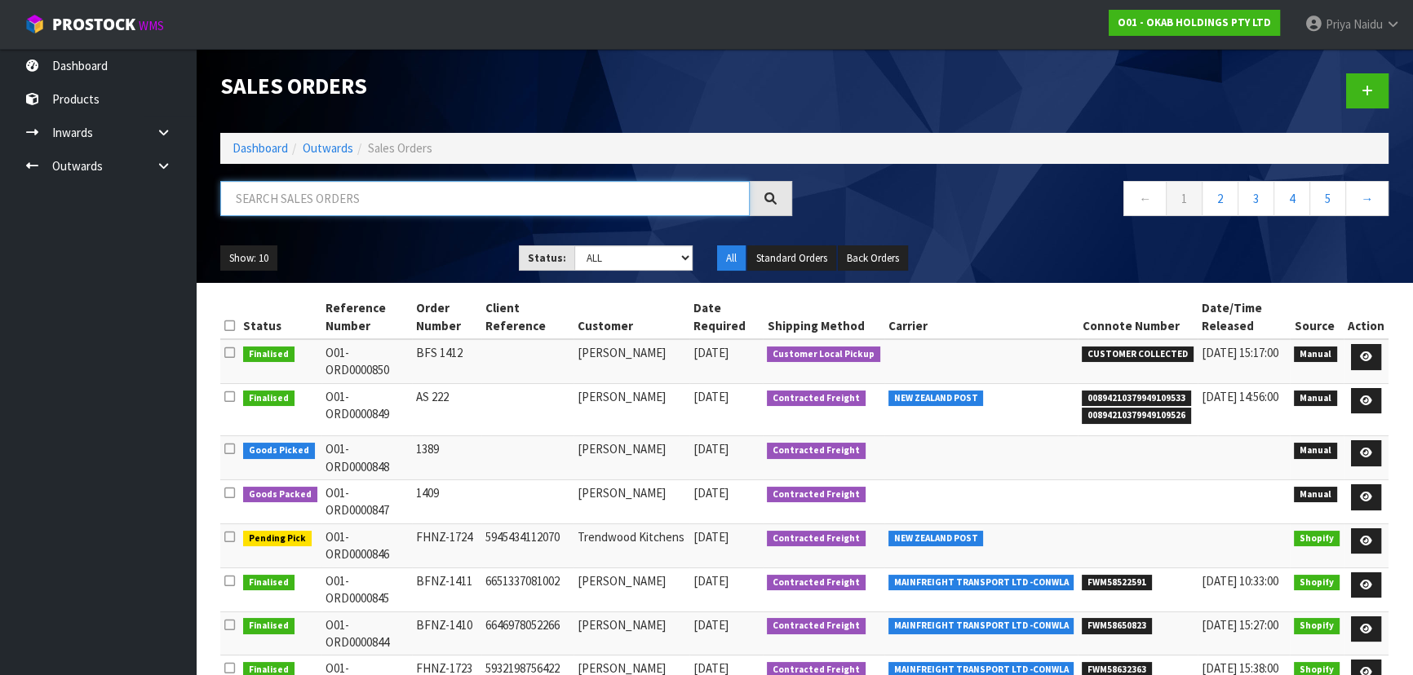
click at [346, 207] on input "text" at bounding box center [484, 198] width 529 height 35
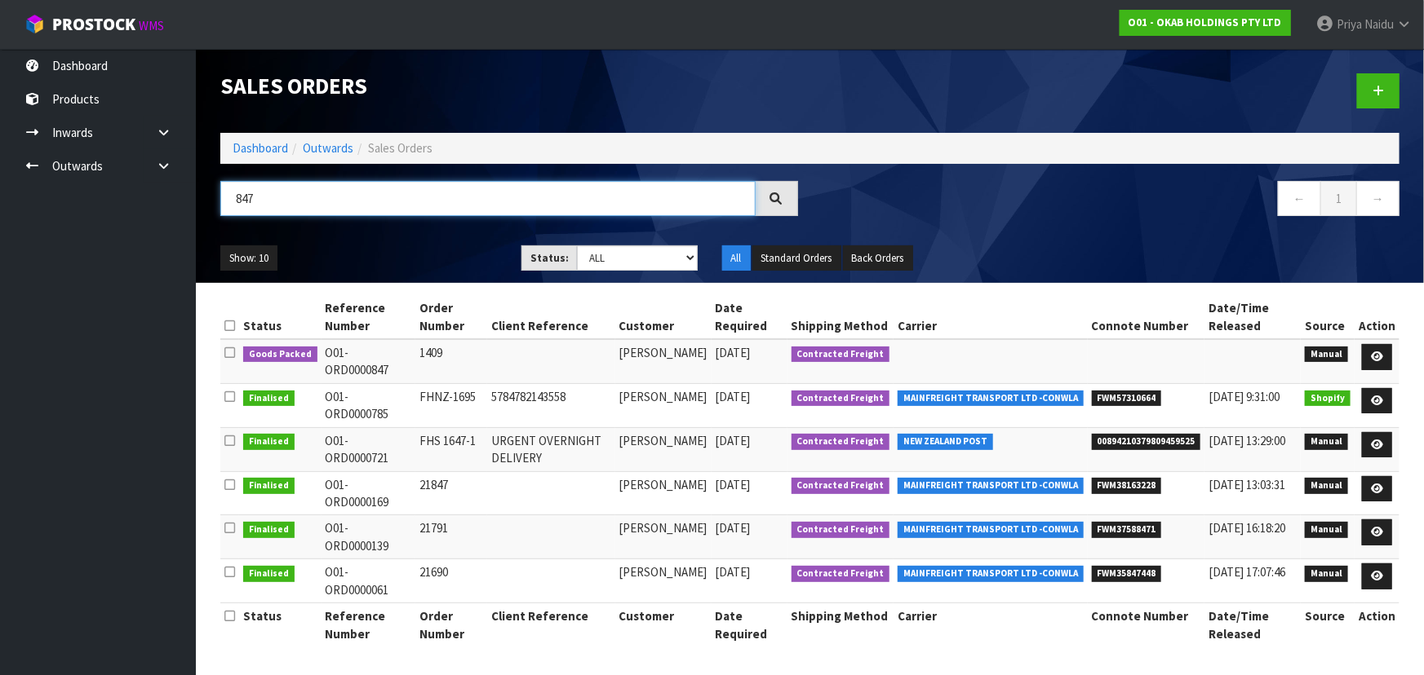
type input "847"
click at [396, 256] on ul "Show: 10 5 10 25 50" at bounding box center [358, 259] width 277 height 26
click at [1379, 350] on link at bounding box center [1377, 357] width 30 height 26
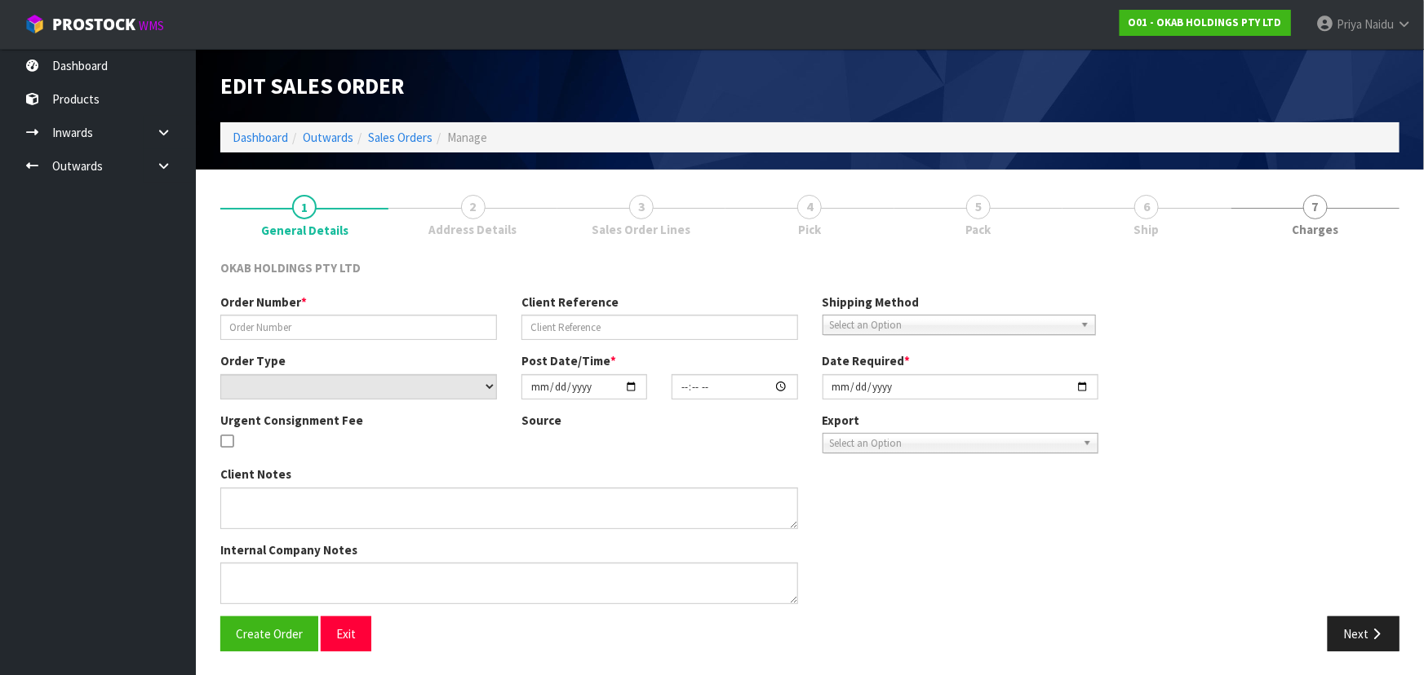
type input "1409"
select select "number:0"
type input "2025-09-12"
type input "12:27:00.000"
type input "2025-09-15"
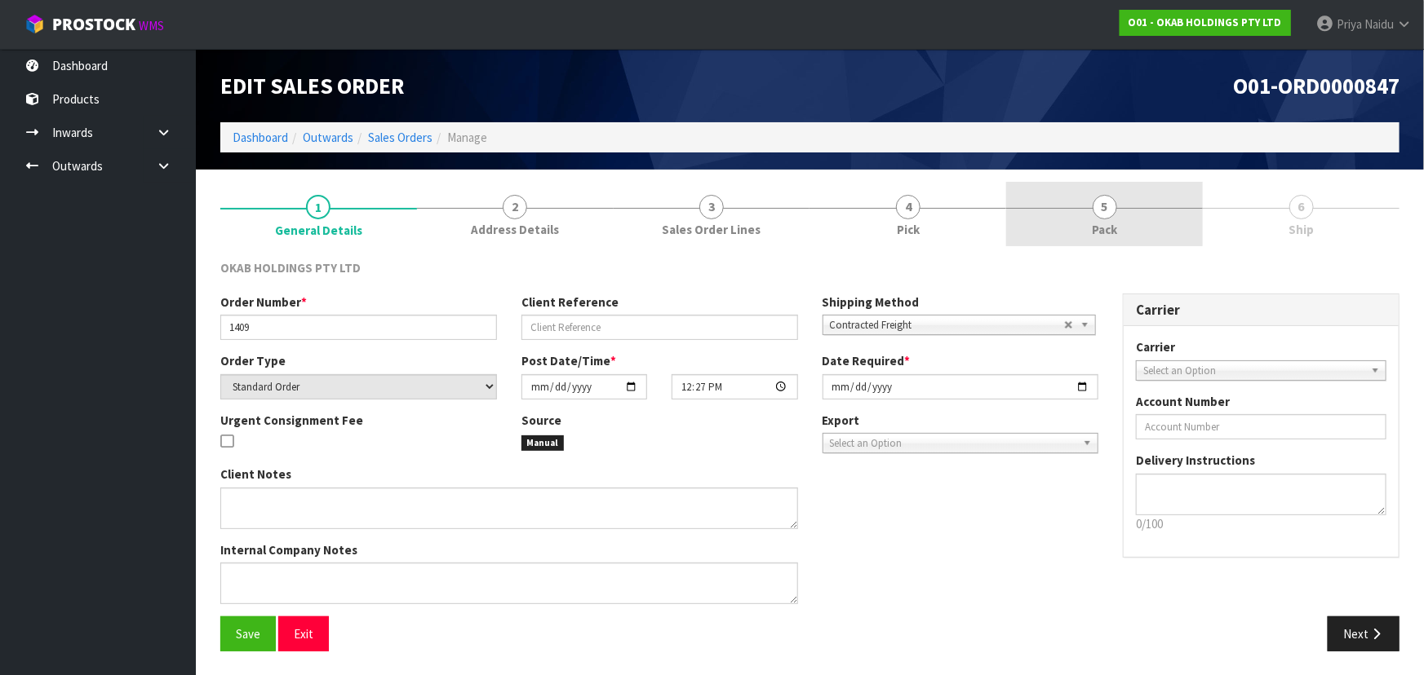
click at [1101, 228] on span "Pack" at bounding box center [1104, 229] width 25 height 17
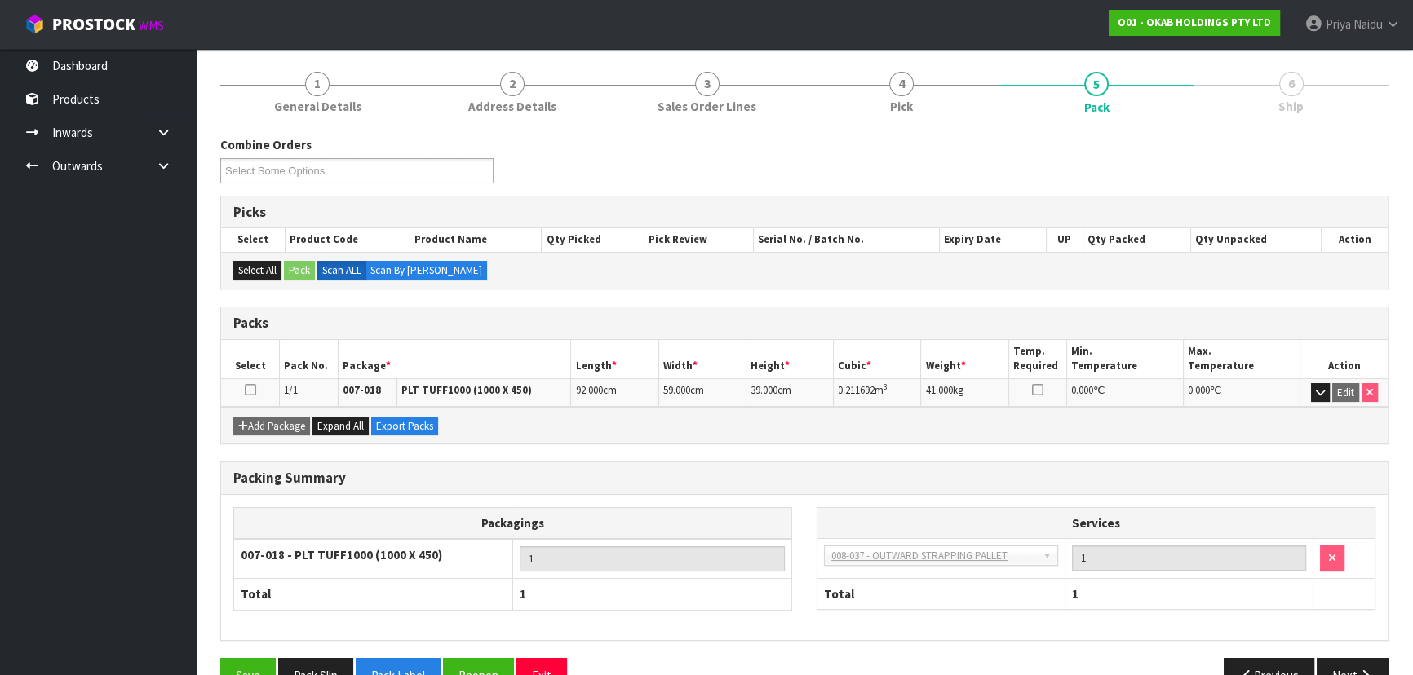
scroll to position [162, 0]
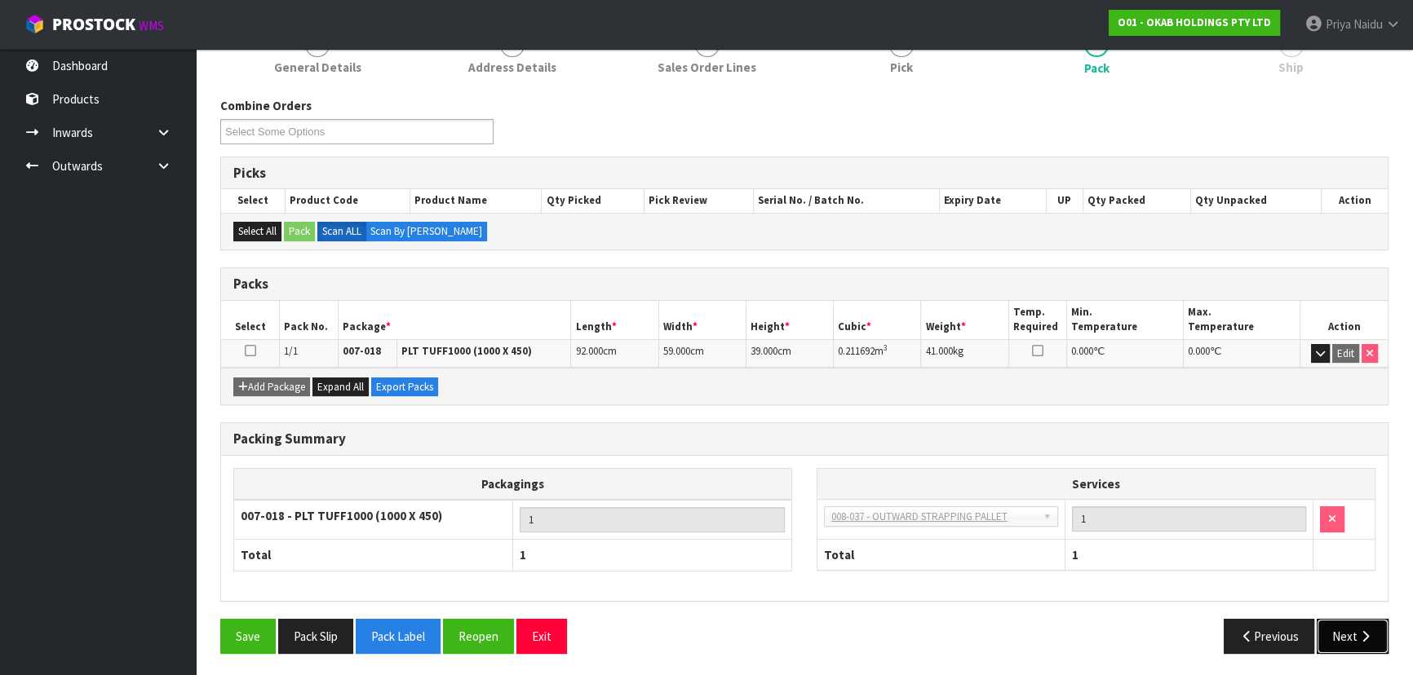
click at [1342, 638] on button "Next" at bounding box center [1353, 636] width 72 height 35
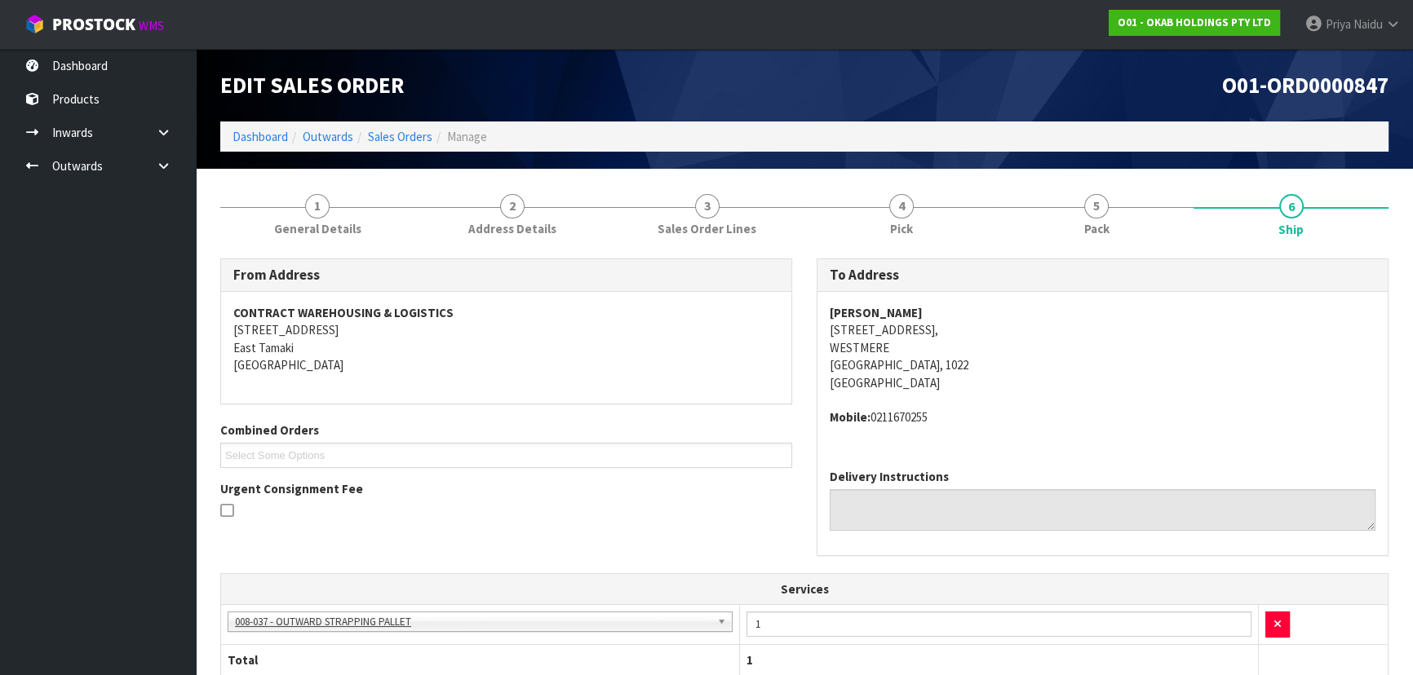
scroll to position [0, 0]
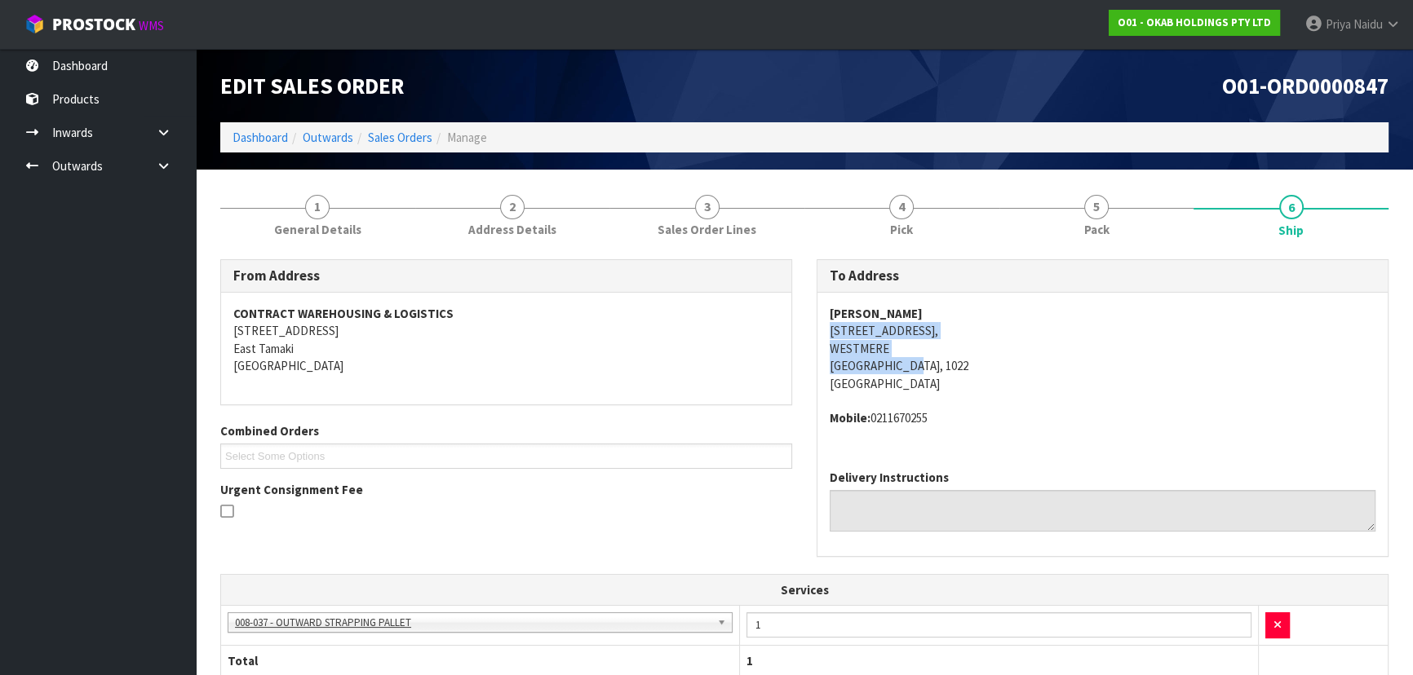
drag, startPoint x: 815, startPoint y: 329, endPoint x: 972, endPoint y: 360, distance: 160.5
click at [972, 360] on div "To Address CAROLINE BAKKER 21 FAULDER AVENUE, WESTMERE AUCKLAND, 1022 New Zeala…" at bounding box center [1102, 416] width 596 height 315
drag, startPoint x: 1092, startPoint y: 392, endPoint x: 1077, endPoint y: 388, distance: 15.0
click at [1092, 392] on span "CAROLINE BAKKER 21 FAULDER AVENUE, WESTMERE AUCKLAND, 1022 New Zealand Mobile: …" at bounding box center [1103, 366] width 546 height 122
drag, startPoint x: 826, startPoint y: 324, endPoint x: 941, endPoint y: 327, distance: 115.9
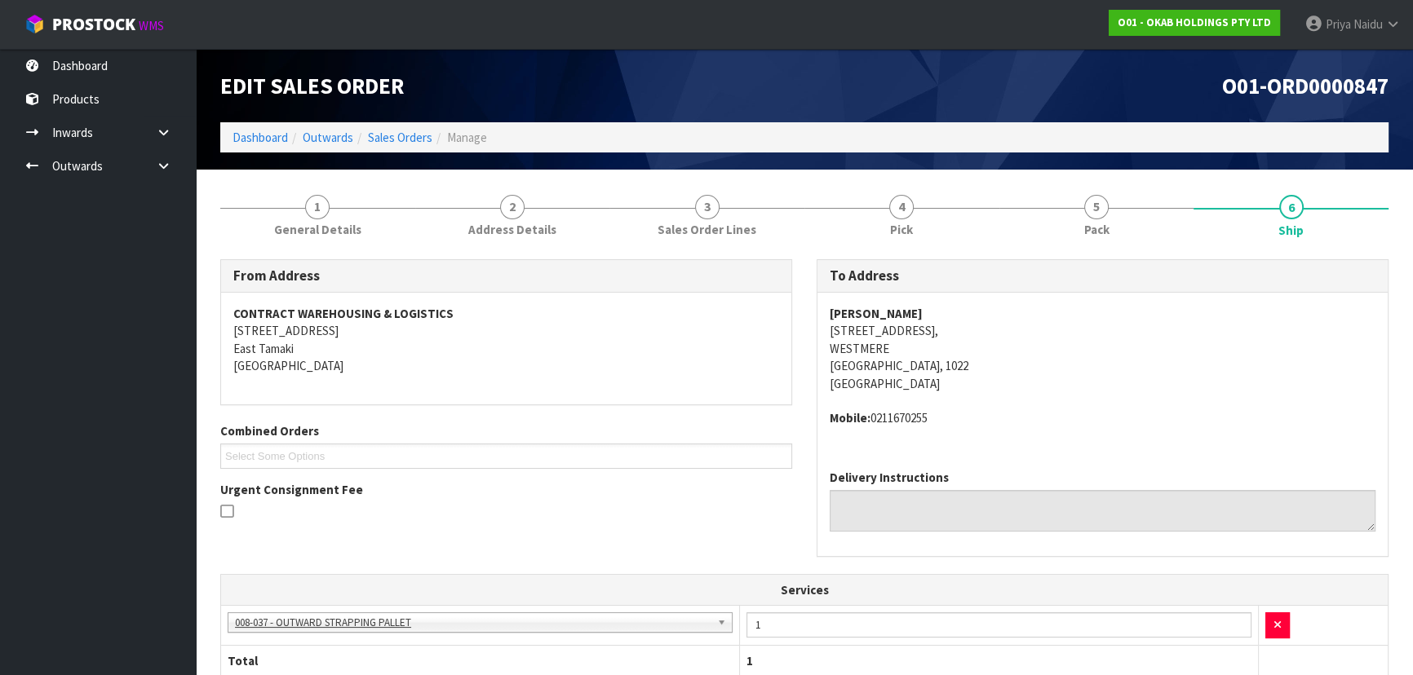
click at [941, 327] on div "CAROLINE BAKKER 21 FAULDER AVENUE, WESTMERE AUCKLAND, 1022 New Zealand Mobile: …" at bounding box center [1102, 375] width 570 height 164
click at [830, 308] on strong "CAROLINE BAKKER" at bounding box center [876, 314] width 93 height 16
drag, startPoint x: 833, startPoint y: 310, endPoint x: 967, endPoint y: 313, distance: 133.8
click at [967, 313] on address "CAROLINE BAKKER 21 FAULDER AVENUE, WESTMERE AUCKLAND, 1022 New Zealand" at bounding box center [1103, 348] width 546 height 87
drag, startPoint x: 821, startPoint y: 308, endPoint x: 835, endPoint y: 308, distance: 13.9
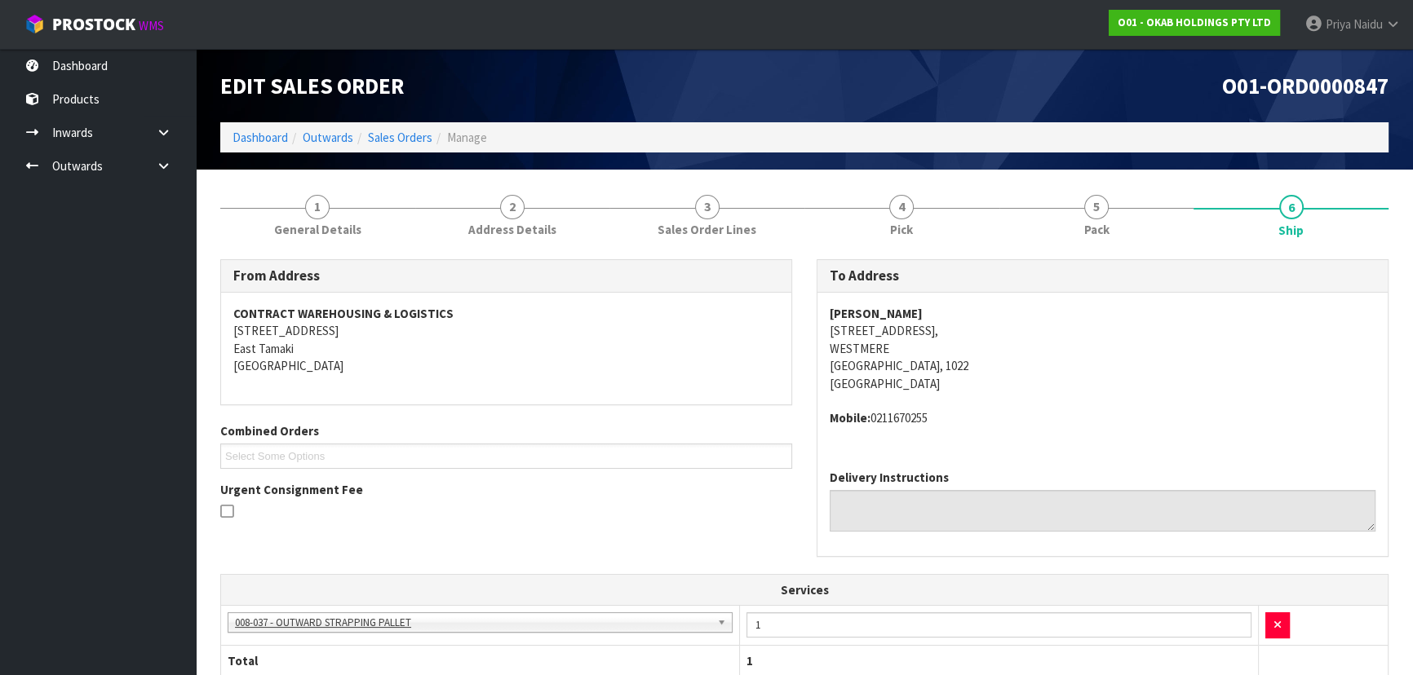
click at [822, 308] on div "CAROLINE BAKKER 21 FAULDER AVENUE, WESTMERE AUCKLAND, 1022 New Zealand Mobile: …" at bounding box center [1102, 375] width 570 height 164
click at [835, 308] on strong "CAROLINE BAKKER" at bounding box center [876, 314] width 93 height 16
drag, startPoint x: 826, startPoint y: 309, endPoint x: 946, endPoint y: 305, distance: 120.0
click at [946, 305] on div "CAROLINE BAKKER 21 FAULDER AVENUE, WESTMERE AUCKLAND, 1022 New Zealand Mobile: …" at bounding box center [1102, 375] width 570 height 164
drag, startPoint x: 874, startPoint y: 418, endPoint x: 968, endPoint y: 416, distance: 93.8
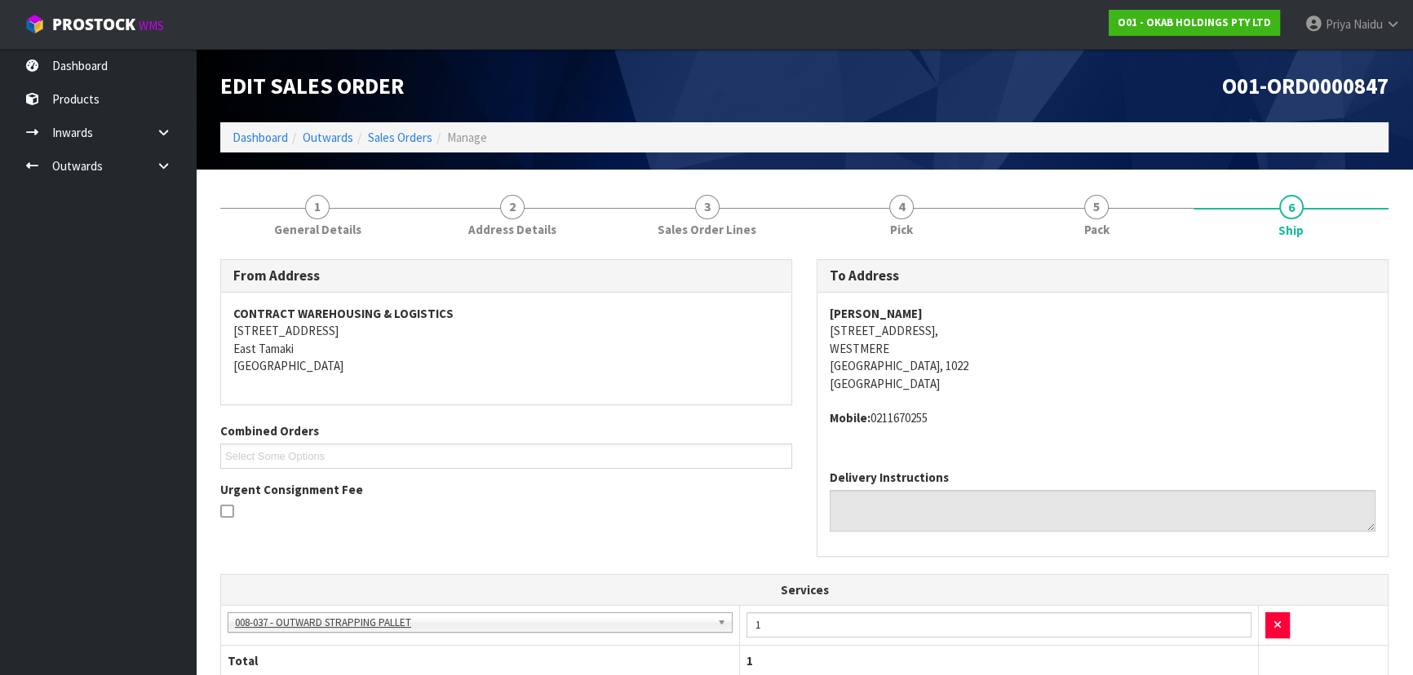
click at [968, 416] on address "Mobile: 0211670255" at bounding box center [1103, 418] width 546 height 17
drag, startPoint x: 357, startPoint y: 228, endPoint x: 344, endPoint y: 241, distance: 19.0
click at [357, 228] on span "General Details" at bounding box center [317, 229] width 87 height 17
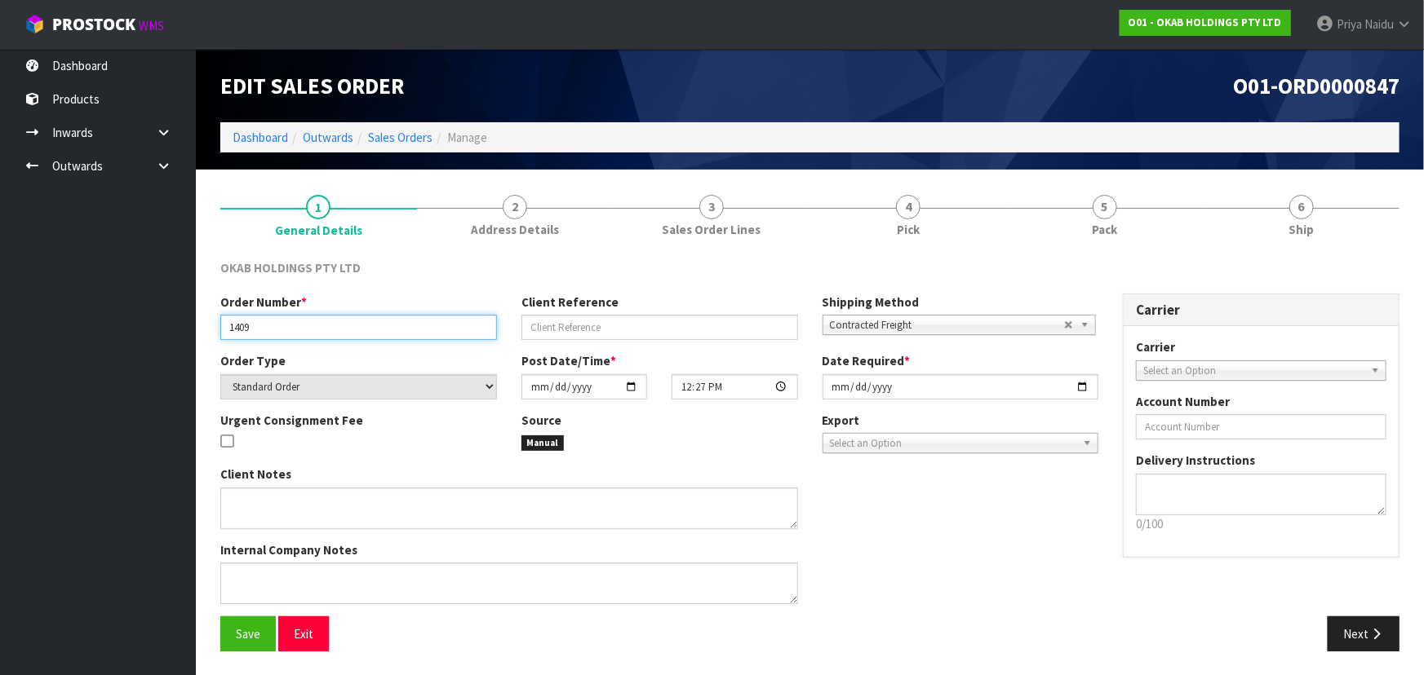
drag, startPoint x: 227, startPoint y: 328, endPoint x: 261, endPoint y: 326, distance: 34.3
click at [261, 326] on input "1409" at bounding box center [358, 327] width 277 height 25
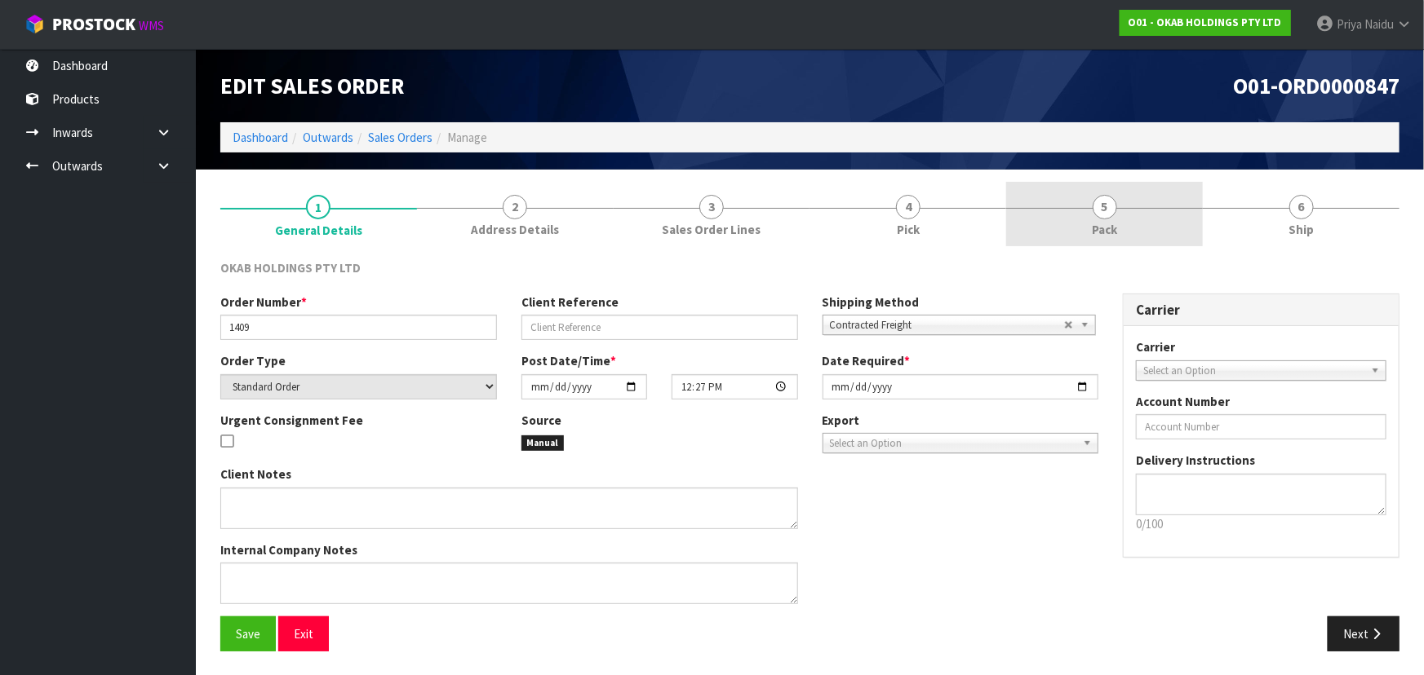
click at [1150, 241] on link "5 Pack" at bounding box center [1104, 214] width 197 height 64
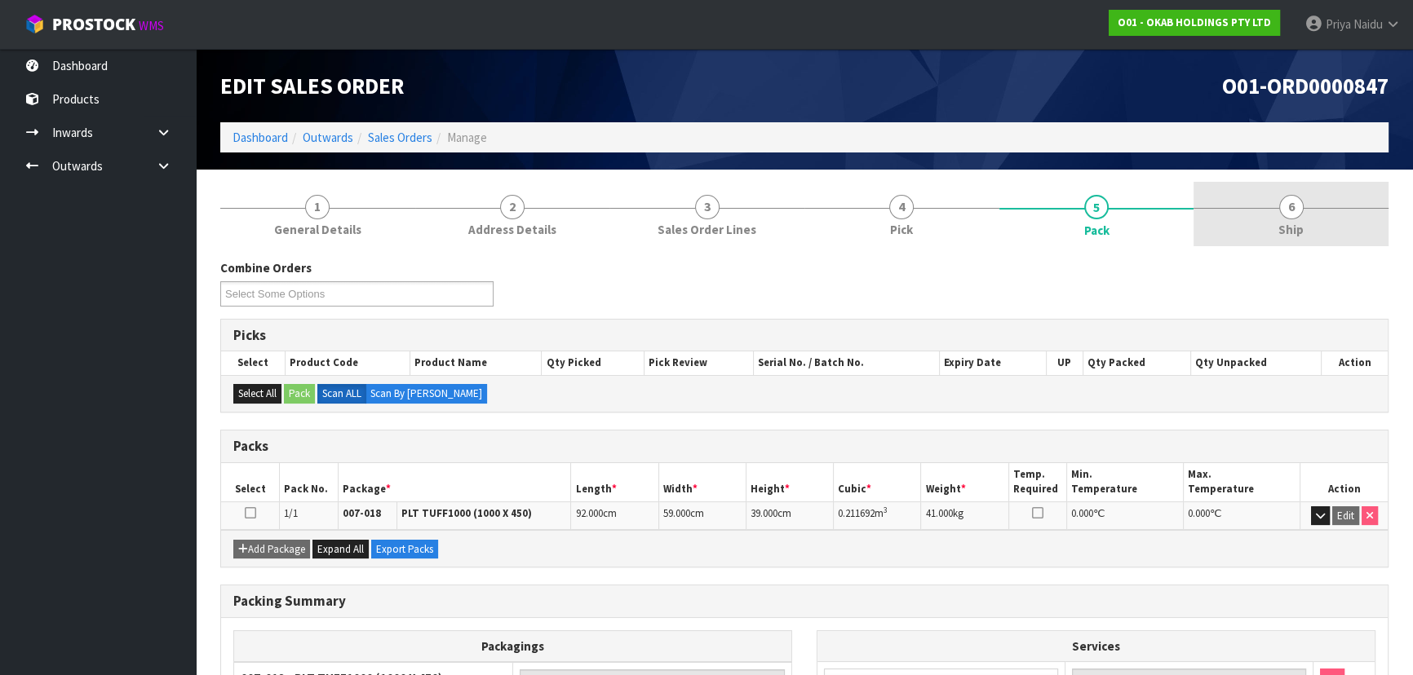
click at [1244, 225] on link "6 Ship" at bounding box center [1291, 214] width 195 height 64
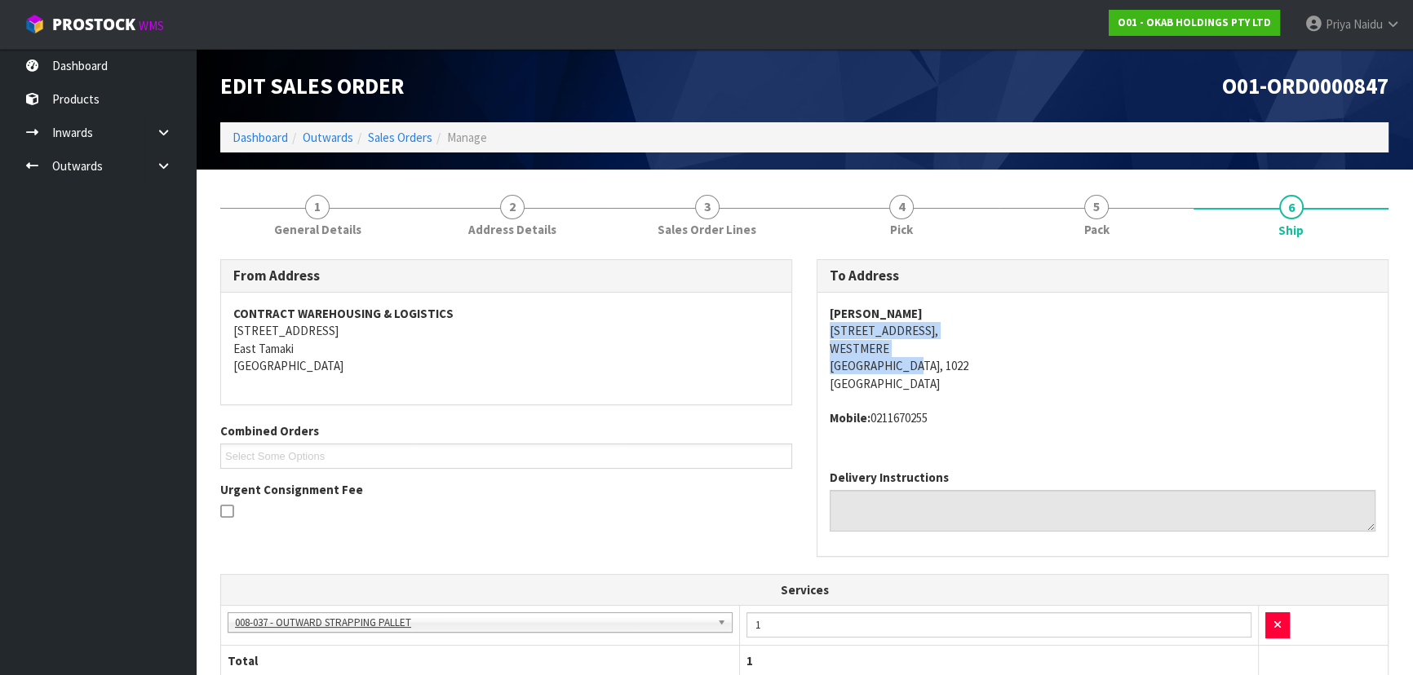
drag, startPoint x: 822, startPoint y: 329, endPoint x: 977, endPoint y: 365, distance: 159.3
click at [977, 365] on div "CAROLINE BAKKER 21 FAULDER AVENUE, WESTMERE AUCKLAND, 1022 New Zealand Mobile: …" at bounding box center [1102, 375] width 570 height 164
click at [1047, 352] on address "CAROLINE BAKKER 21 FAULDER AVENUE, WESTMERE AUCKLAND, 1022 New Zealand" at bounding box center [1103, 348] width 546 height 87
drag, startPoint x: 816, startPoint y: 308, endPoint x: 709, endPoint y: 367, distance: 121.9
click at [941, 297] on div "To Address CAROLINE BAKKER 21 FAULDER AVENUE, WESTMERE AUCKLAND, 1022 New Zeala…" at bounding box center [1103, 408] width 572 height 298
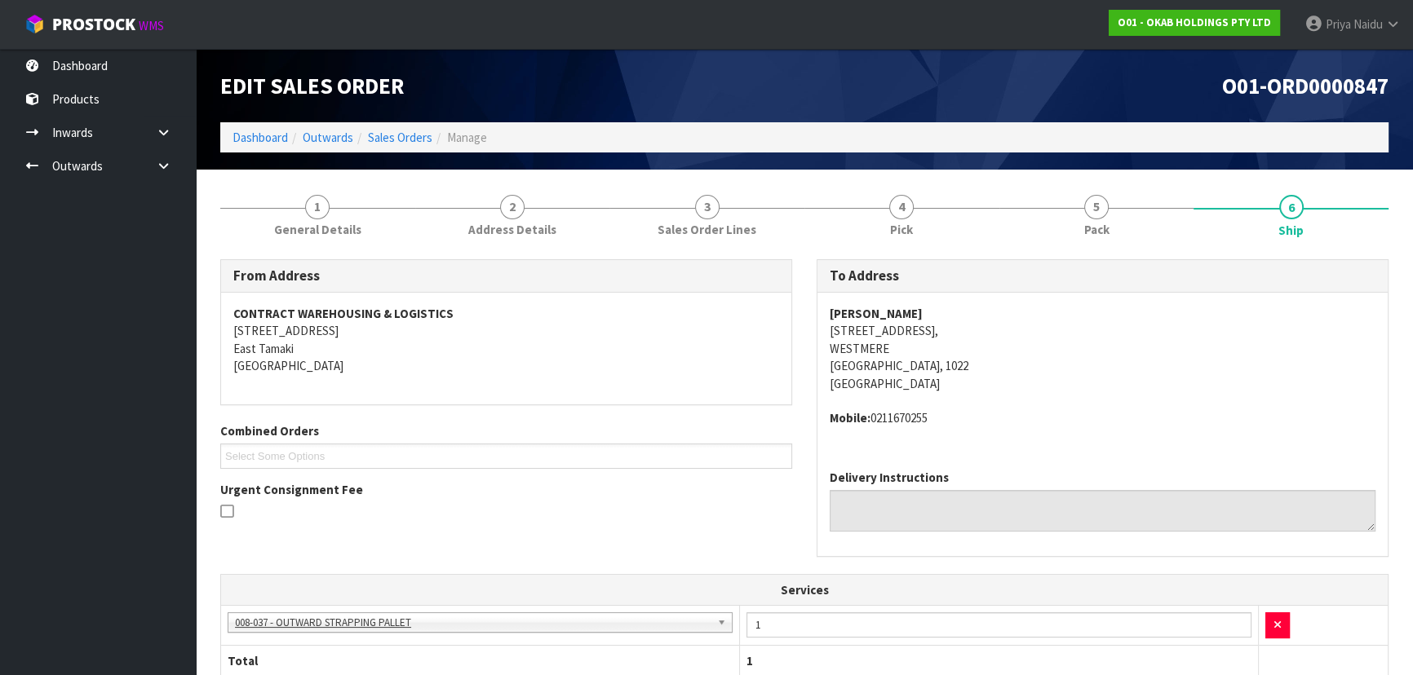
drag, startPoint x: 813, startPoint y: 416, endPoint x: 981, endPoint y: 416, distance: 167.2
click at [981, 416] on div "To Address CAROLINE BAKKER 21 FAULDER AVENUE, WESTMERE AUCKLAND, 1022 New Zeala…" at bounding box center [1102, 416] width 596 height 315
click at [1099, 221] on span "Pack" at bounding box center [1096, 229] width 25 height 17
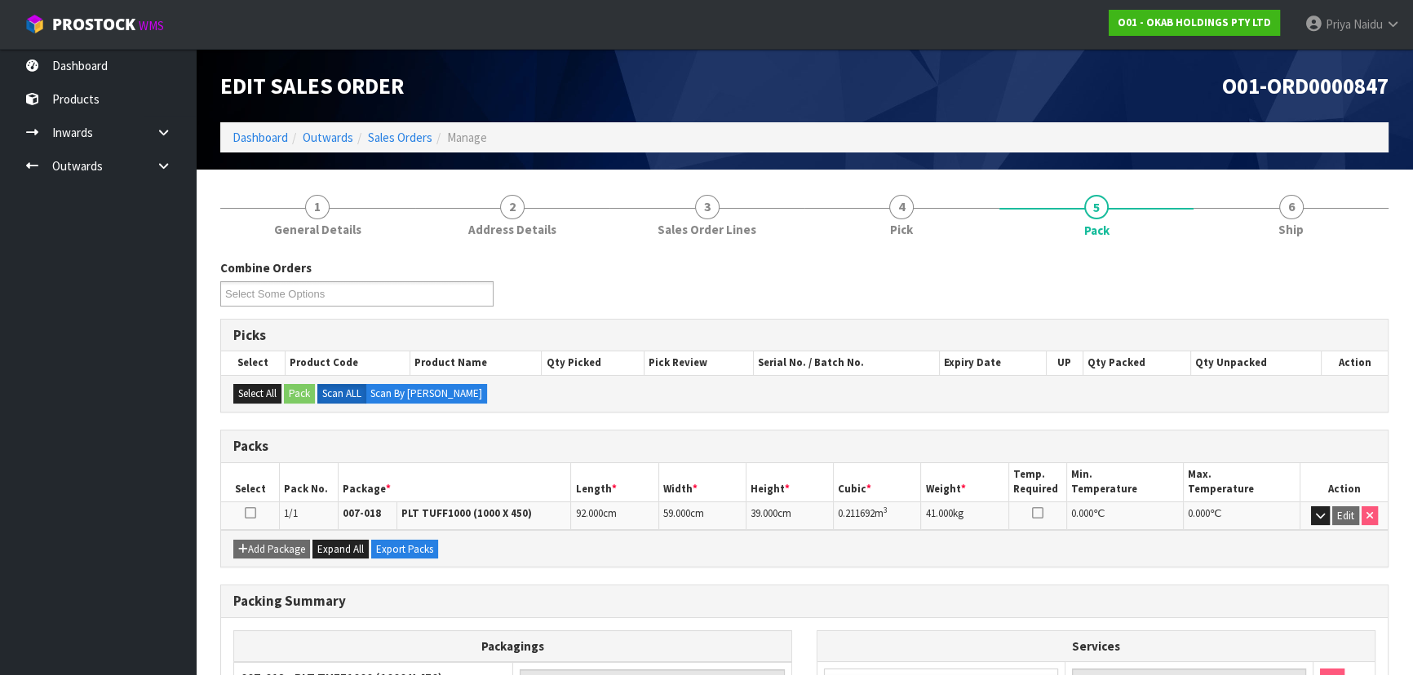
scroll to position [73, 0]
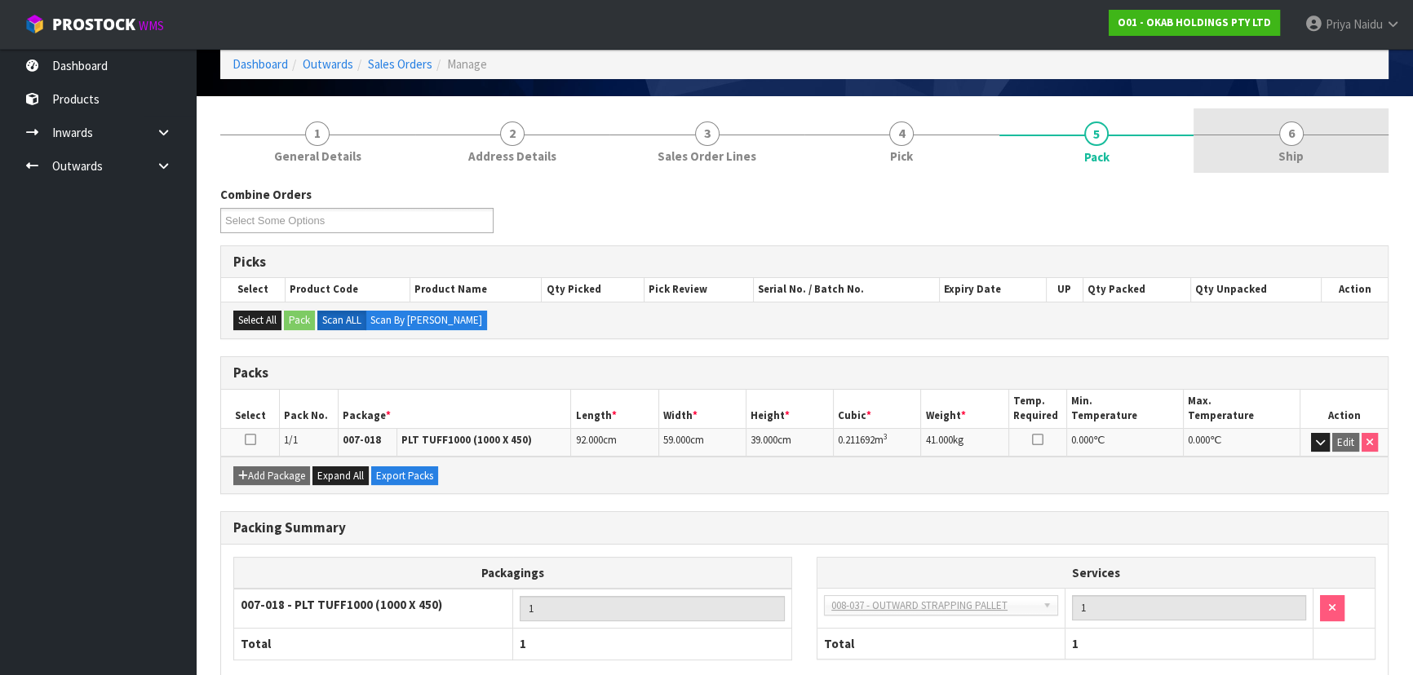
click at [1261, 146] on link "6 Ship" at bounding box center [1291, 141] width 195 height 64
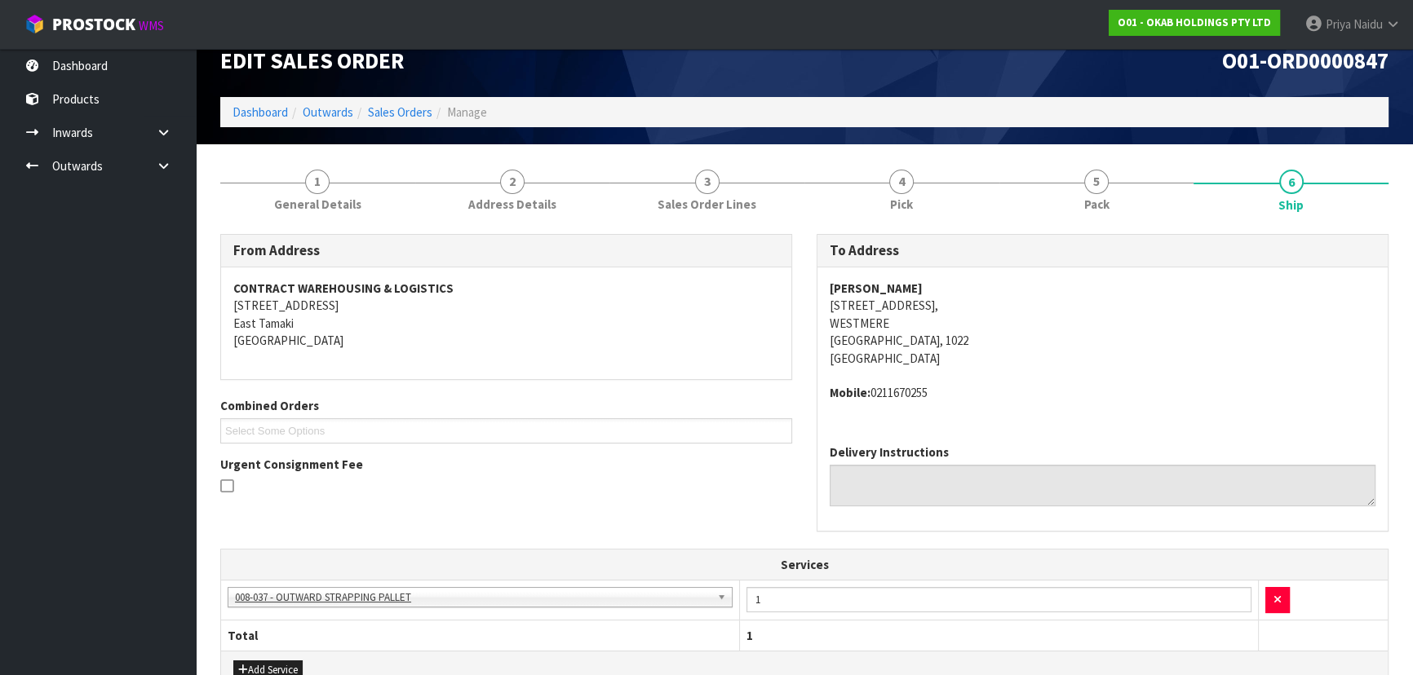
scroll to position [0, 0]
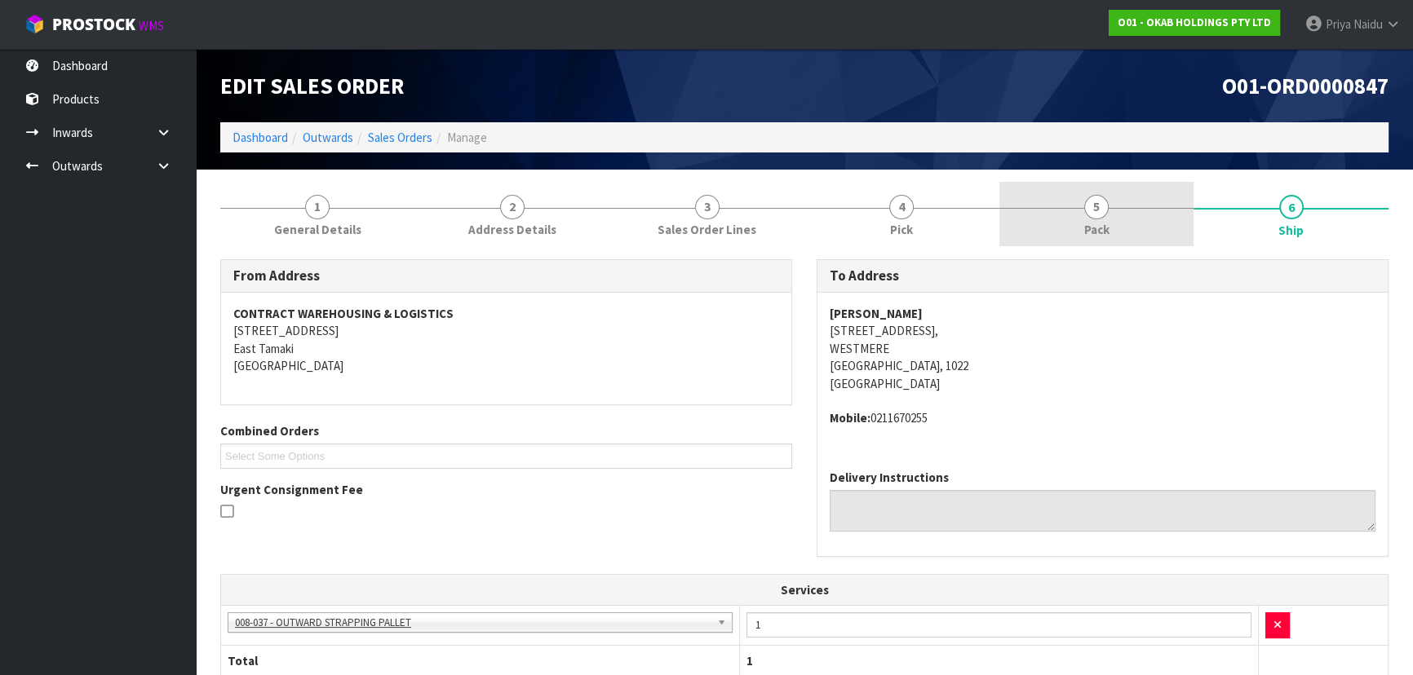
click at [1132, 230] on link "5 Pack" at bounding box center [1096, 214] width 195 height 64
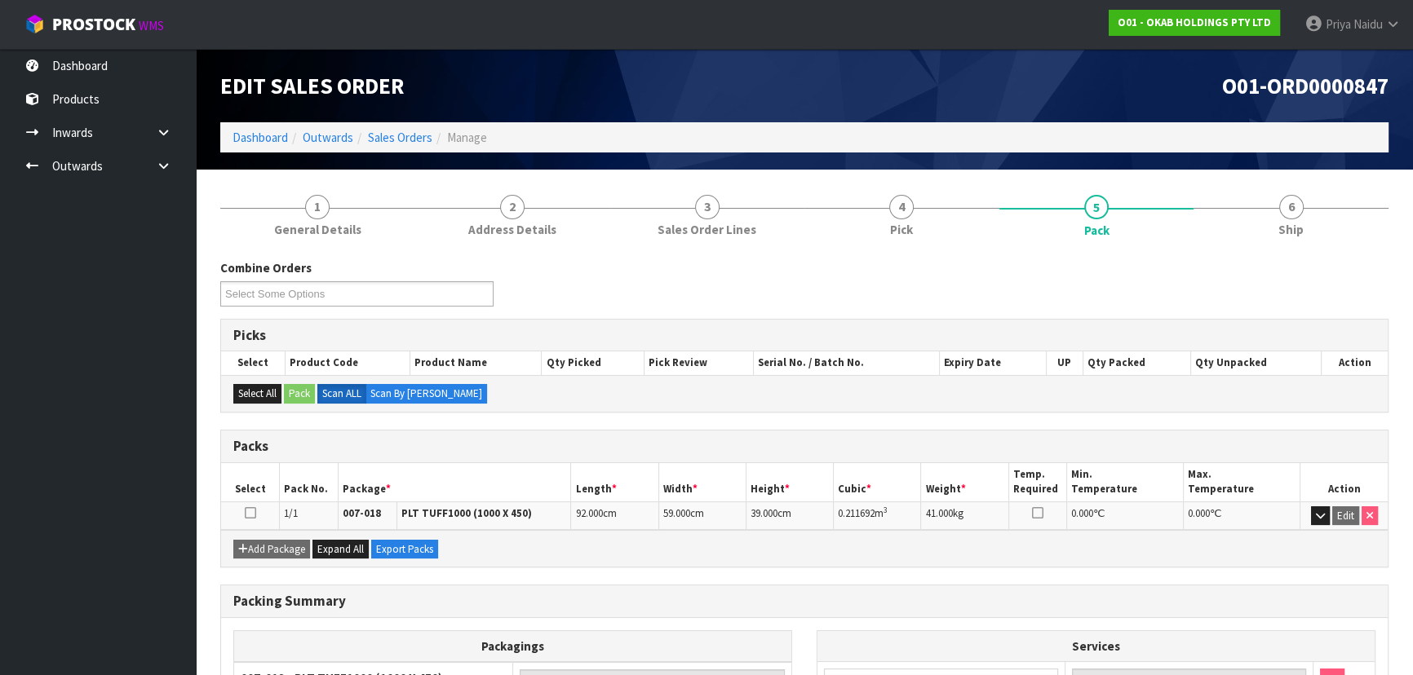
scroll to position [73, 0]
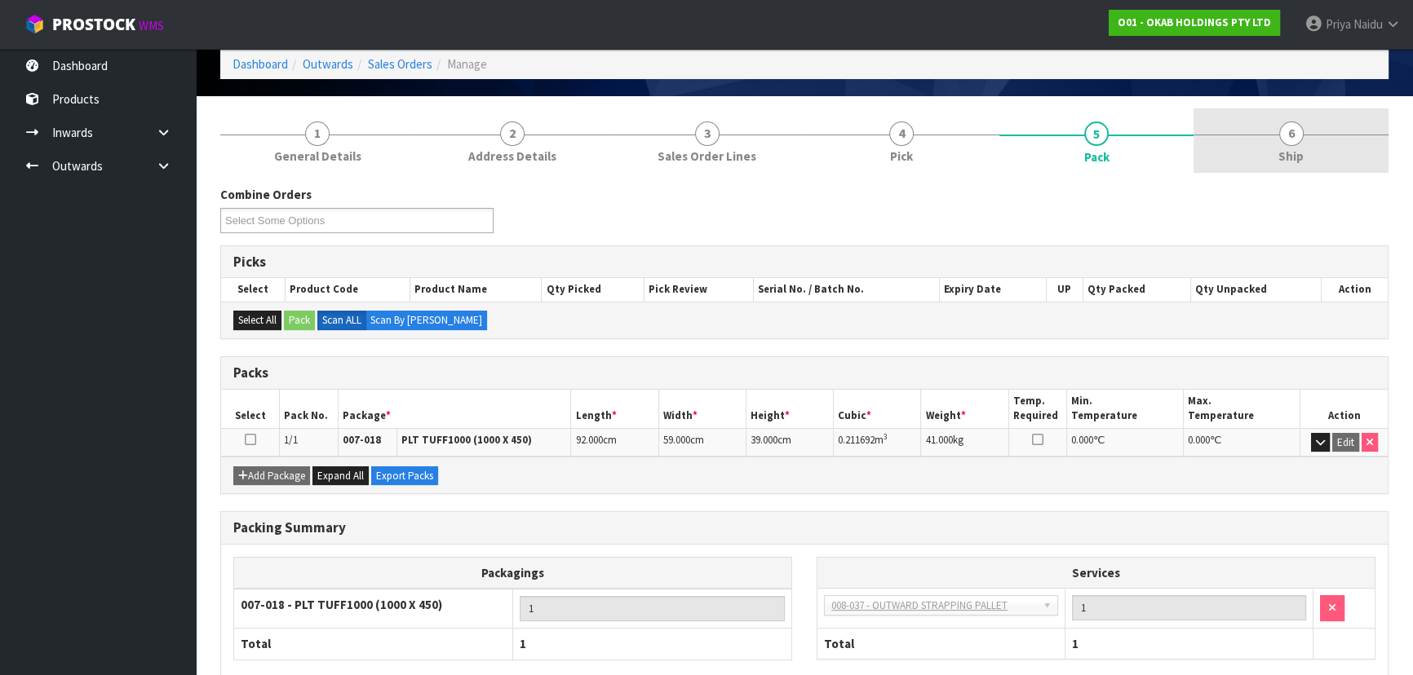
click at [1204, 153] on link "6 Ship" at bounding box center [1291, 141] width 195 height 64
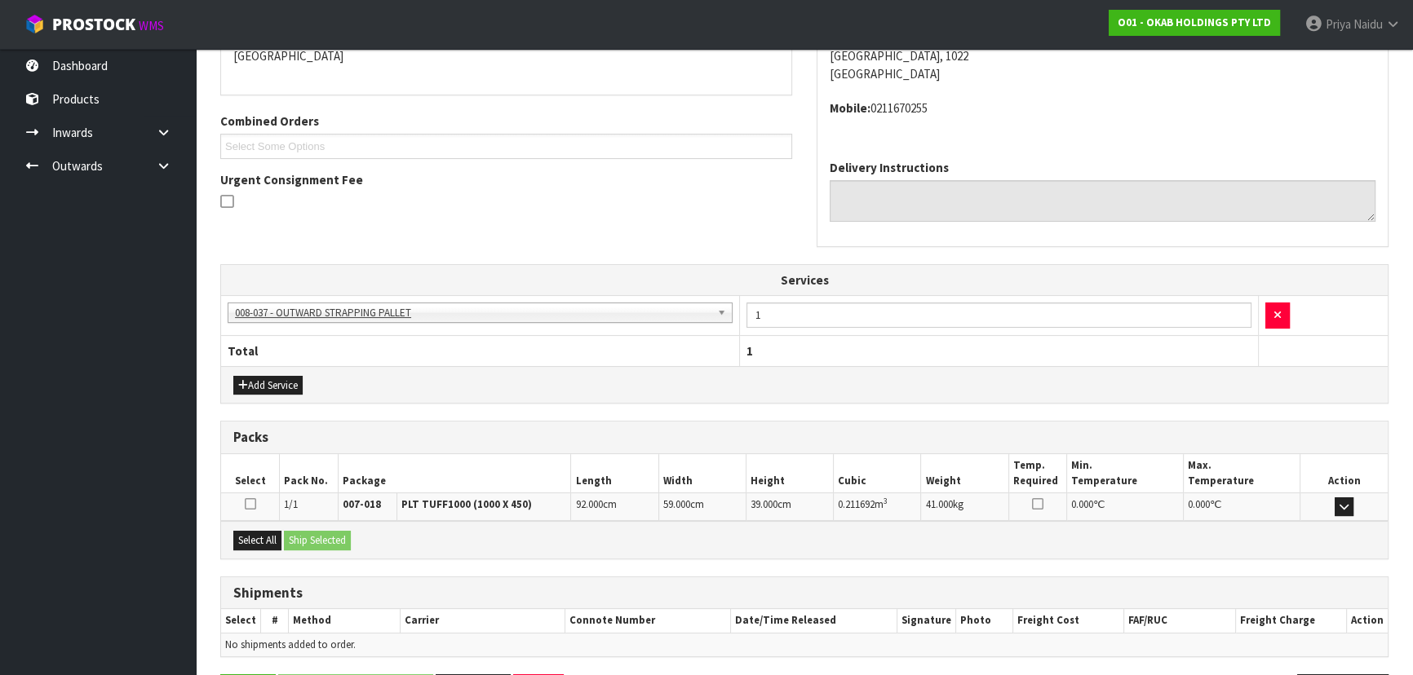
scroll to position [365, 0]
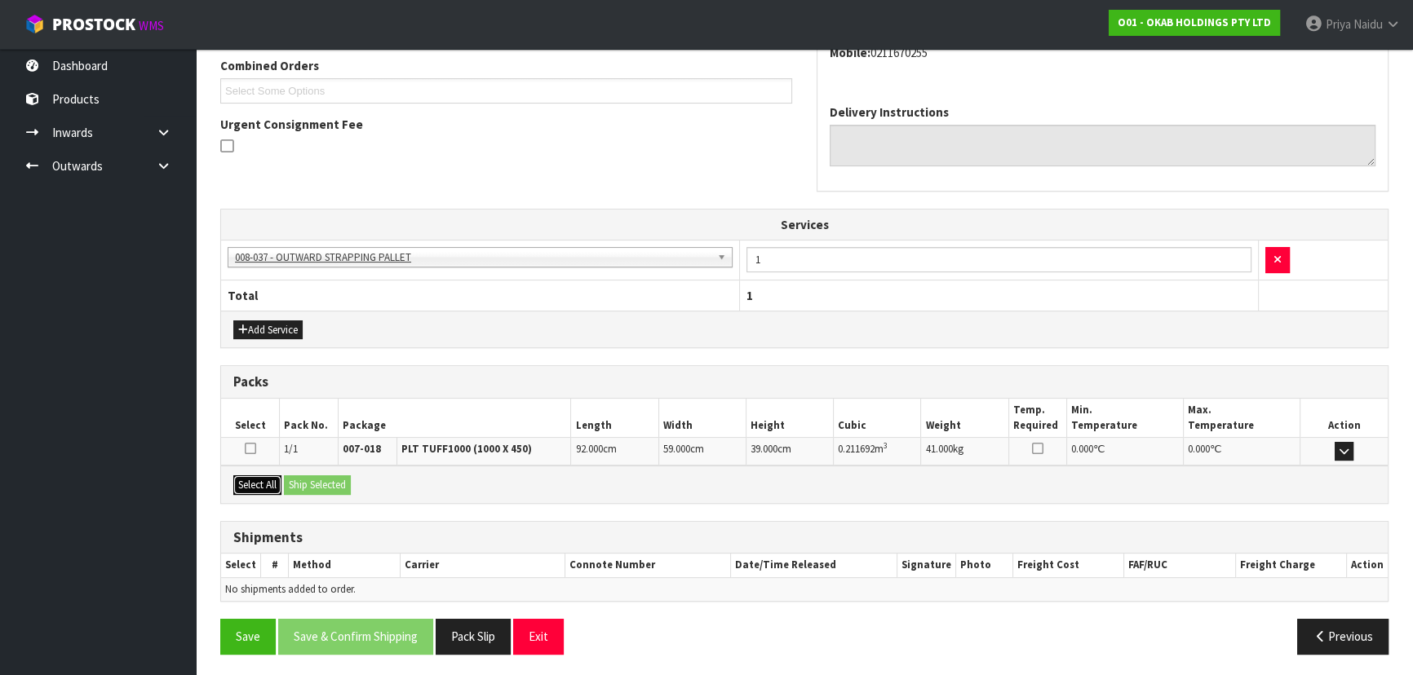
click at [269, 484] on button "Select All" at bounding box center [257, 486] width 48 height 20
drag, startPoint x: 297, startPoint y: 481, endPoint x: 326, endPoint y: 481, distance: 28.6
click at [303, 481] on button "Ship Selected" at bounding box center [317, 486] width 67 height 20
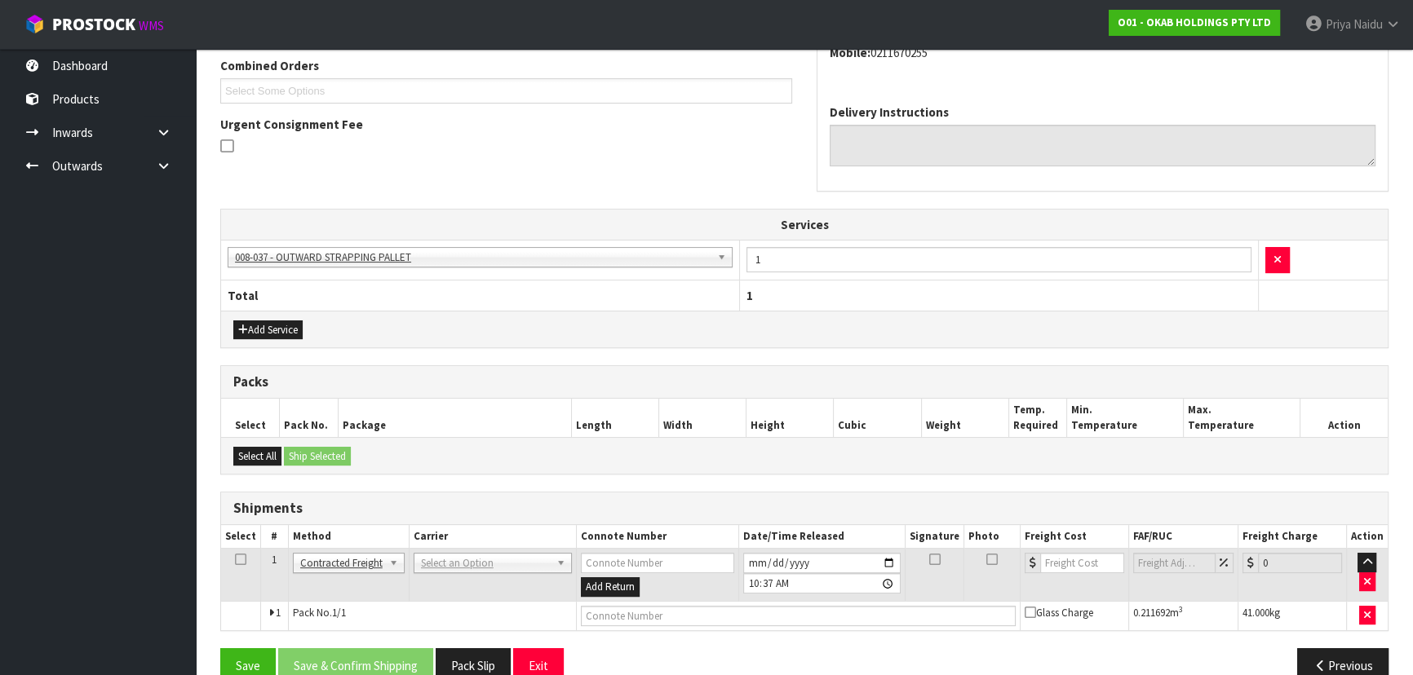
scroll to position [394, 0]
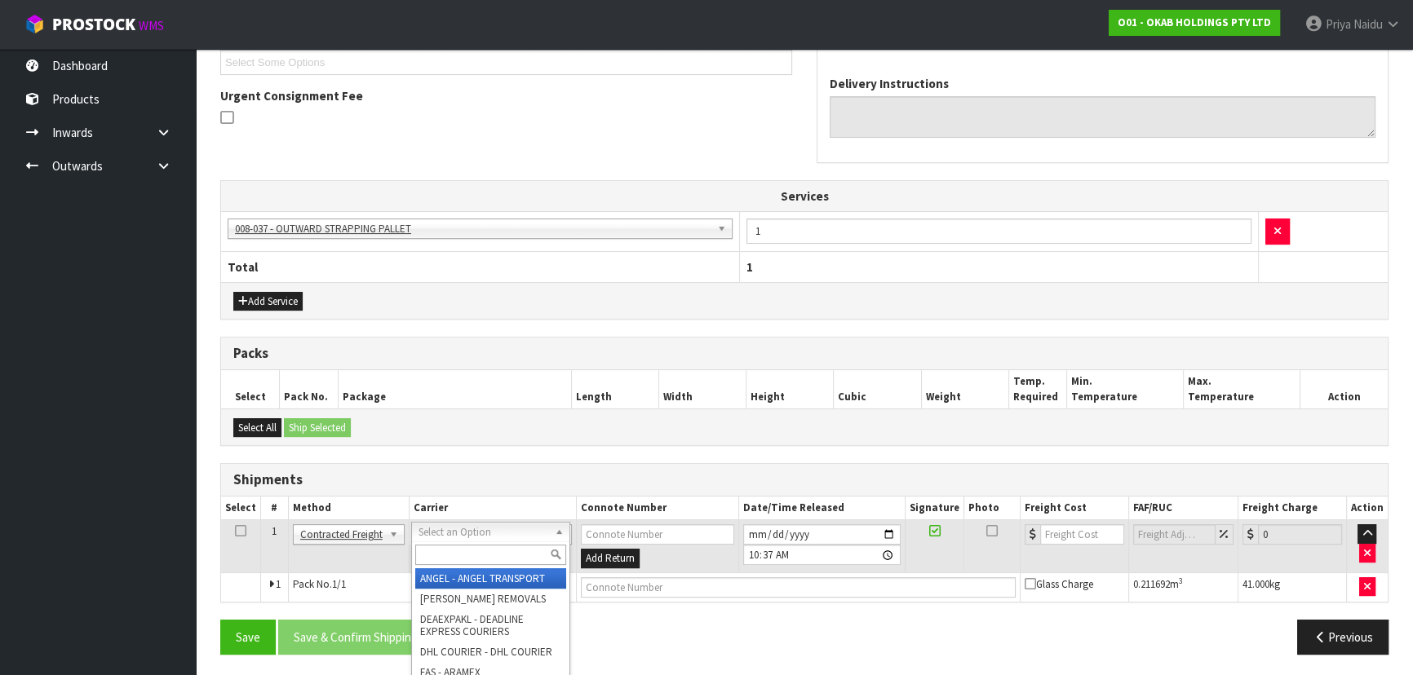
click at [441, 547] on input "text" at bounding box center [490, 555] width 151 height 20
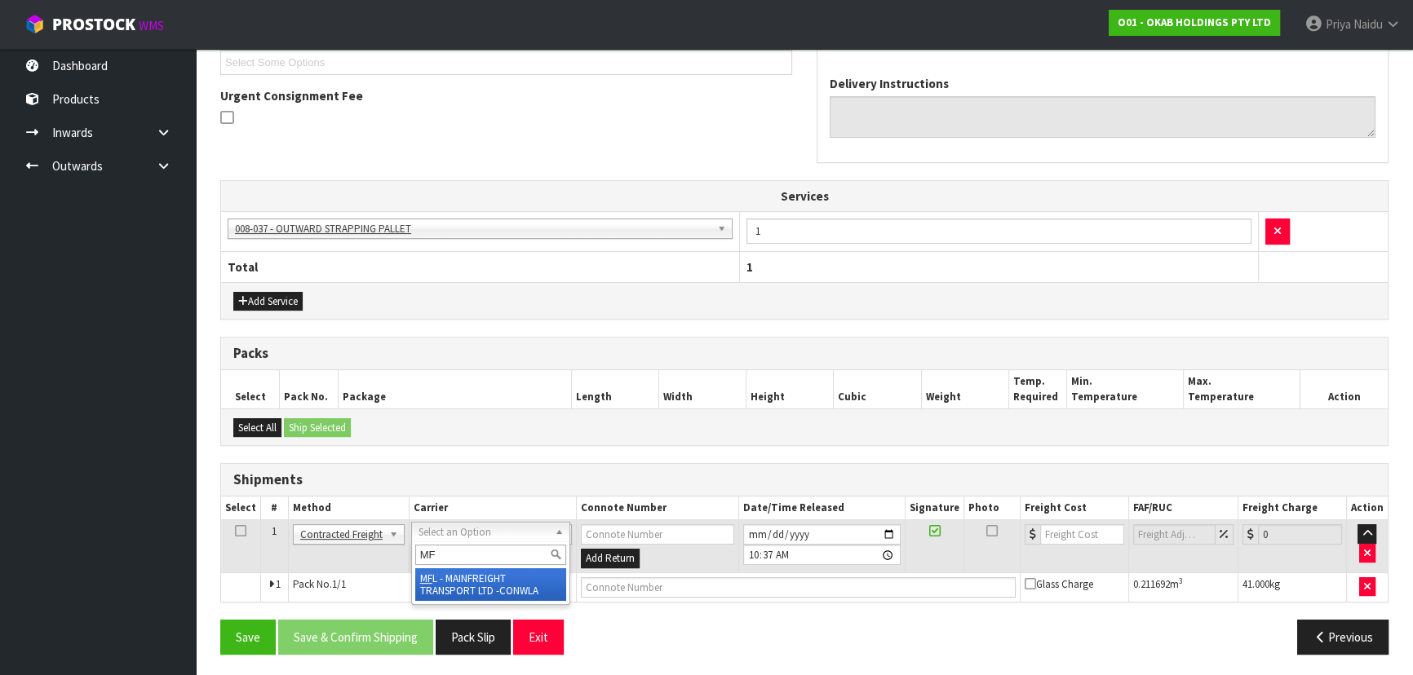
type input "MF"
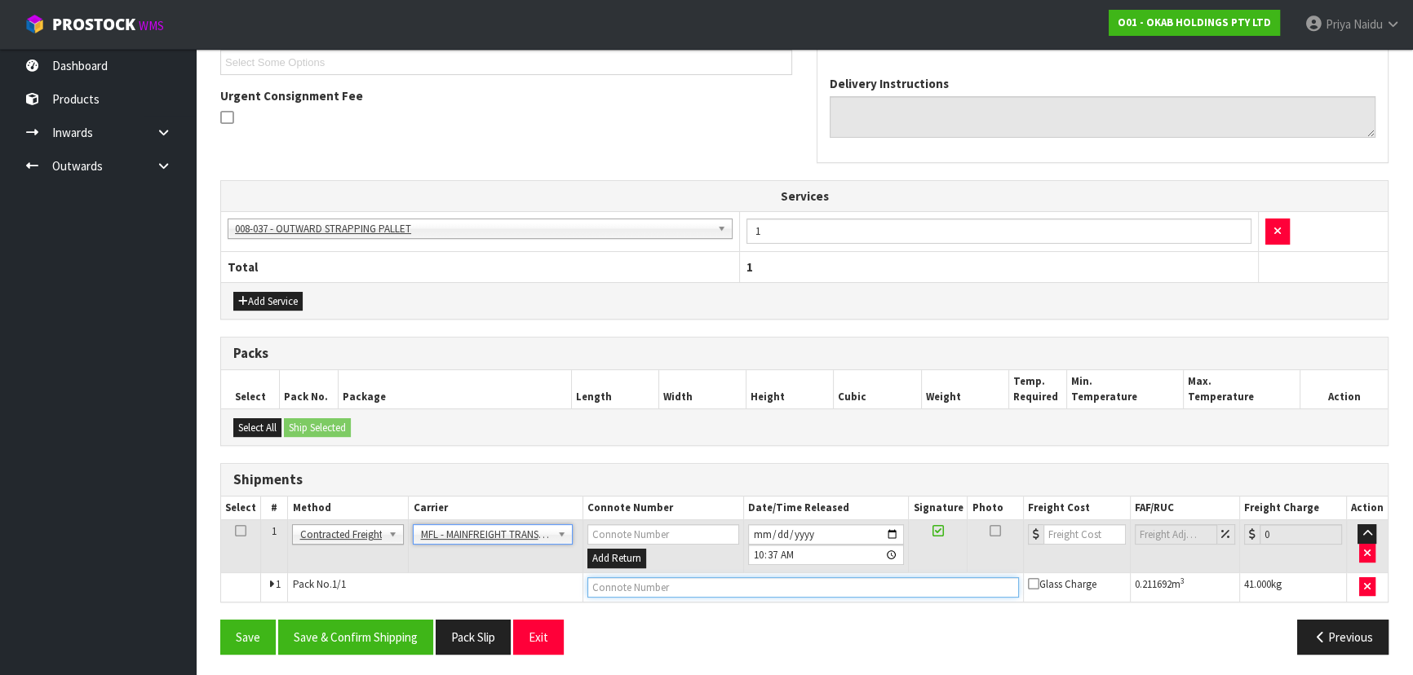
drag, startPoint x: 618, startPoint y: 574, endPoint x: 625, endPoint y: 580, distance: 9.3
click at [619, 578] on input "text" at bounding box center [803, 588] width 432 height 20
paste input "FWM58677605"
type input "FWM58677605"
click at [1077, 529] on input "number" at bounding box center [1084, 535] width 82 height 20
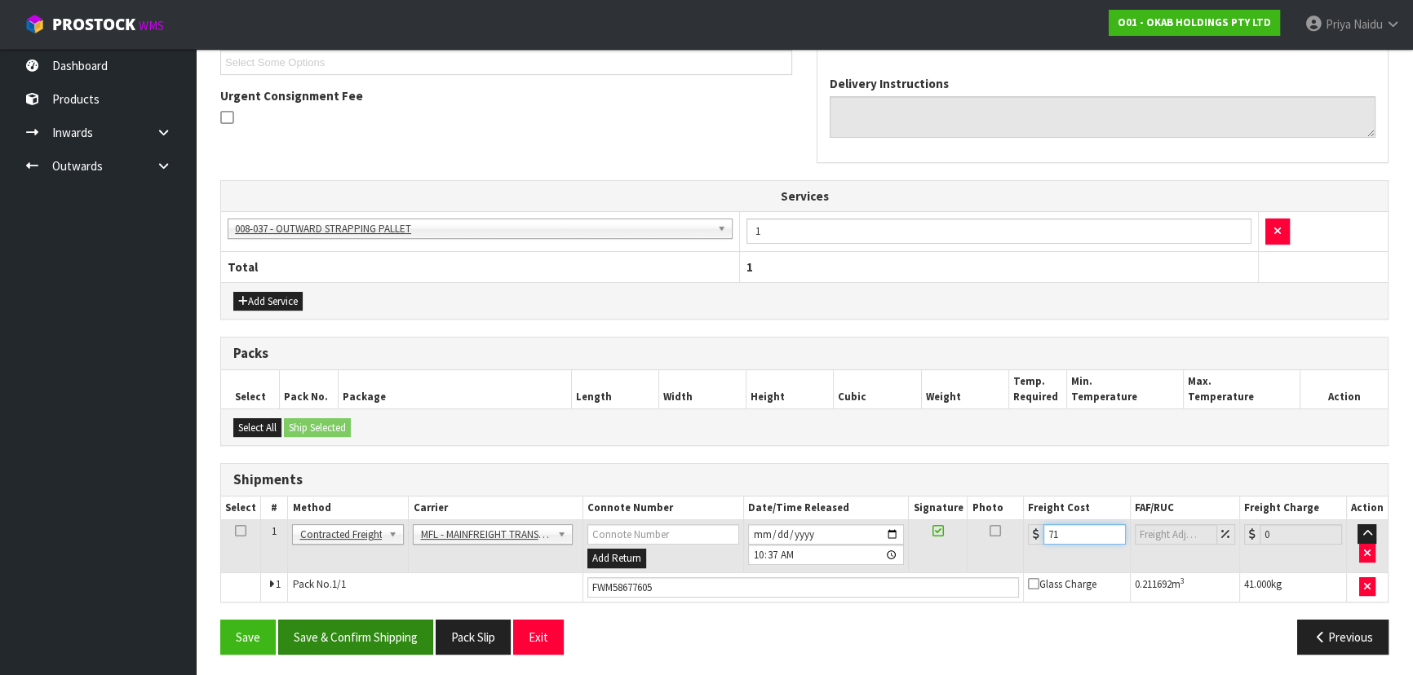
type input "71"
click at [350, 636] on button "Save & Confirm Shipping" at bounding box center [355, 637] width 155 height 35
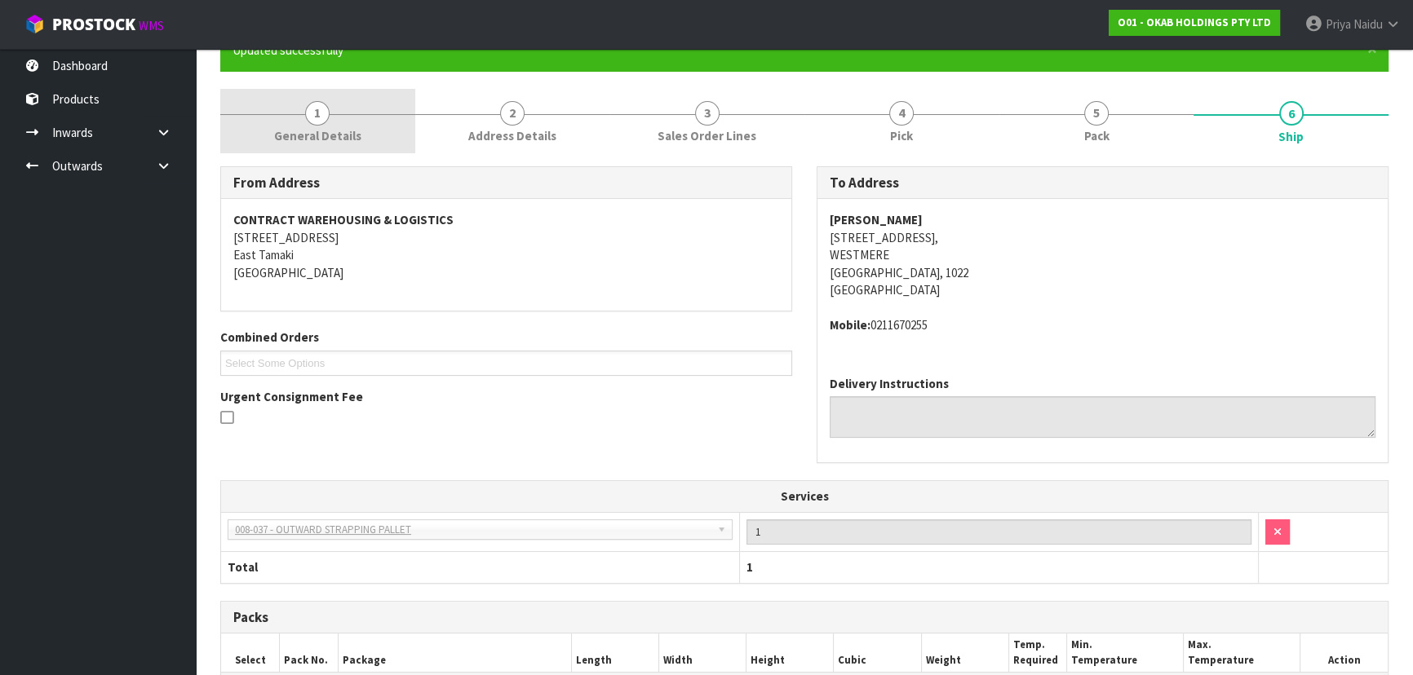
scroll to position [0, 0]
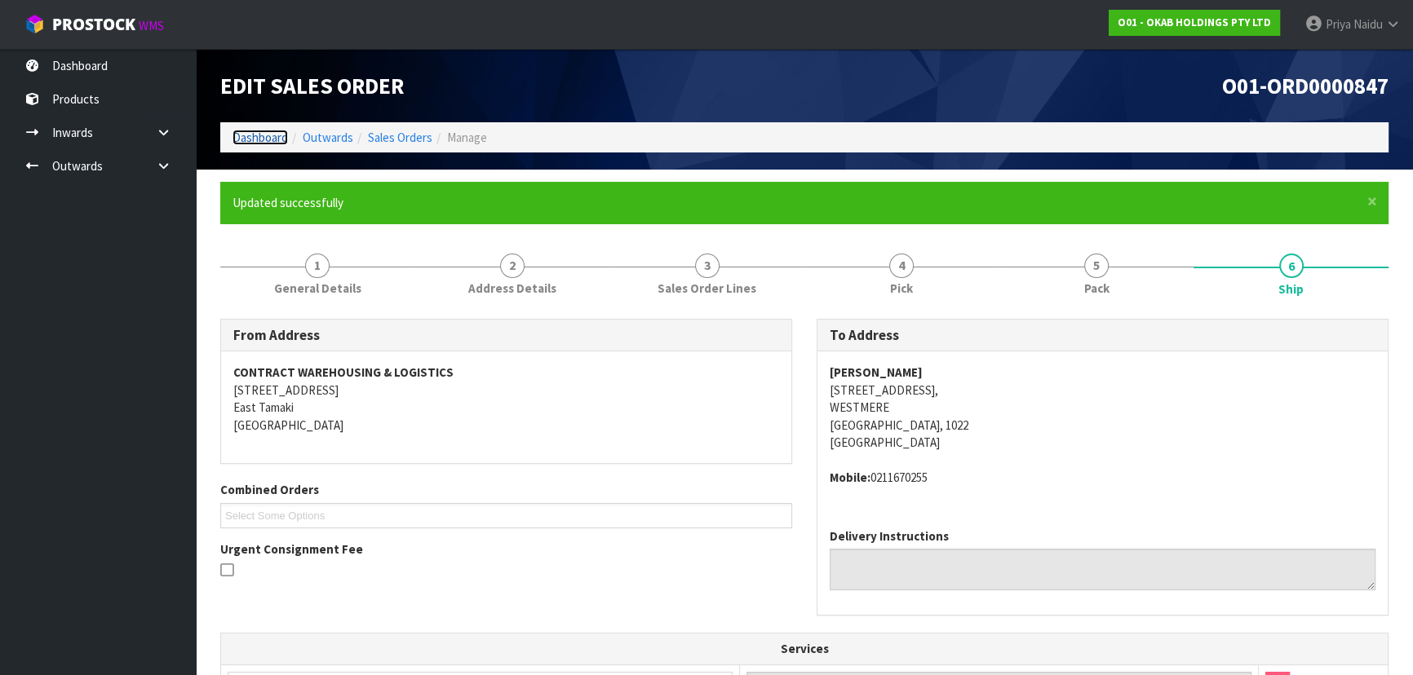
click at [253, 135] on link "Dashboard" at bounding box center [260, 138] width 55 height 16
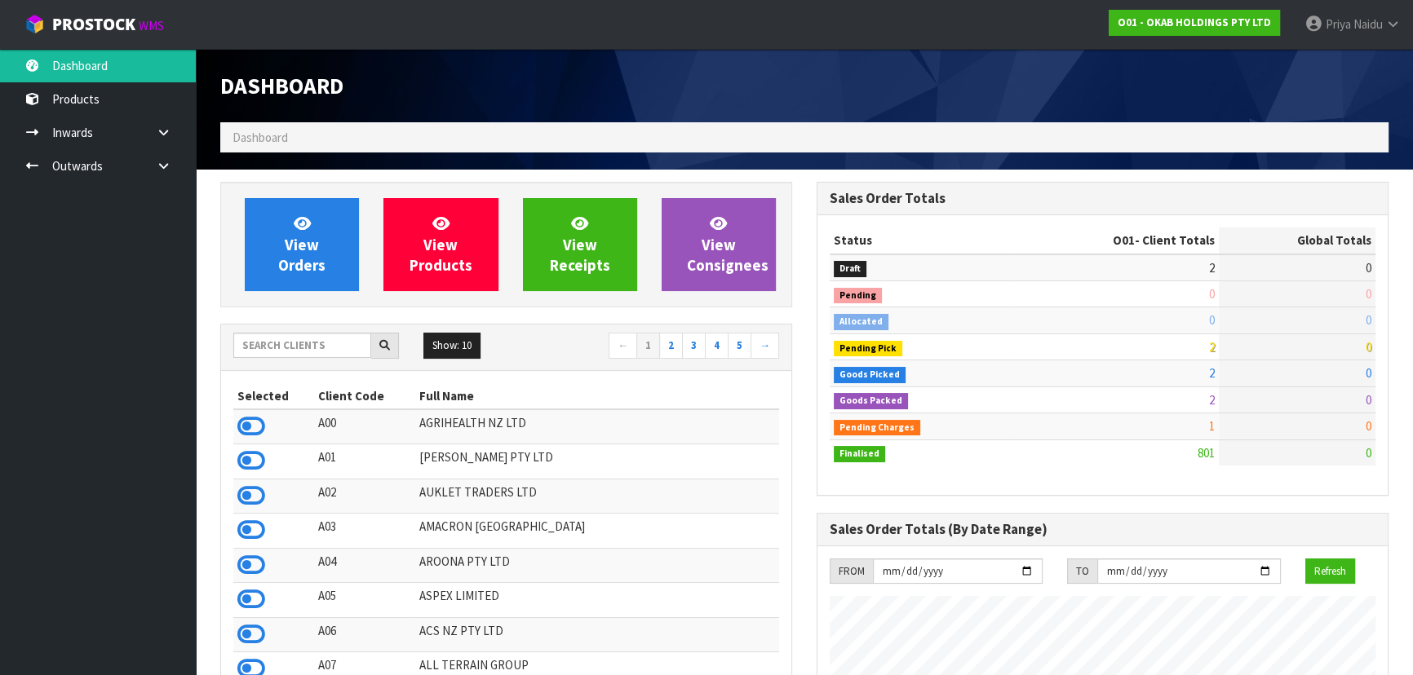
scroll to position [1234, 596]
click at [285, 343] on input "text" at bounding box center [302, 345] width 138 height 25
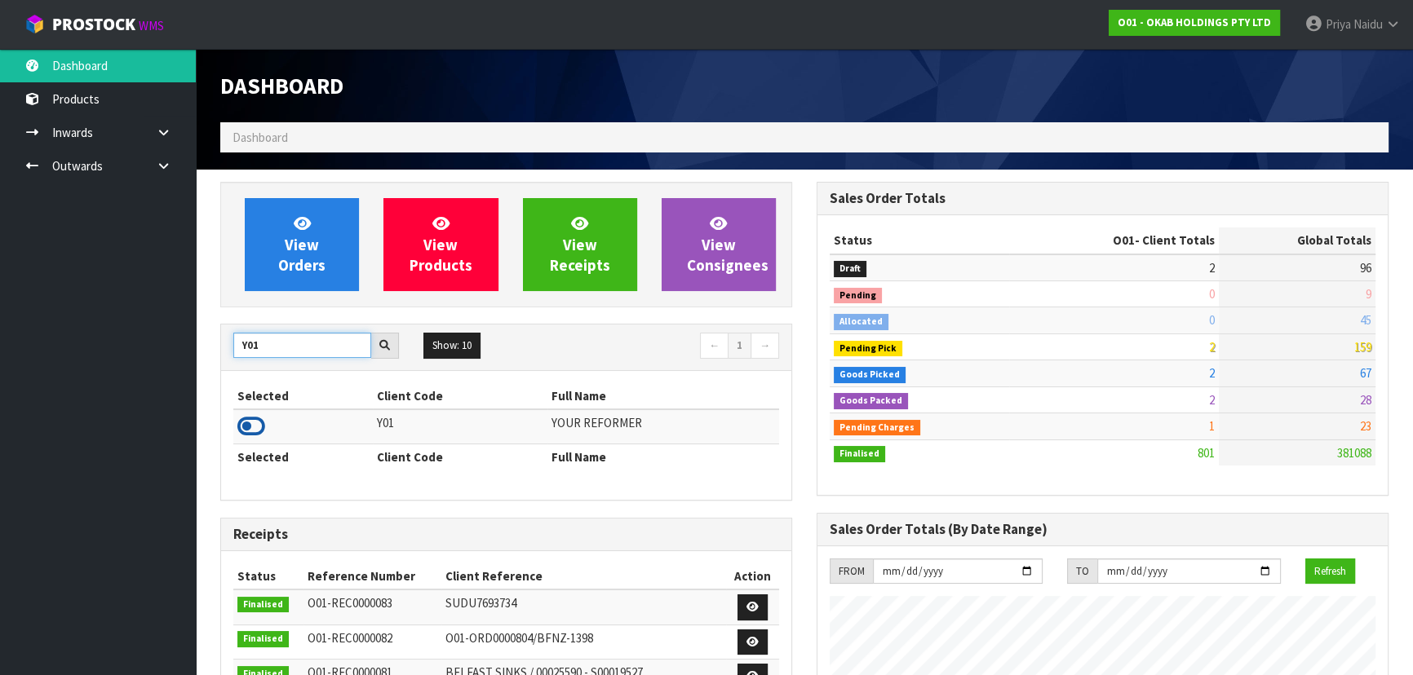
type input "Y01"
click at [253, 427] on icon at bounding box center [251, 426] width 28 height 24
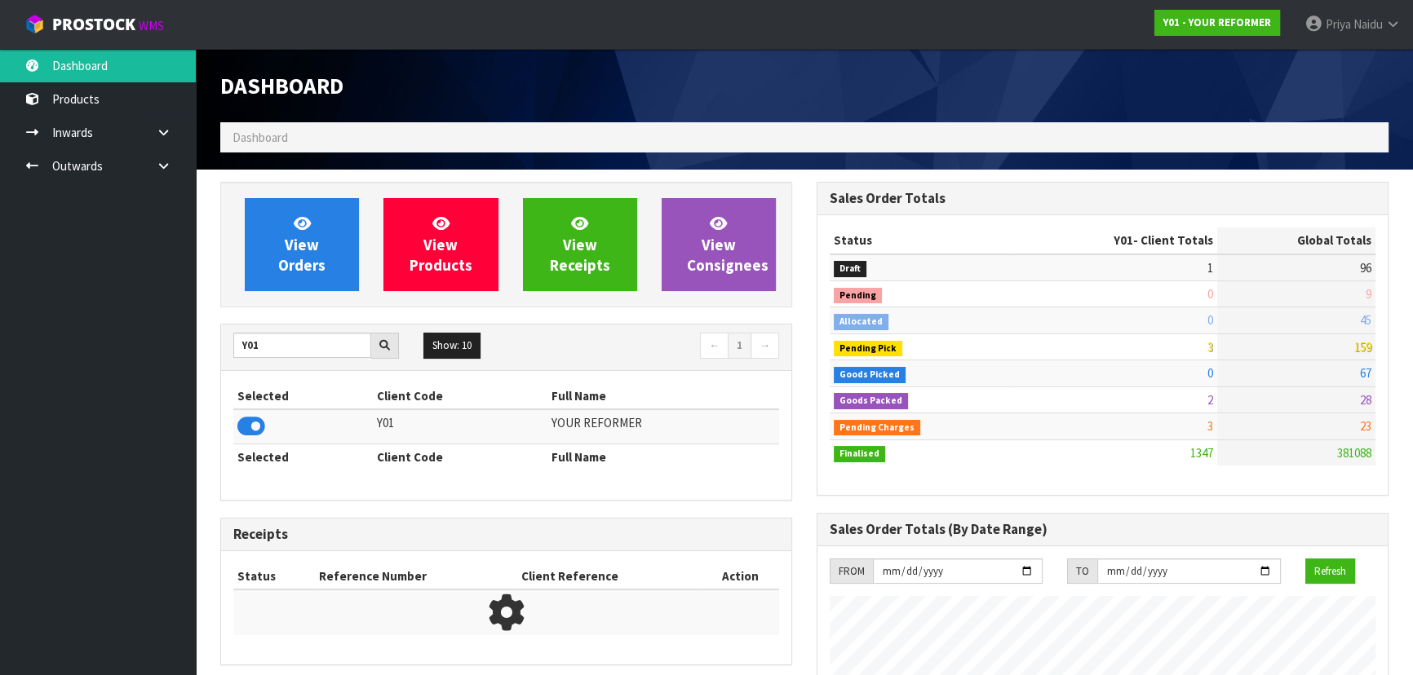
scroll to position [1180, 596]
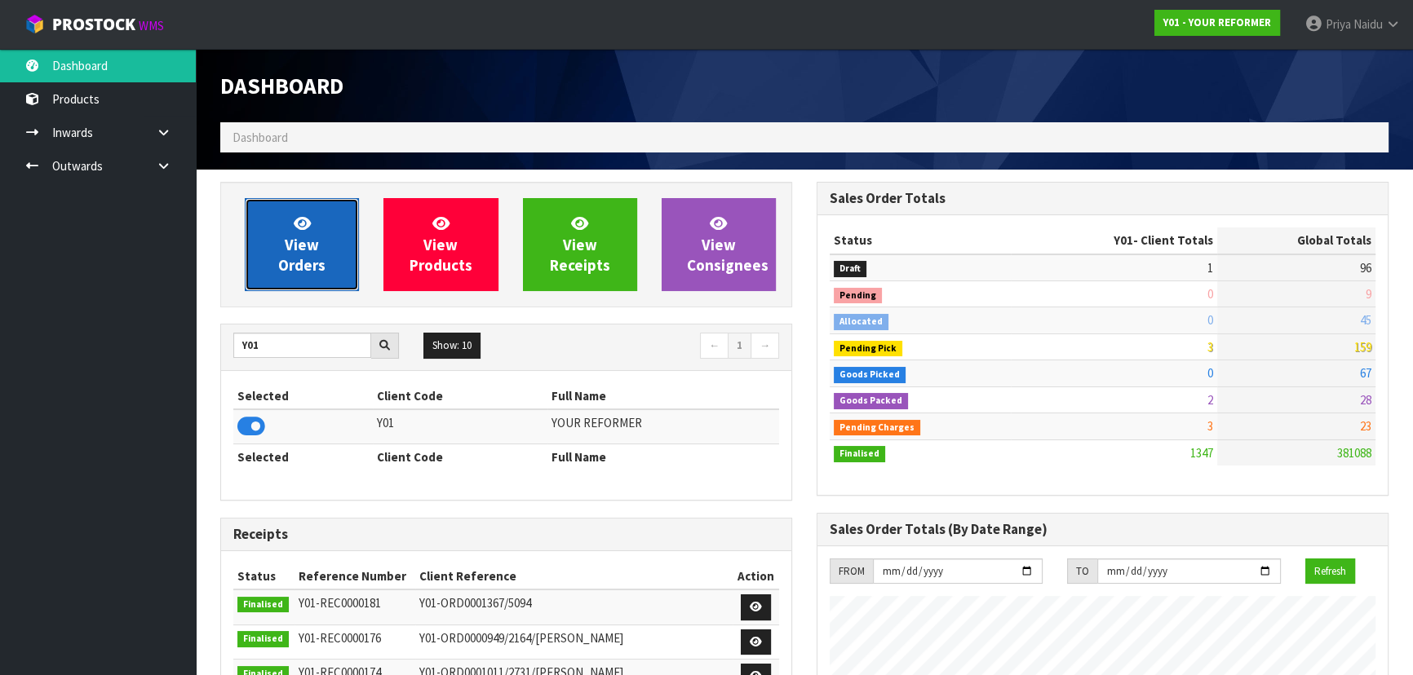
click at [318, 263] on span "View Orders" at bounding box center [301, 244] width 47 height 61
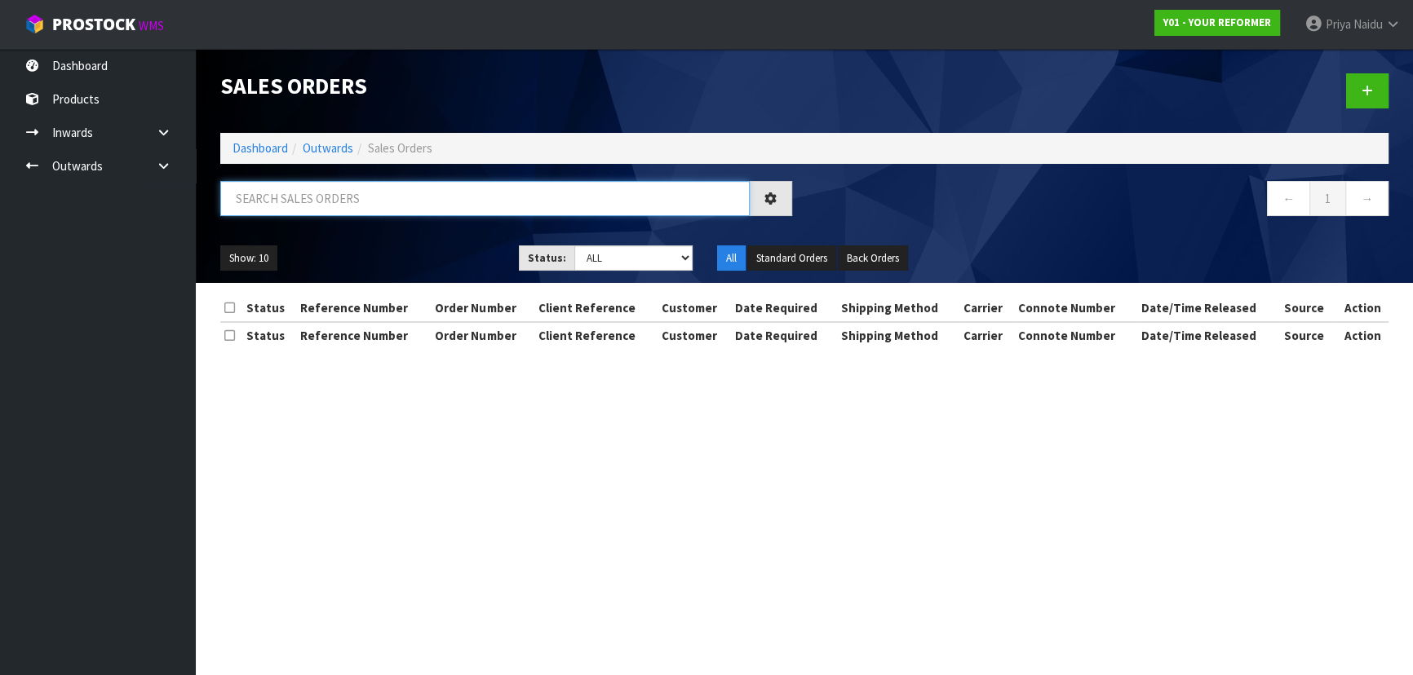
click at [350, 203] on input "text" at bounding box center [484, 198] width 529 height 35
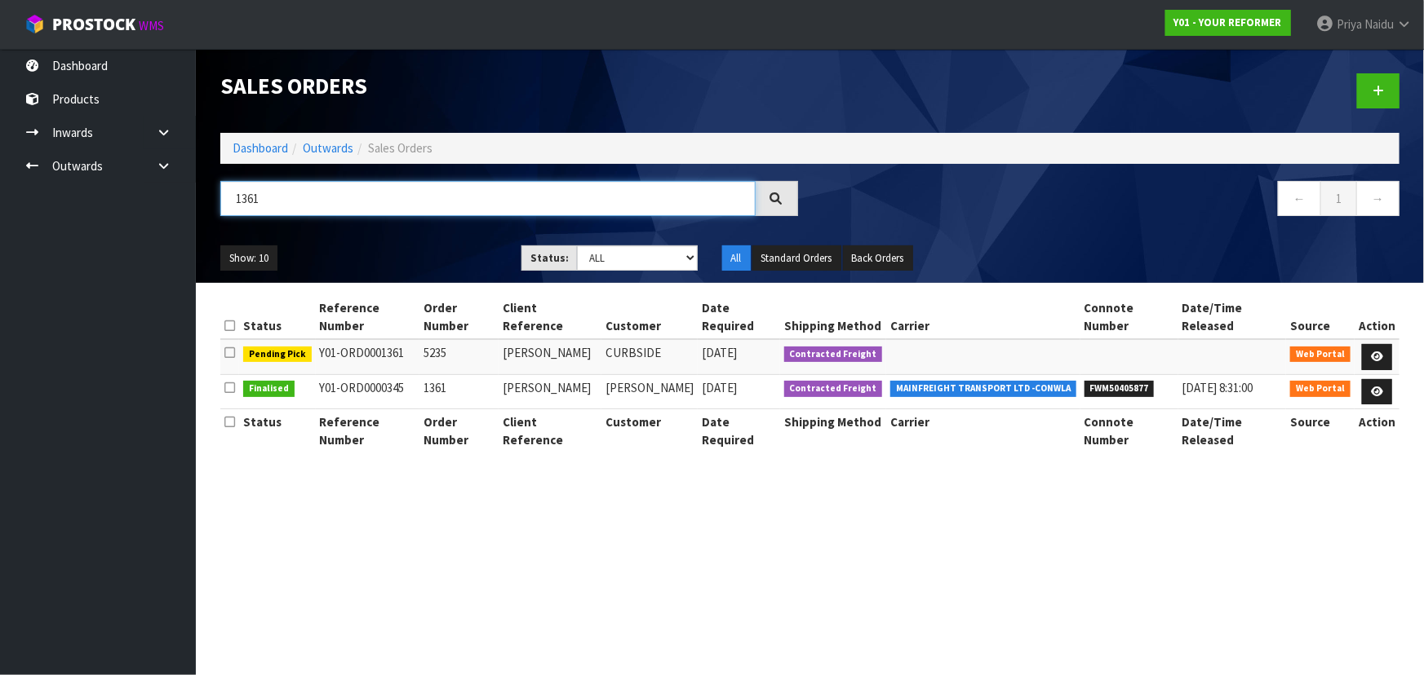
type input "1361"
click at [456, 250] on ul "Show: 10 5 10 25 50" at bounding box center [358, 259] width 277 height 26
click at [286, 147] on link "Dashboard" at bounding box center [260, 148] width 55 height 16
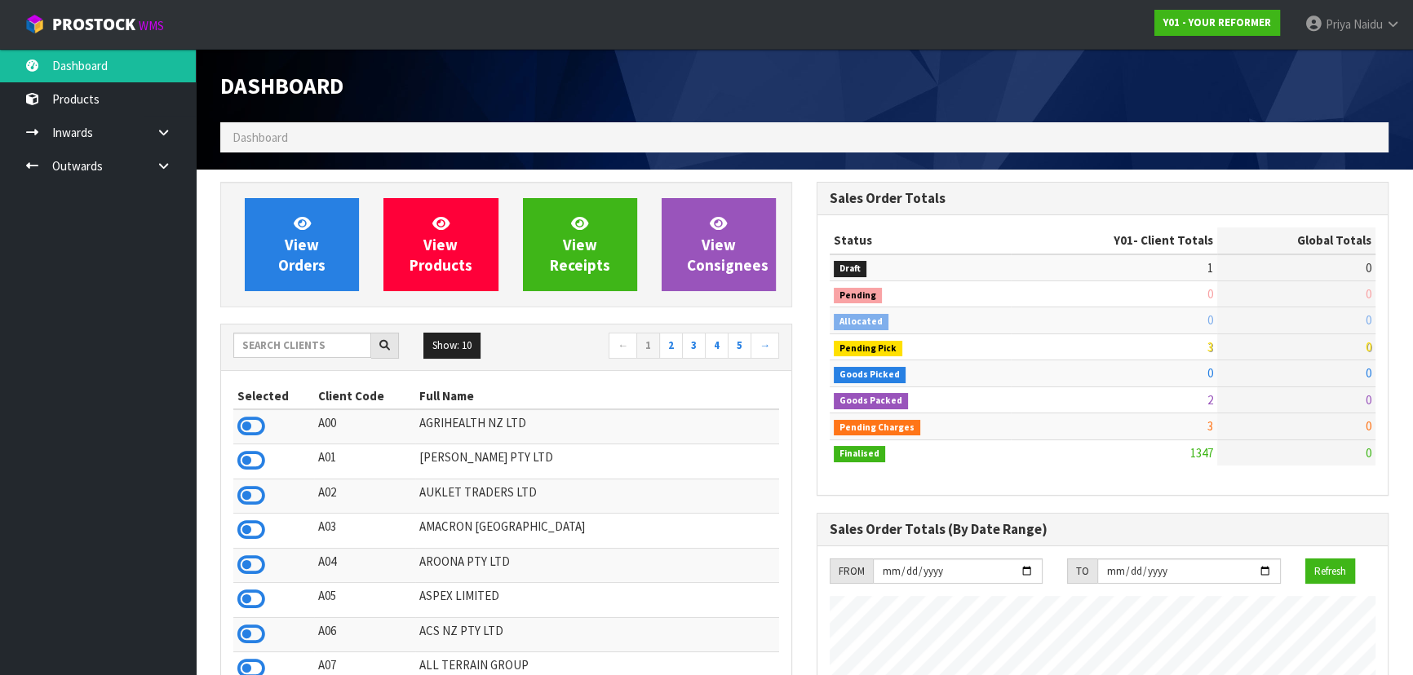
scroll to position [1180, 596]
click at [287, 344] on input "text" at bounding box center [302, 345] width 138 height 25
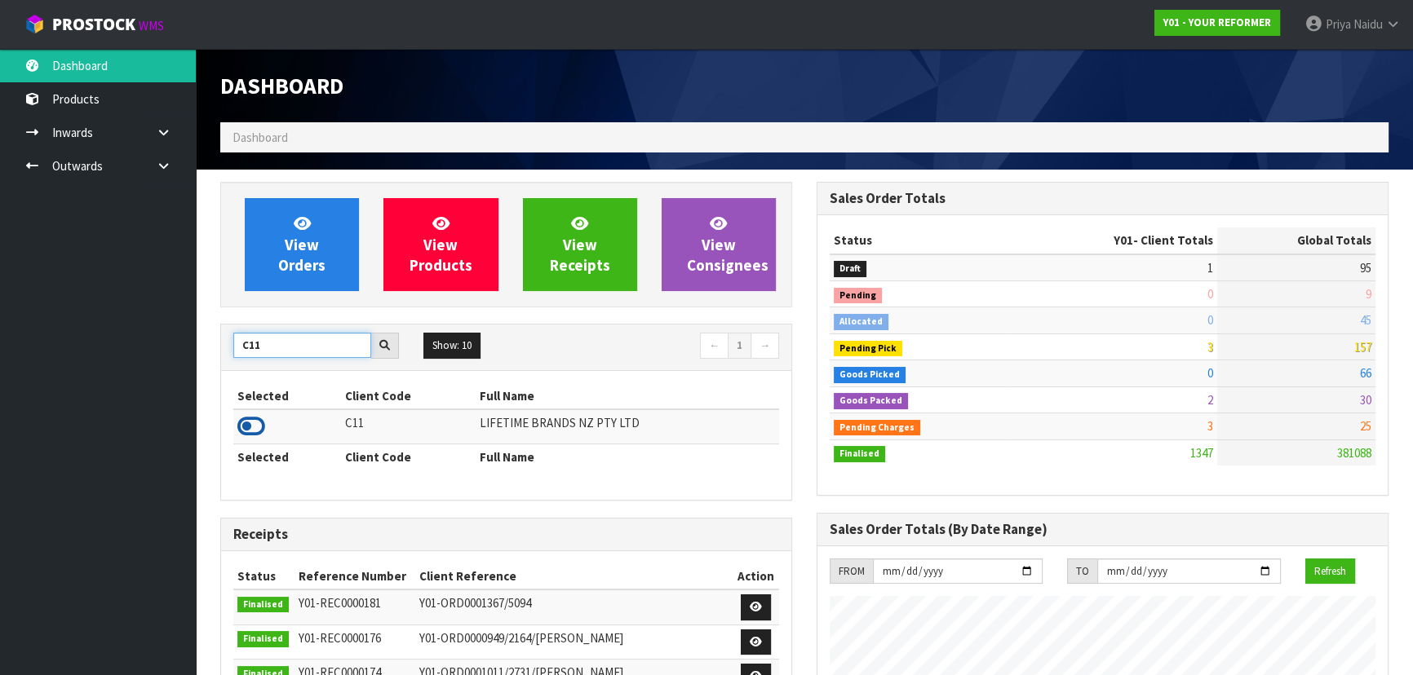
type input "C11"
click at [248, 419] on icon at bounding box center [251, 426] width 28 height 24
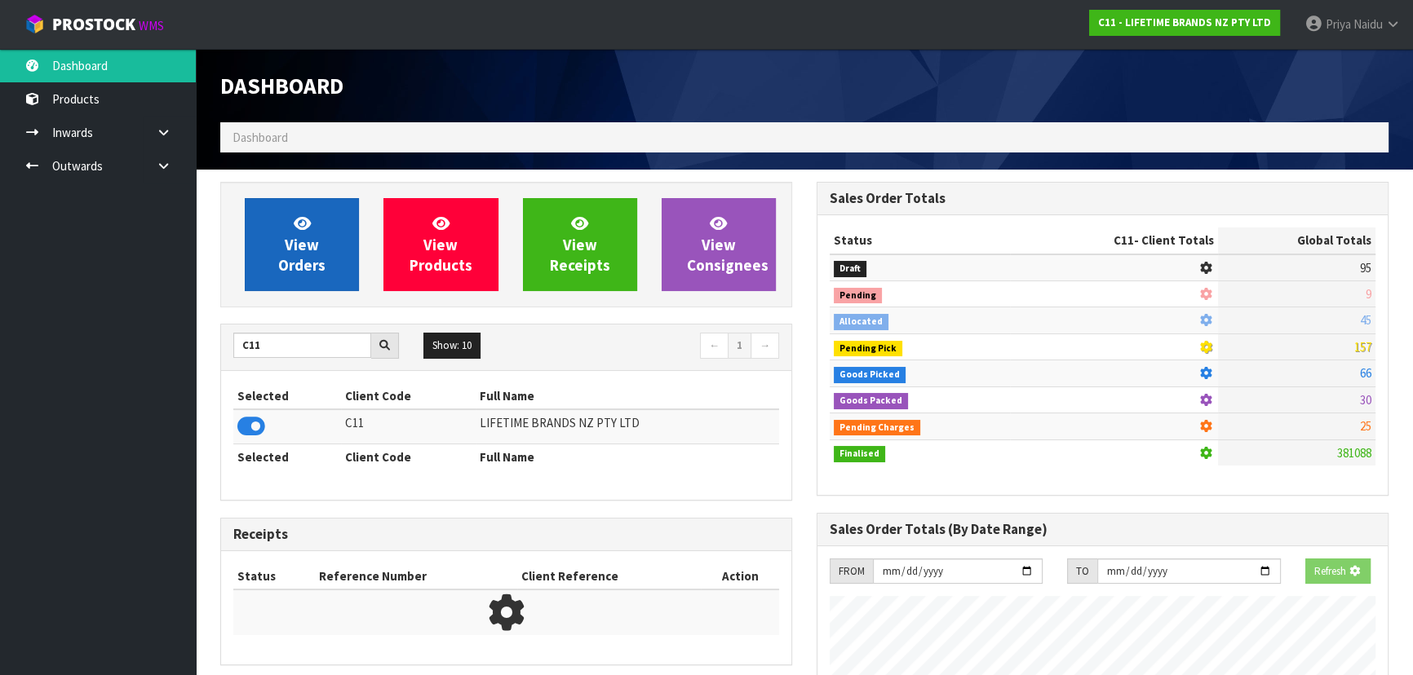
scroll to position [1016, 596]
click at [278, 258] on span "View Orders" at bounding box center [301, 244] width 47 height 61
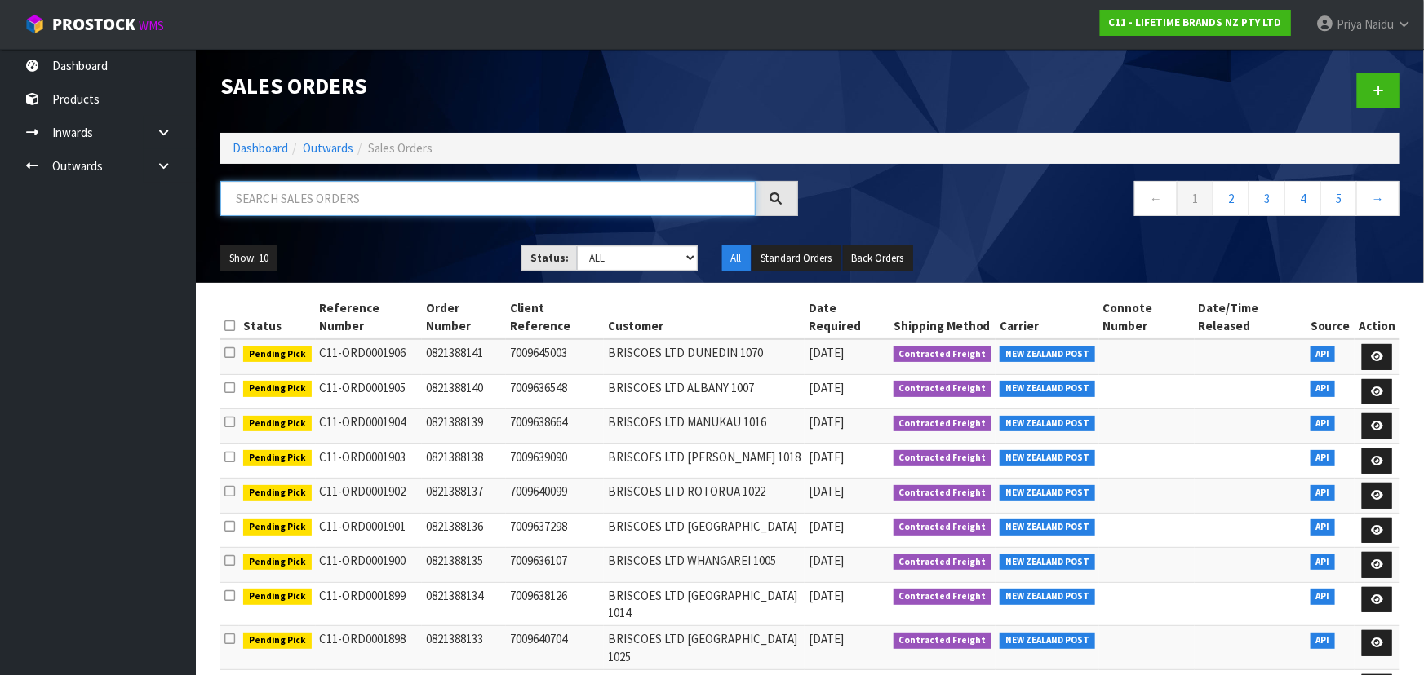
click at [313, 202] on input "text" at bounding box center [487, 198] width 535 height 35
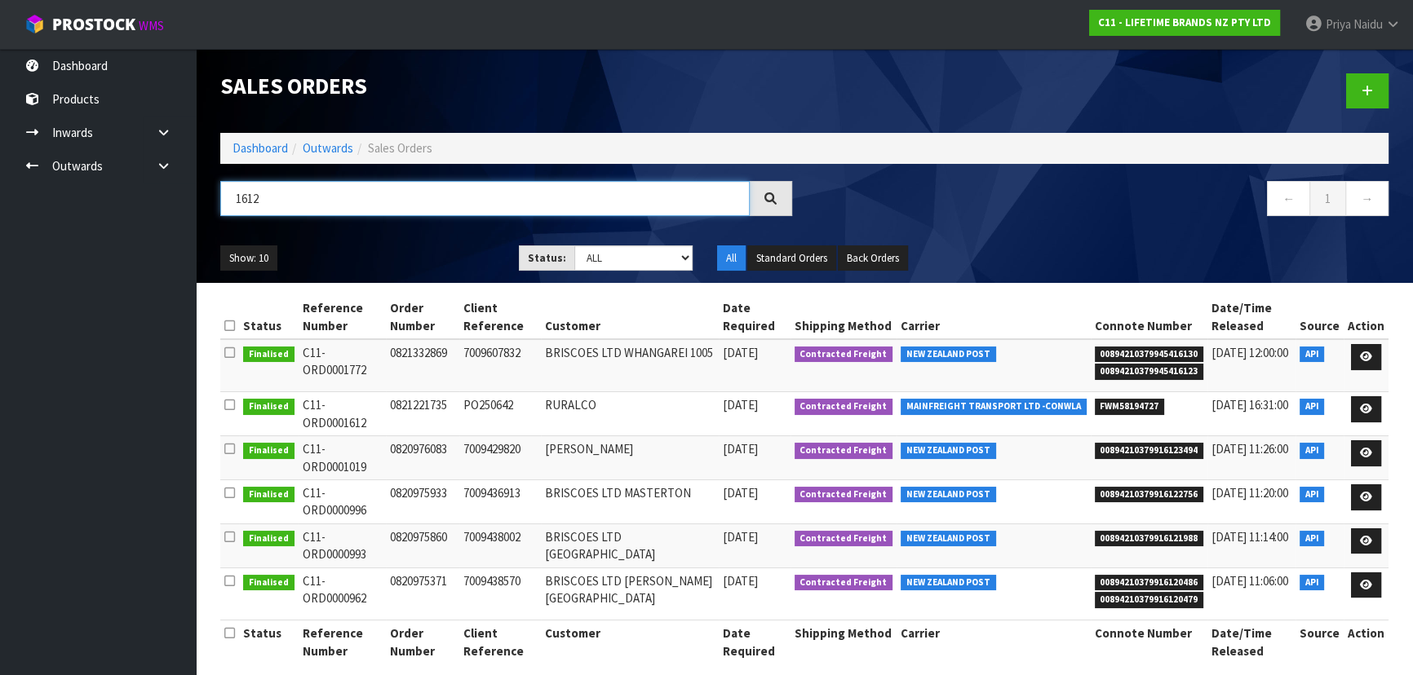
type input "1612"
click at [604, 255] on select "Draft Pending Allocated Pending Pick Goods Picked Goods Packed Pending Charges …" at bounding box center [633, 258] width 119 height 25
click at [436, 249] on ul "Show: 10 5 10 25 50" at bounding box center [357, 259] width 274 height 26
click at [436, 247] on ul "Show: 10 5 10 25 50" at bounding box center [357, 259] width 274 height 26
click at [378, 263] on ul "Show: 10 5 10 25 50" at bounding box center [357, 259] width 274 height 26
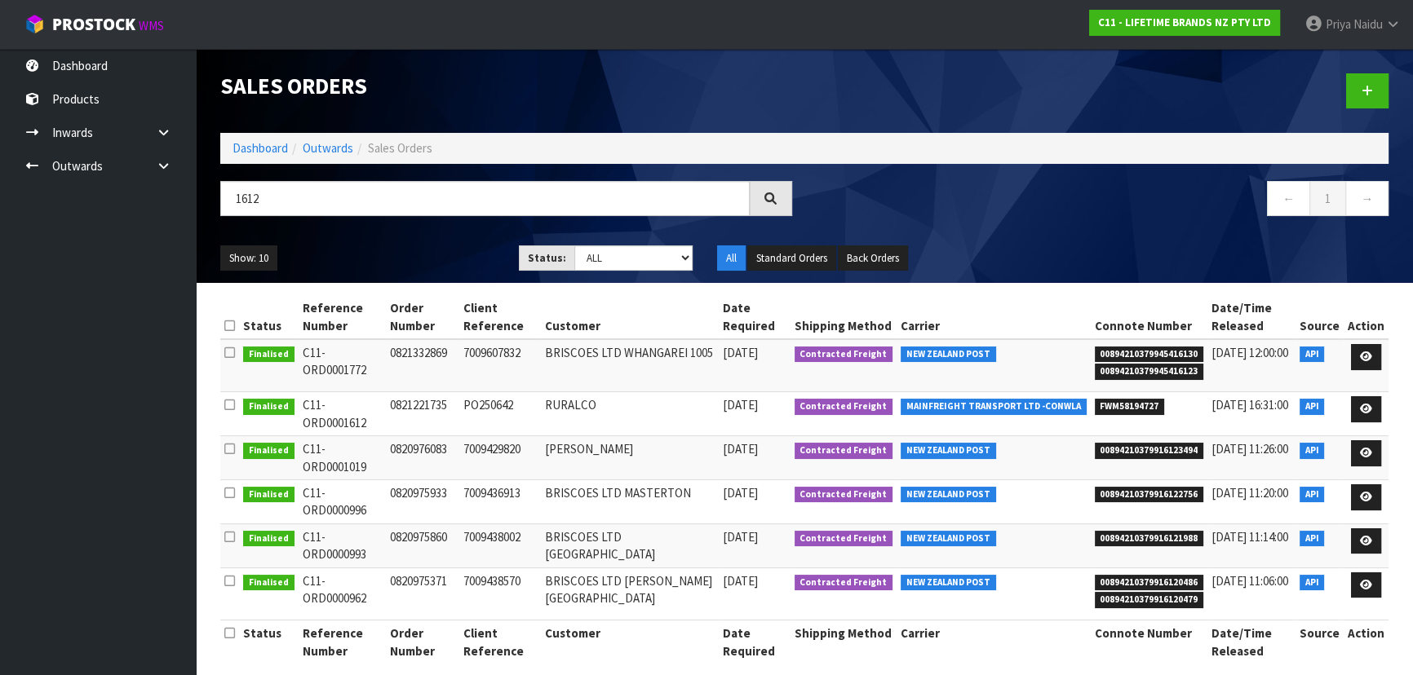
click at [379, 256] on ul "Show: 10 5 10 25 50" at bounding box center [357, 259] width 274 height 26
click at [1370, 407] on icon at bounding box center [1366, 409] width 12 height 11
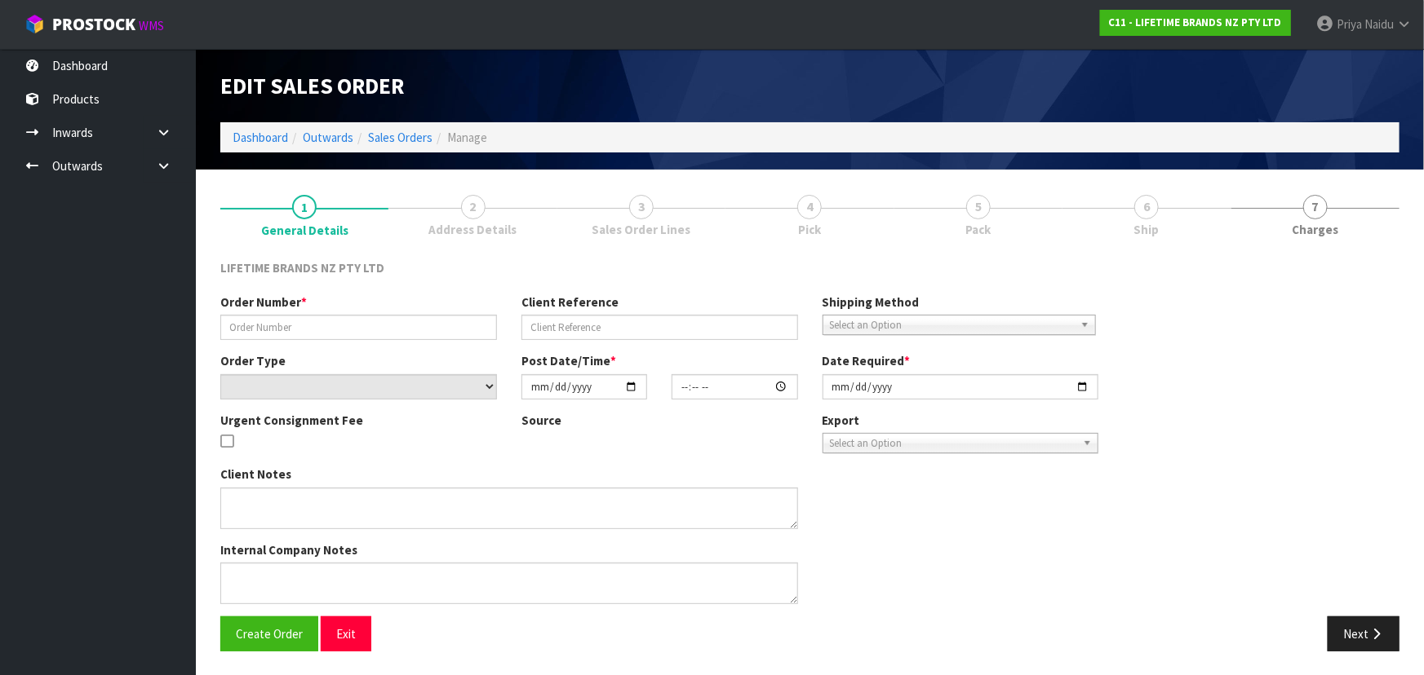
type input "0821221735"
type input "PO250642"
select select "number:0"
type input "[DATE]"
type input "09:08:13.000"
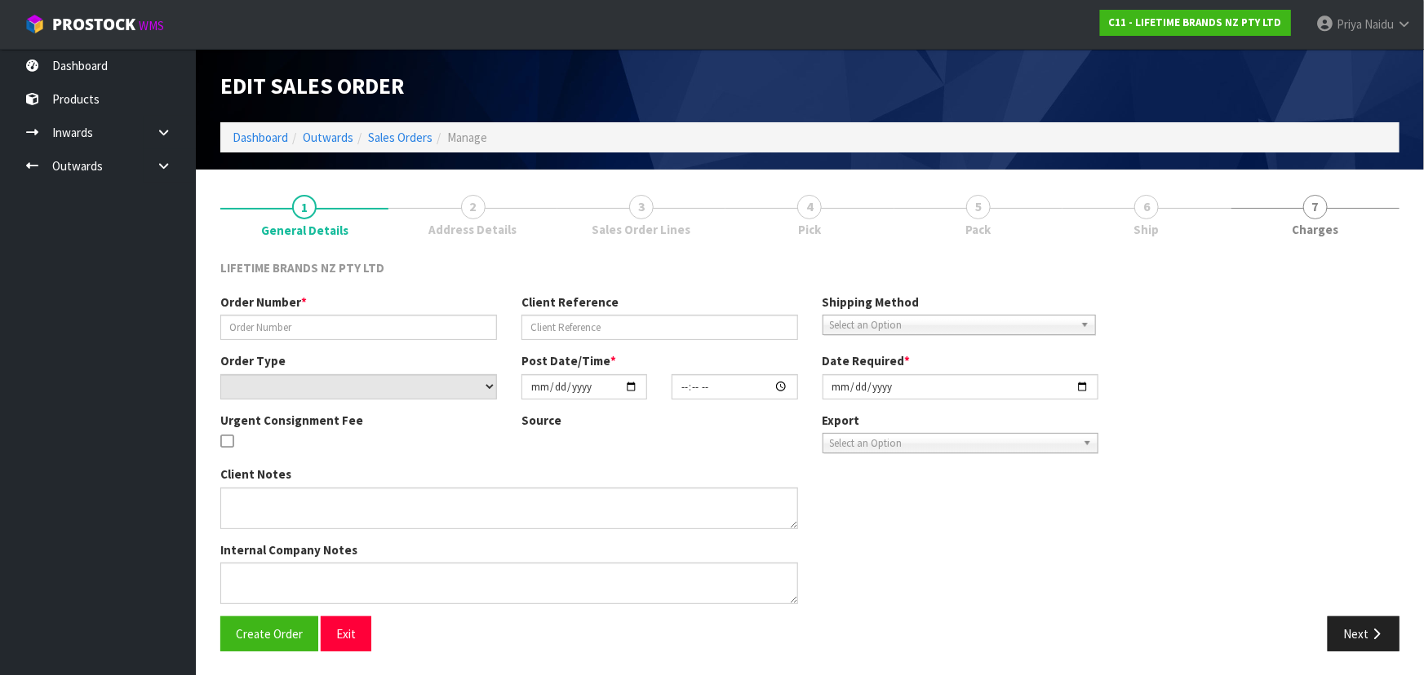
type input "[DATE]"
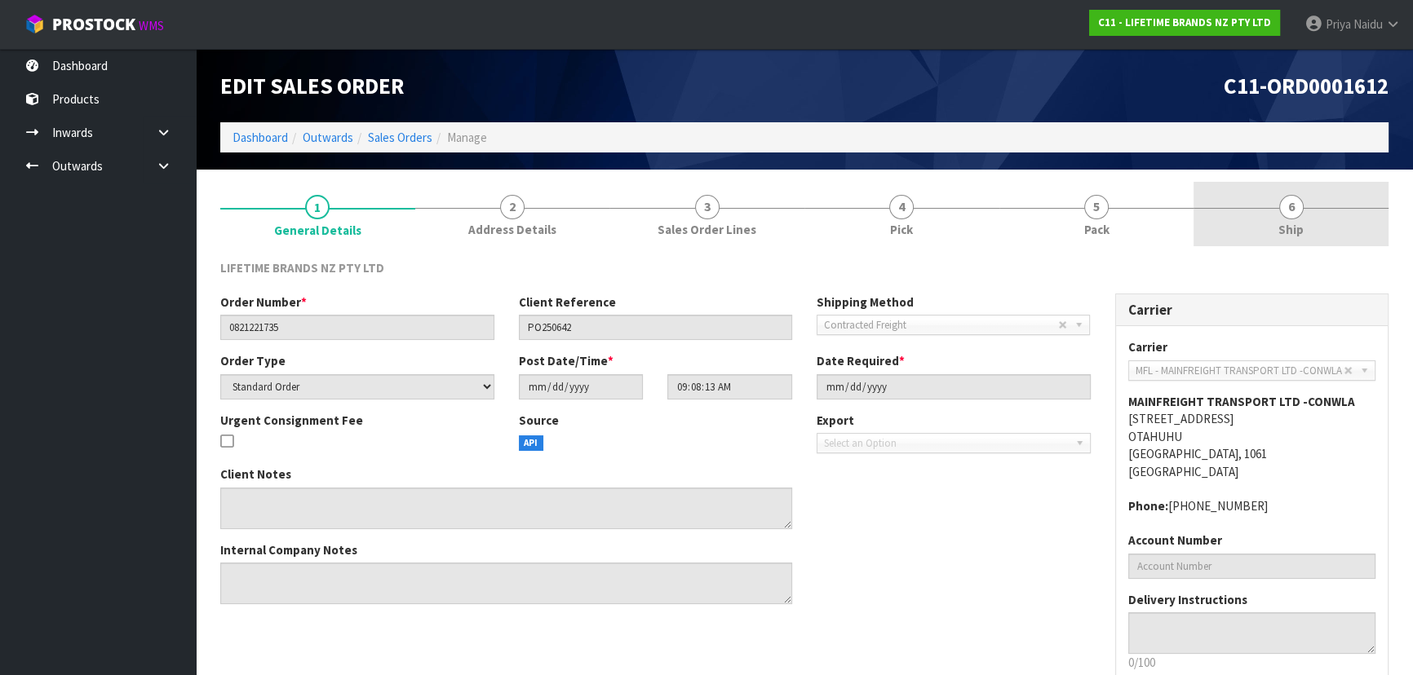
click at [1315, 210] on link "6 Ship" at bounding box center [1291, 214] width 195 height 64
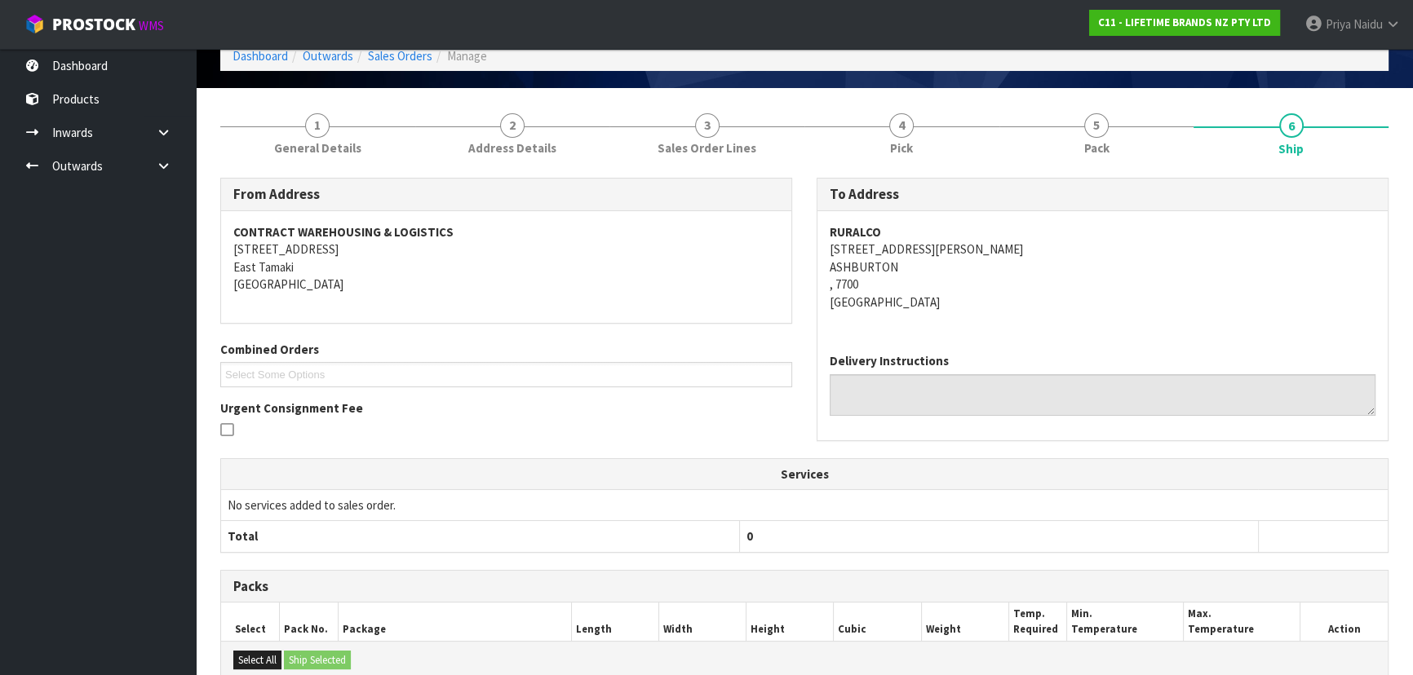
scroll to position [24, 0]
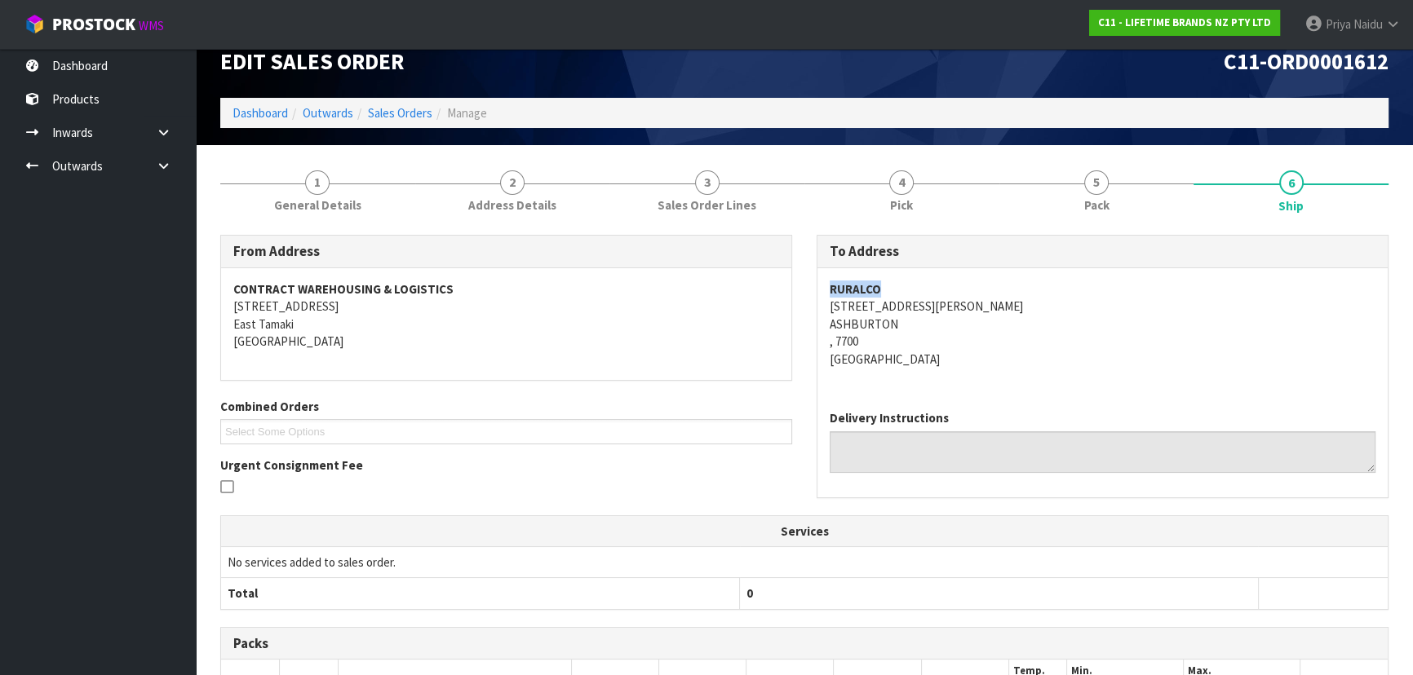
drag, startPoint x: 817, startPoint y: 289, endPoint x: 901, endPoint y: 286, distance: 84.1
click at [901, 286] on div "RURALCO 97 BARNETT STREET ASHBURTON , 7700 New Zealand" at bounding box center [1102, 332] width 570 height 129
drag, startPoint x: 827, startPoint y: 310, endPoint x: 963, endPoint y: 337, distance: 138.1
click at [963, 337] on div "RURALCO 97 BARNETT STREET ASHBURTON , 7700 New Zealand" at bounding box center [1102, 332] width 570 height 129
click at [1125, 358] on address "RURALCO 97 BARNETT STREET ASHBURTON , 7700 New Zealand" at bounding box center [1103, 324] width 546 height 87
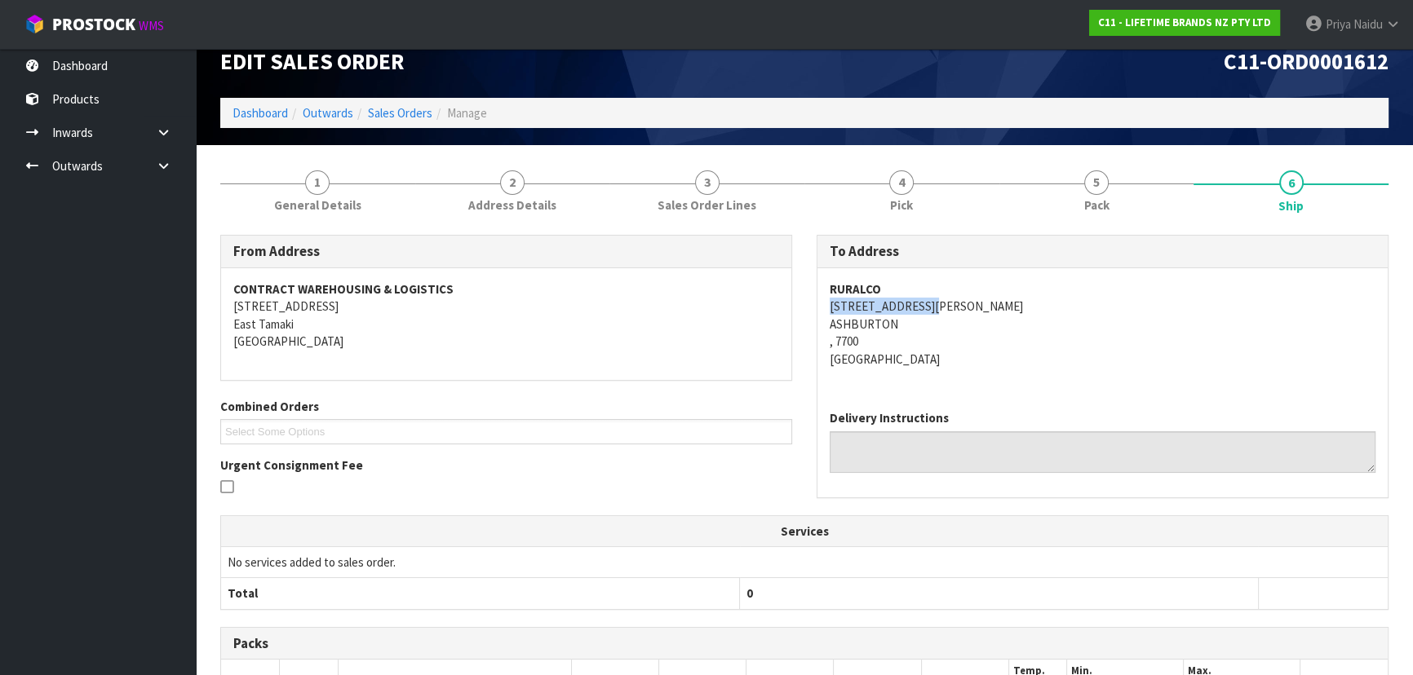
drag, startPoint x: 823, startPoint y: 311, endPoint x: 962, endPoint y: 303, distance: 138.9
click at [962, 303] on div "RURALCO 97 BARNETT STREET ASHBURTON , 7700 New Zealand" at bounding box center [1102, 332] width 570 height 129
drag, startPoint x: 826, startPoint y: 287, endPoint x: 892, endPoint y: 284, distance: 67.0
click at [892, 284] on div "RURALCO 97 BARNETT STREET ASHBURTON , 7700 New Zealand" at bounding box center [1102, 332] width 570 height 129
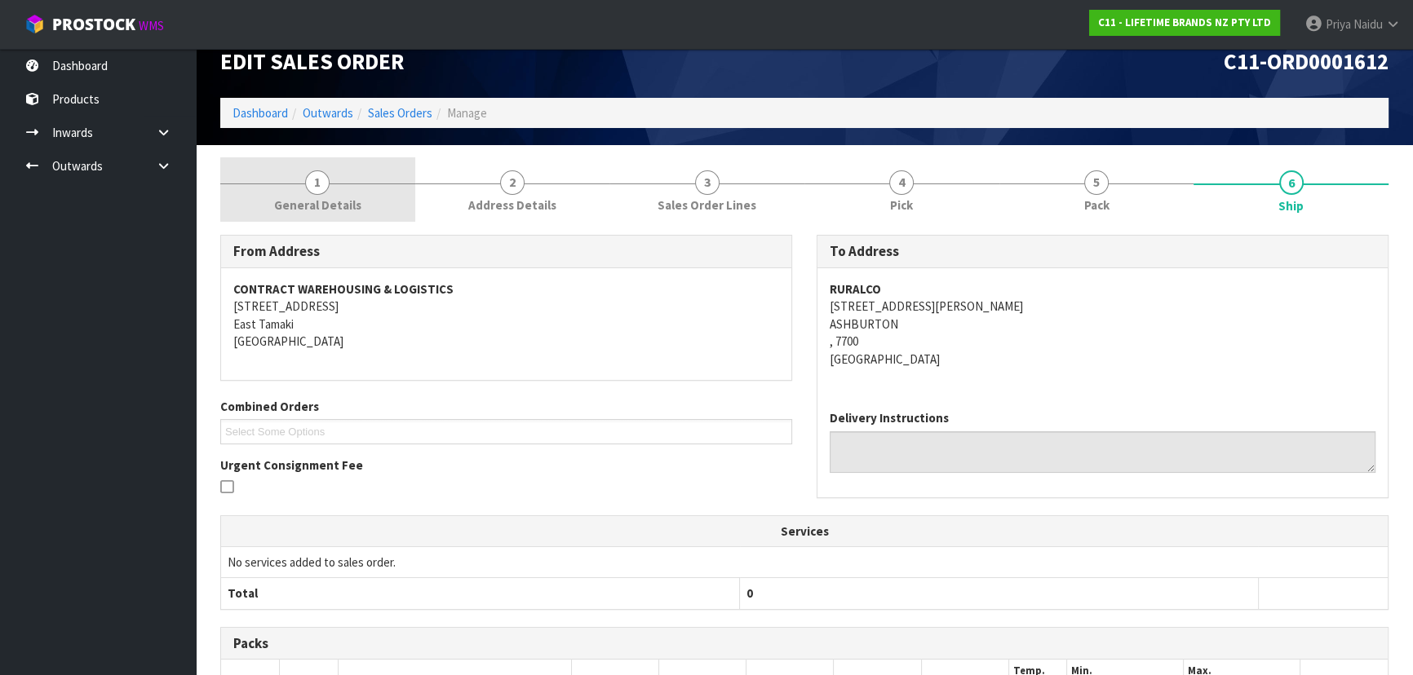
drag, startPoint x: 339, startPoint y: 203, endPoint x: 332, endPoint y: 217, distance: 15.3
click at [339, 203] on span "General Details" at bounding box center [317, 205] width 87 height 17
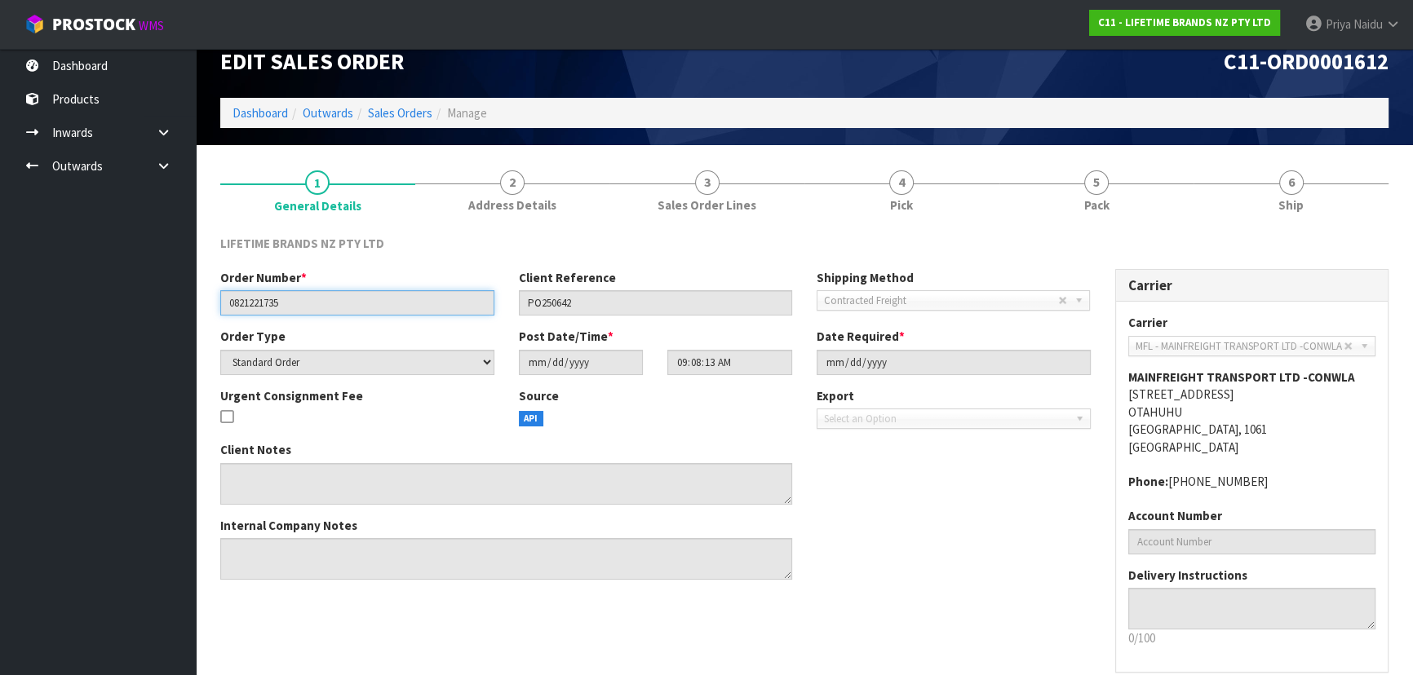
drag, startPoint x: 226, startPoint y: 298, endPoint x: 326, endPoint y: 305, distance: 100.6
click at [326, 305] on input "0821221735" at bounding box center [357, 302] width 274 height 25
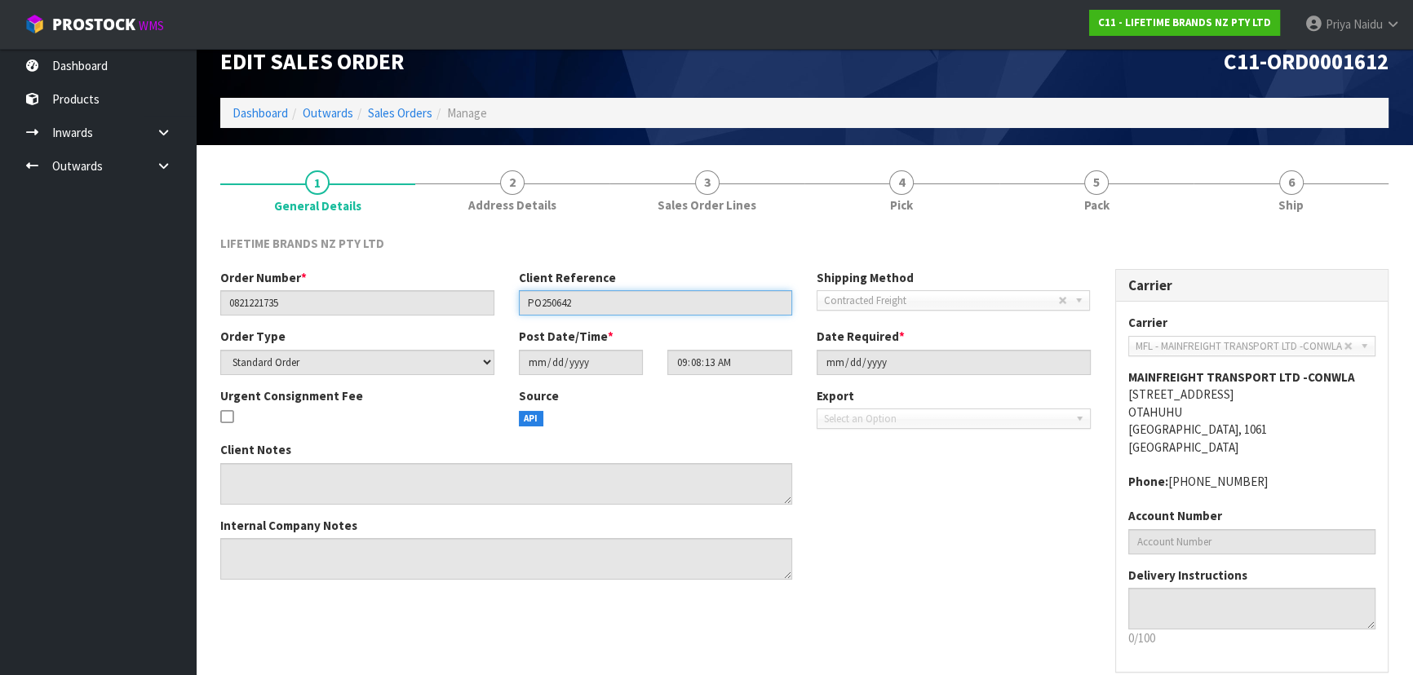
drag, startPoint x: 523, startPoint y: 302, endPoint x: 598, endPoint y: 303, distance: 75.1
click at [598, 303] on input "PO250642" at bounding box center [656, 302] width 274 height 25
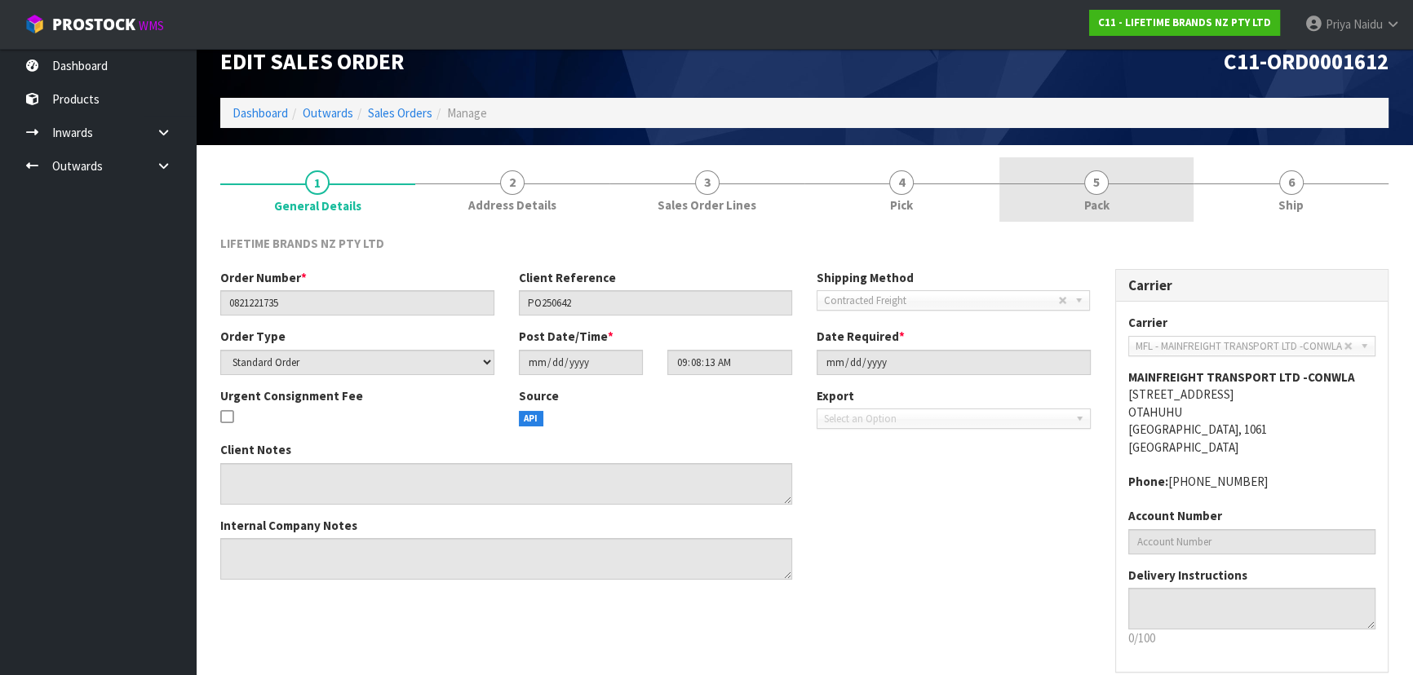
click at [1084, 169] on link "5 Pack" at bounding box center [1096, 189] width 195 height 64
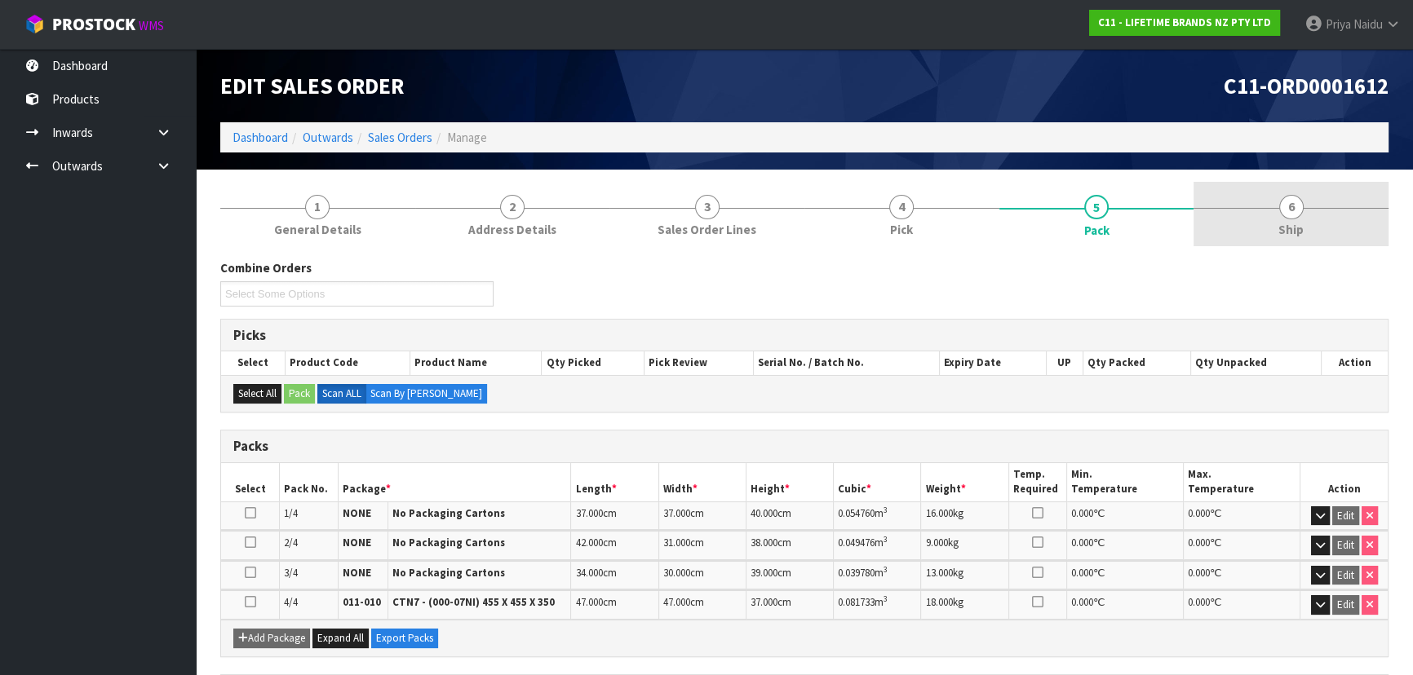
scroll to position [0, 0]
click at [1252, 215] on link "6 Ship" at bounding box center [1291, 214] width 195 height 64
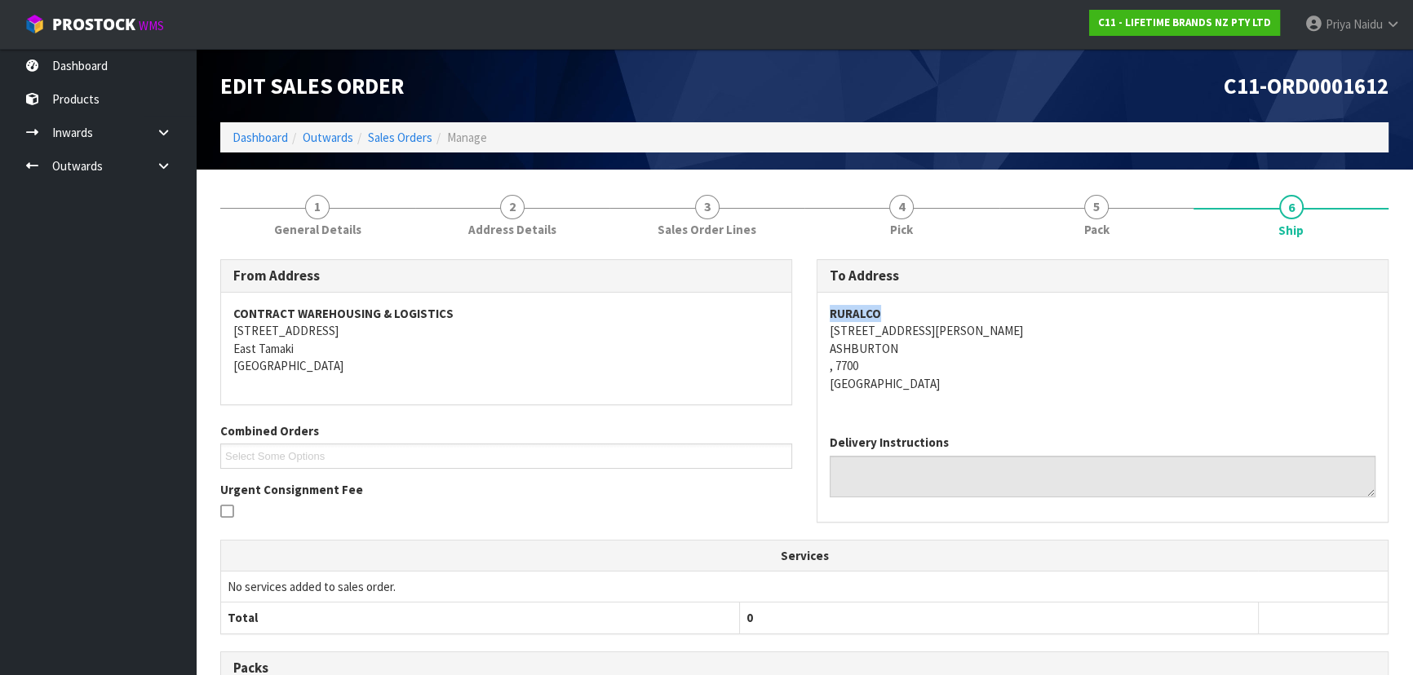
drag, startPoint x: 817, startPoint y: 307, endPoint x: 870, endPoint y: 264, distance: 69.1
click at [894, 304] on div "RURALCO 97 BARNETT STREET ASHBURTON , 7700 New Zealand" at bounding box center [1102, 357] width 570 height 129
drag, startPoint x: 821, startPoint y: 333, endPoint x: 955, endPoint y: 358, distance: 137.0
click at [955, 358] on div "RURALCO 97 BARNETT STREET ASHBURTON , 7700 New Zealand" at bounding box center [1102, 357] width 570 height 129
click at [1061, 405] on div "RURALCO 97 BARNETT STREET ASHBURTON , 7700 New Zealand" at bounding box center [1102, 357] width 570 height 129
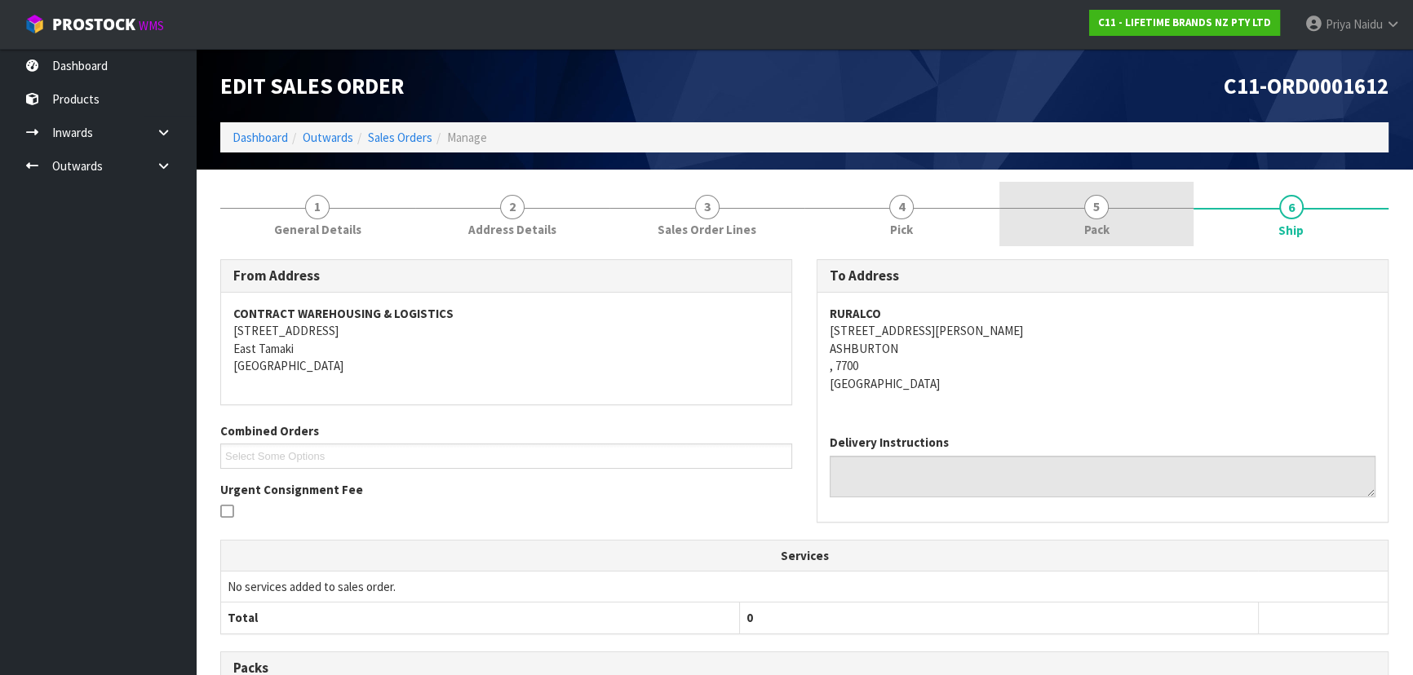
click at [1042, 206] on link "5 Pack" at bounding box center [1096, 214] width 195 height 64
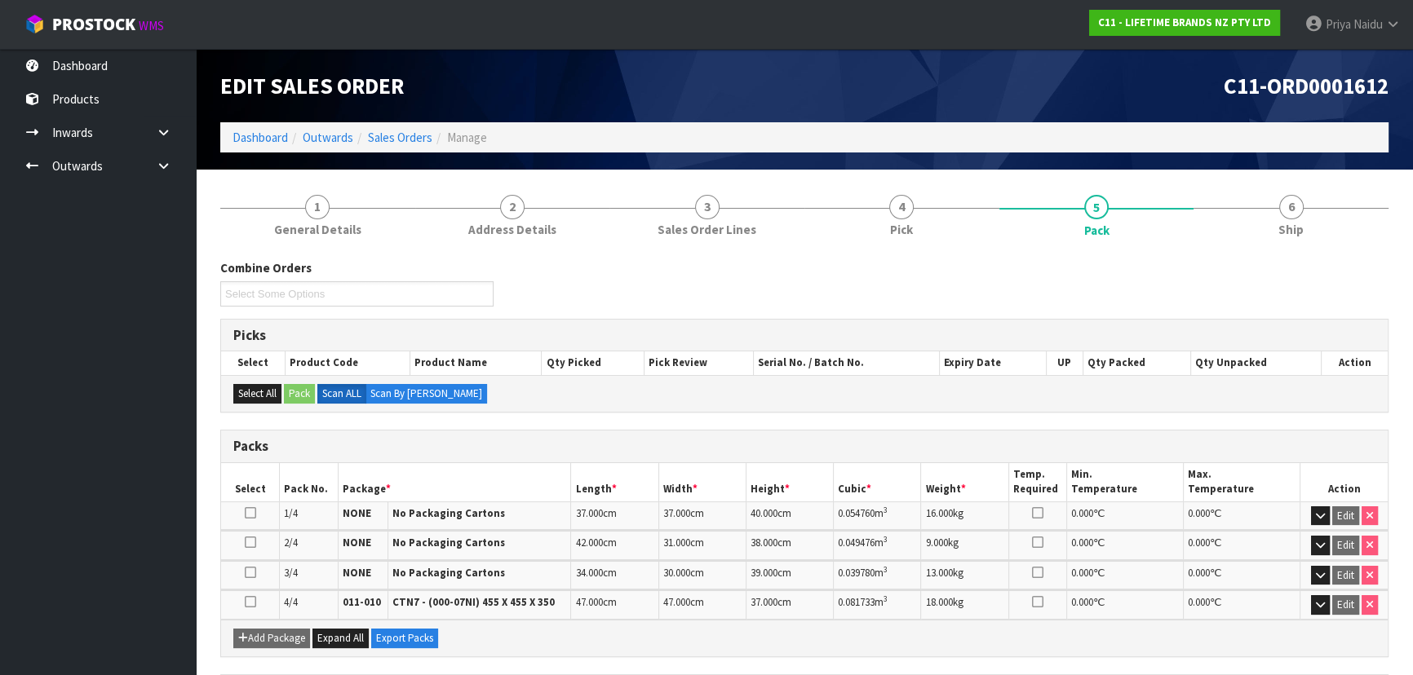
click at [1314, 272] on div "Combine Orders C11-ORD0001821 C11-ORD0001884 C11-ORD0001885 C11-ORD0001887 C11-…" at bounding box center [804, 288] width 1193 height 59
click at [1291, 252] on div "Combine Orders C11-ORD0001821 C11-ORD0001884 C11-ORD0001885 C11-ORD0001887 C11-…" at bounding box center [804, 602] width 1168 height 710
click at [1276, 226] on link "6 Ship" at bounding box center [1291, 214] width 195 height 64
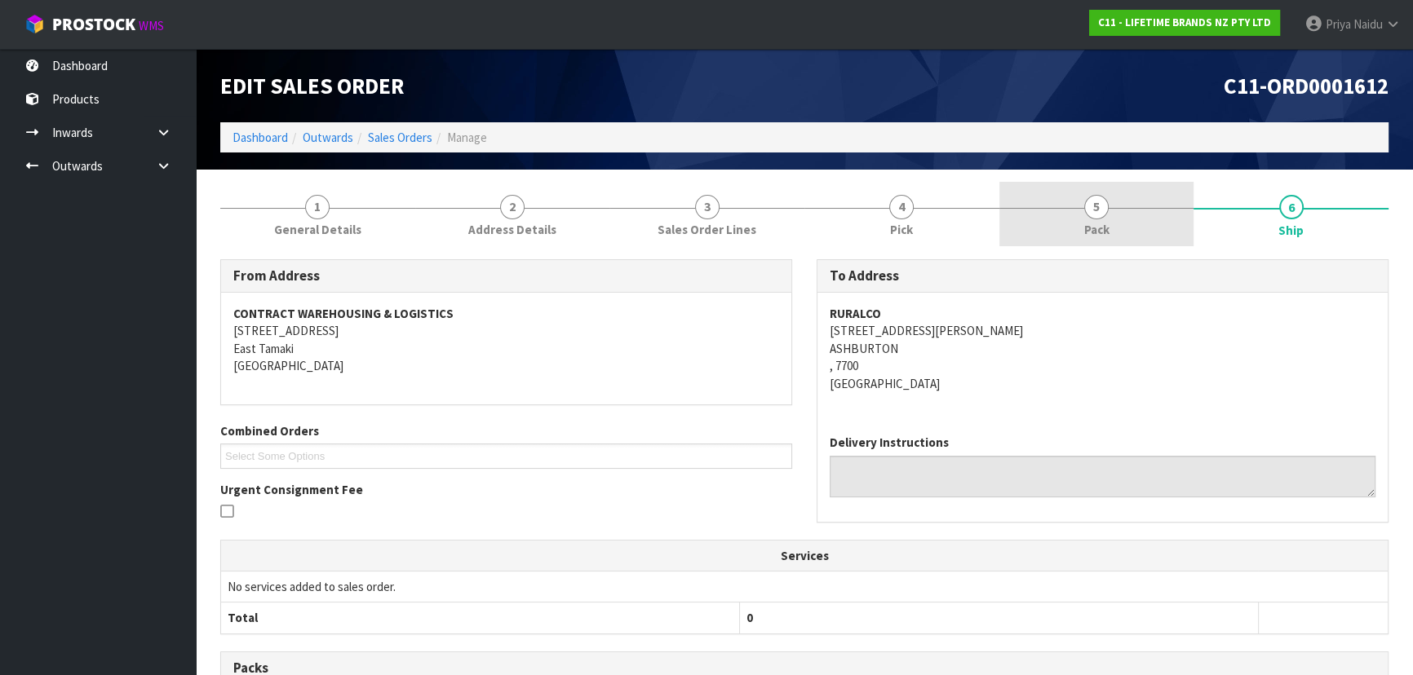
click at [1128, 195] on link "5 Pack" at bounding box center [1096, 214] width 195 height 64
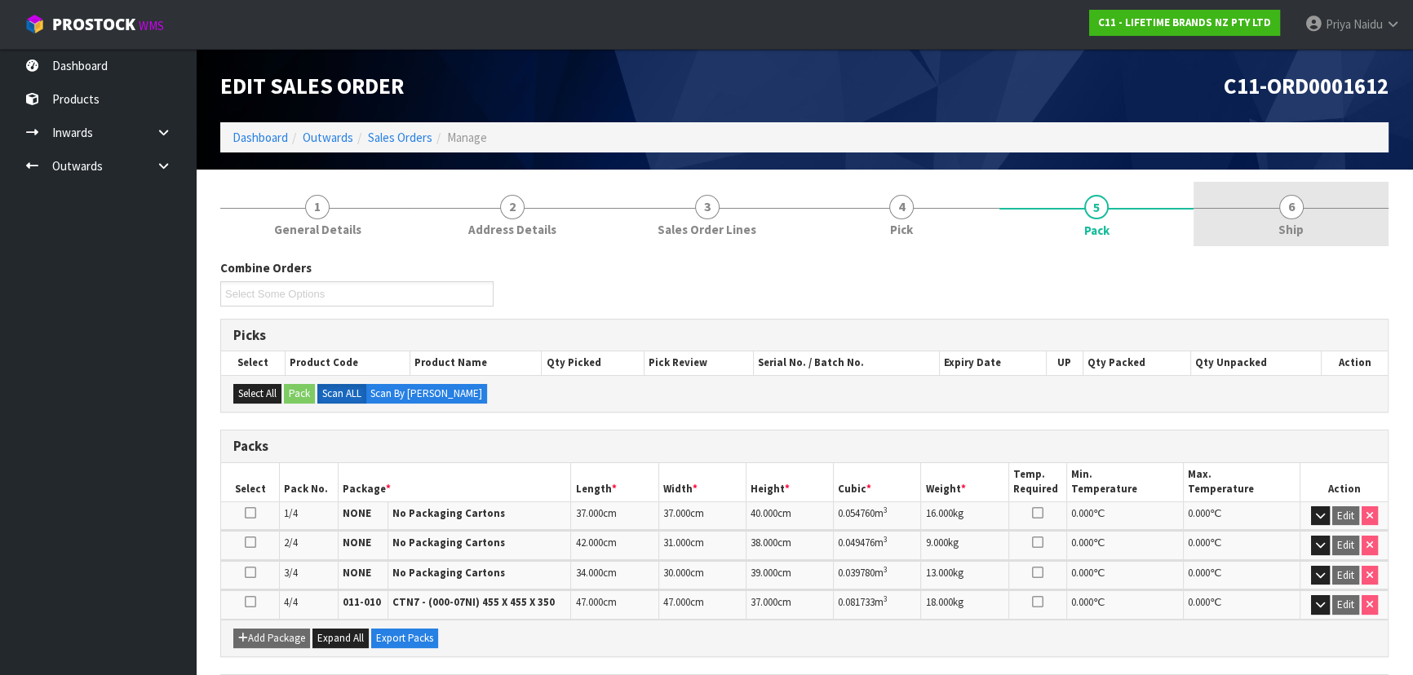
drag, startPoint x: 1284, startPoint y: 209, endPoint x: 1276, endPoint y: 216, distance: 11.0
click at [1284, 209] on span "6" at bounding box center [1291, 207] width 24 height 24
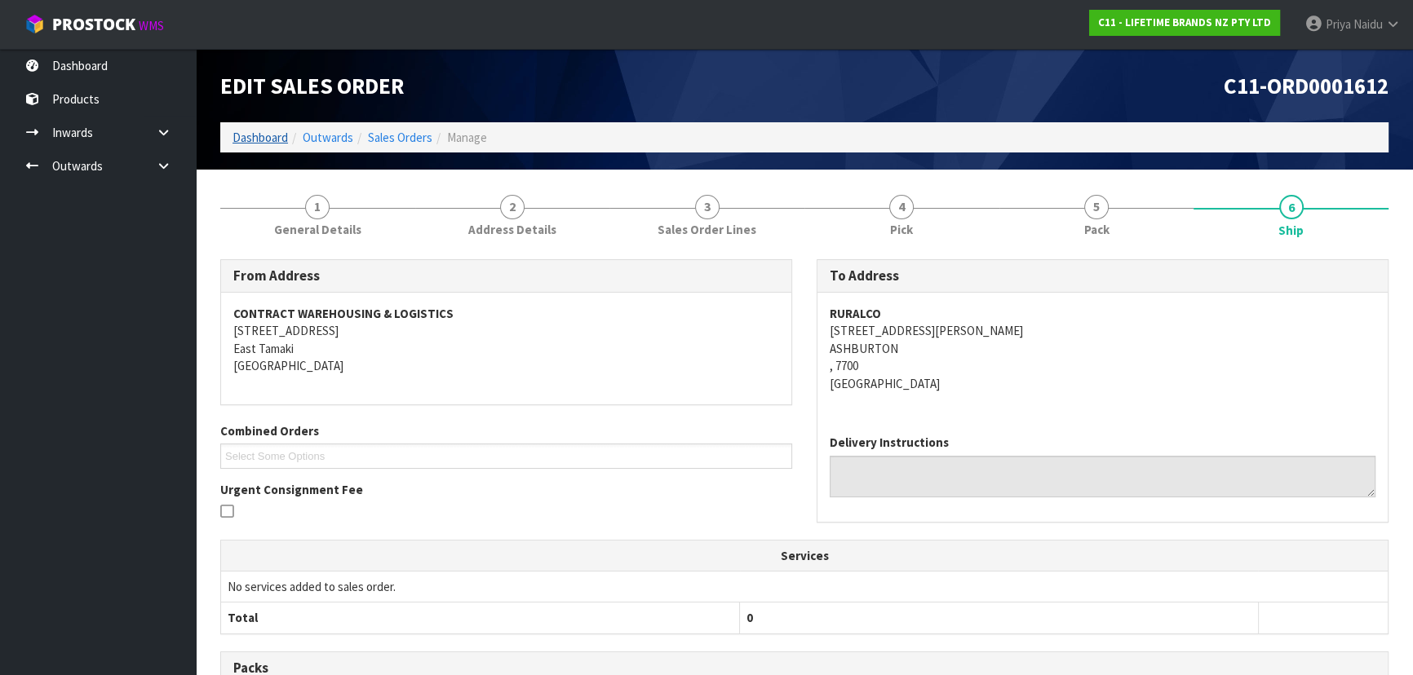
click at [269, 145] on li "Dashboard" at bounding box center [260, 137] width 55 height 17
click at [268, 131] on link "Dashboard" at bounding box center [260, 138] width 55 height 16
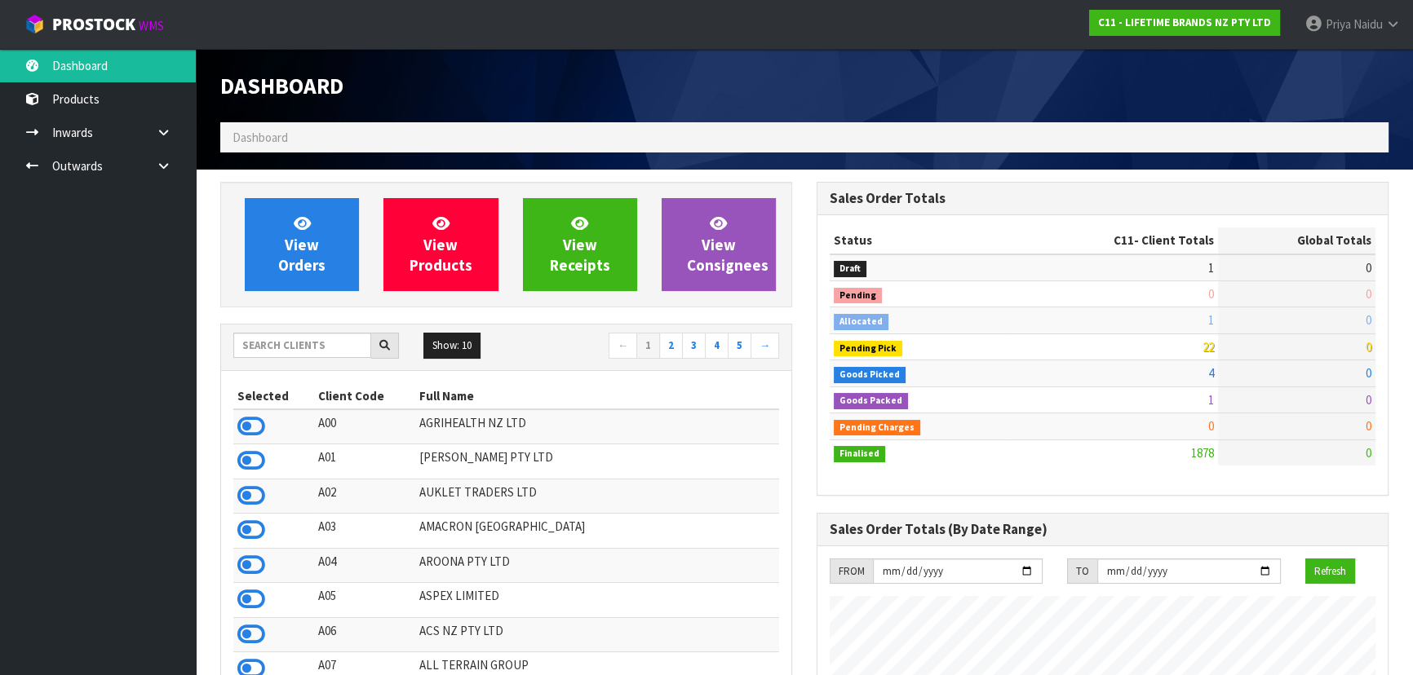
scroll to position [1234, 596]
click at [326, 342] on input "text" at bounding box center [302, 345] width 138 height 25
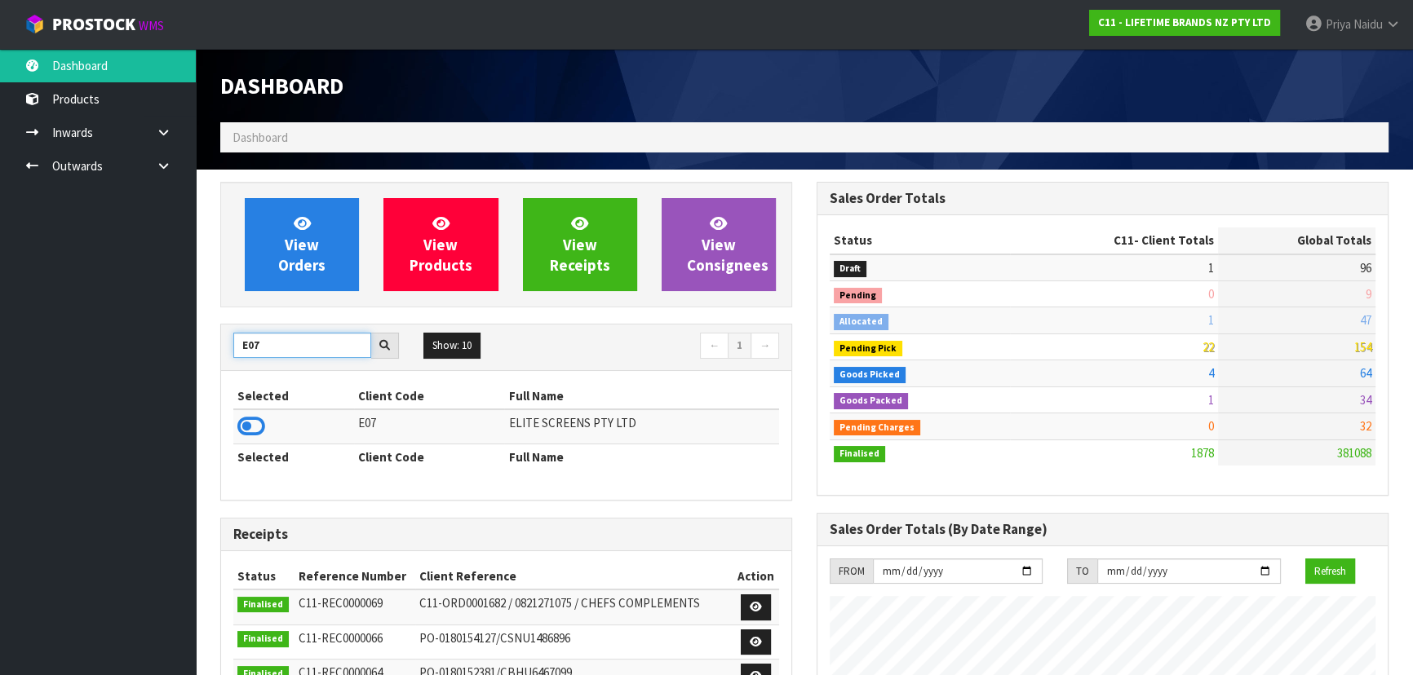
type input "E07"
click at [250, 418] on icon at bounding box center [251, 426] width 28 height 24
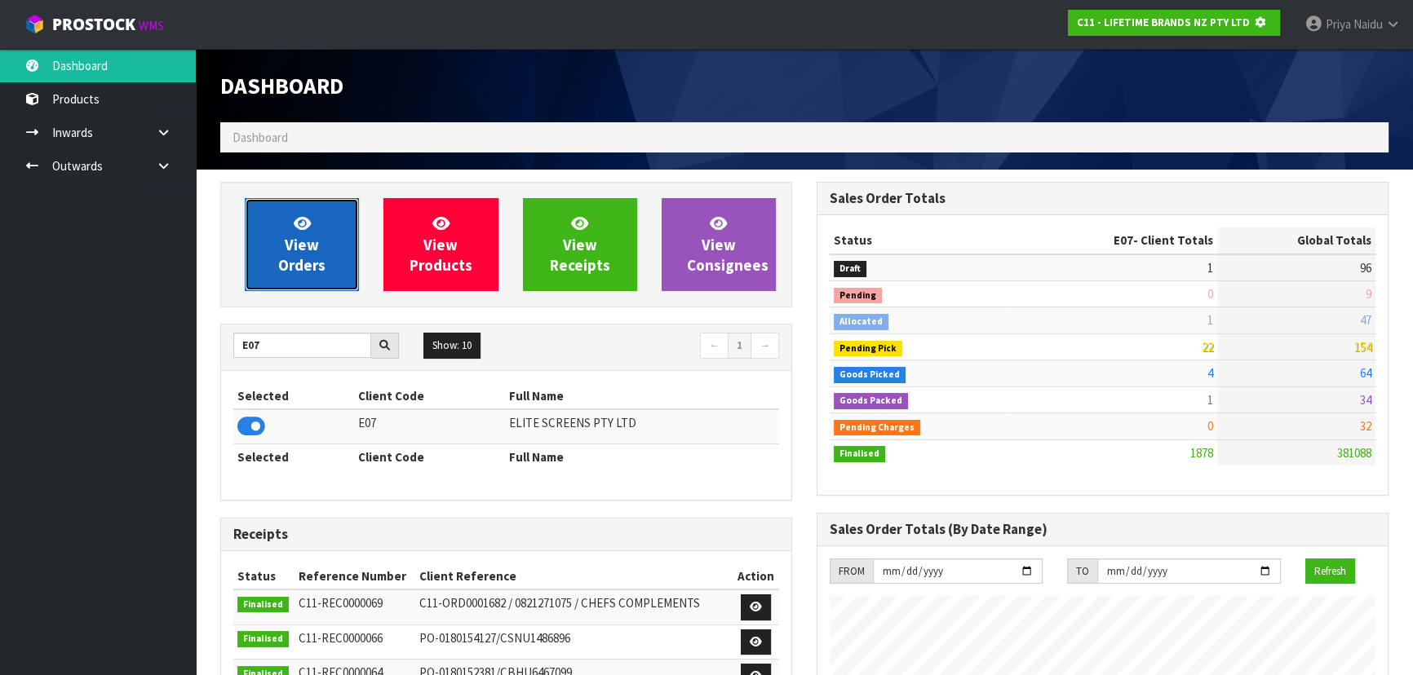
scroll to position [1016, 596]
click at [306, 228] on icon at bounding box center [302, 223] width 17 height 16
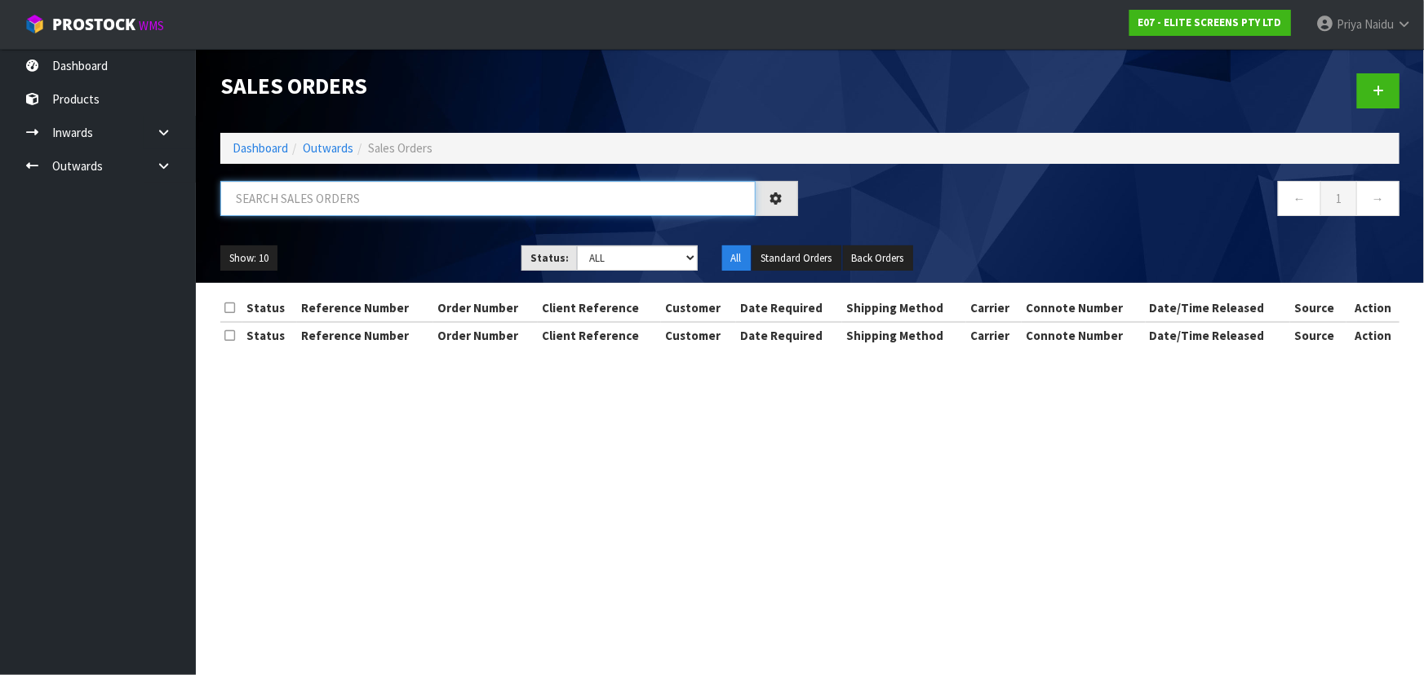
click at [339, 199] on input "text" at bounding box center [487, 198] width 535 height 35
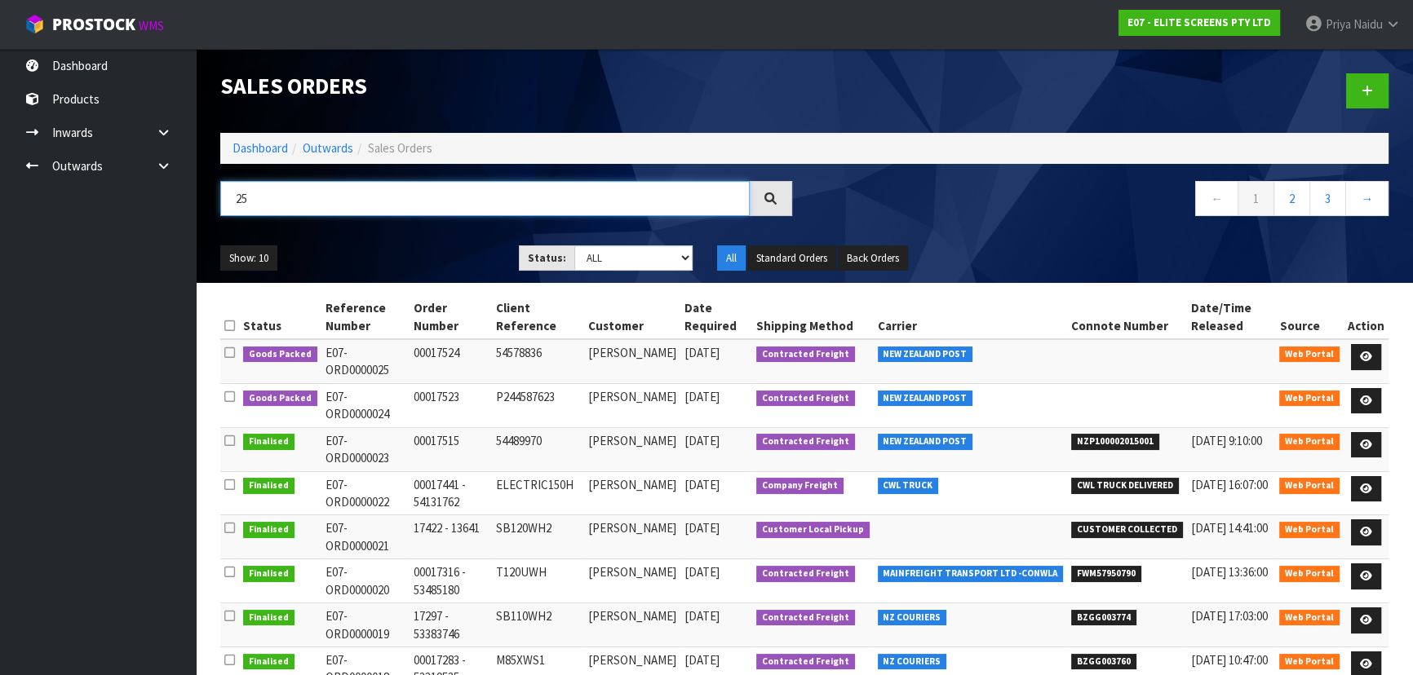
type input "25"
click at [400, 254] on ul "Show: 10 5 10 25 50" at bounding box center [357, 259] width 274 height 26
click at [626, 250] on select "Draft Pending Allocated Pending Pick Goods Picked Goods Packed Pending Charges …" at bounding box center [633, 258] width 119 height 25
select select "string:5"
click at [574, 246] on select "Draft Pending Allocated Pending Pick Goods Picked Goods Packed Pending Charges …" at bounding box center [633, 258] width 119 height 25
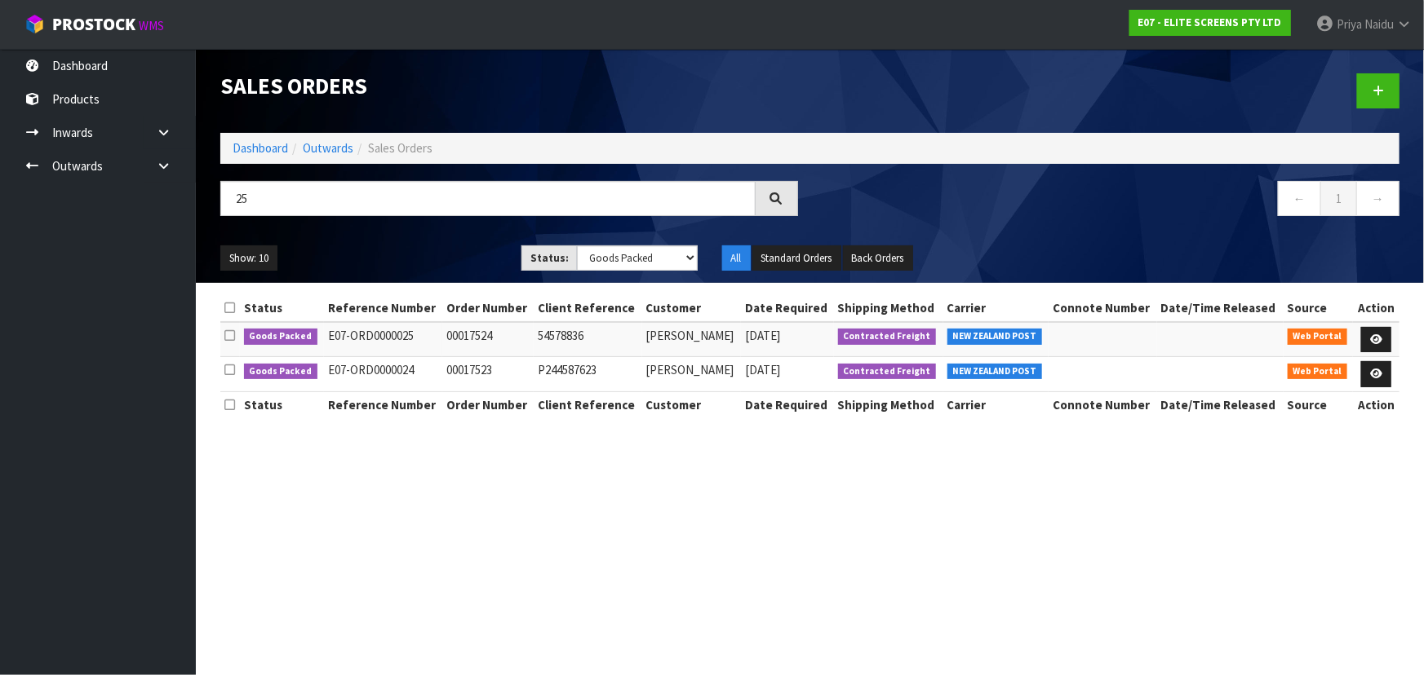
click at [408, 266] on ul "Show: 10 5 10 25 50" at bounding box center [358, 259] width 277 height 26
click at [1375, 331] on link at bounding box center [1376, 340] width 30 height 26
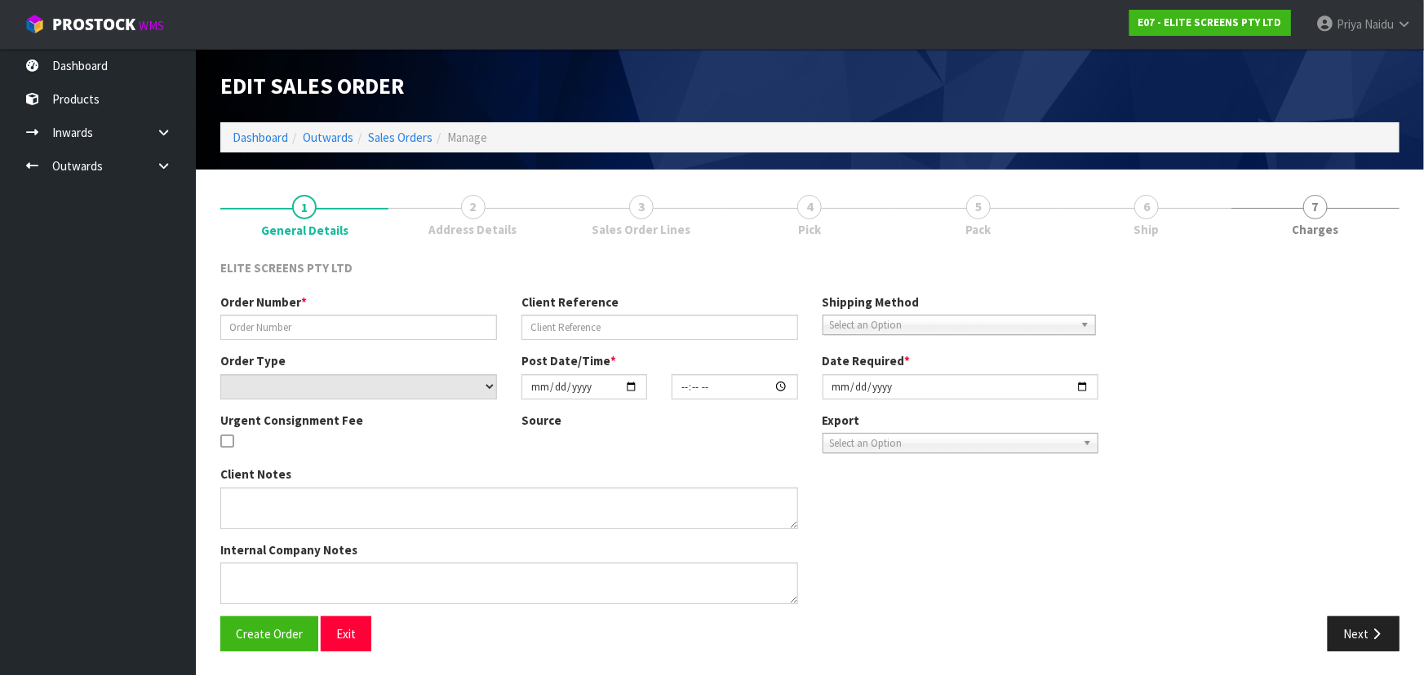
type input "00017524"
type input "54578836"
select select "number:0"
type input "2025-09-12"
type input "18:41:00.000"
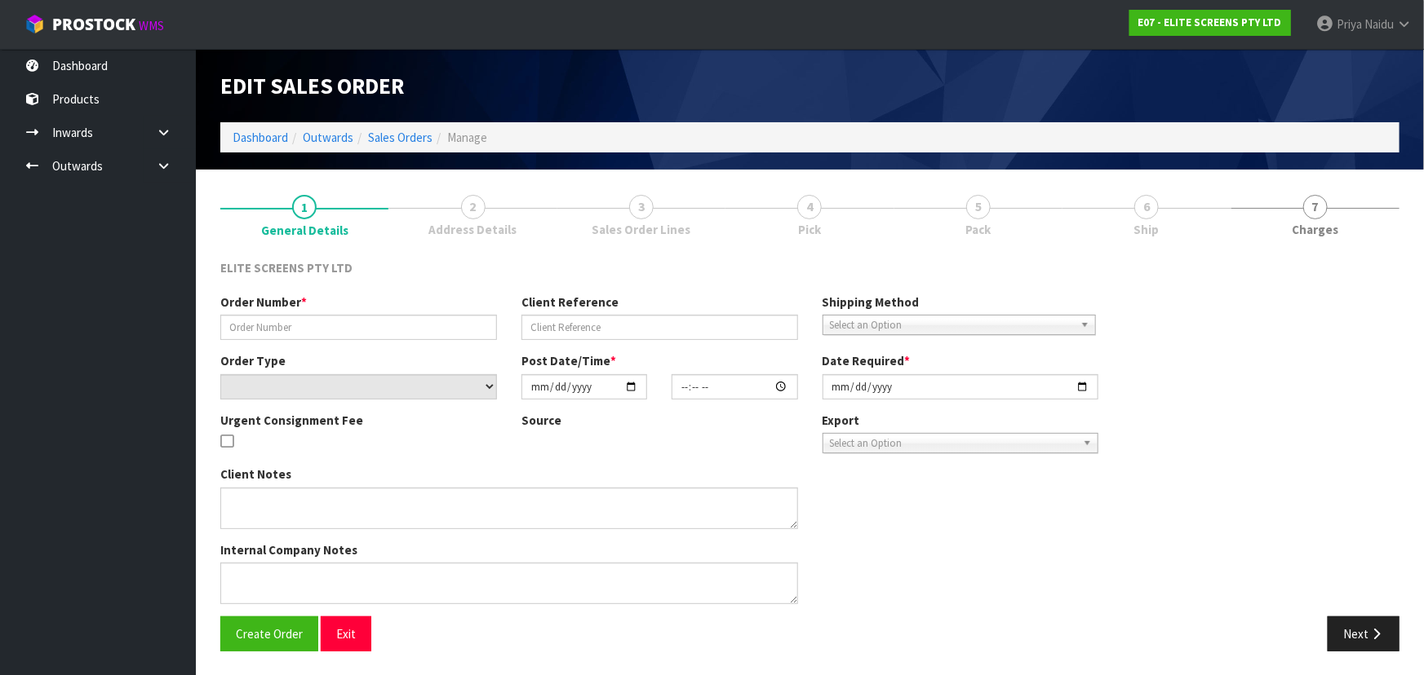
type input "2025-09-15"
type textarea "APPROXIMATELY $85.00+GST"
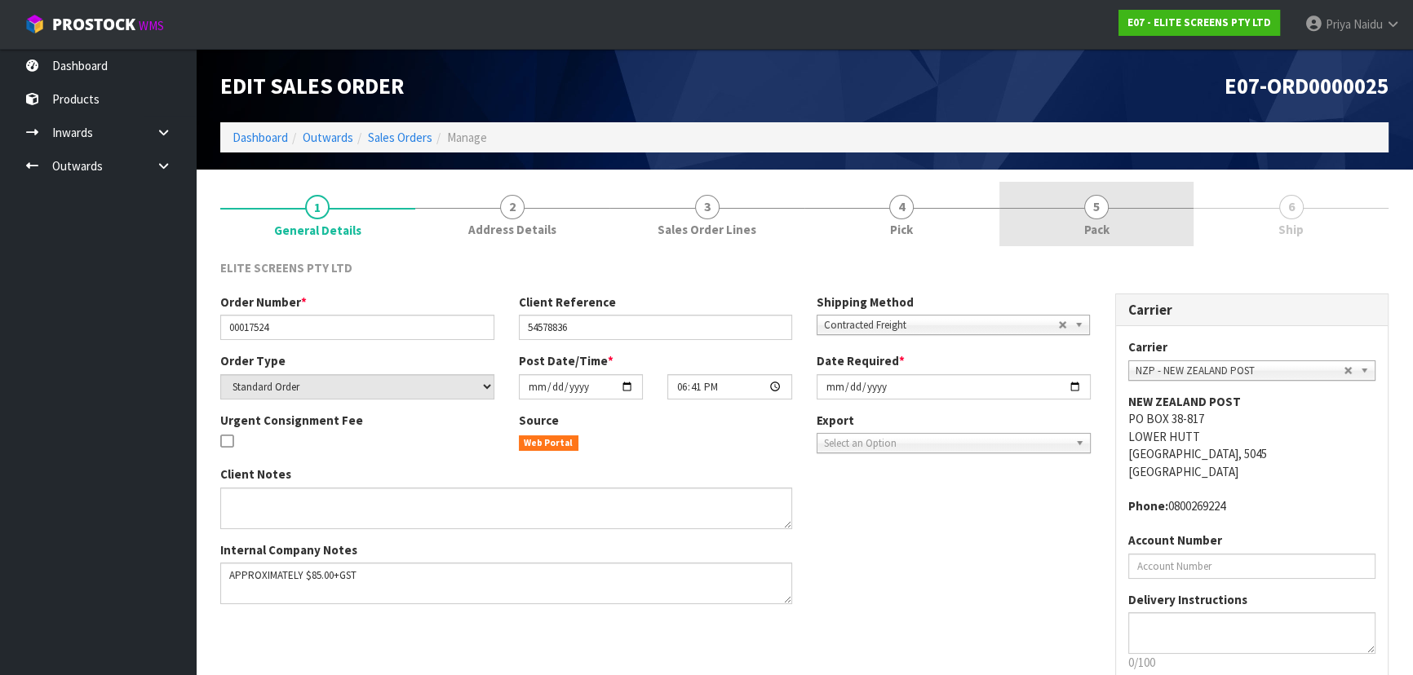
click at [1061, 228] on link "5 Pack" at bounding box center [1096, 214] width 195 height 64
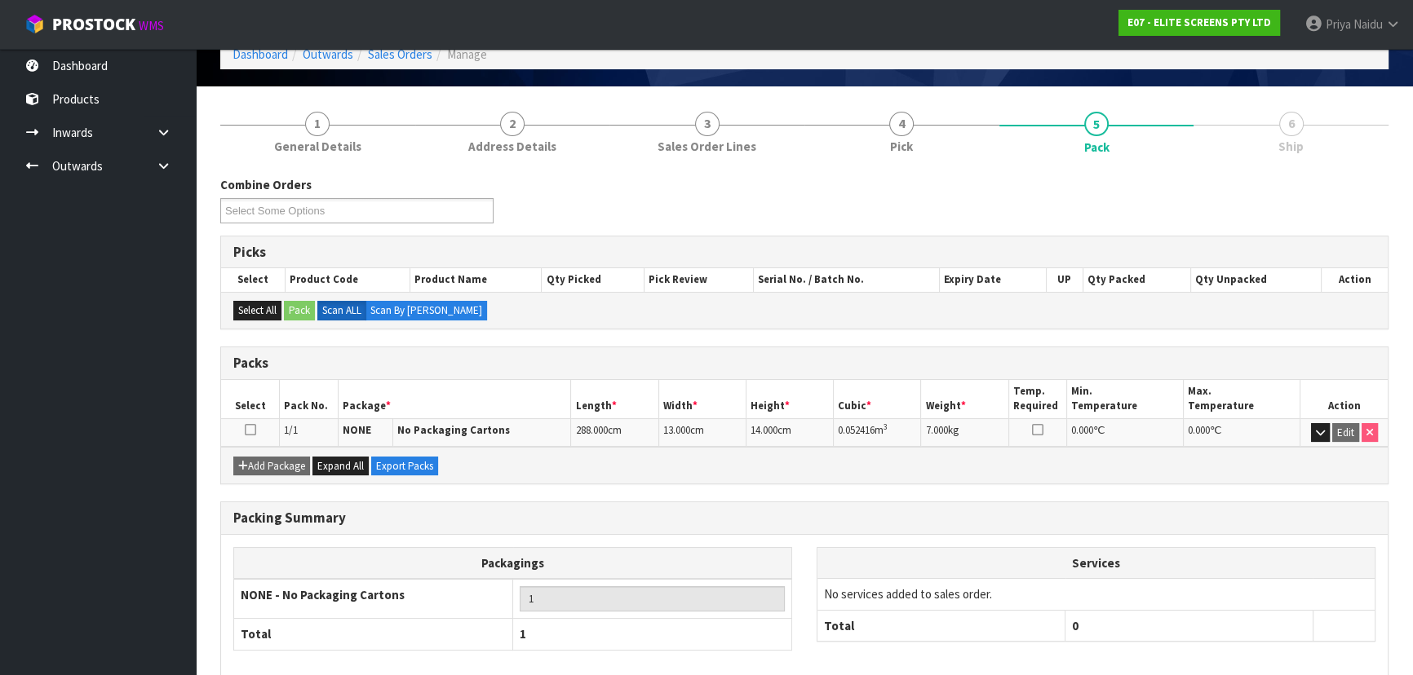
scroll to position [162, 0]
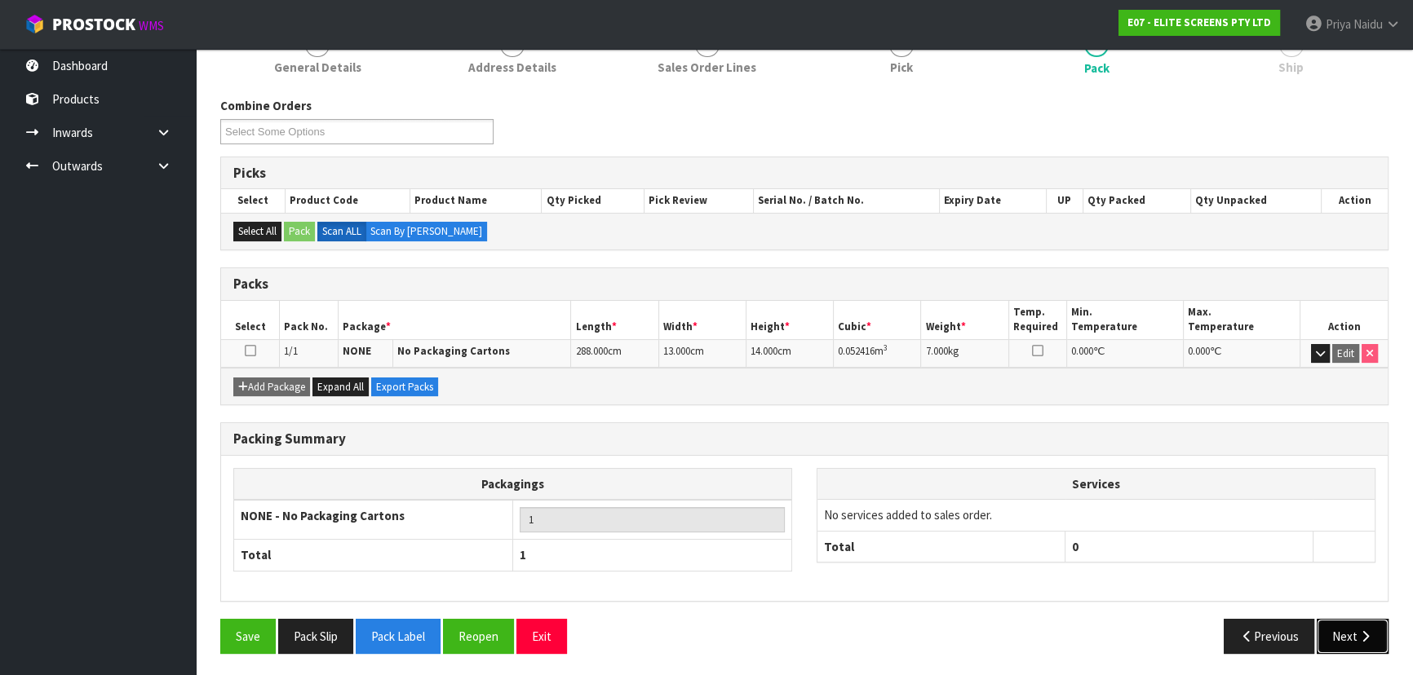
click at [1325, 626] on button "Next" at bounding box center [1353, 636] width 72 height 35
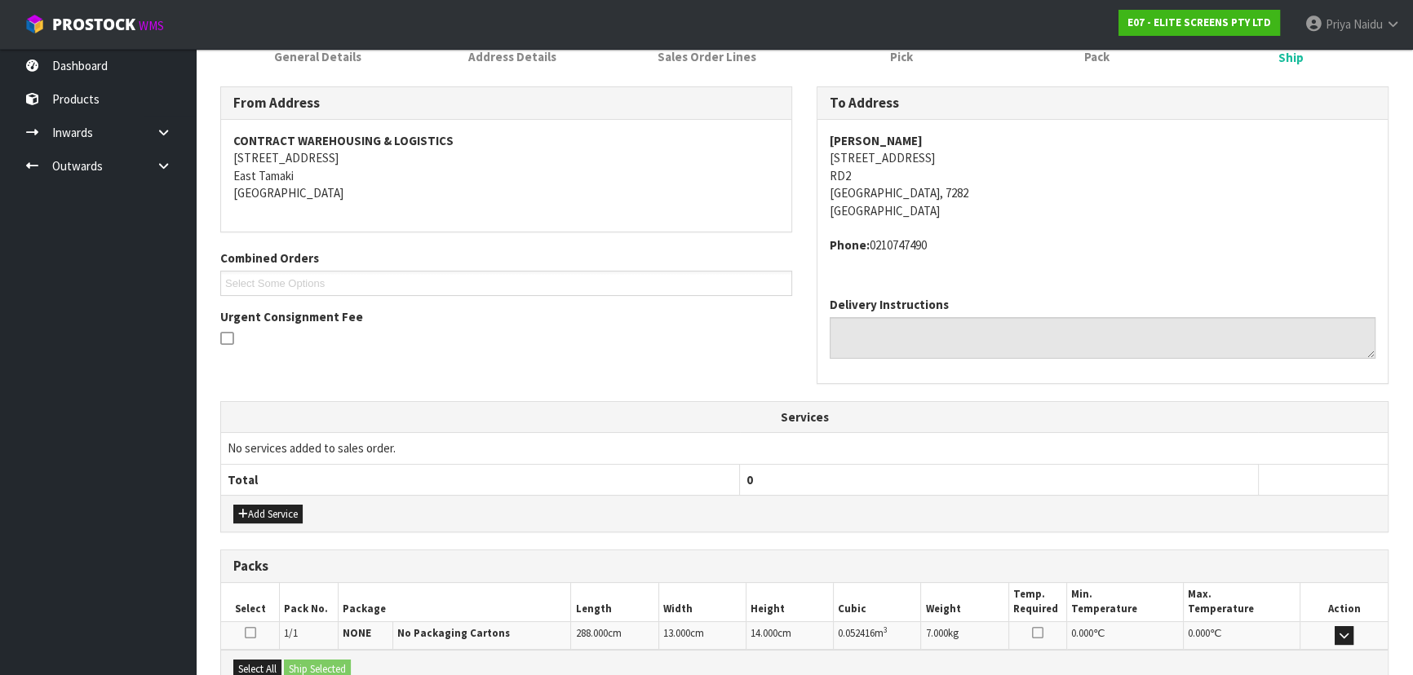
scroll to position [357, 0]
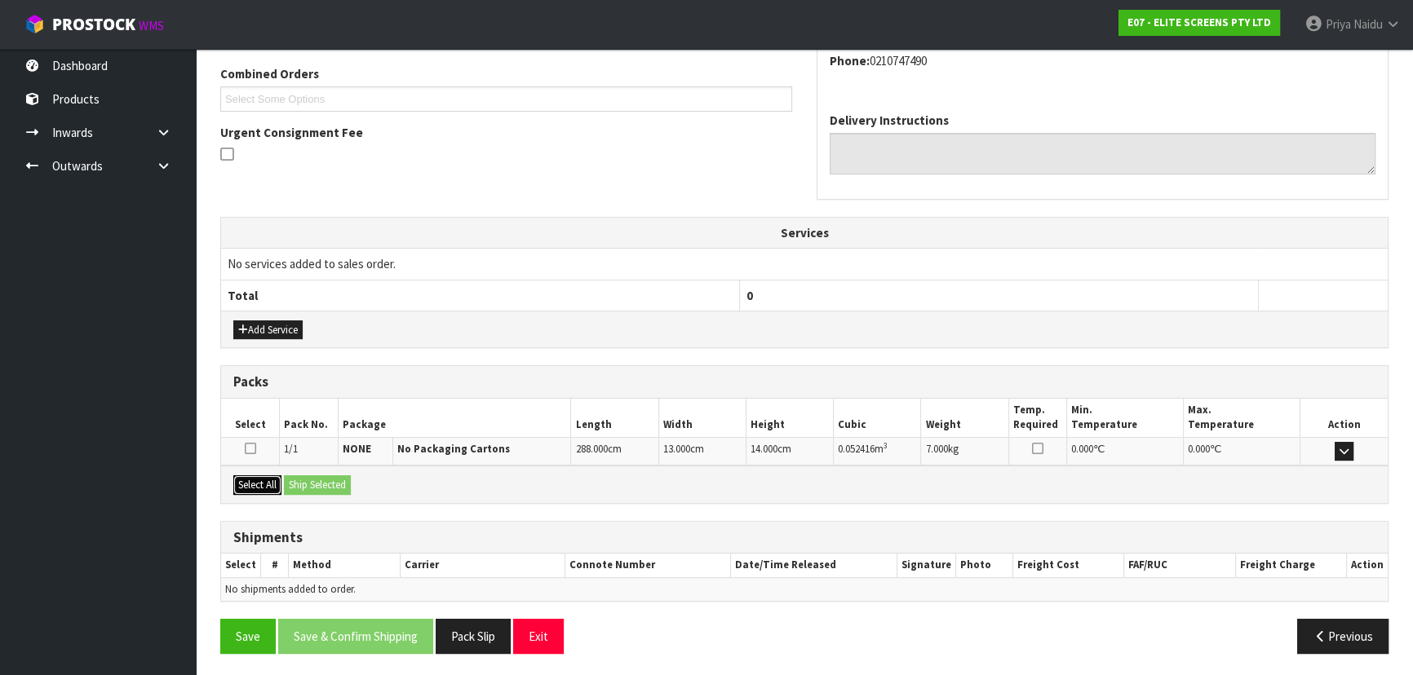
drag, startPoint x: 253, startPoint y: 478, endPoint x: 301, endPoint y: 482, distance: 48.3
click at [255, 478] on button "Select All" at bounding box center [257, 486] width 48 height 20
click at [306, 483] on button "Ship Selected" at bounding box center [317, 486] width 67 height 20
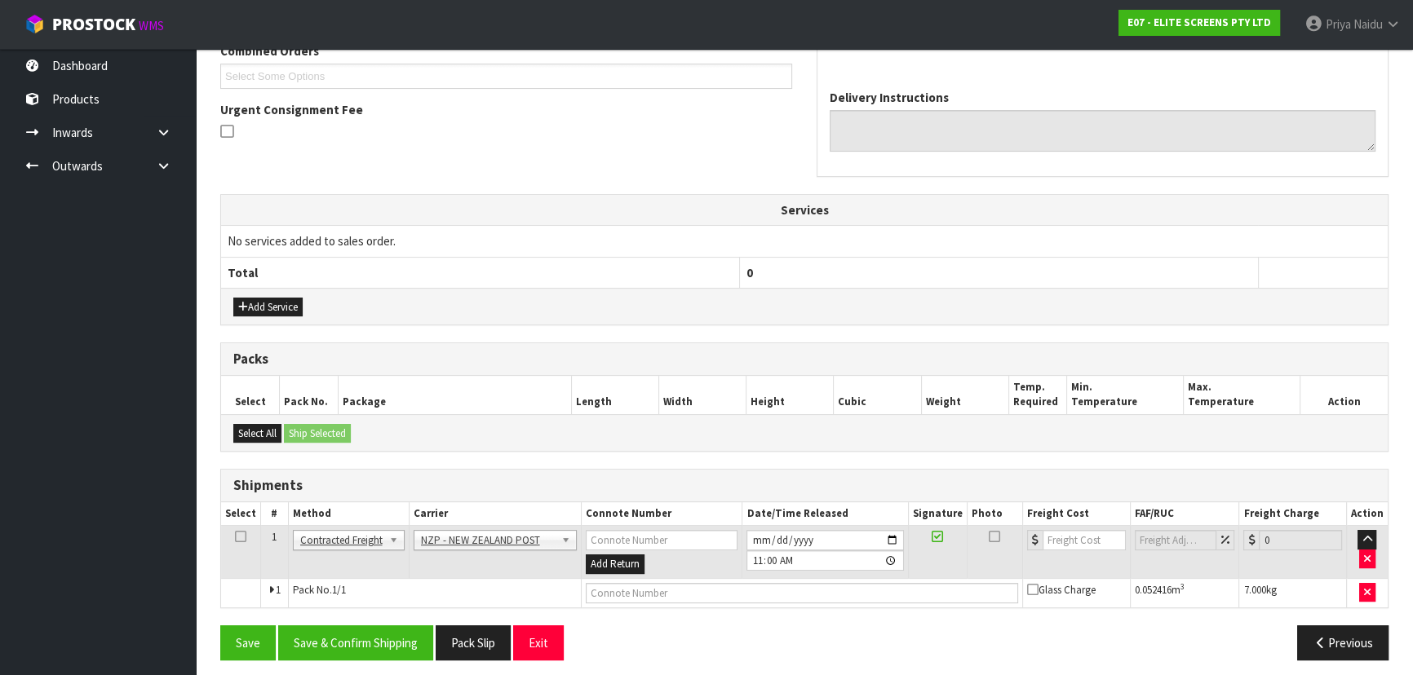
scroll to position [387, 0]
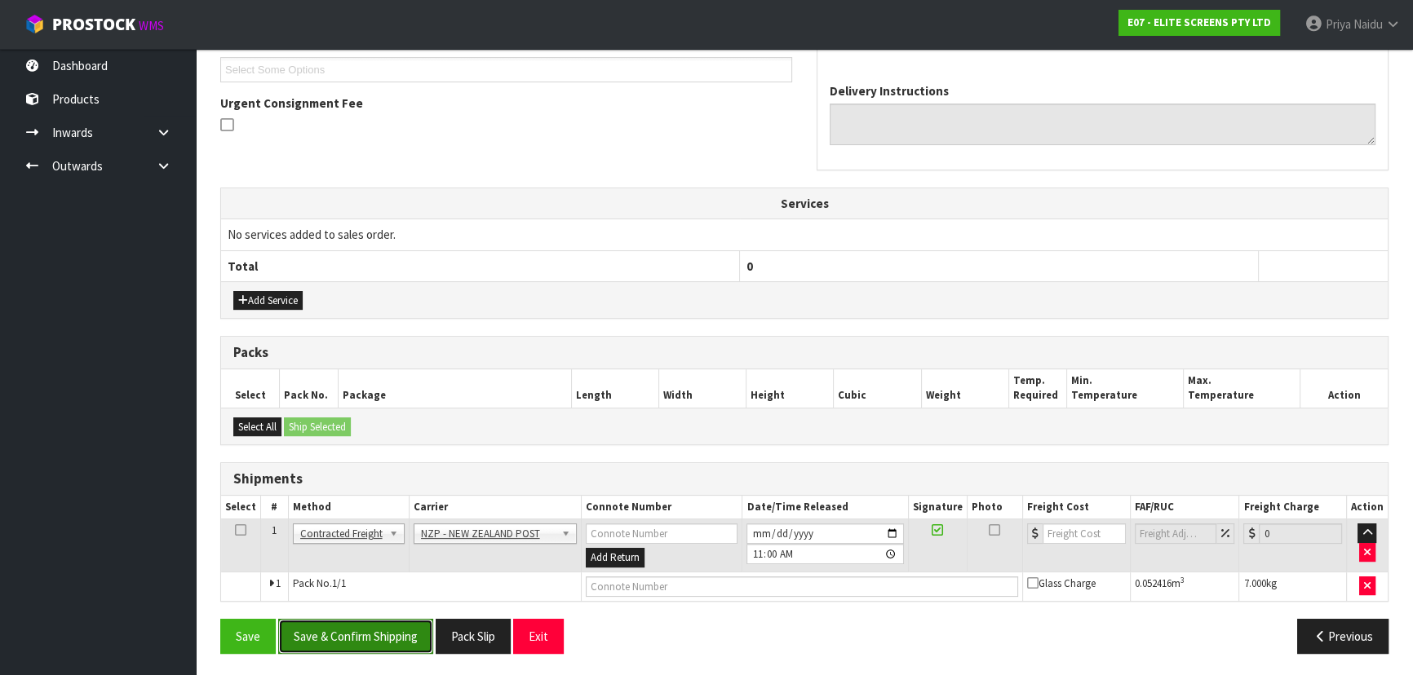
click at [358, 632] on button "Save & Confirm Shipping" at bounding box center [355, 636] width 155 height 35
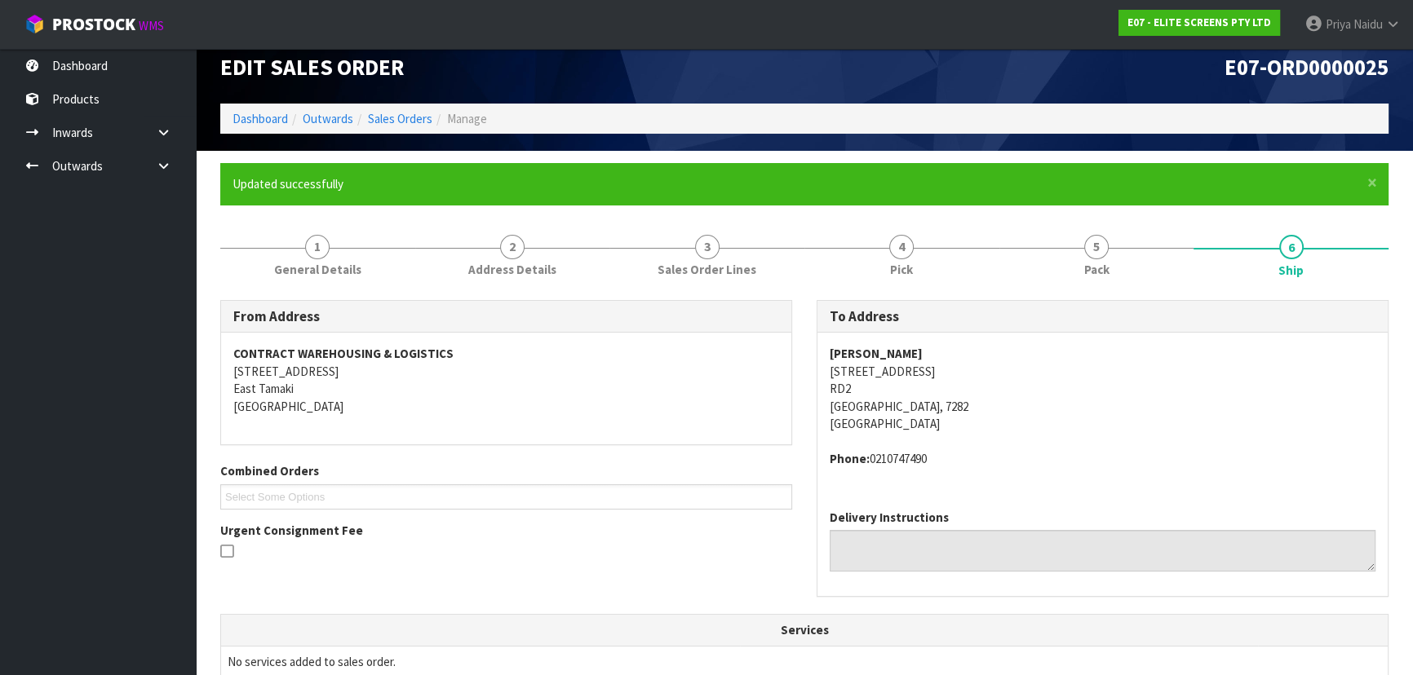
scroll to position [0, 0]
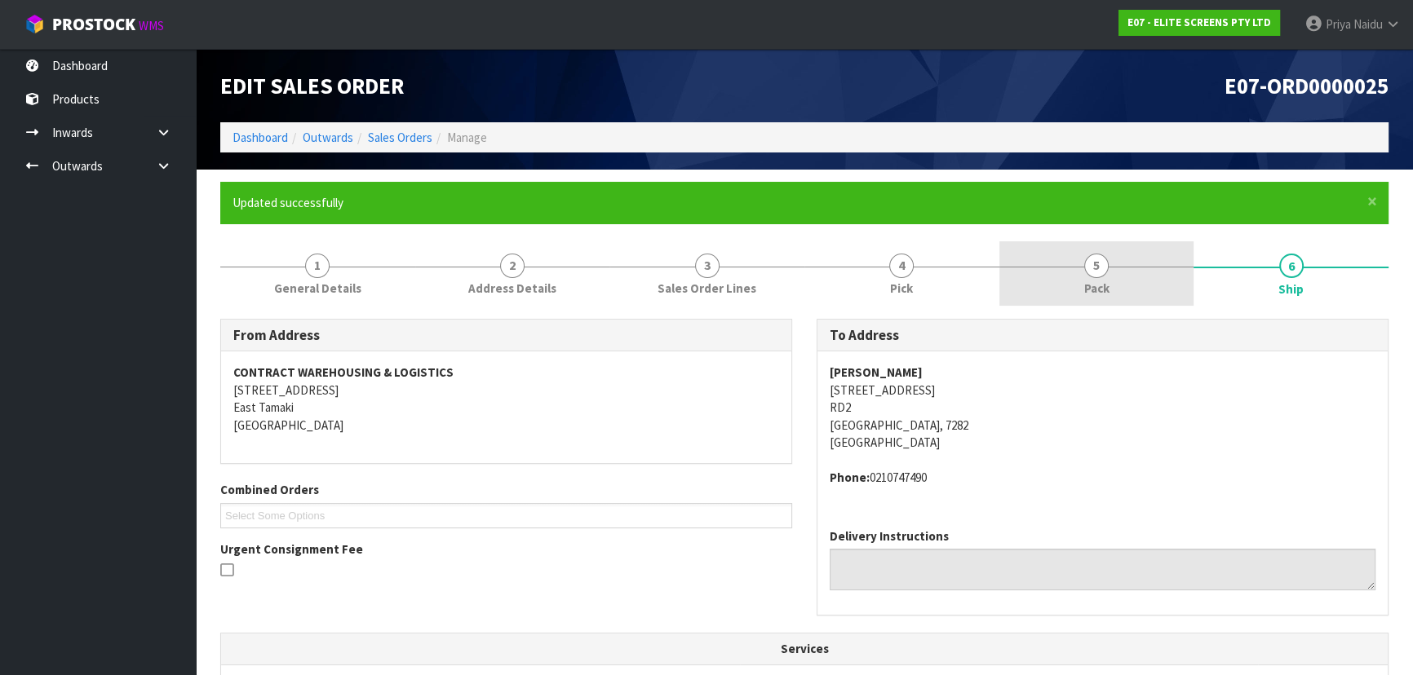
click at [1148, 271] on link "5 Pack" at bounding box center [1096, 273] width 195 height 64
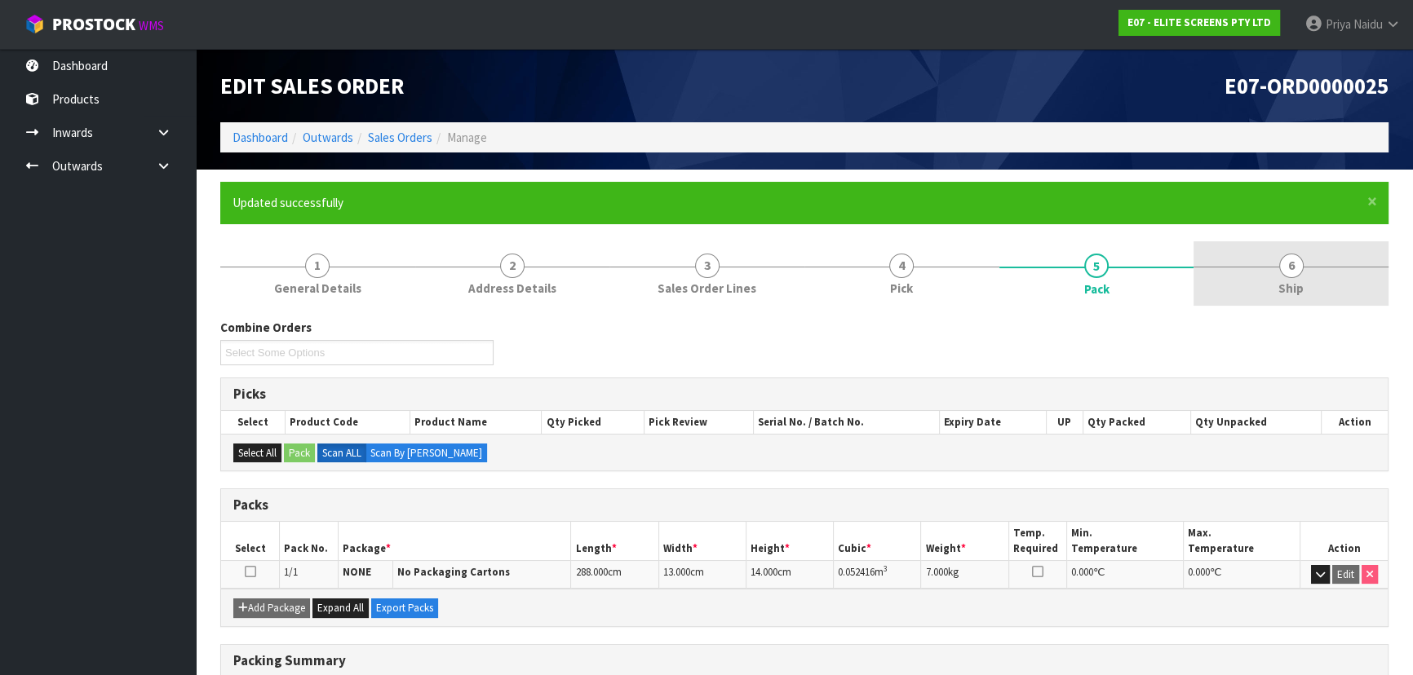
click at [1251, 270] on link "6 Ship" at bounding box center [1291, 273] width 195 height 64
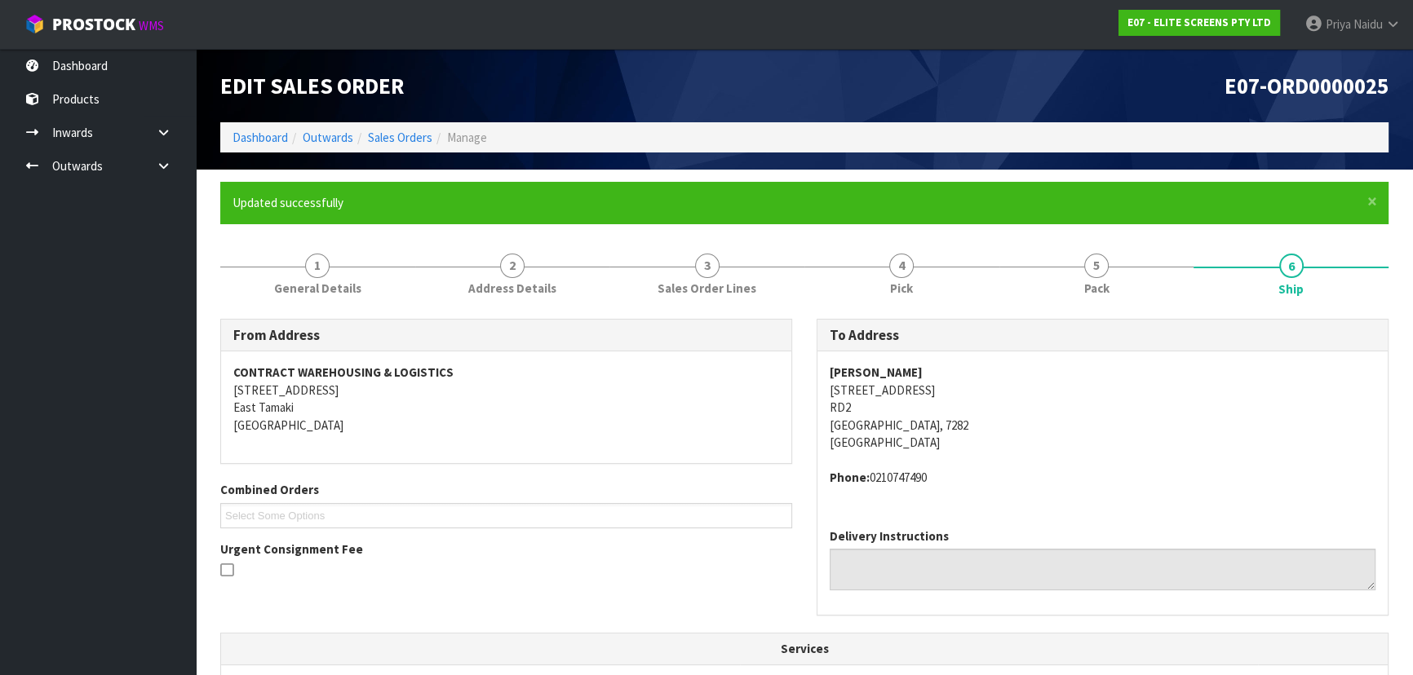
drag, startPoint x: 825, startPoint y: 372, endPoint x: 1012, endPoint y: 357, distance: 187.5
click at [1012, 357] on div "RICHARD GORMAN 7140 KENEPURU RD RD2 Picton, 7282 New Zealand Phone: 0210747490" at bounding box center [1102, 434] width 570 height 164
drag, startPoint x: 818, startPoint y: 392, endPoint x: 959, endPoint y: 422, distance: 143.4
click at [959, 422] on div "RICHARD GORMAN 7140 KENEPURU RD RD2 Picton, 7282 New Zealand Phone: 0210747490" at bounding box center [1102, 434] width 570 height 164
click at [808, 395] on div "To Address RICHARD GORMAN 7140 KENEPURU RD RD2 Picton, 7282 New Zealand Phone: …" at bounding box center [1102, 476] width 596 height 315
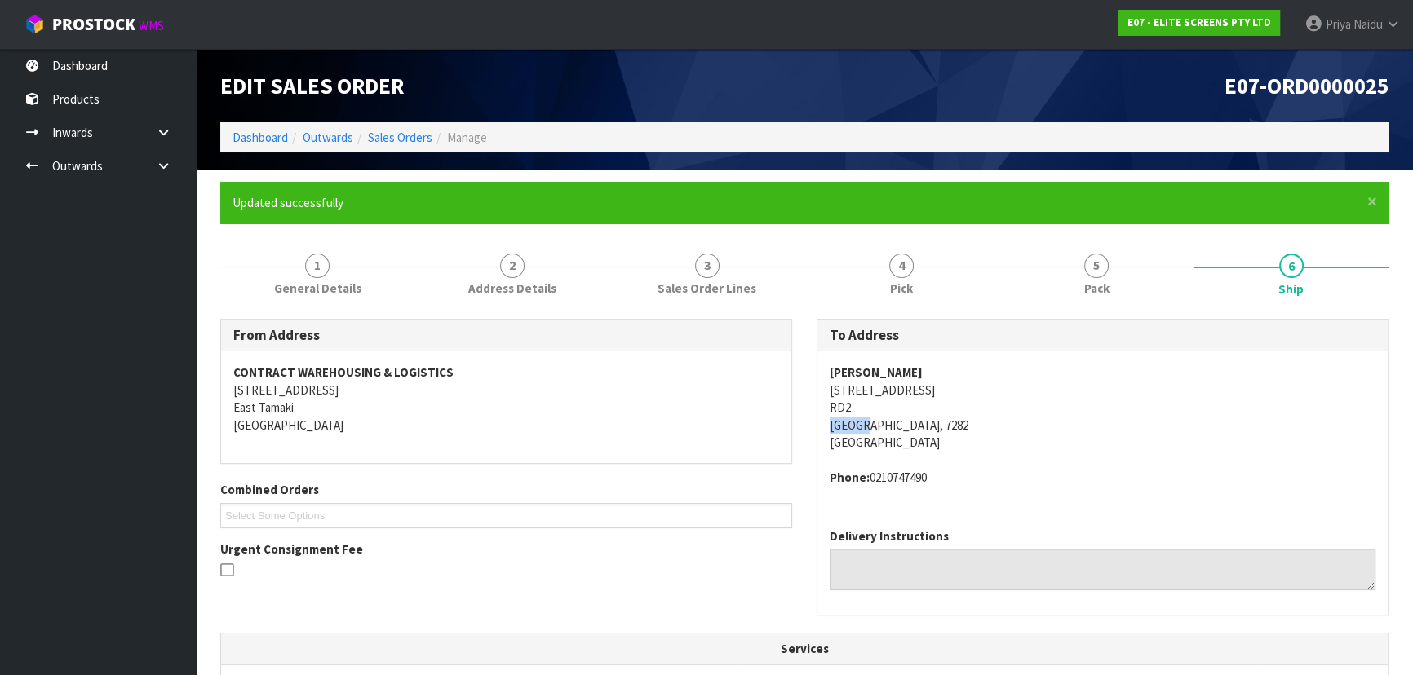
drag, startPoint x: 834, startPoint y: 422, endPoint x: 863, endPoint y: 427, distance: 29.9
click at [863, 427] on div "RICHARD GORMAN 7140 KENEPURU RD RD2 Picton, 7282 New Zealand Phone: 0210747490" at bounding box center [1102, 434] width 570 height 164
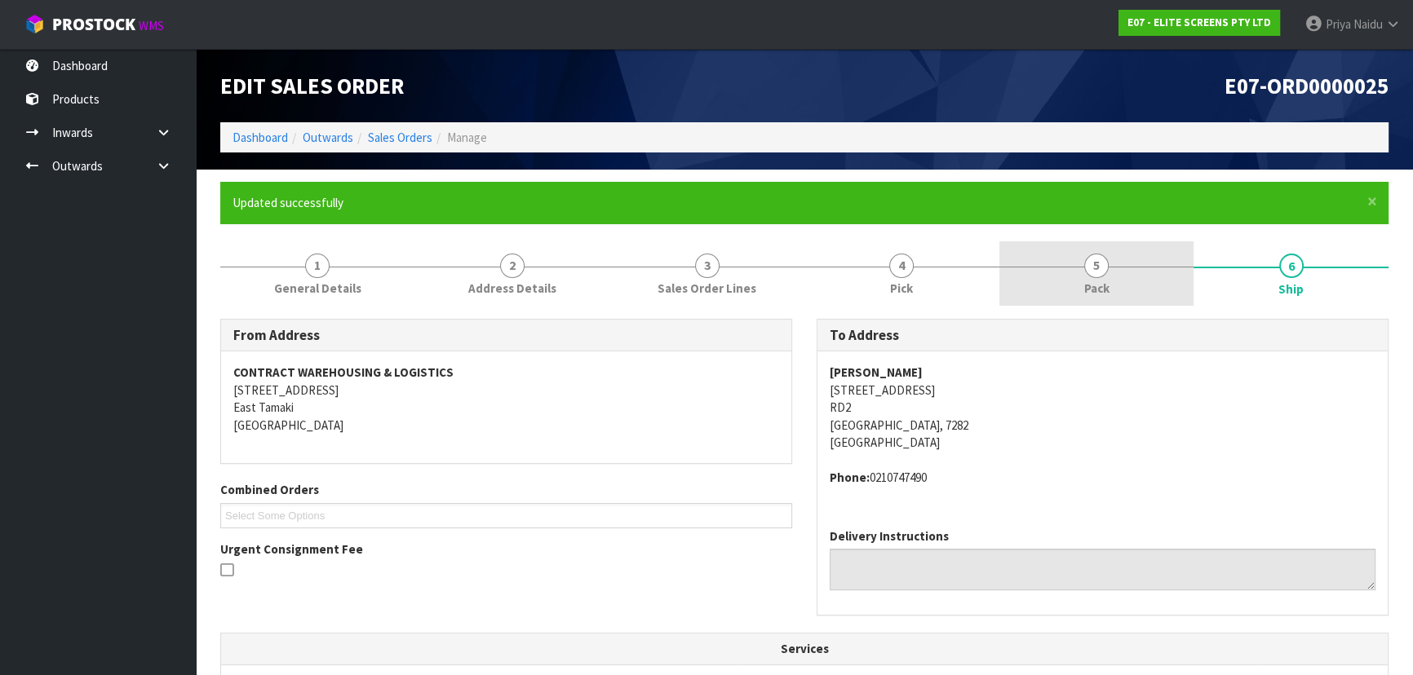
click at [1120, 291] on link "5 Pack" at bounding box center [1096, 273] width 195 height 64
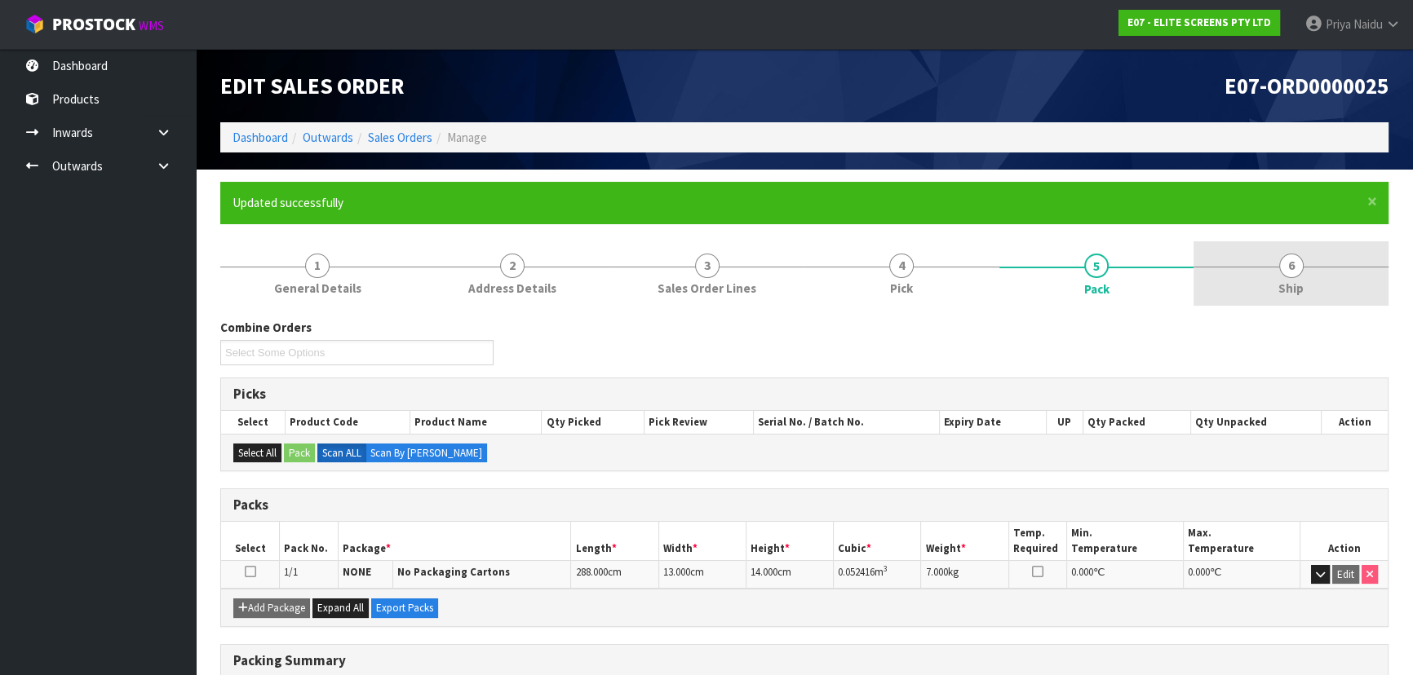
drag, startPoint x: 1335, startPoint y: 273, endPoint x: 1307, endPoint y: 275, distance: 27.8
click at [1334, 273] on link "6 Ship" at bounding box center [1291, 273] width 195 height 64
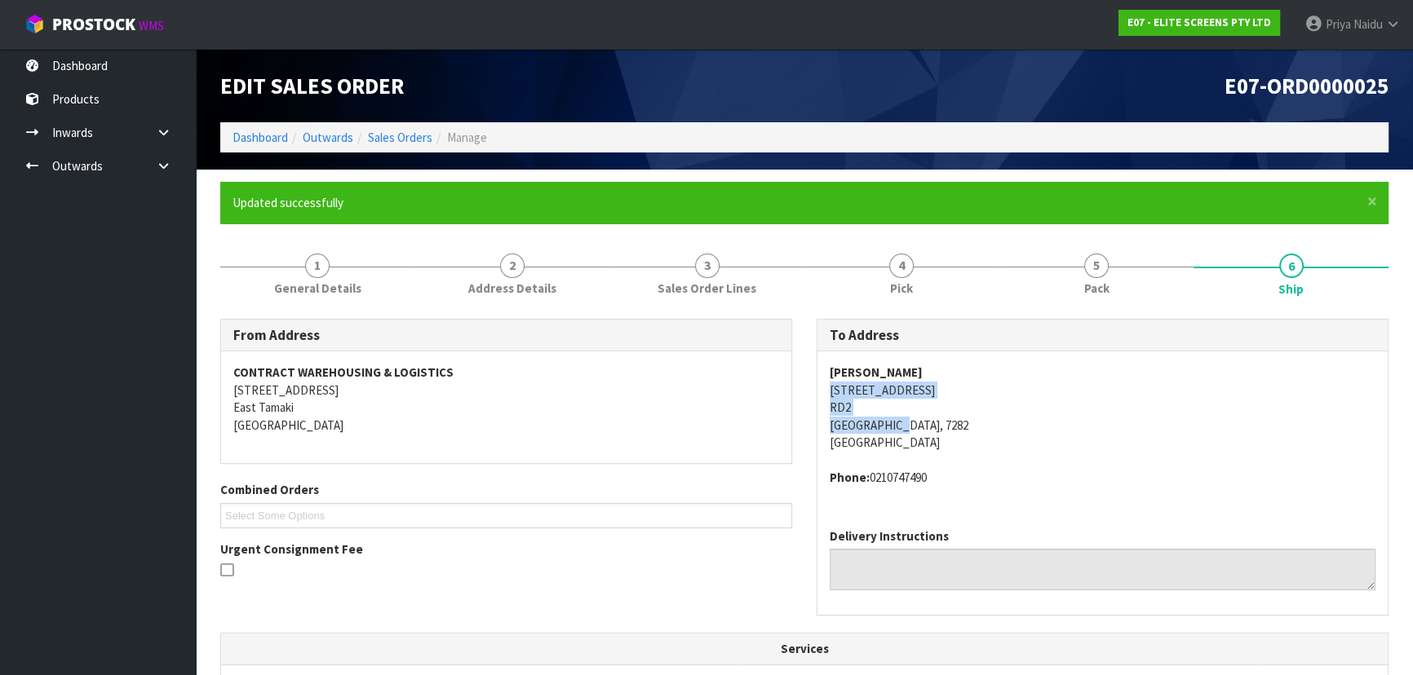
drag, startPoint x: 817, startPoint y: 392, endPoint x: 980, endPoint y: 428, distance: 166.3
click at [980, 428] on div "RICHARD GORMAN 7140 KENEPURU RD RD2 Picton, 7282 New Zealand Phone: 0210747490" at bounding box center [1102, 434] width 570 height 164
click at [1062, 439] on address "RICHARD GORMAN 7140 KENEPURU RD RD2 Picton, 7282 New Zealand" at bounding box center [1103, 407] width 546 height 87
click at [275, 139] on link "Dashboard" at bounding box center [260, 138] width 55 height 16
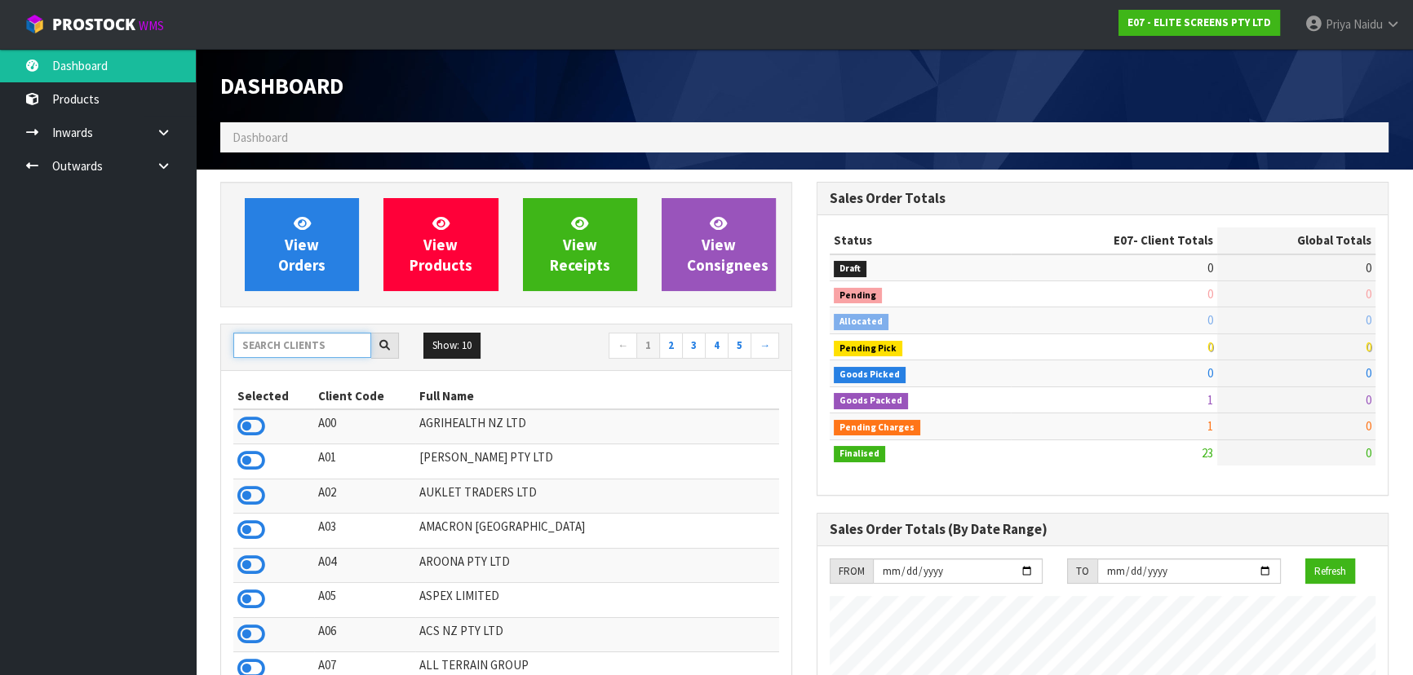
scroll to position [1022, 596]
click at [326, 352] on input "text" at bounding box center [302, 345] width 138 height 25
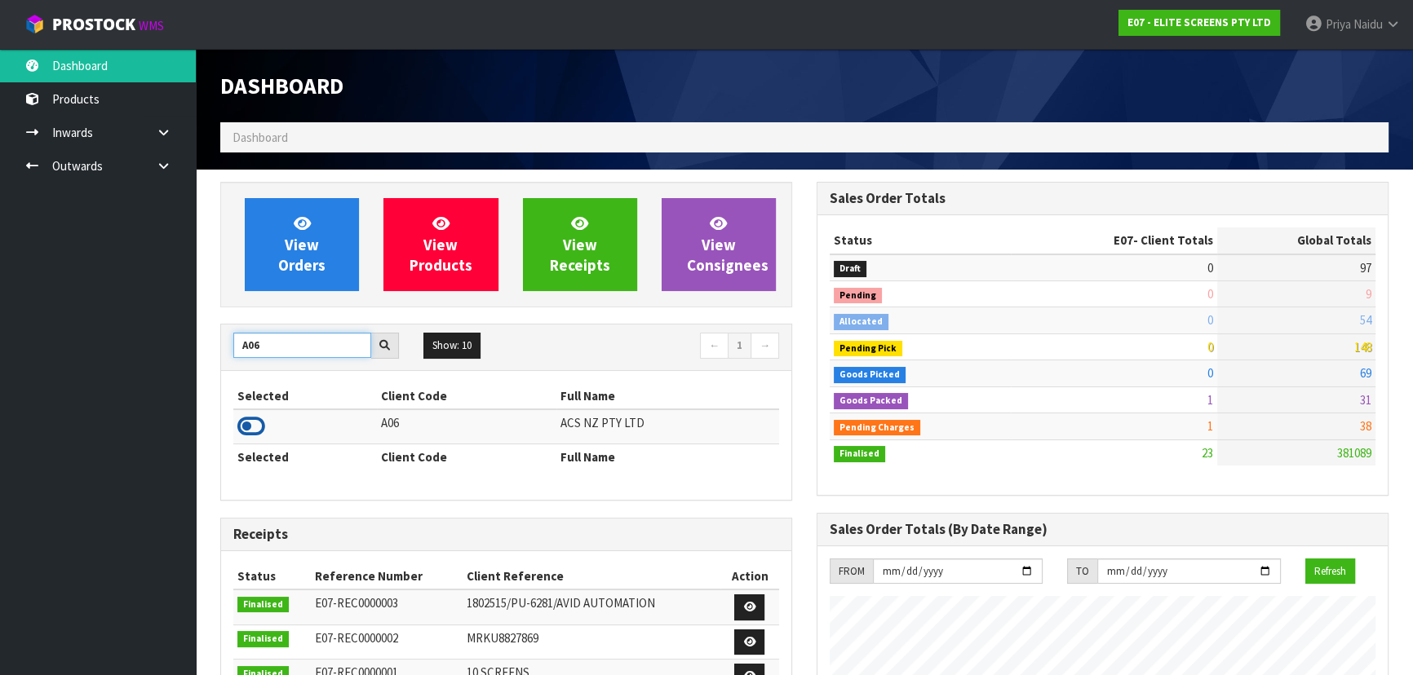
type input "A06"
click at [251, 424] on icon at bounding box center [251, 426] width 28 height 24
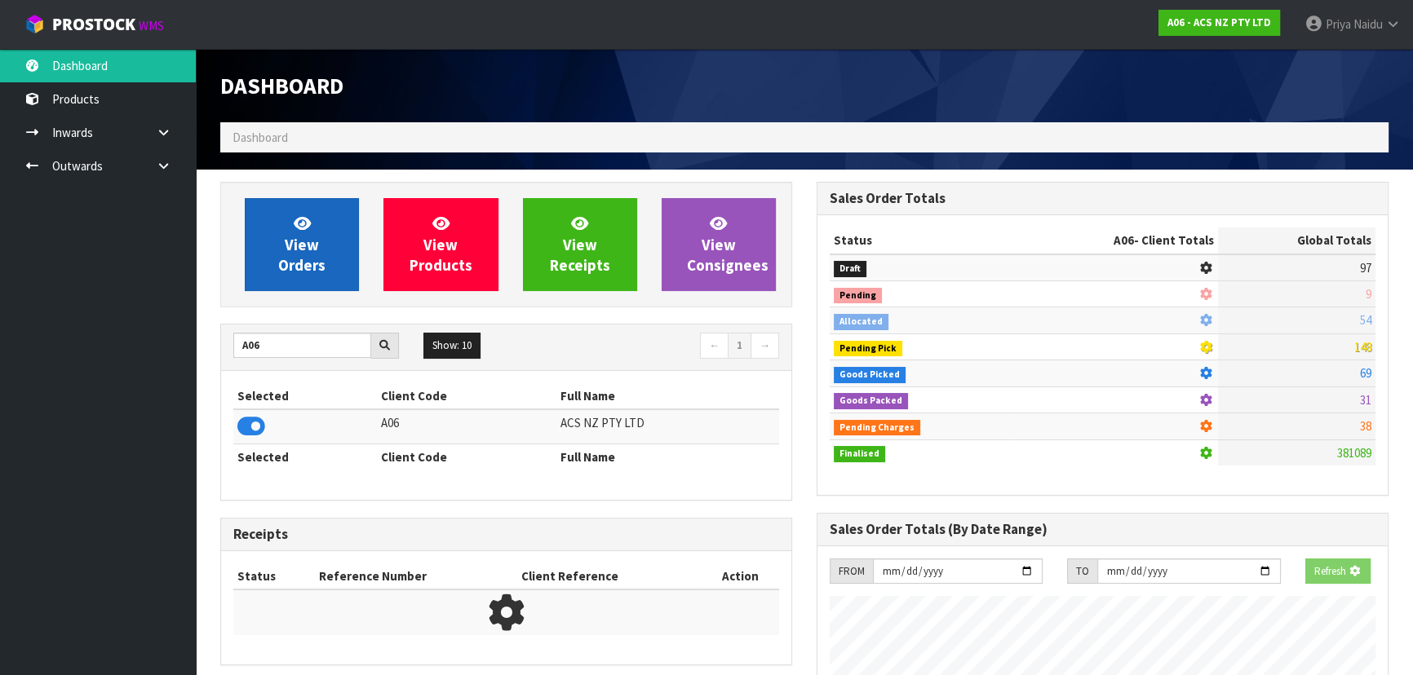
scroll to position [1016, 596]
click at [310, 265] on span "View Orders" at bounding box center [301, 244] width 47 height 61
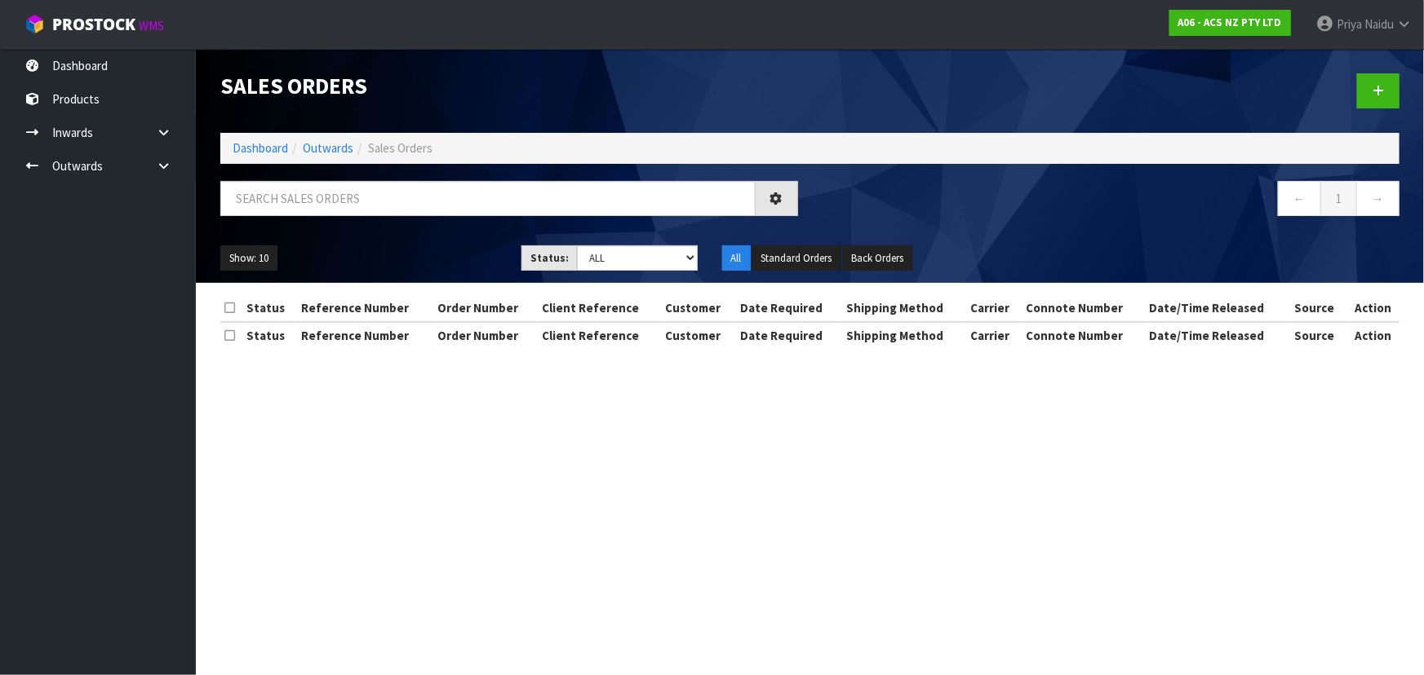
click at [307, 176] on div "Sales Orders Dashboard Outwards Sales Orders ← 1 → Show: 10 5 10 25 50 Status: …" at bounding box center [809, 166] width 1203 height 234
click at [310, 202] on input "text" at bounding box center [487, 198] width 535 height 35
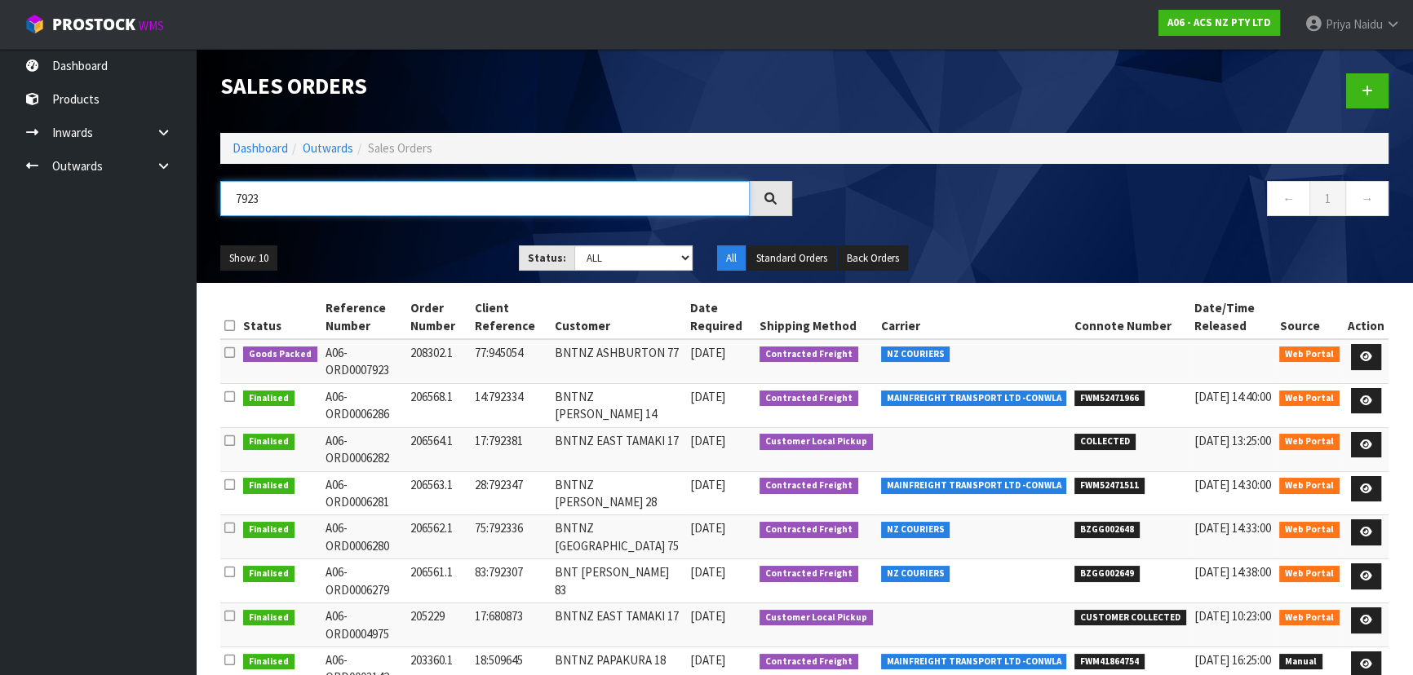
type input "7923"
drag, startPoint x: 604, startPoint y: 261, endPoint x: 603, endPoint y: 269, distance: 8.2
click at [604, 261] on select "Draft Pending Allocated Pending Pick Goods Picked Goods Packed Pending Charges …" at bounding box center [633, 258] width 119 height 25
click at [395, 269] on ul "Show: 10 5 10 25 50" at bounding box center [357, 259] width 274 height 26
click at [432, 255] on ul "Show: 10 5 10 25 50" at bounding box center [357, 259] width 274 height 26
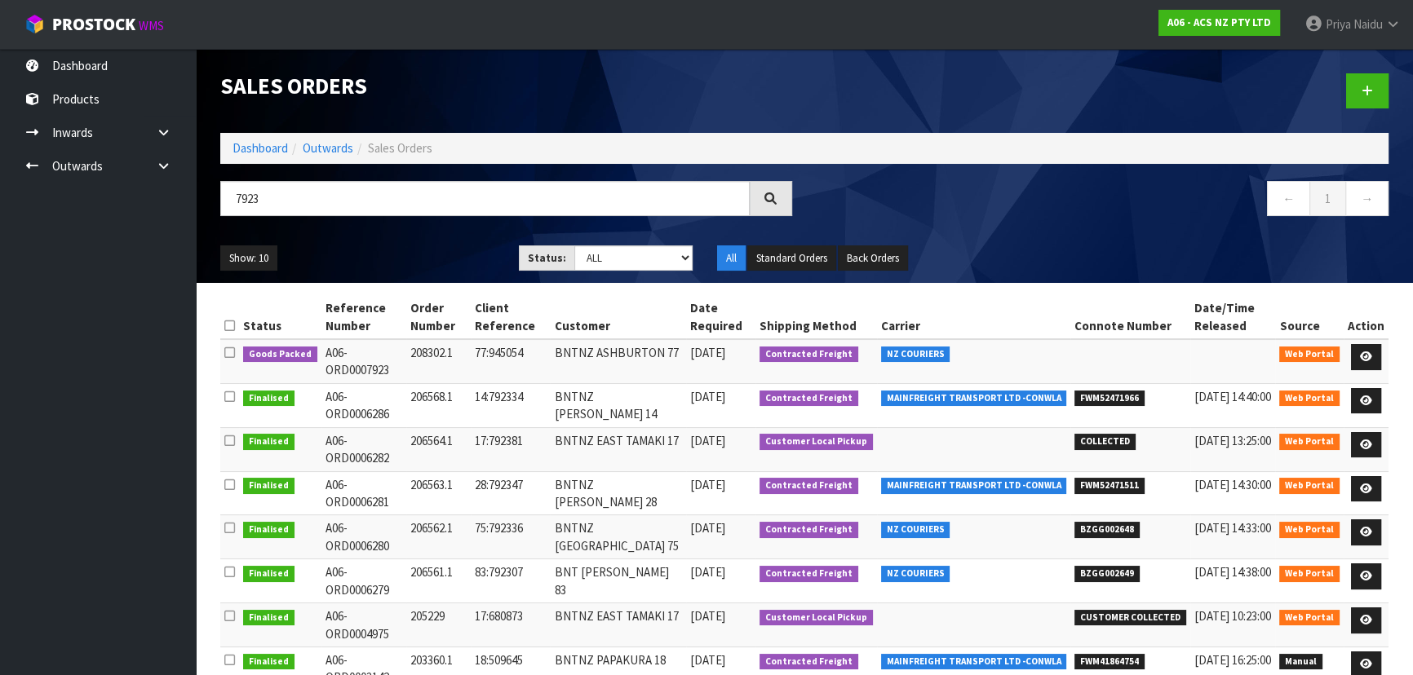
click at [399, 262] on ul "Show: 10 5 10 25 50" at bounding box center [357, 259] width 274 height 26
click at [410, 265] on ul "Show: 10 5 10 25 50" at bounding box center [357, 259] width 274 height 26
click at [1364, 352] on icon at bounding box center [1366, 357] width 12 height 11
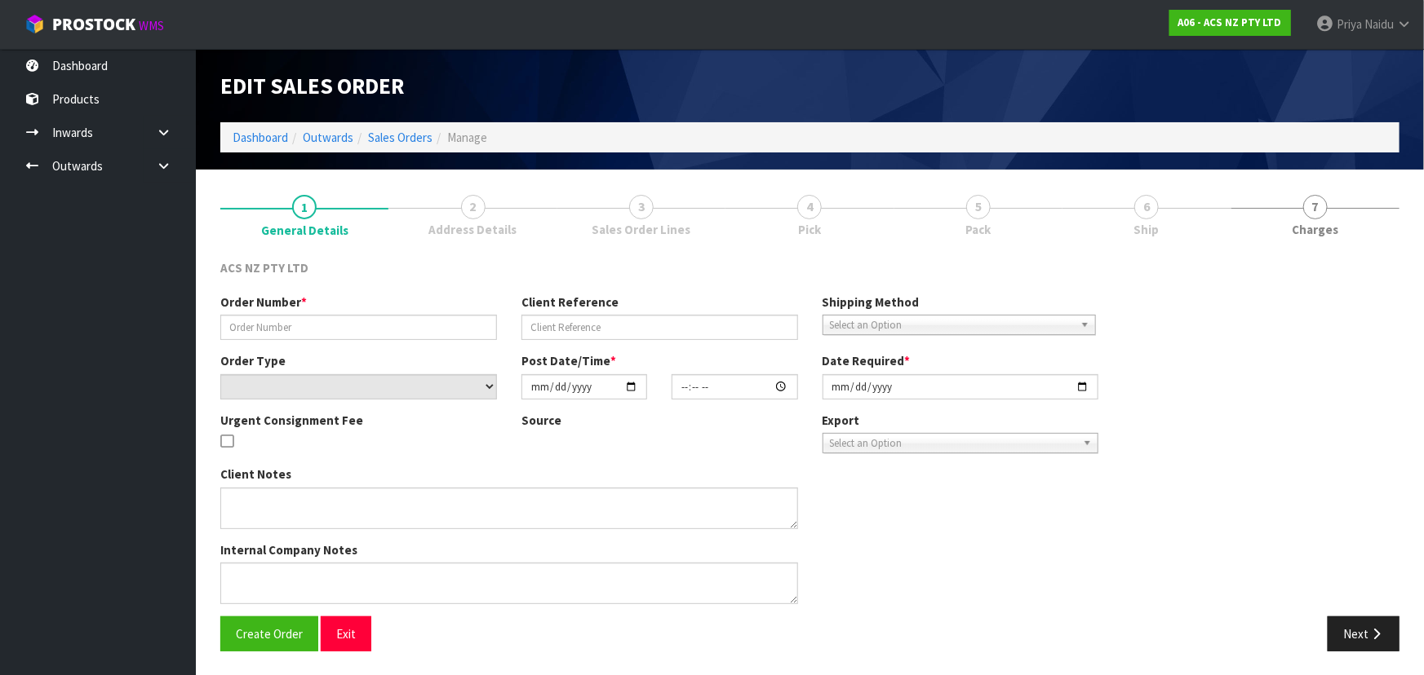
type input "208302.1"
type input "77:945054"
select select "number:0"
type input "2025-09-12"
type input "16:21:00.000"
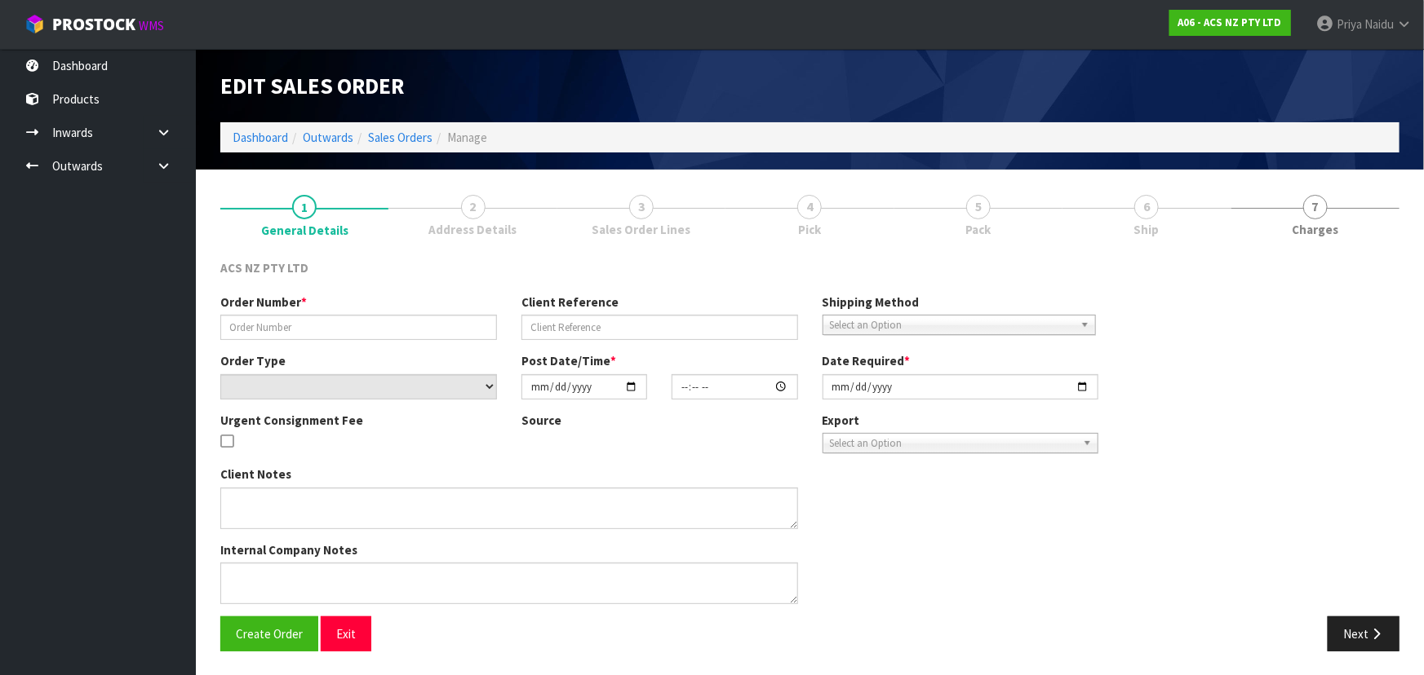
type input "2025-09-15"
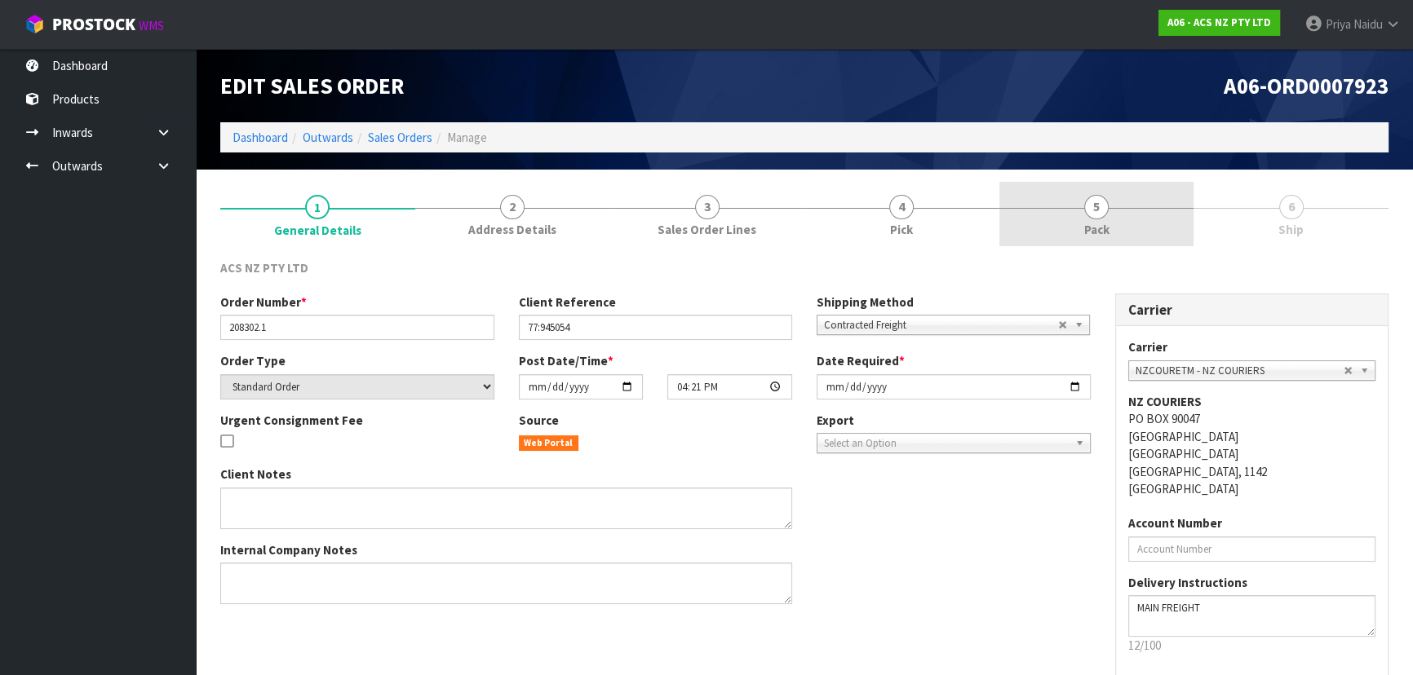
click at [1093, 211] on span "5" at bounding box center [1096, 207] width 24 height 24
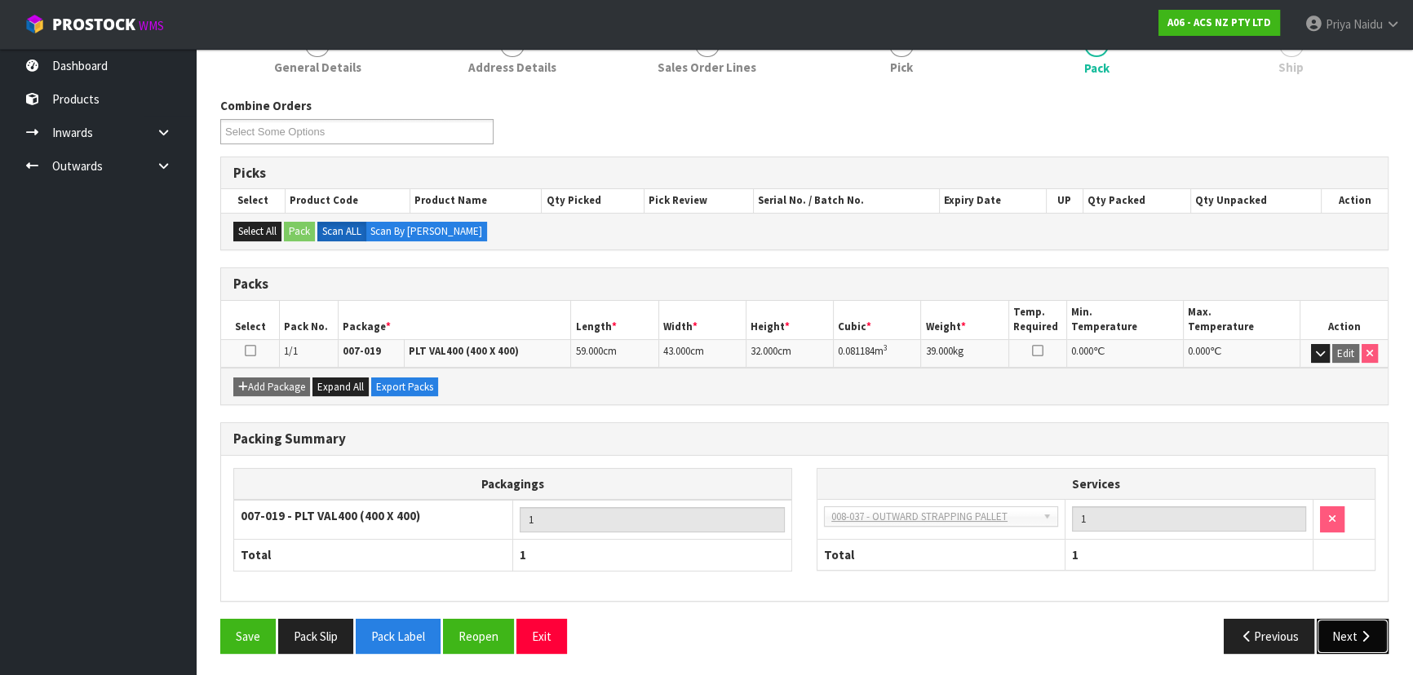
click at [1349, 628] on button "Next" at bounding box center [1353, 636] width 72 height 35
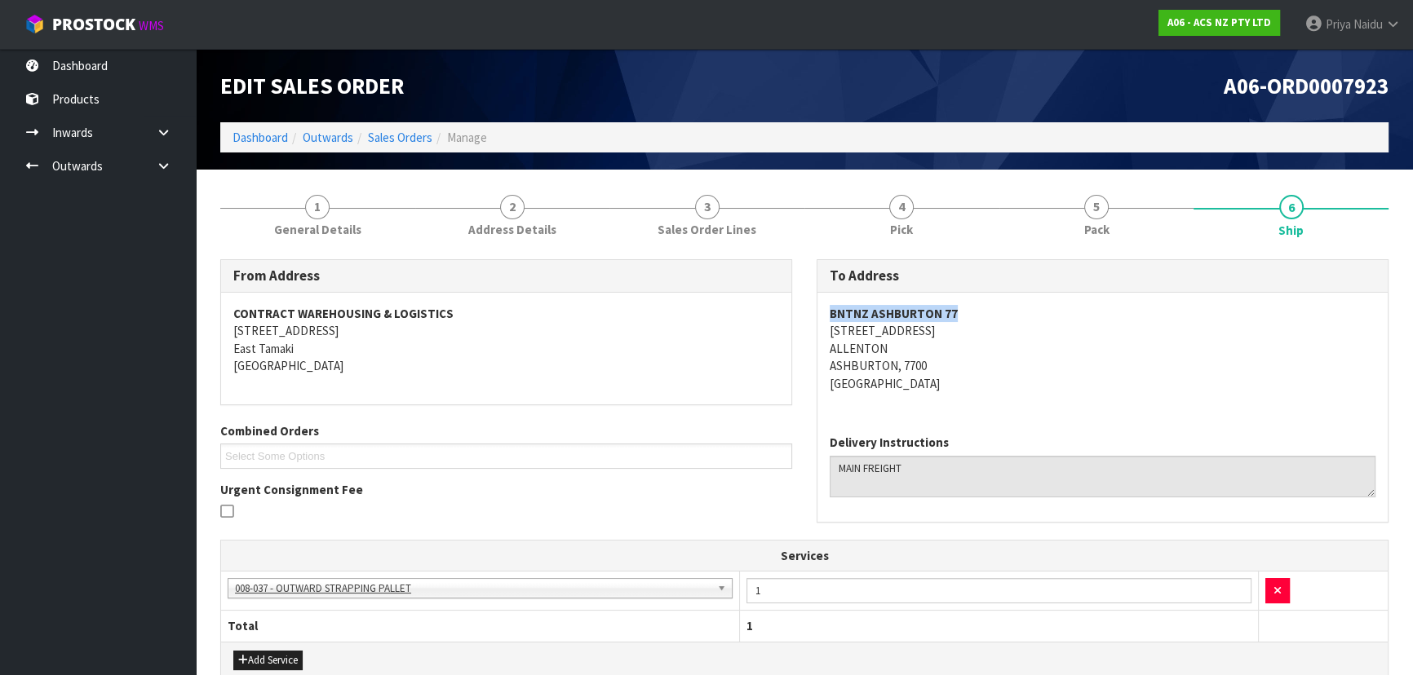
drag, startPoint x: 879, startPoint y: 310, endPoint x: 978, endPoint y: 308, distance: 98.7
click at [978, 308] on div "To Address BNTNZ ASHBURTON 77 418 WEST STREET ALLENTON ASHBURTON, 7700 New Zeal…" at bounding box center [1102, 399] width 596 height 280
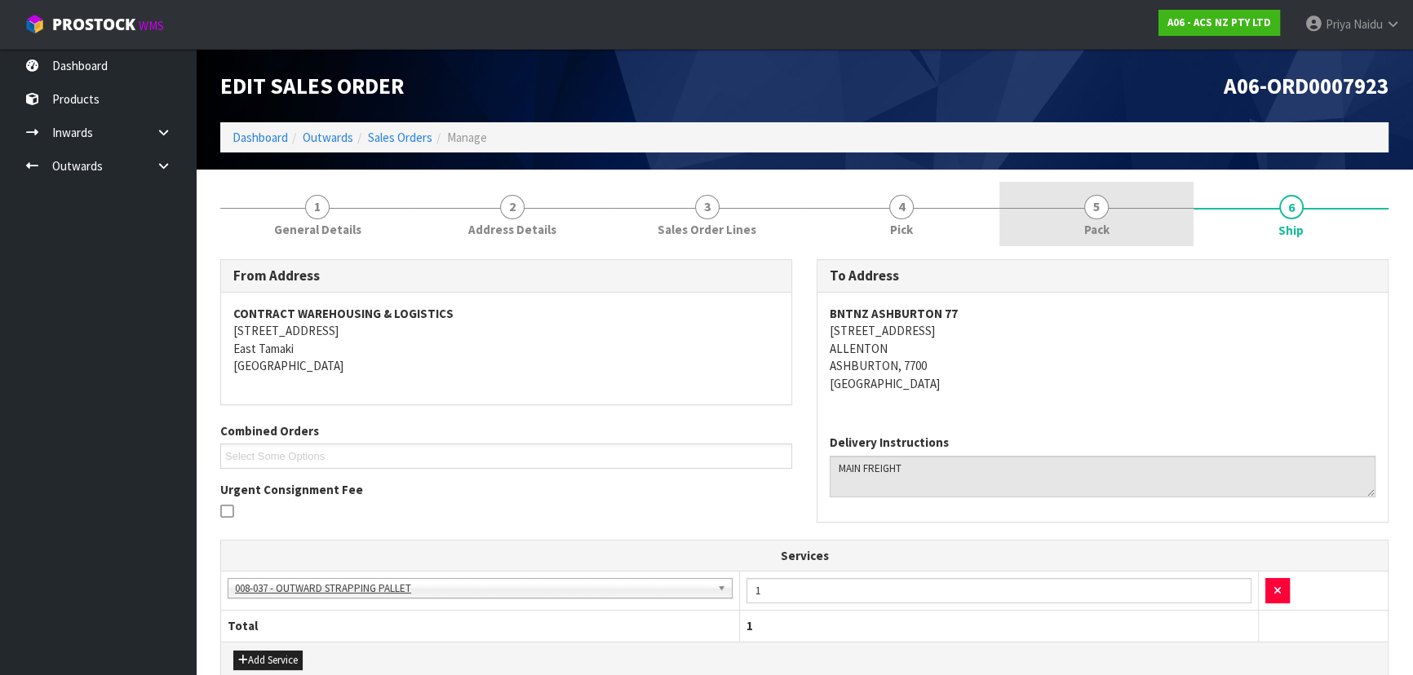
click at [1089, 211] on span "5" at bounding box center [1096, 207] width 24 height 24
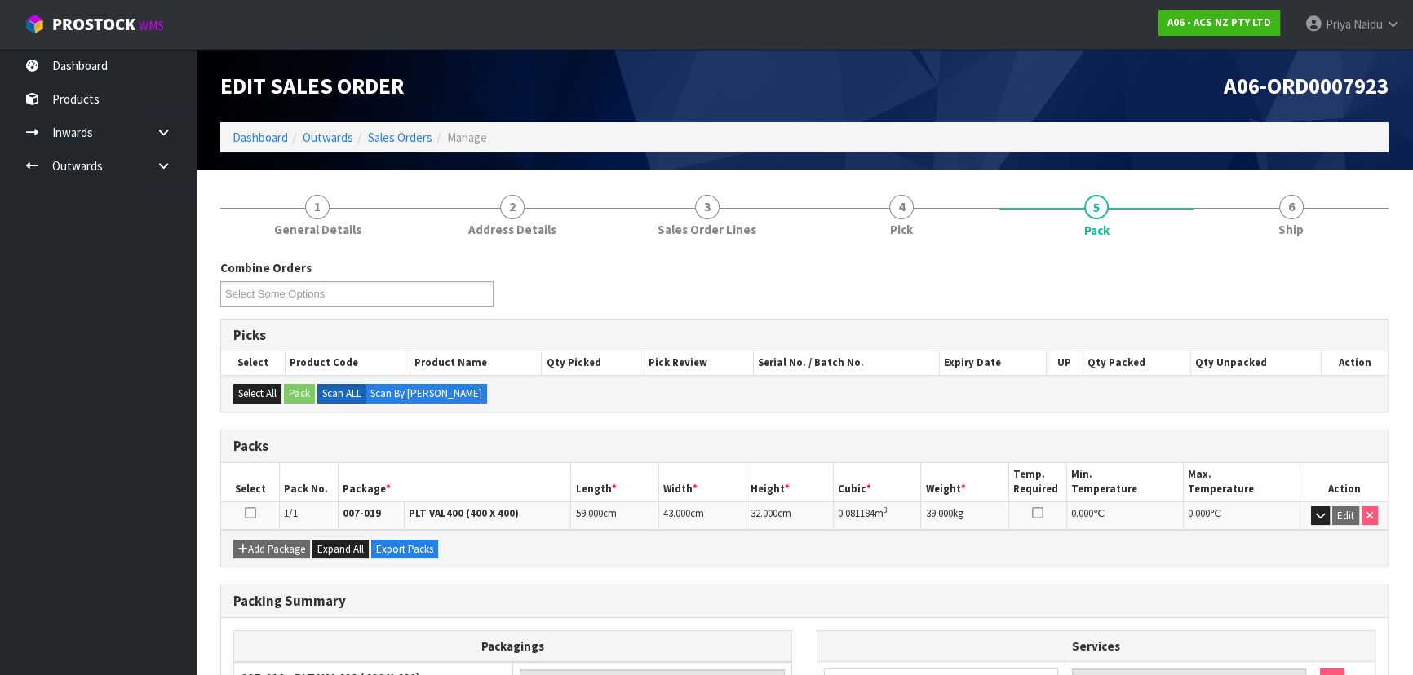
click at [1247, 251] on div "Combine Orders A06-ORD0007922 A06-ORD0007923 A06-ORD0007924 A06-ORD0007925 A06-…" at bounding box center [804, 538] width 1168 height 582
click at [1261, 231] on link "6 Ship" at bounding box center [1291, 214] width 195 height 64
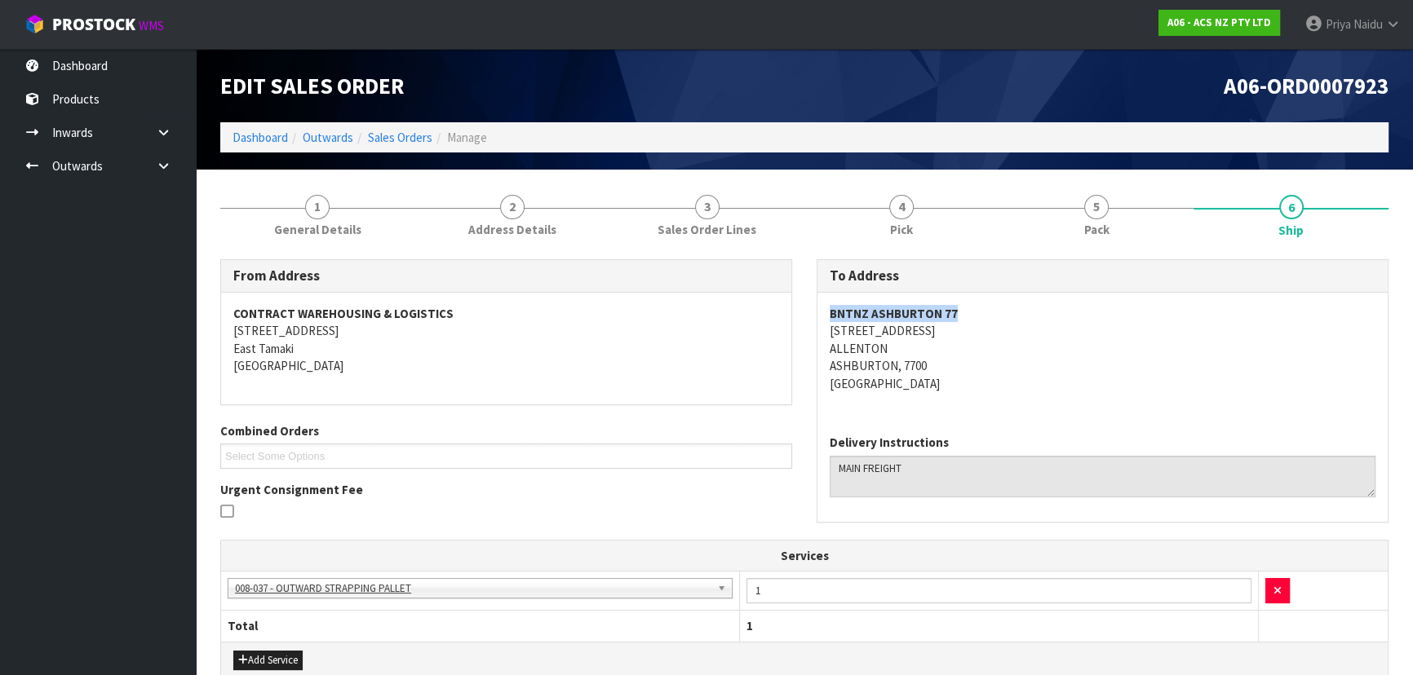
drag, startPoint x: 818, startPoint y: 318, endPoint x: 984, endPoint y: 309, distance: 165.9
click at [984, 309] on div "BNTNZ ASHBURTON 77 418 WEST STREET ALLENTON ASHBURTON, 7700 New Zealand" at bounding box center [1102, 357] width 570 height 129
drag, startPoint x: 824, startPoint y: 333, endPoint x: 963, endPoint y: 367, distance: 143.7
click at [963, 367] on div "BNTNZ ASHBURTON 77 418 WEST STREET ALLENTON ASHBURTON, 7700 New Zealand" at bounding box center [1102, 357] width 570 height 129
click at [1127, 357] on address "BNTNZ ASHBURTON 77 418 WEST STREET ALLENTON ASHBURTON, 7700 New Zealand" at bounding box center [1103, 348] width 546 height 87
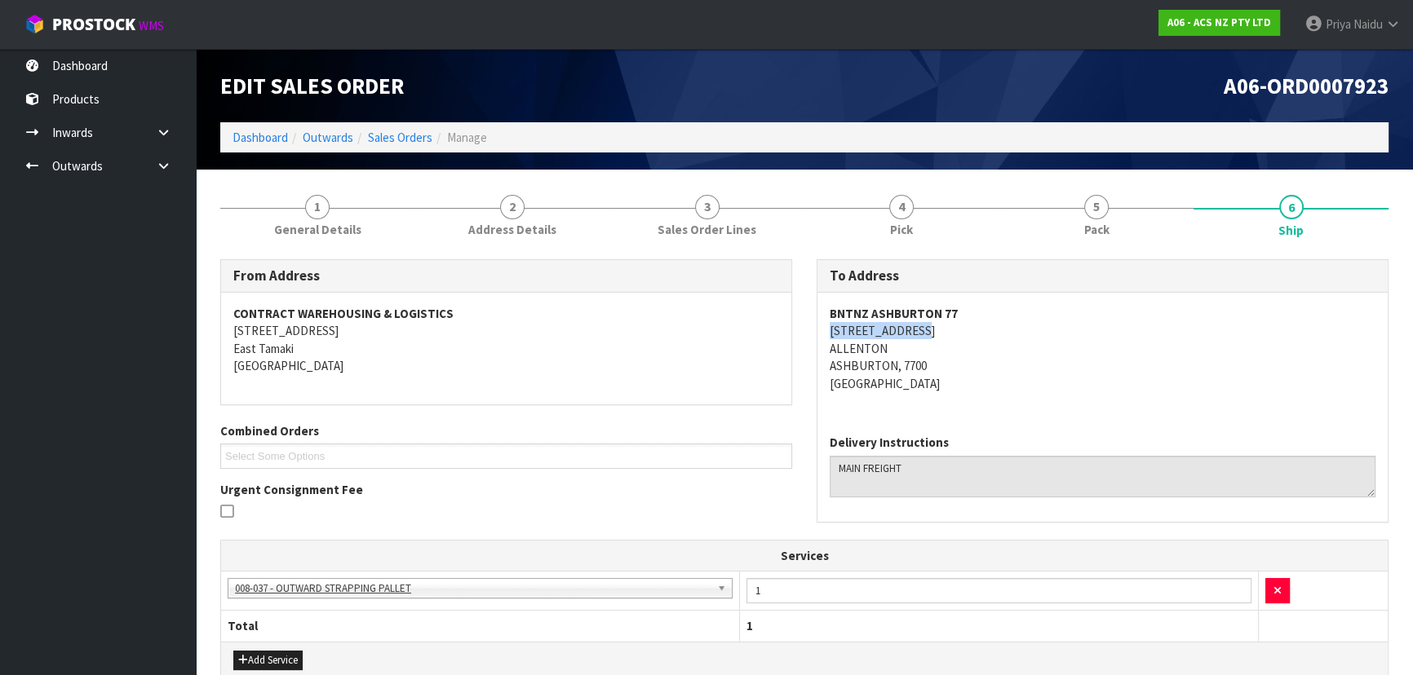
drag, startPoint x: 835, startPoint y: 330, endPoint x: 953, endPoint y: 329, distance: 118.3
click at [953, 329] on div "BNTNZ ASHBURTON 77 418 WEST STREET ALLENTON ASHBURTON, 7700 New Zealand" at bounding box center [1102, 357] width 570 height 129
drag, startPoint x: 1034, startPoint y: 356, endPoint x: 1024, endPoint y: 337, distance: 21.2
click at [1033, 355] on address "BNTNZ ASHBURTON 77 418 WEST STREET ALLENTON ASHBURTON, 7700 New Zealand" at bounding box center [1103, 348] width 546 height 87
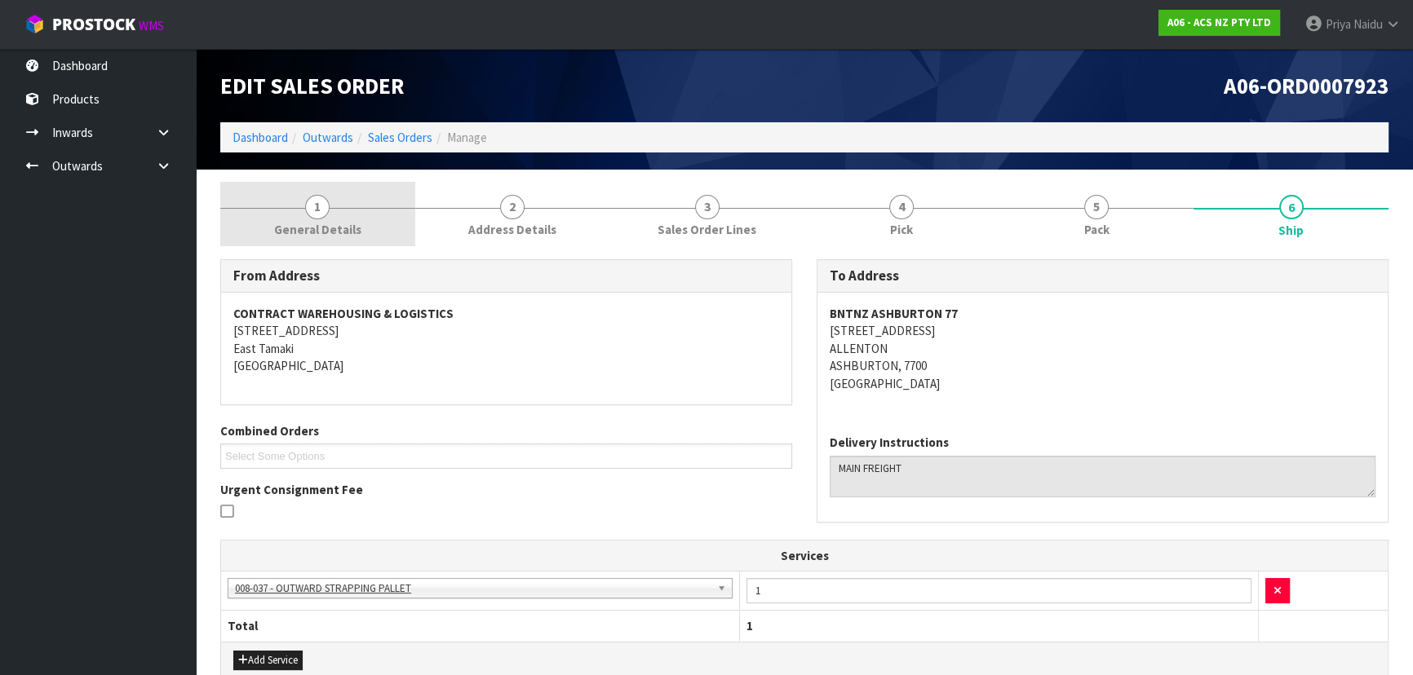
click at [360, 233] on link "1 General Details" at bounding box center [317, 214] width 195 height 64
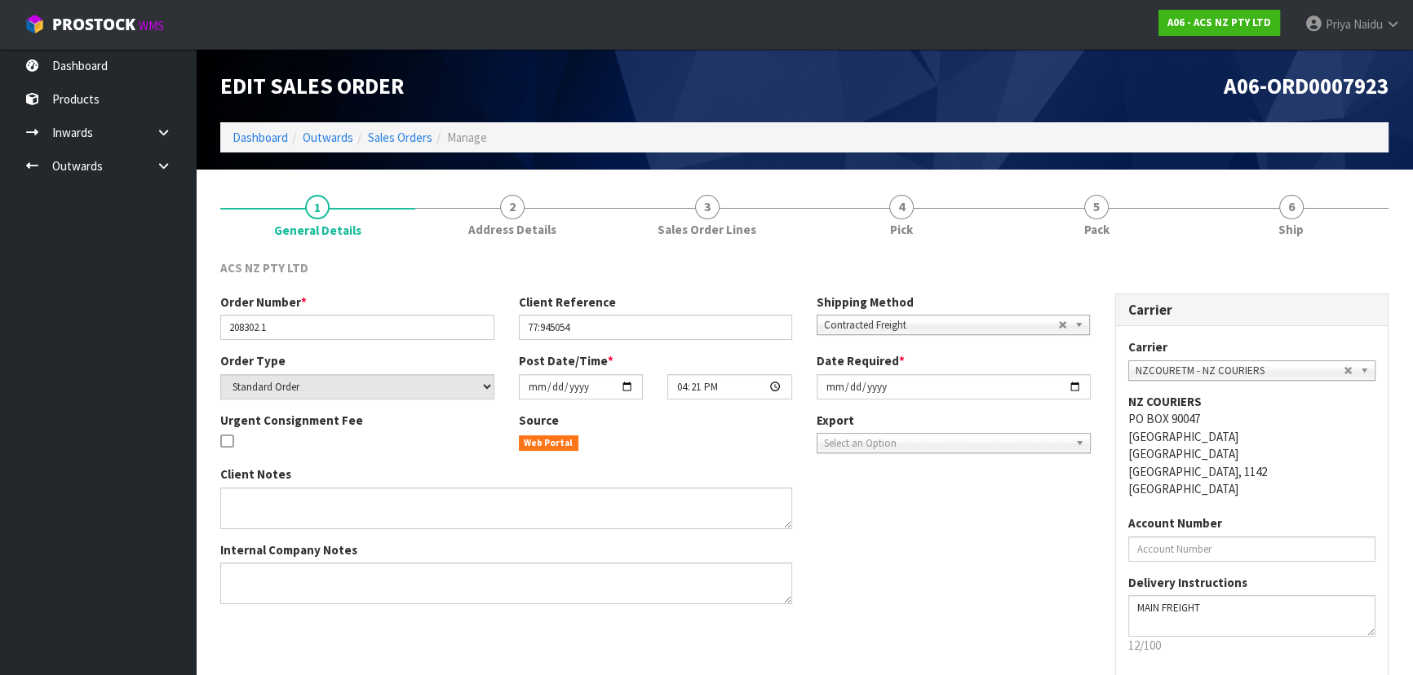
drag, startPoint x: 216, startPoint y: 325, endPoint x: 281, endPoint y: 327, distance: 64.5
click at [281, 327] on div "Order Number * 208302.1" at bounding box center [357, 317] width 299 height 47
drag, startPoint x: 225, startPoint y: 330, endPoint x: 326, endPoint y: 339, distance: 100.8
click at [326, 339] on input "208302.1" at bounding box center [357, 327] width 274 height 25
drag, startPoint x: 517, startPoint y: 325, endPoint x: 559, endPoint y: 328, distance: 41.7
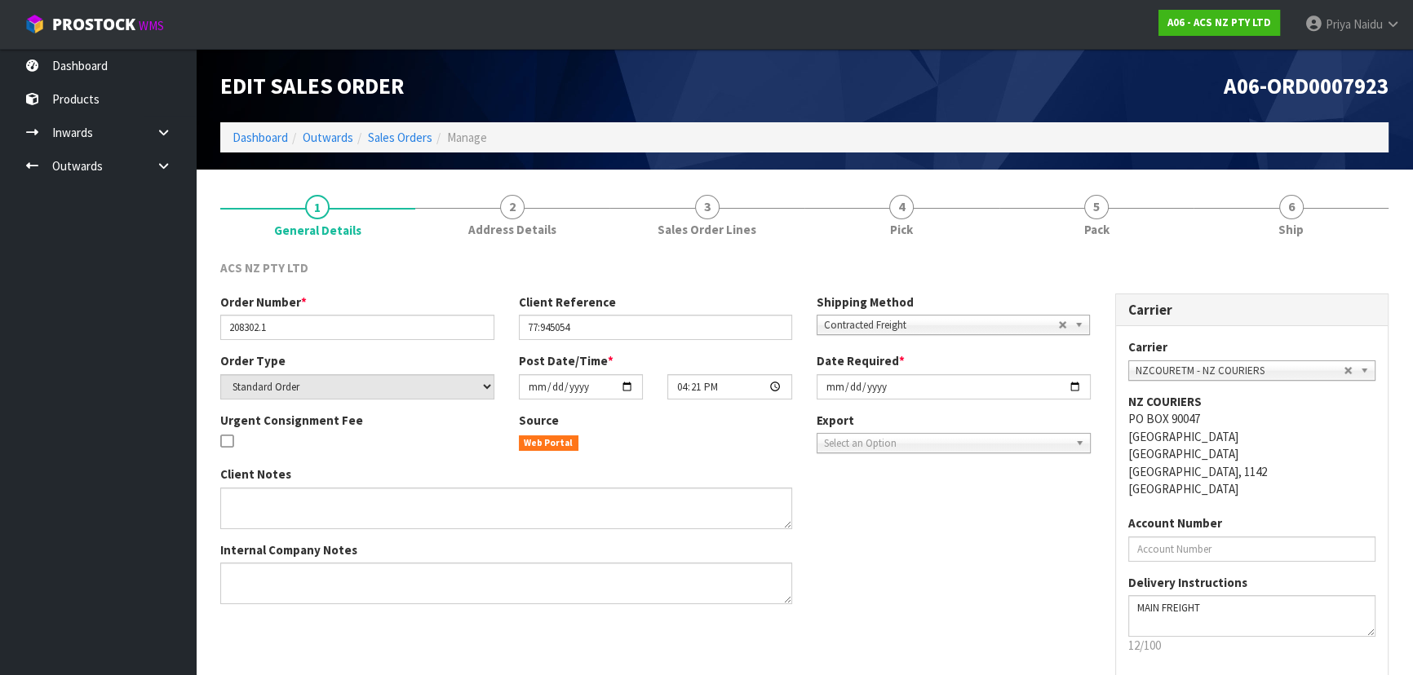
click at [559, 328] on div "Client Reference 77:945054" at bounding box center [656, 317] width 299 height 47
drag, startPoint x: 520, startPoint y: 333, endPoint x: 622, endPoint y: 332, distance: 101.2
click at [622, 332] on input "77:945054" at bounding box center [656, 327] width 274 height 25
drag, startPoint x: 1103, startPoint y: 222, endPoint x: 1104, endPoint y: 241, distance: 19.6
click at [1103, 222] on span "Pack" at bounding box center [1096, 229] width 25 height 17
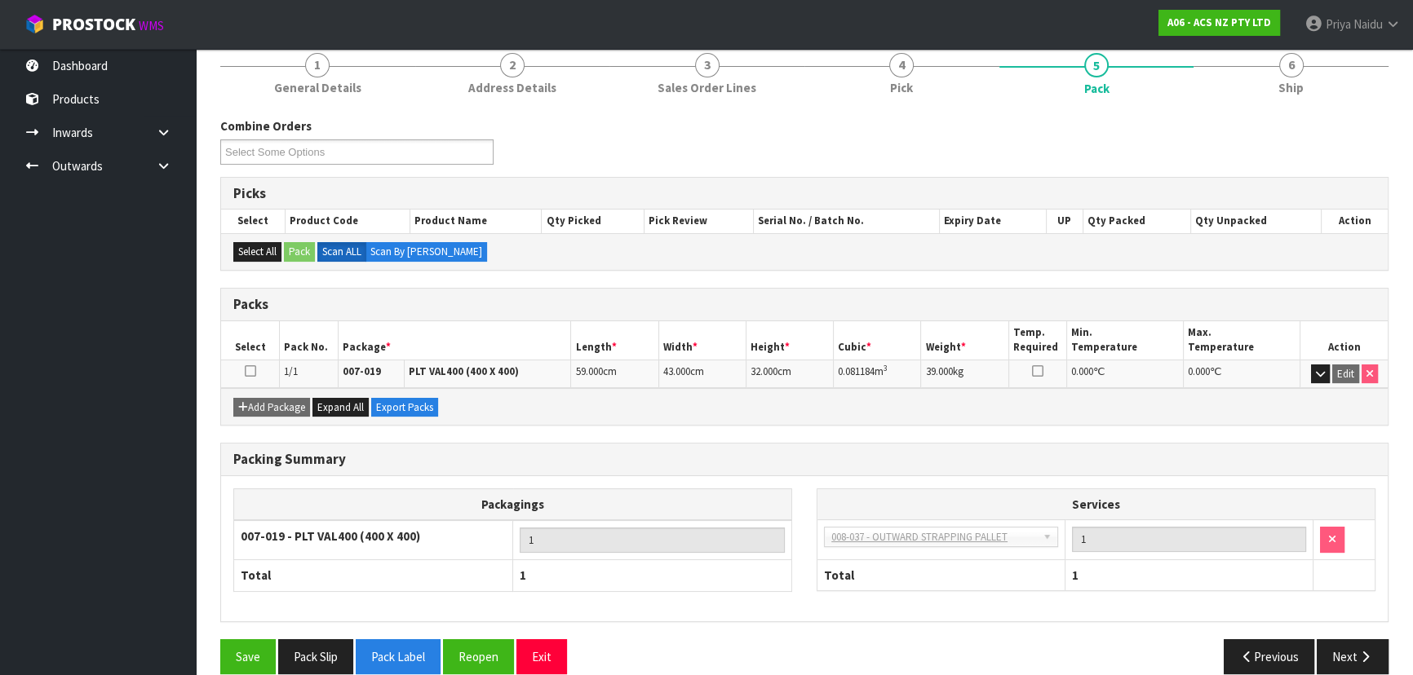
scroll to position [148, 0]
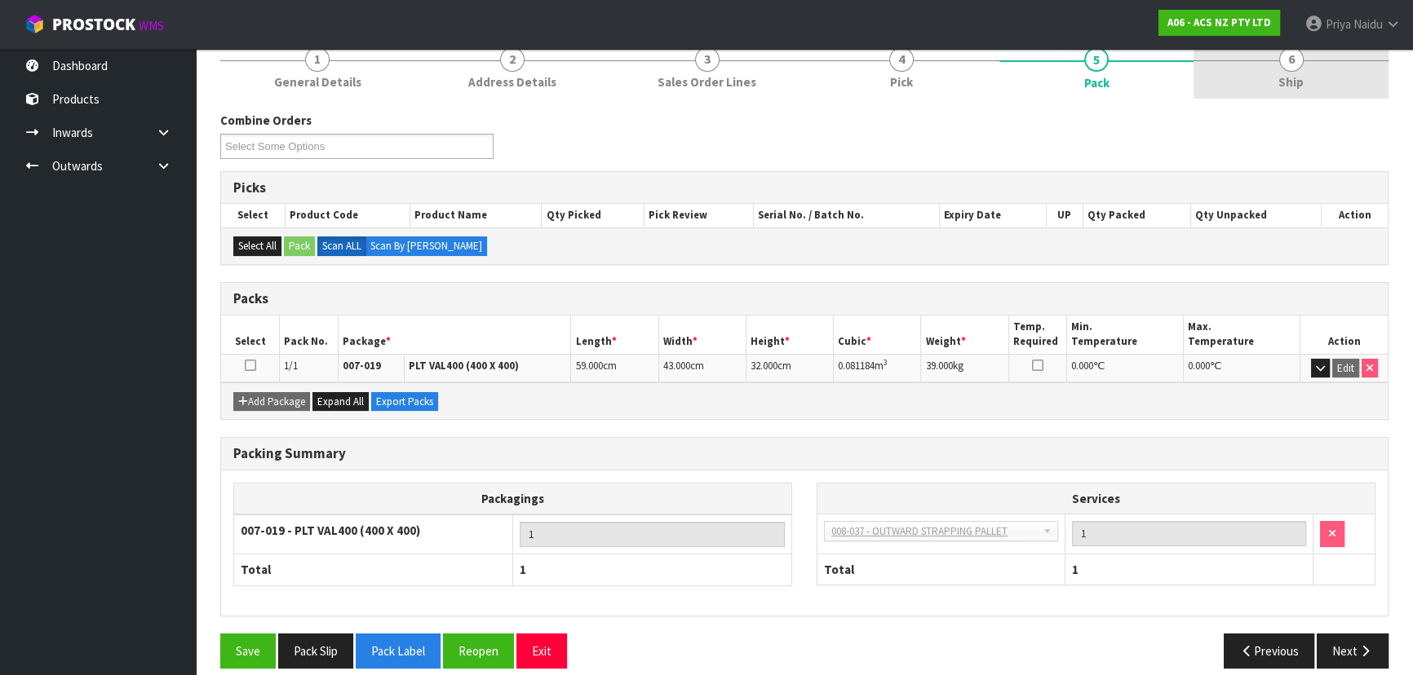
click at [1276, 77] on link "6 Ship" at bounding box center [1291, 66] width 195 height 64
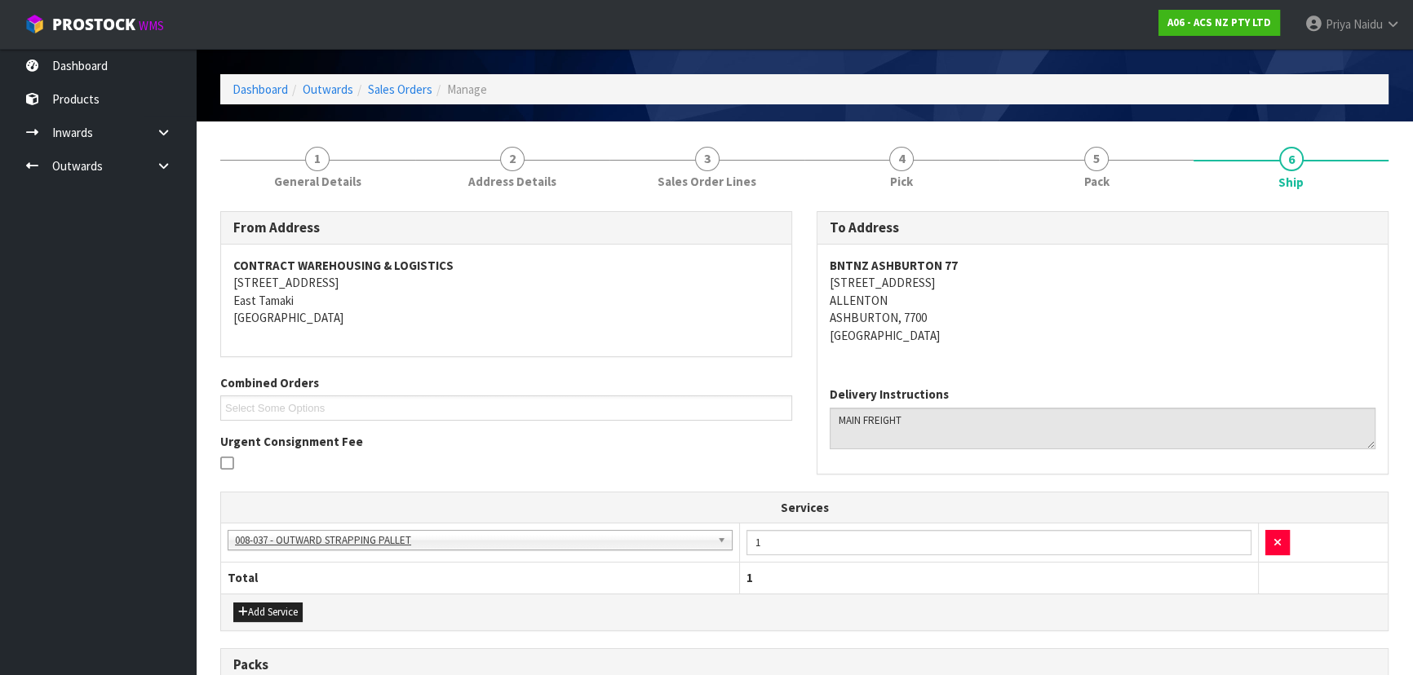
scroll to position [73, 0]
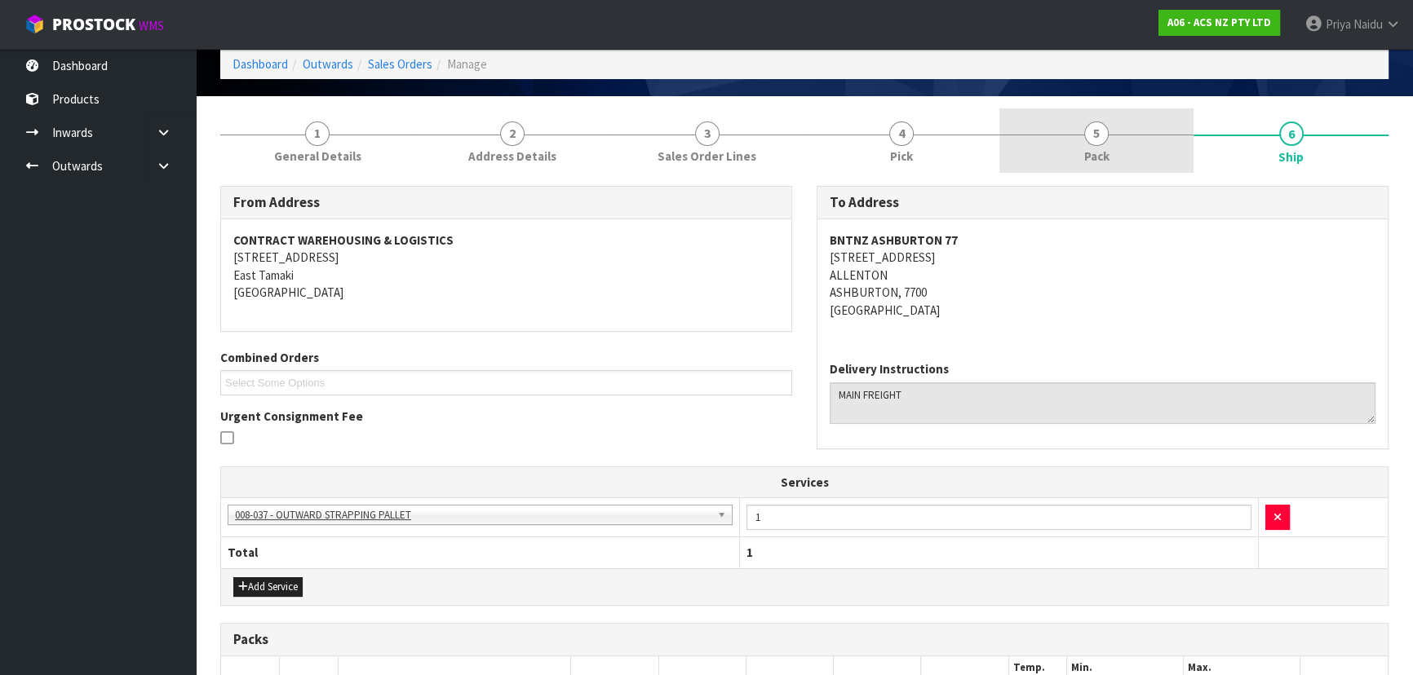
click at [1104, 153] on span "Pack" at bounding box center [1096, 156] width 25 height 17
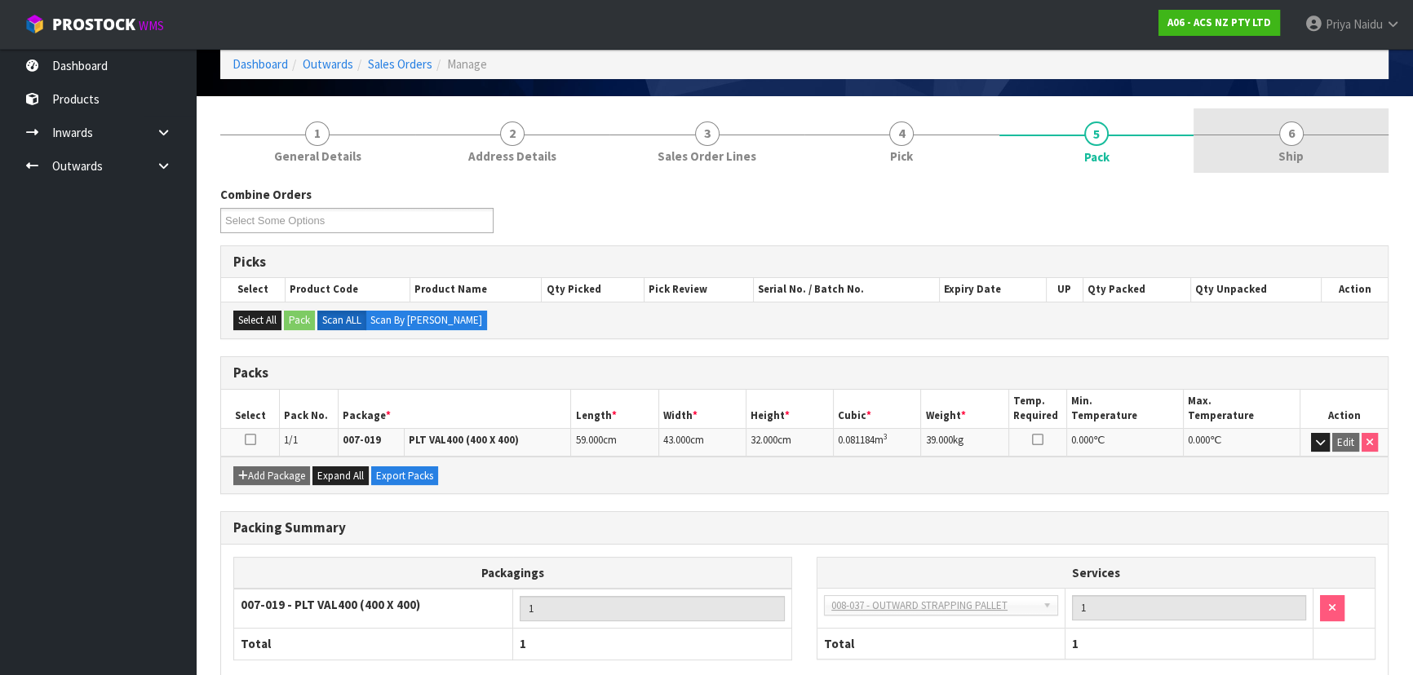
click at [1325, 123] on link "6 Ship" at bounding box center [1291, 141] width 195 height 64
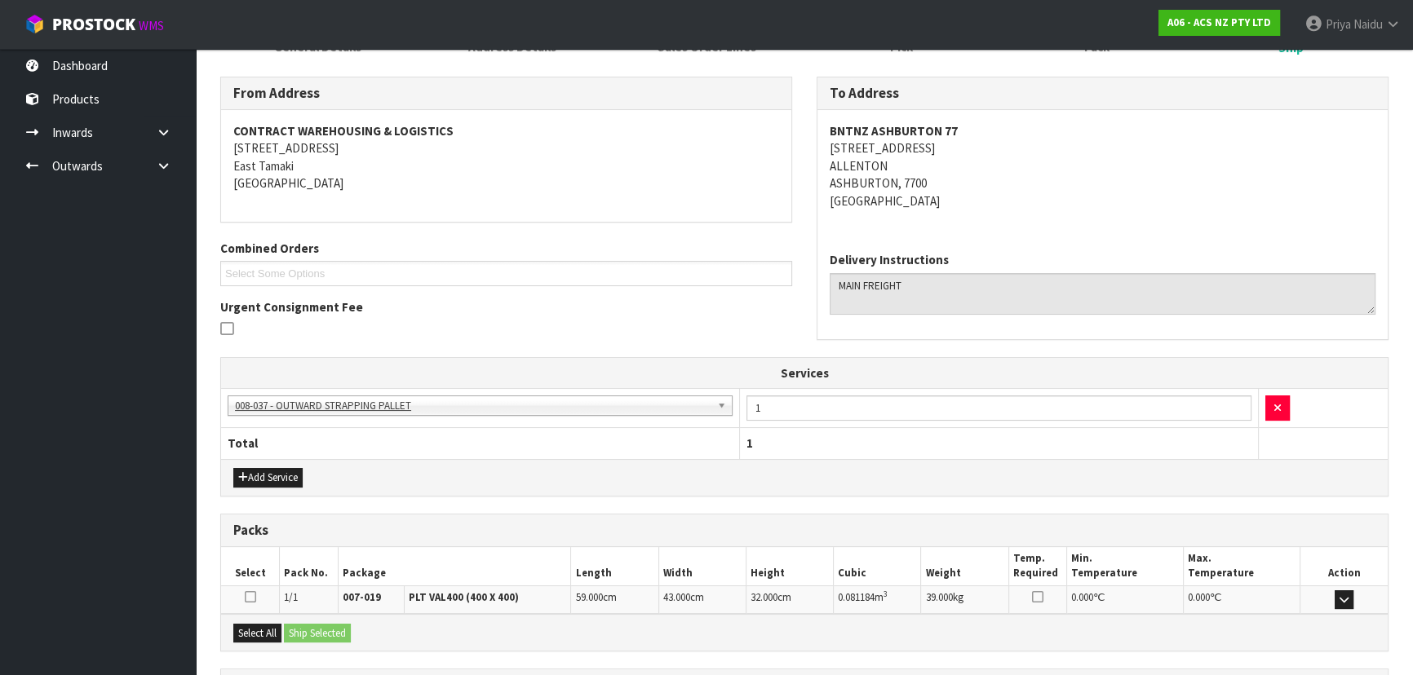
scroll to position [331, 0]
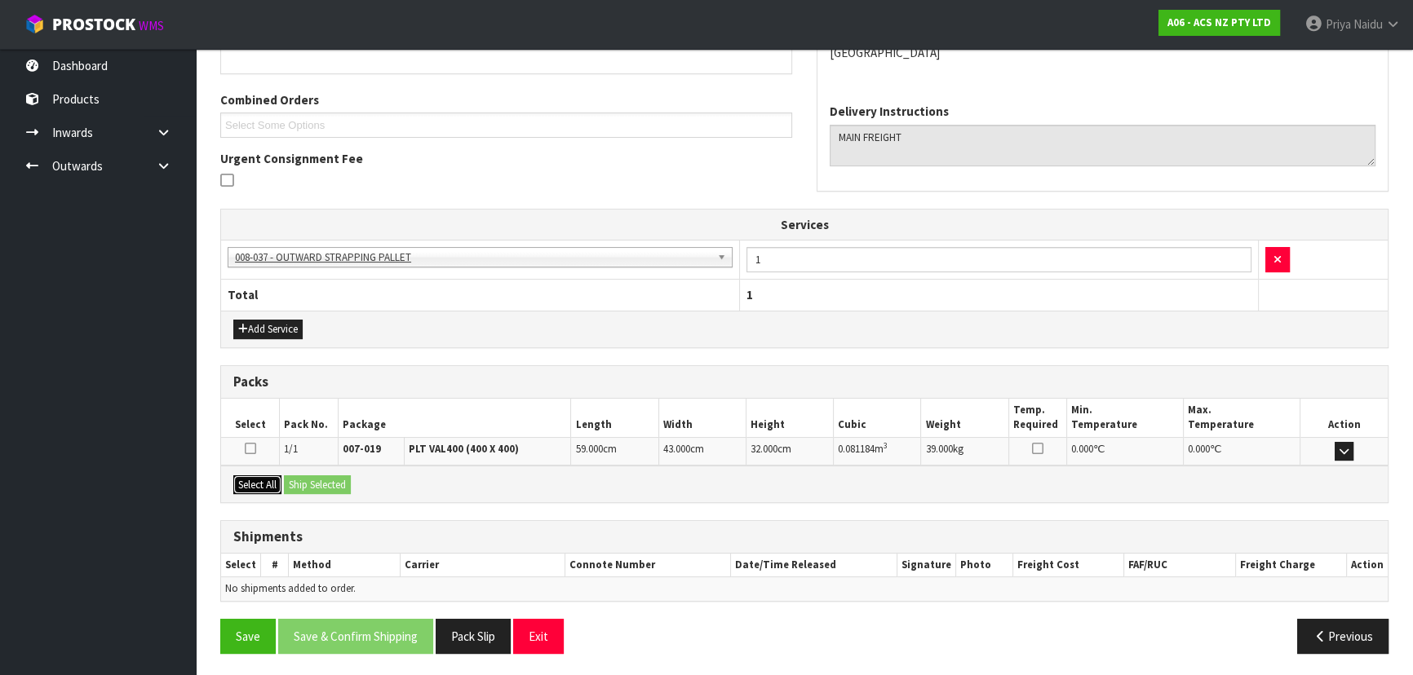
drag, startPoint x: 255, startPoint y: 477, endPoint x: 302, endPoint y: 473, distance: 47.5
click at [258, 476] on button "Select All" at bounding box center [257, 486] width 48 height 20
click at [310, 476] on button "Ship Selected" at bounding box center [317, 486] width 67 height 20
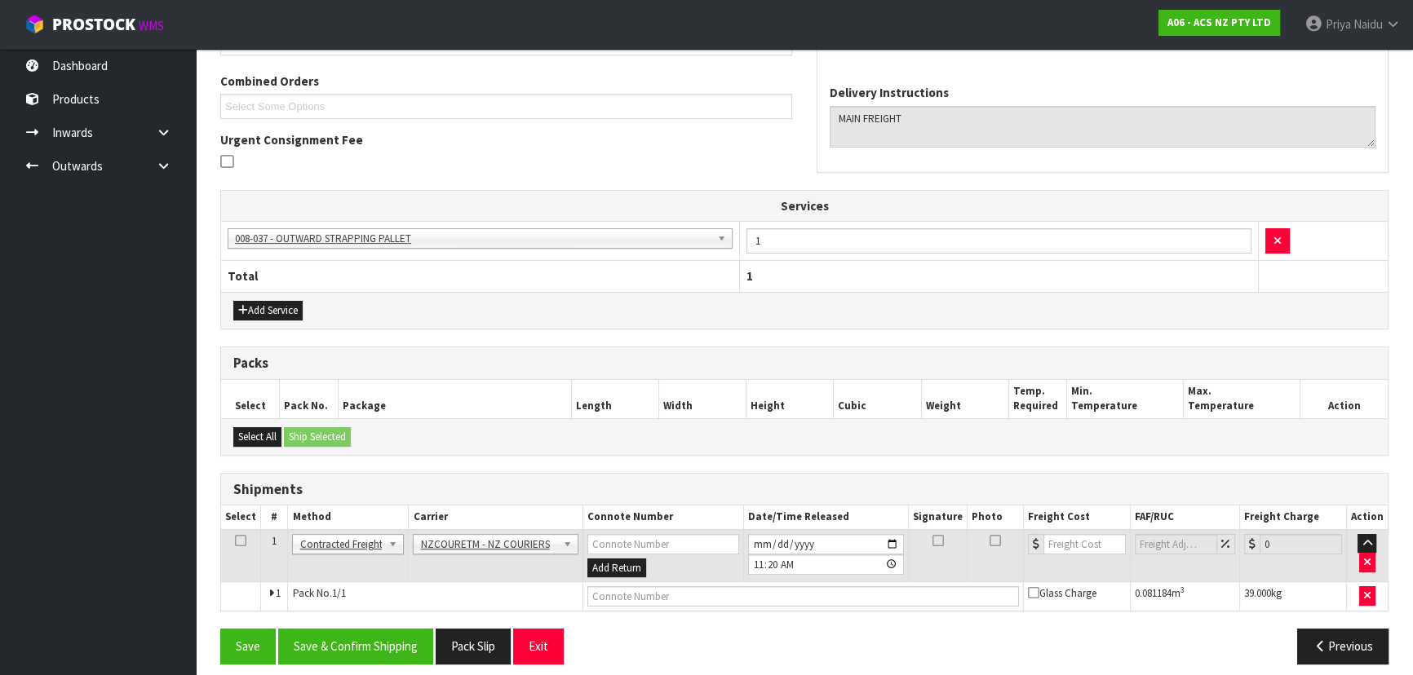
scroll to position [360, 0]
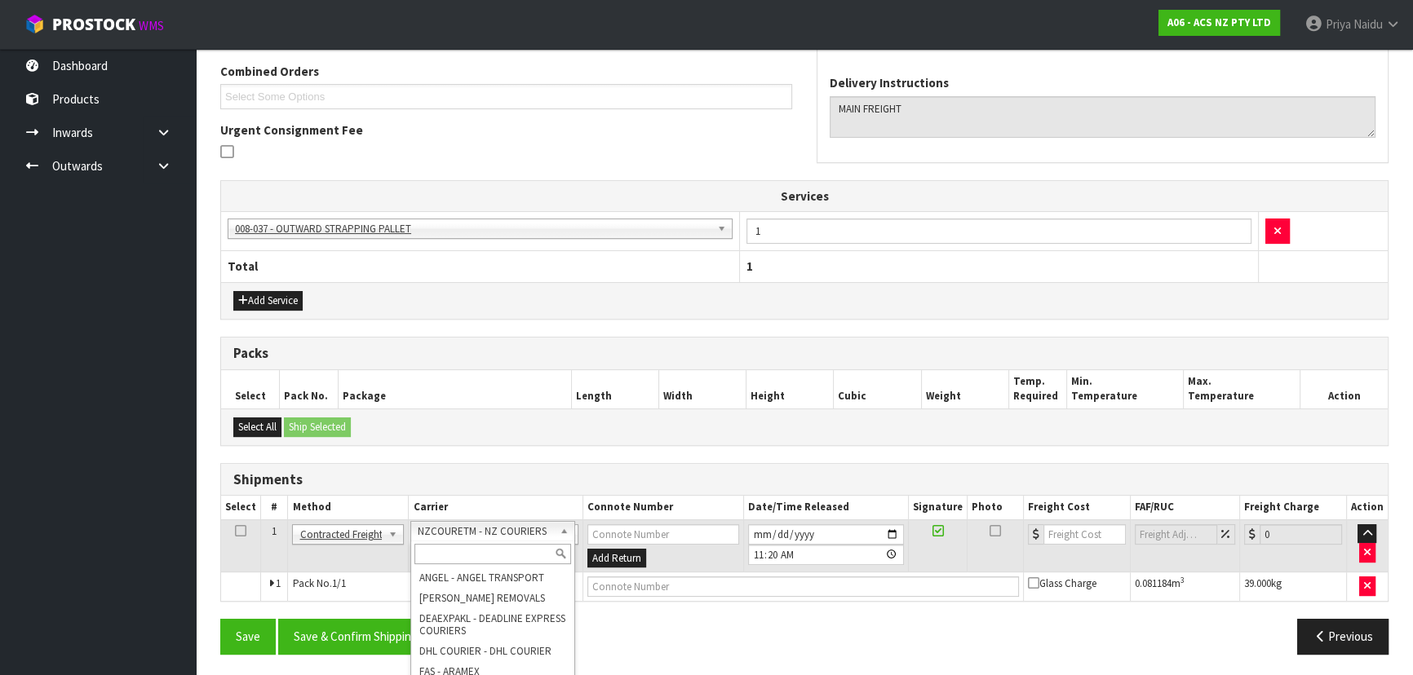
click at [454, 555] on input "text" at bounding box center [492, 554] width 157 height 20
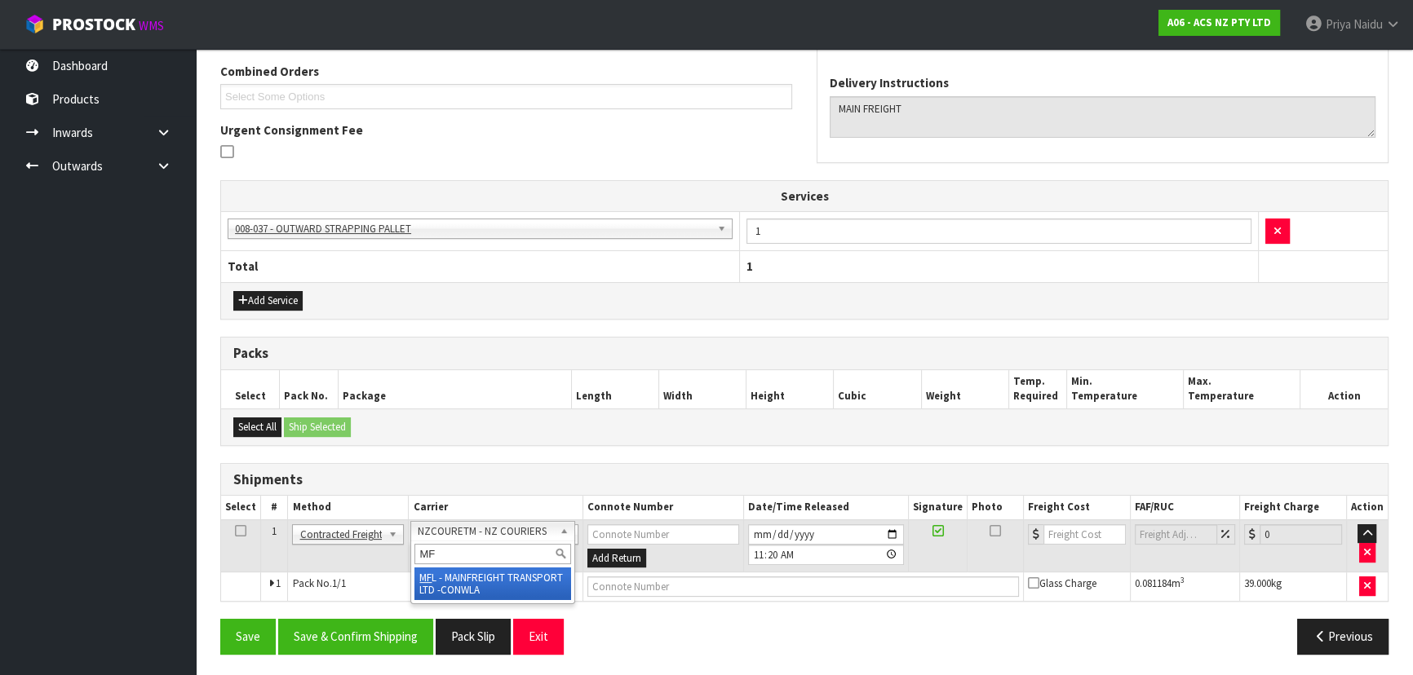
type input "MF"
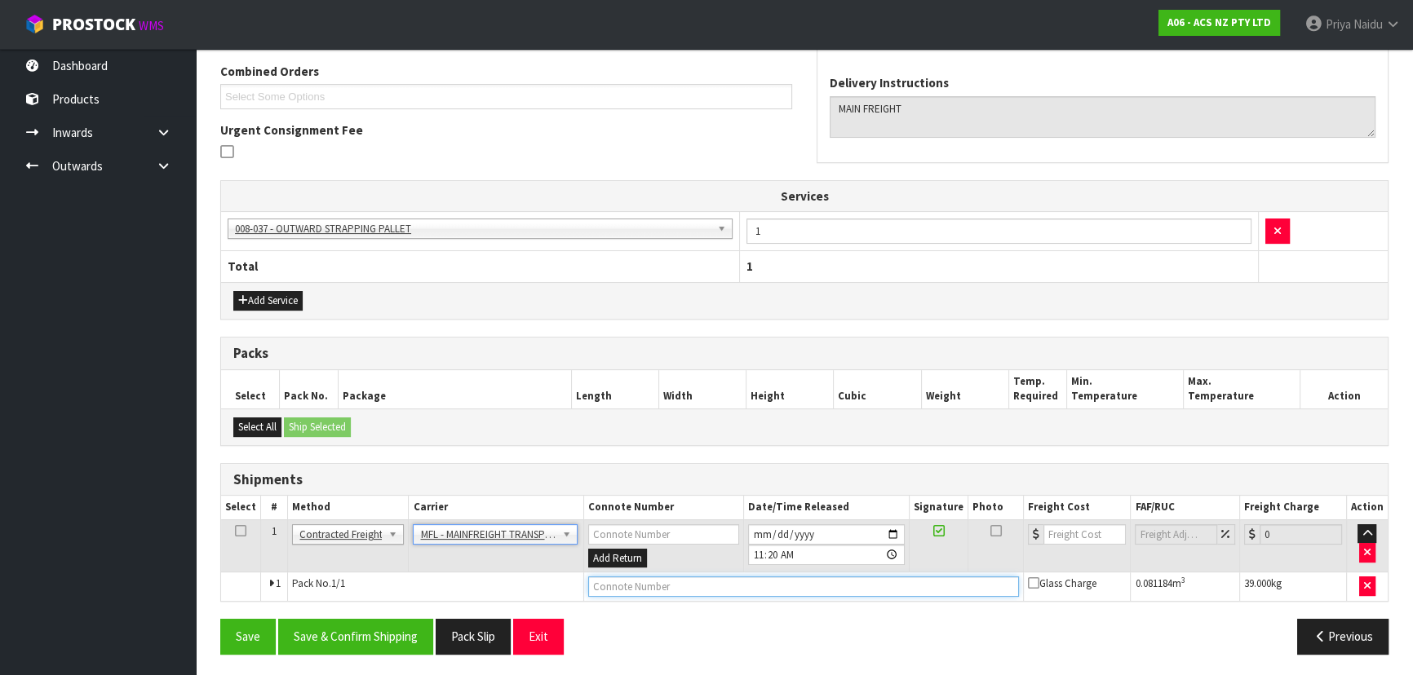
click at [653, 587] on input "text" at bounding box center [804, 587] width 432 height 20
paste input "FWM58679266"
type input "FWM58679266"
click at [1079, 528] on input "number" at bounding box center [1084, 535] width 82 height 20
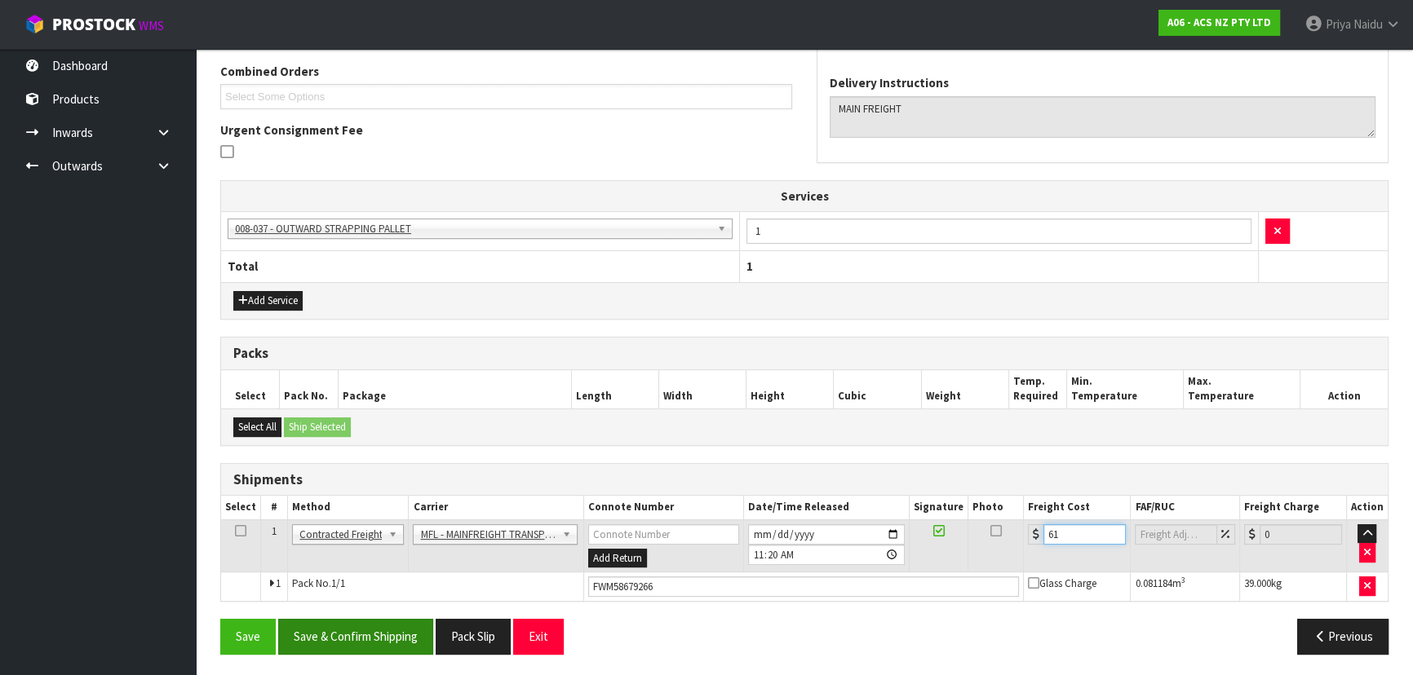
type input "61"
click at [370, 622] on button "Save & Confirm Shipping" at bounding box center [355, 636] width 155 height 35
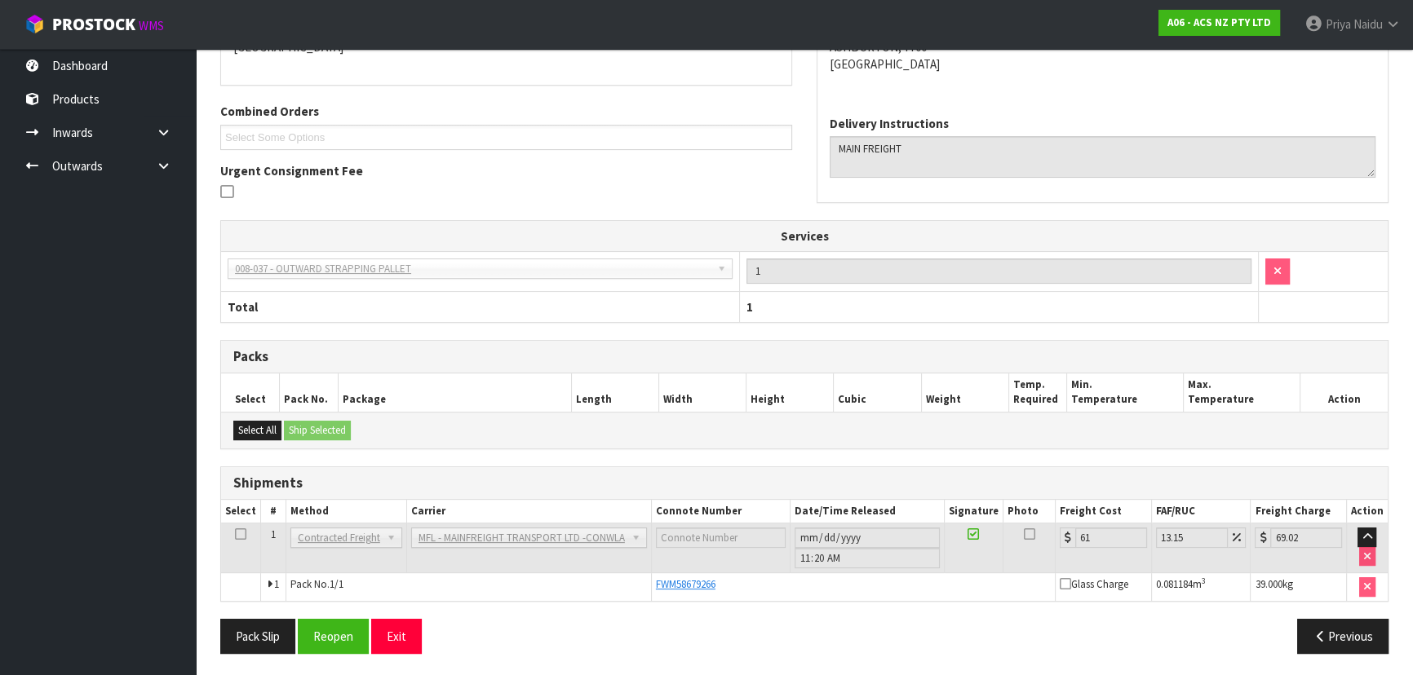
scroll to position [0, 0]
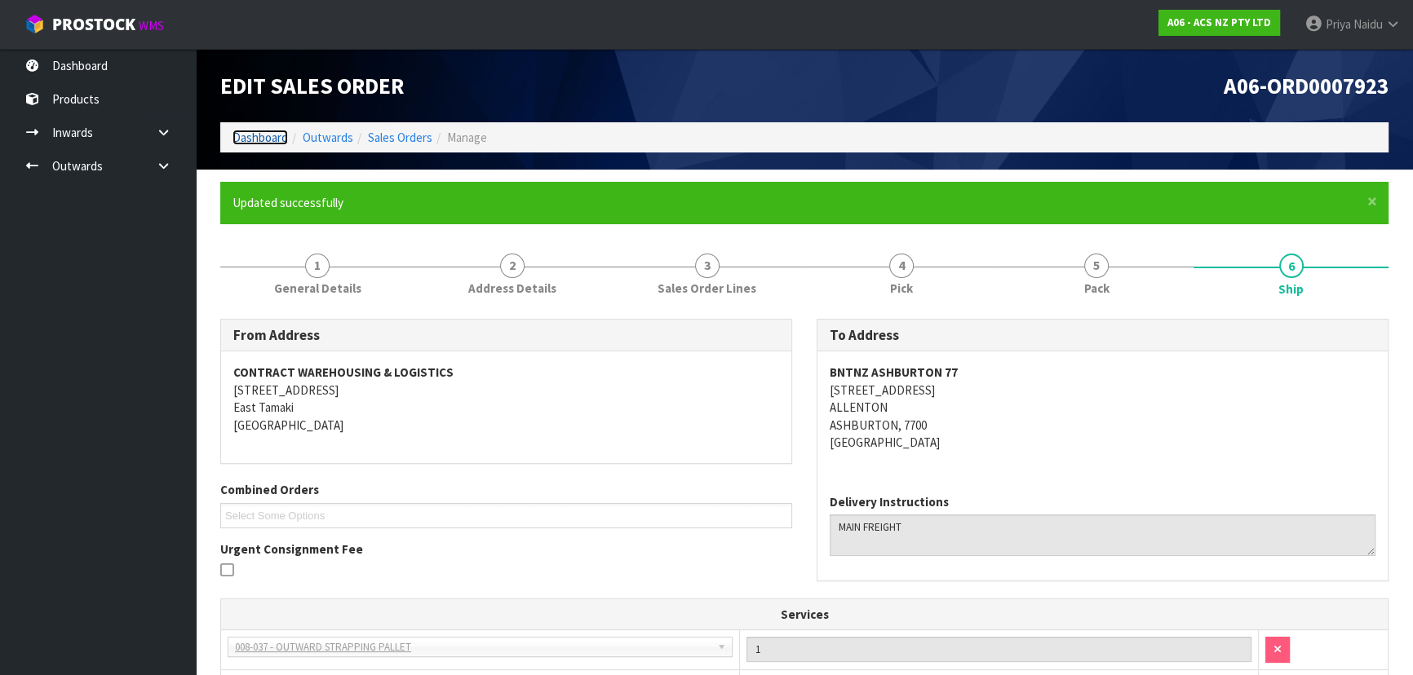
click at [253, 136] on link "Dashboard" at bounding box center [260, 138] width 55 height 16
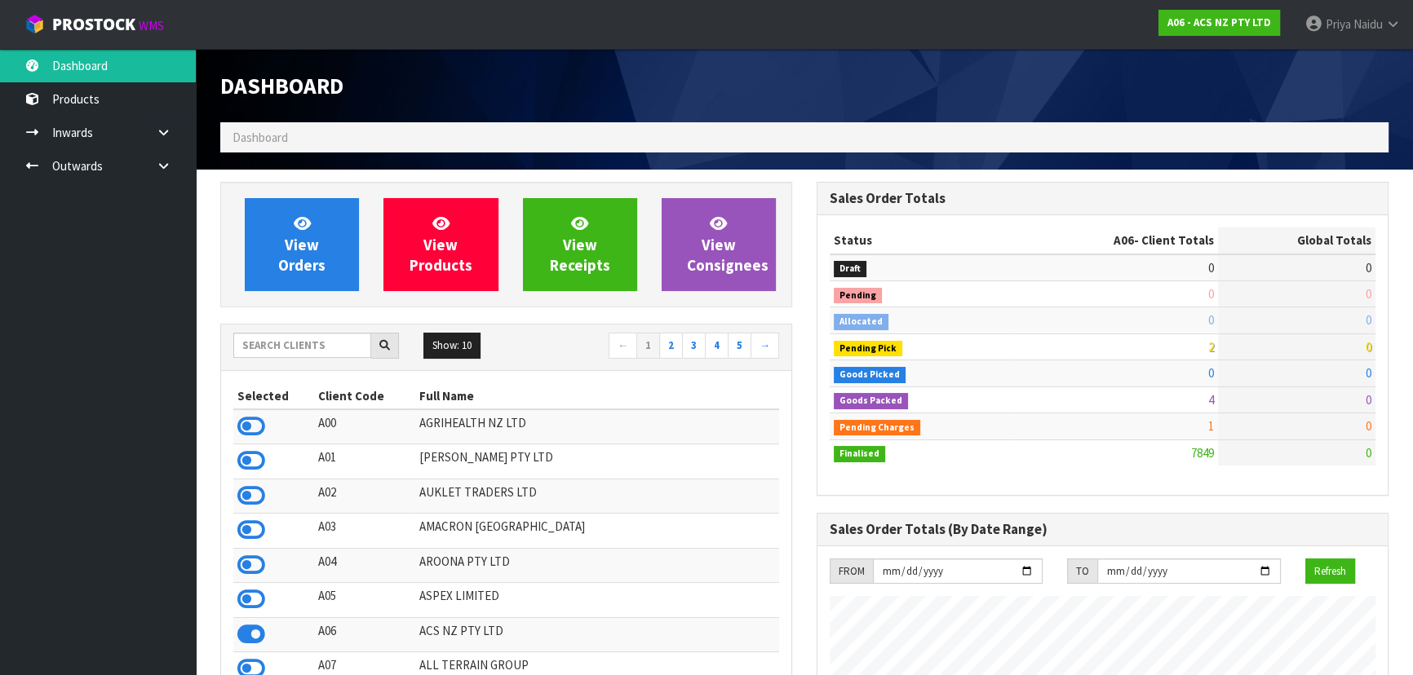
scroll to position [1234, 596]
click at [295, 337] on input "text" at bounding box center [302, 345] width 138 height 25
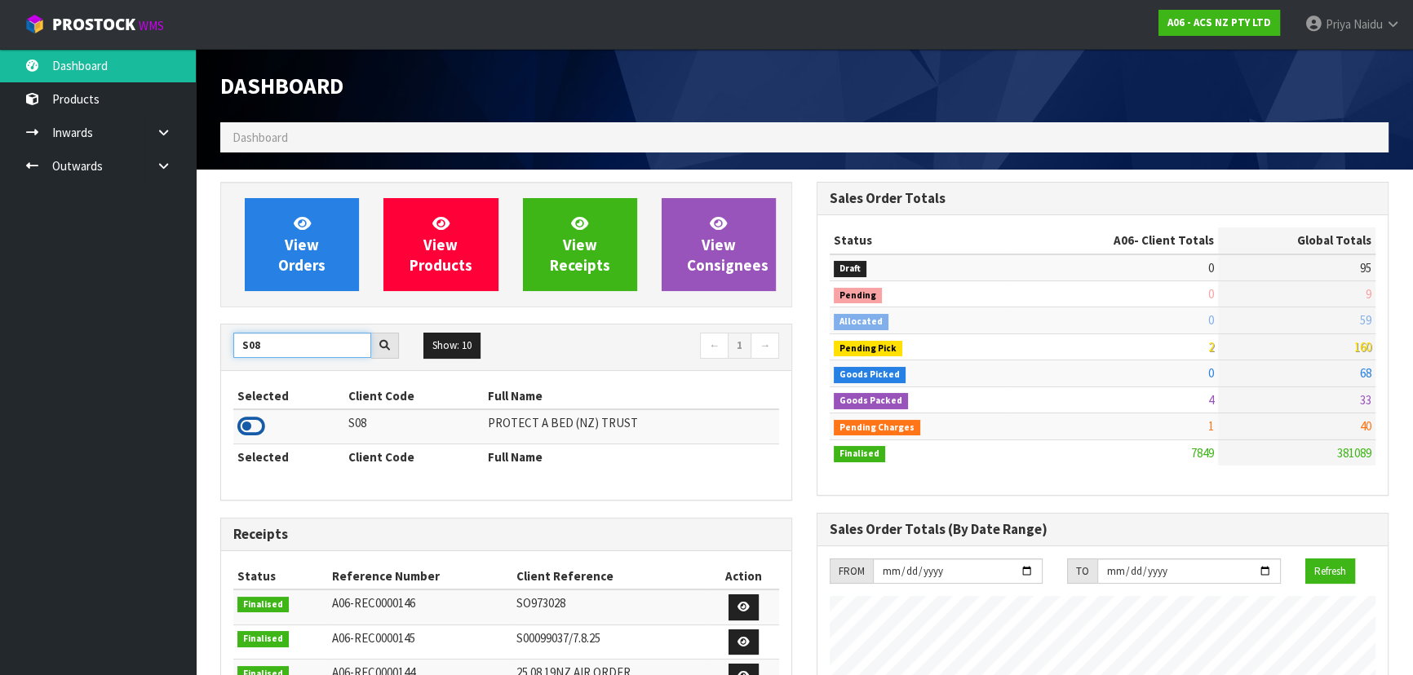
type input "S08"
click at [255, 424] on icon at bounding box center [251, 426] width 28 height 24
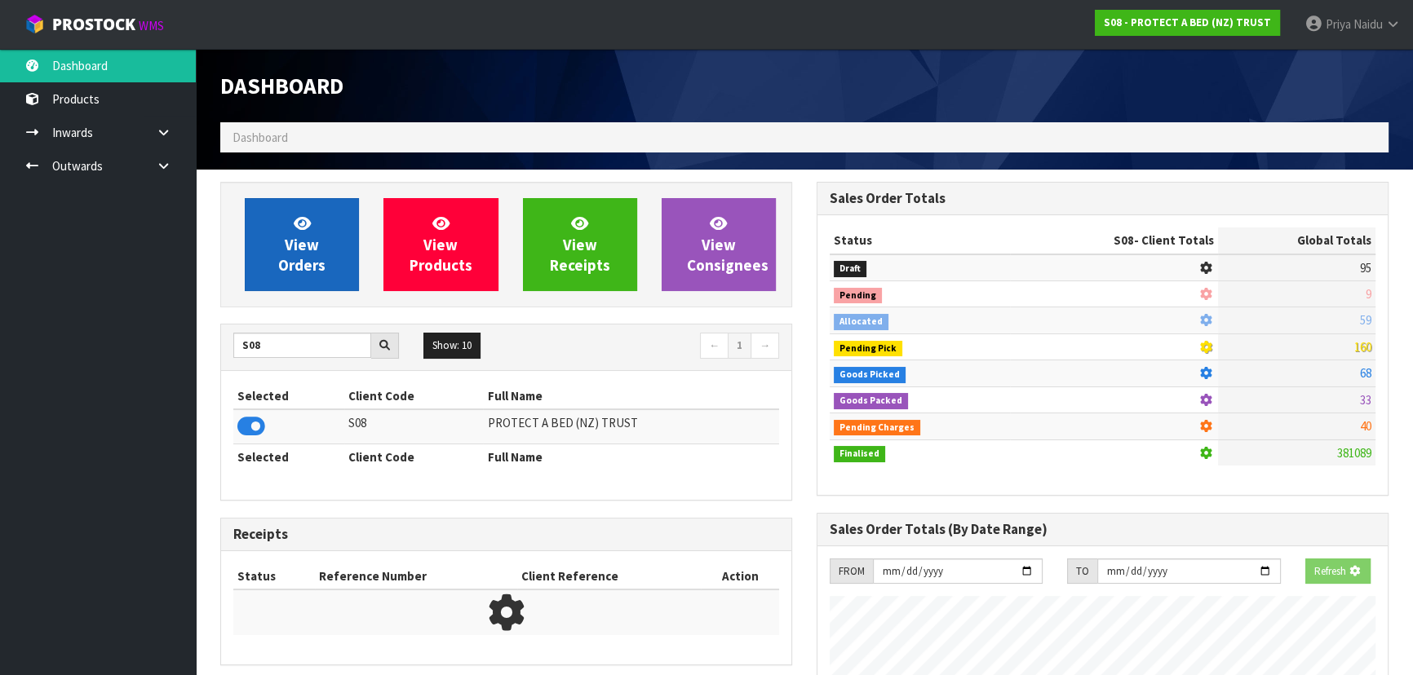
scroll to position [814798, 815217]
click at [318, 246] on link "View Orders" at bounding box center [302, 244] width 114 height 93
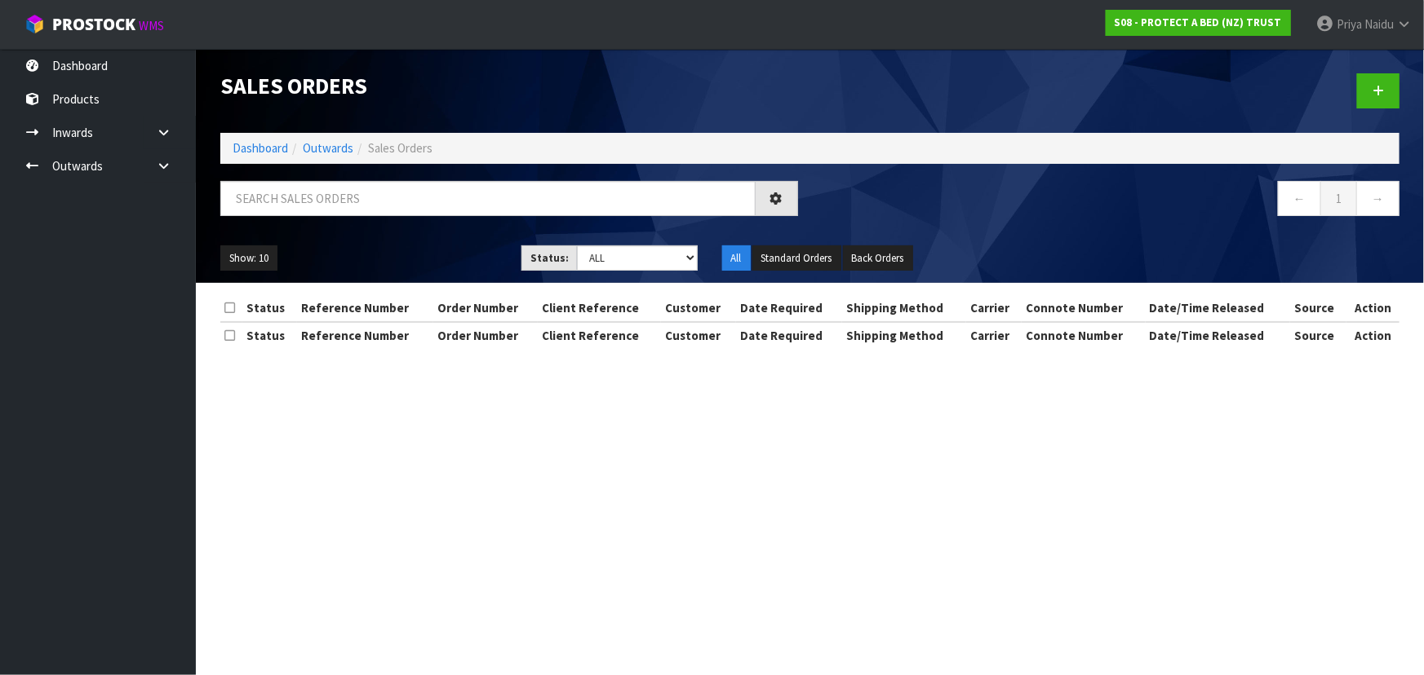
click at [338, 216] on div at bounding box center [509, 204] width 602 height 47
drag, startPoint x: 355, startPoint y: 205, endPoint x: 345, endPoint y: 219, distance: 17.0
click at [356, 205] on input "text" at bounding box center [487, 198] width 535 height 35
type input "33372"
drag, startPoint x: 601, startPoint y: 253, endPoint x: 609, endPoint y: 258, distance: 9.5
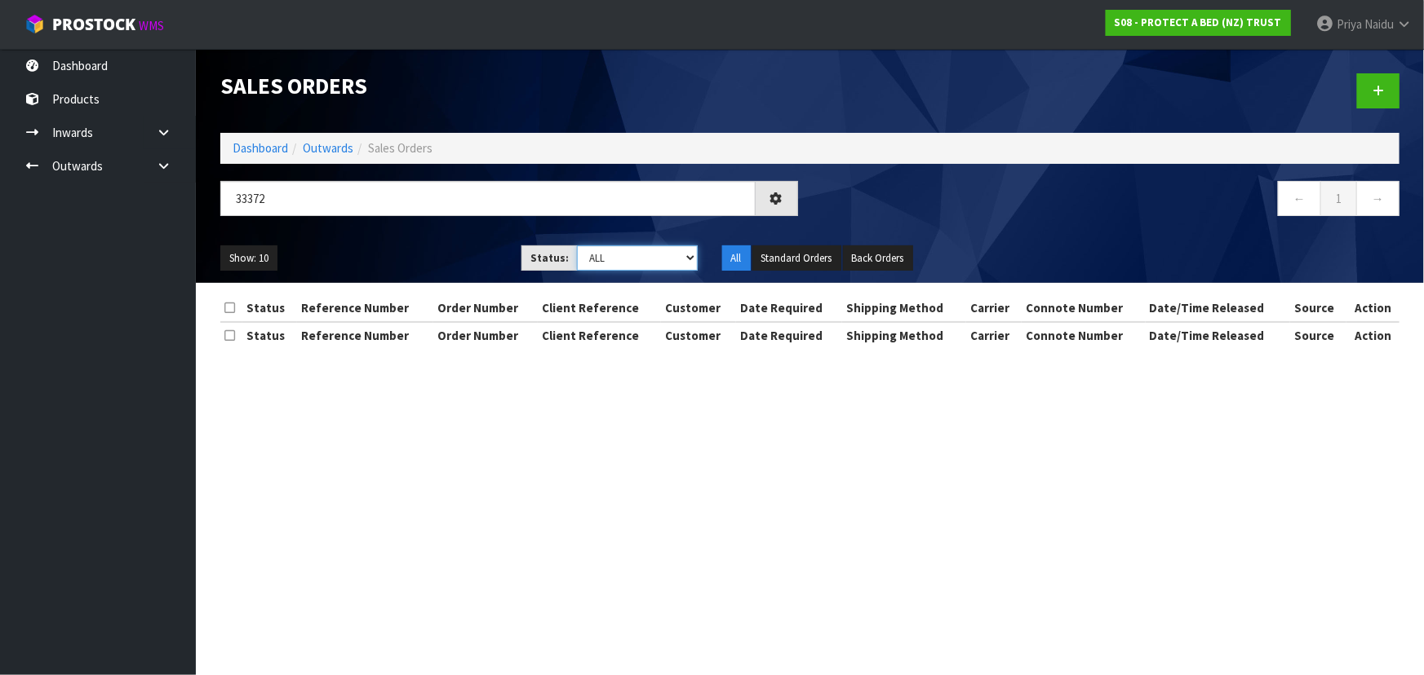
click at [602, 253] on select "Draft Pending Allocated Pending Pick Goods Picked Goods Packed Pending Charges …" at bounding box center [637, 258] width 121 height 25
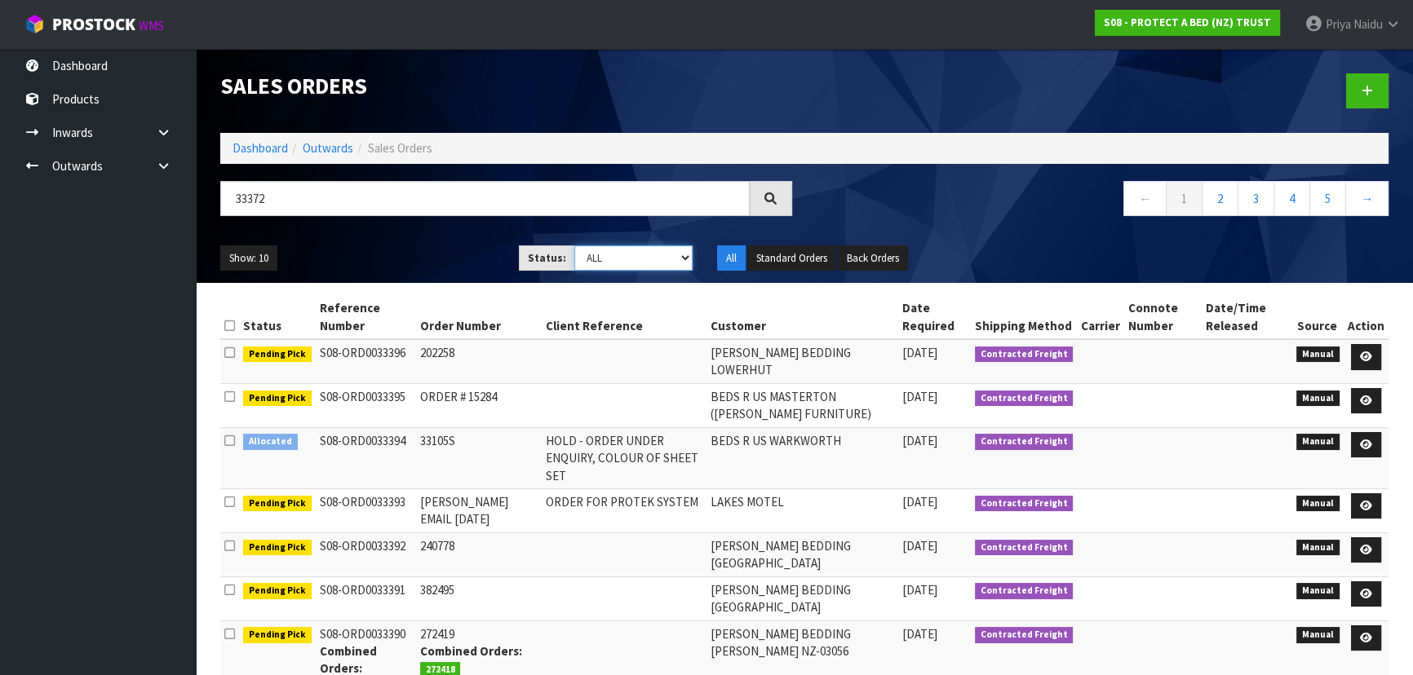
select select "string:5"
click at [574, 246] on select "Draft Pending Allocated Pending Pick Goods Picked Goods Packed Pending Charges …" at bounding box center [633, 258] width 119 height 25
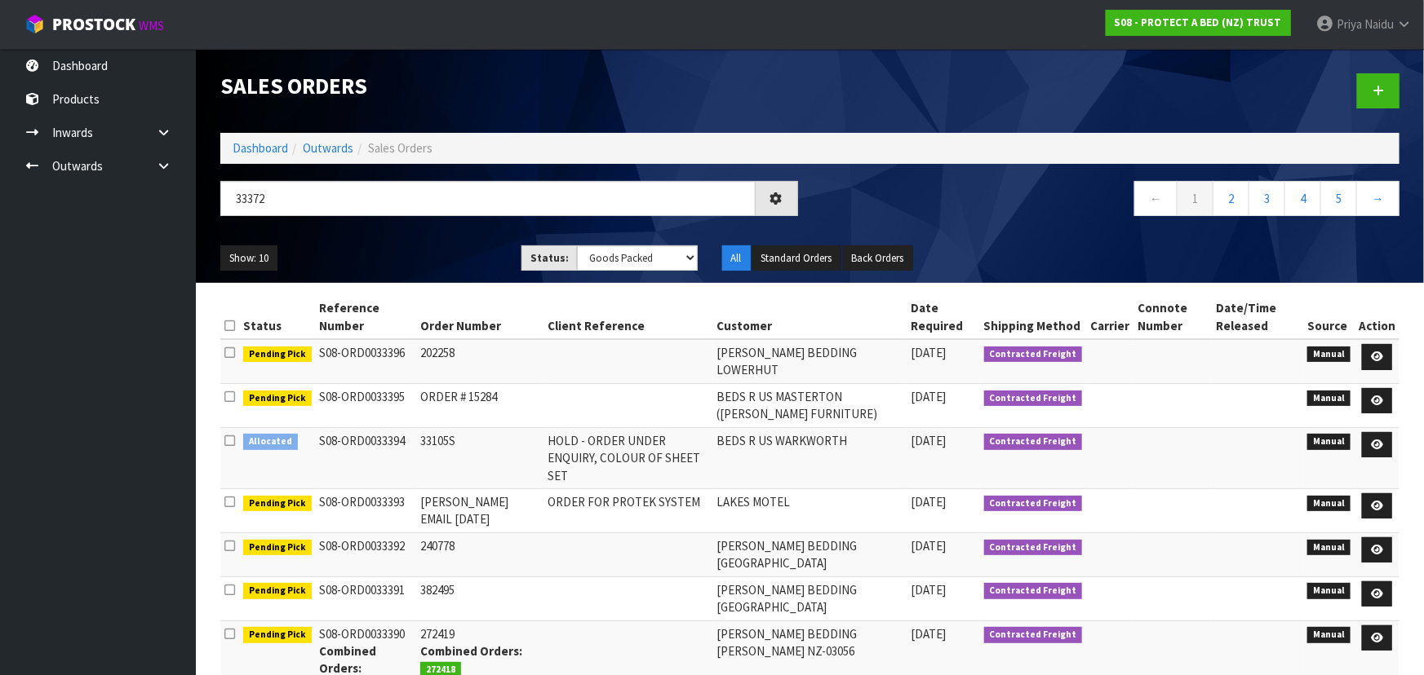
click at [485, 260] on ul "Show: 10 5 10 25 50" at bounding box center [358, 259] width 277 height 26
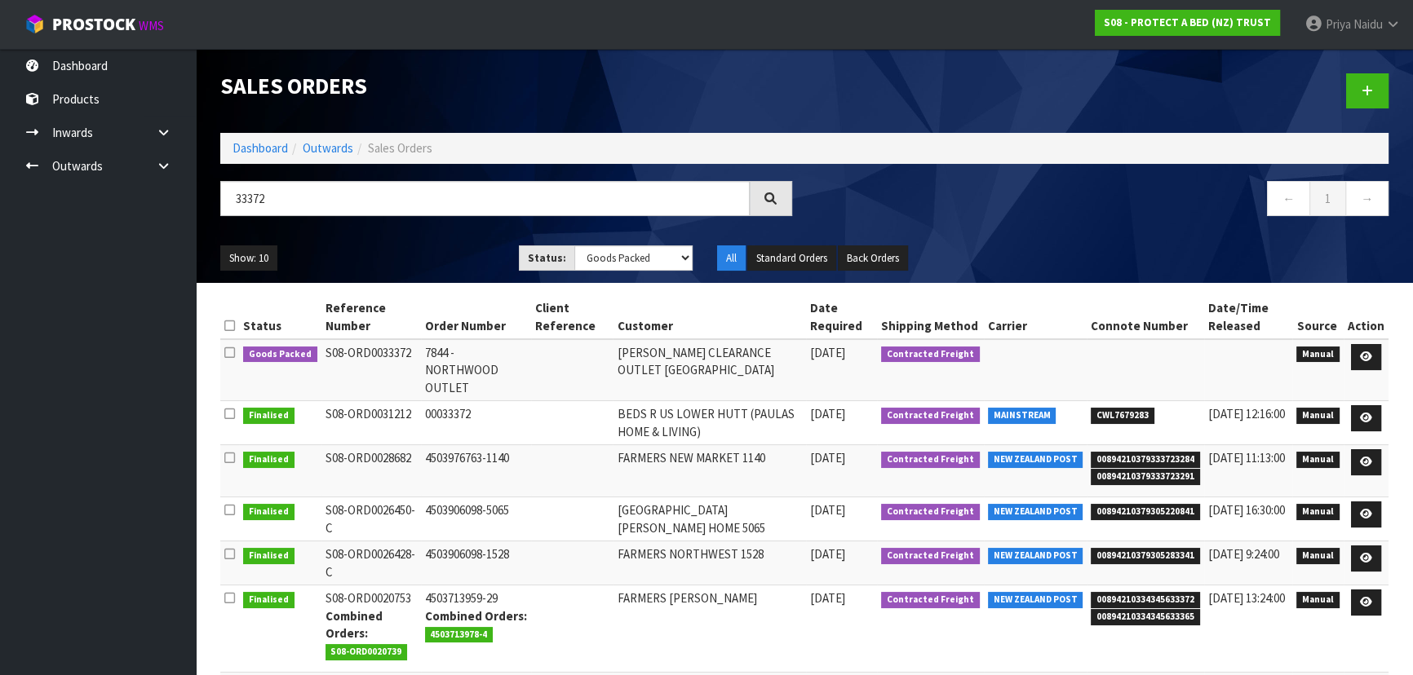
click at [434, 261] on ul "Show: 10 5 10 25 50" at bounding box center [357, 259] width 274 height 26
click at [419, 252] on ul "Show: 10 5 10 25 50" at bounding box center [357, 259] width 274 height 26
click at [1363, 354] on icon at bounding box center [1366, 357] width 12 height 11
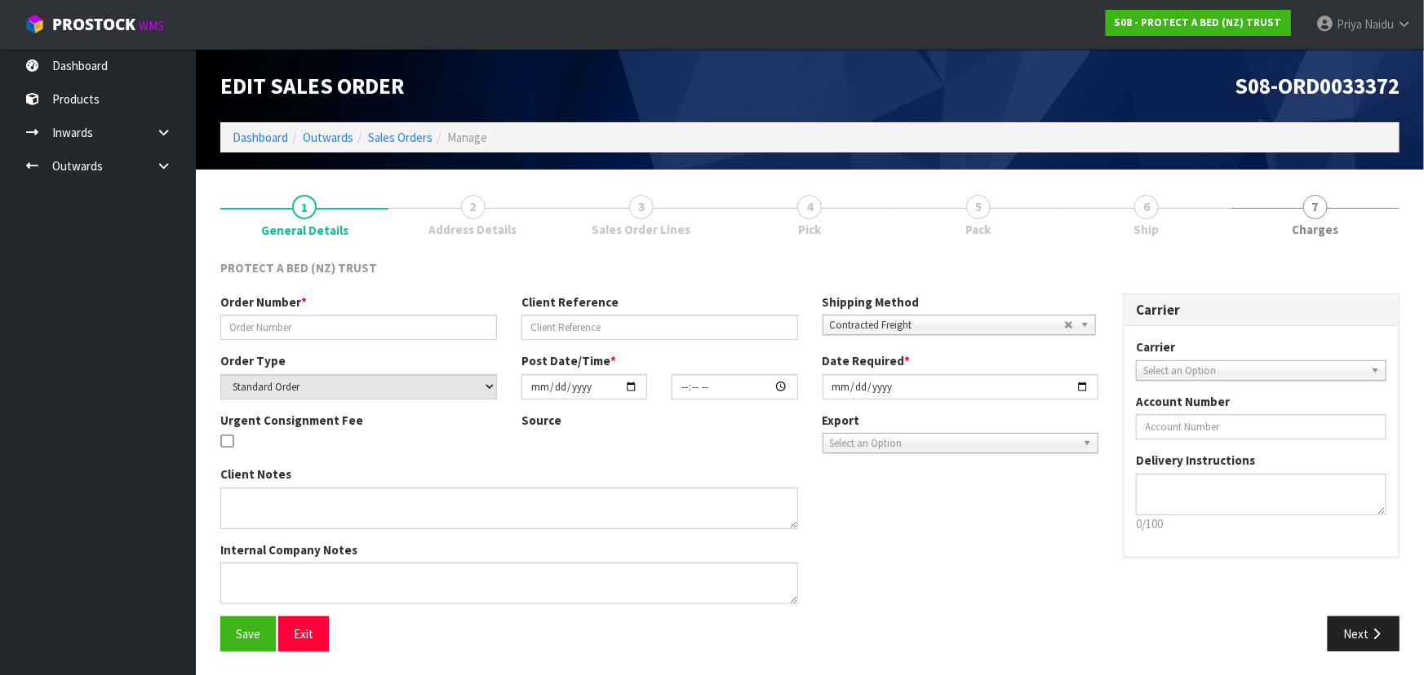
type input "7844 - NORTHWOOD OUTLET"
select select "number:0"
type input "2025-09-12"
type input "09:20:00.000"
type input "2025-09-12"
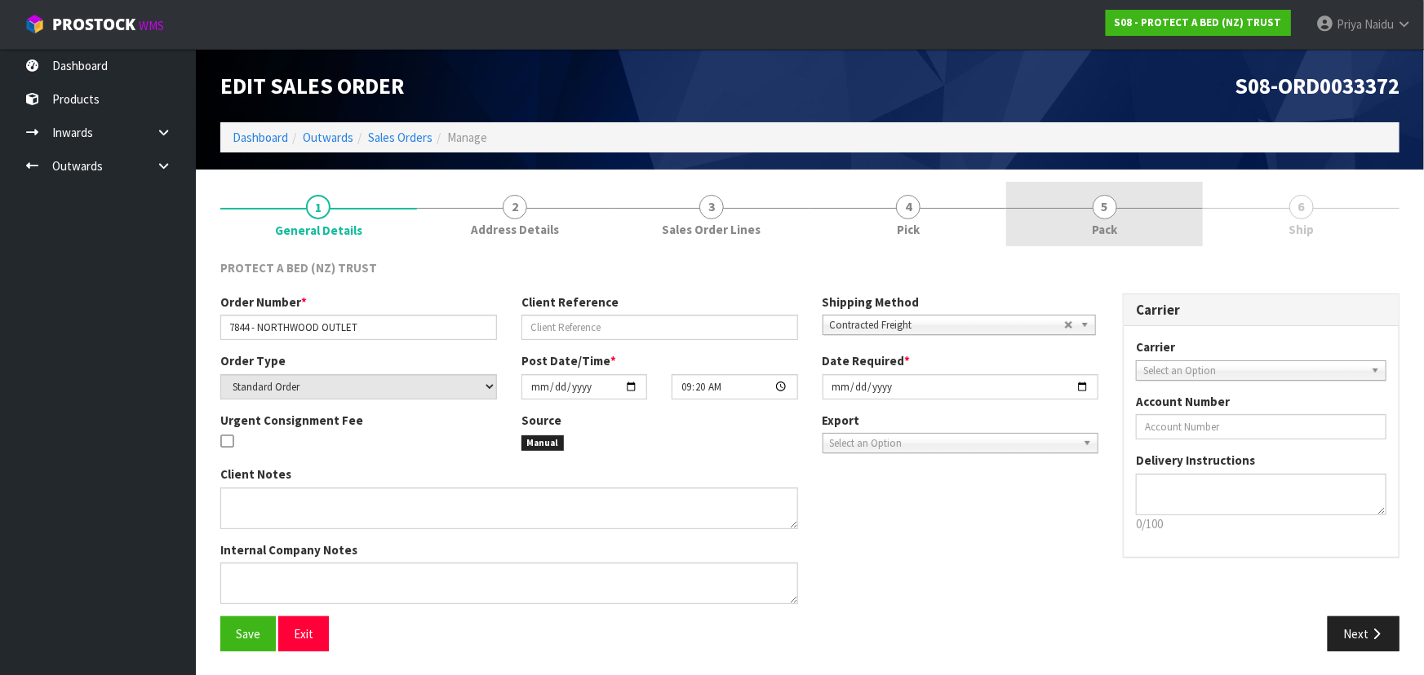
click at [1093, 237] on span "Pack" at bounding box center [1104, 229] width 25 height 17
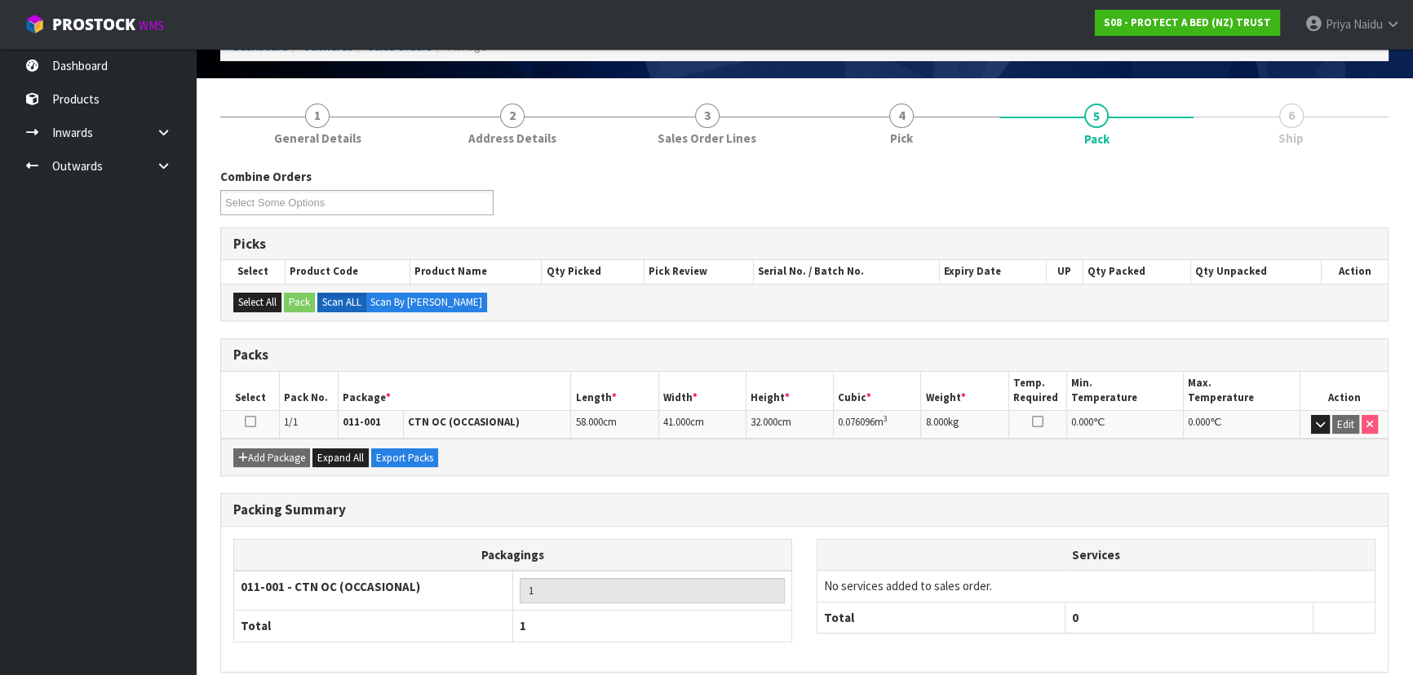
scroll to position [162, 0]
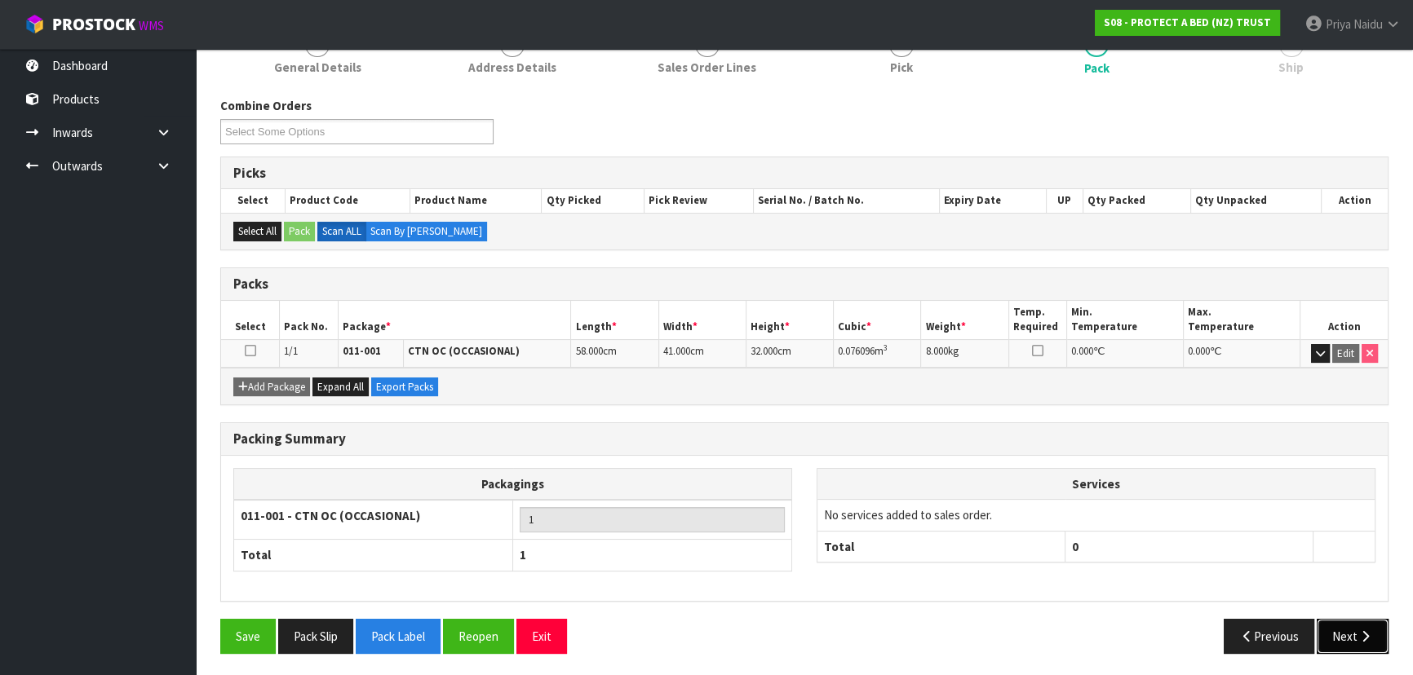
click at [1362, 636] on icon "button" at bounding box center [1366, 637] width 16 height 12
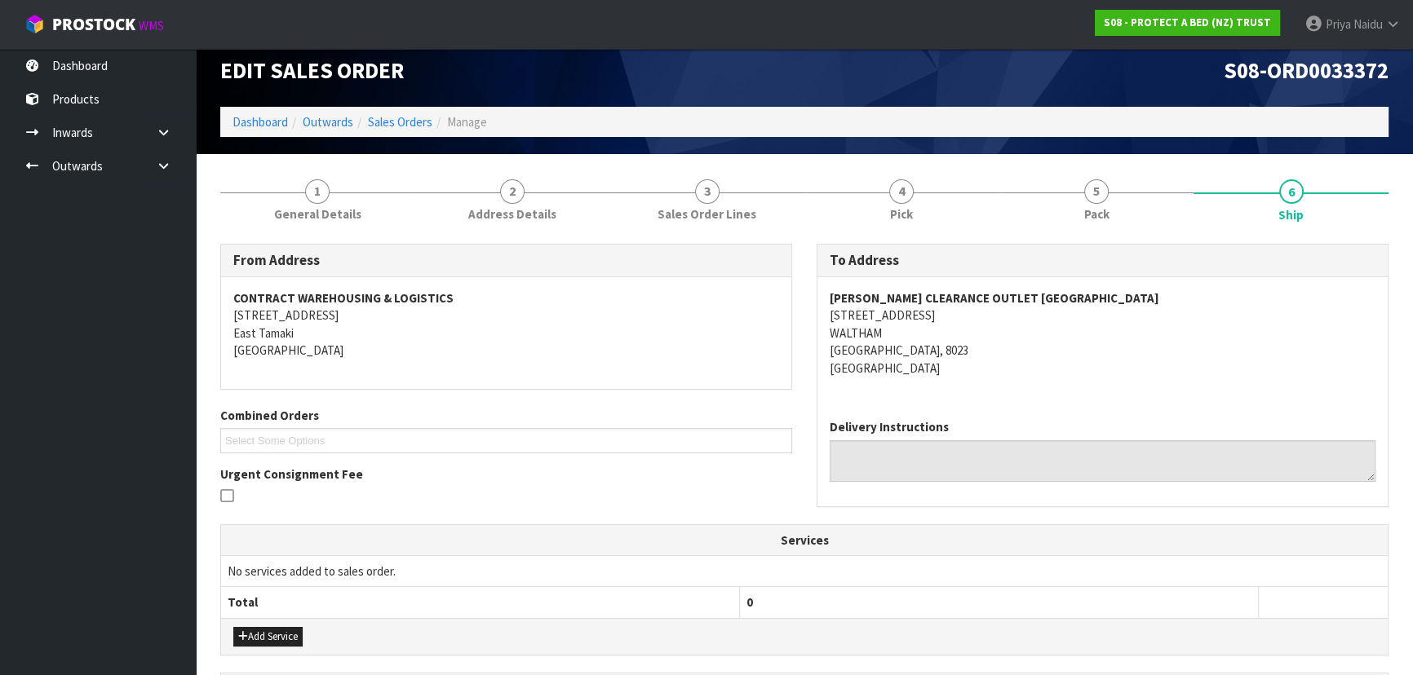
scroll to position [0, 0]
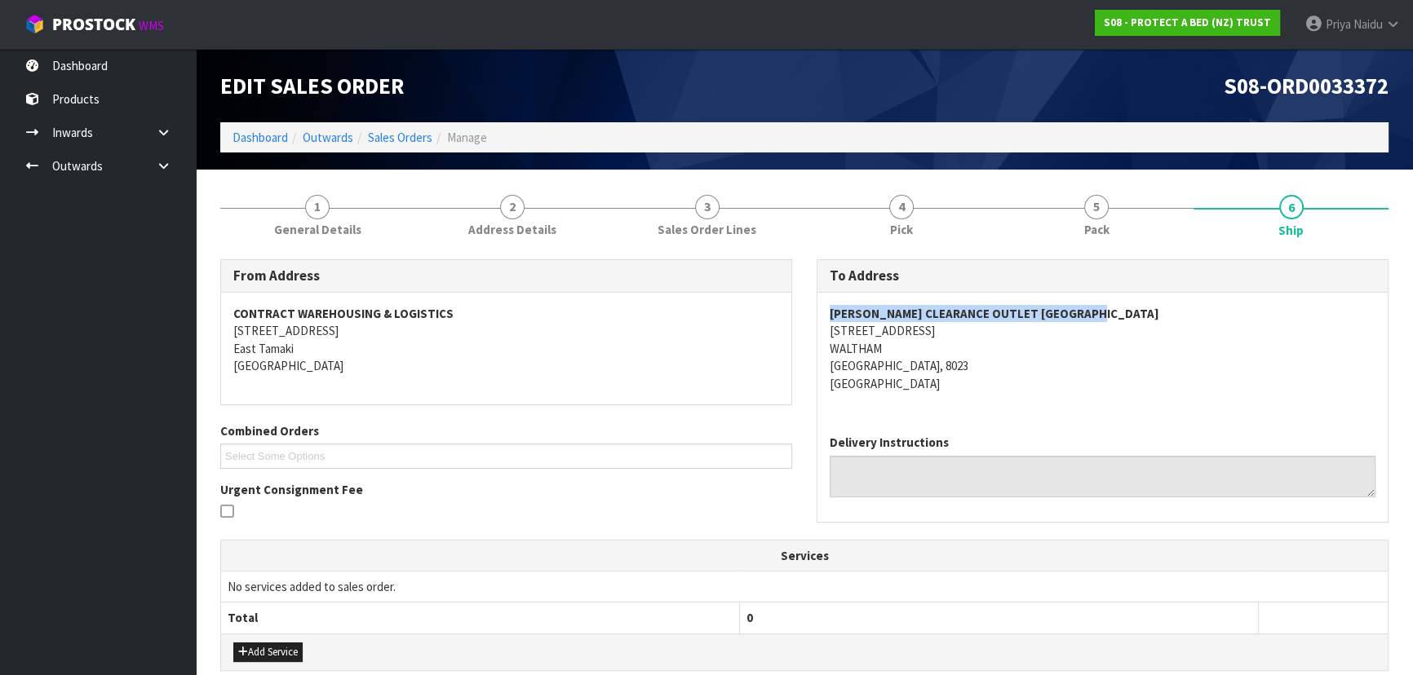
drag, startPoint x: 828, startPoint y: 312, endPoint x: 1146, endPoint y: 313, distance: 318.2
click at [1146, 313] on div "HARVEY NORMAN CLEARANCE OUTLET NORTHWOOD 88 MOWBRAY STREET WALTHAM CHRISTCHURCH…" at bounding box center [1102, 357] width 570 height 129
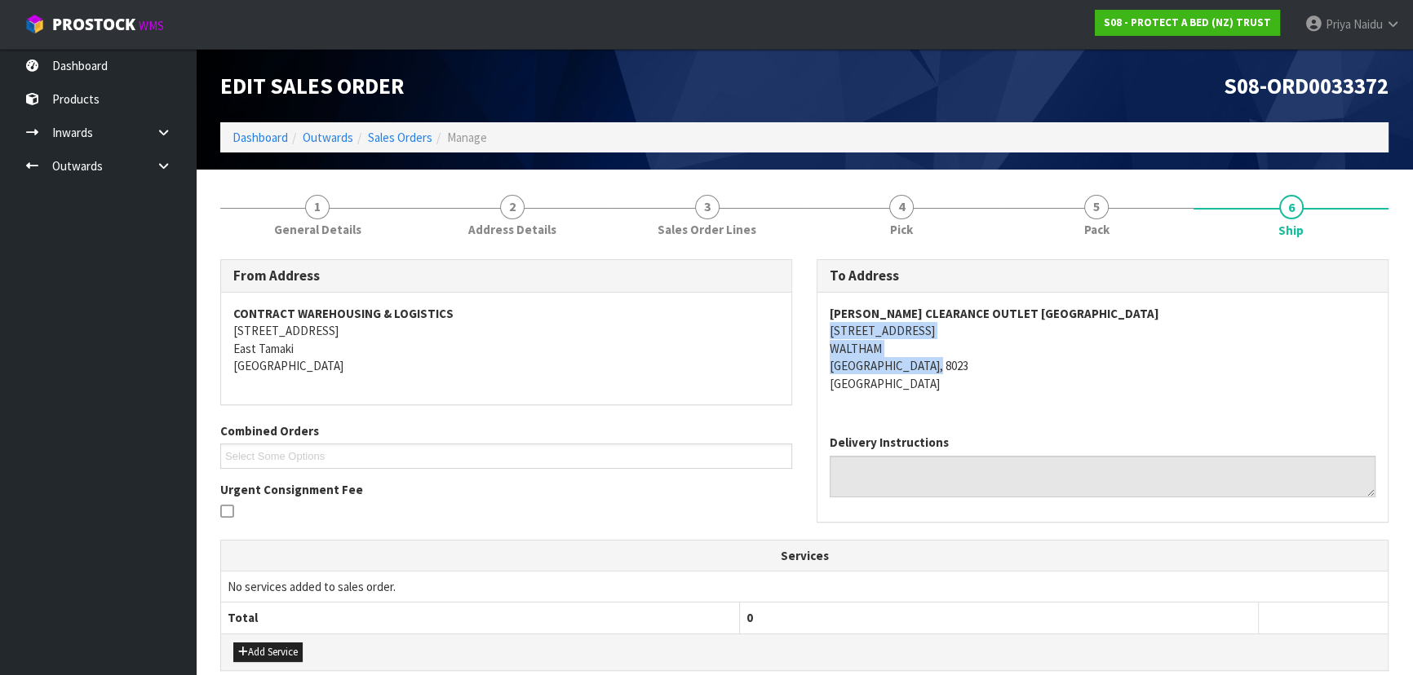
drag, startPoint x: 827, startPoint y: 328, endPoint x: 965, endPoint y: 359, distance: 141.3
click at [965, 359] on div "HARVEY NORMAN CLEARANCE OUTLET NORTHWOOD 88 MOWBRAY STREET WALTHAM CHRISTCHURCH…" at bounding box center [1102, 357] width 570 height 129
click at [1077, 367] on address "HARVEY NORMAN CLEARANCE OUTLET NORTHWOOD 88 MOWBRAY STREET WALTHAM CHRISTCHURCH…" at bounding box center [1103, 348] width 546 height 87
drag, startPoint x: 820, startPoint y: 330, endPoint x: 786, endPoint y: 328, distance: 33.5
click at [950, 330] on div "HARVEY NORMAN CLEARANCE OUTLET NORTHWOOD 88 MOWBRAY STREET WALTHAM CHRISTCHURCH…" at bounding box center [1102, 357] width 570 height 129
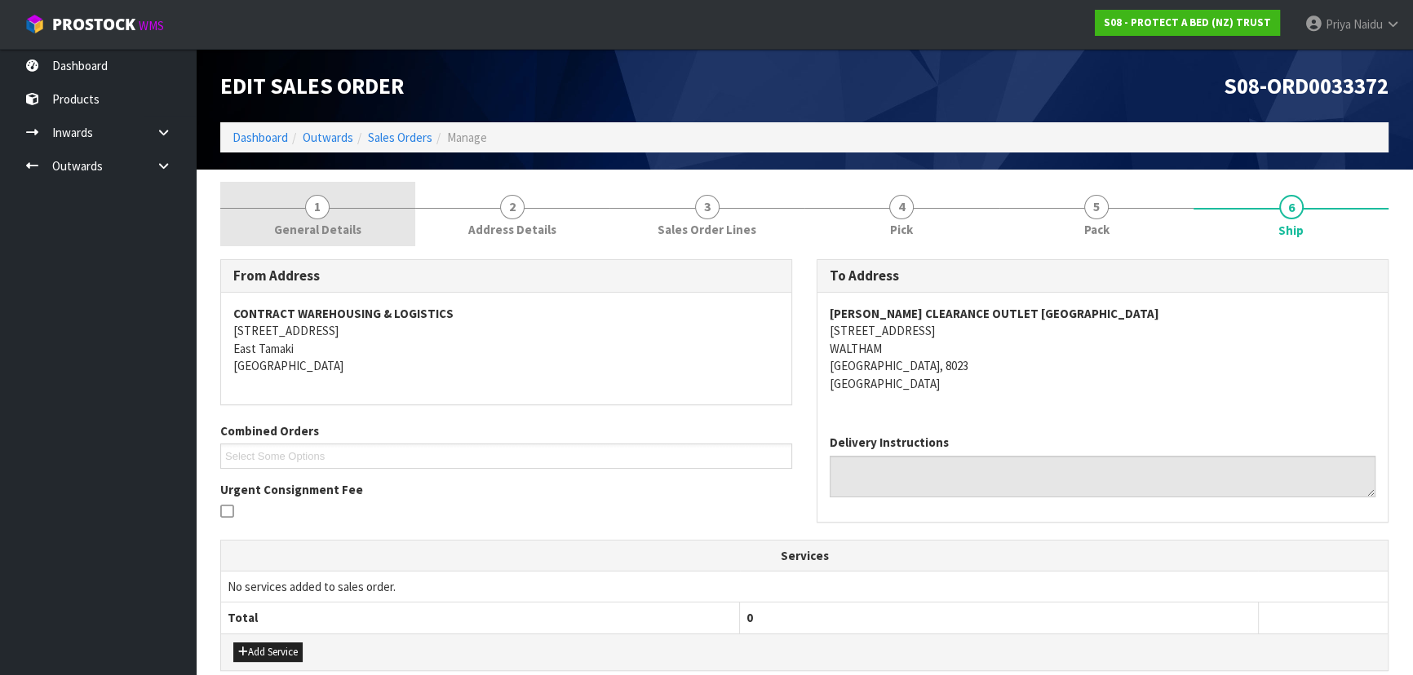
drag, startPoint x: 361, startPoint y: 220, endPoint x: 350, endPoint y: 232, distance: 15.6
click at [359, 220] on link "1 General Details" at bounding box center [317, 214] width 195 height 64
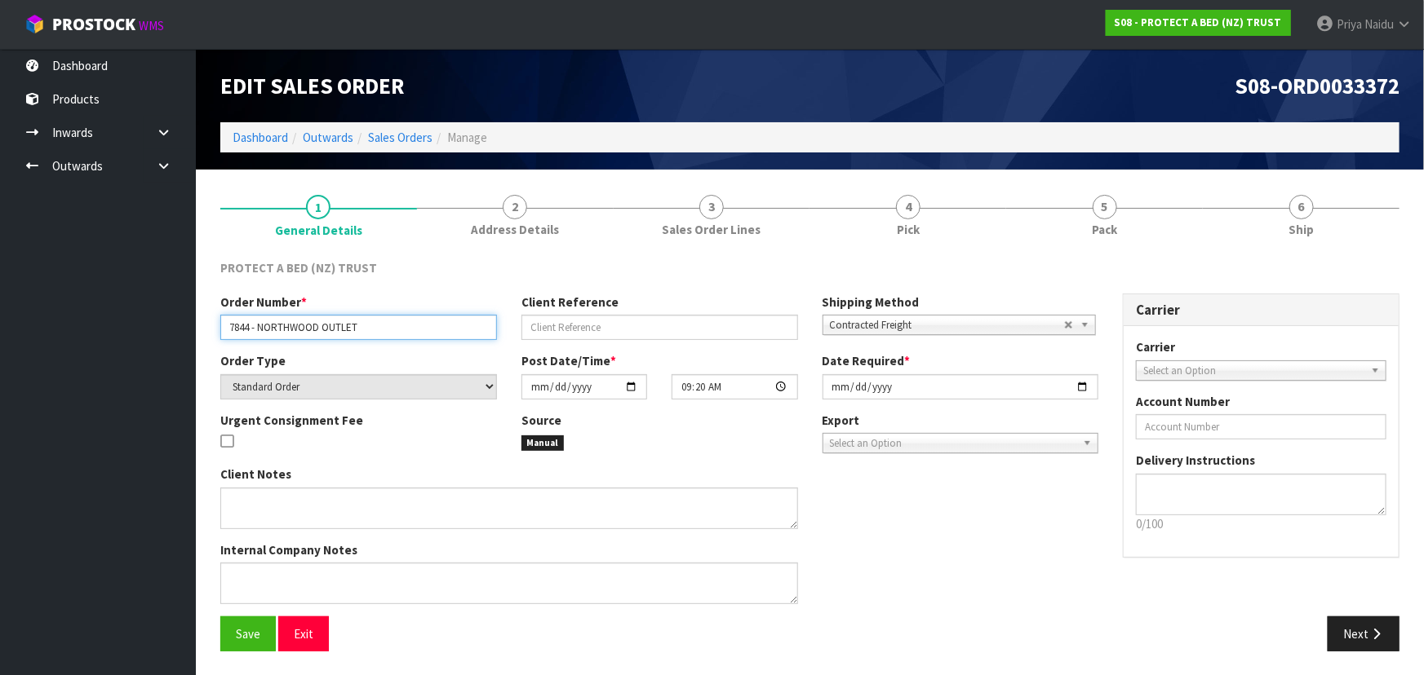
drag, startPoint x: 224, startPoint y: 330, endPoint x: 386, endPoint y: 329, distance: 161.5
click at [386, 329] on input "7844 - NORTHWOOD OUTLET" at bounding box center [358, 327] width 277 height 25
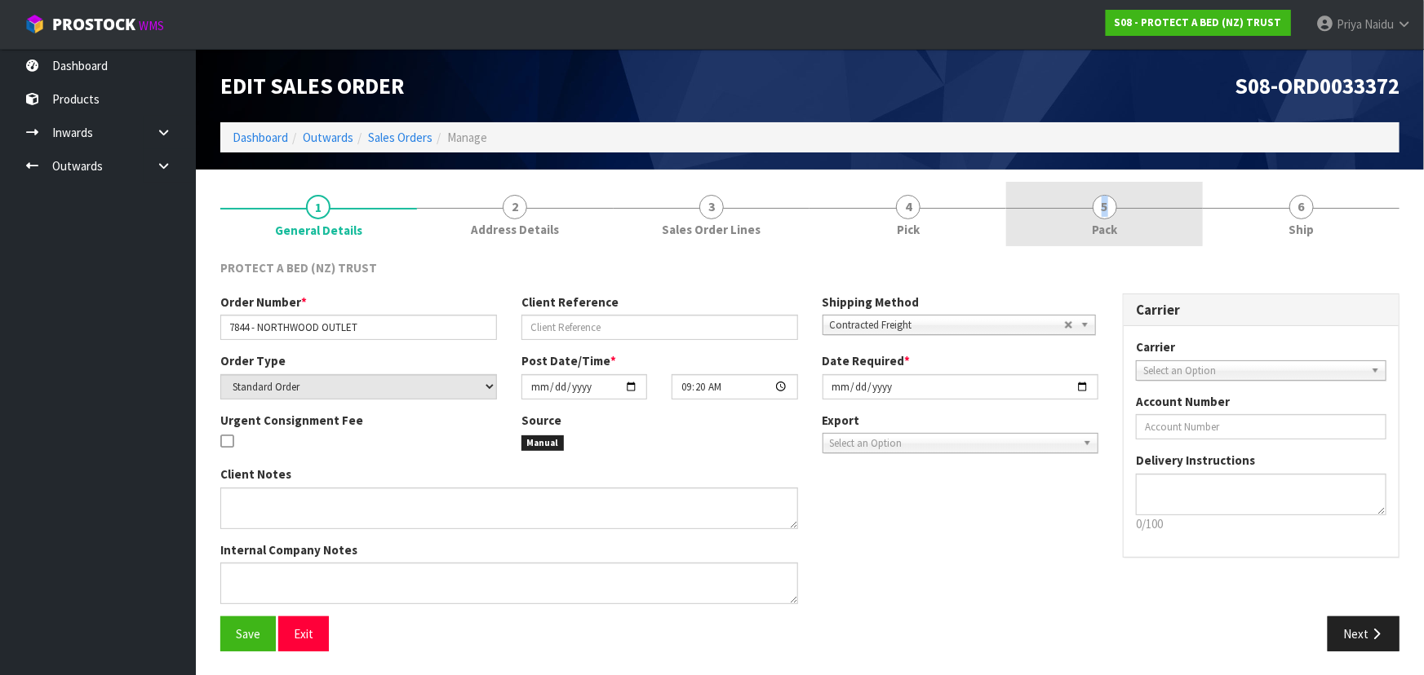
click at [1092, 223] on link "5 Pack" at bounding box center [1104, 214] width 197 height 64
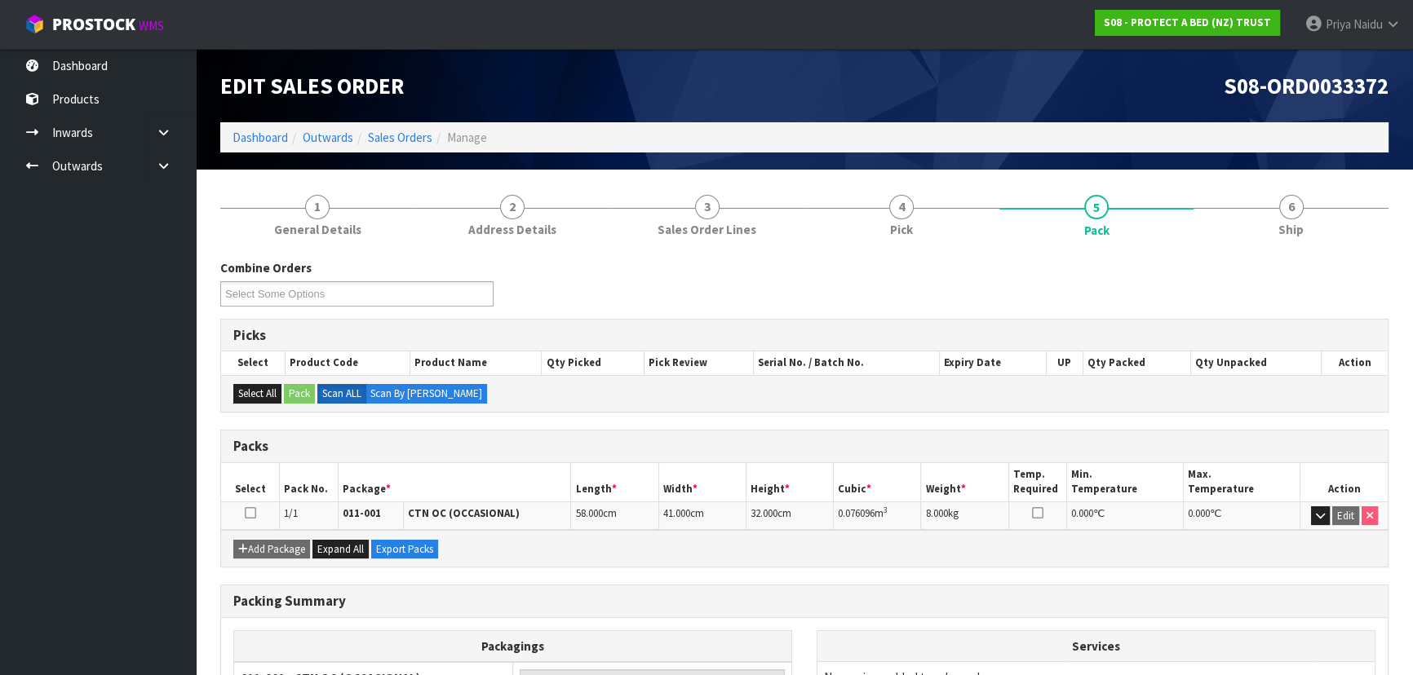
click at [1199, 277] on div "Combine Orders S08-ORD0031944 S08-ORD0032699 S08-ORD0032700 S08-ORD0032701 S08-…" at bounding box center [804, 288] width 1193 height 59
click at [330, 136] on link "Outwards" at bounding box center [328, 138] width 51 height 16
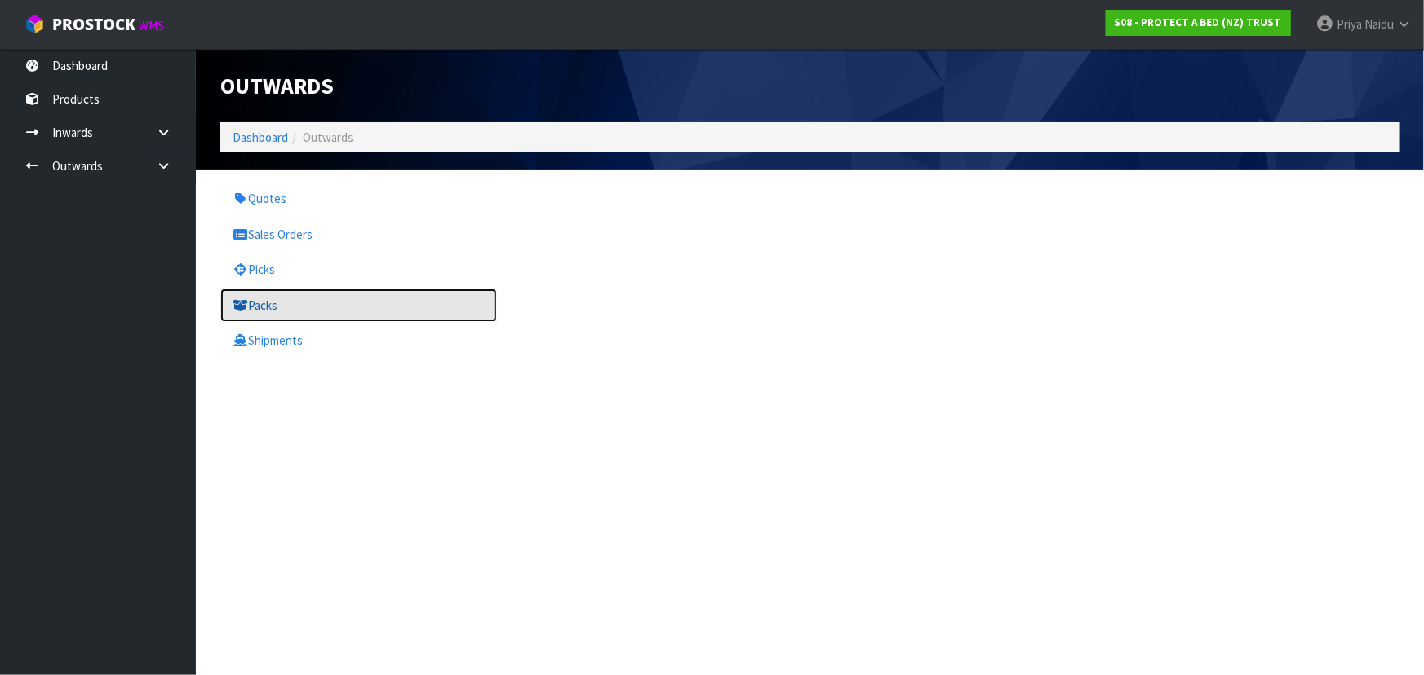
click at [262, 308] on link "Packs" at bounding box center [358, 305] width 277 height 33
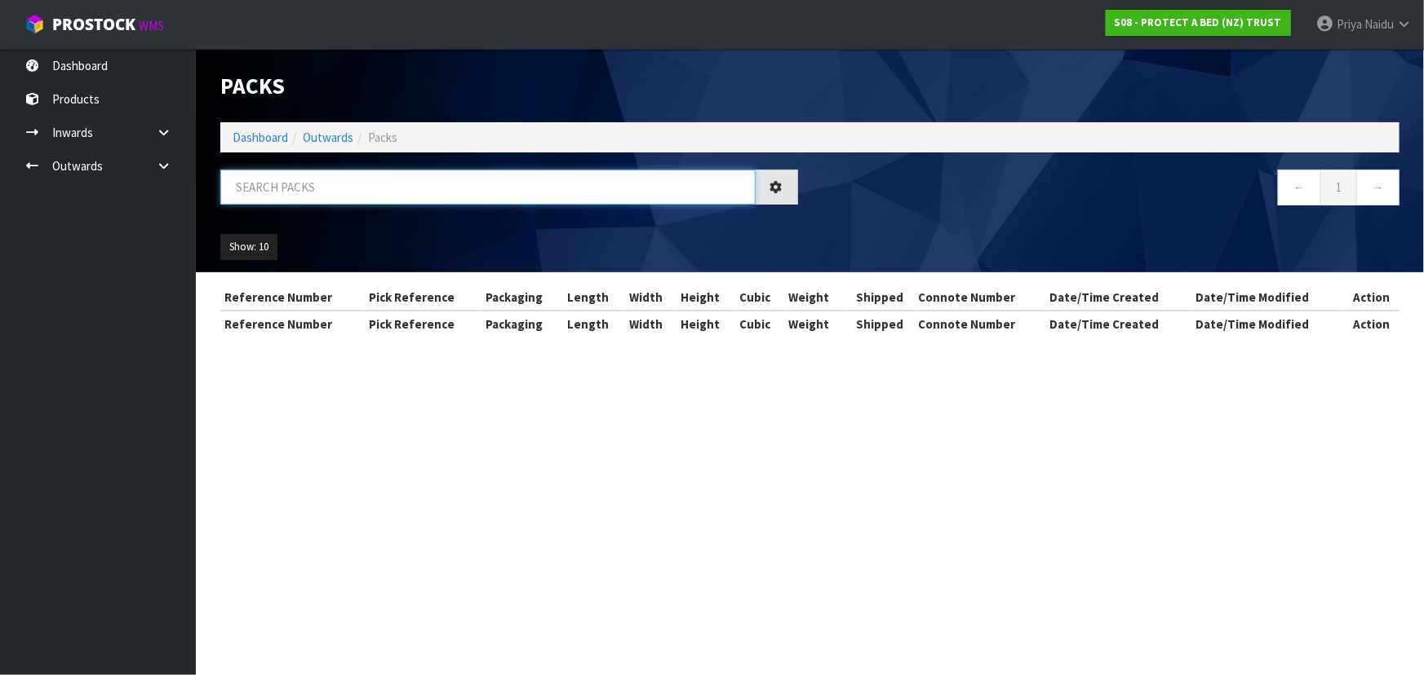
click at [314, 175] on input "text" at bounding box center [487, 187] width 535 height 35
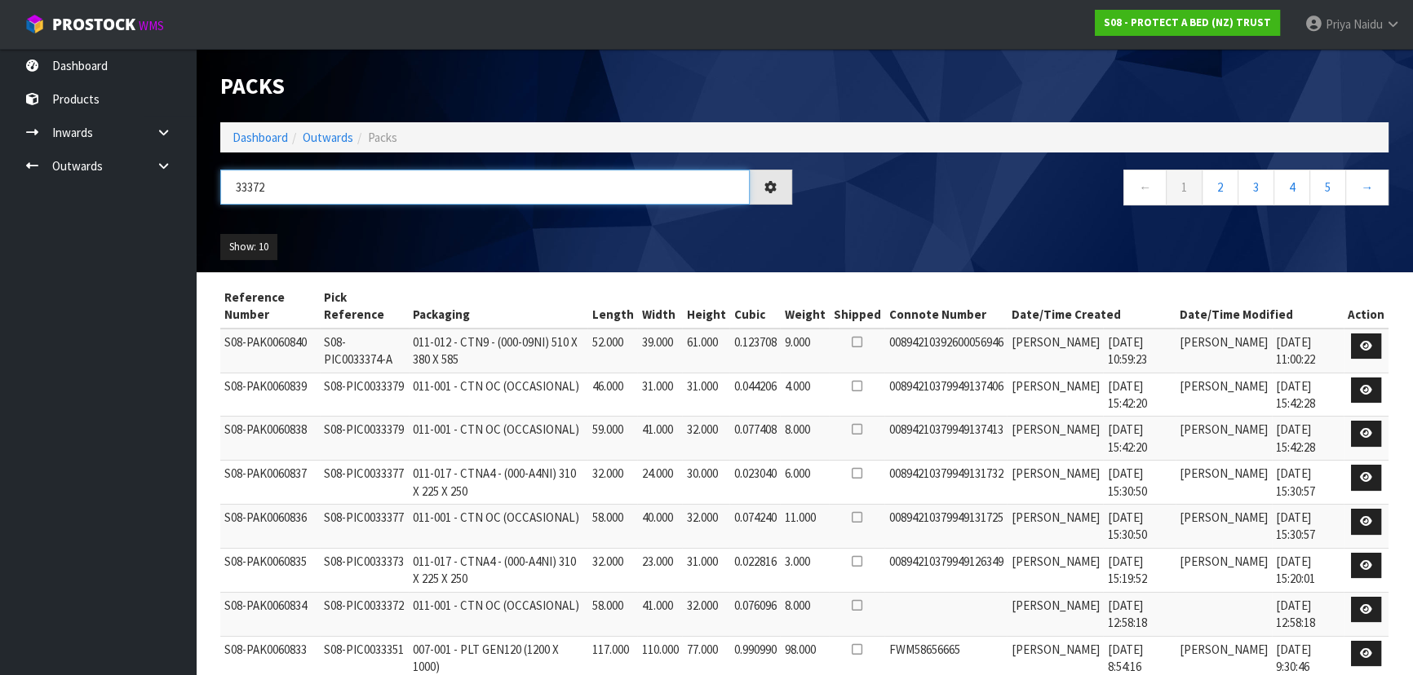
type input "33372"
click at [405, 234] on ul "Show: 10 5 10 25 50" at bounding box center [357, 247] width 274 height 26
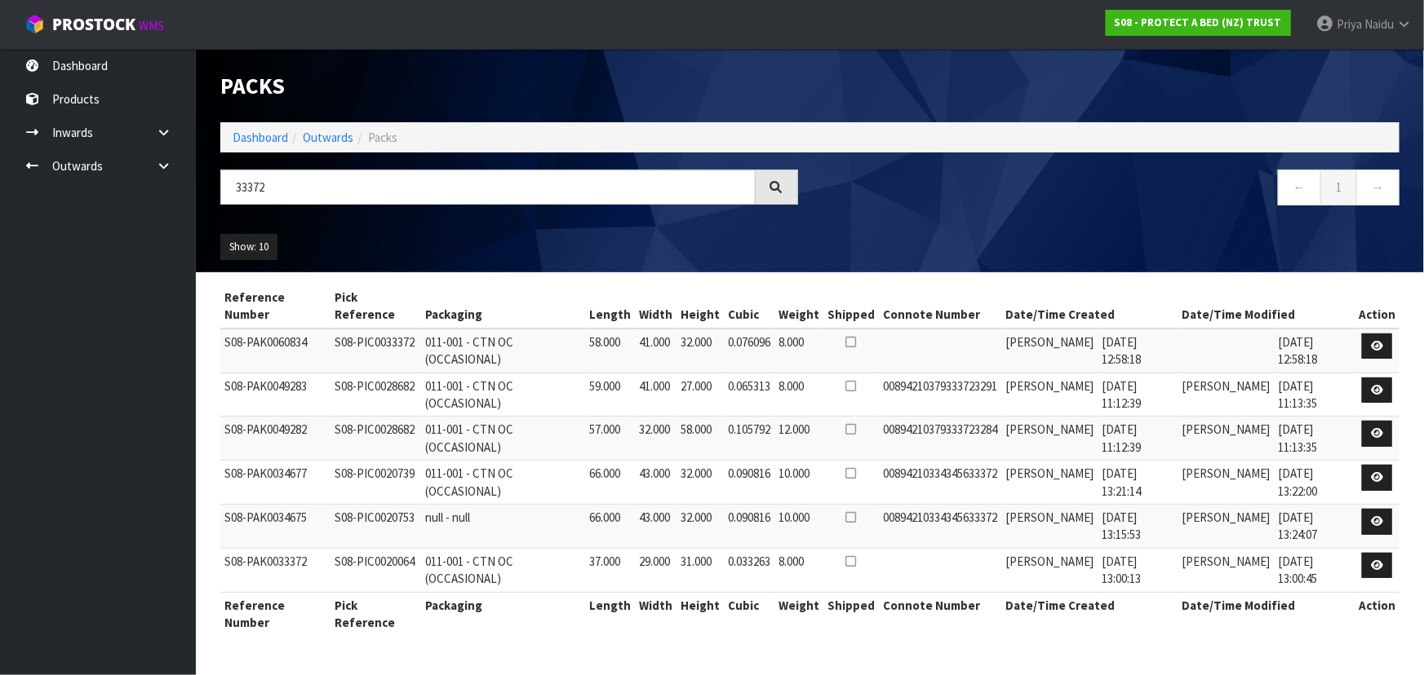
click at [517, 242] on div "Show: 10 5 10 25 50" at bounding box center [809, 247] width 1203 height 51
click at [514, 237] on div "Show: 10 5 10 25 50" at bounding box center [809, 247] width 1203 height 51
click at [253, 138] on link "Dashboard" at bounding box center [260, 138] width 55 height 16
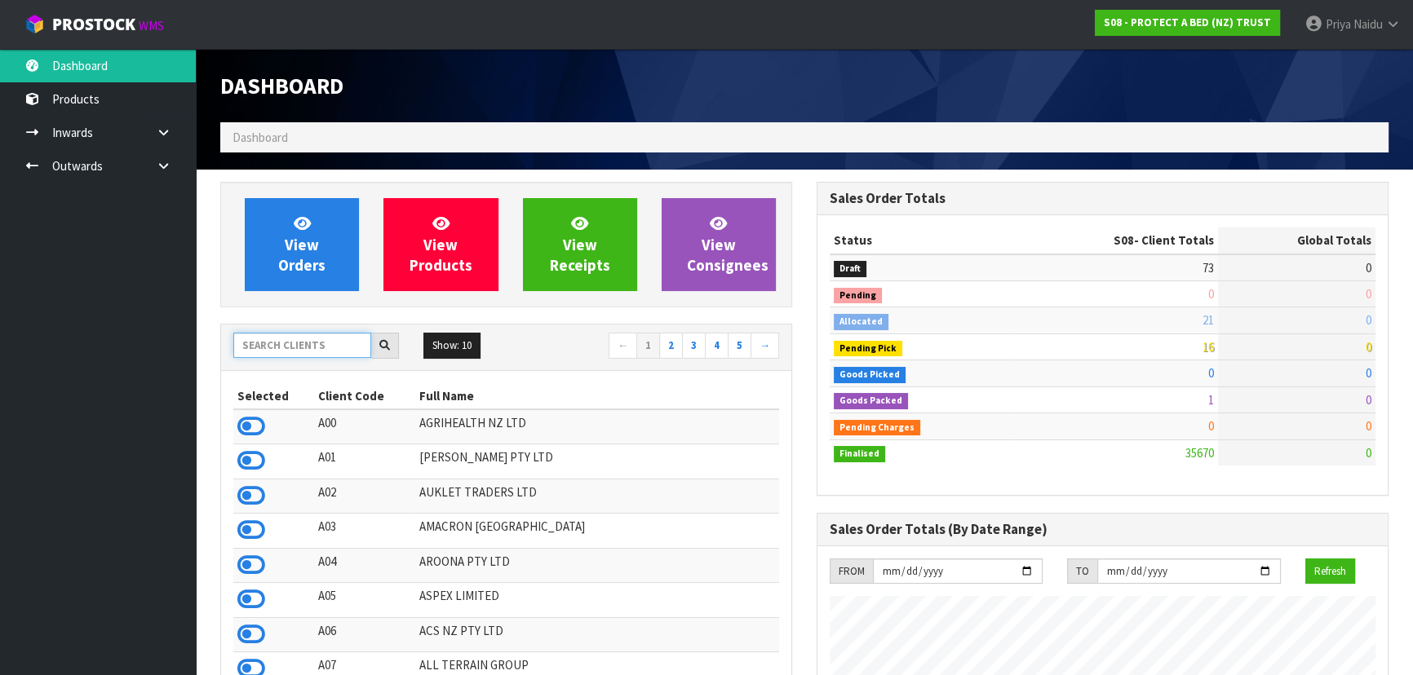
click at [295, 348] on input "text" at bounding box center [302, 345] width 138 height 25
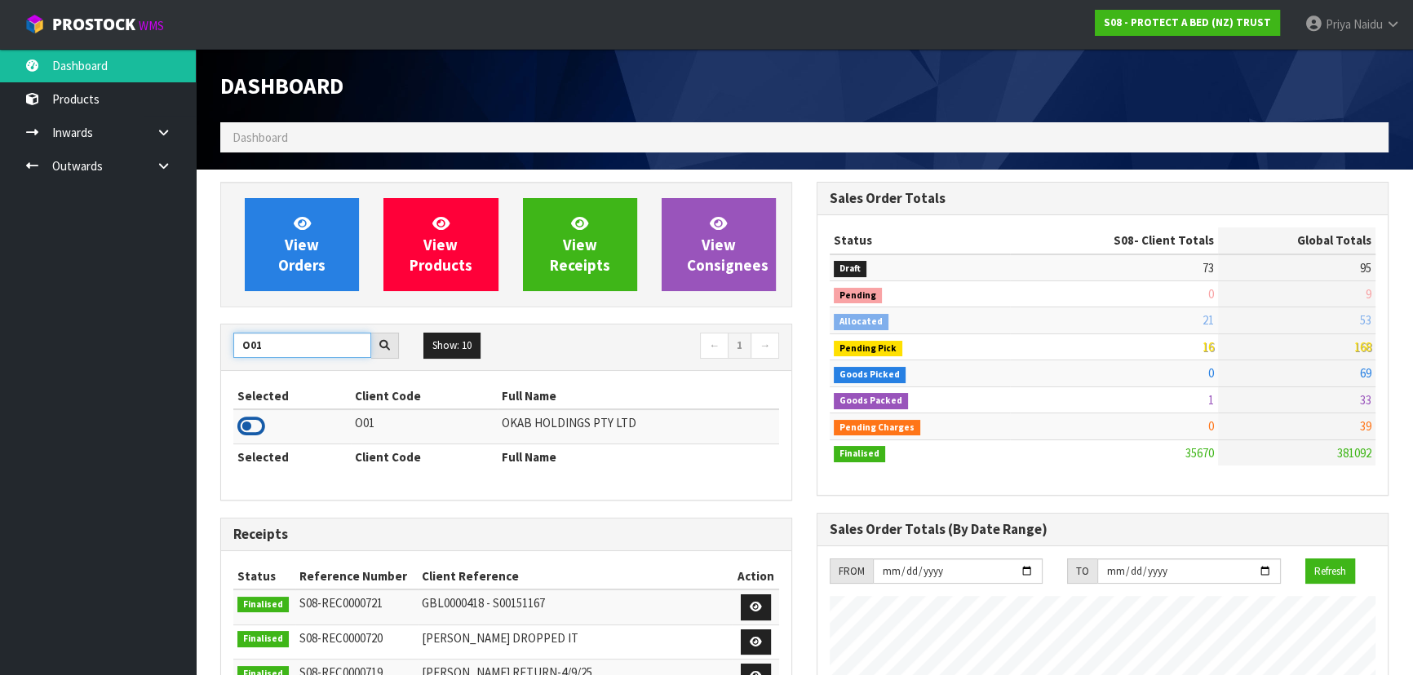
type input "O01"
click at [254, 419] on icon at bounding box center [251, 426] width 28 height 24
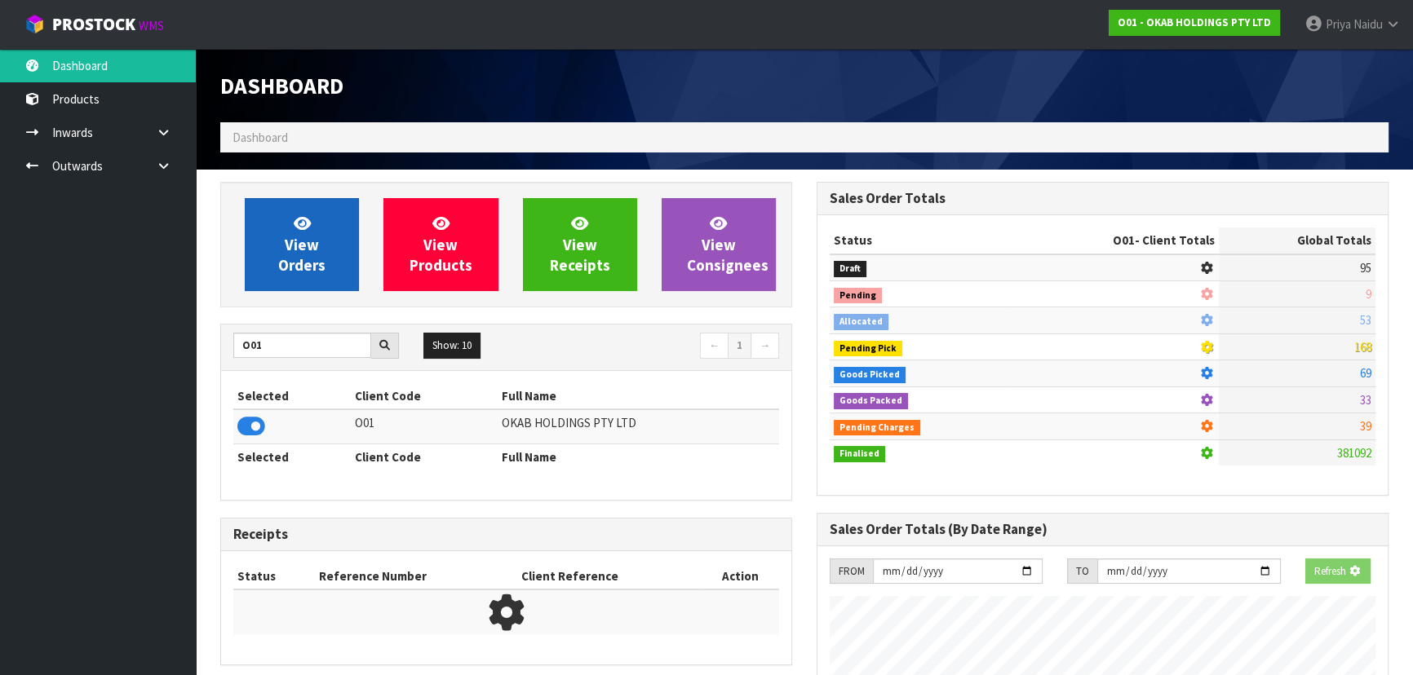
scroll to position [1016, 596]
click at [316, 220] on link "View Orders" at bounding box center [302, 244] width 114 height 93
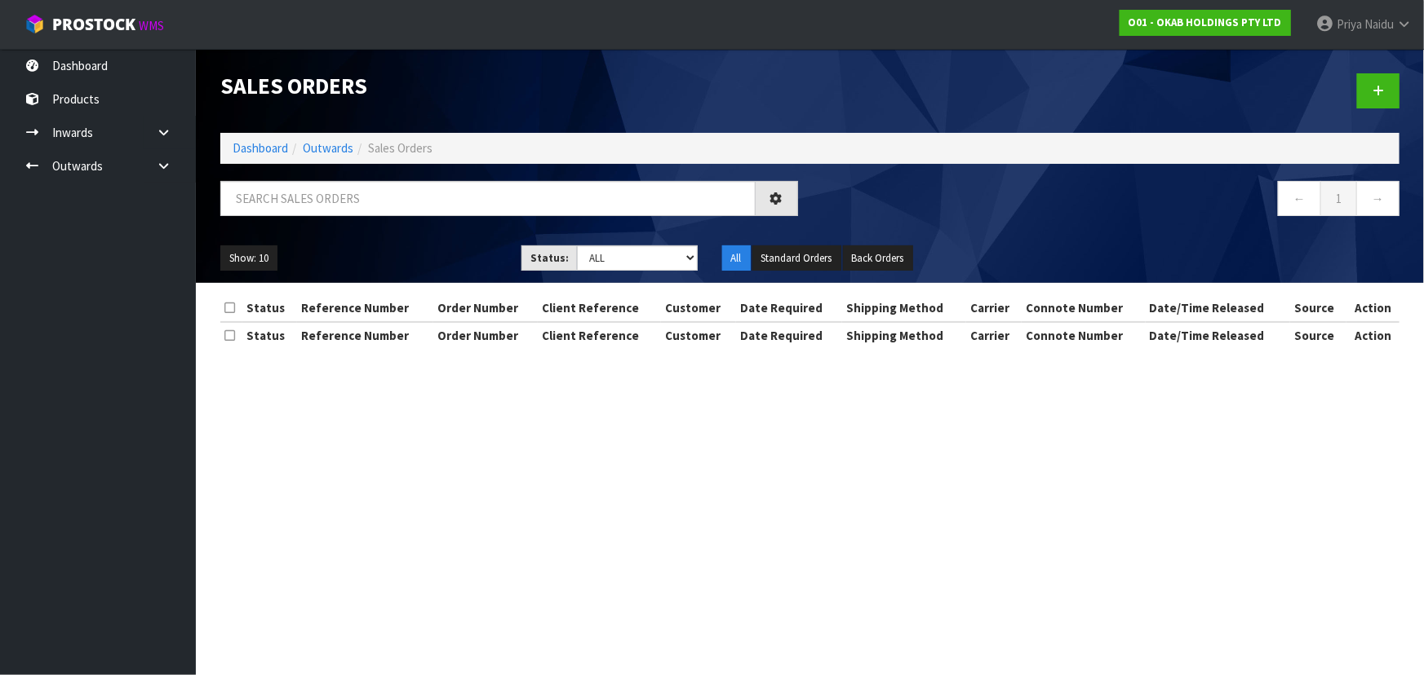
click at [321, 215] on input "text" at bounding box center [487, 198] width 535 height 35
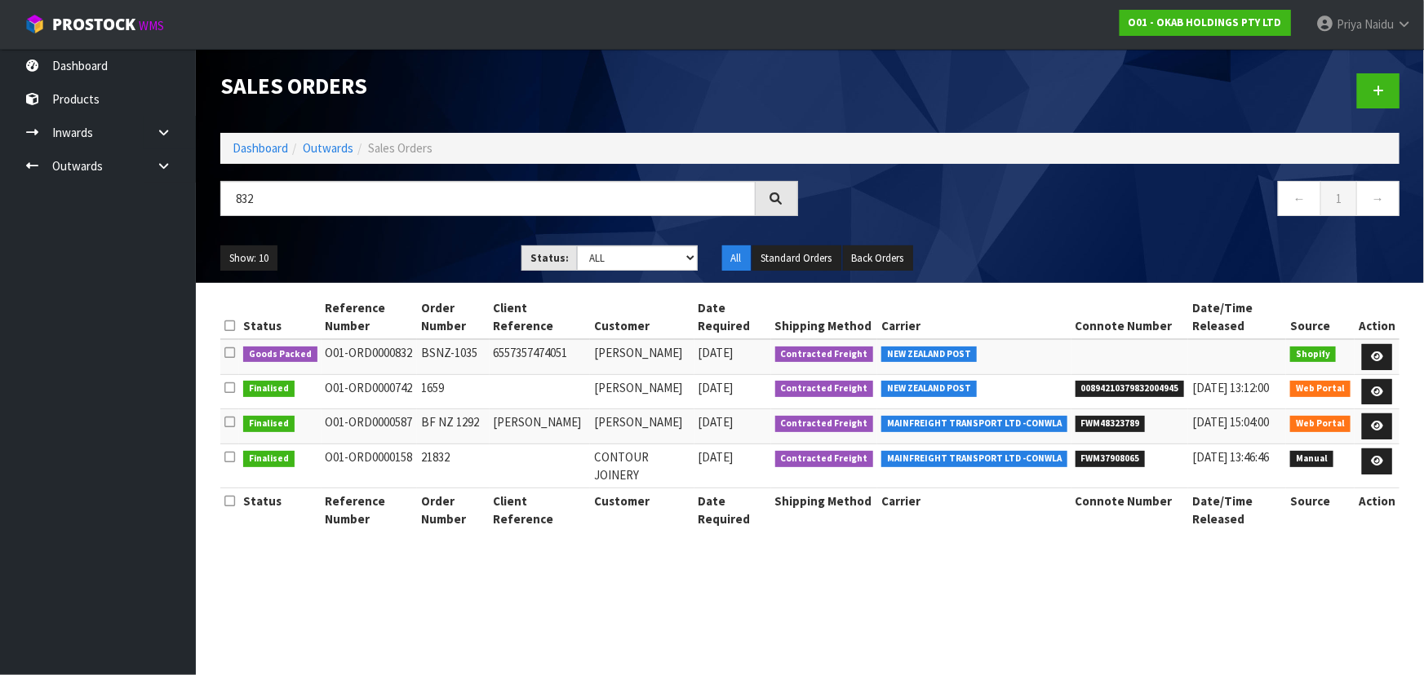
type input "832"
click at [402, 270] on ul "Show: 10 5 10 25 50" at bounding box center [358, 259] width 277 height 26
click at [410, 253] on ul "Show: 10 5 10 25 50" at bounding box center [358, 259] width 277 height 26
click at [1379, 350] on link at bounding box center [1377, 357] width 30 height 26
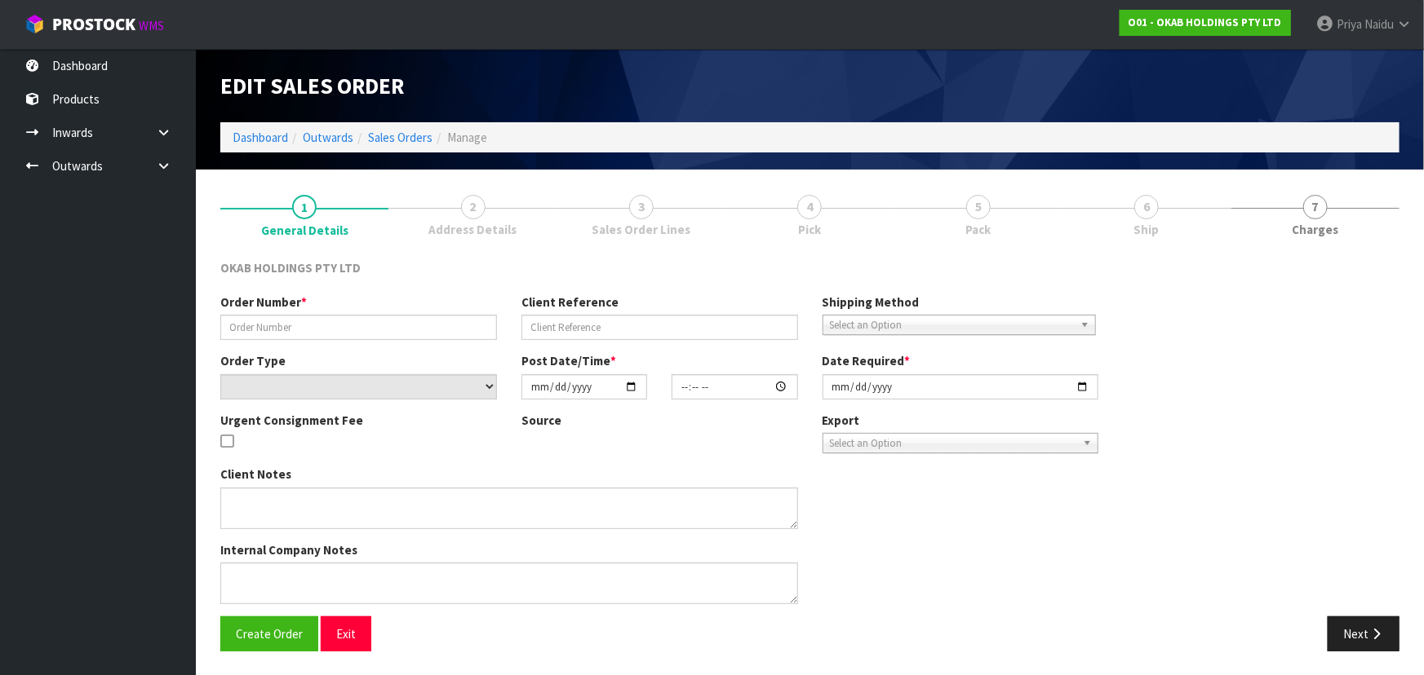
type input "BSNZ-1035"
type input "6557357474051"
select select "number:0"
type input "[DATE]"
type input "13:41:40.000"
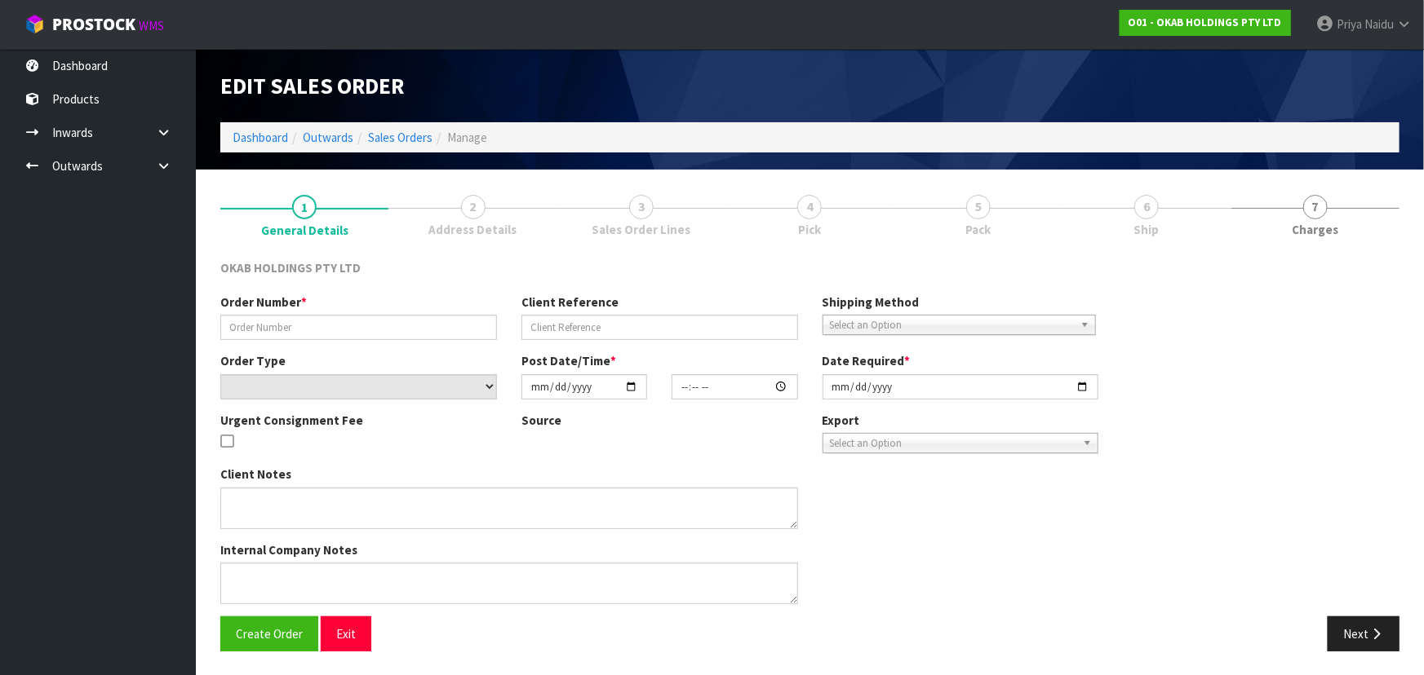
type input "2025-09-15"
type textarea "#1035 7 AUG AT 2:41 AM CLEVELAND MCKAY ONLINE STORE $930.00 COMPLETEPAID ATTENT…"
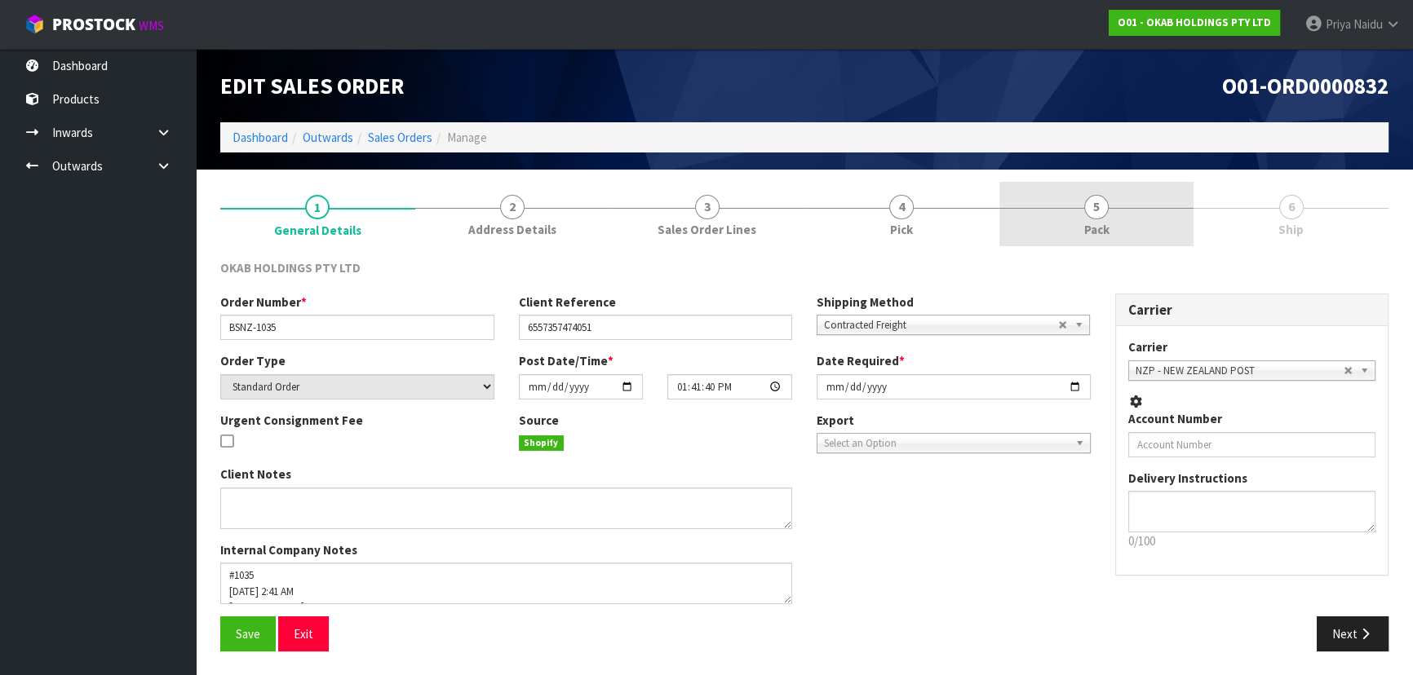
click at [1130, 215] on link "5 Pack" at bounding box center [1096, 214] width 195 height 64
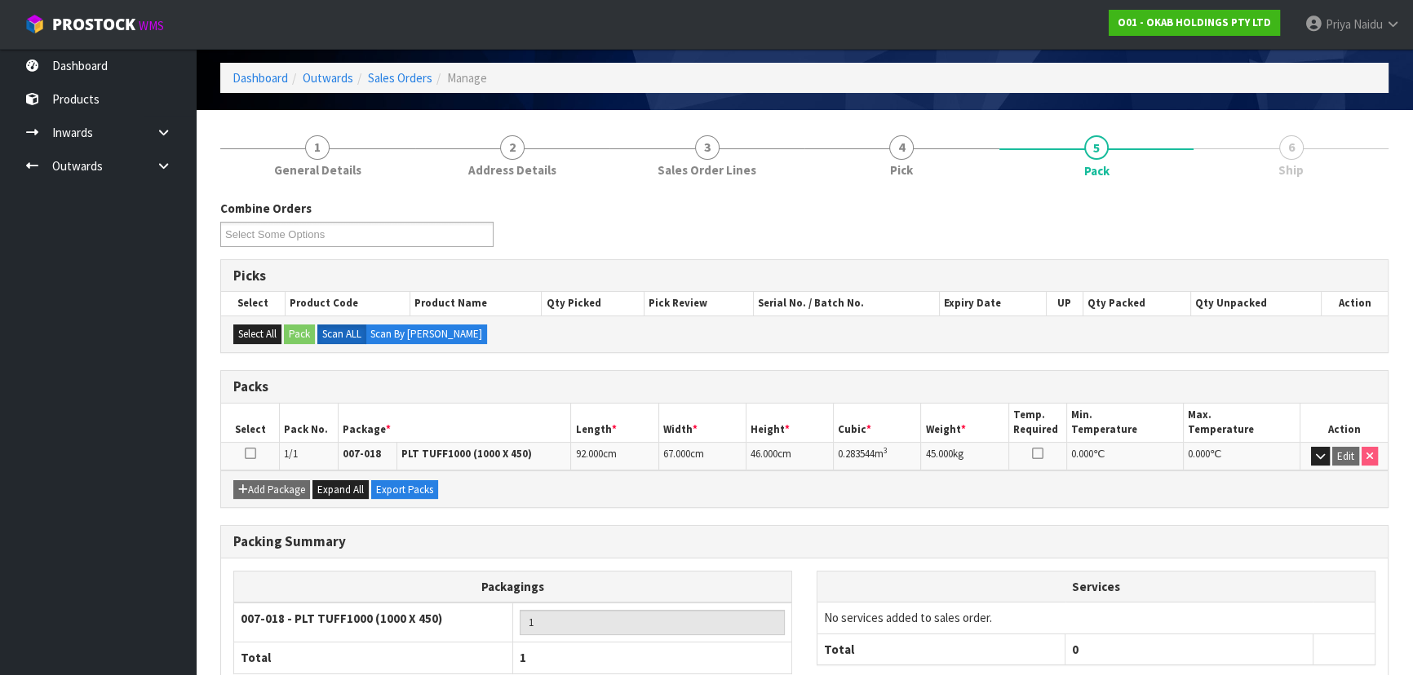
scroll to position [162, 0]
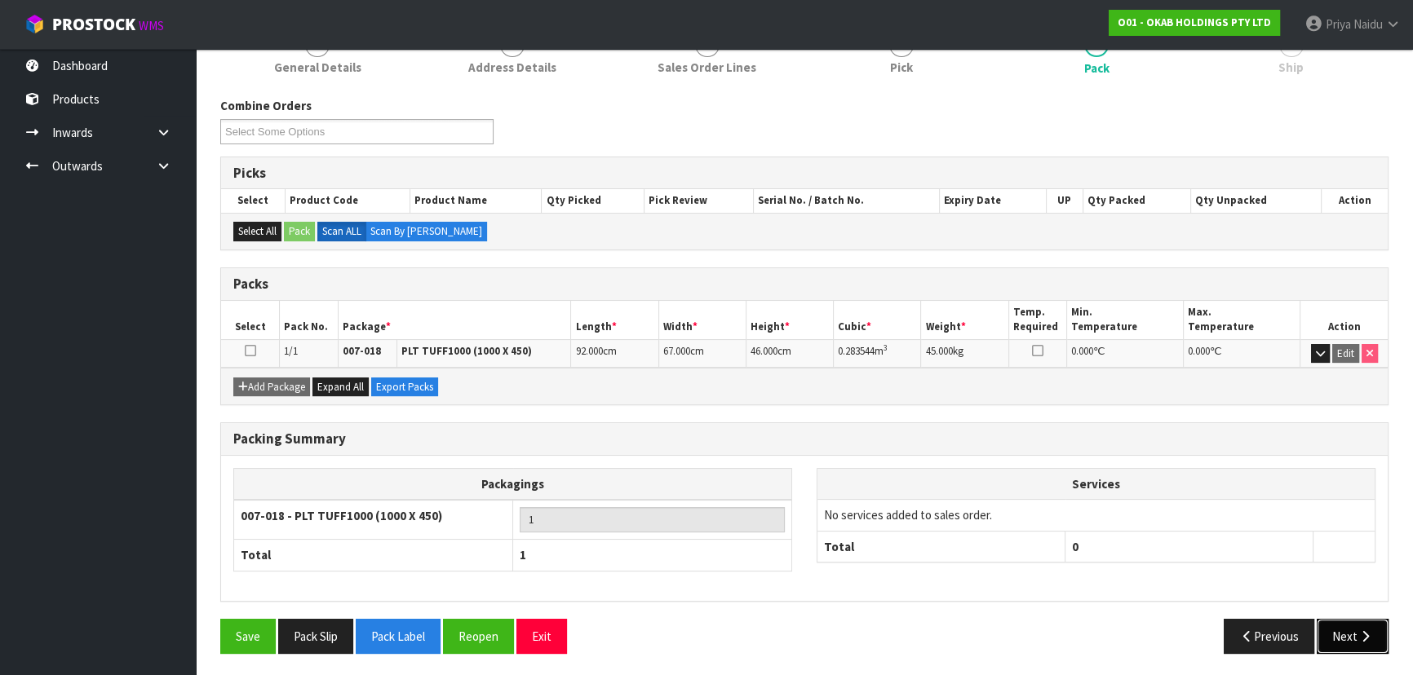
click at [1348, 622] on button "Next" at bounding box center [1353, 636] width 72 height 35
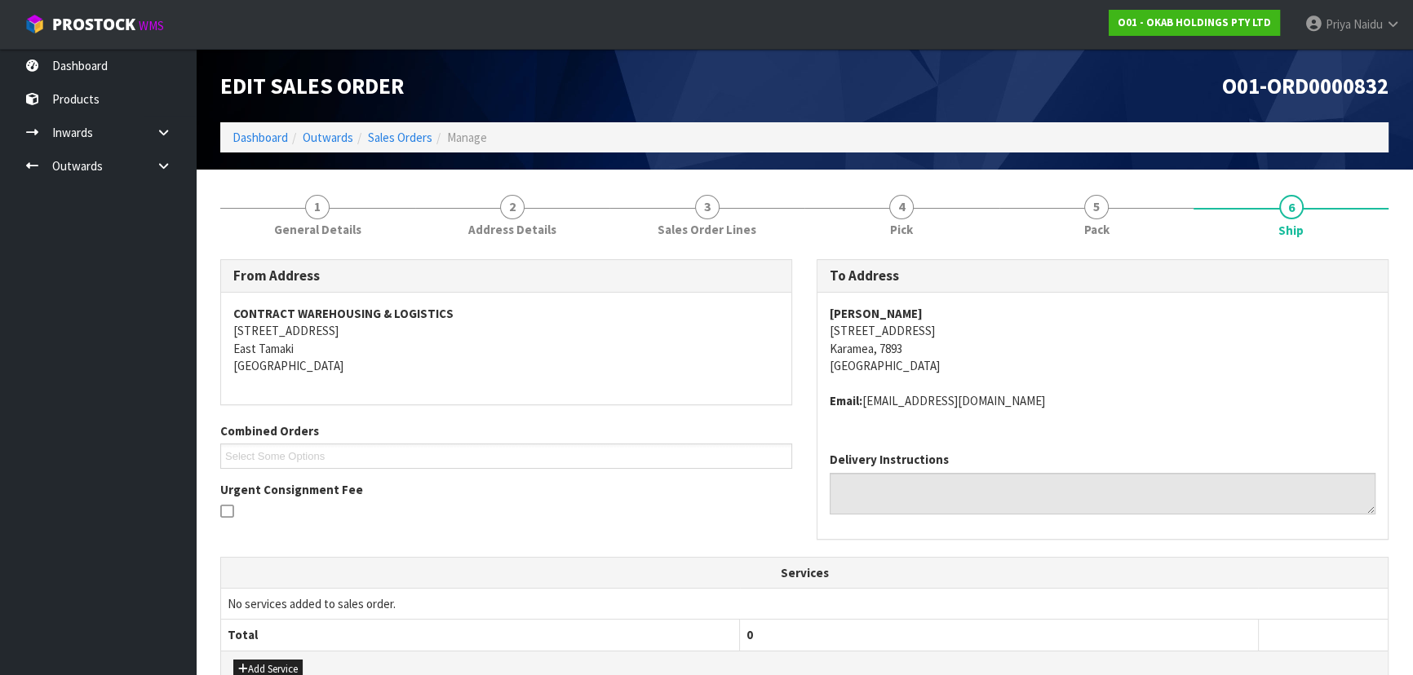
scroll to position [0, 0]
drag, startPoint x: 819, startPoint y: 313, endPoint x: 964, endPoint y: 308, distance: 145.3
click at [964, 308] on div "Cleveland McKay 9 Hunter Street Karamea, 7893 New Zealand Email: shoppingcjm@ru…" at bounding box center [1102, 366] width 570 height 146
drag, startPoint x: 830, startPoint y: 334, endPoint x: 922, endPoint y: 348, distance: 93.2
click at [922, 348] on div "To Address Cleveland McKay 9 Hunter Street Karamea, 7893 New Zealand Email: sho…" at bounding box center [1102, 407] width 596 height 297
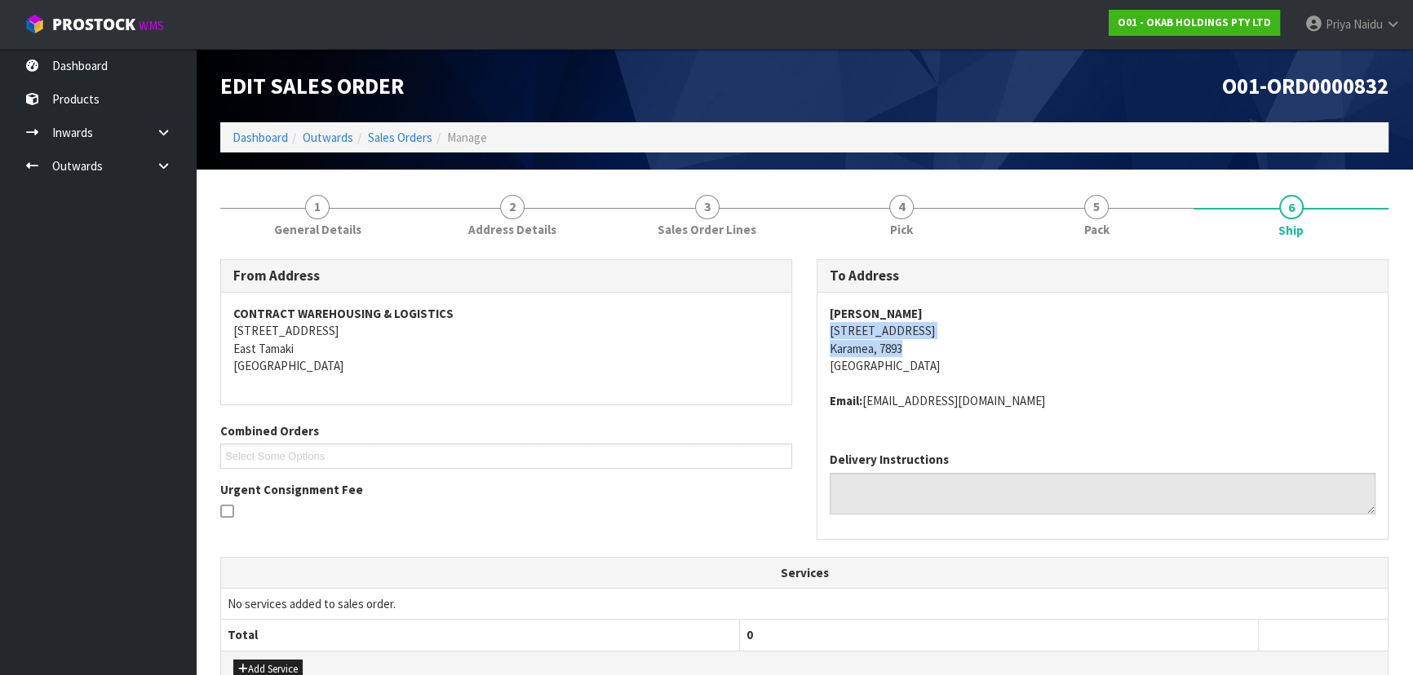
click at [1041, 350] on address "Cleveland McKay 9 Hunter Street Karamea, 7893 New Zealand" at bounding box center [1103, 340] width 546 height 70
drag, startPoint x: 822, startPoint y: 330, endPoint x: 954, endPoint y: 335, distance: 132.3
click at [954, 335] on div "Cleveland McKay 9 Hunter Street Karamea, 7893 New Zealand Email: shoppingcjm@ru…" at bounding box center [1102, 366] width 570 height 146
drag, startPoint x: 865, startPoint y: 396, endPoint x: 1022, endPoint y: 393, distance: 157.5
click at [1022, 393] on address "Email: shoppingcjm@runbox.com" at bounding box center [1103, 400] width 546 height 17
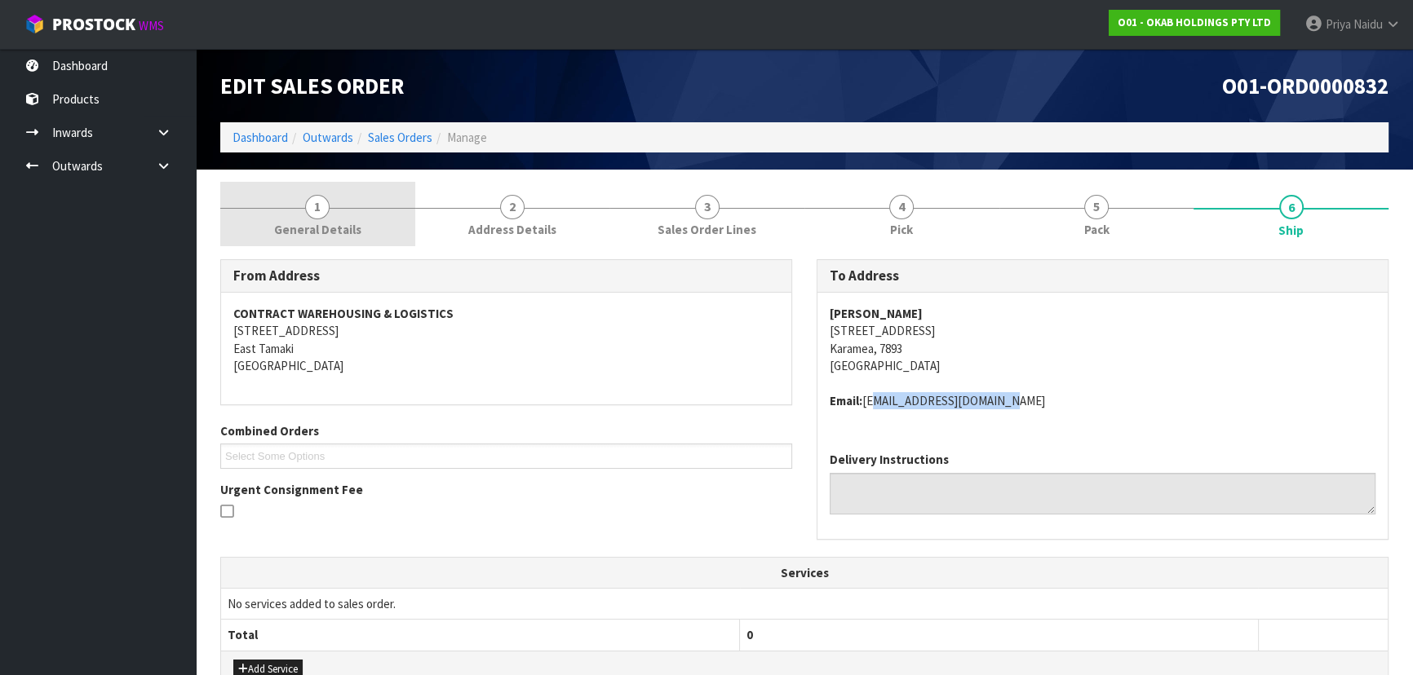
click at [302, 211] on link "1 General Details" at bounding box center [317, 214] width 195 height 64
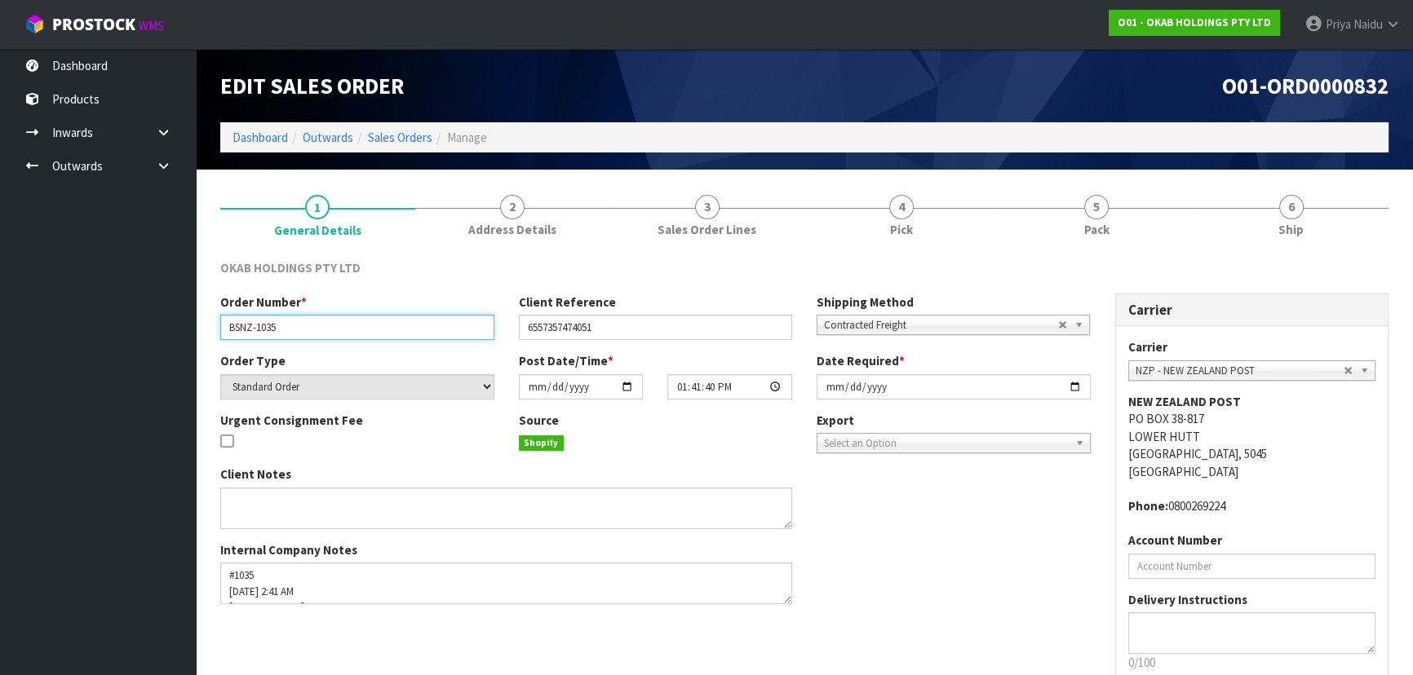
drag, startPoint x: 225, startPoint y: 327, endPoint x: 303, endPoint y: 327, distance: 78.3
click at [303, 327] on input "BSNZ-1035" at bounding box center [357, 327] width 274 height 25
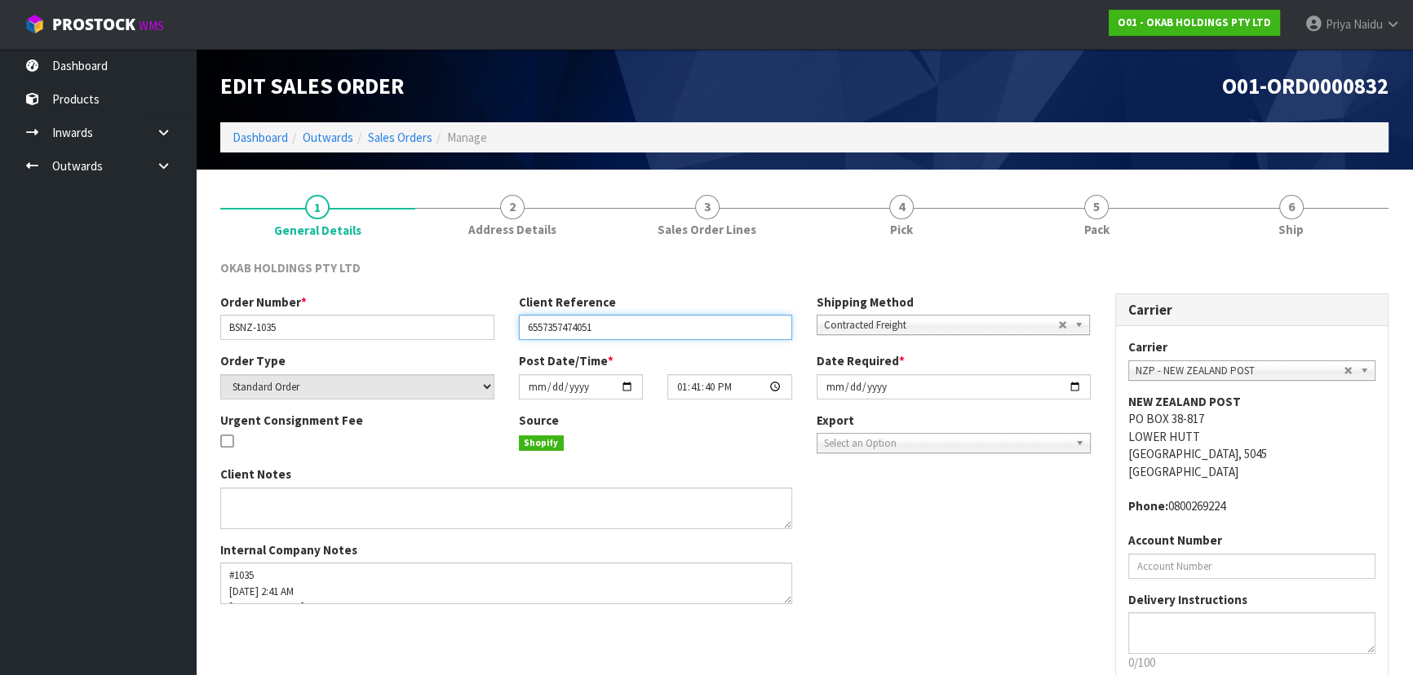
drag, startPoint x: 520, startPoint y: 324, endPoint x: 646, endPoint y: 324, distance: 125.6
click at [646, 324] on input "6557357474051" at bounding box center [656, 327] width 274 height 25
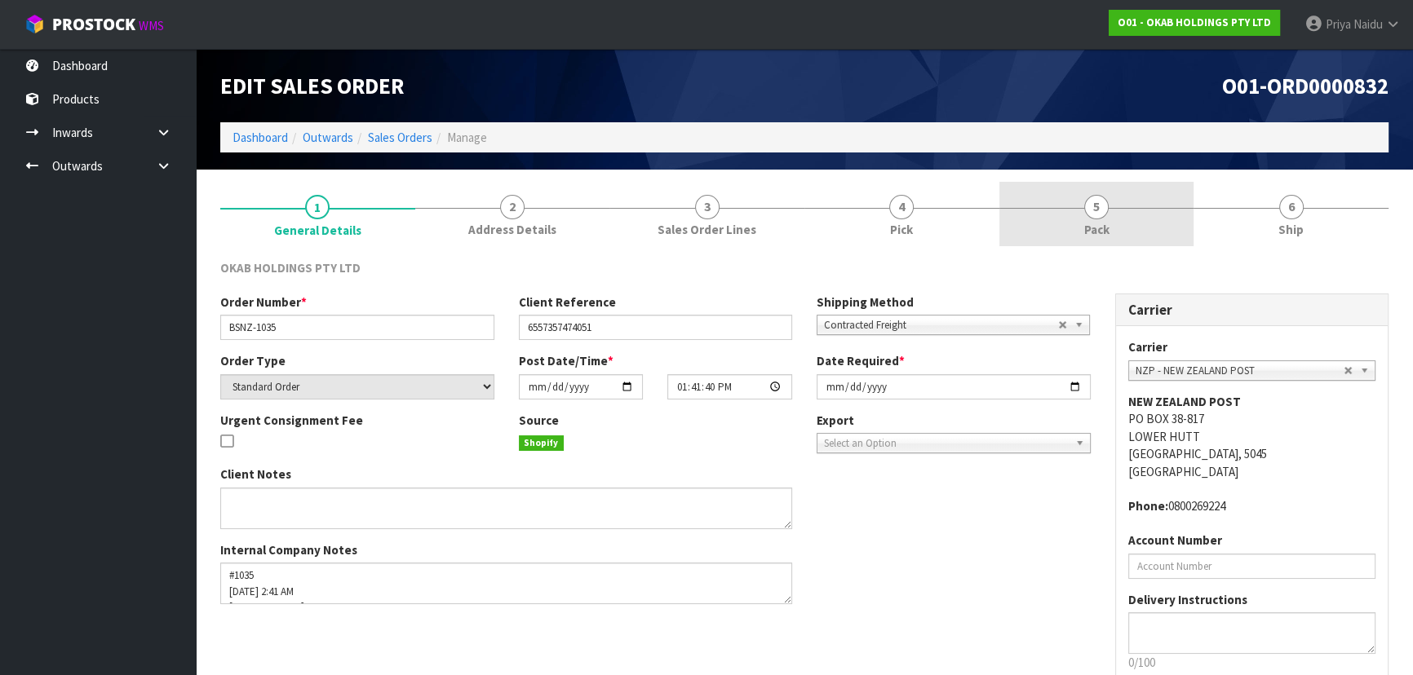
click at [1079, 219] on link "5 Pack" at bounding box center [1096, 214] width 195 height 64
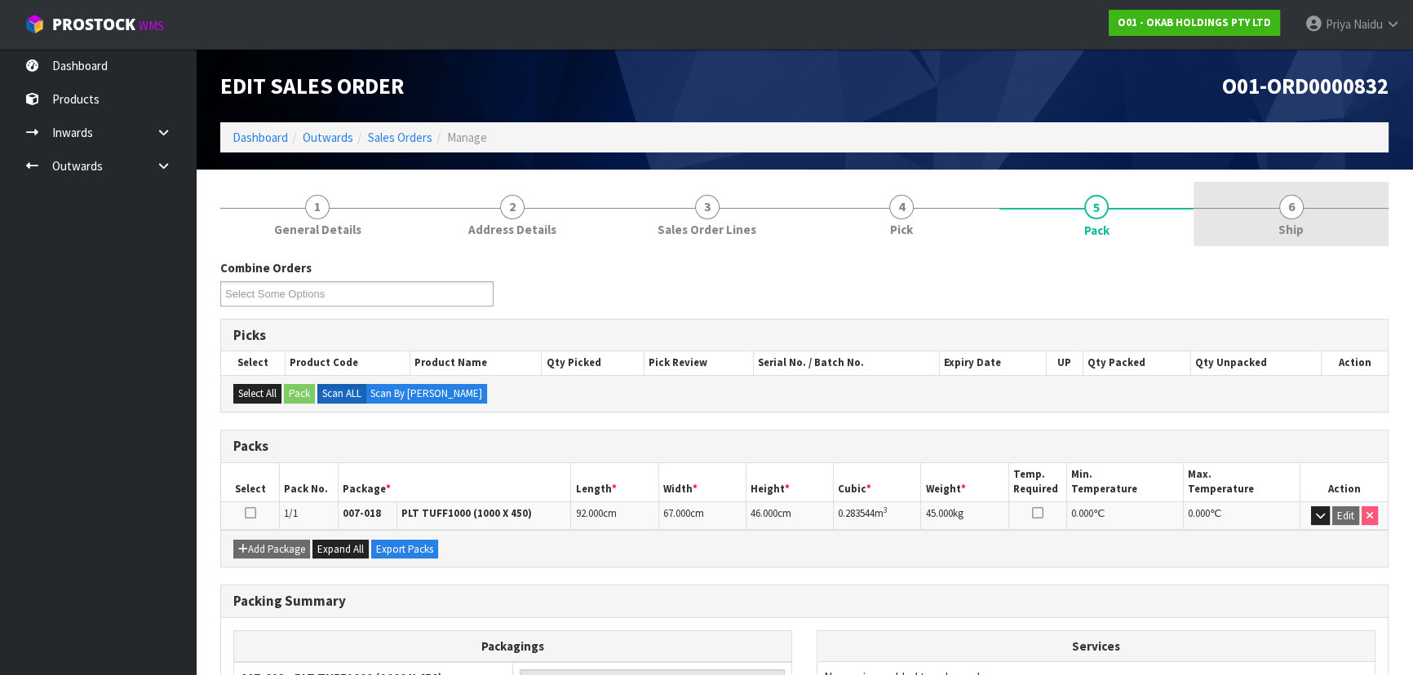
click at [1335, 188] on link "6 Ship" at bounding box center [1291, 214] width 195 height 64
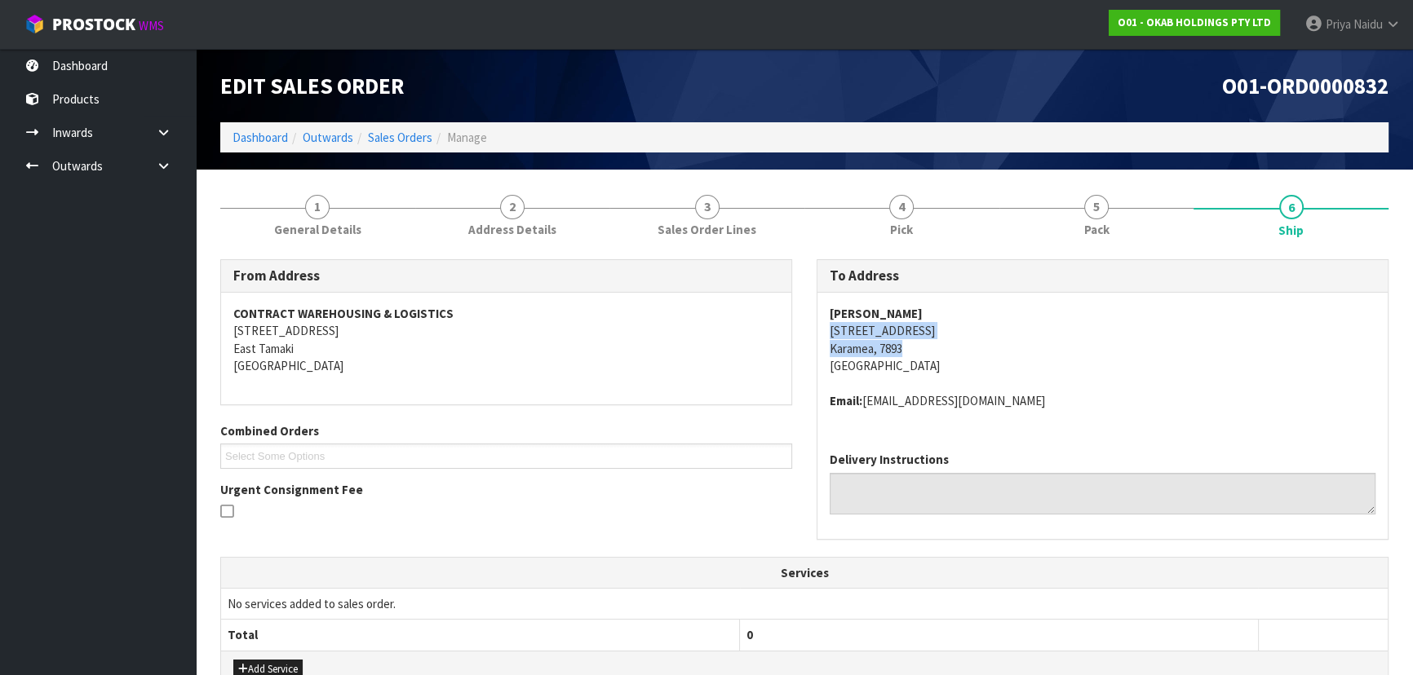
drag, startPoint x: 871, startPoint y: 335, endPoint x: 945, endPoint y: 356, distance: 76.2
click at [945, 356] on div "Cleveland McKay 9 Hunter Street Karamea, 7893 New Zealand Email: shoppingcjm@ru…" at bounding box center [1102, 366] width 570 height 146
click at [1114, 350] on address "Cleveland McKay 9 Hunter Street Karamea, 7893 New Zealand" at bounding box center [1103, 340] width 546 height 70
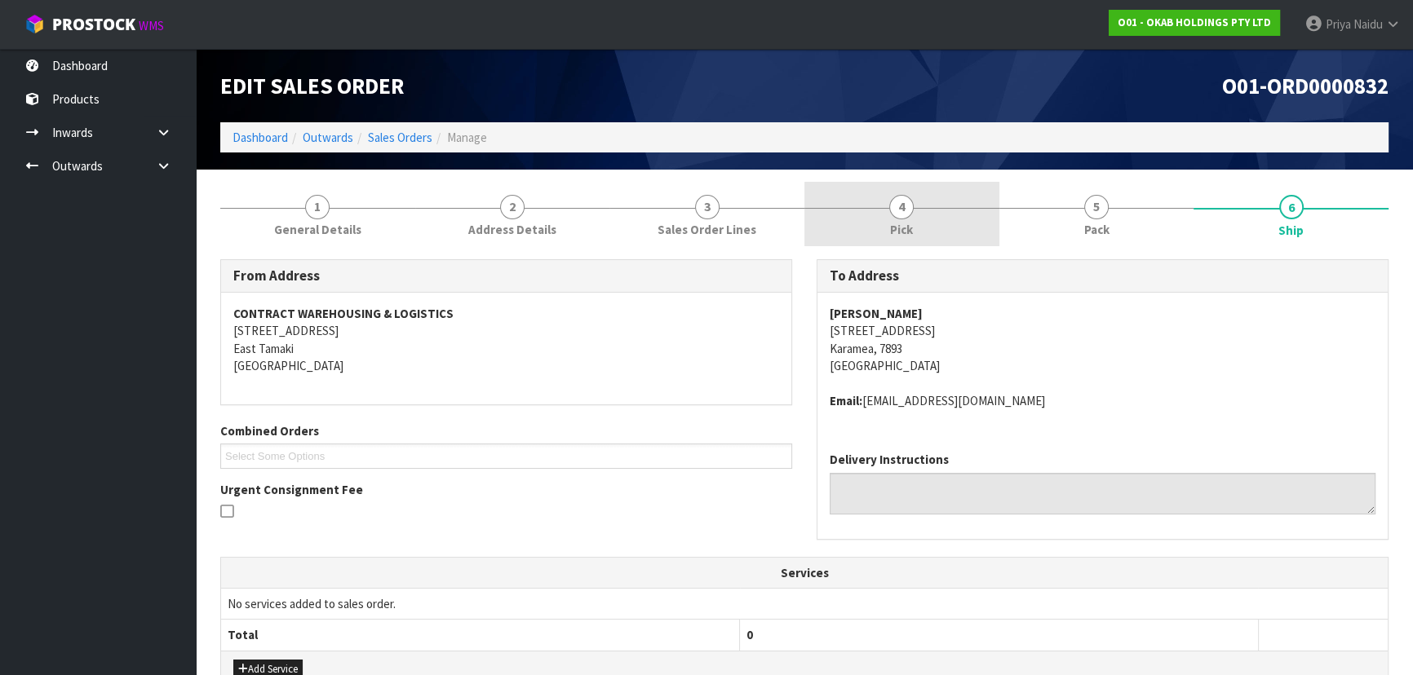
click at [1029, 216] on link "5 Pack" at bounding box center [1096, 214] width 195 height 64
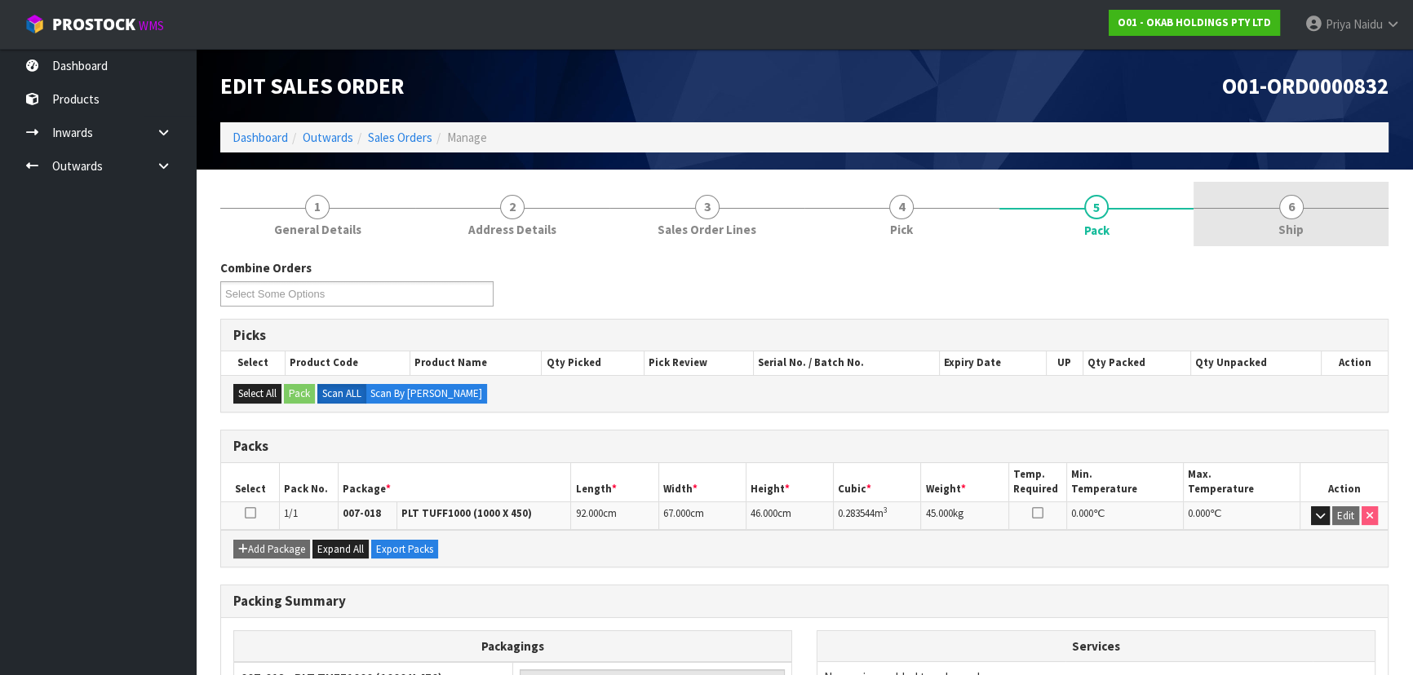
click at [1253, 214] on link "6 Ship" at bounding box center [1291, 214] width 195 height 64
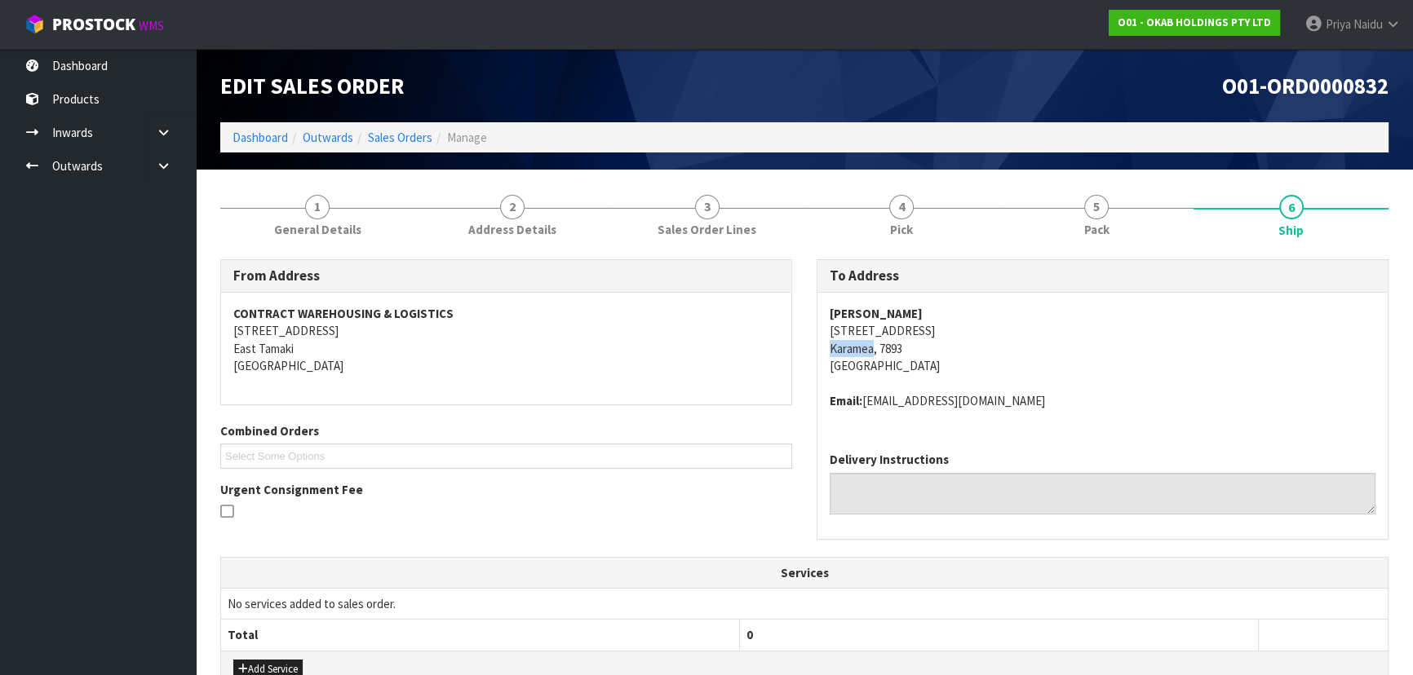
drag, startPoint x: 824, startPoint y: 343, endPoint x: 307, endPoint y: 364, distance: 517.6
click at [870, 350] on div "Cleveland McKay 9 Hunter Street Karamea, 7893 New Zealand Email: shoppingcjm@ru…" at bounding box center [1102, 366] width 570 height 146
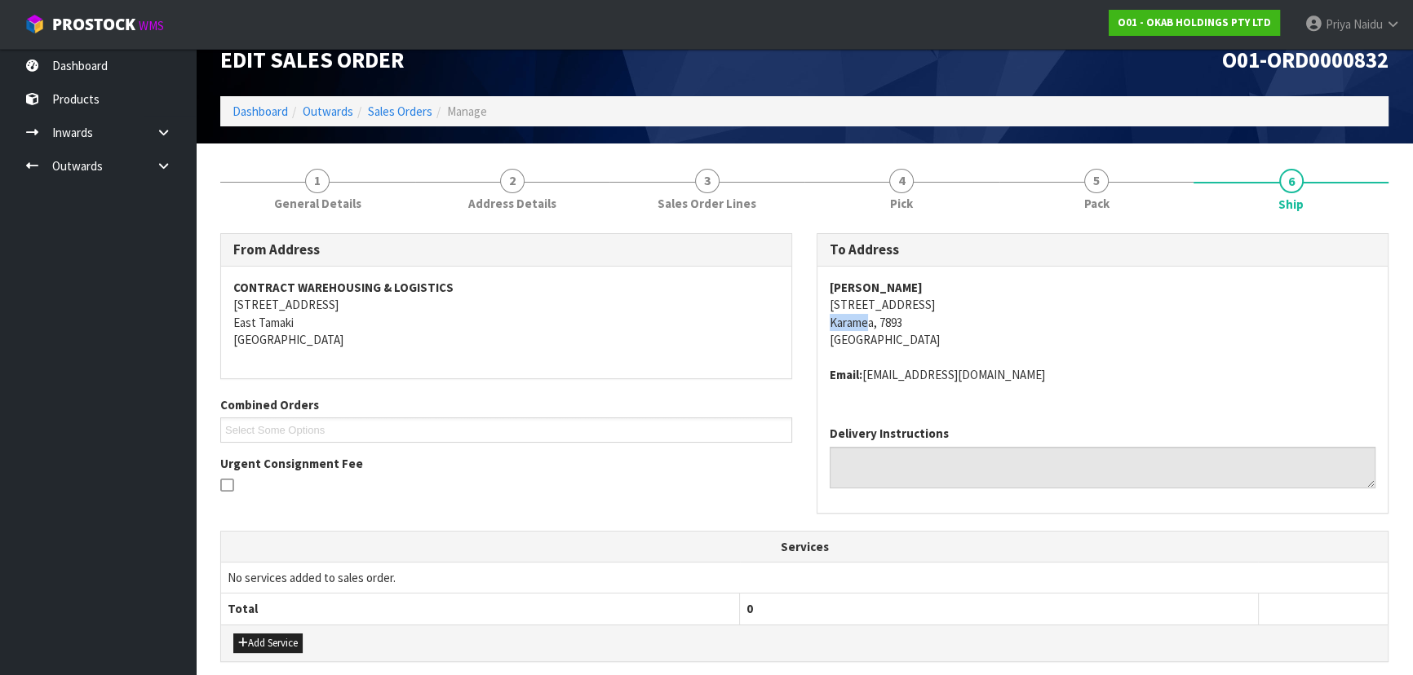
scroll to position [73, 0]
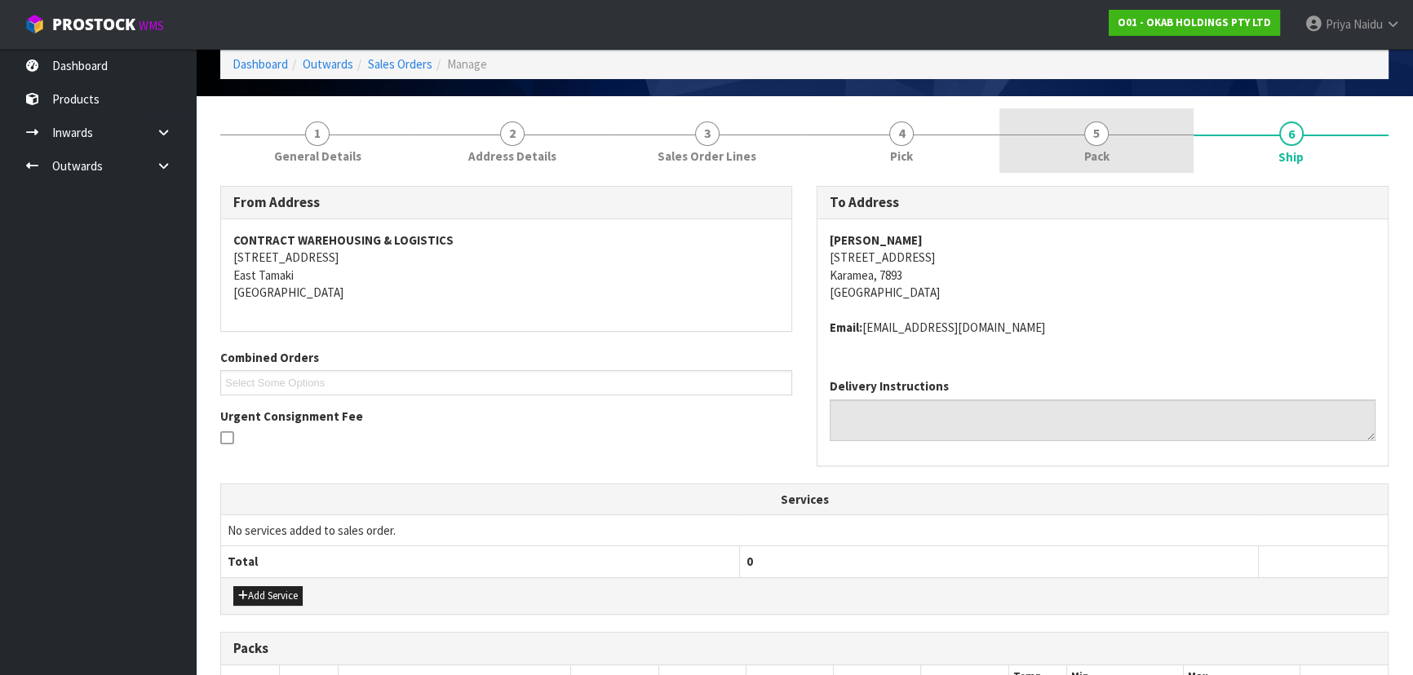
click at [1094, 148] on span "Pack" at bounding box center [1096, 156] width 25 height 17
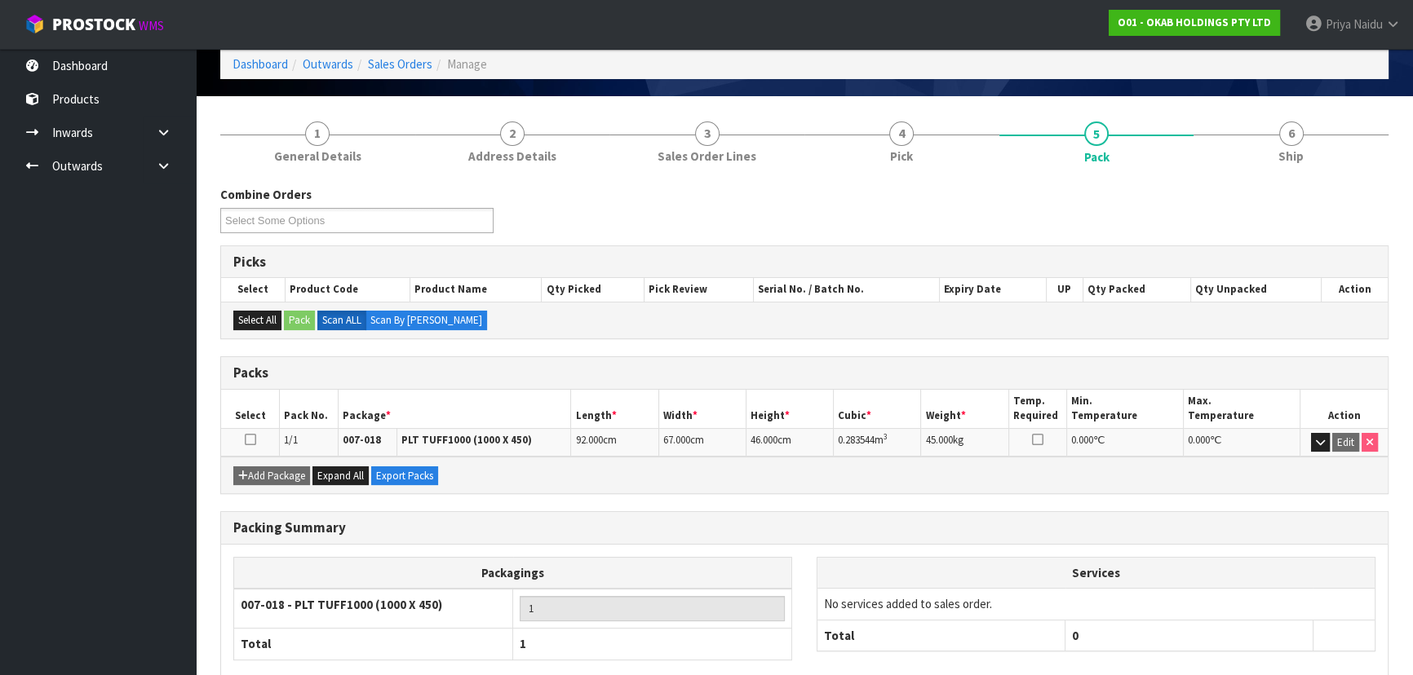
scroll to position [0, 0]
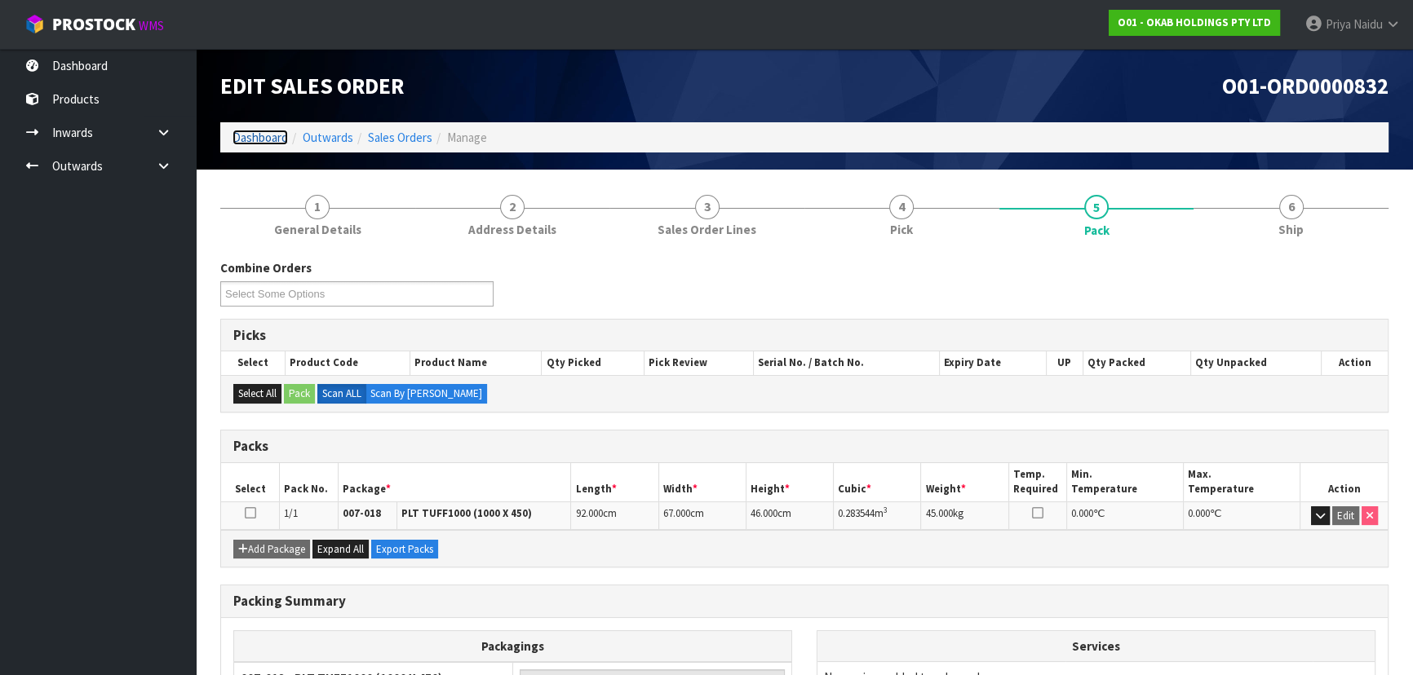
click at [262, 142] on link "Dashboard" at bounding box center [260, 138] width 55 height 16
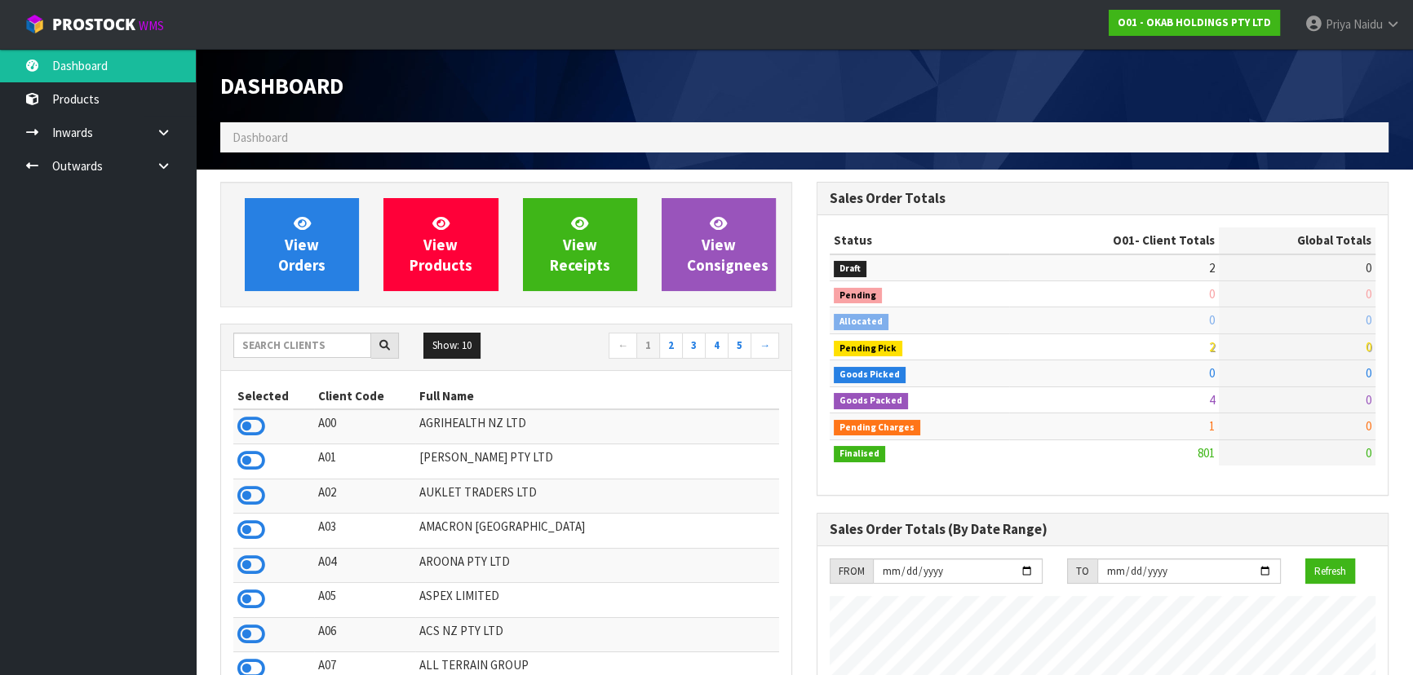
scroll to position [1234, 596]
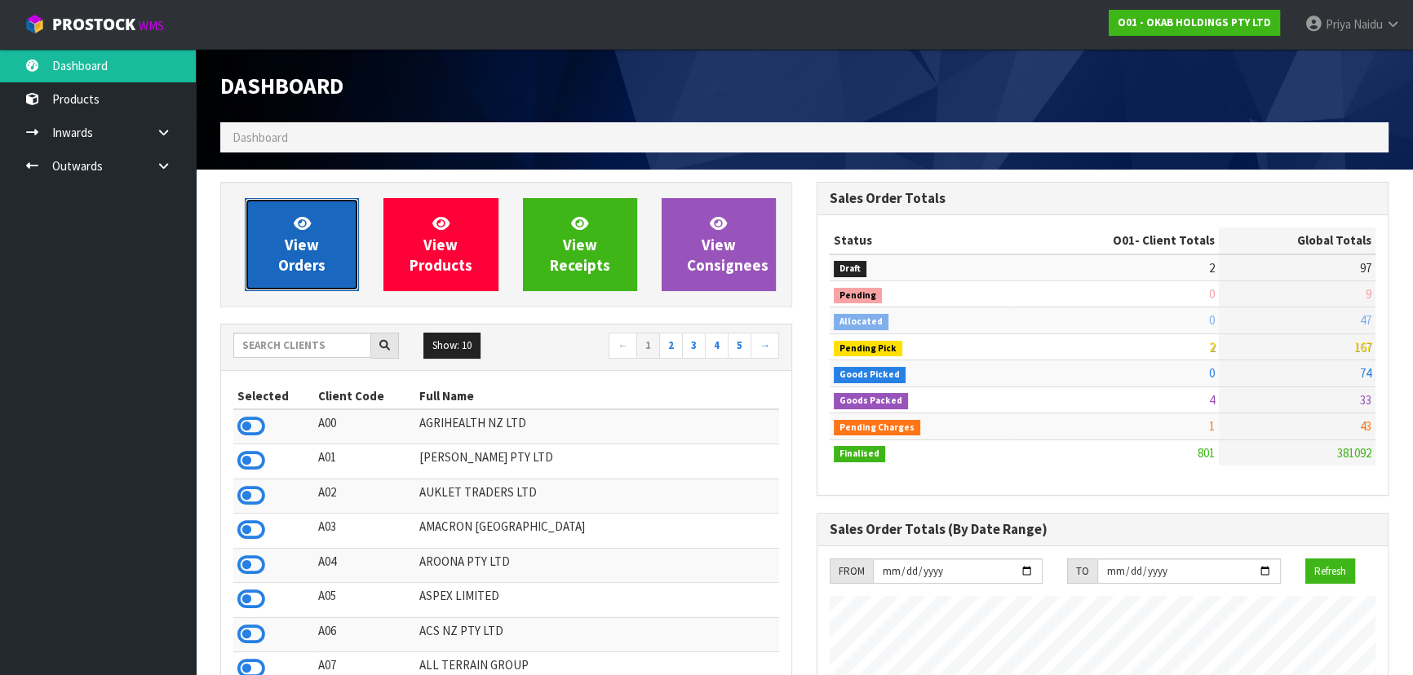
click at [336, 277] on link "View Orders" at bounding box center [302, 244] width 114 height 93
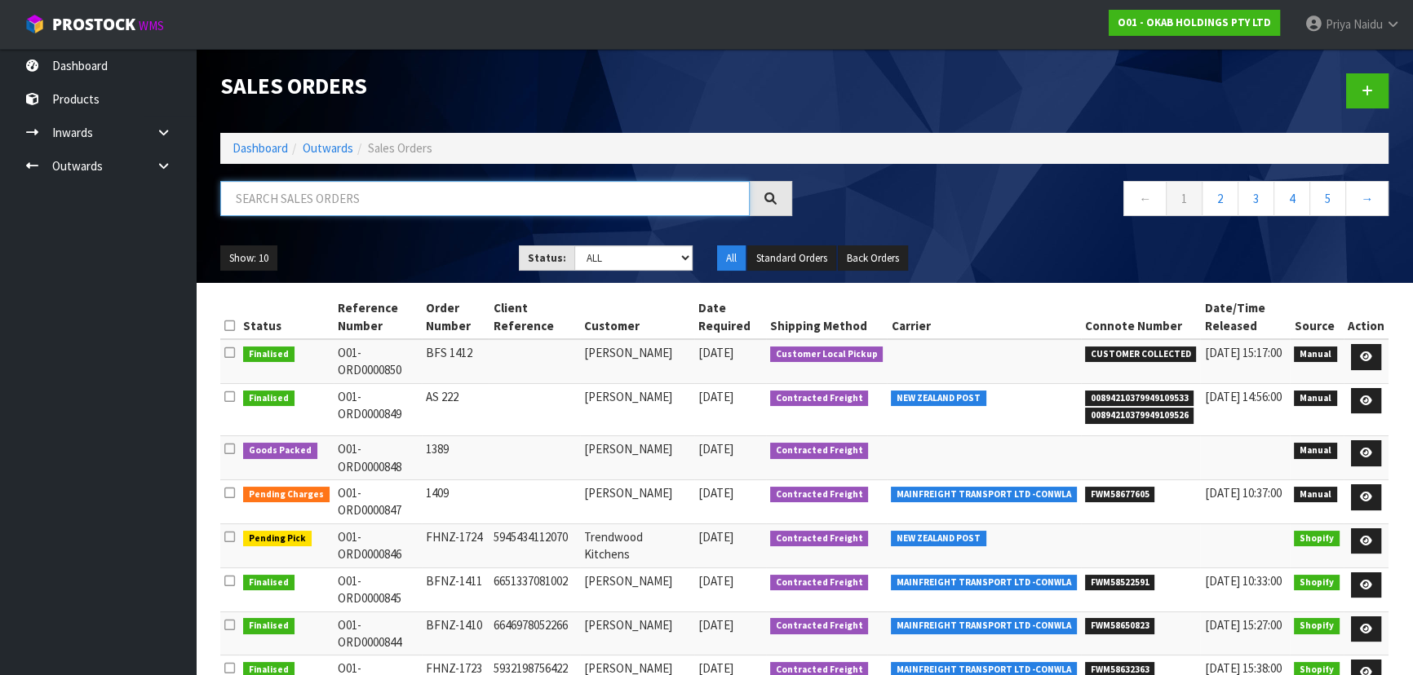
click at [318, 187] on input "text" at bounding box center [484, 198] width 529 height 35
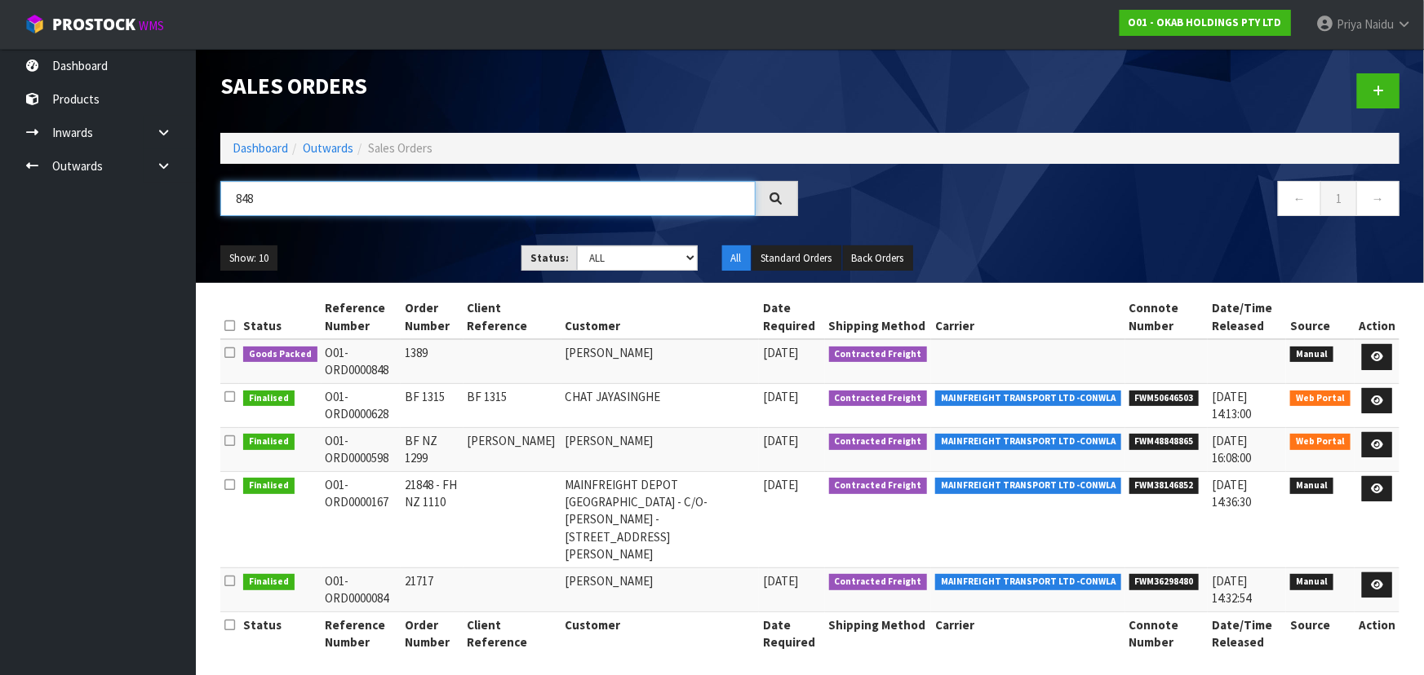
type input "848"
click at [408, 263] on ul "Show: 10 5 10 25 50" at bounding box center [358, 259] width 277 height 26
click at [425, 259] on ul "Show: 10 5 10 25 50" at bounding box center [358, 259] width 277 height 26
click at [432, 253] on ul "Show: 10 5 10 25 50" at bounding box center [358, 259] width 277 height 26
click at [424, 246] on ul "Show: 10 5 10 25 50" at bounding box center [358, 259] width 277 height 26
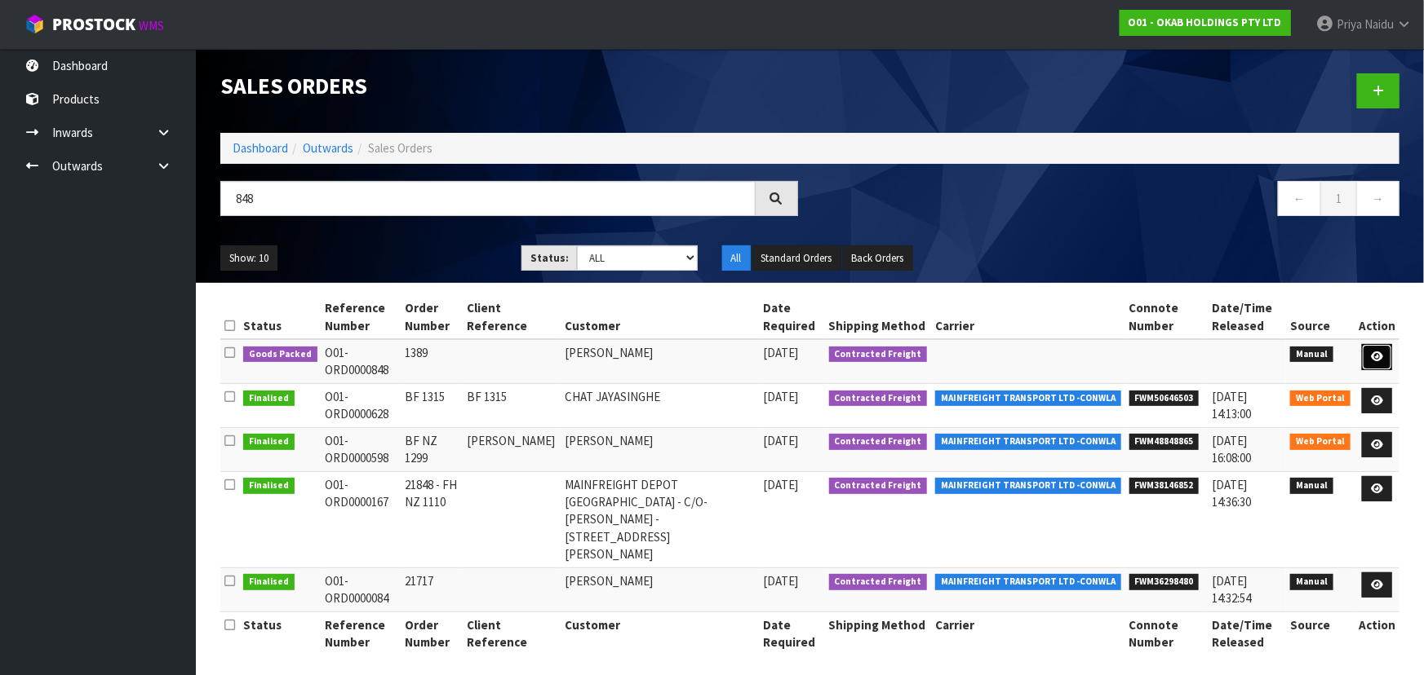
click at [1376, 355] on icon at bounding box center [1377, 357] width 12 height 11
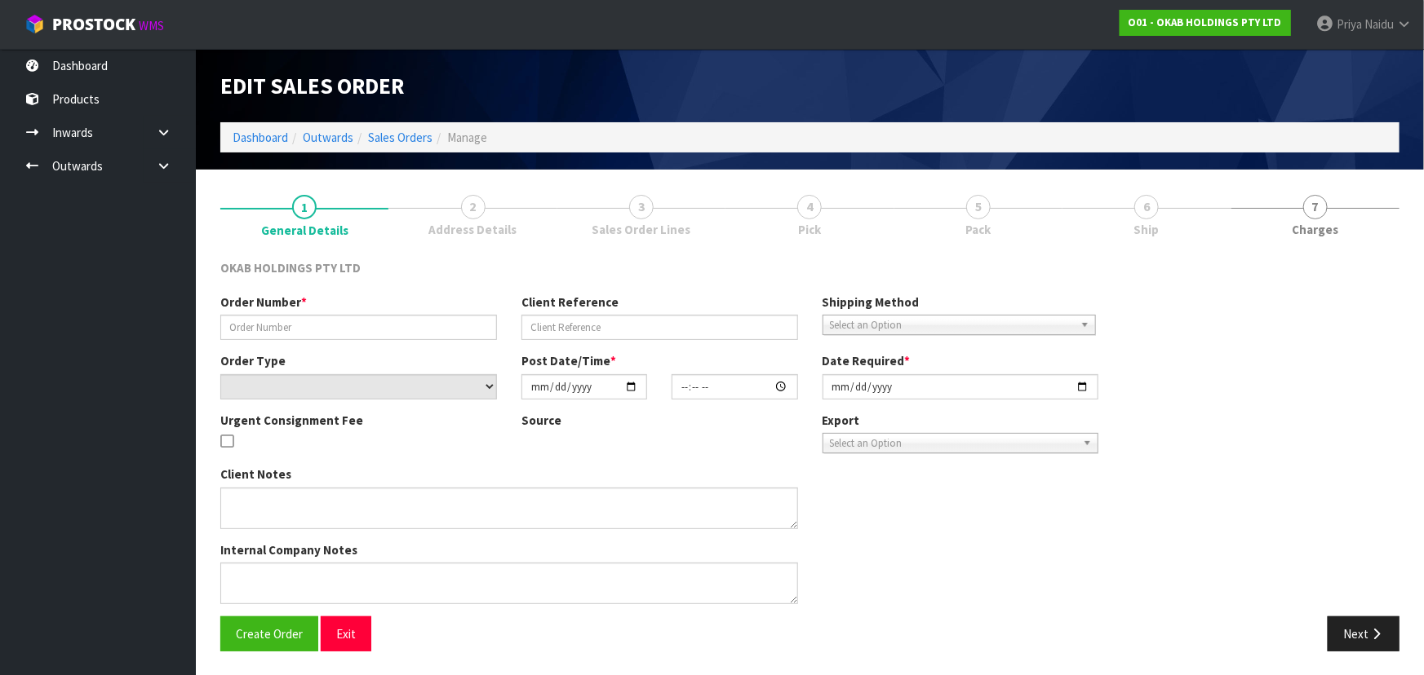
type input "1389"
select select "number:0"
type input "2025-09-12"
type input "12:32:00.000"
type input "2025-09-15"
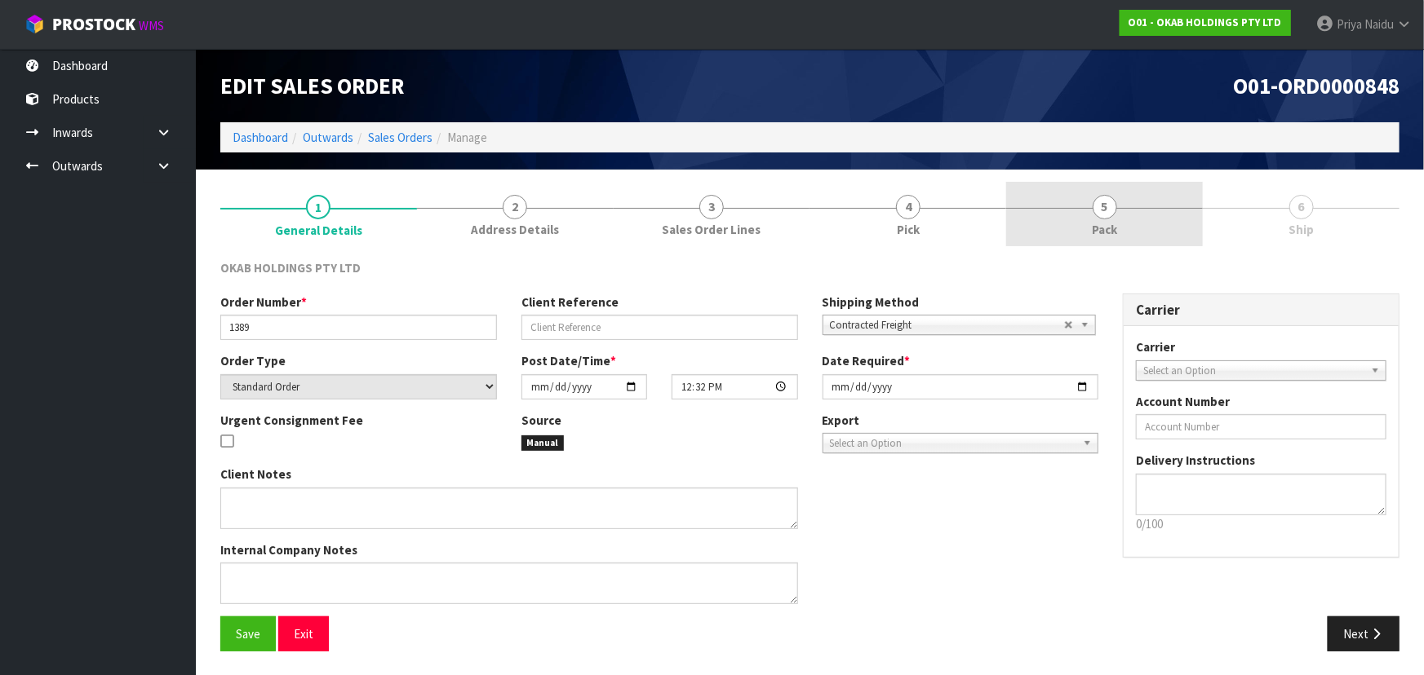
click at [1135, 218] on link "5 Pack" at bounding box center [1104, 214] width 197 height 64
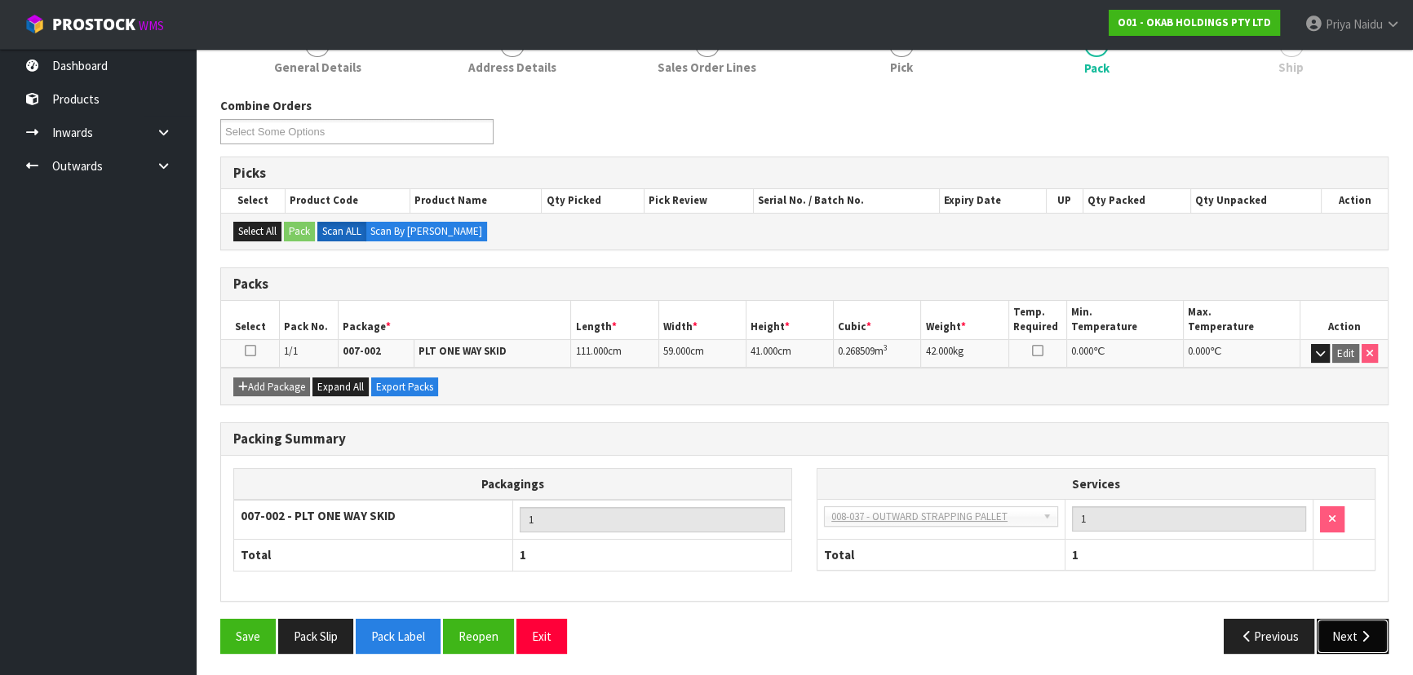
click at [1362, 640] on button "Next" at bounding box center [1353, 636] width 72 height 35
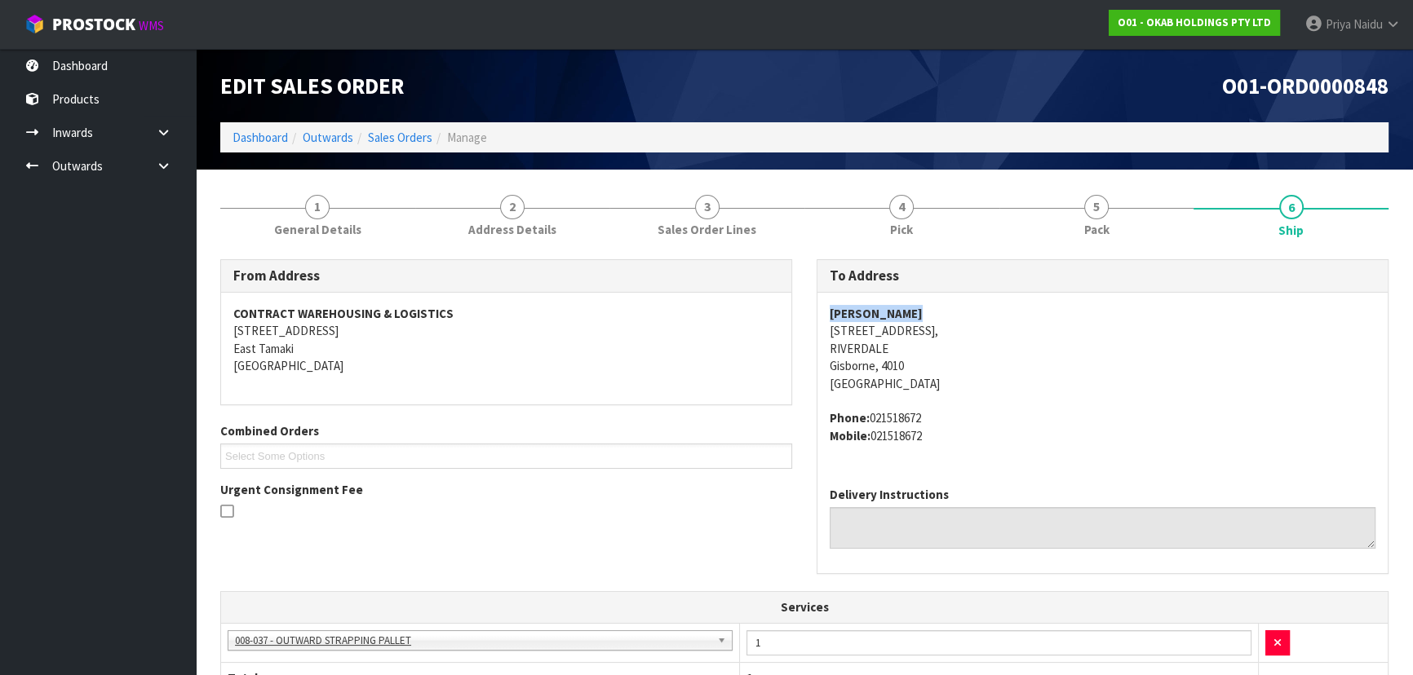
drag, startPoint x: 817, startPoint y: 310, endPoint x: 766, endPoint y: 307, distance: 50.7
click at [975, 307] on div "OLIVIA HAMLIN 3 PARKVIEW PLACE, RIVERDALE Gisborne, 4010 New Zealand Phone: 021…" at bounding box center [1102, 383] width 570 height 181
drag, startPoint x: 822, startPoint y: 334, endPoint x: 798, endPoint y: 374, distance: 46.5
click at [985, 370] on div "OLIVIA HAMLIN 3 PARKVIEW PLACE, RIVERDALE Gisborne, 4010 New Zealand Phone: 021…" at bounding box center [1102, 383] width 570 height 181
click at [1135, 413] on address "Phone: 021518672 Mobile: 021518672" at bounding box center [1103, 427] width 546 height 35
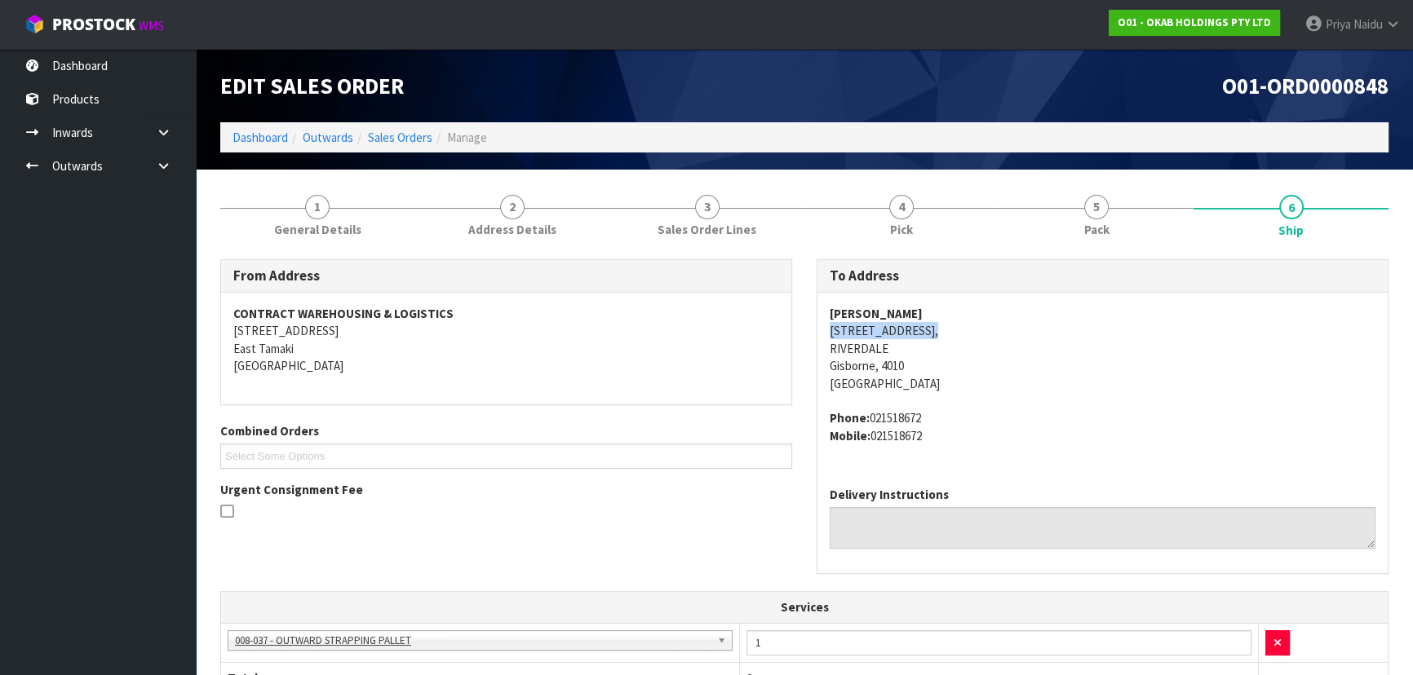
drag, startPoint x: 819, startPoint y: 326, endPoint x: 946, endPoint y: 325, distance: 127.3
click at [946, 325] on div "OLIVIA HAMLIN 3 PARKVIEW PLACE, RIVERDALE Gisborne, 4010 New Zealand Phone: 021…" at bounding box center [1102, 383] width 570 height 181
drag, startPoint x: 870, startPoint y: 416, endPoint x: 933, endPoint y: 410, distance: 63.2
click at [946, 410] on address "Phone: 021518672 Mobile: 021518672" at bounding box center [1103, 427] width 546 height 35
drag, startPoint x: 815, startPoint y: 317, endPoint x: 907, endPoint y: 307, distance: 92.8
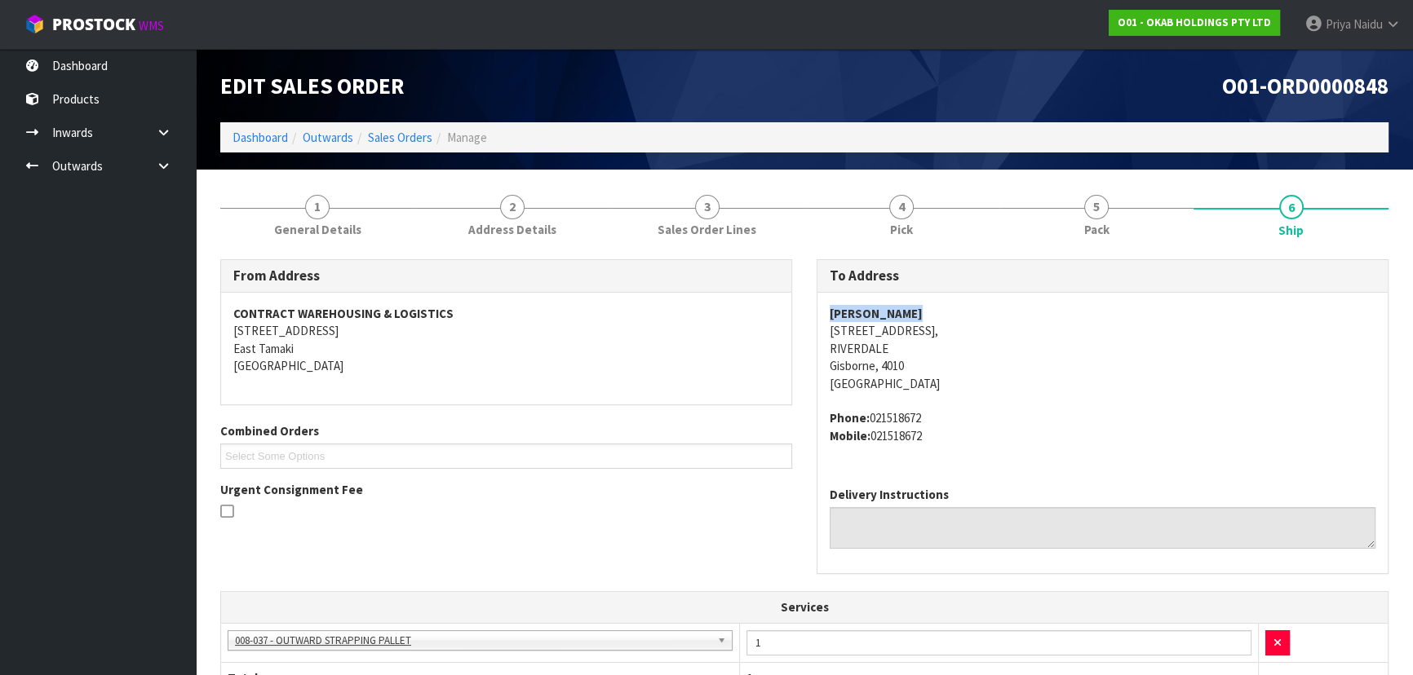
click at [910, 306] on div "To Address OLIVIA HAMLIN 3 PARKVIEW PLACE, RIVERDALE Gisborne, 4010 New Zealand…" at bounding box center [1102, 425] width 596 height 332
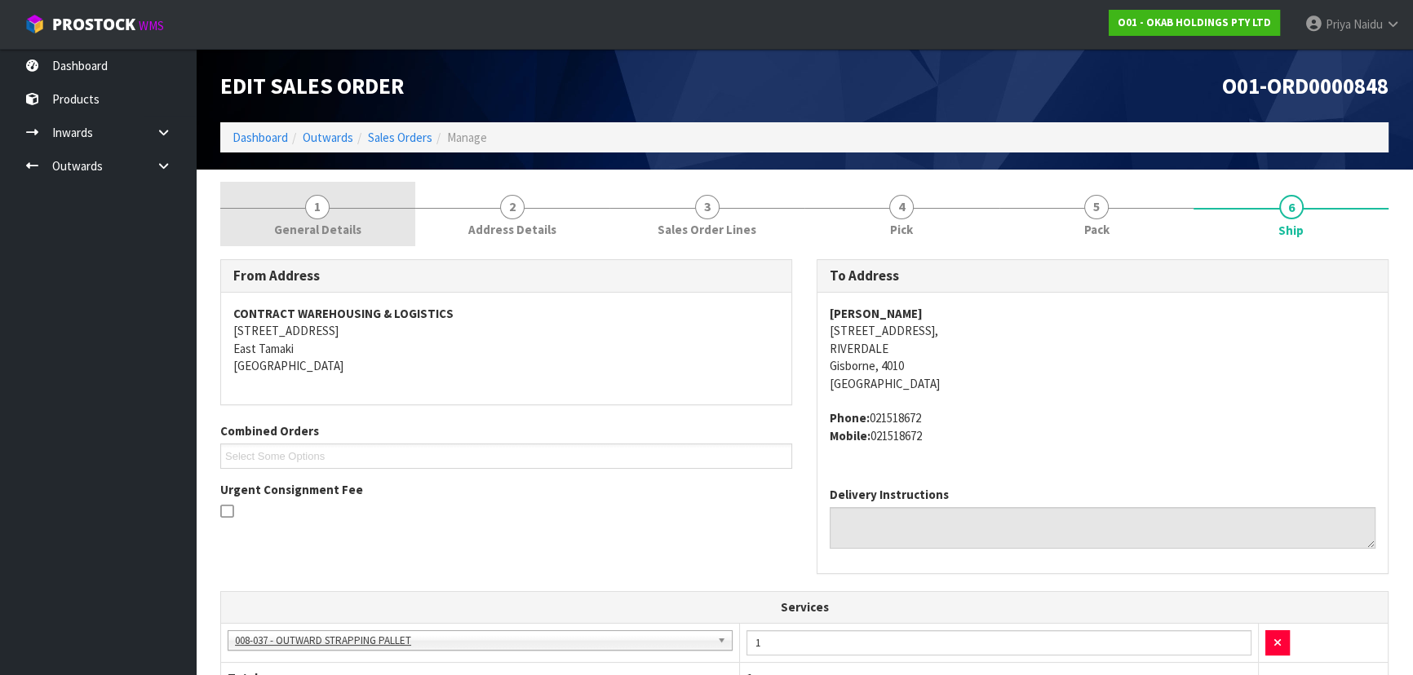
click at [366, 220] on link "1 General Details" at bounding box center [317, 214] width 195 height 64
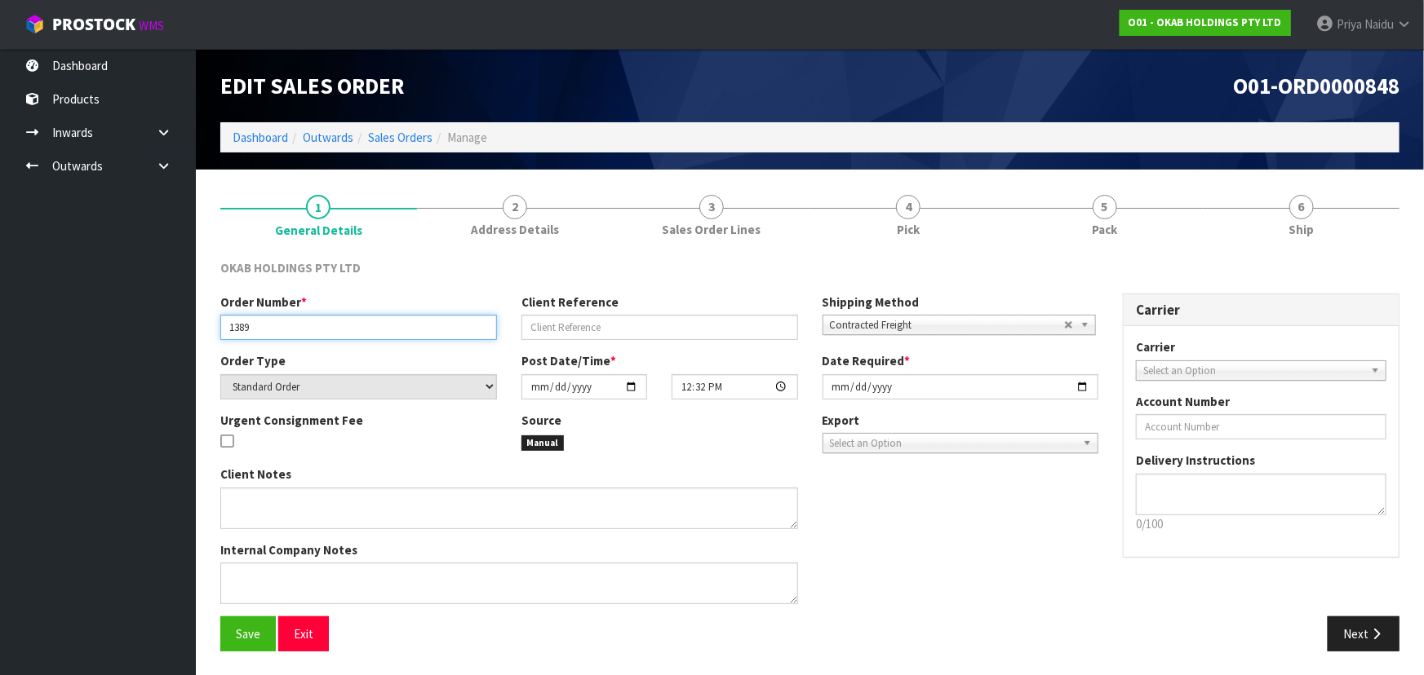
drag, startPoint x: 224, startPoint y: 329, endPoint x: 269, endPoint y: 321, distance: 46.3
click at [269, 321] on input "1389" at bounding box center [358, 327] width 277 height 25
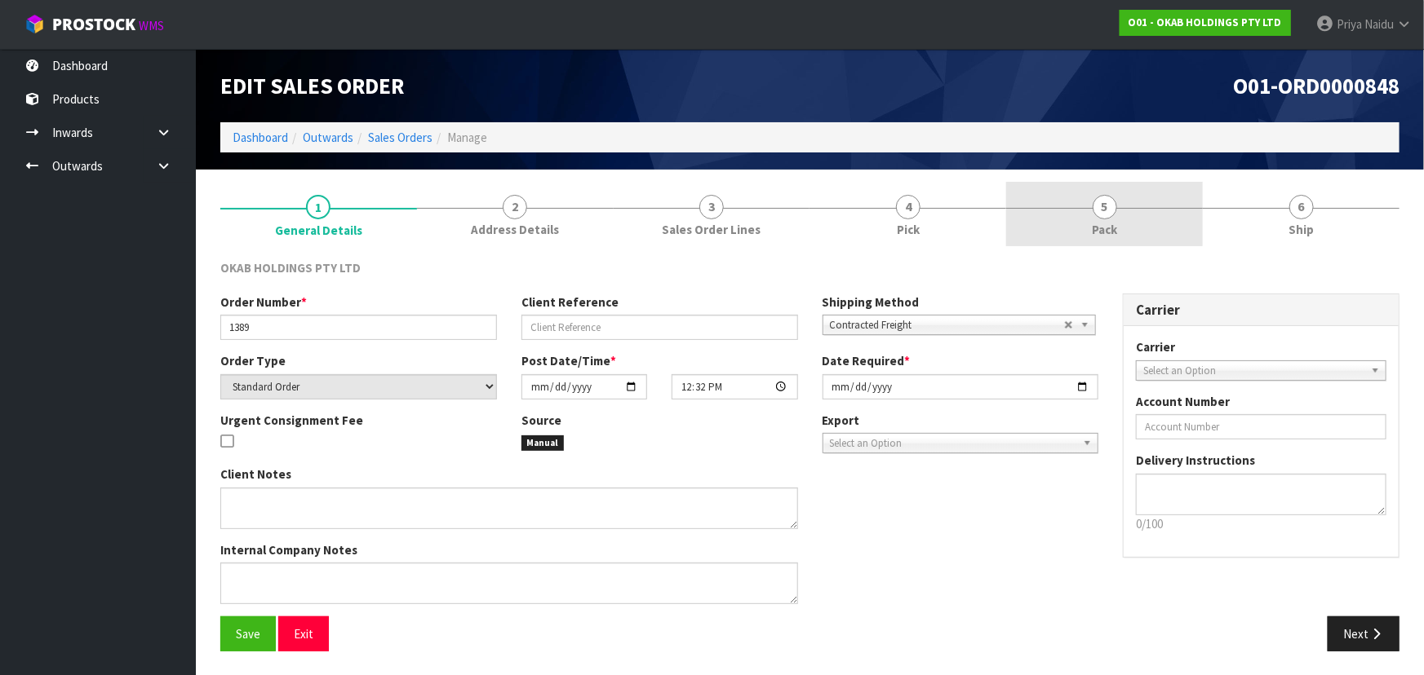
click at [1134, 238] on link "5 Pack" at bounding box center [1104, 214] width 197 height 64
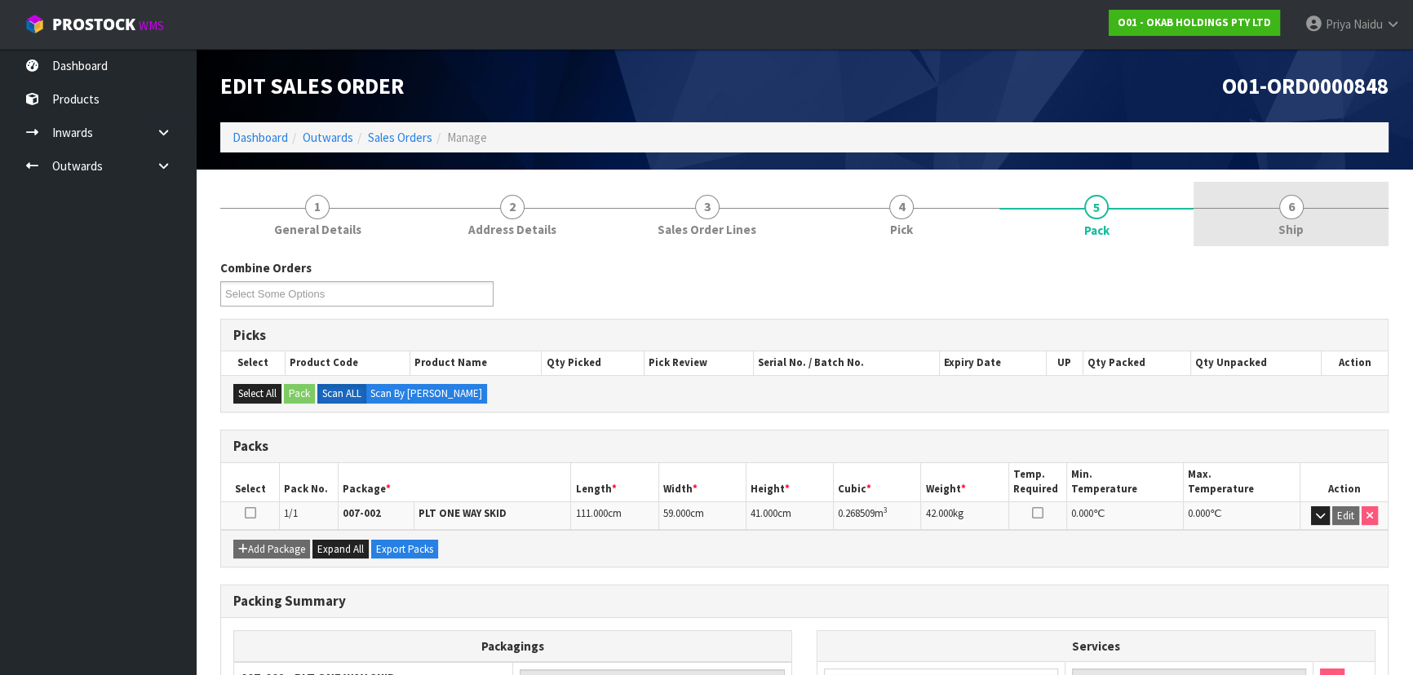
drag, startPoint x: 1282, startPoint y: 221, endPoint x: 1265, endPoint y: 237, distance: 24.3
click at [1282, 221] on span "Ship" at bounding box center [1290, 229] width 25 height 17
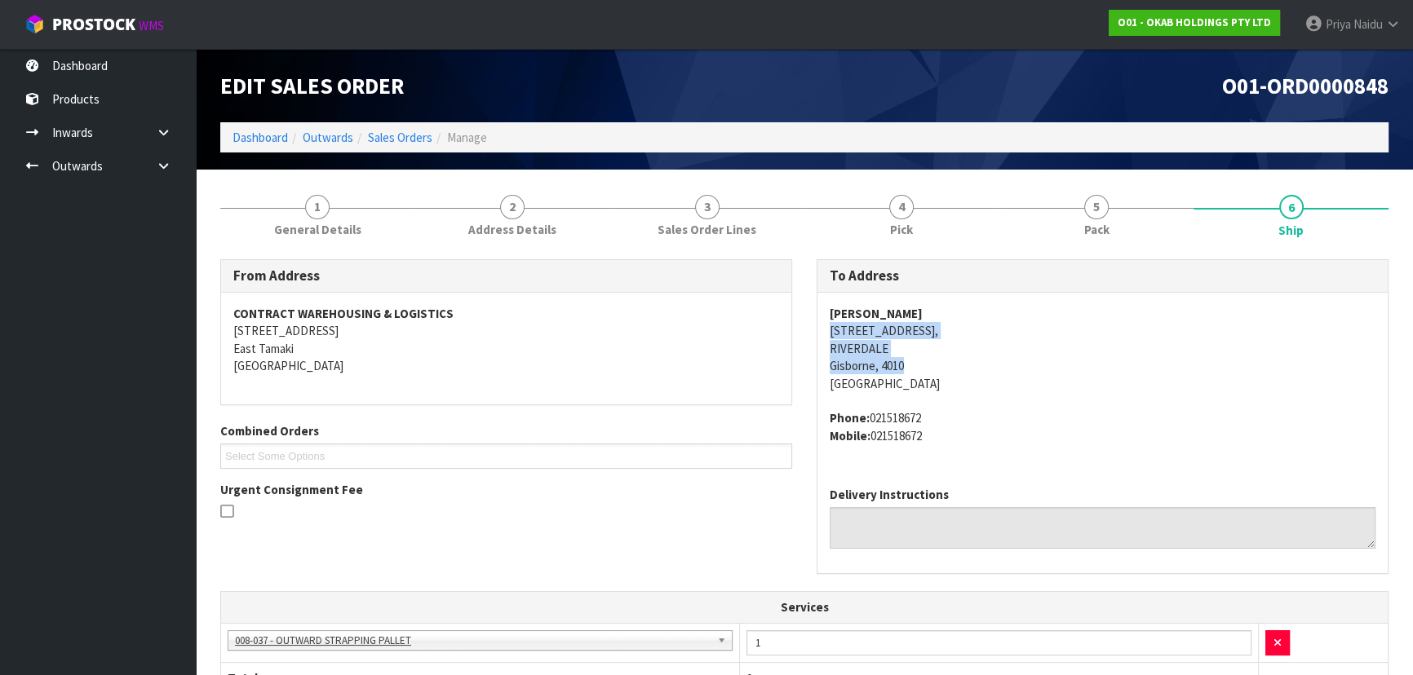
drag, startPoint x: 842, startPoint y: 330, endPoint x: 939, endPoint y: 367, distance: 104.1
click at [939, 367] on div "OLIVIA HAMLIN 3 PARKVIEW PLACE, RIVERDALE Gisborne, 4010 New Zealand Phone: 021…" at bounding box center [1102, 383] width 570 height 181
click at [1138, 366] on address "OLIVIA HAMLIN 3 PARKVIEW PLACE, RIVERDALE Gisborne, 4010 New Zealand" at bounding box center [1103, 348] width 546 height 87
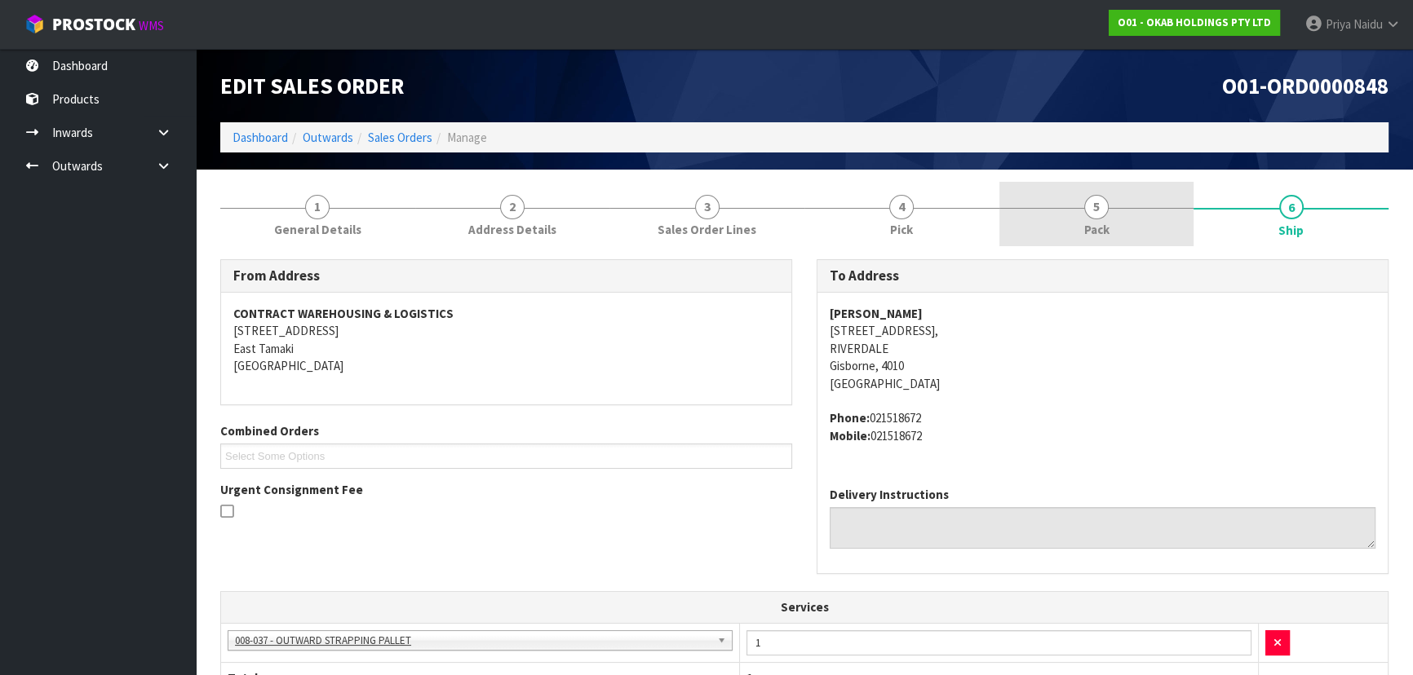
click at [1146, 237] on link "5 Pack" at bounding box center [1096, 214] width 195 height 64
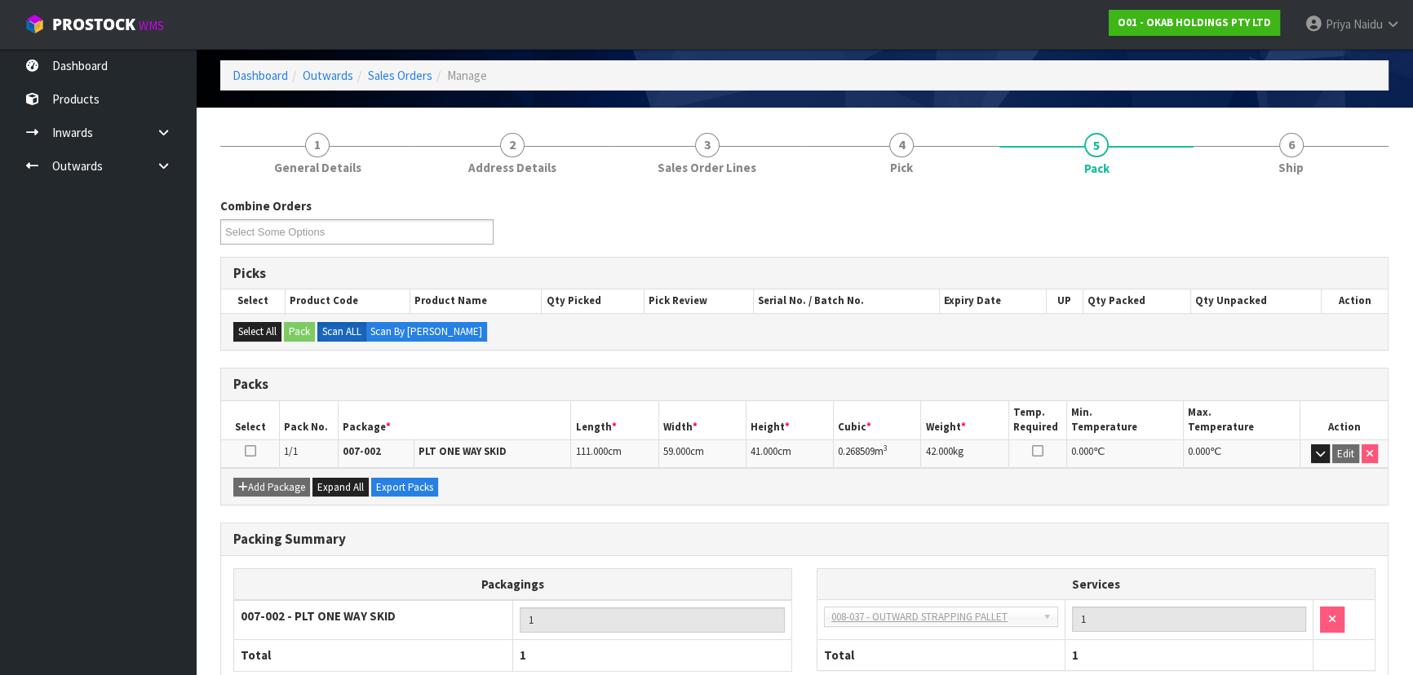
scroll to position [148, 0]
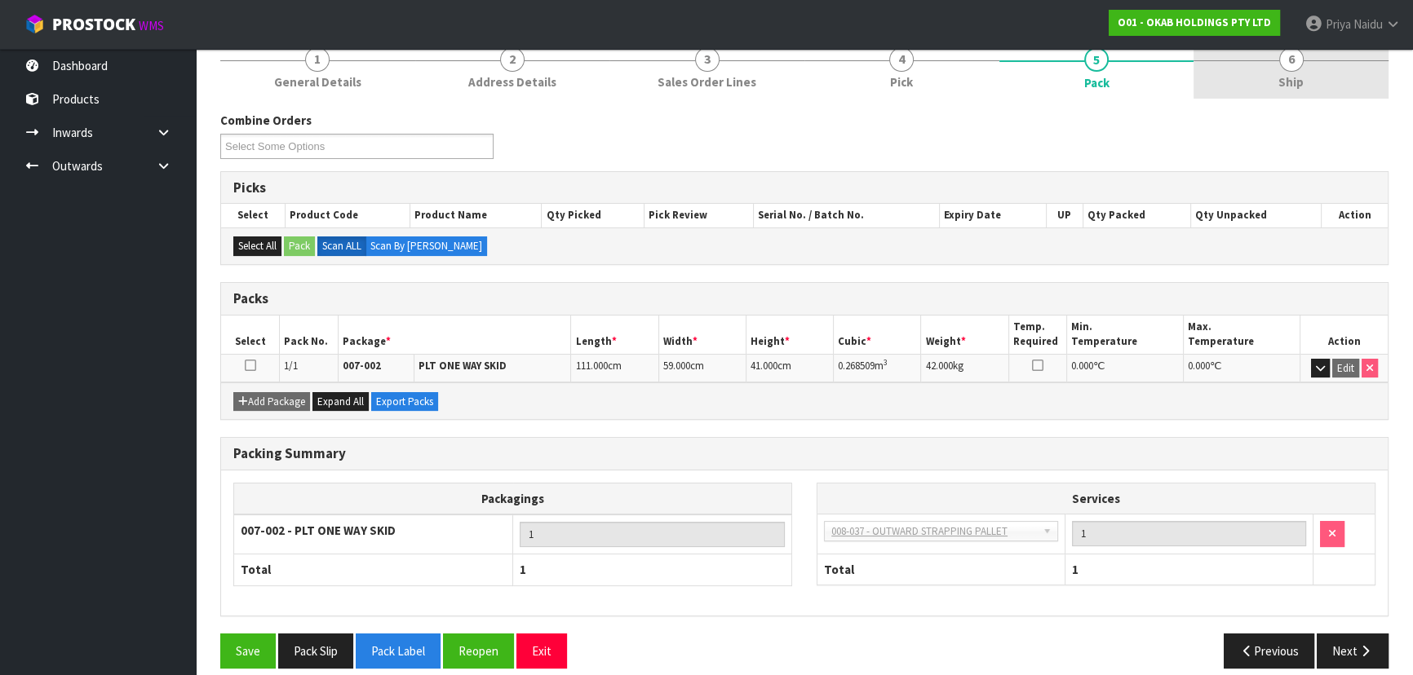
drag, startPoint x: 1318, startPoint y: 87, endPoint x: 1305, endPoint y: 91, distance: 13.7
click at [1318, 87] on link "6 Ship" at bounding box center [1291, 66] width 195 height 64
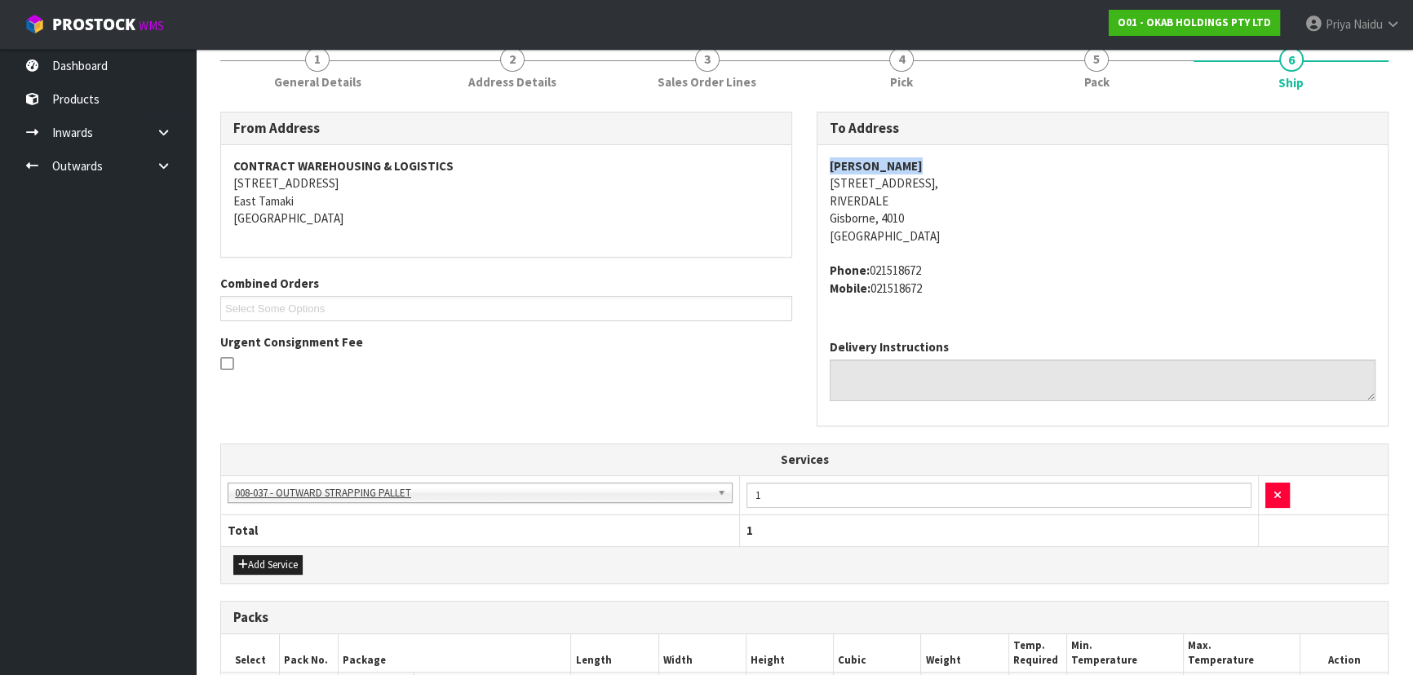
drag, startPoint x: 817, startPoint y: 163, endPoint x: 953, endPoint y: 154, distance: 135.7
click at [953, 154] on div "OLIVIA HAMLIN 3 PARKVIEW PLACE, RIVERDALE Gisborne, 4010 New Zealand Phone: 021…" at bounding box center [1102, 235] width 570 height 181
drag, startPoint x: 829, startPoint y: 265, endPoint x: 961, endPoint y: 263, distance: 132.2
click at [961, 263] on address "Phone: 021518672 Mobile: 021518672" at bounding box center [1103, 279] width 546 height 35
drag, startPoint x: 1126, startPoint y: 64, endPoint x: 1105, endPoint y: 87, distance: 31.2
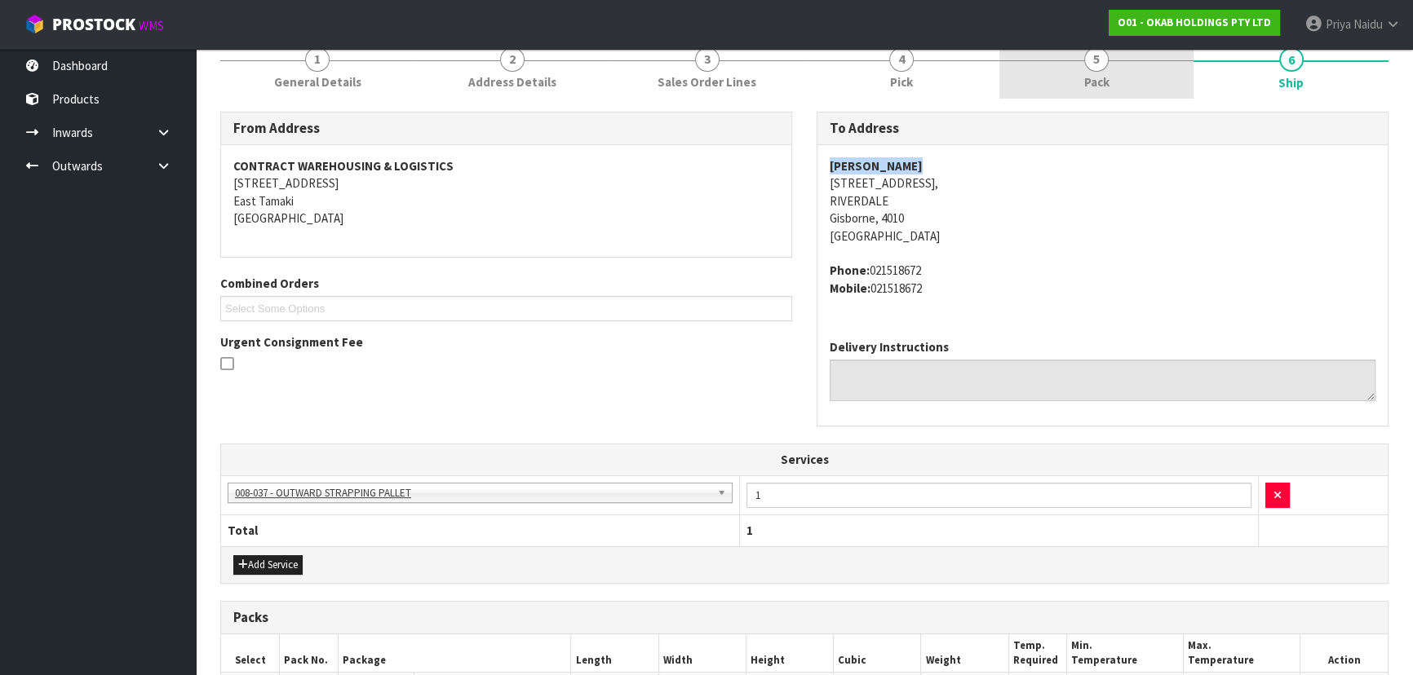
click at [1126, 64] on link "5 Pack" at bounding box center [1096, 66] width 195 height 64
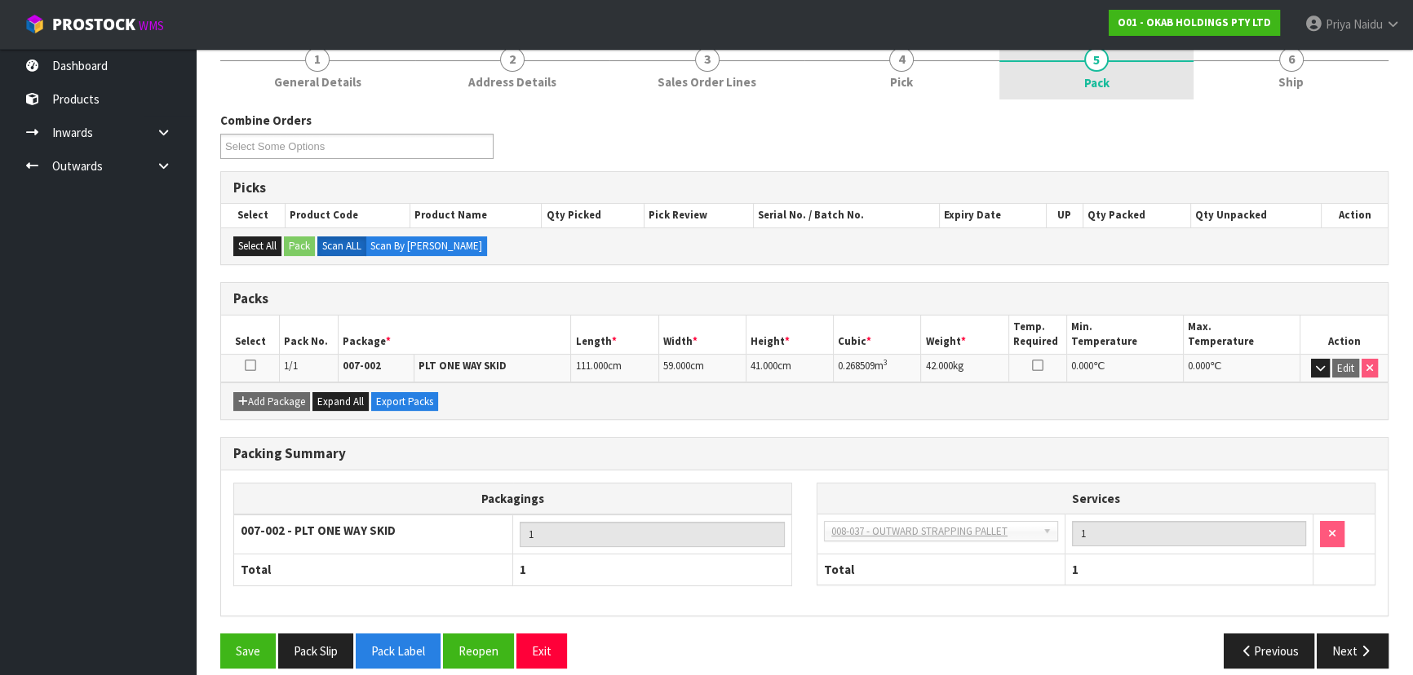
drag, startPoint x: 1299, startPoint y: 66, endPoint x: 1183, endPoint y: 89, distance: 118.1
click at [1299, 66] on span "6" at bounding box center [1291, 59] width 24 height 24
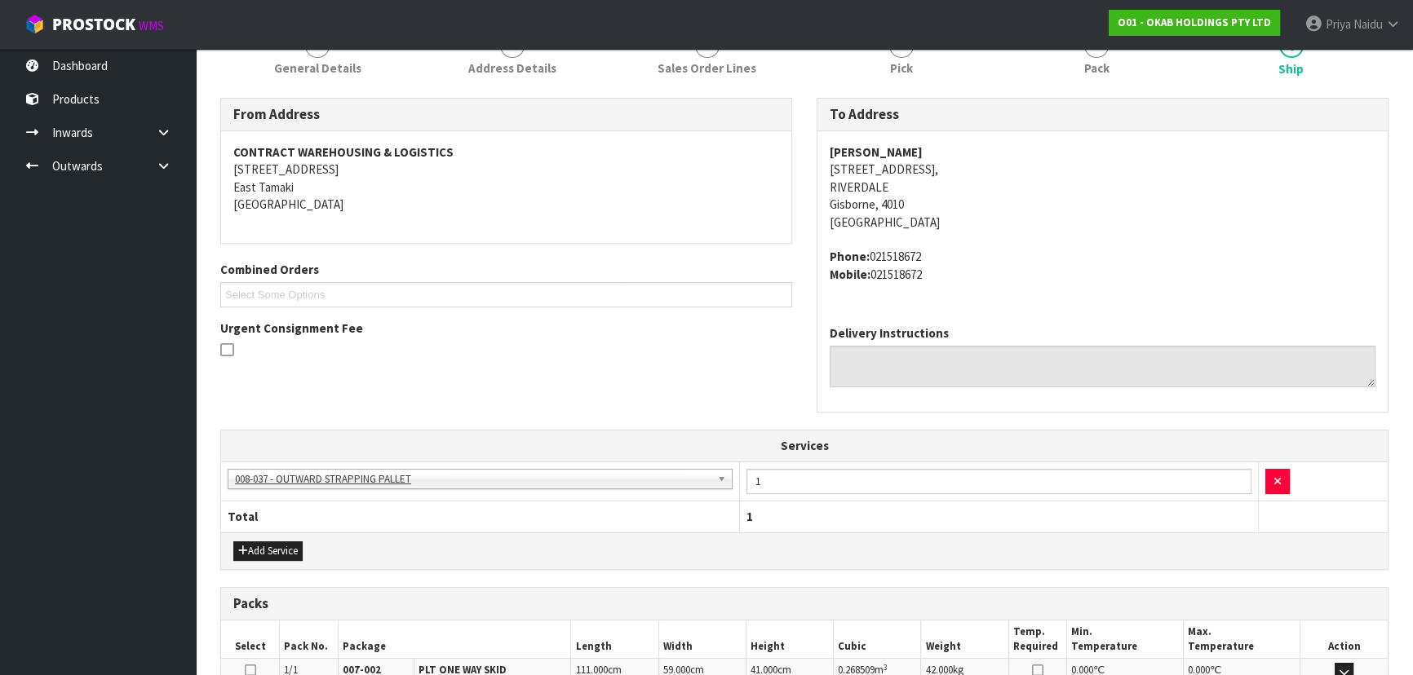
scroll to position [383, 0]
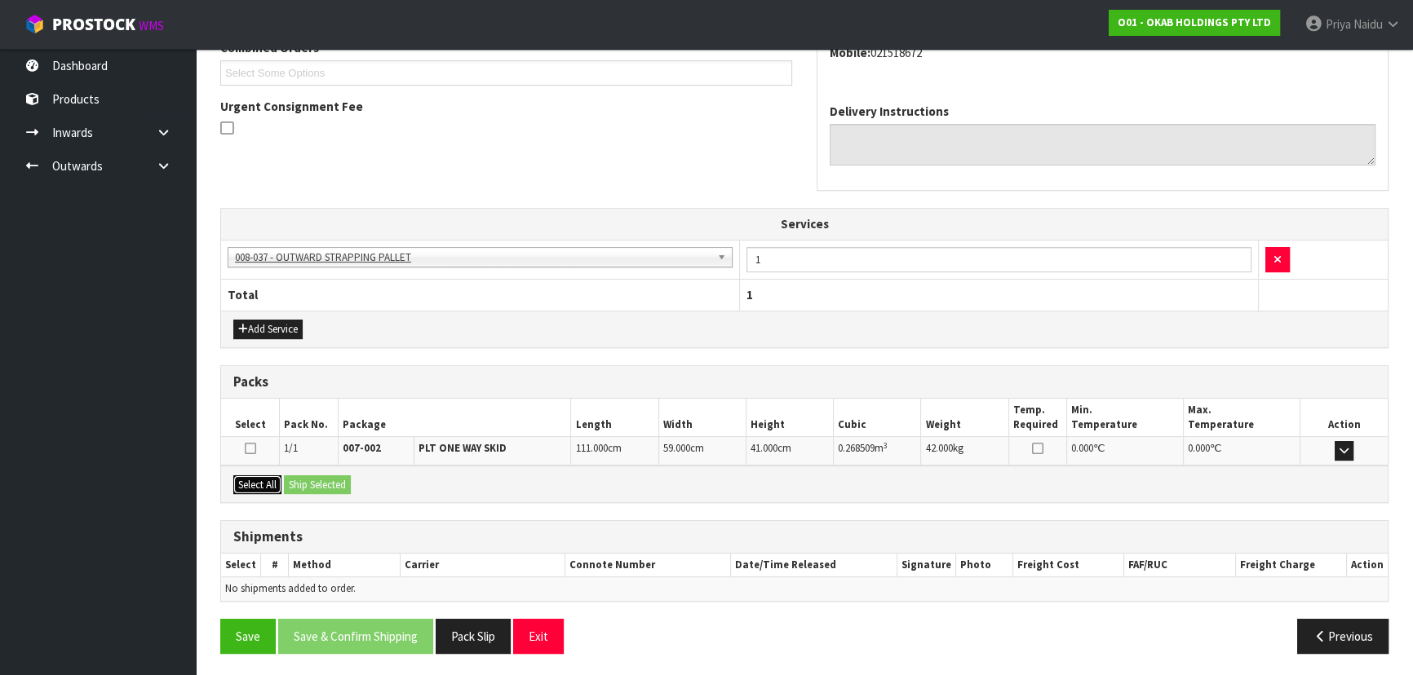
drag, startPoint x: 258, startPoint y: 481, endPoint x: 268, endPoint y: 481, distance: 10.6
click at [259, 481] on button "Select All" at bounding box center [257, 486] width 48 height 20
click at [336, 481] on button "Ship Selected" at bounding box center [317, 486] width 67 height 20
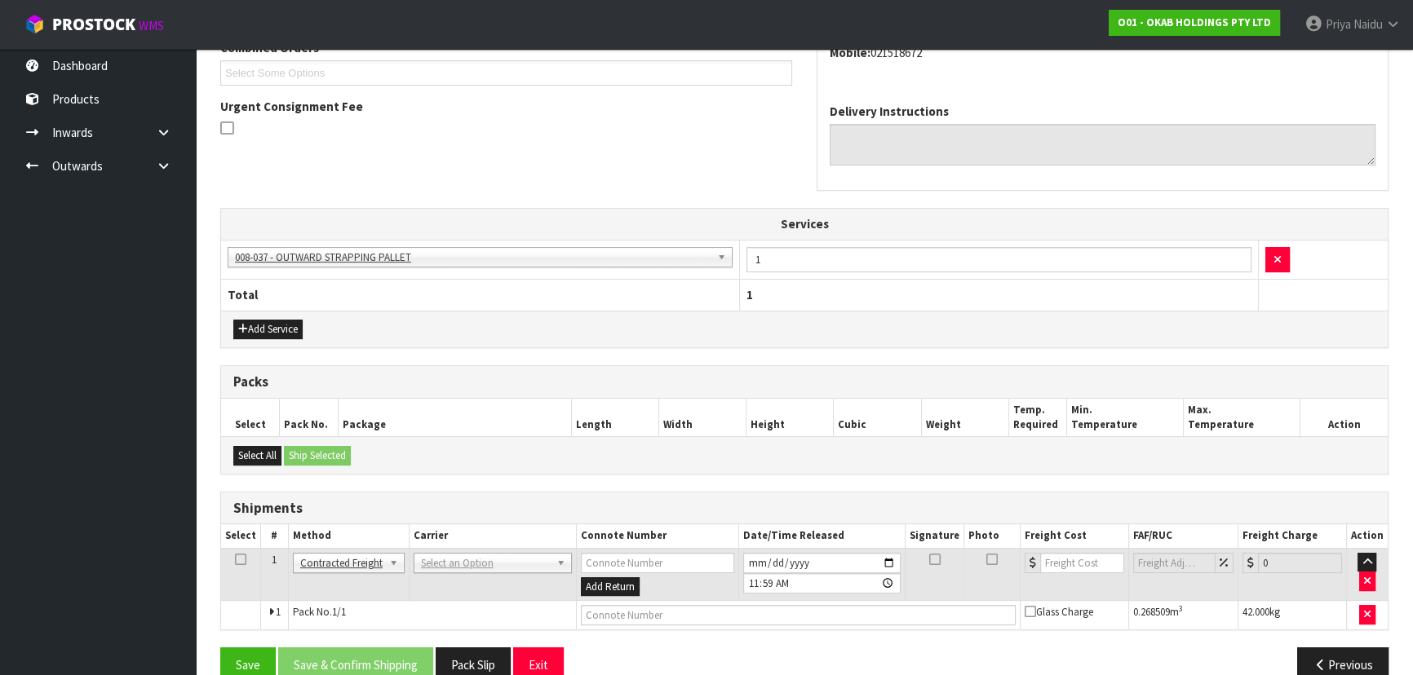
scroll to position [412, 0]
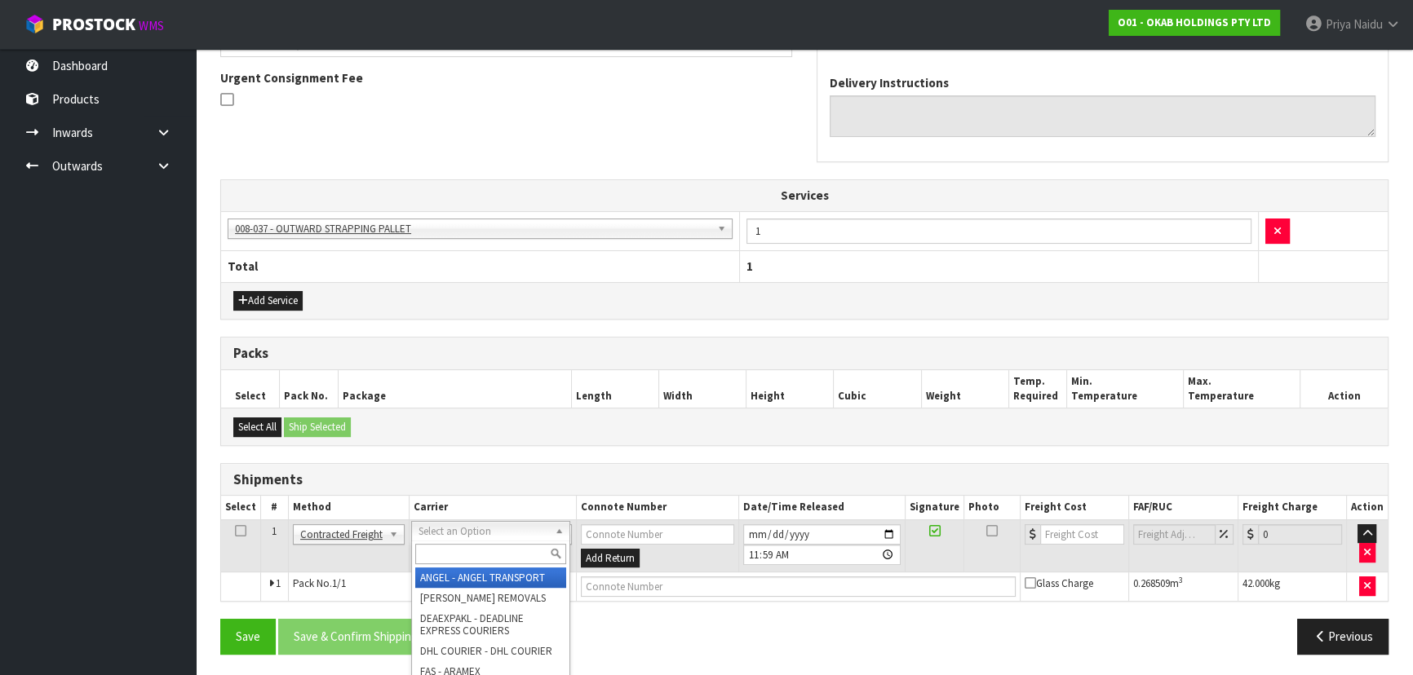
click at [465, 560] on input "text" at bounding box center [490, 554] width 151 height 20
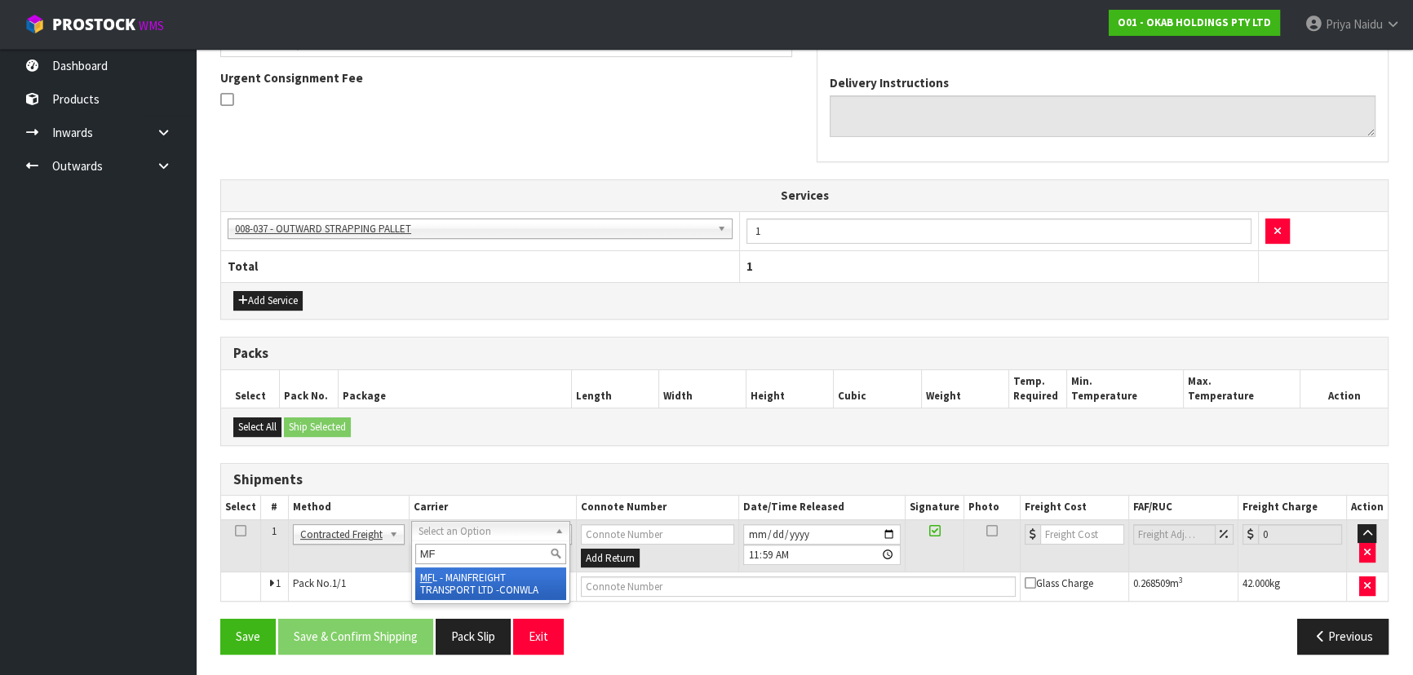
type input "MF"
drag, startPoint x: 502, startPoint y: 579, endPoint x: 561, endPoint y: 586, distance: 59.9
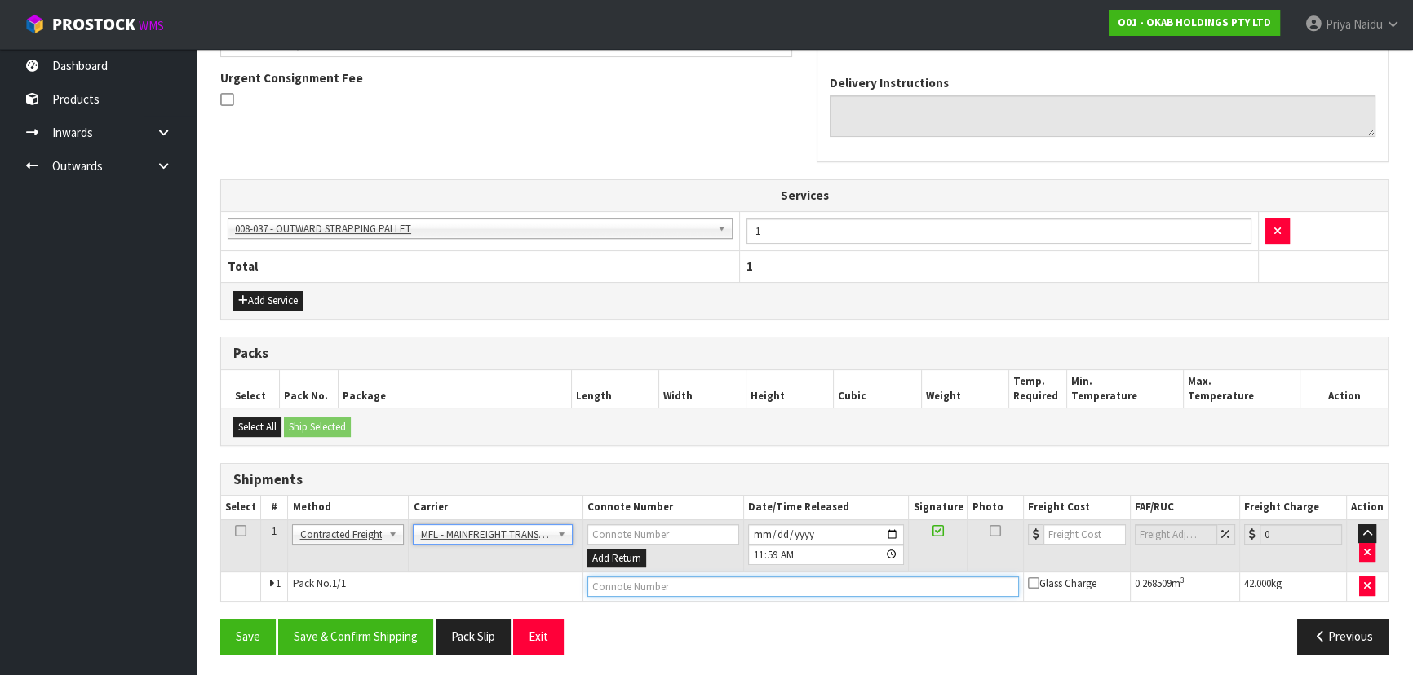
click at [657, 589] on input "text" at bounding box center [803, 587] width 432 height 20
paste input "FWM58680913"
type input "FWM58680913"
click at [1070, 530] on input "number" at bounding box center [1084, 535] width 82 height 20
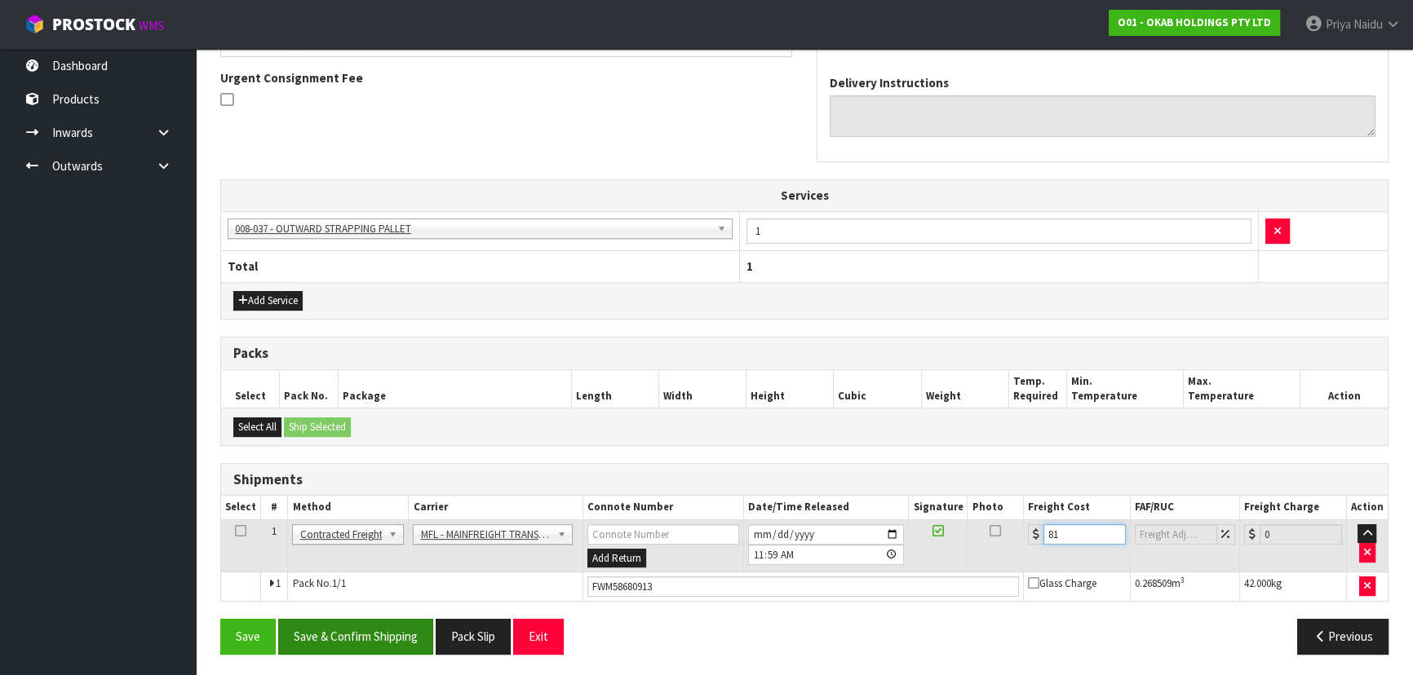
type input "81"
click at [406, 620] on button "Save & Confirm Shipping" at bounding box center [355, 636] width 155 height 35
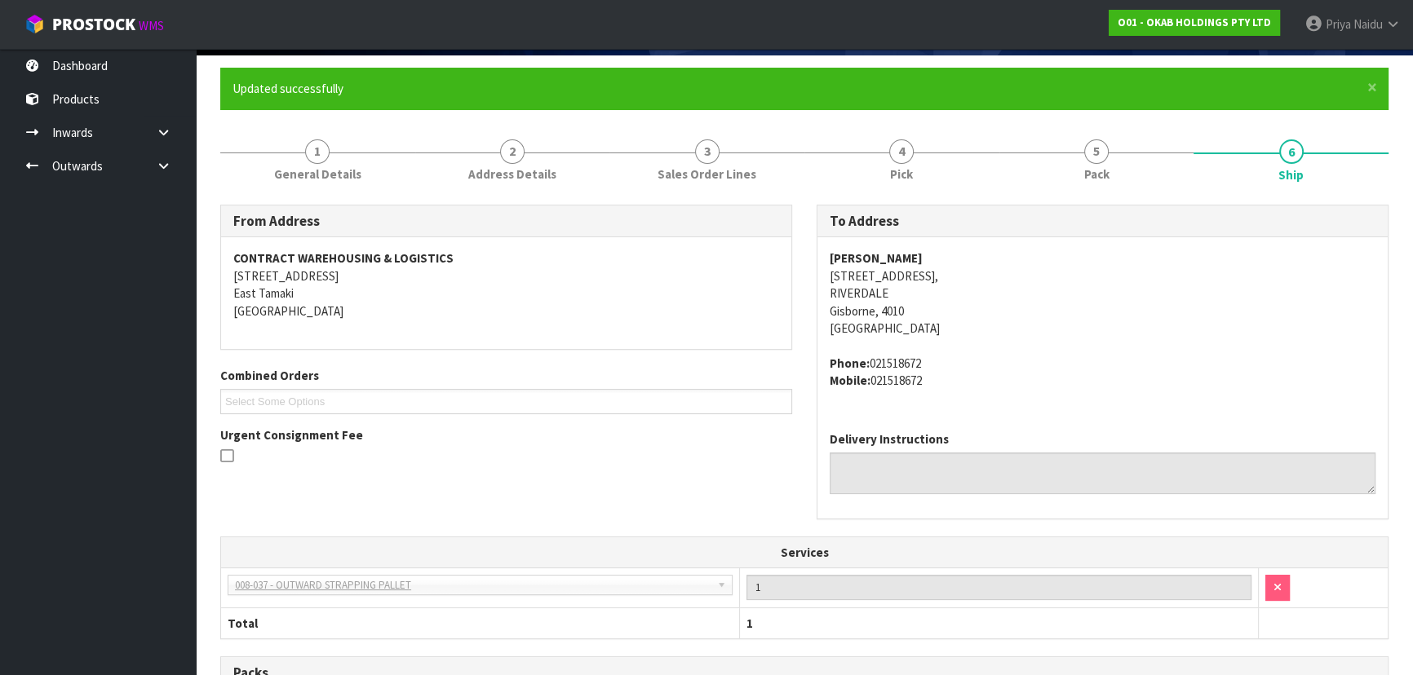
scroll to position [0, 0]
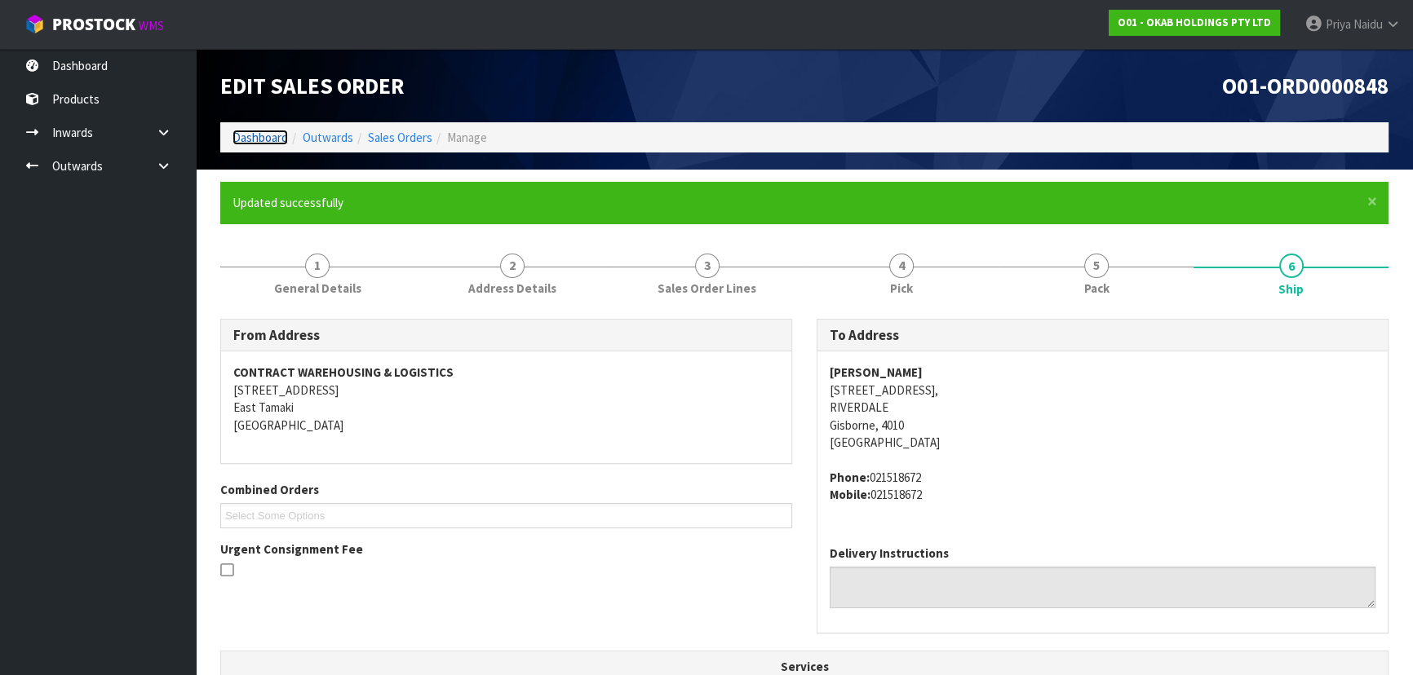
click at [265, 135] on link "Dashboard" at bounding box center [260, 138] width 55 height 16
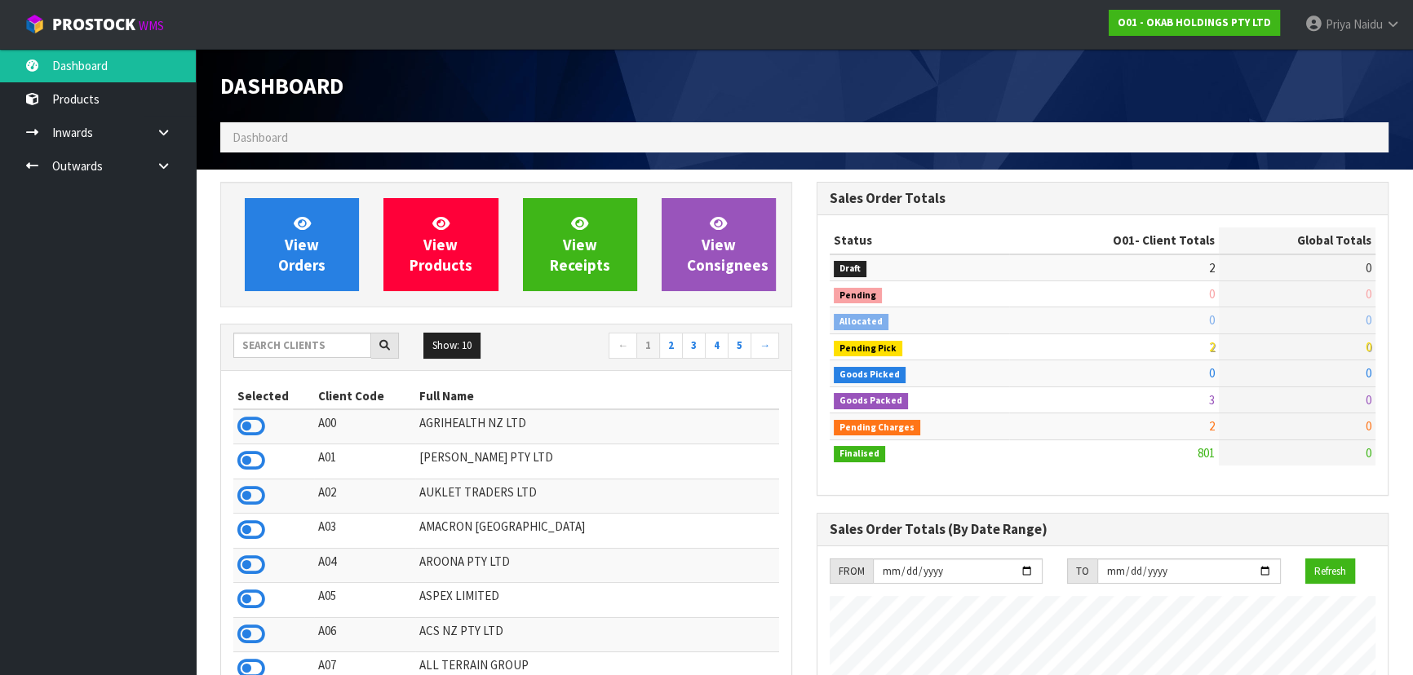
scroll to position [1234, 596]
click at [451, 404] on th "Full Name" at bounding box center [597, 396] width 364 height 26
click at [323, 341] on input "text" at bounding box center [302, 345] width 138 height 25
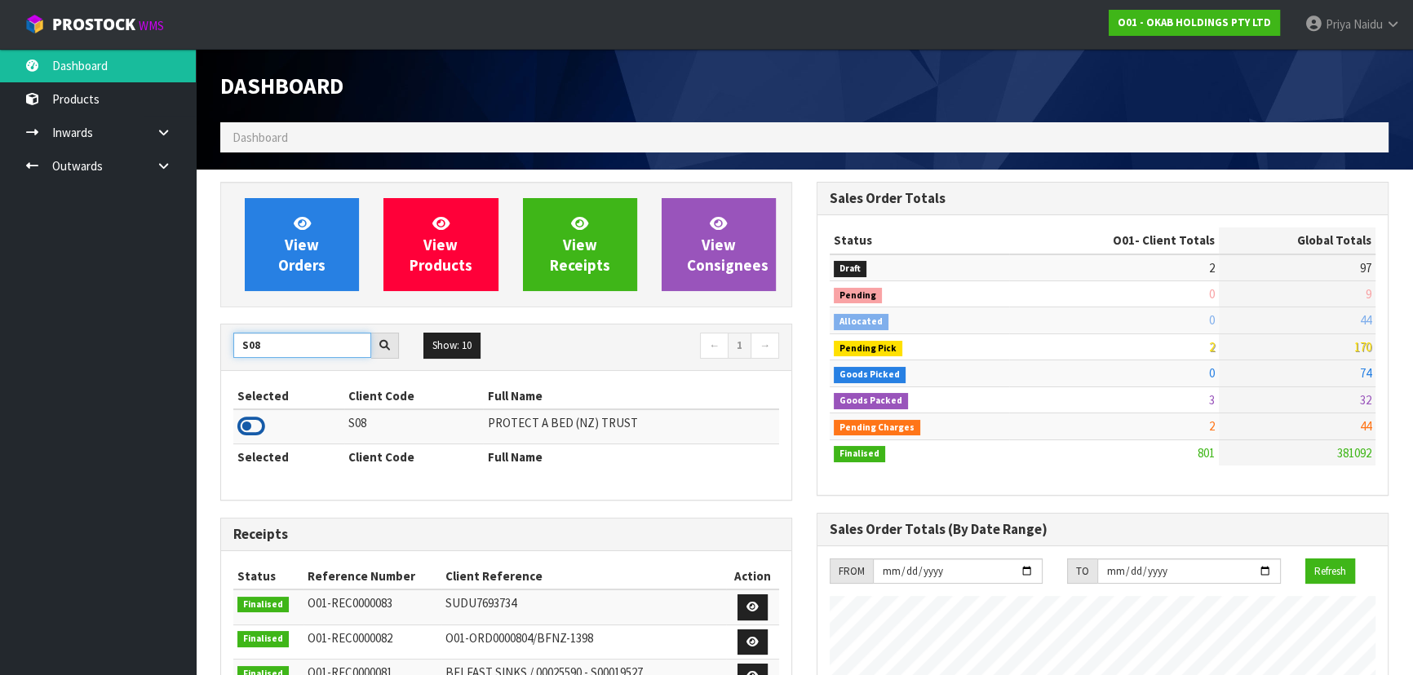
type input "S08"
click at [246, 423] on icon at bounding box center [251, 426] width 28 height 24
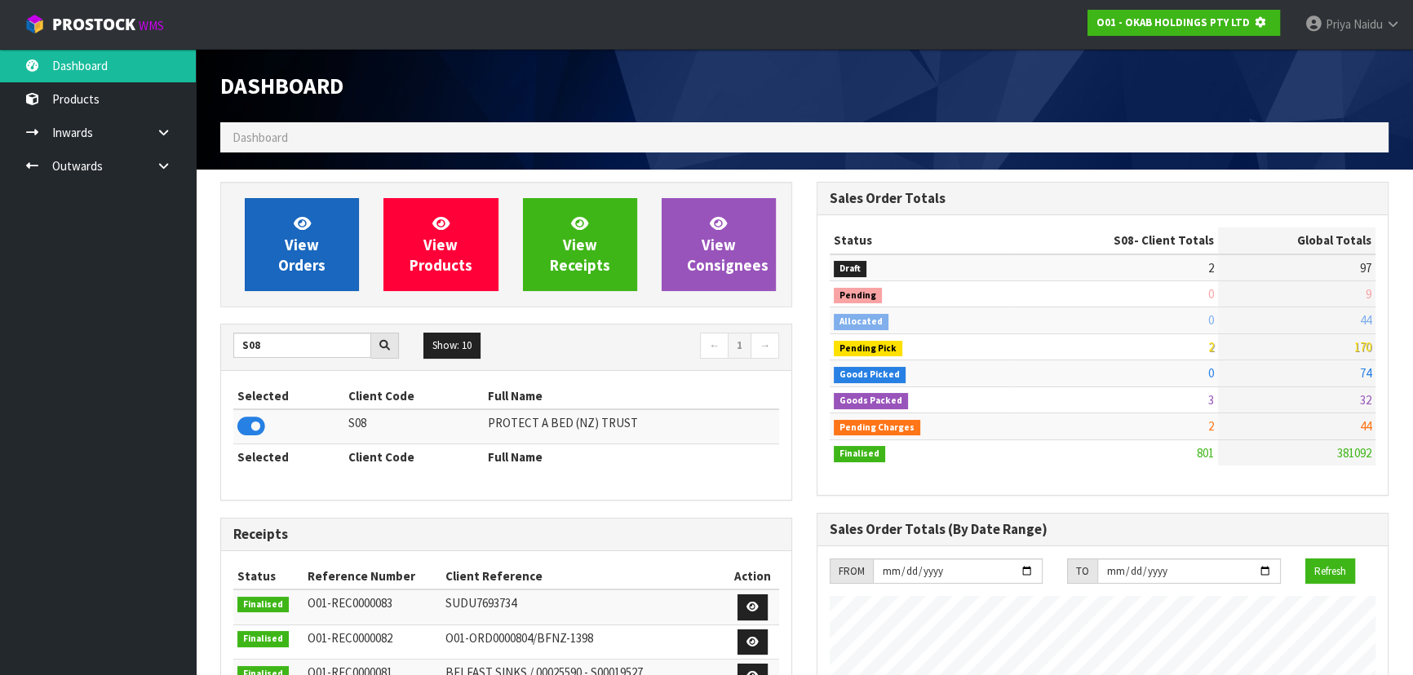
scroll to position [814798, 815217]
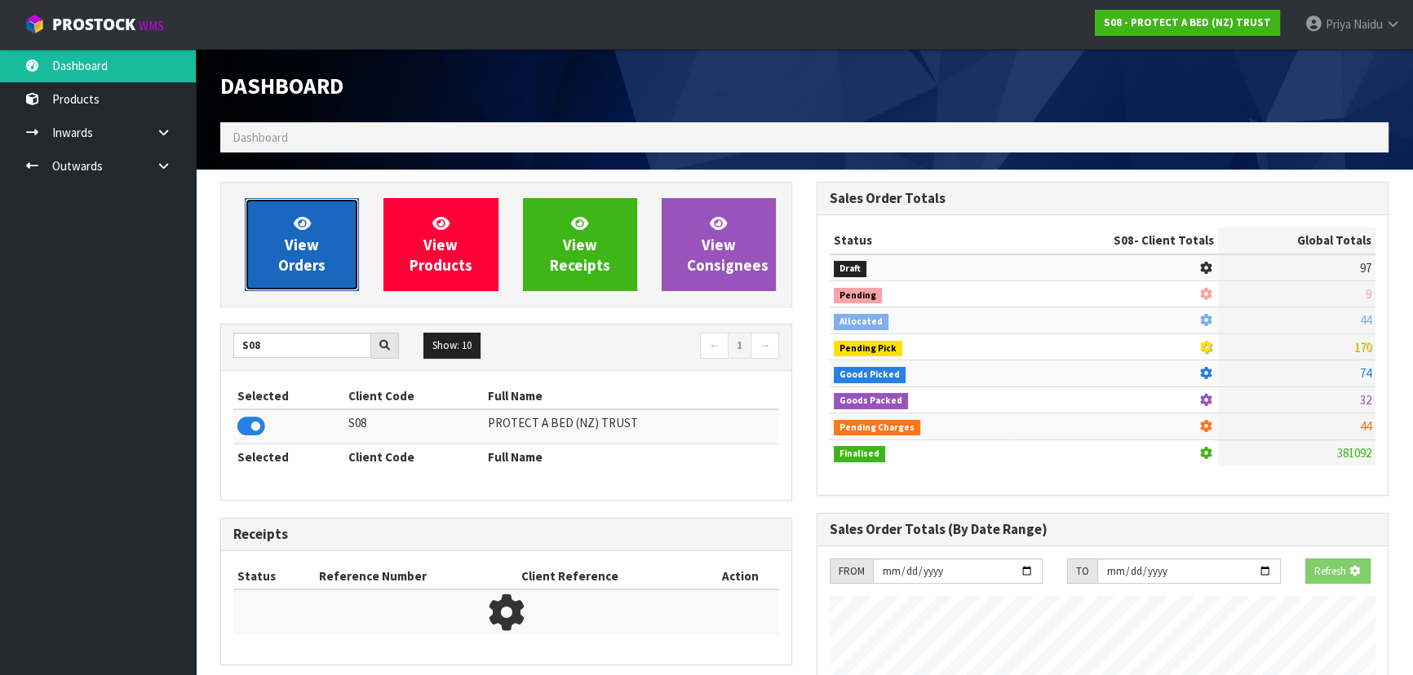
click at [319, 247] on link "View Orders" at bounding box center [302, 244] width 114 height 93
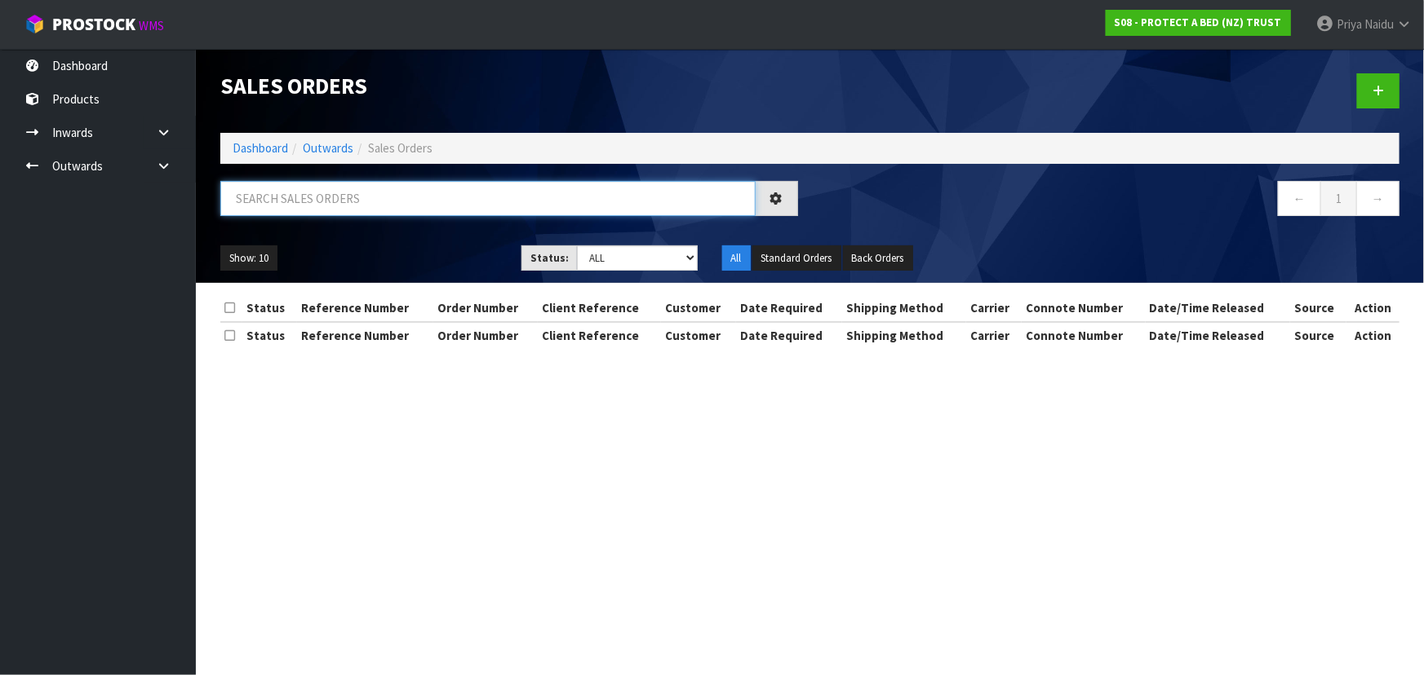
click at [329, 192] on input "text" at bounding box center [487, 198] width 535 height 35
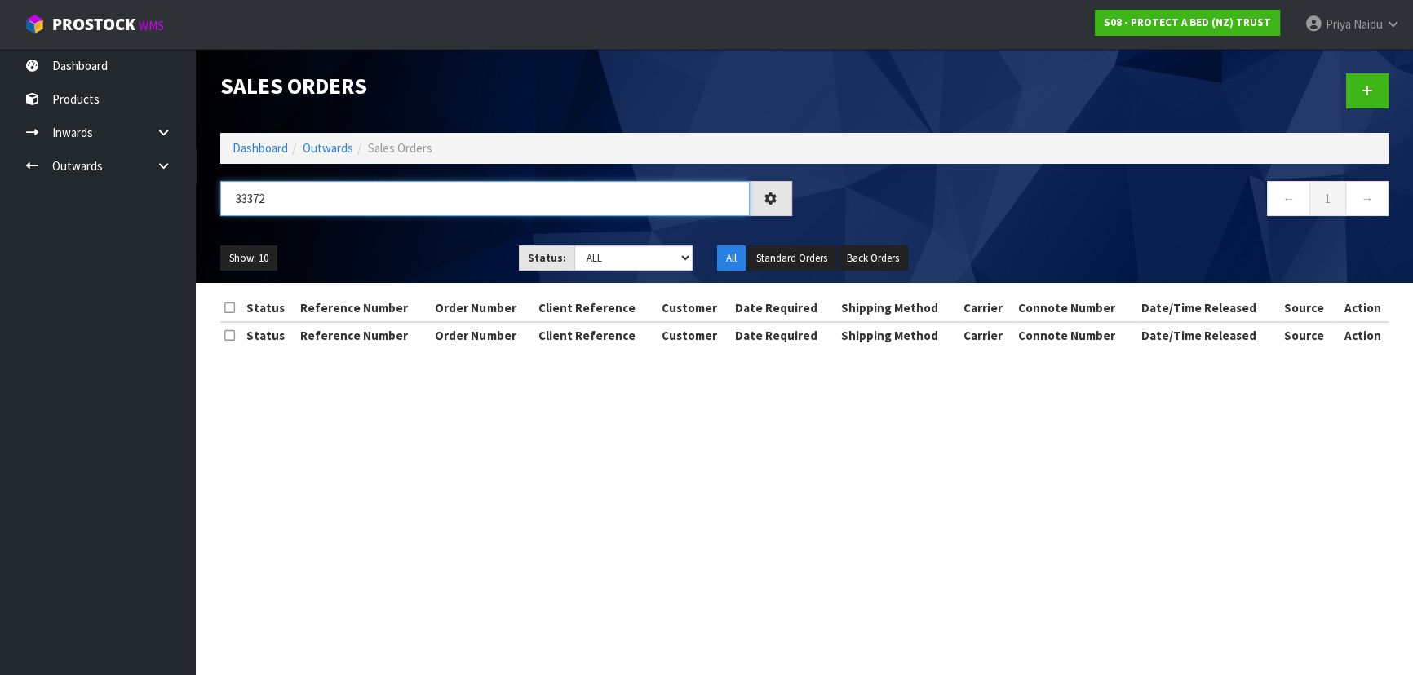
type input "33372"
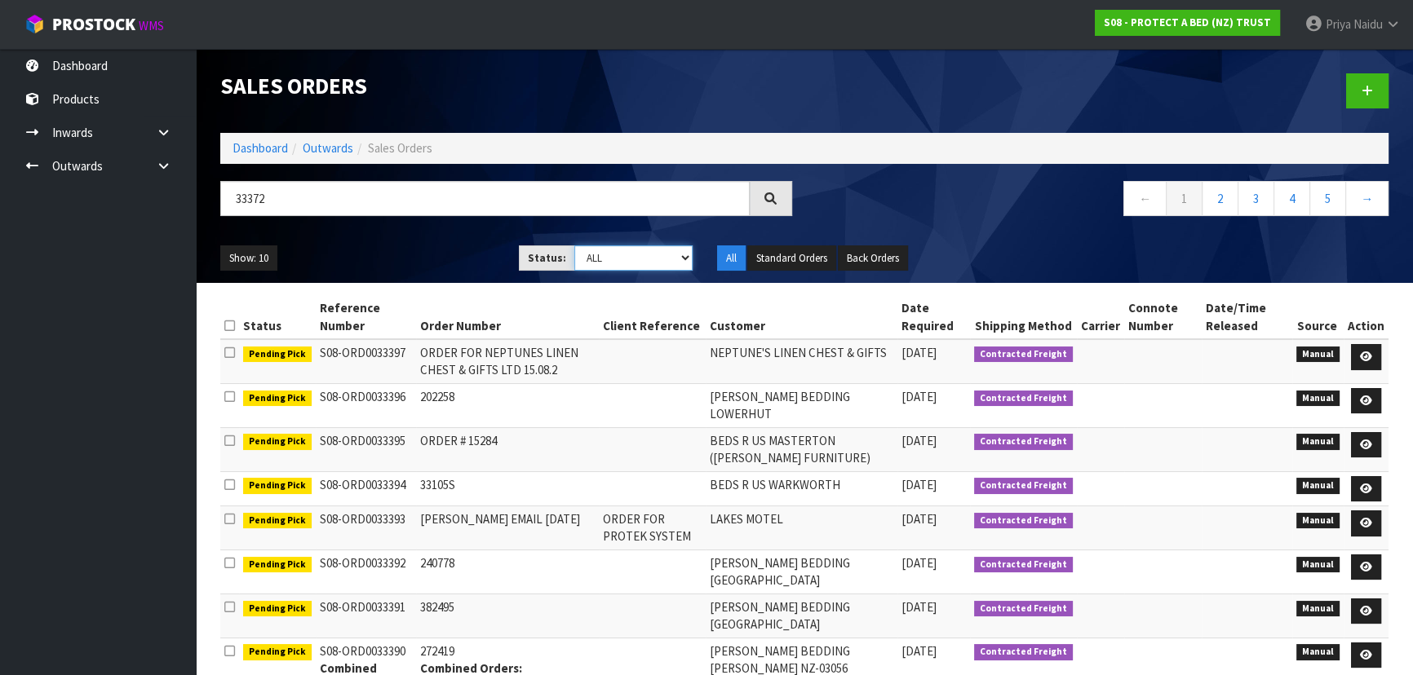
click at [614, 259] on select "Draft Pending Allocated Pending Pick Goods Picked Goods Packed Pending Charges …" at bounding box center [633, 258] width 119 height 25
select select "string:5"
click at [574, 246] on select "Draft Pending Allocated Pending Pick Goods Picked Goods Packed Pending Charges …" at bounding box center [633, 258] width 119 height 25
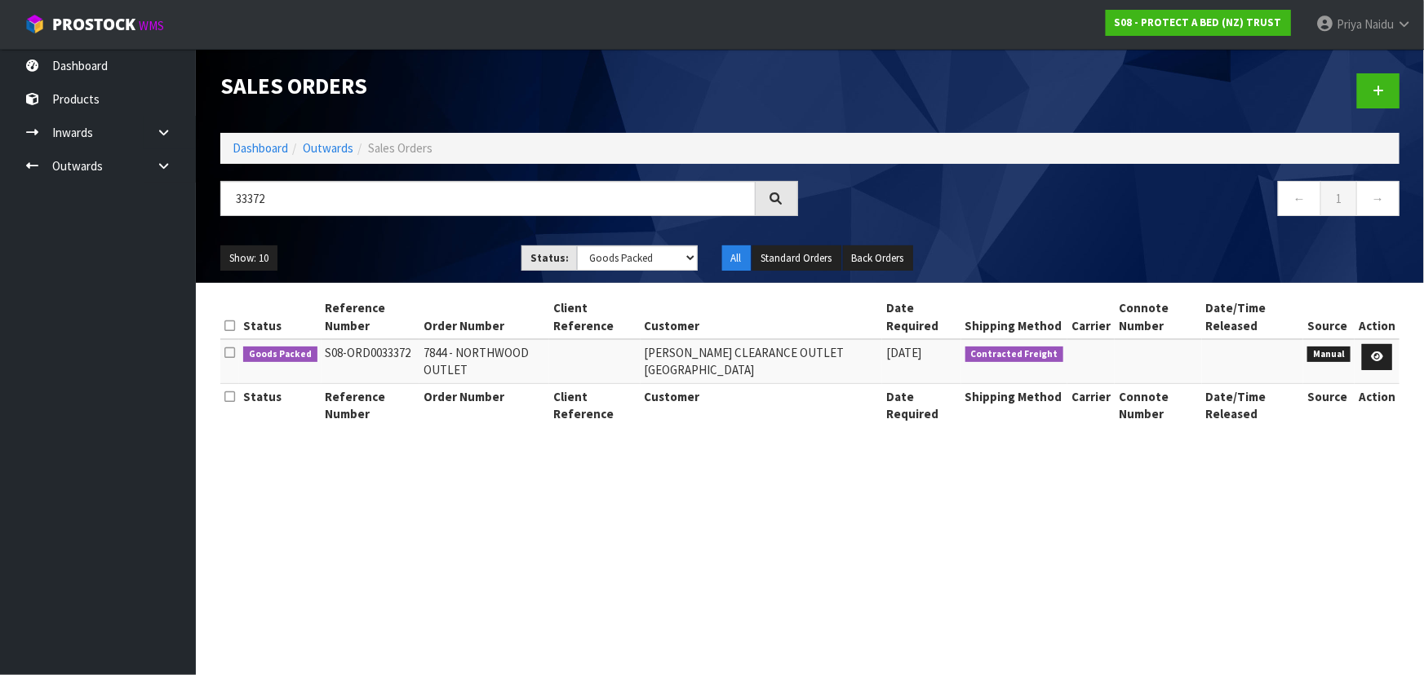
click at [417, 249] on ul "Show: 10 5 10 25 50" at bounding box center [358, 259] width 277 height 26
click at [1384, 350] on link at bounding box center [1377, 357] width 30 height 26
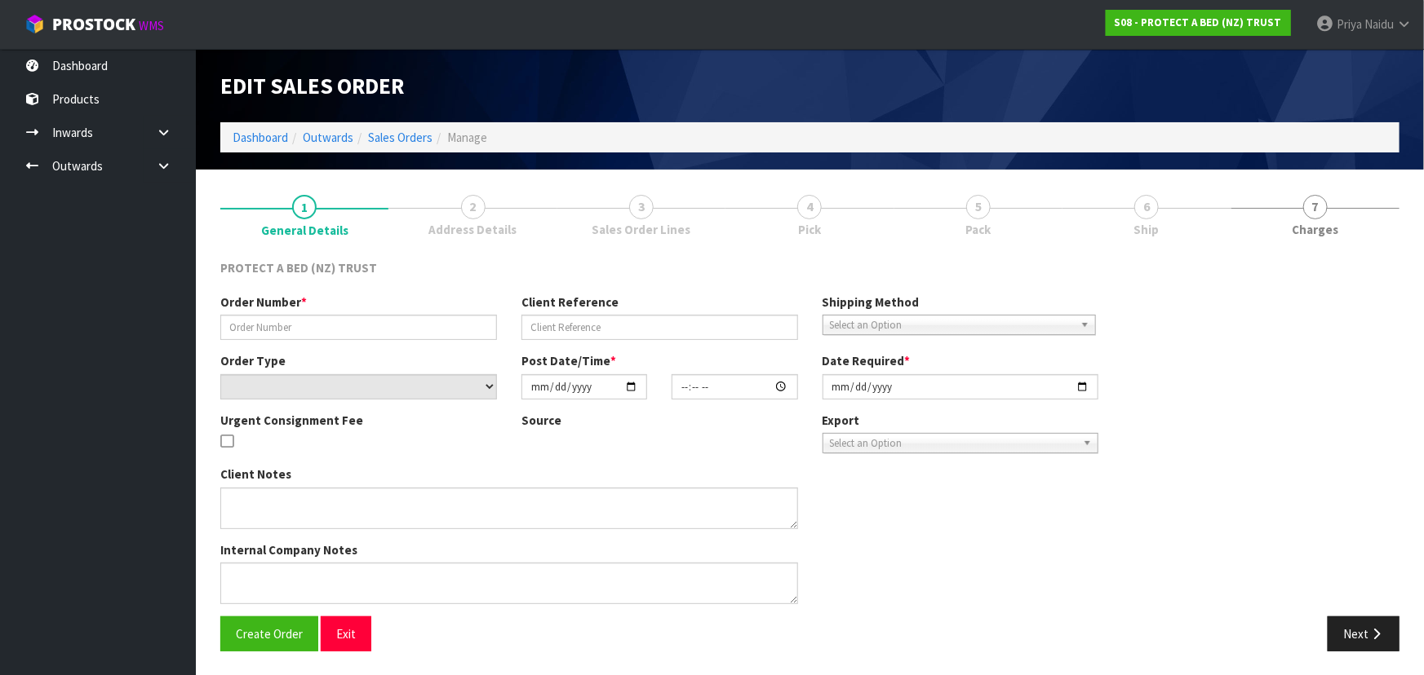
type input "7844 - NORTHWOOD OUTLET"
select select "number:0"
type input "2025-09-12"
type input "09:20:00.000"
type input "2025-09-12"
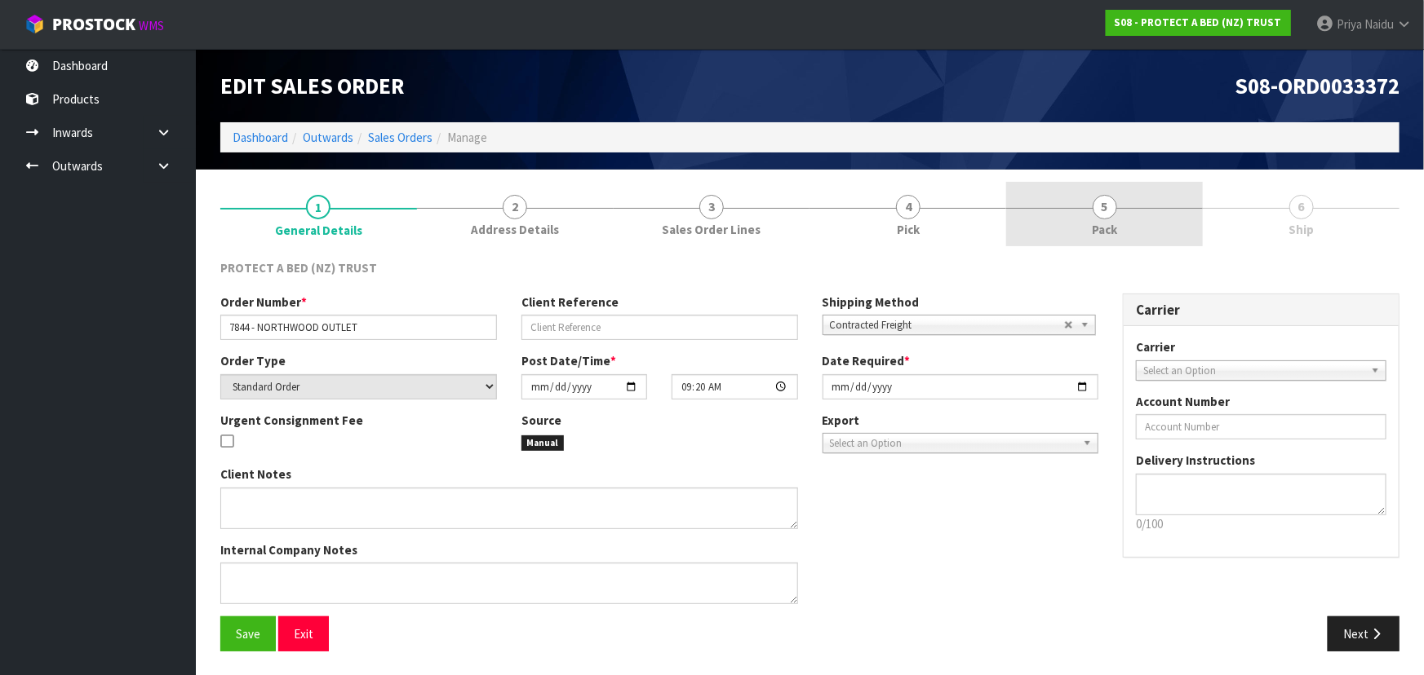
click at [1127, 208] on link "5 Pack" at bounding box center [1104, 214] width 197 height 64
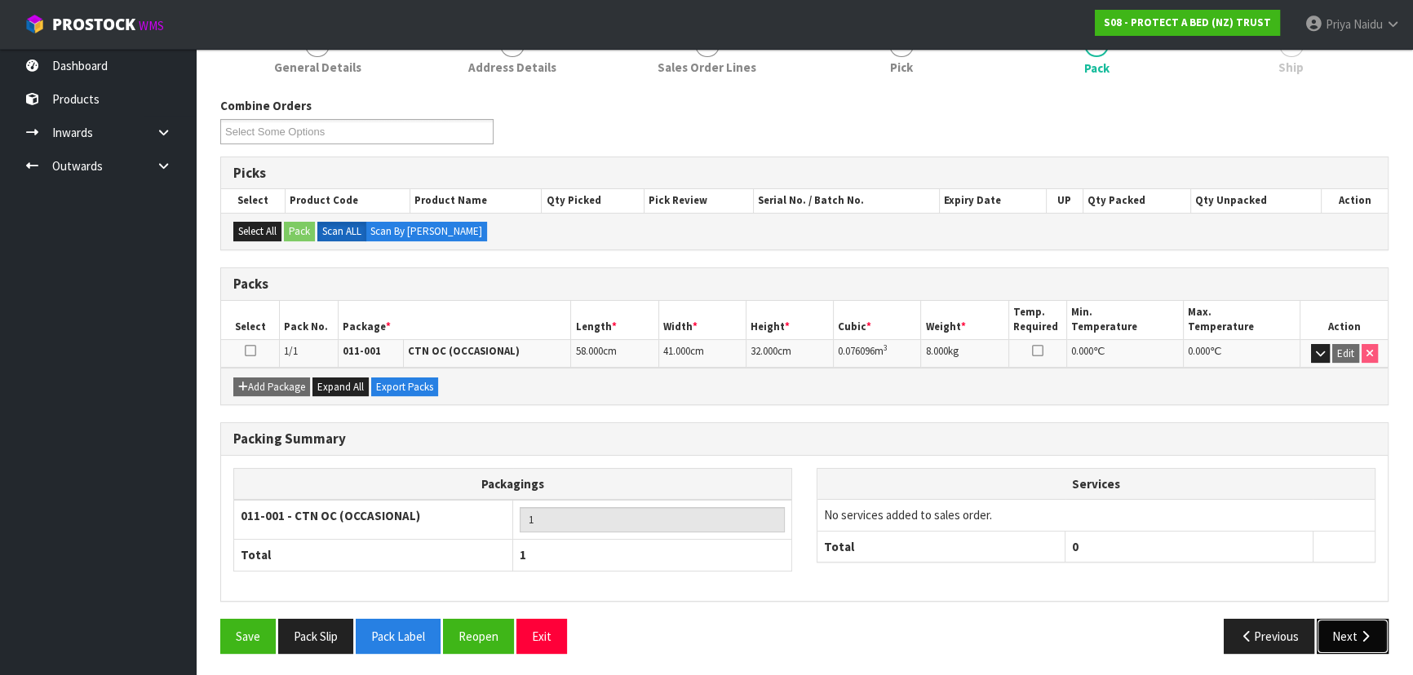
click at [1375, 628] on button "Next" at bounding box center [1353, 636] width 72 height 35
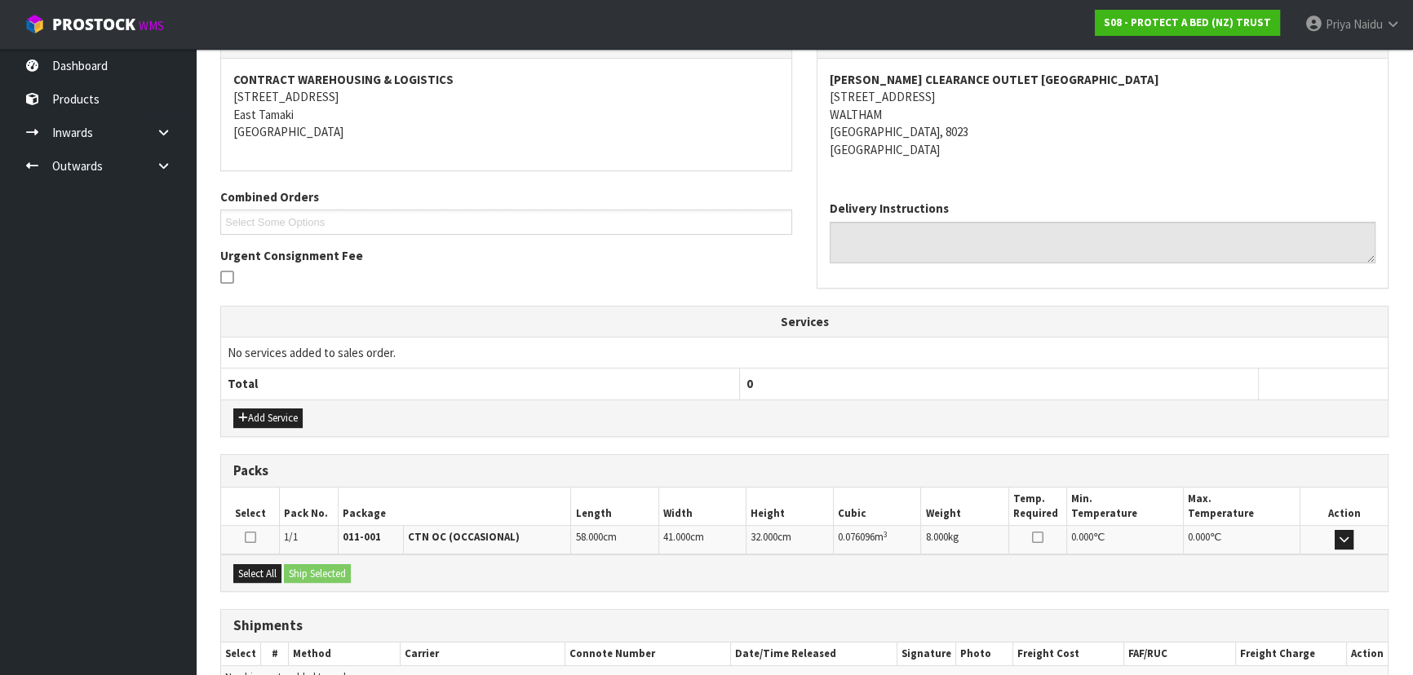
scroll to position [323, 0]
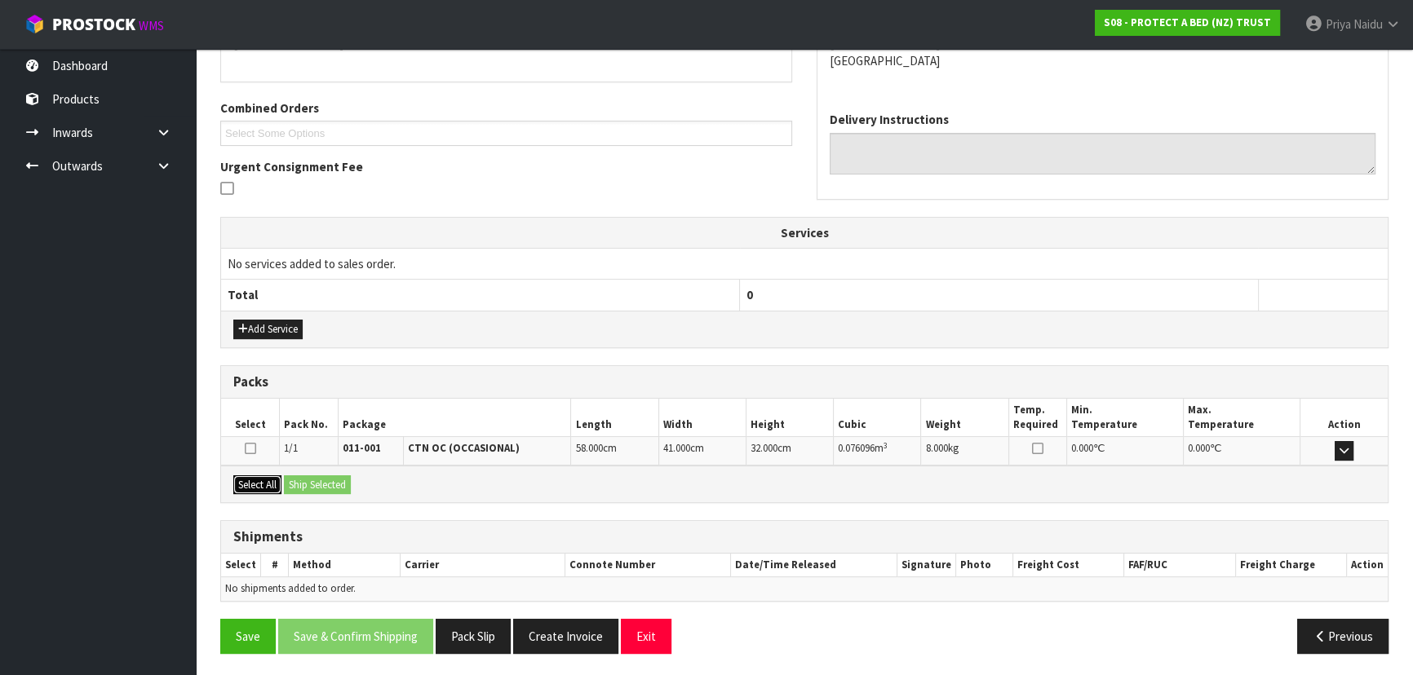
drag, startPoint x: 264, startPoint y: 484, endPoint x: 293, endPoint y: 481, distance: 29.5
click at [264, 484] on button "Select All" at bounding box center [257, 486] width 48 height 20
click at [303, 479] on button "Ship Selected" at bounding box center [317, 486] width 67 height 20
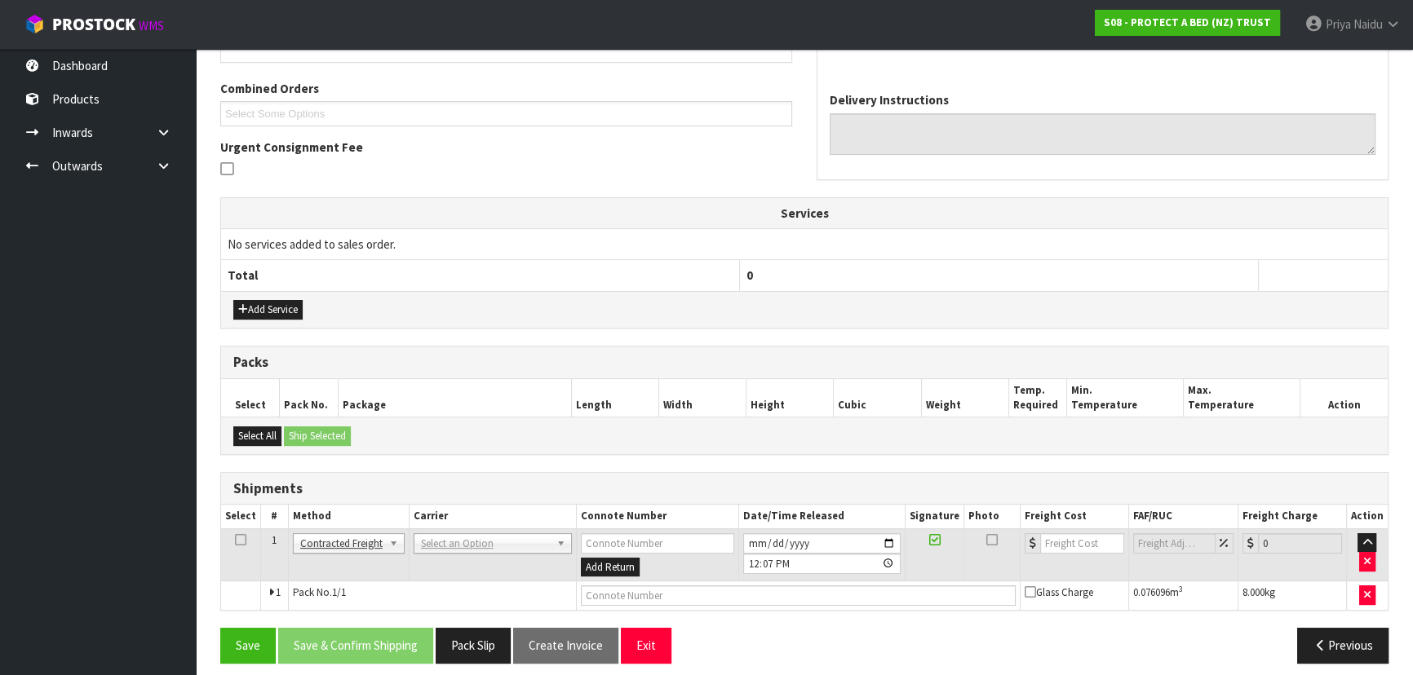
scroll to position [352, 0]
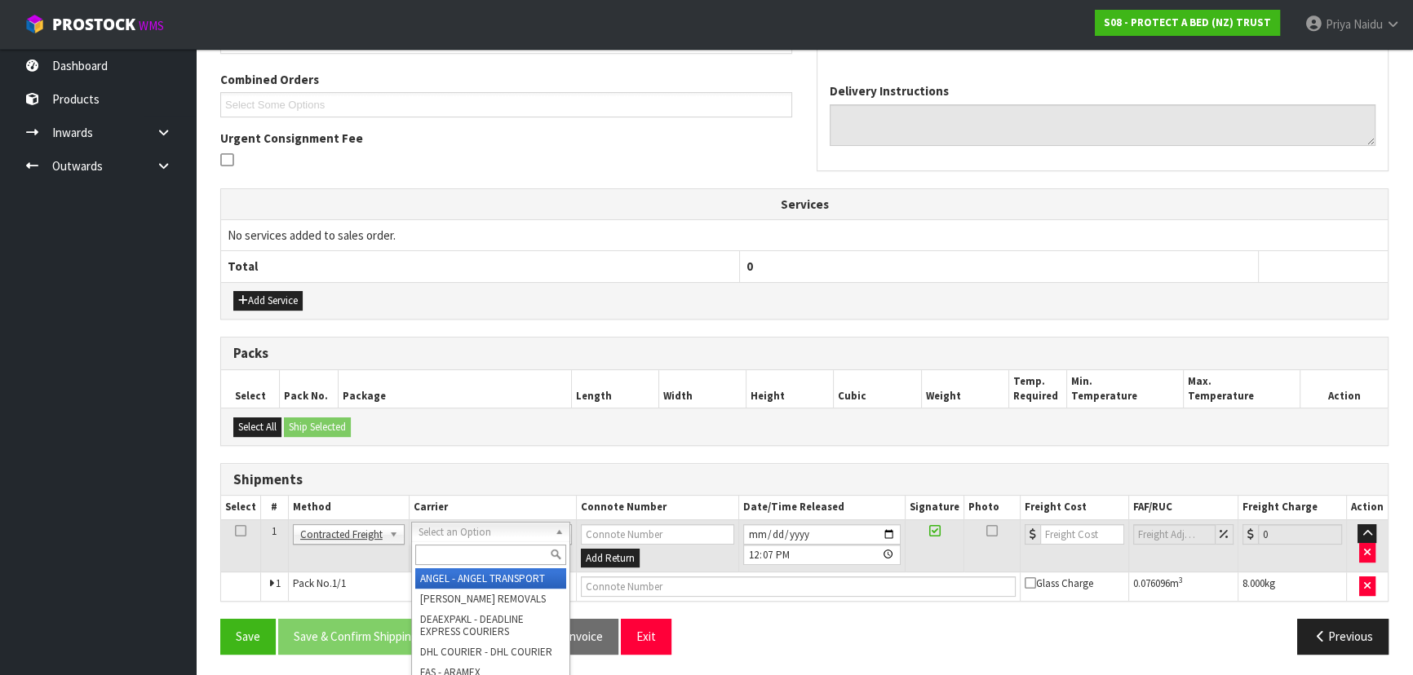
click at [459, 543] on div at bounding box center [490, 555] width 157 height 27
click at [459, 552] on input "text" at bounding box center [490, 555] width 151 height 20
type input "NZP"
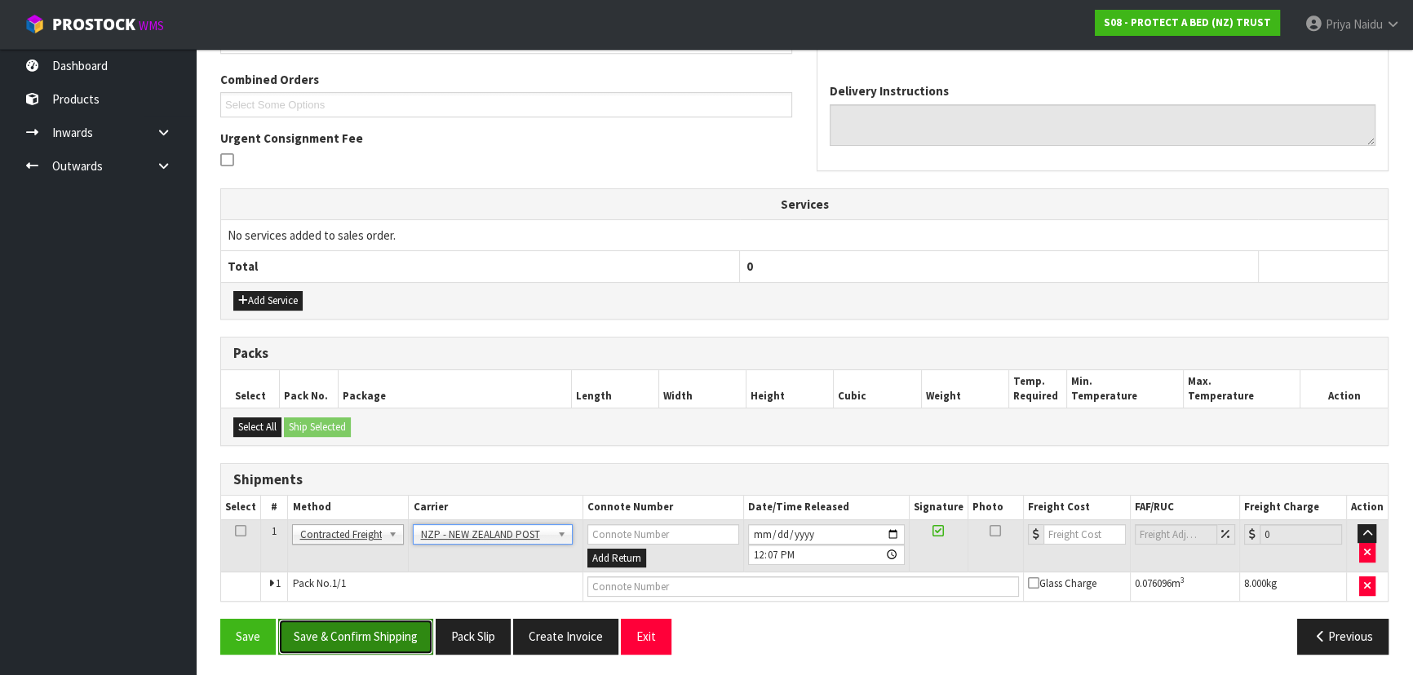
click at [358, 644] on button "Save & Confirm Shipping" at bounding box center [355, 636] width 155 height 35
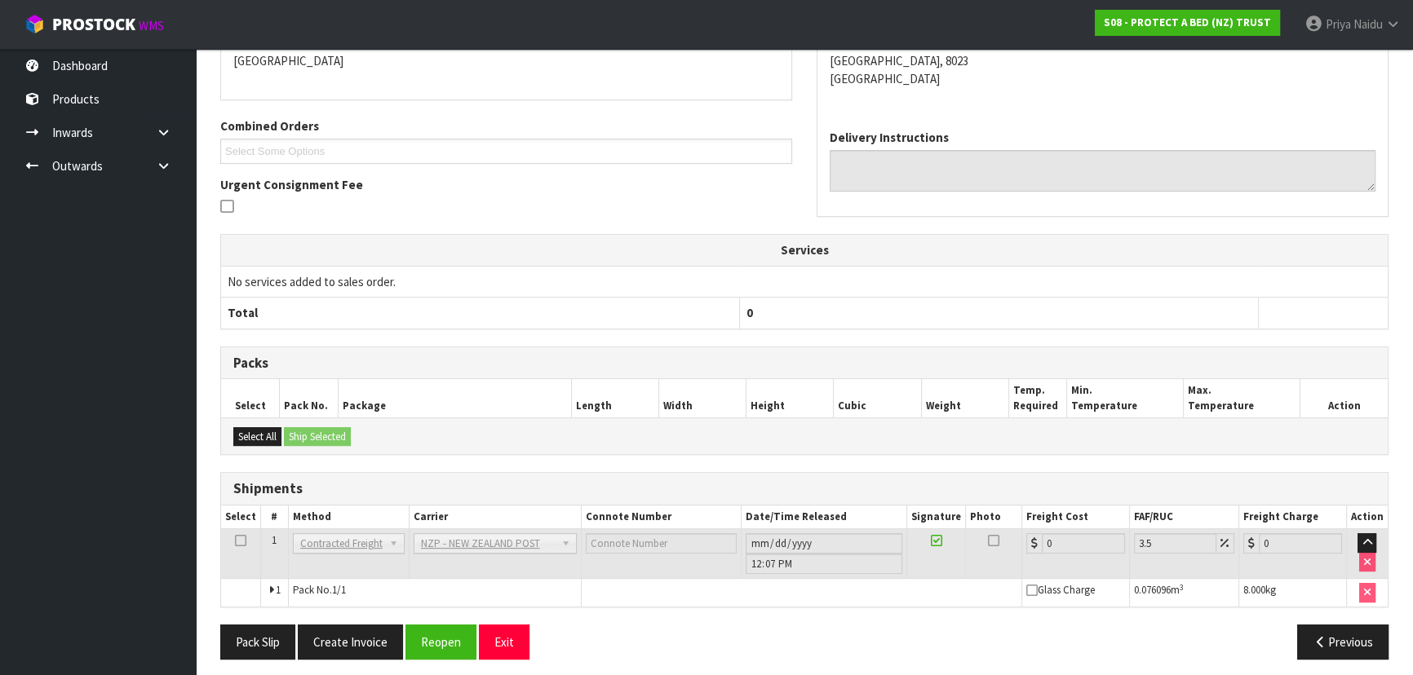
scroll to position [388, 0]
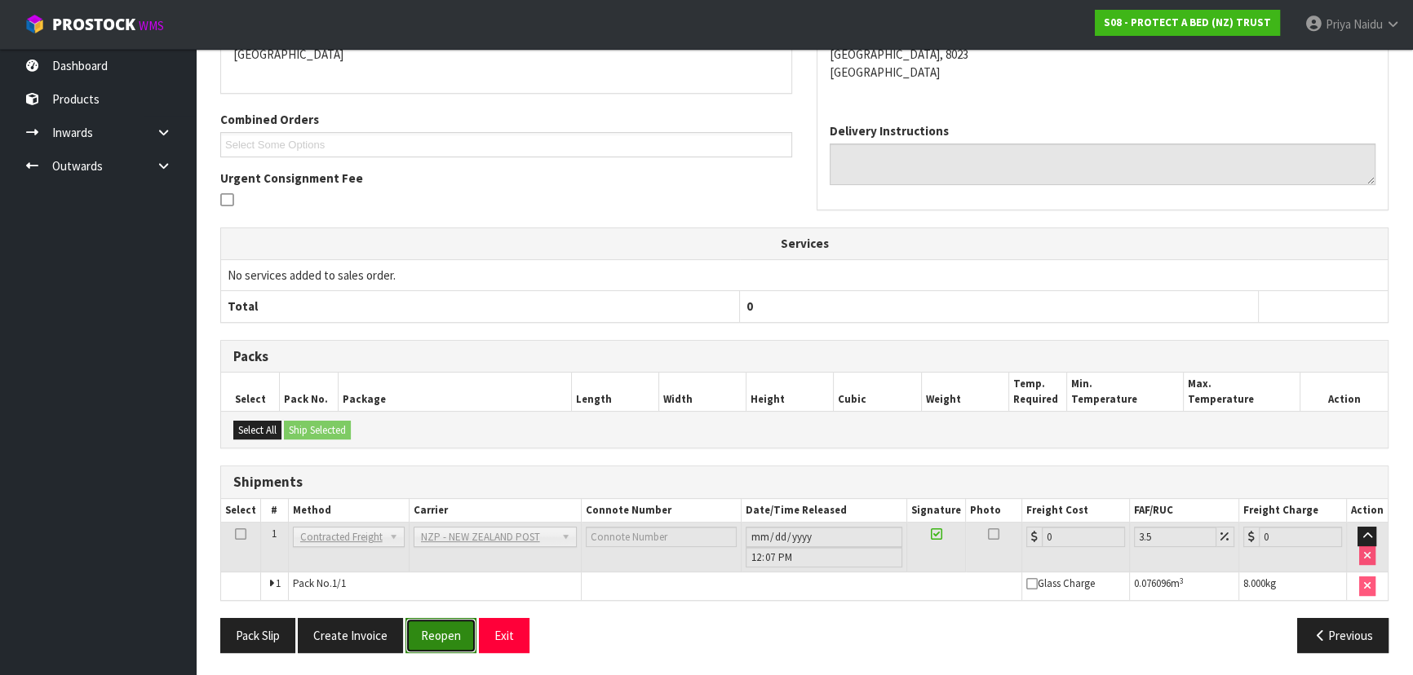
click at [444, 644] on button "Reopen" at bounding box center [440, 635] width 71 height 35
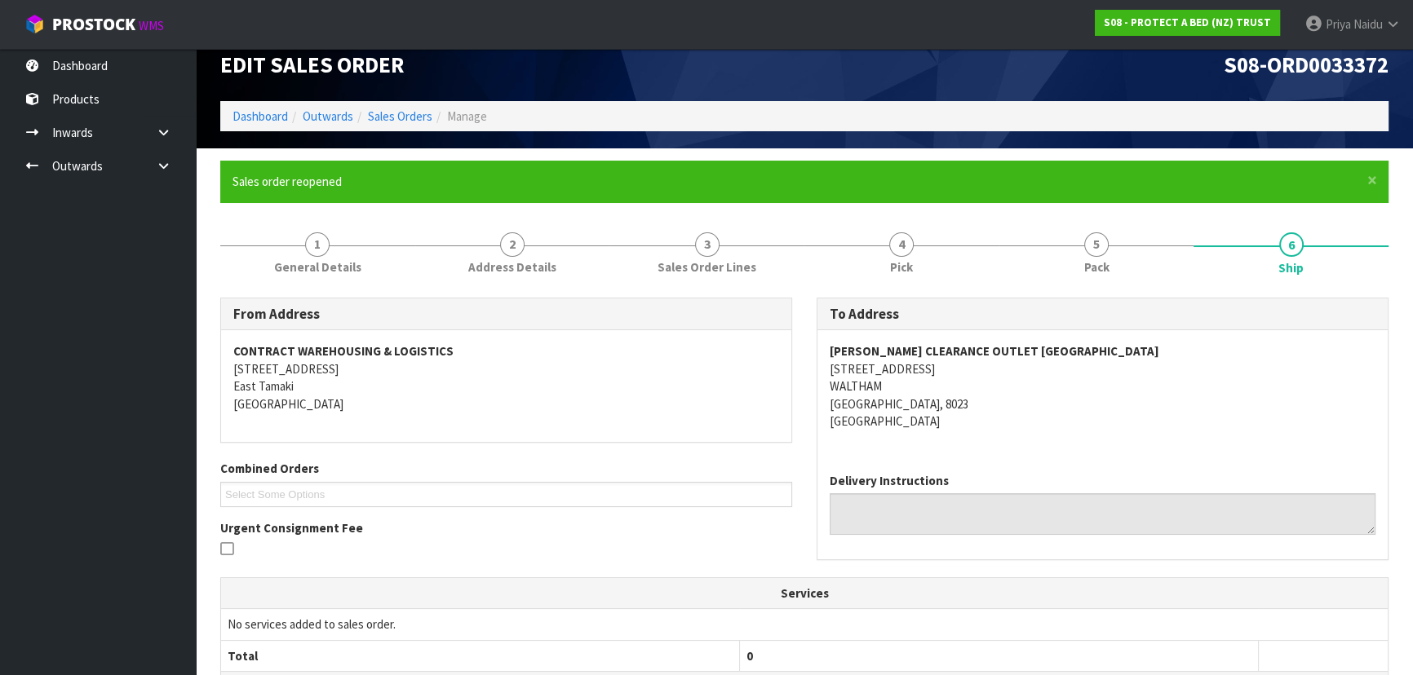
scroll to position [426, 0]
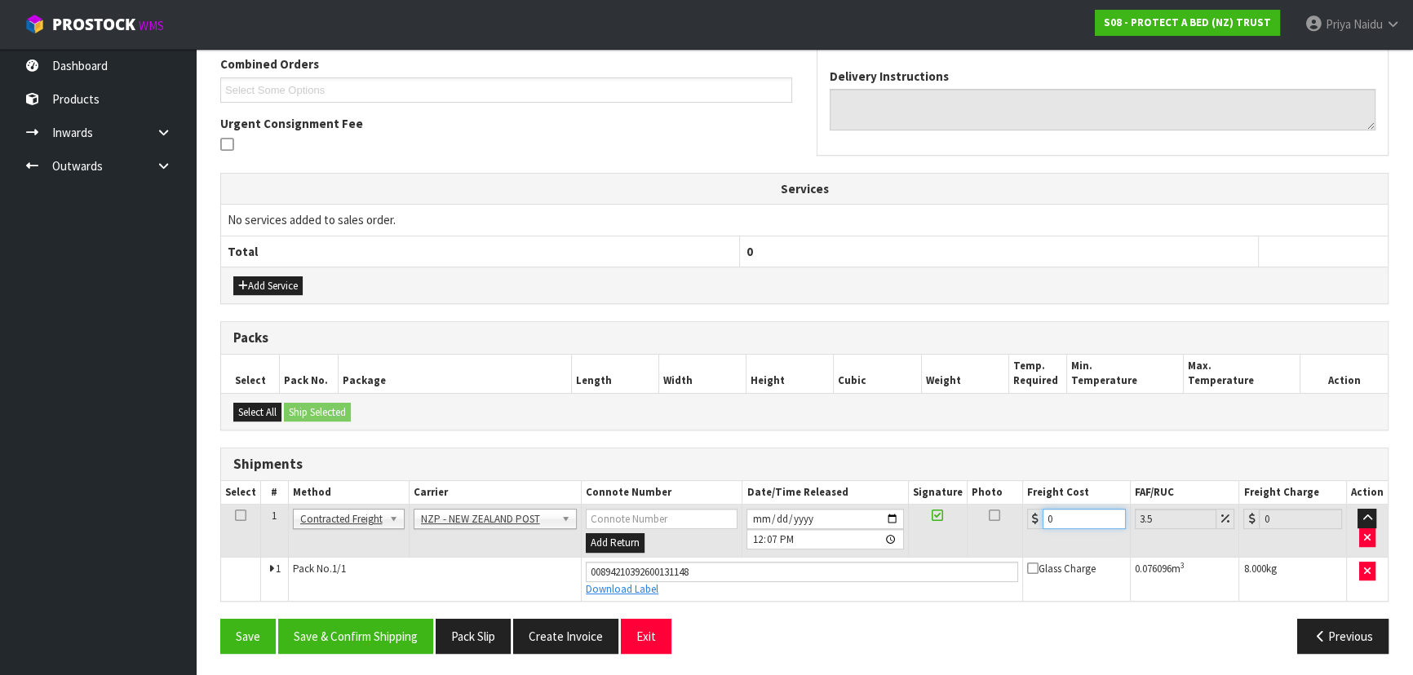
click at [1065, 514] on input "0" at bounding box center [1084, 519] width 83 height 20
type input "2"
type input "2.07"
type input "21"
type input "21.73"
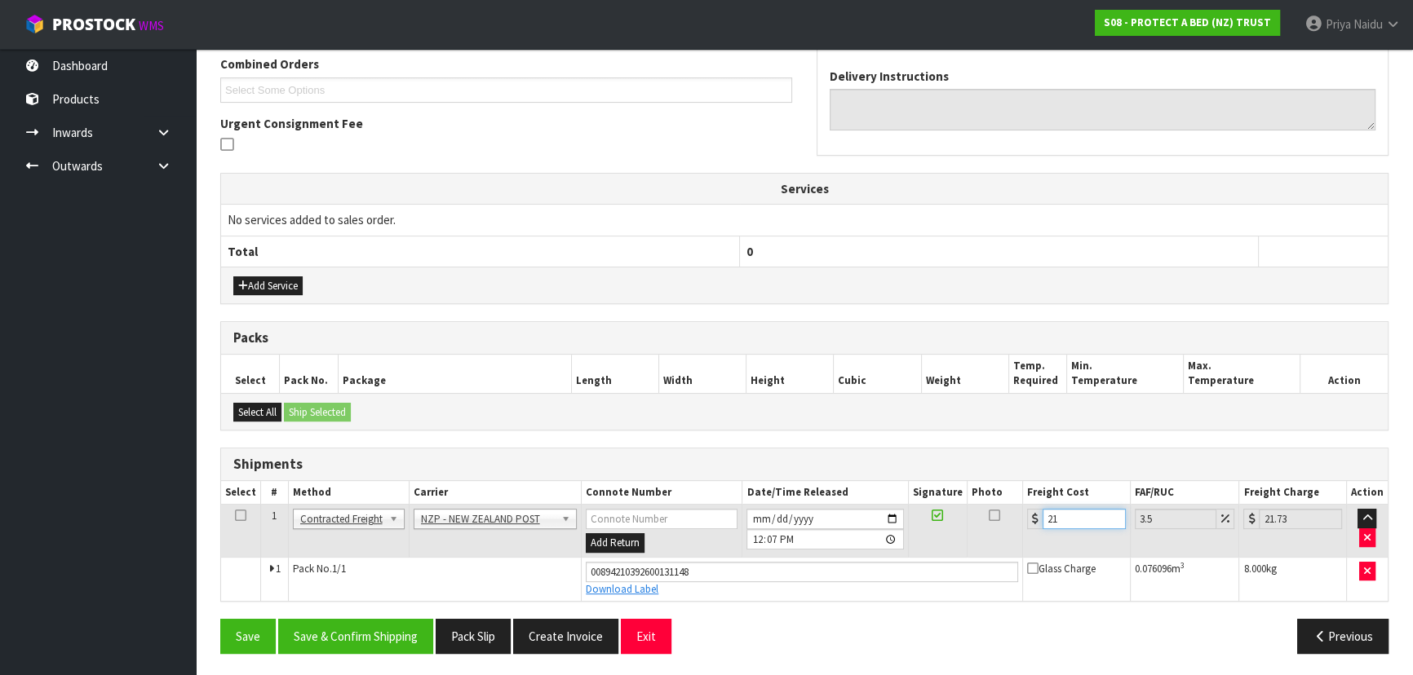
type input "21.6"
type input "22.36"
type input "21.61"
type input "22.37"
type input "21.61"
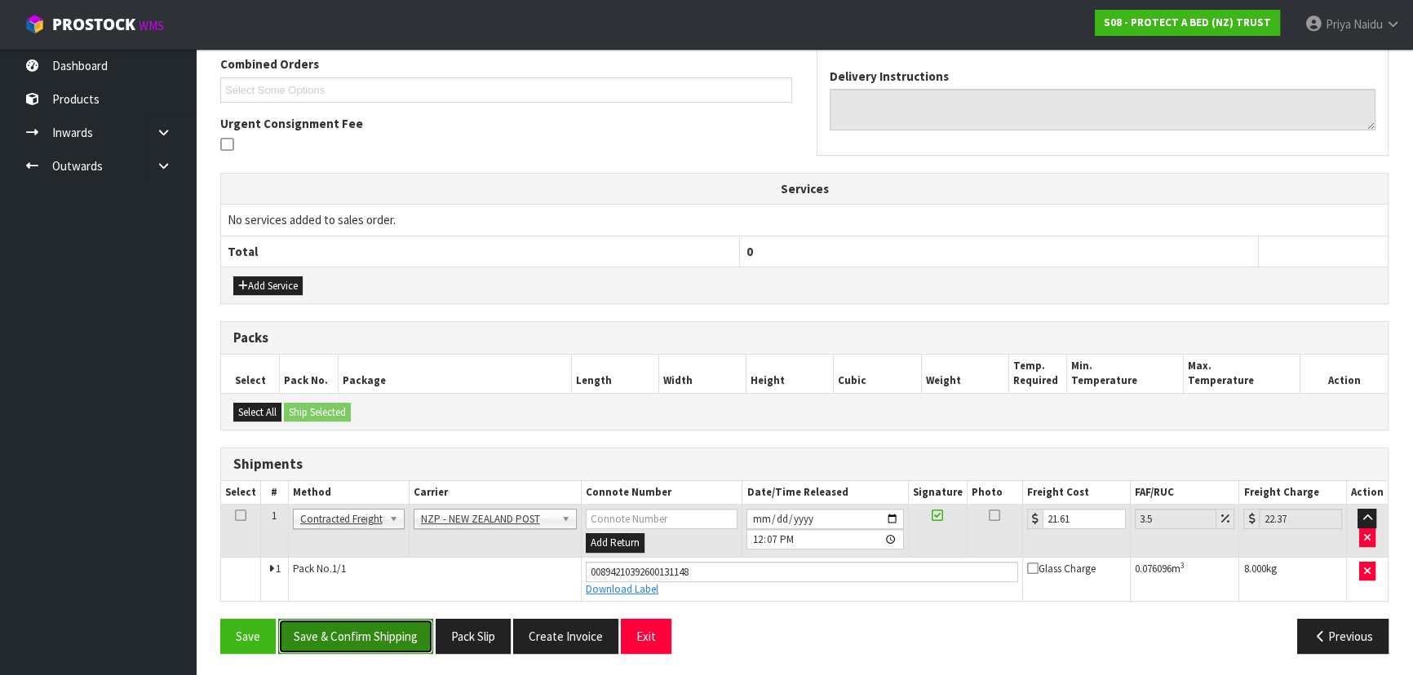
click at [359, 628] on button "Save & Confirm Shipping" at bounding box center [355, 636] width 155 height 35
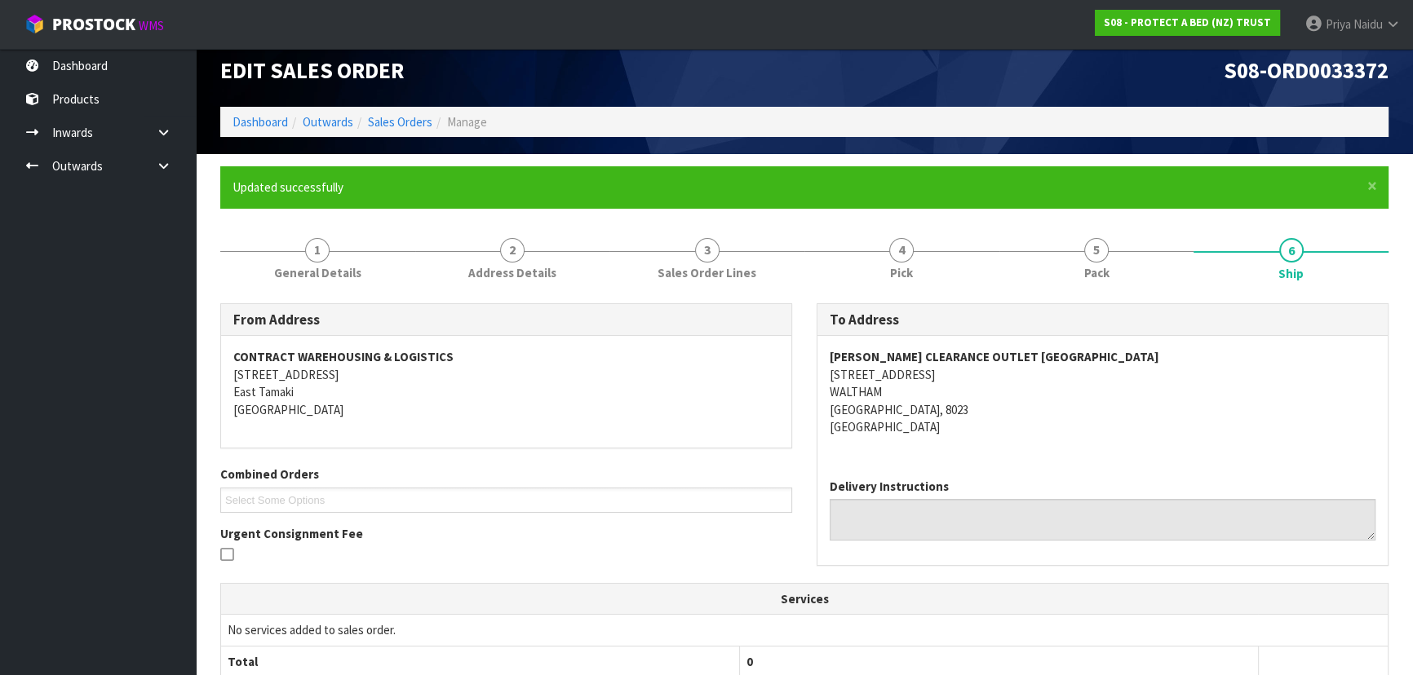
scroll to position [0, 0]
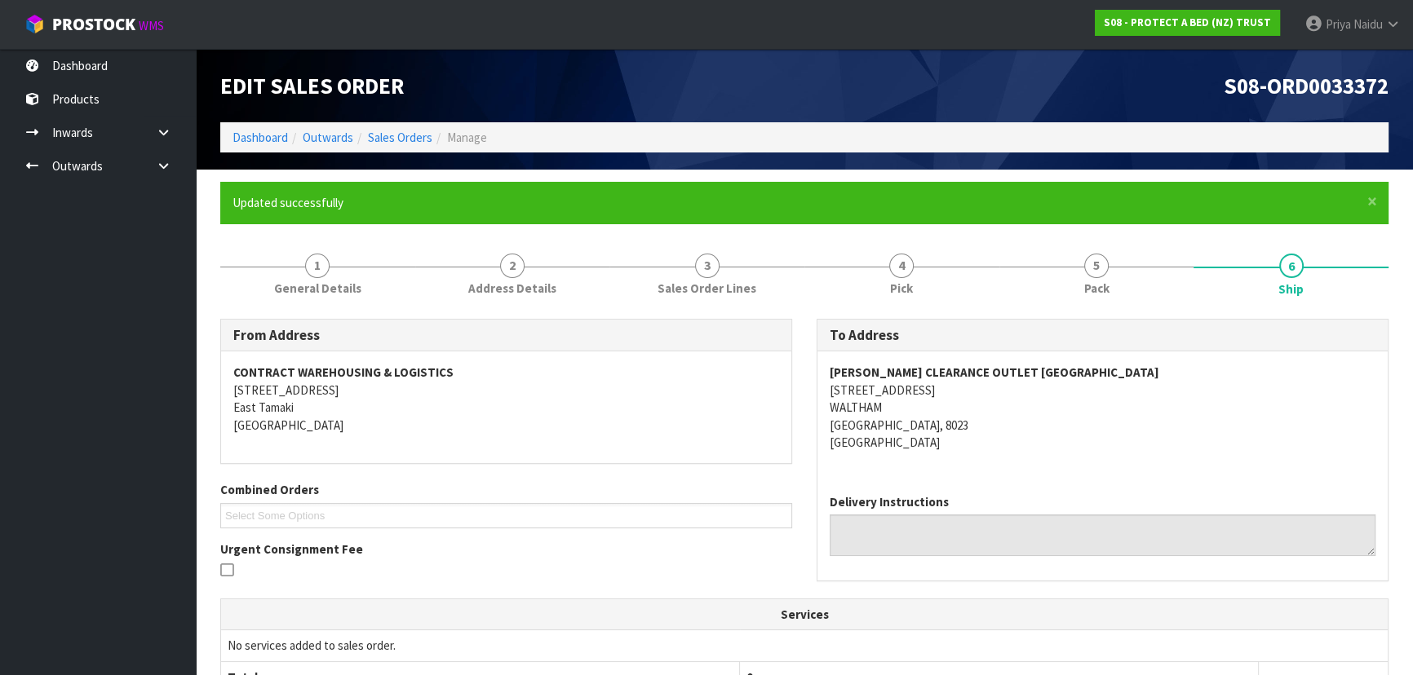
click at [362, 450] on div "CONTRACT WAREHOUSING & LOGISTICS 17 Allens Road East Tamaki Auckland" at bounding box center [506, 408] width 570 height 112
click at [267, 131] on link "Dashboard" at bounding box center [260, 138] width 55 height 16
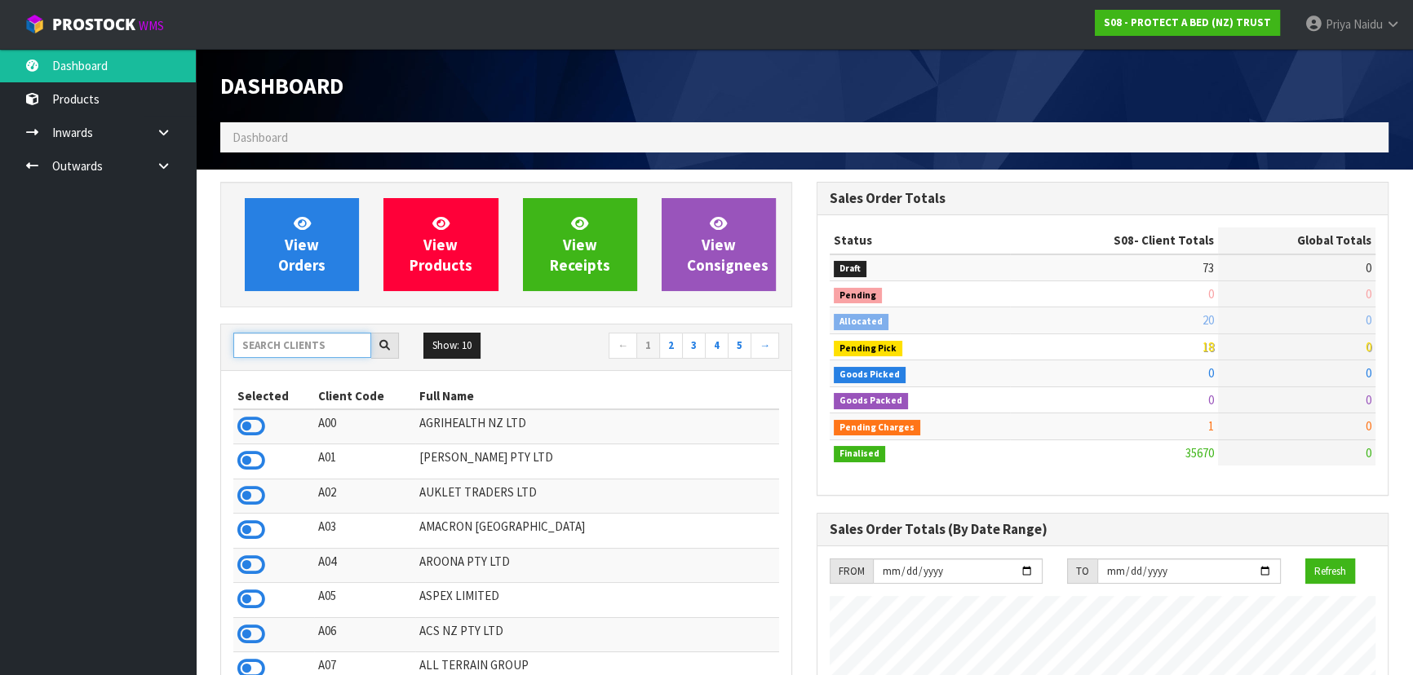
scroll to position [1016, 596]
click at [332, 339] on input "text" at bounding box center [302, 345] width 138 height 25
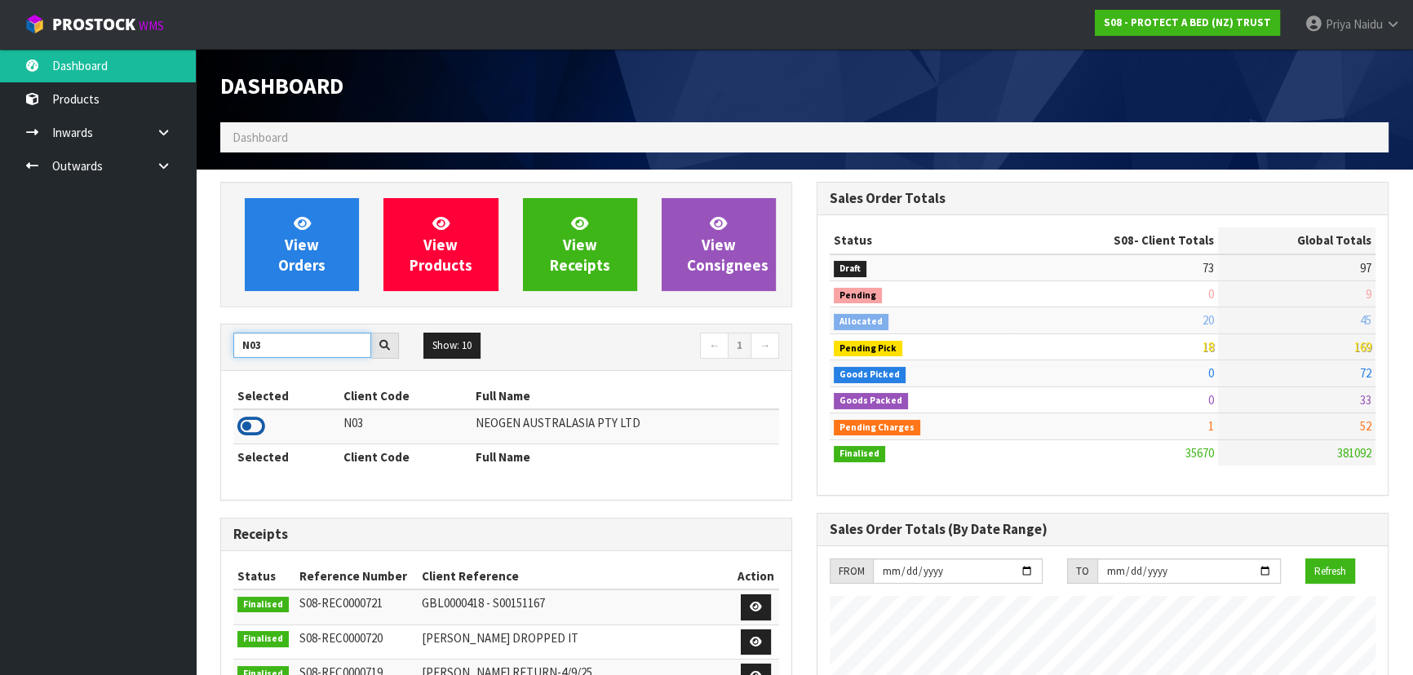
type input "N03"
drag, startPoint x: 250, startPoint y: 428, endPoint x: 261, endPoint y: 414, distance: 18.0
click at [251, 427] on icon at bounding box center [251, 426] width 28 height 24
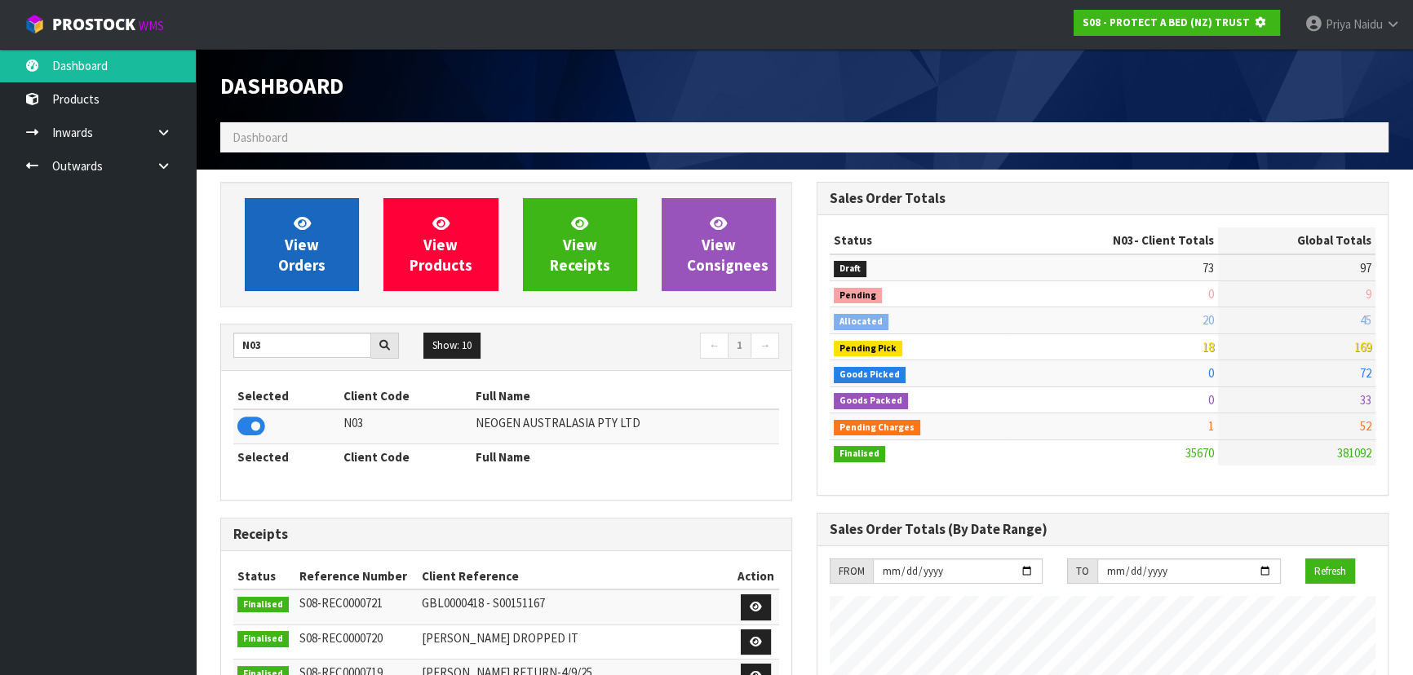
scroll to position [1016, 596]
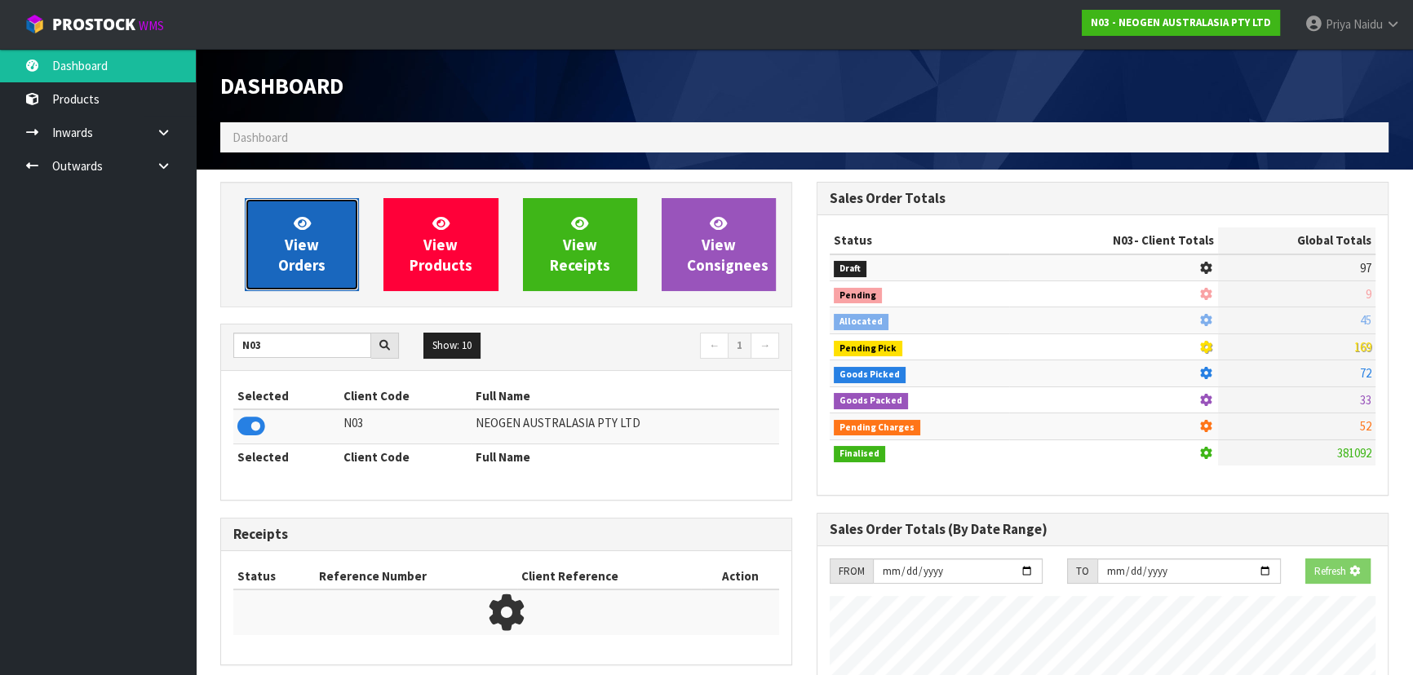
click at [303, 245] on span "View Orders" at bounding box center [301, 244] width 47 height 61
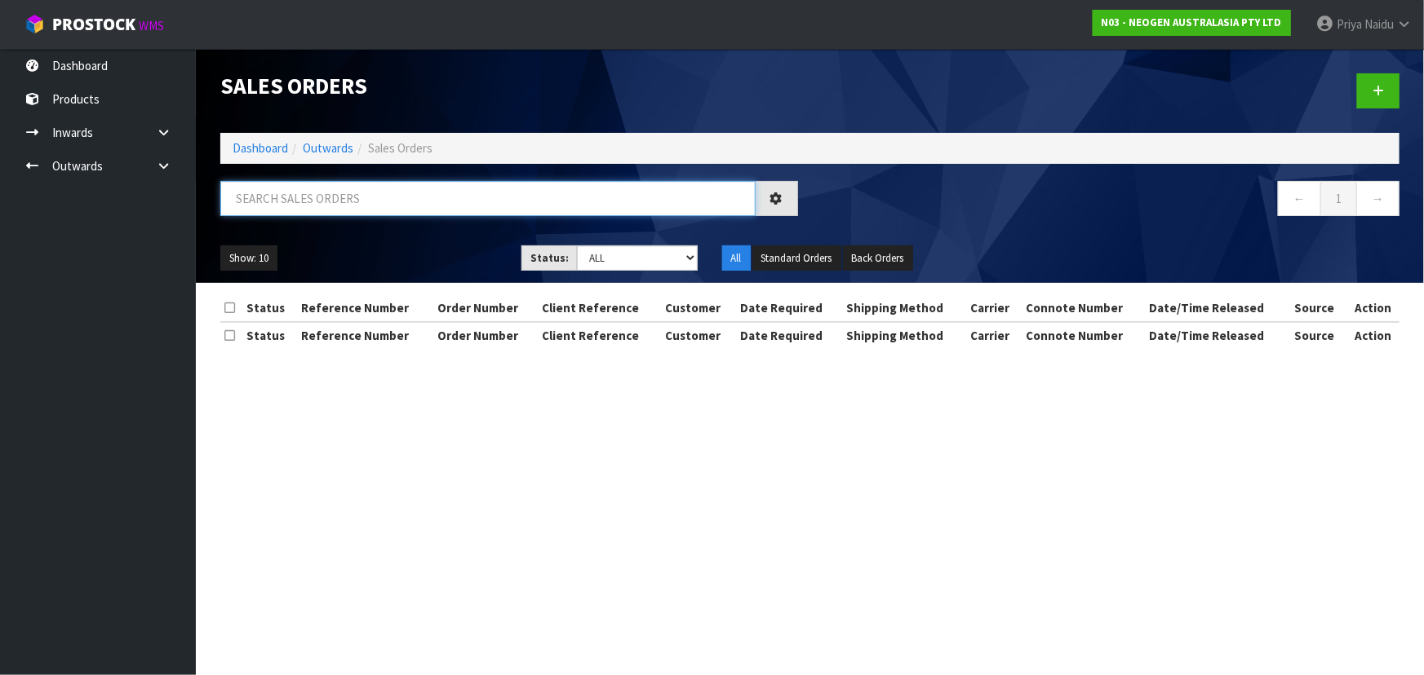
click at [334, 185] on input "text" at bounding box center [487, 198] width 535 height 35
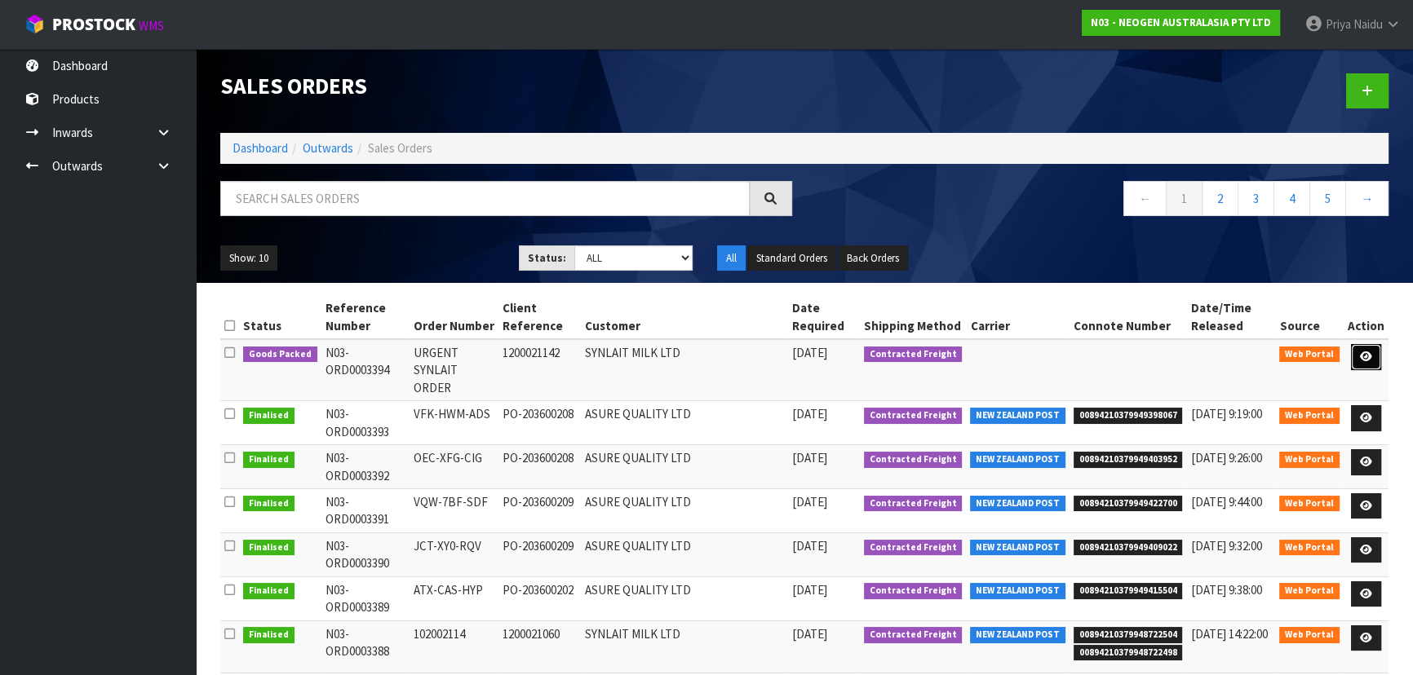
click at [1360, 356] on link at bounding box center [1366, 357] width 30 height 26
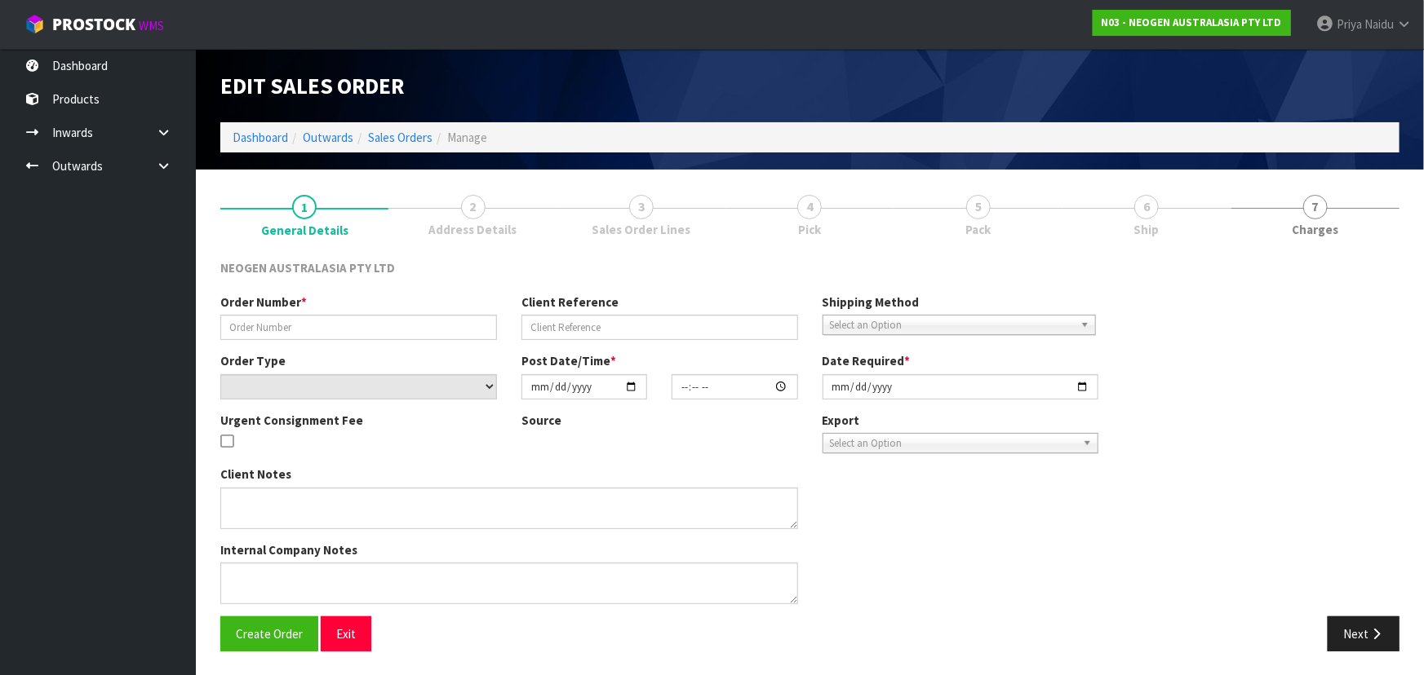
type input "URGENT SYNLAIT ORDER"
type input "1200021142"
select select "number:0"
type input "2025-09-15"
type input "10:41:00.000"
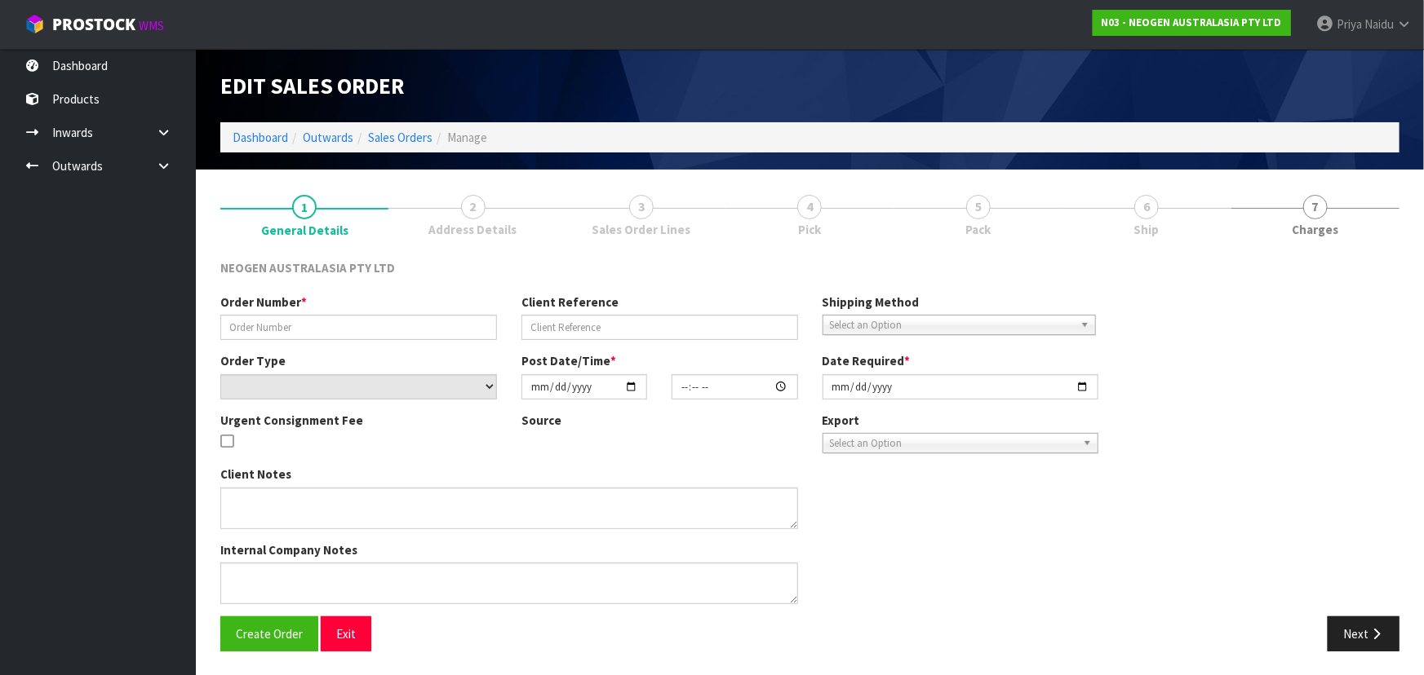
type input "2025-09-15"
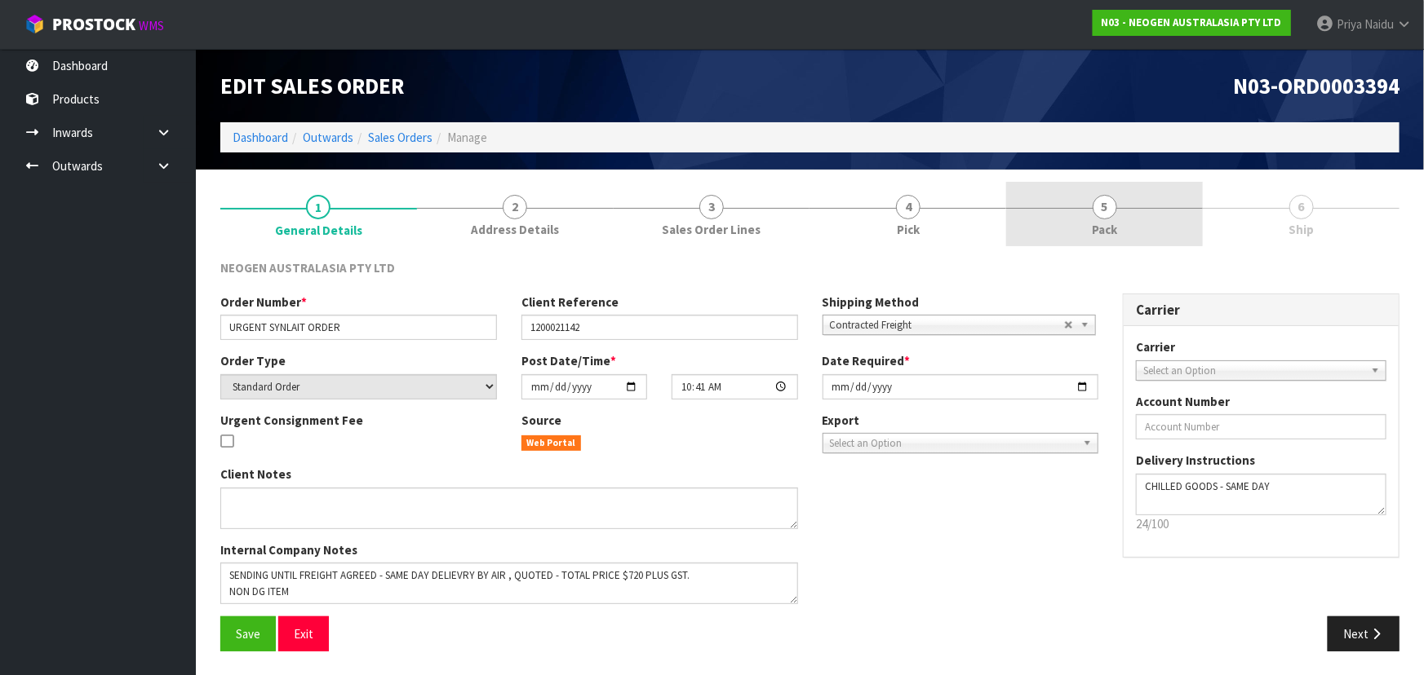
click at [1090, 228] on link "5 Pack" at bounding box center [1104, 214] width 197 height 64
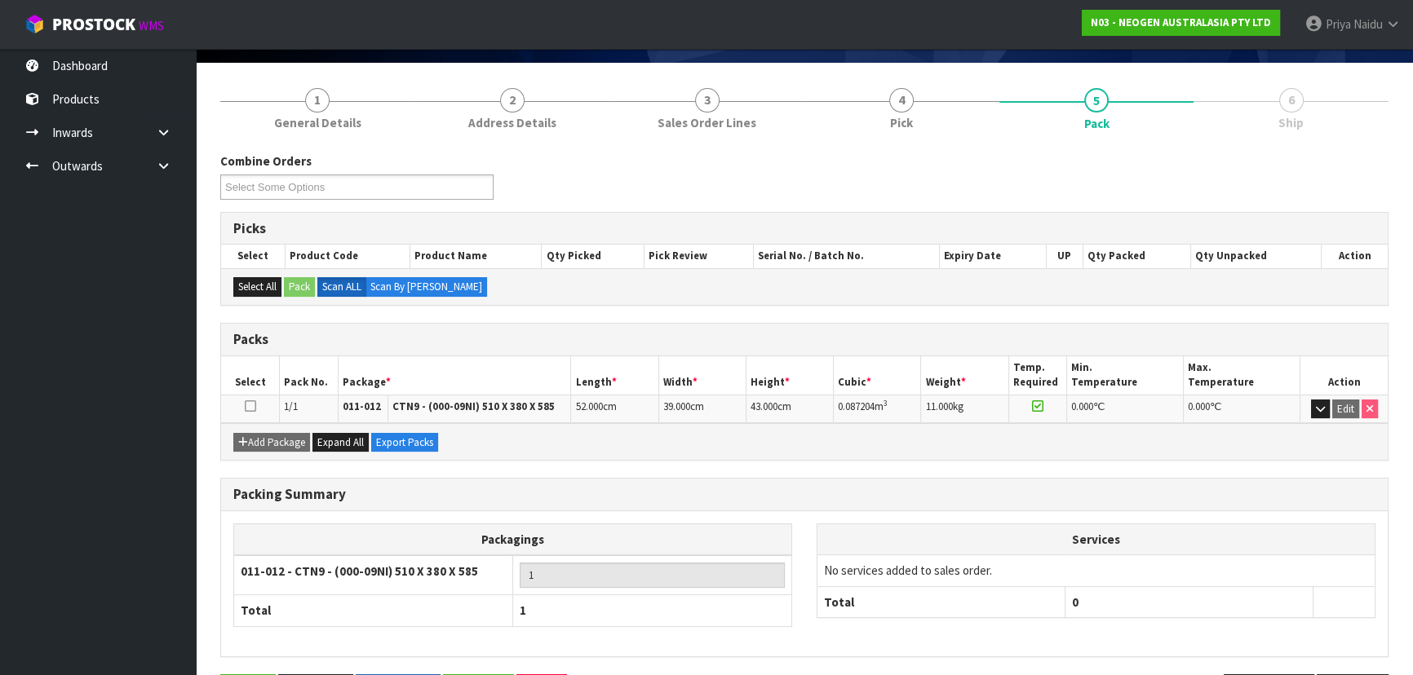
scroll to position [162, 0]
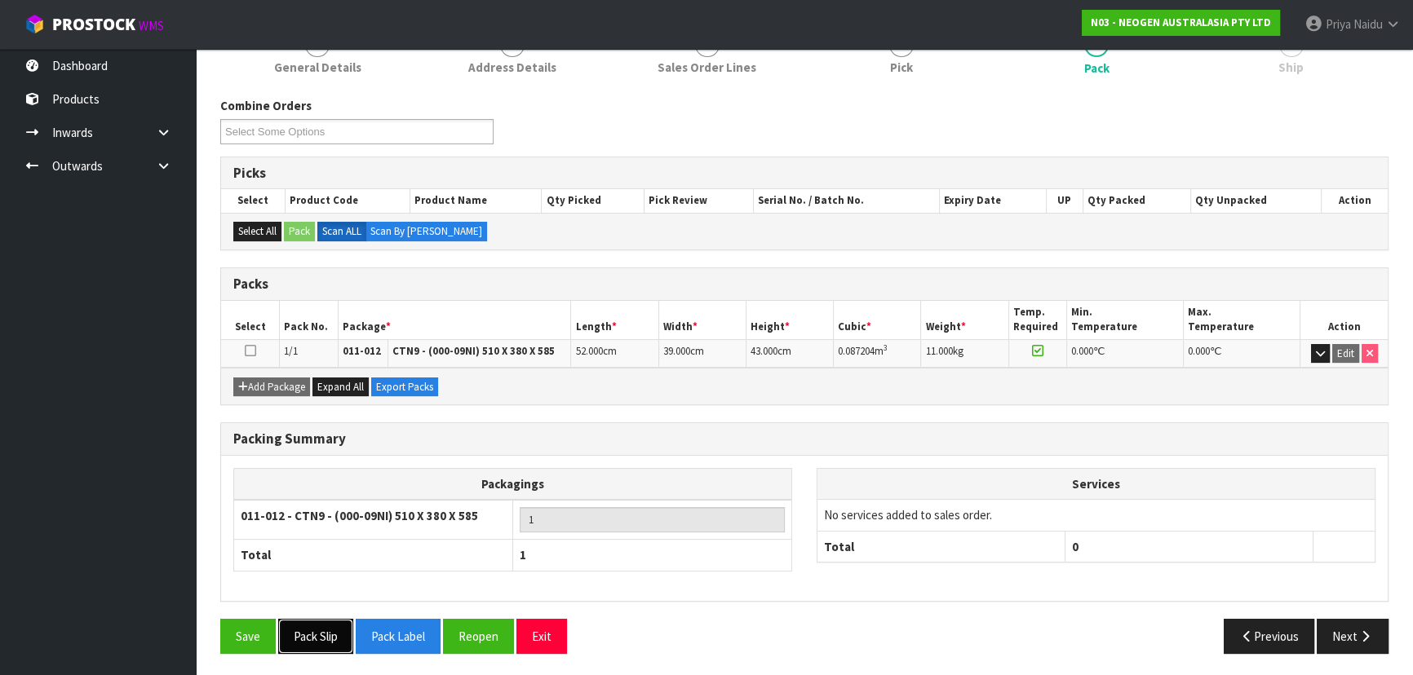
click at [312, 636] on button "Pack Slip" at bounding box center [315, 636] width 75 height 35
drag, startPoint x: 385, startPoint y: 631, endPoint x: 697, endPoint y: 554, distance: 320.9
click at [385, 631] on button "Pack Label" at bounding box center [398, 636] width 85 height 35
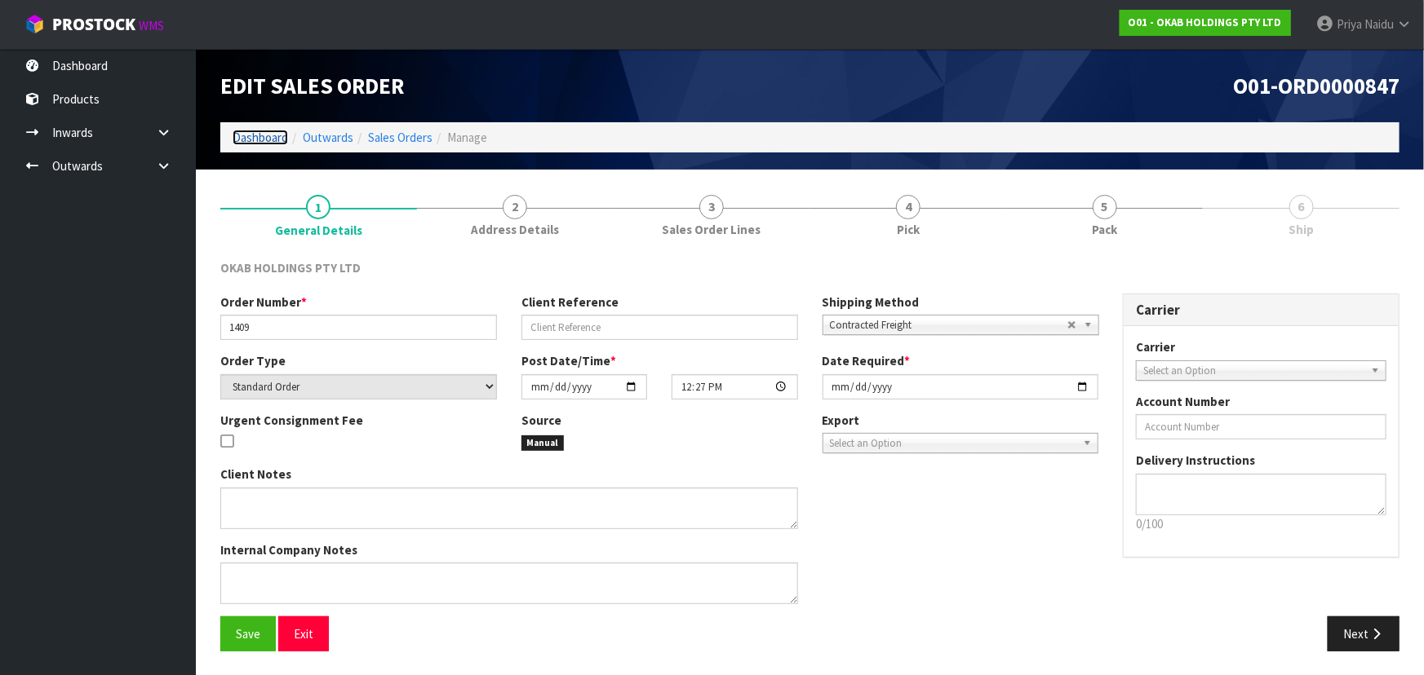
click at [269, 138] on link "Dashboard" at bounding box center [260, 138] width 55 height 16
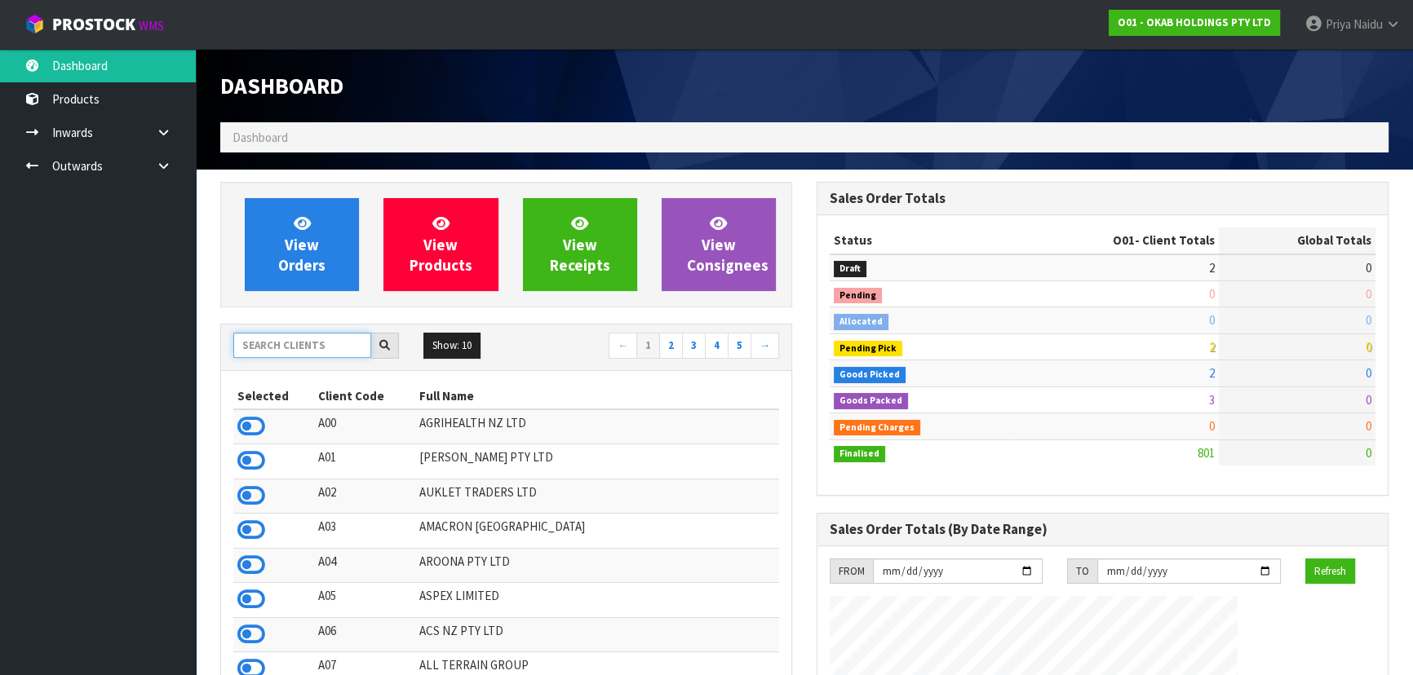
click at [274, 334] on input "text" at bounding box center [302, 345] width 138 height 25
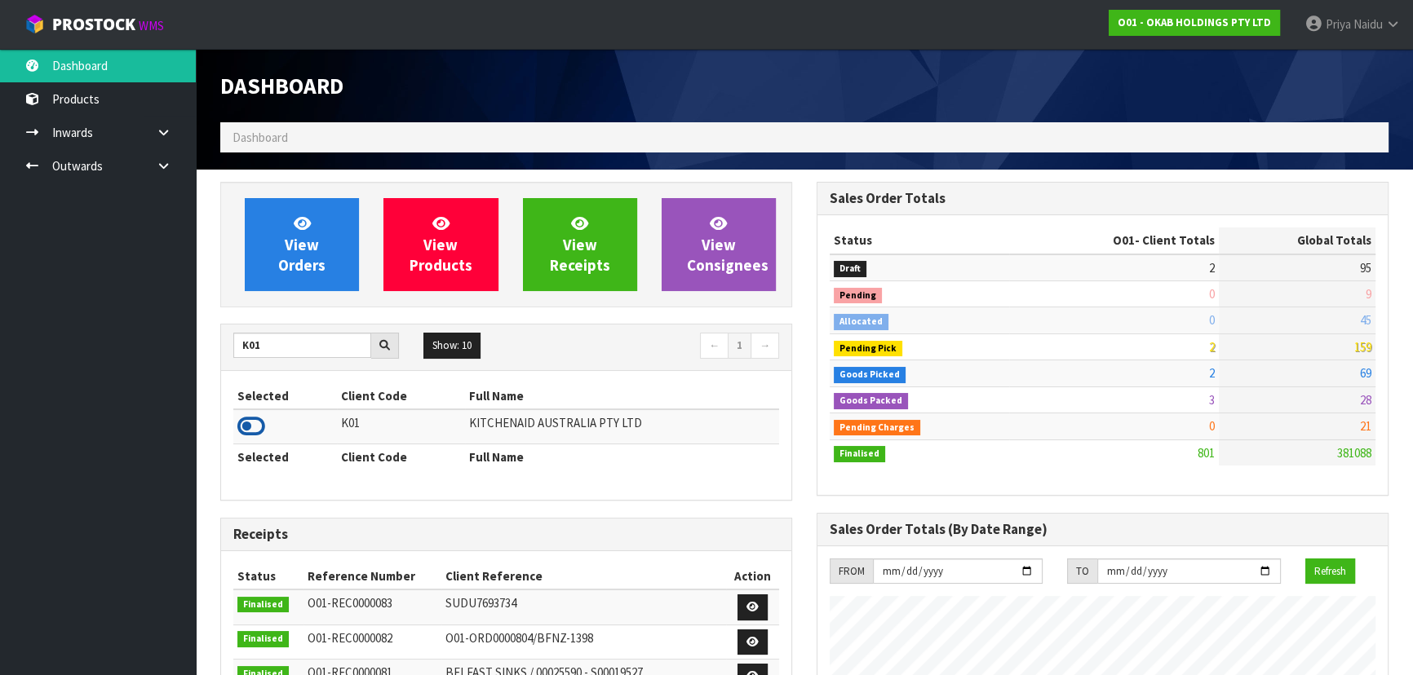
click at [254, 422] on icon at bounding box center [251, 426] width 28 height 24
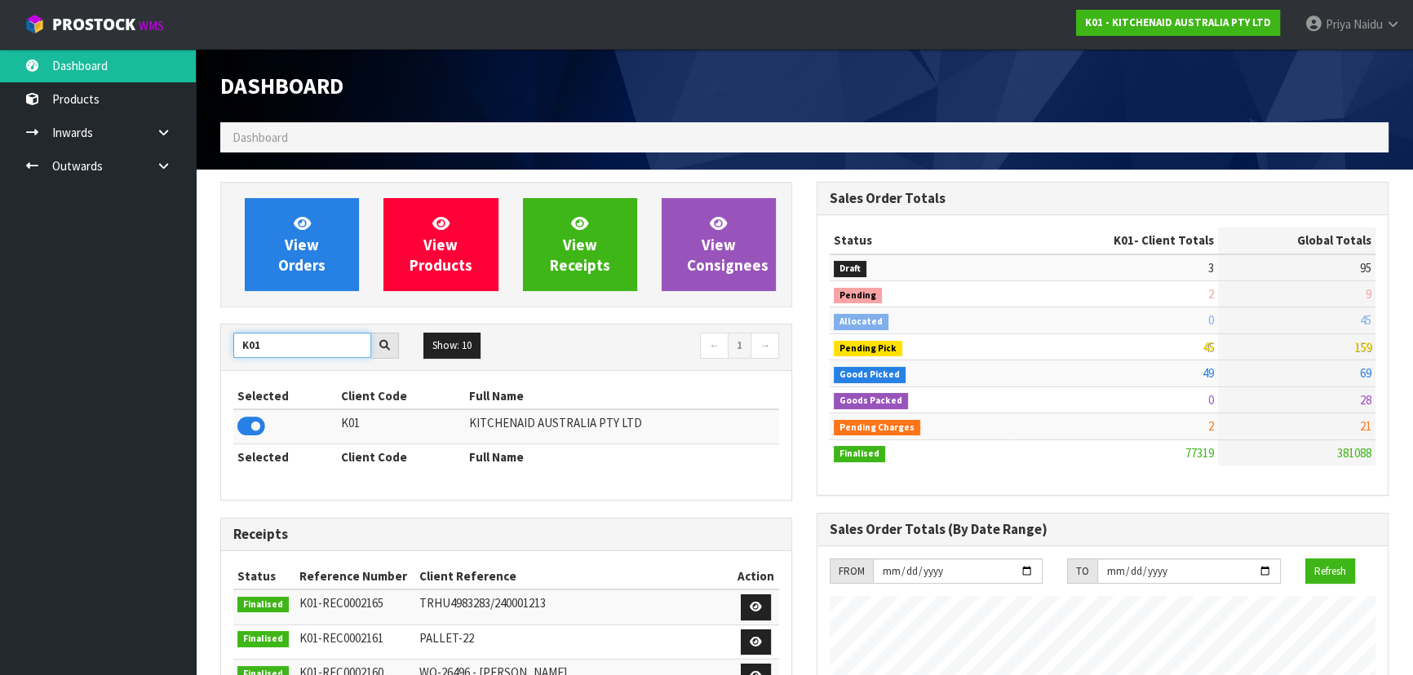
click at [274, 349] on input "K01" at bounding box center [302, 345] width 138 height 25
type input "K"
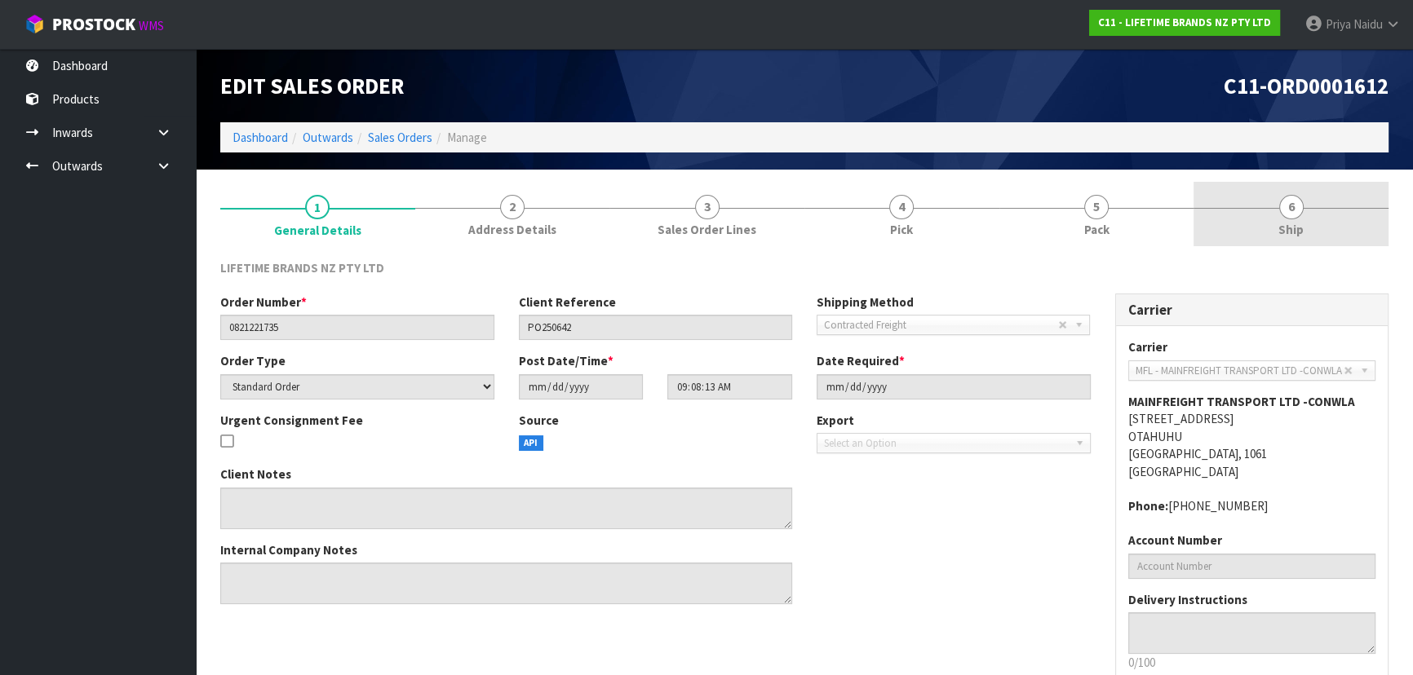
drag, startPoint x: 1302, startPoint y: 213, endPoint x: 1256, endPoint y: 215, distance: 45.7
click at [1302, 213] on link "6 Ship" at bounding box center [1291, 214] width 195 height 64
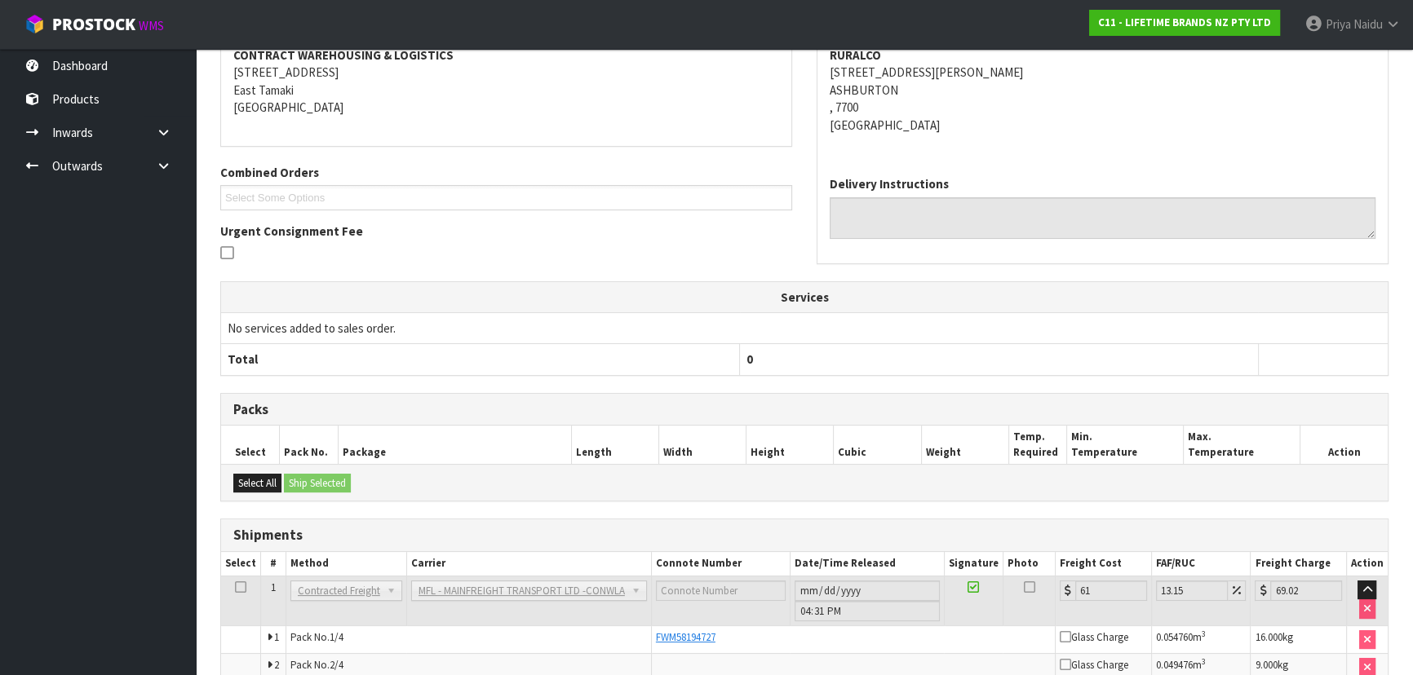
scroll to position [24, 0]
